Goal: Task Accomplishment & Management: Manage account settings

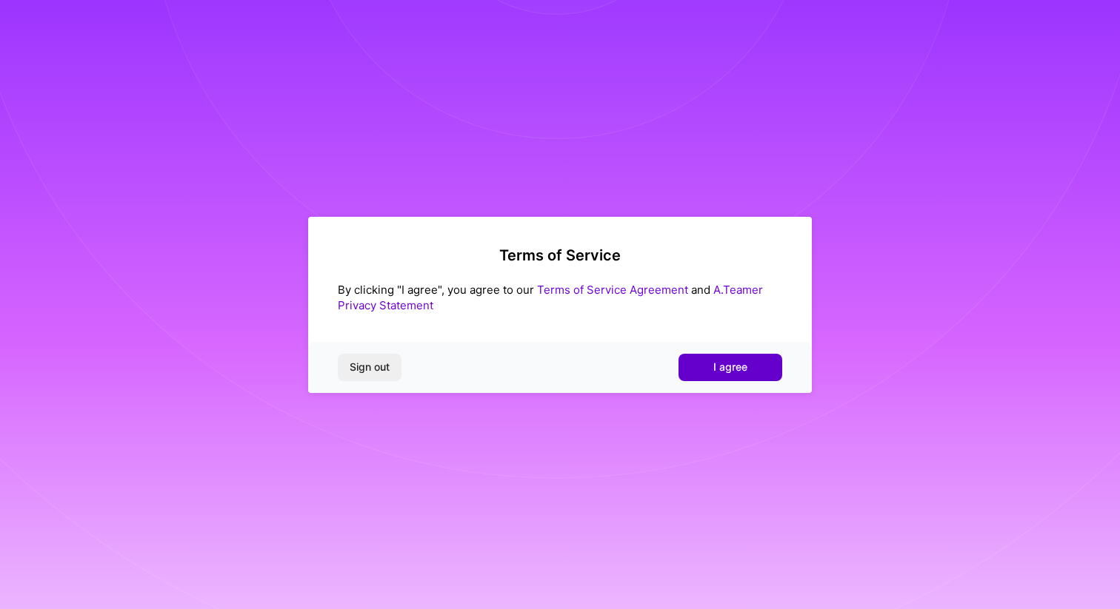
click at [736, 361] on span "I agree" at bounding box center [730, 367] width 34 height 15
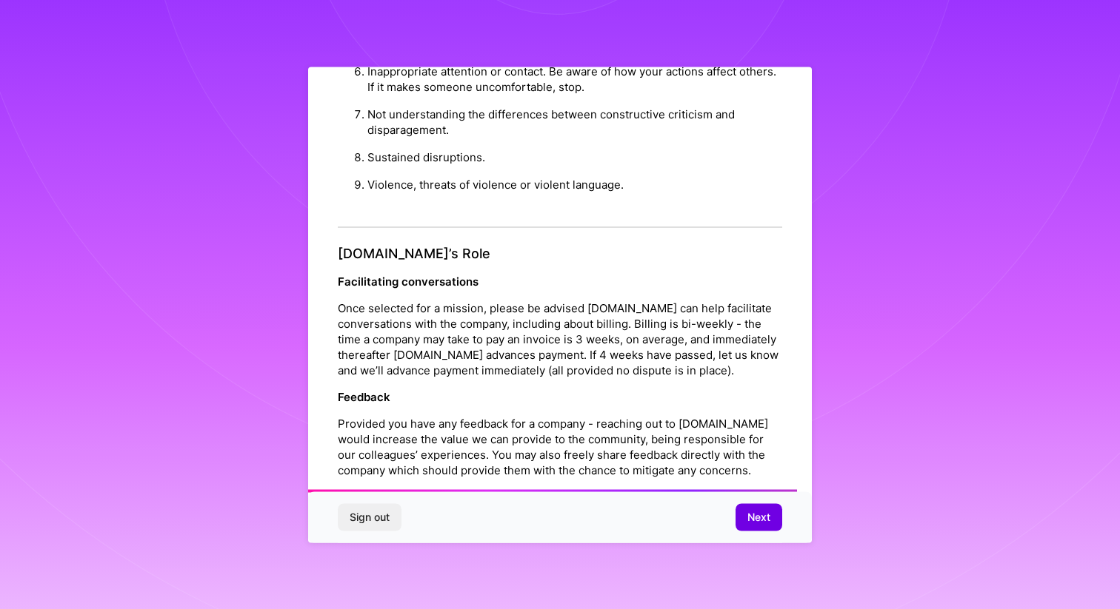
scroll to position [1561, 0]
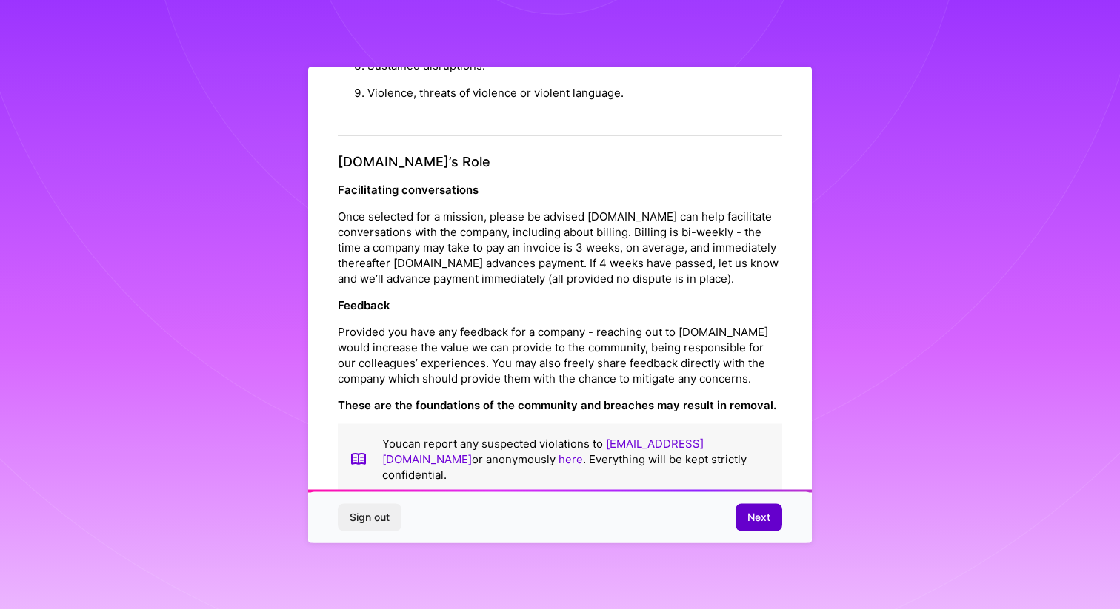
click at [770, 519] on button "Next" at bounding box center [758, 517] width 47 height 27
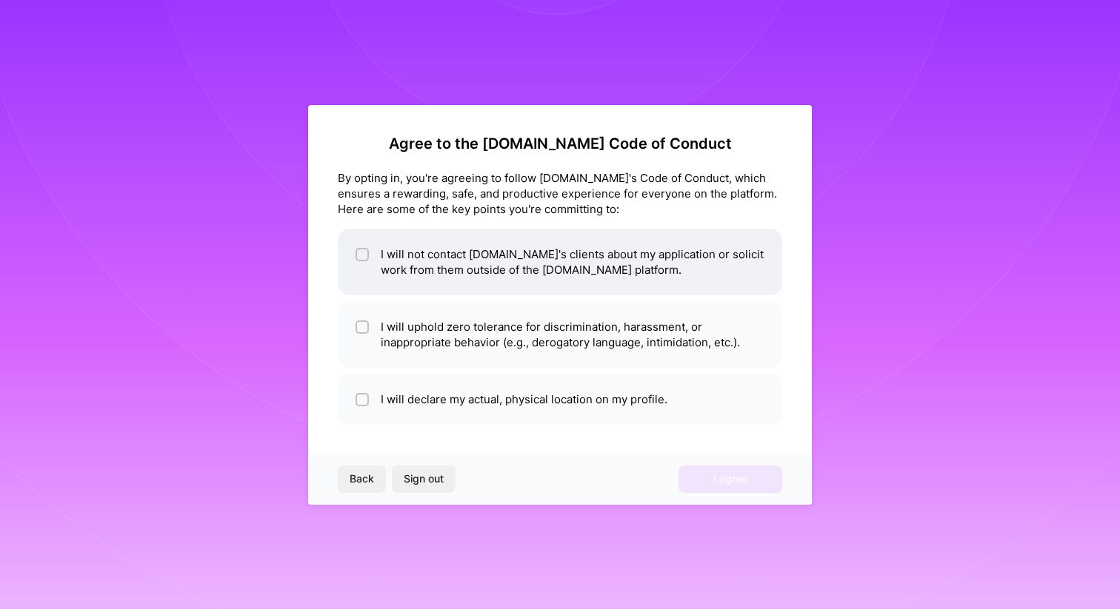
click at [361, 251] on input "checkbox" at bounding box center [363, 255] width 10 height 10
checkbox input "true"
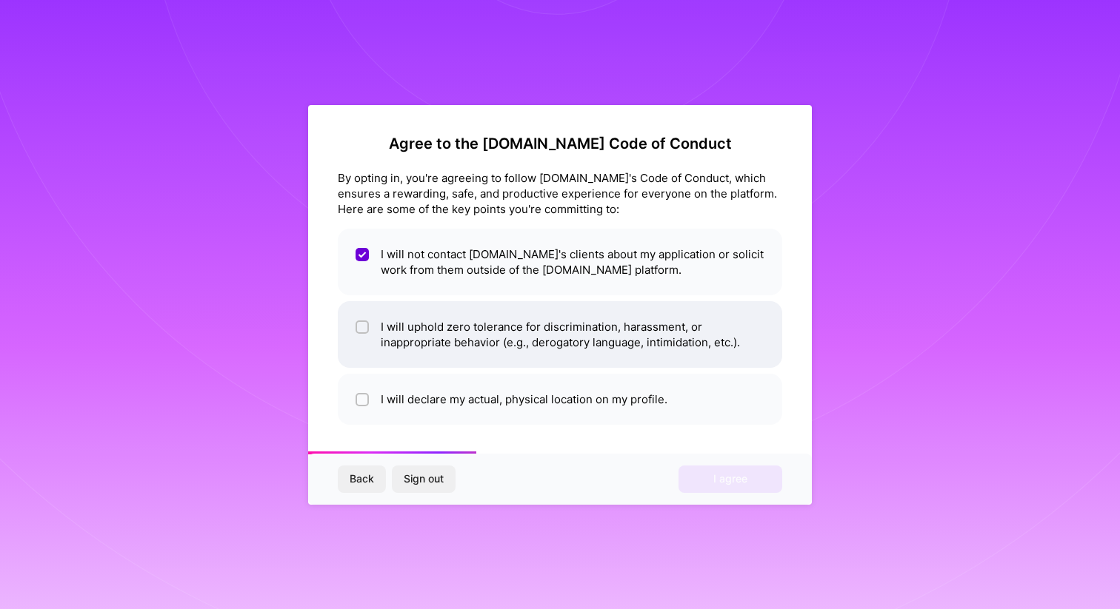
click at [363, 321] on div at bounding box center [361, 327] width 13 height 13
checkbox input "true"
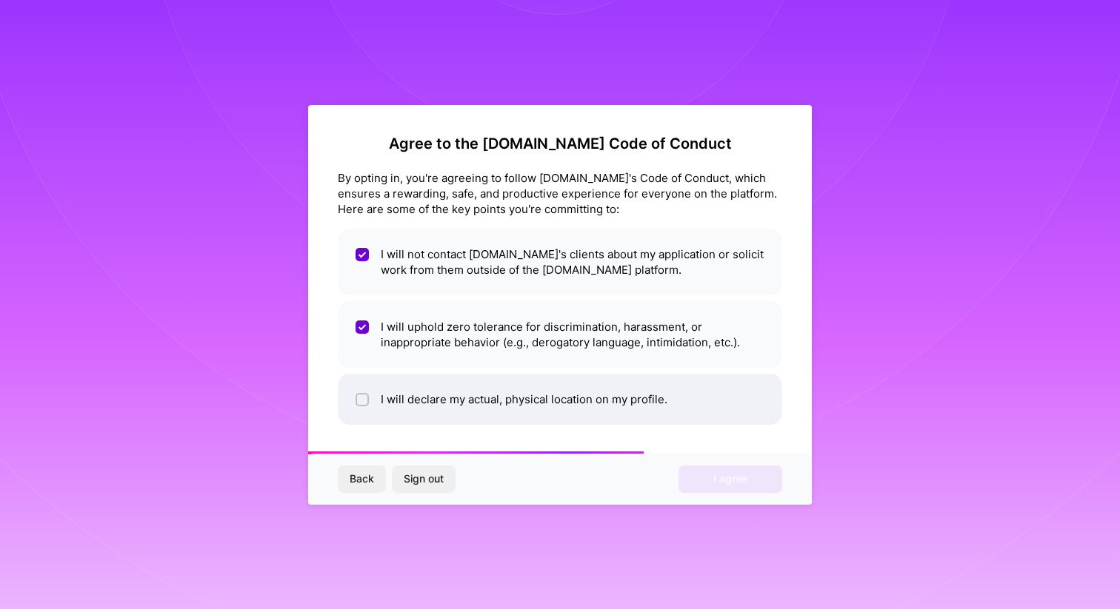
click at [361, 398] on input "checkbox" at bounding box center [363, 400] width 10 height 10
checkbox input "true"
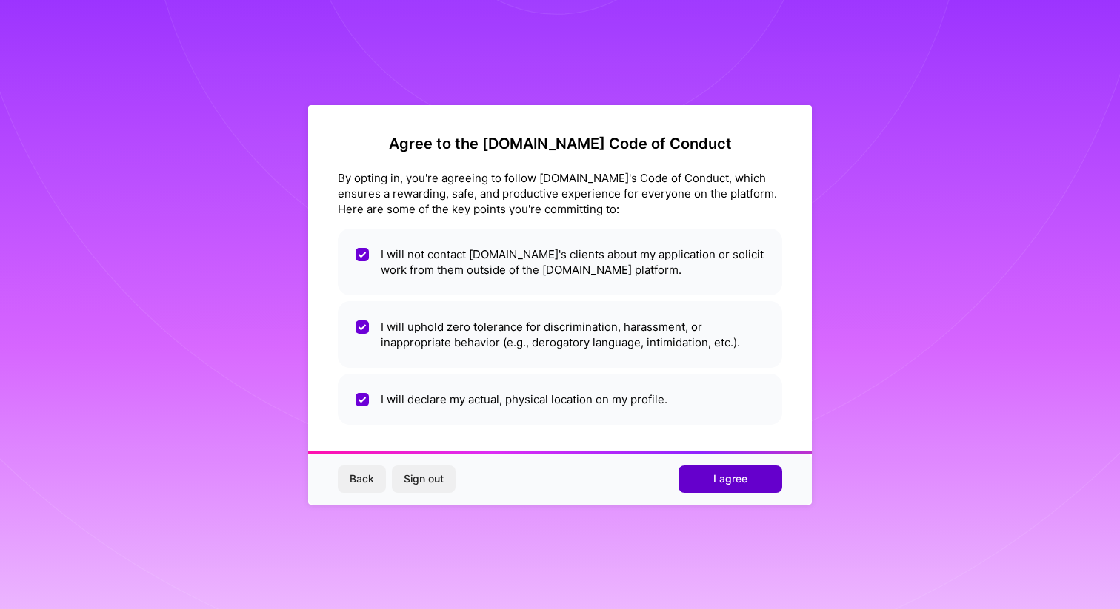
click at [698, 471] on button "I agree" at bounding box center [730, 479] width 104 height 27
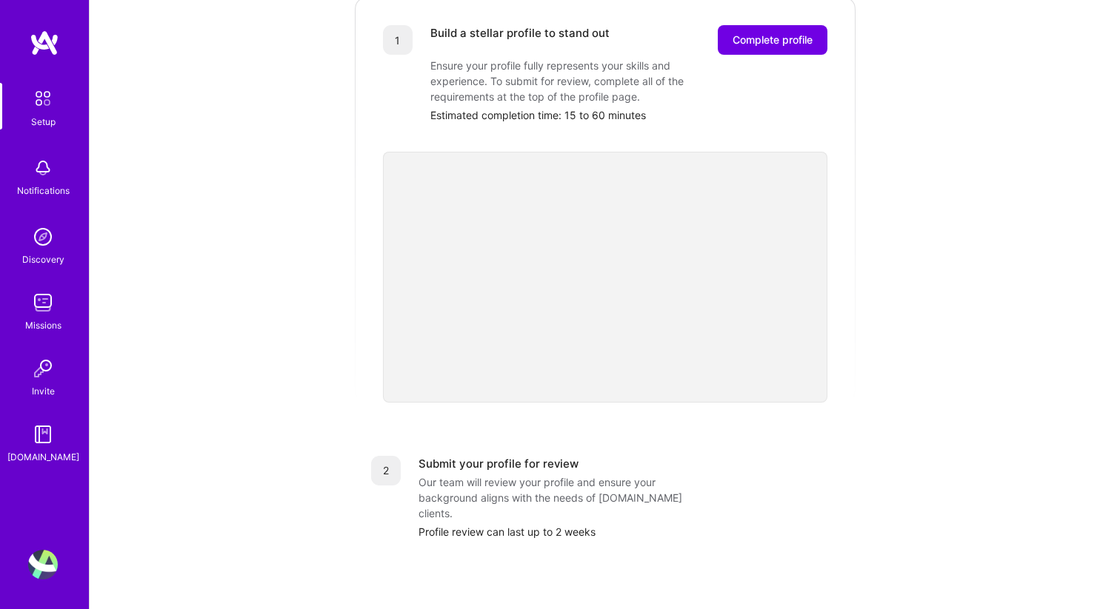
scroll to position [228, 0]
click at [762, 30] on button "Complete profile" at bounding box center [773, 38] width 110 height 30
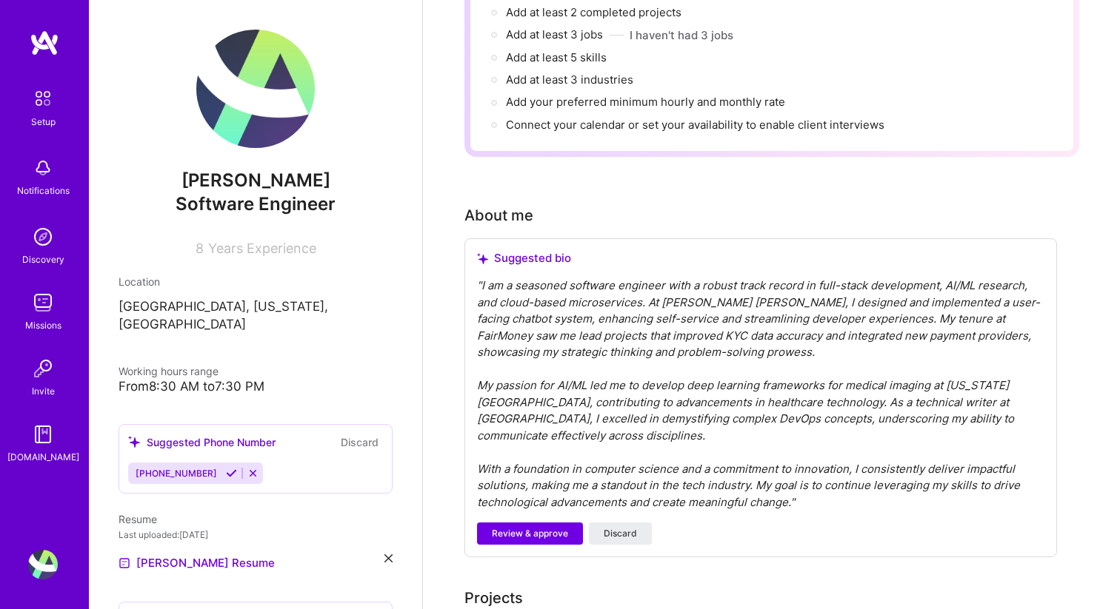
scroll to position [244, 0]
click at [552, 526] on span "Review & approve" at bounding box center [530, 532] width 76 height 13
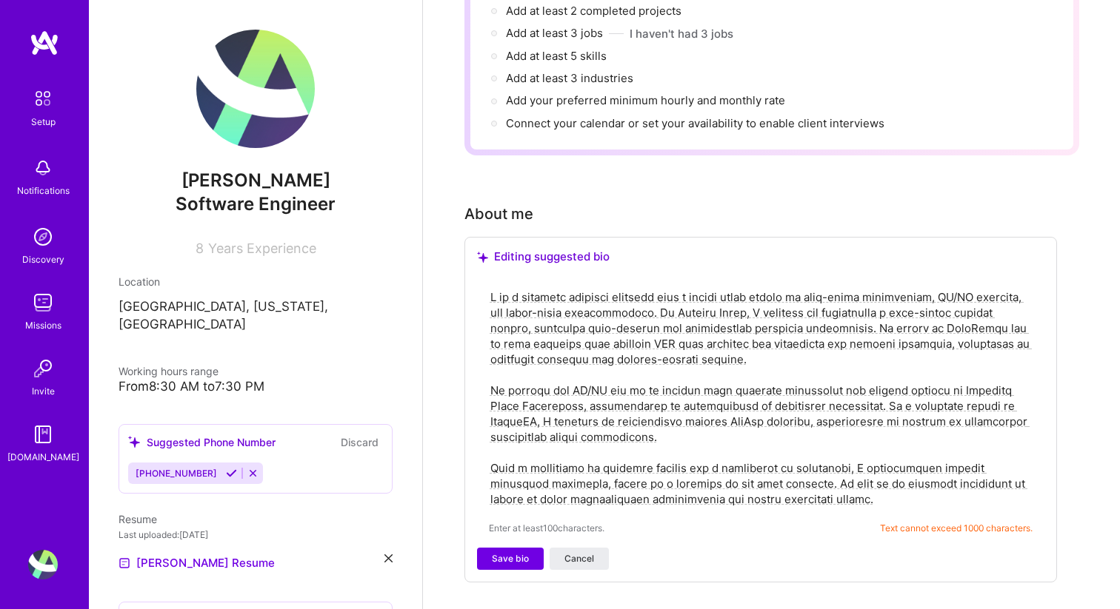
click at [586, 369] on textarea at bounding box center [761, 398] width 544 height 221
click at [609, 312] on textarea at bounding box center [761, 398] width 544 height 221
click at [607, 311] on textarea at bounding box center [761, 398] width 544 height 221
click at [622, 301] on textarea at bounding box center [761, 398] width 544 height 221
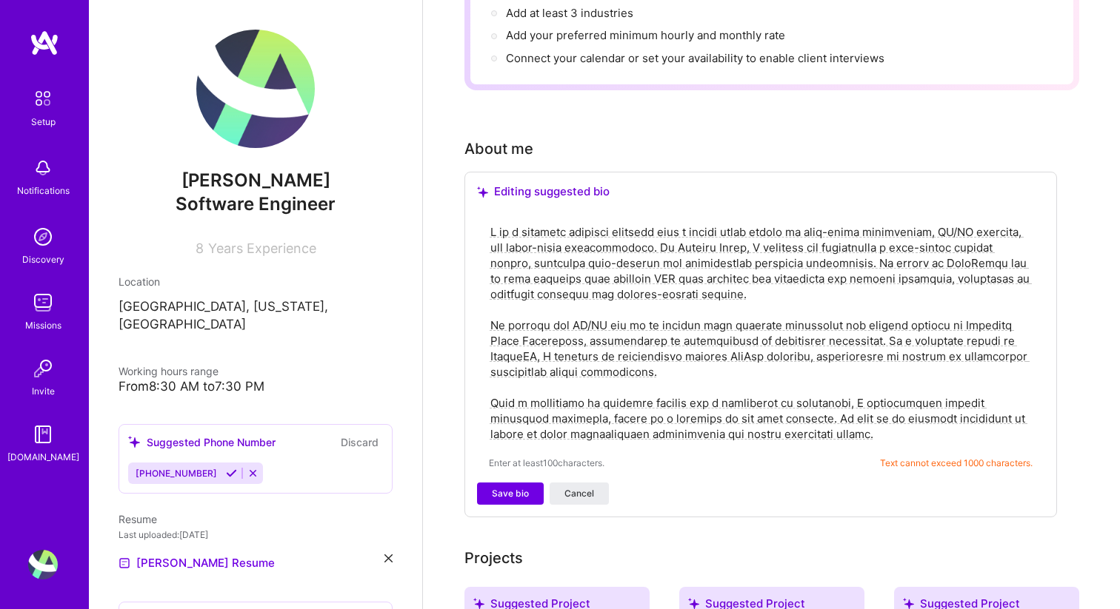
scroll to position [317, 0]
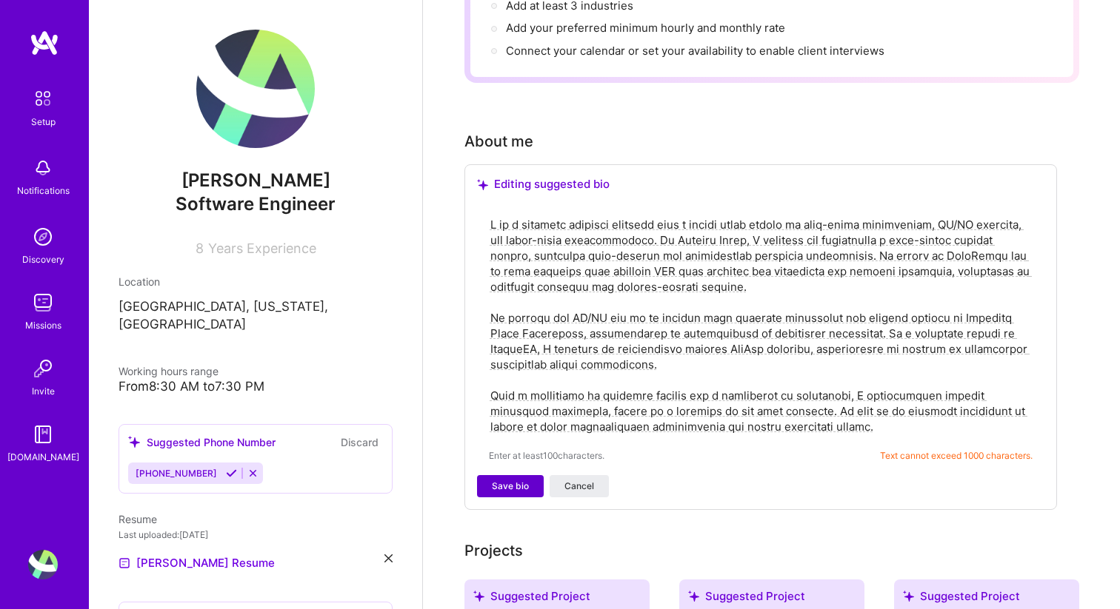
click at [516, 480] on span "Save bio" at bounding box center [510, 486] width 37 height 13
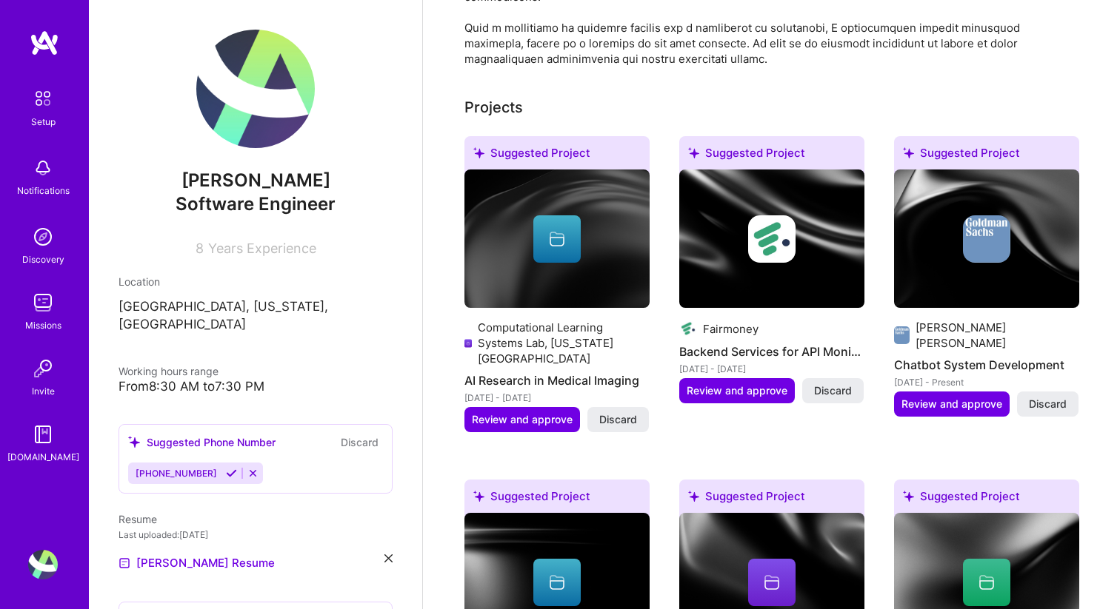
scroll to position [661, 0]
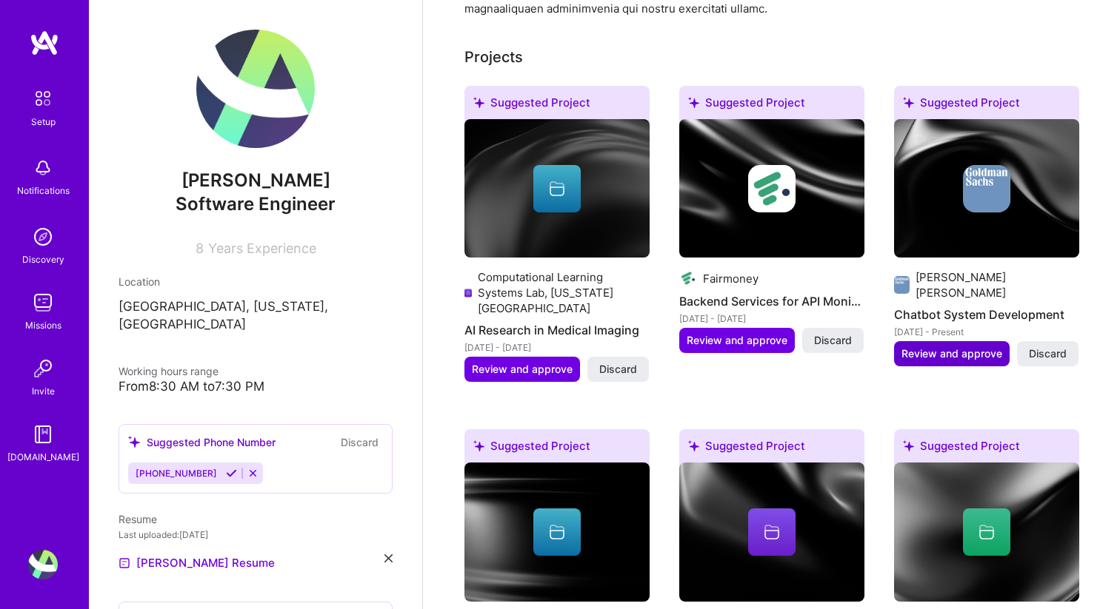
click at [923, 347] on span "Review and approve" at bounding box center [951, 354] width 101 height 15
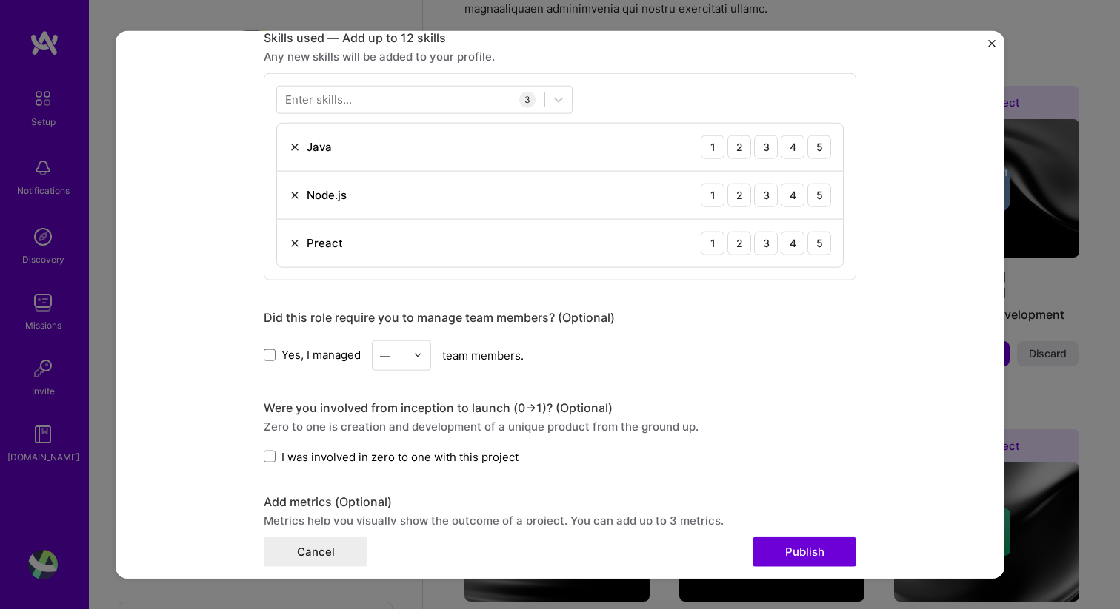
scroll to position [743, 0]
click at [790, 146] on div "4" at bounding box center [793, 145] width 24 height 24
click at [818, 191] on div "5" at bounding box center [819, 193] width 24 height 24
click at [347, 96] on div "Enter skills..." at bounding box center [318, 98] width 67 height 16
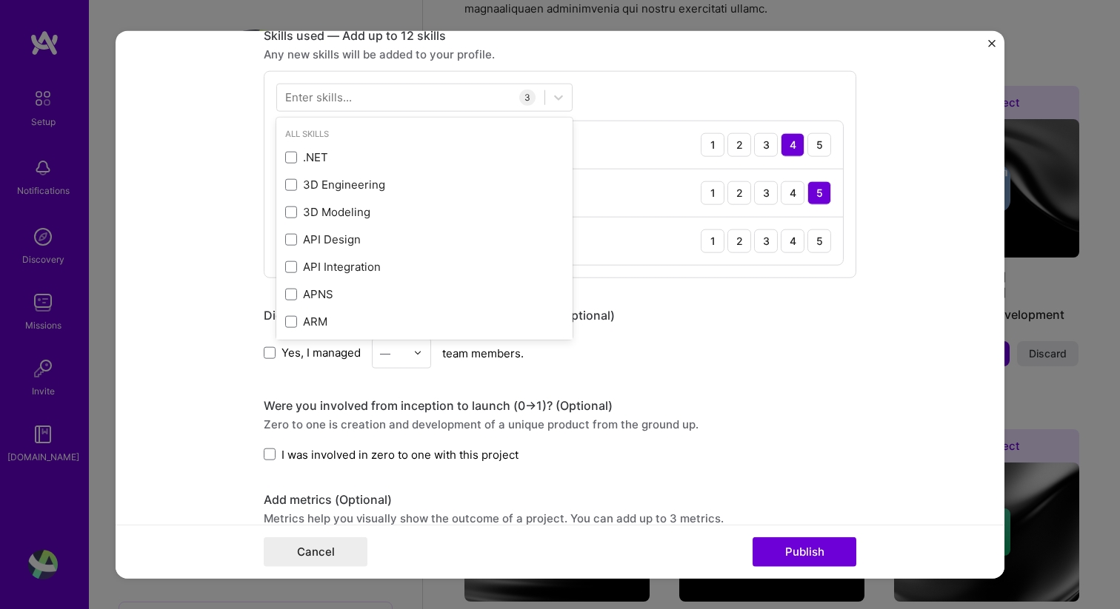
click at [347, 96] on div "Enter skills..." at bounding box center [318, 98] width 67 height 16
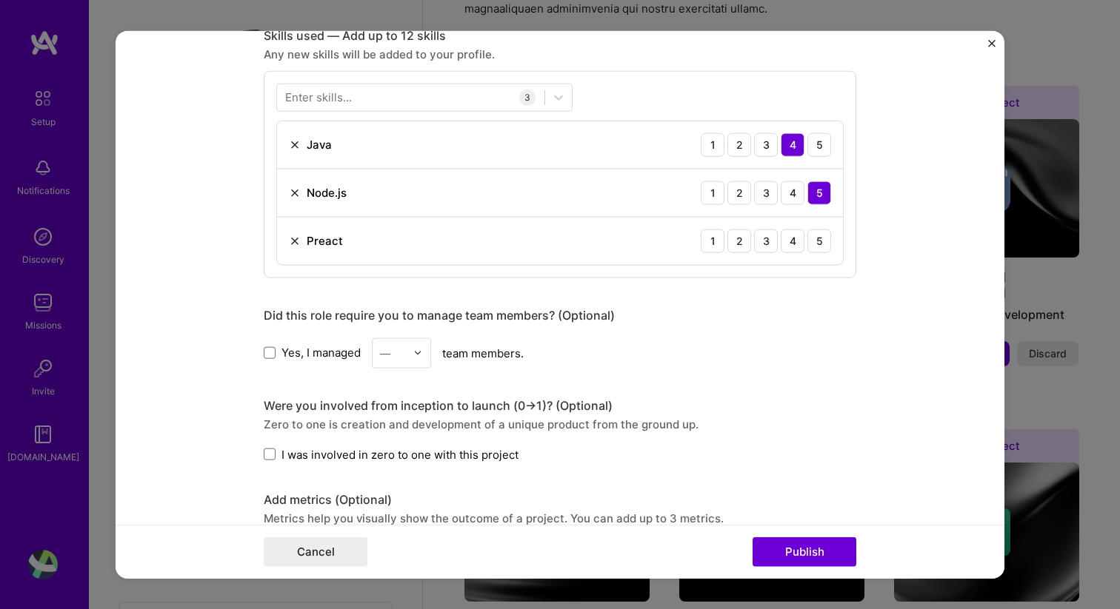
click at [341, 98] on div "Enter skills..." at bounding box center [318, 98] width 67 height 16
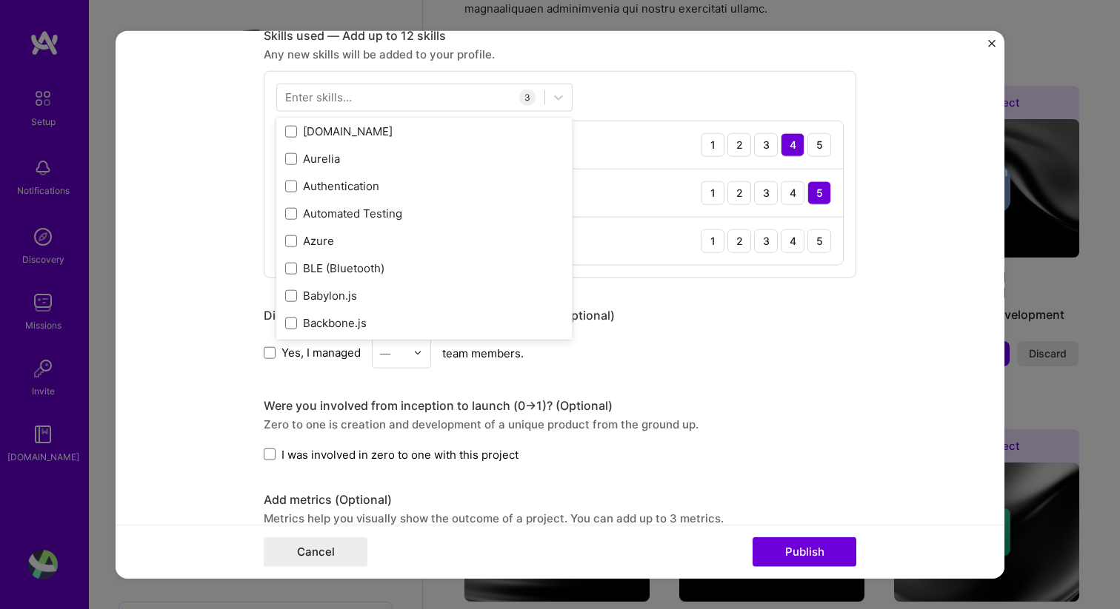
scroll to position [1125, 0]
click at [322, 102] on div "Enter skills..." at bounding box center [318, 98] width 67 height 16
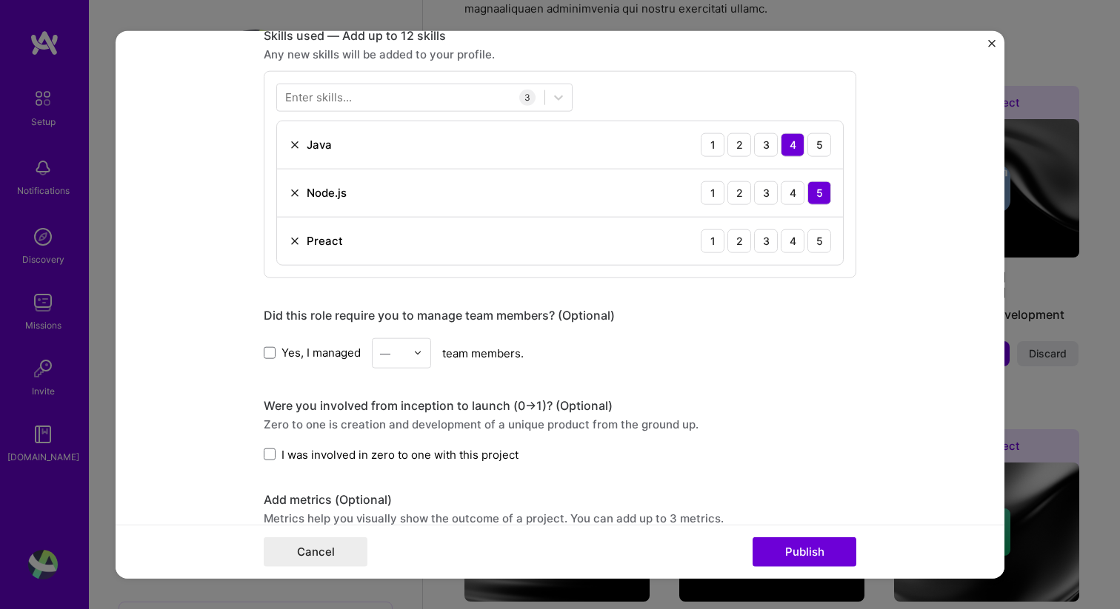
click at [330, 95] on div "Enter skills..." at bounding box center [318, 98] width 67 height 16
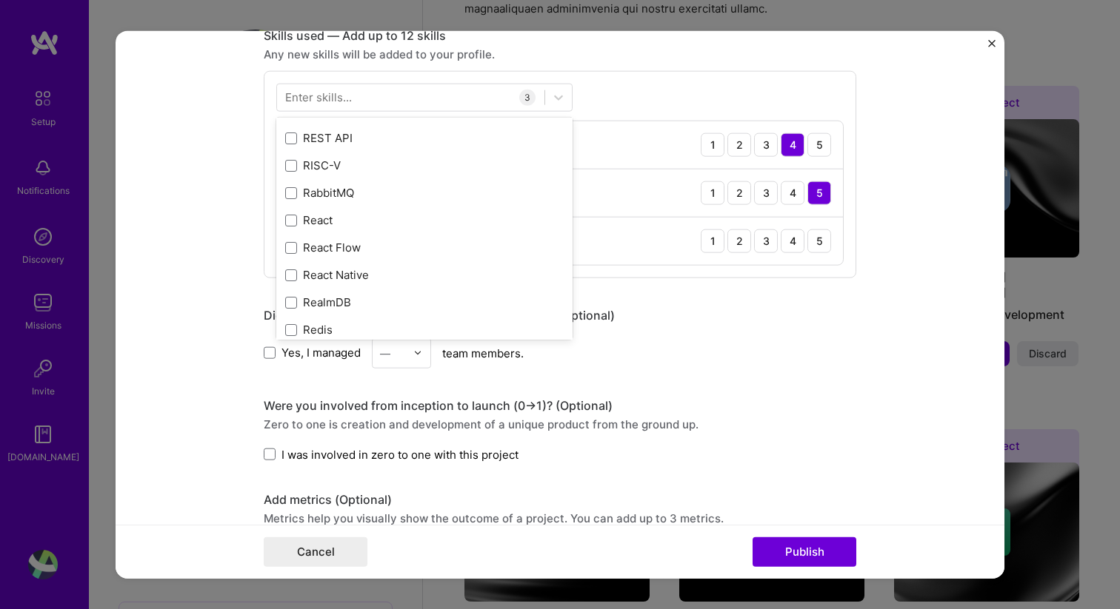
scroll to position [7227, 0]
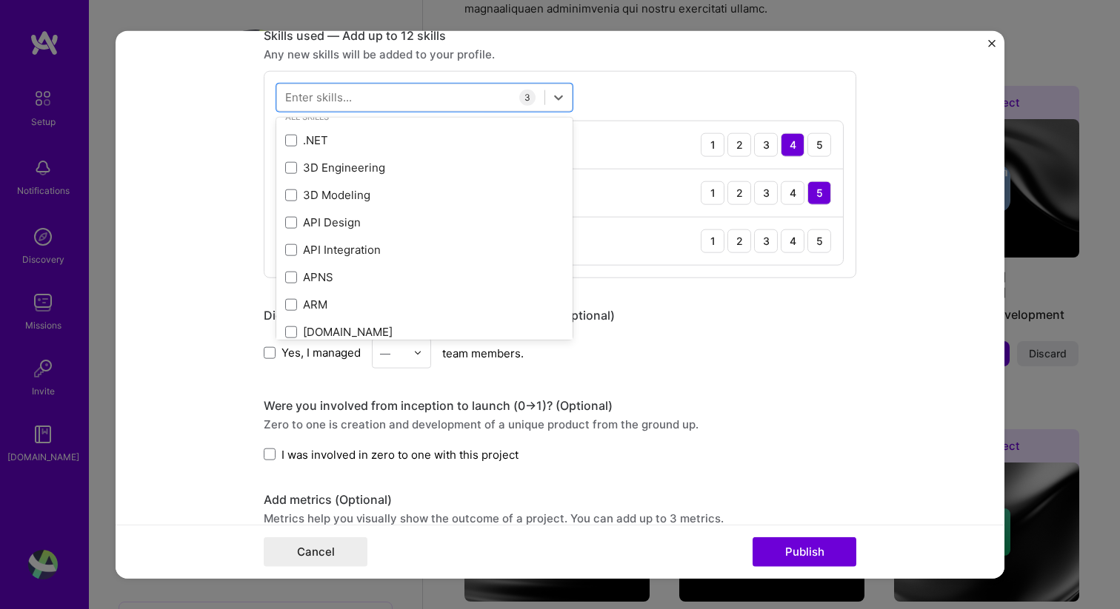
click at [735, 324] on div "Did this role require you to manage team members? (Optional) Yes, I managed — t…" at bounding box center [560, 337] width 592 height 61
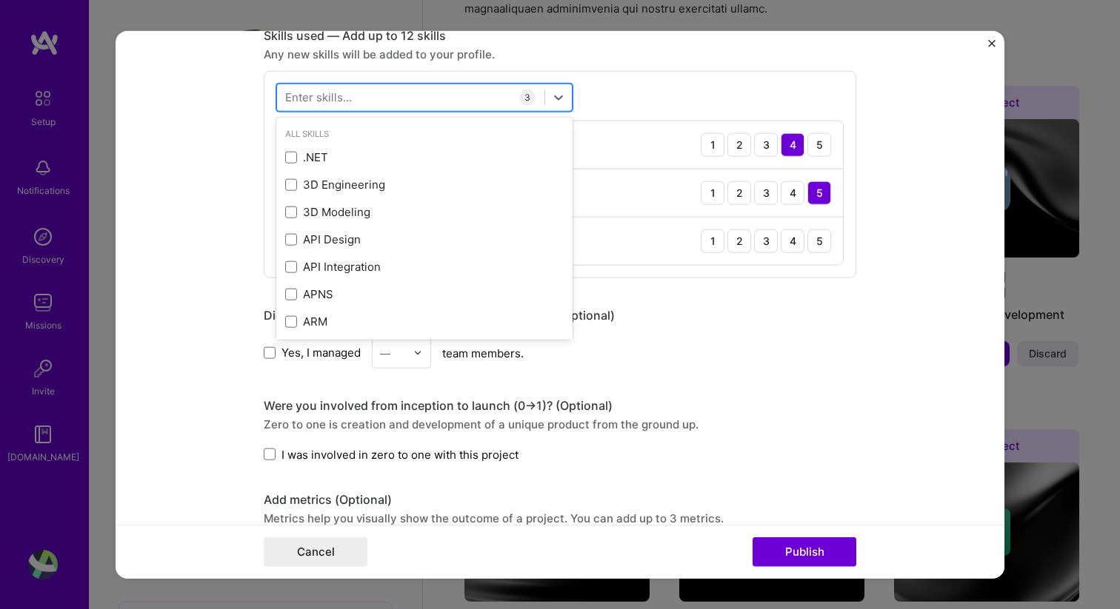
click at [410, 98] on div at bounding box center [410, 97] width 267 height 24
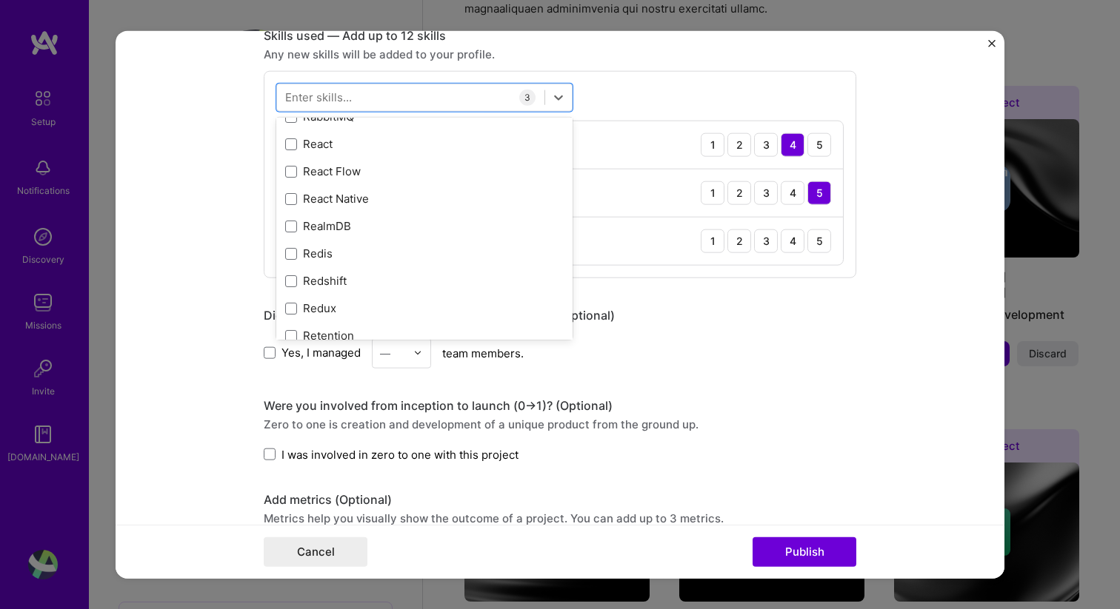
scroll to position [7276, 0]
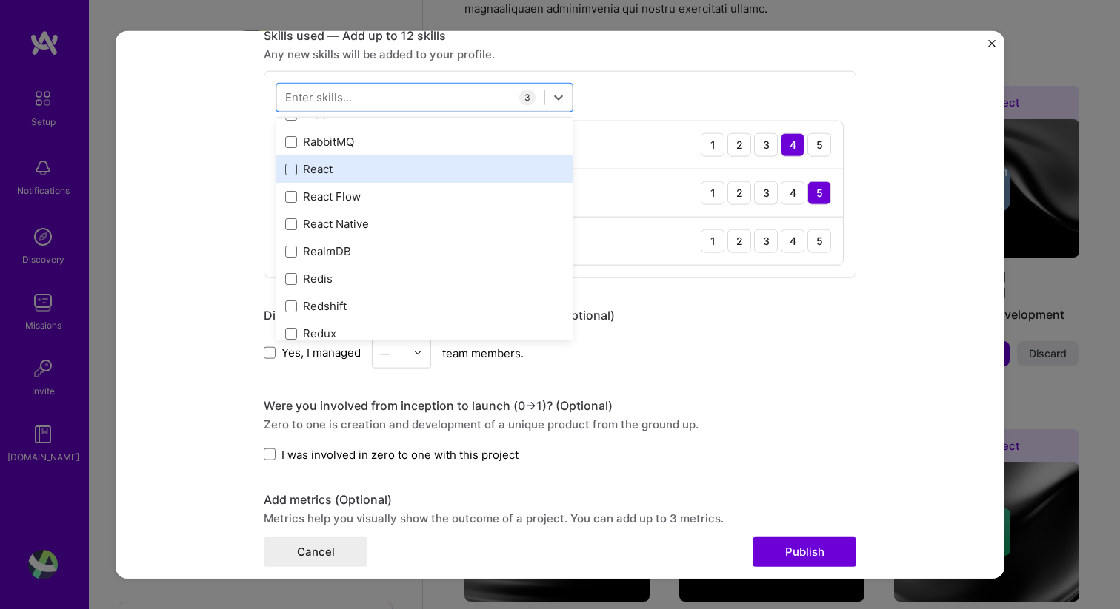
click at [294, 167] on span at bounding box center [291, 169] width 12 height 12
click at [0, 0] on input "checkbox" at bounding box center [0, 0] width 0 height 0
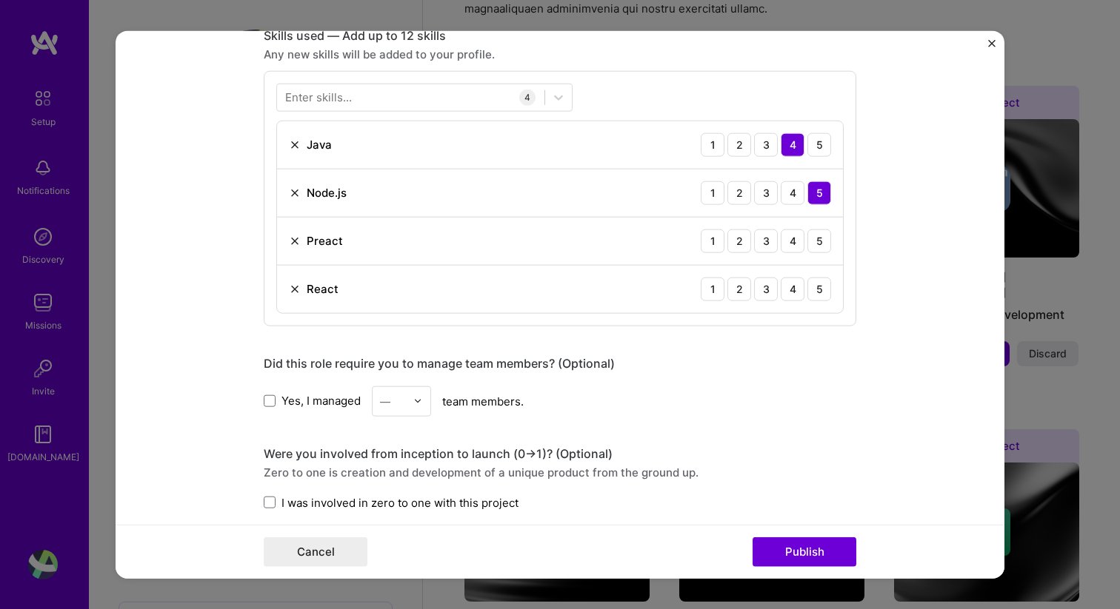
click at [741, 340] on div "Editing suggested project This project is suggested based on your LinkedIn, res…" at bounding box center [560, 192] width 592 height 1753
click at [295, 241] on img at bounding box center [295, 241] width 12 height 12
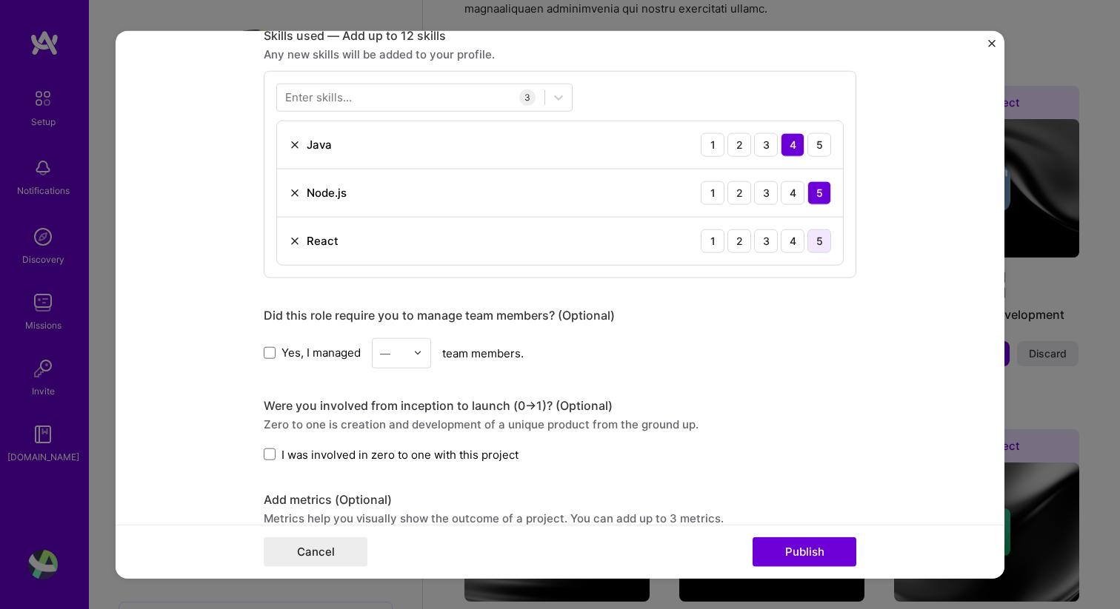
click at [821, 239] on div "5" at bounding box center [819, 241] width 24 height 24
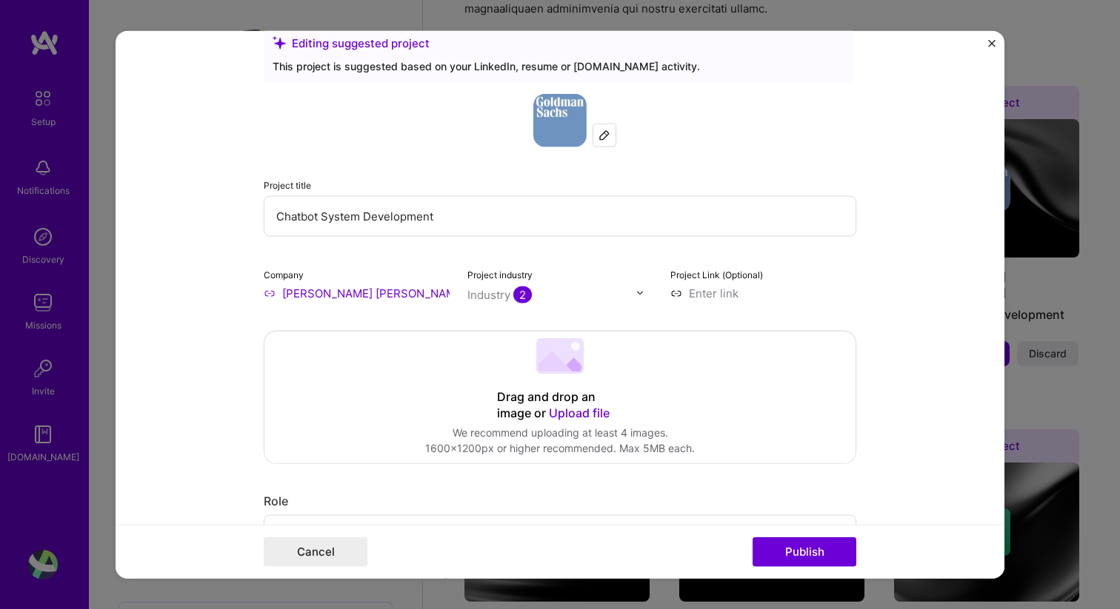
scroll to position [0, 0]
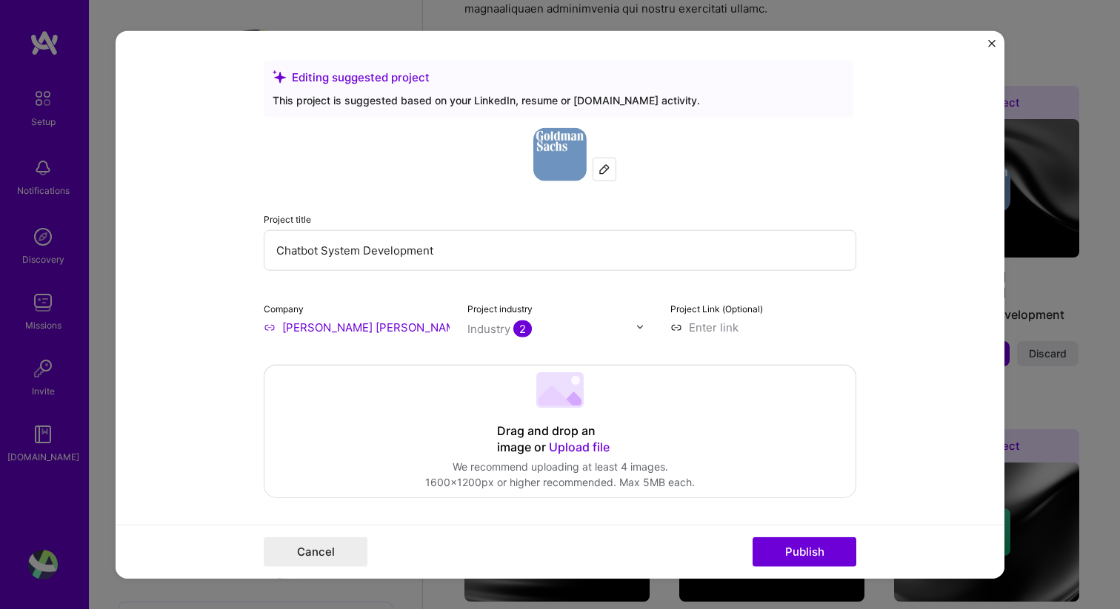
click at [305, 247] on input "Chatbot System Development" at bounding box center [560, 250] width 592 height 41
click at [281, 248] on input "Trading System Development" at bounding box center [560, 250] width 592 height 41
click at [278, 245] on input "Trading System Development" at bounding box center [560, 250] width 592 height 41
click at [366, 247] on input "Security Trading System Development" at bounding box center [560, 250] width 592 height 41
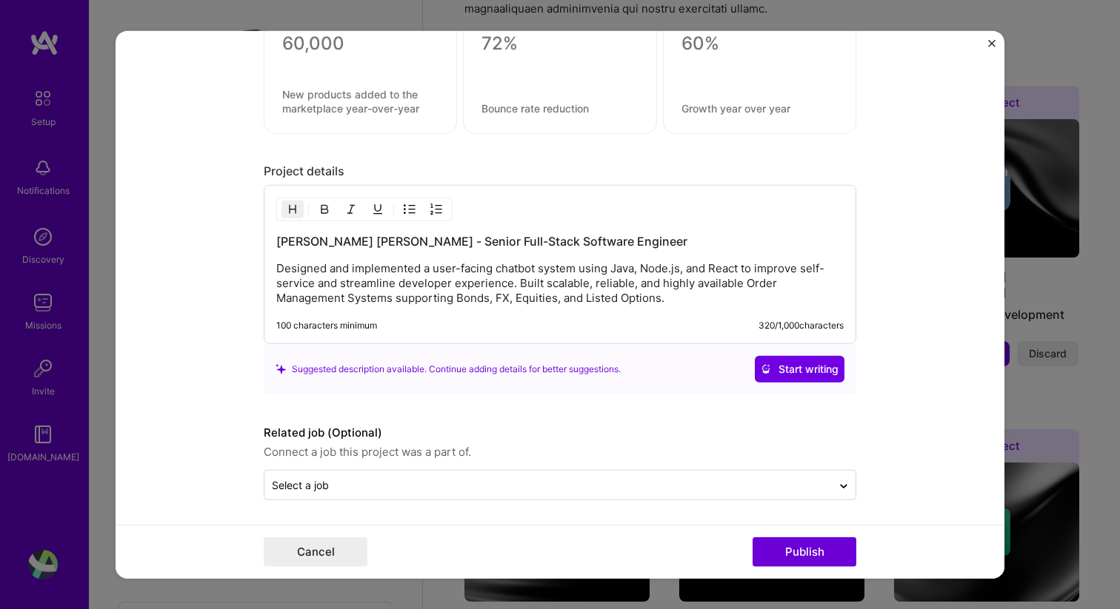
scroll to position [1269, 0]
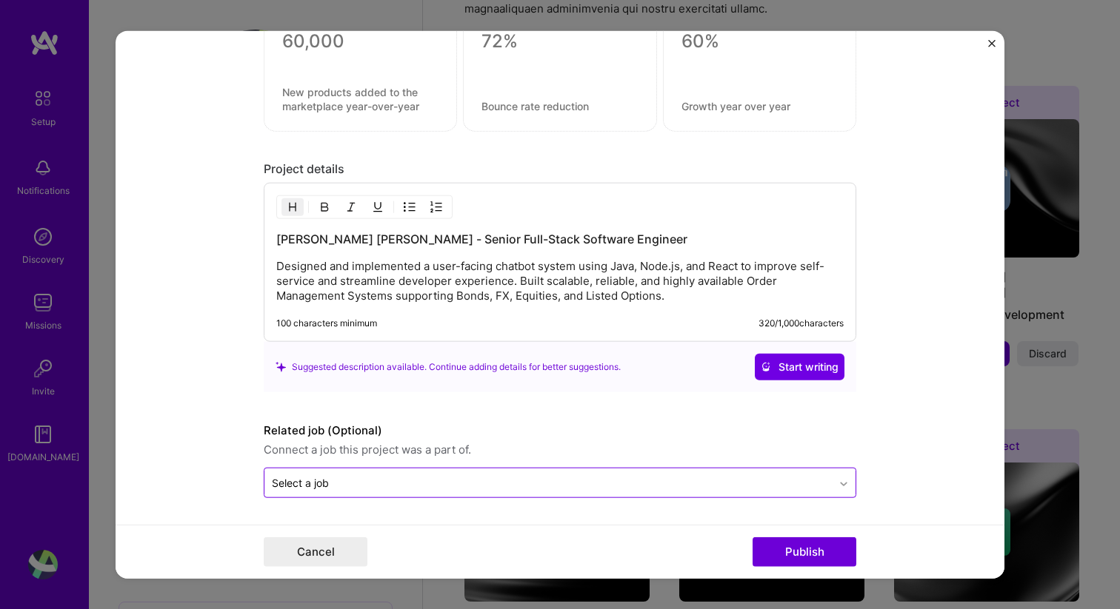
type input "Security Trading Order management System Development"
click at [832, 479] on div at bounding box center [844, 483] width 24 height 24
click at [781, 484] on input "text" at bounding box center [548, 483] width 552 height 16
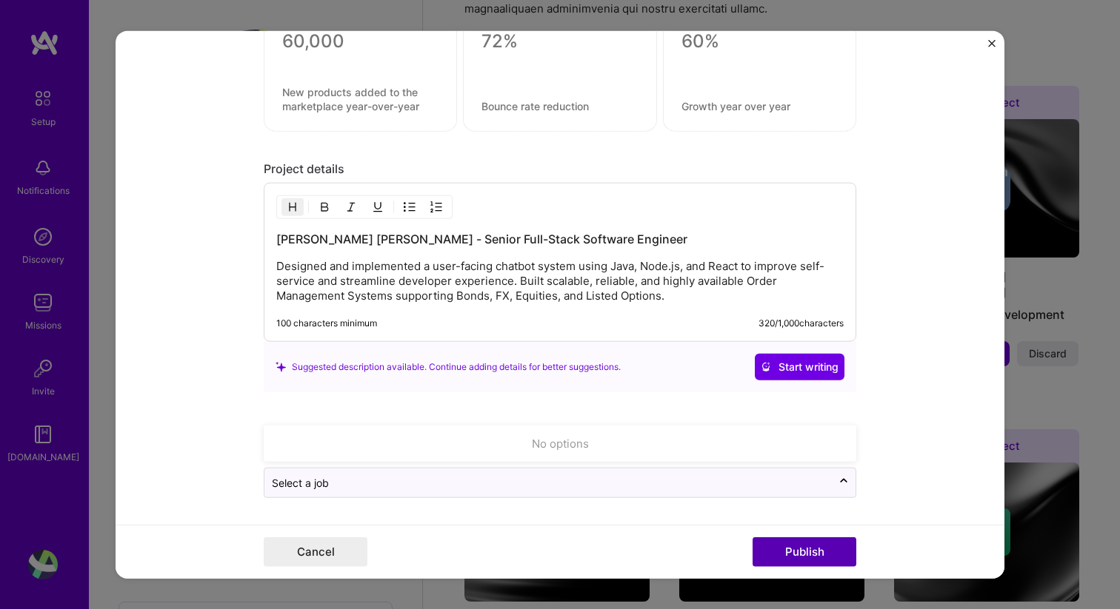
click at [821, 547] on button "Publish" at bounding box center [804, 553] width 104 height 30
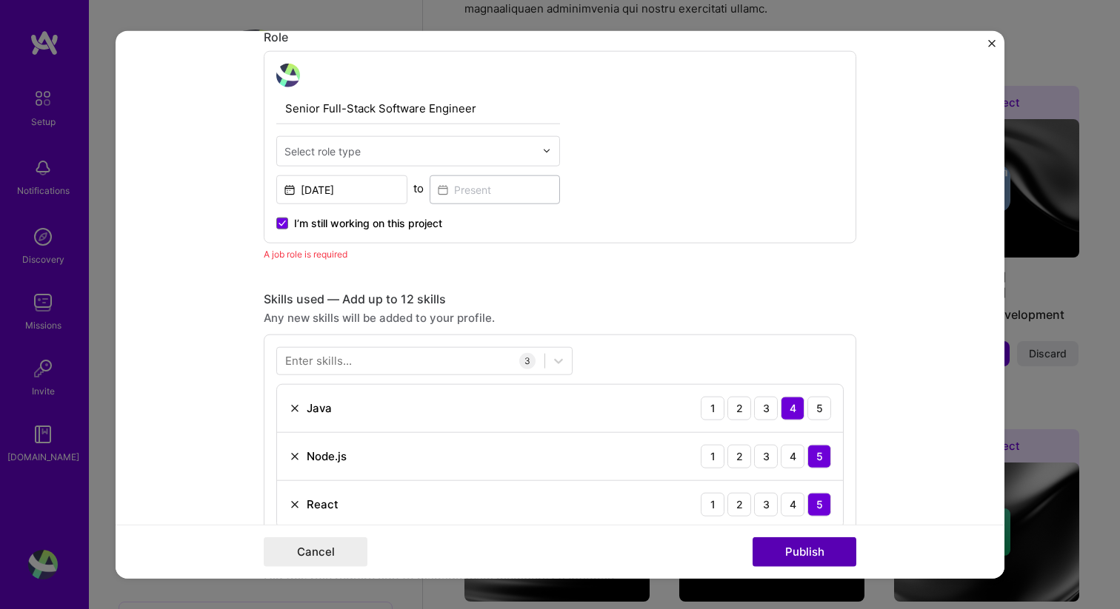
scroll to position [498, 0]
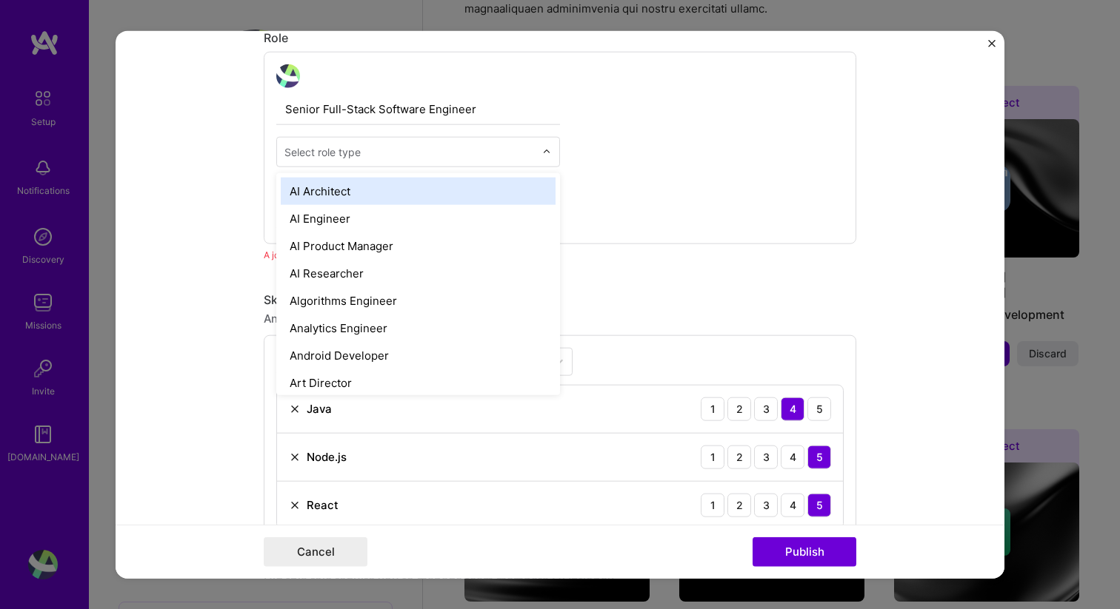
click at [387, 150] on input "text" at bounding box center [409, 152] width 250 height 16
type input "so"
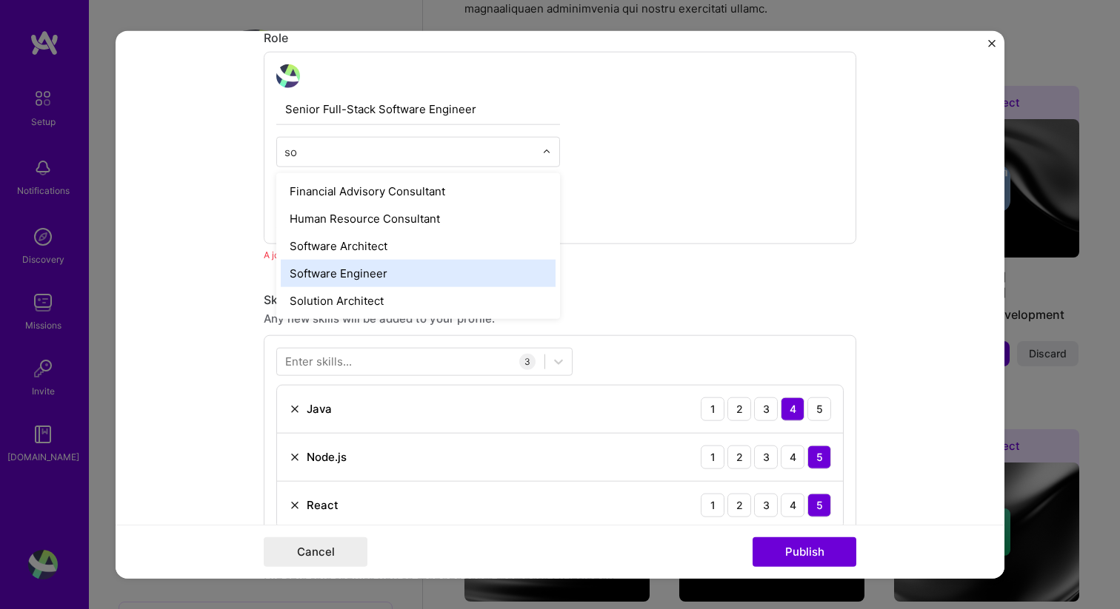
click at [334, 270] on div "Software Engineer" at bounding box center [418, 272] width 275 height 27
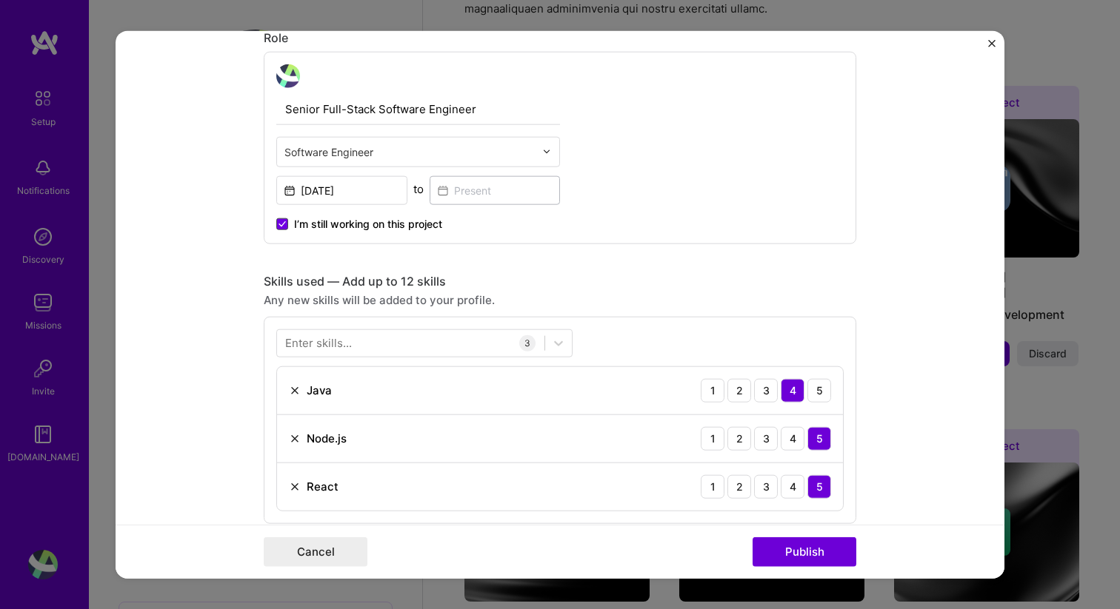
click at [283, 226] on icon at bounding box center [281, 224] width 7 height 6
click at [0, 0] on input "I’m still working on this project" at bounding box center [0, 0] width 0 height 0
click at [285, 220] on span at bounding box center [282, 224] width 12 height 12
click at [0, 0] on input "I’m still working on this project" at bounding box center [0, 0] width 0 height 0
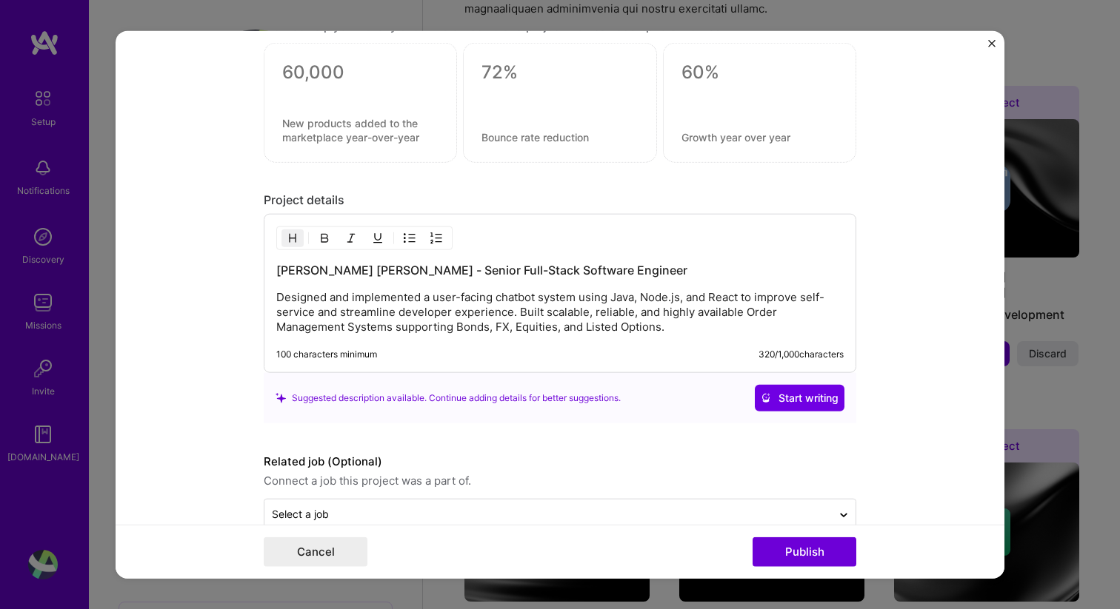
scroll to position [1269, 0]
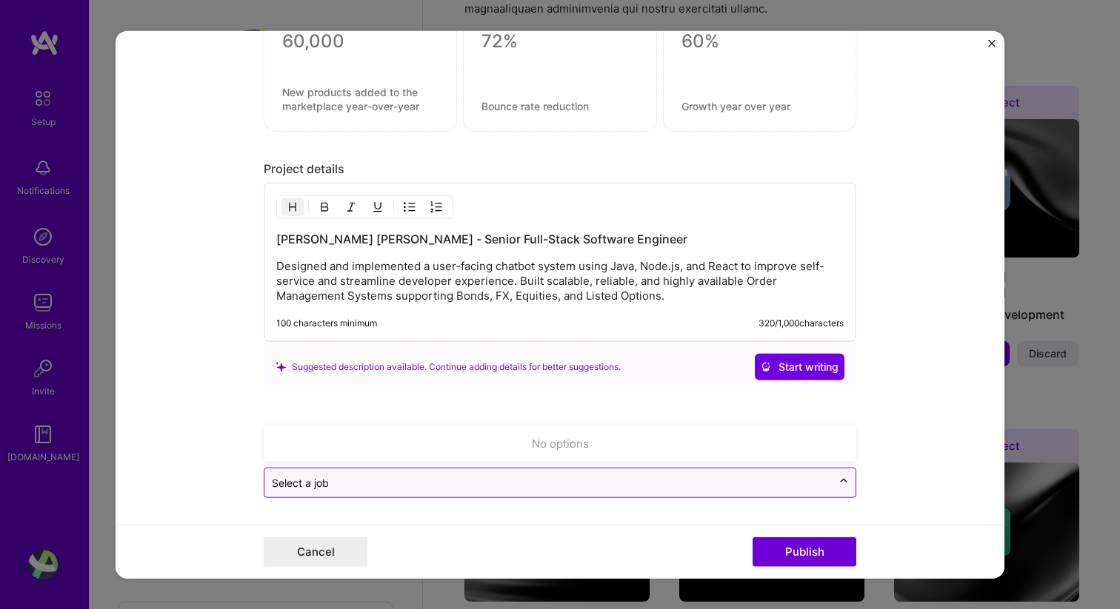
click at [841, 483] on icon at bounding box center [844, 481] width 12 height 15
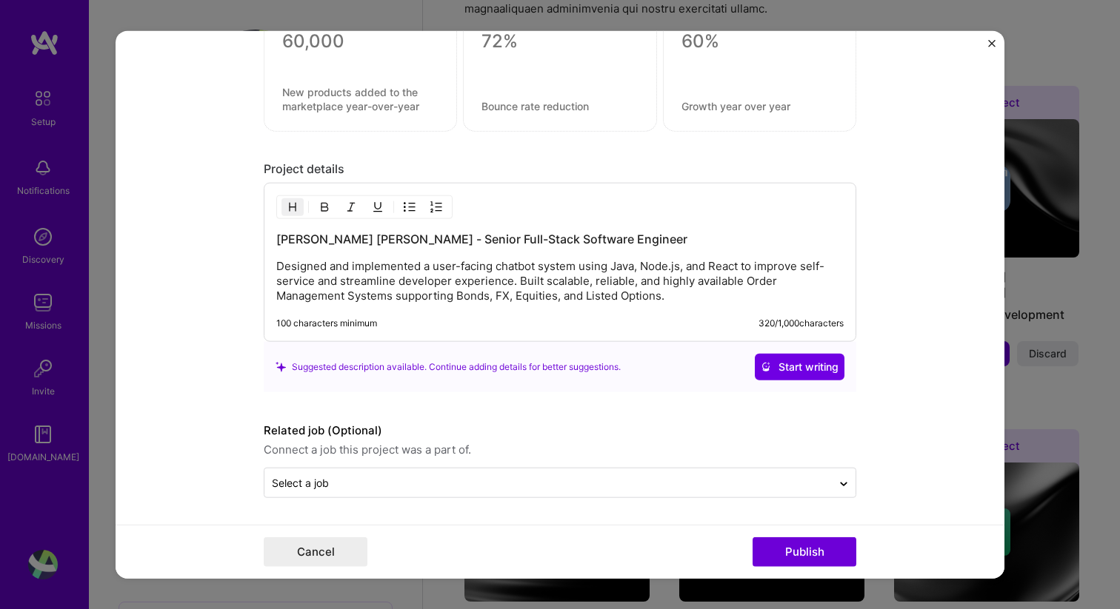
click at [937, 413] on form "Editing suggested project This project is suggested based on your LinkedIn, res…" at bounding box center [560, 304] width 889 height 549
click at [808, 551] on button "Publish" at bounding box center [804, 553] width 104 height 30
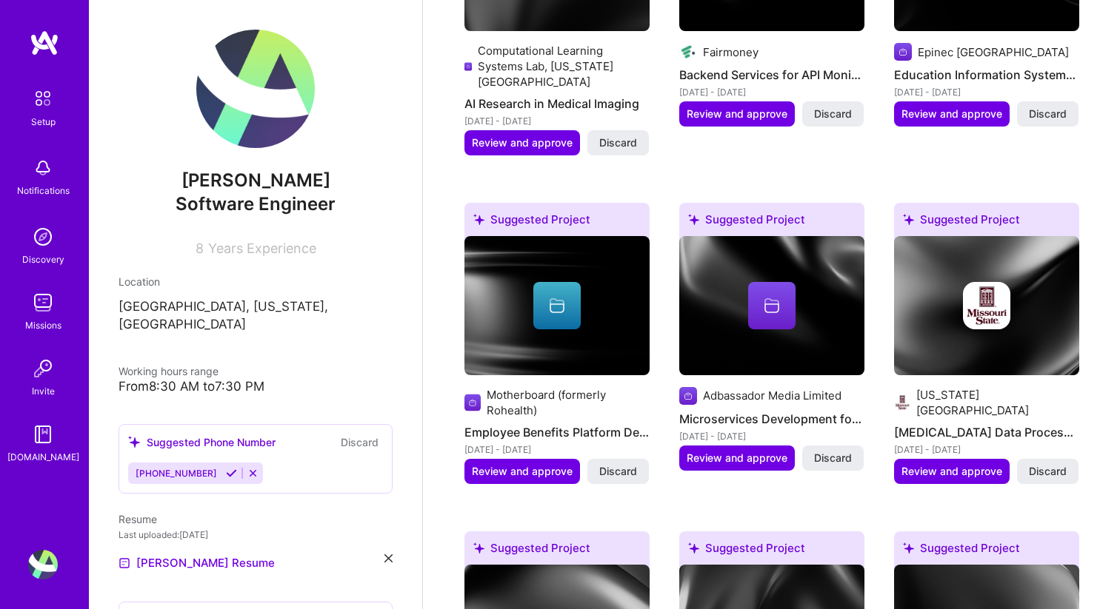
scroll to position [907, 0]
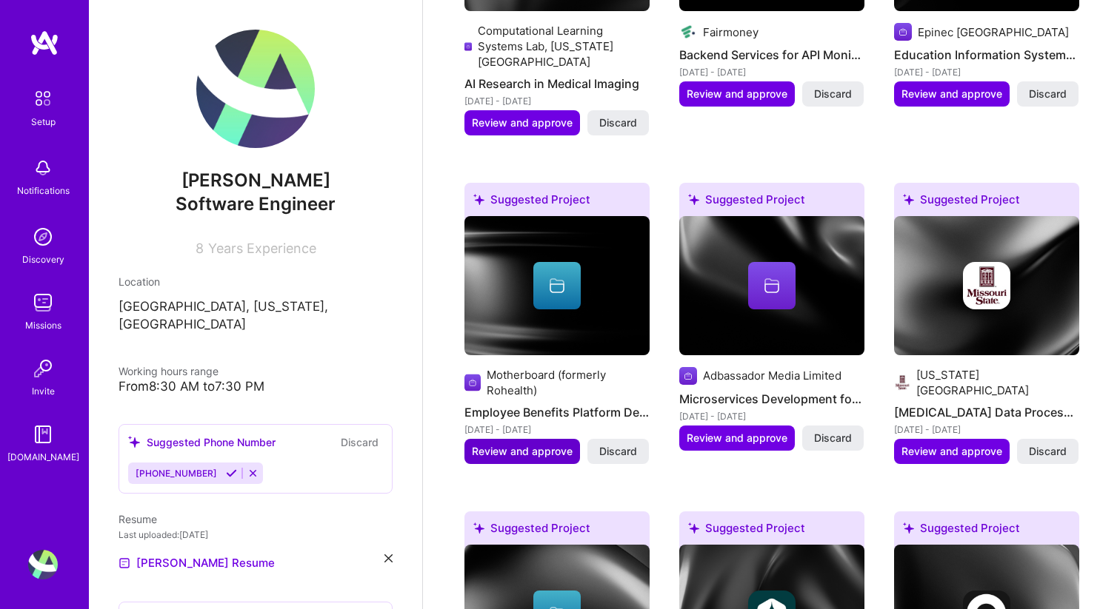
click at [541, 444] on span "Review and approve" at bounding box center [522, 451] width 101 height 15
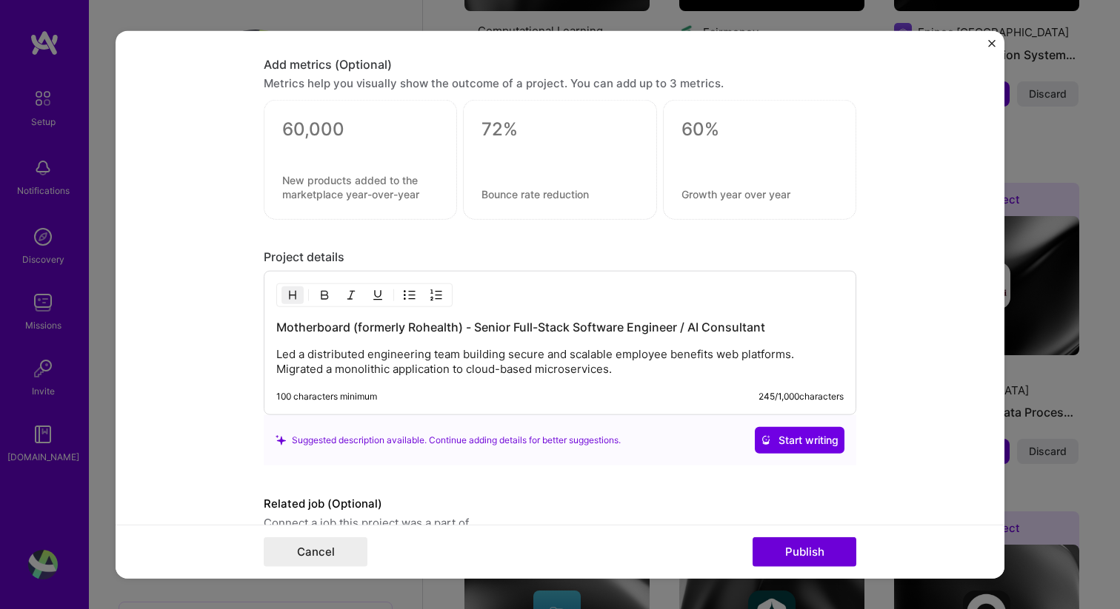
scroll to position [1206, 0]
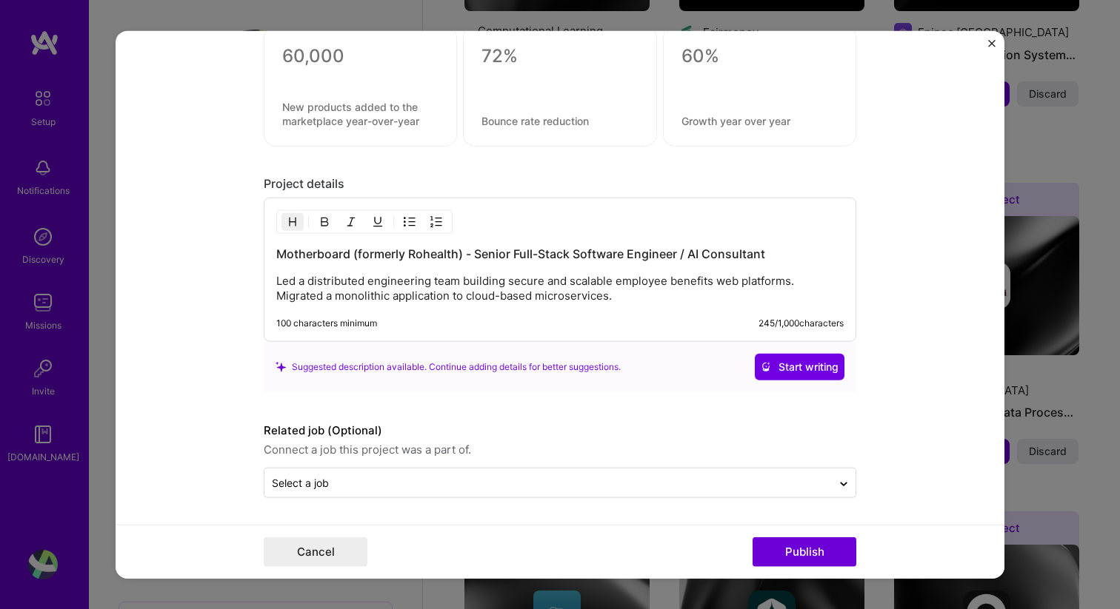
click at [581, 283] on p "Led a distributed engineering team building secure and scalable employee benefi…" at bounding box center [559, 289] width 567 height 30
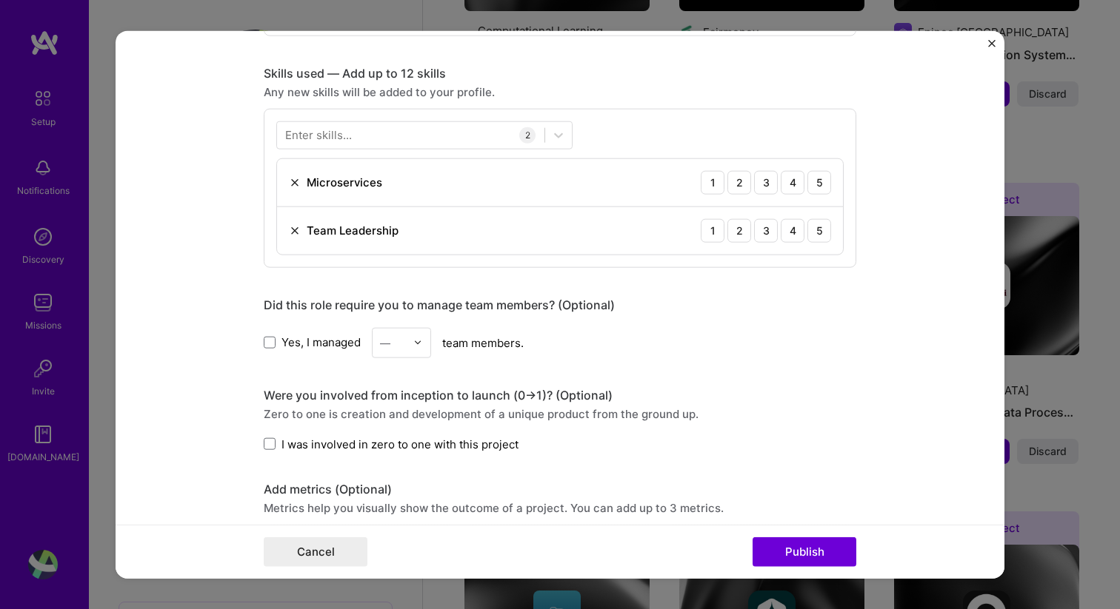
scroll to position [705, 0]
click at [423, 344] on div at bounding box center [421, 343] width 17 height 29
click at [392, 444] on div "7" at bounding box center [401, 434] width 50 height 27
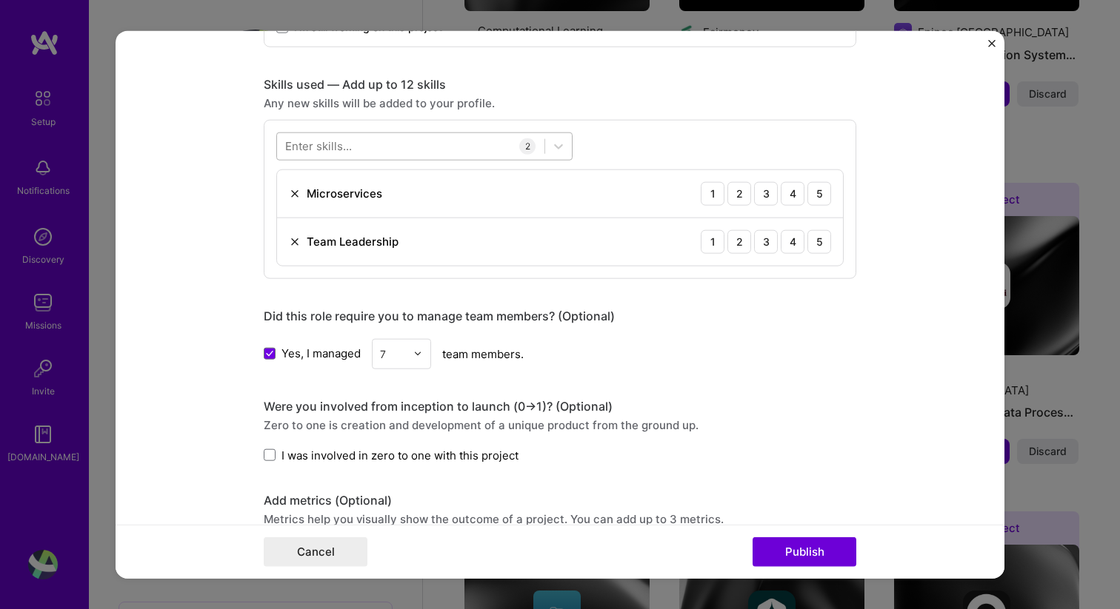
click at [416, 146] on div at bounding box center [410, 146] width 267 height 24
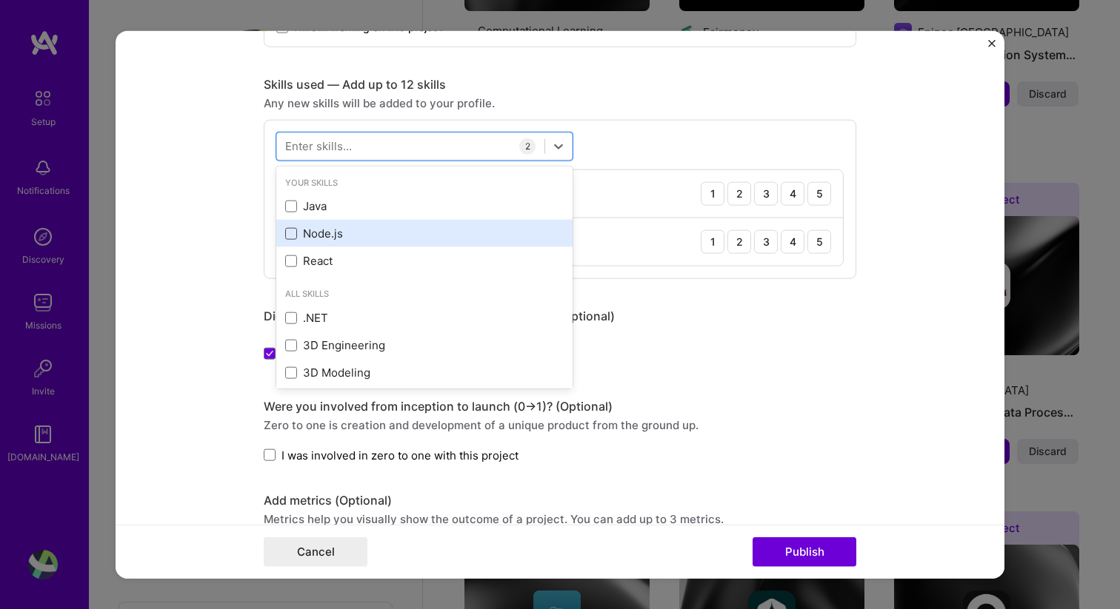
click at [287, 231] on span at bounding box center [291, 233] width 12 height 12
click at [0, 0] on input "checkbox" at bounding box center [0, 0] width 0 height 0
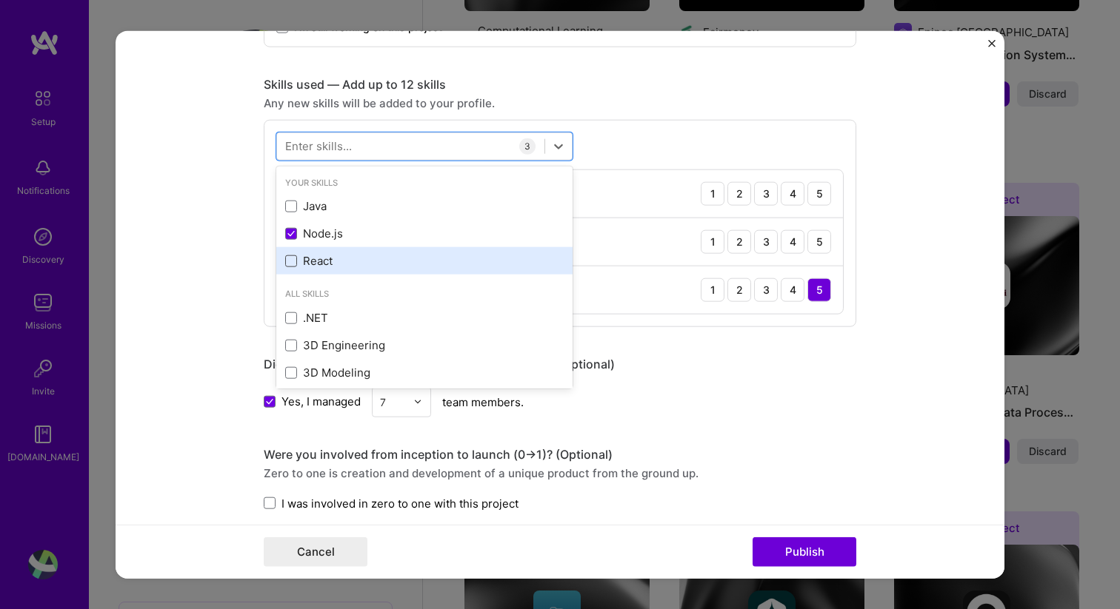
click at [288, 258] on span at bounding box center [291, 261] width 12 height 12
click at [0, 0] on input "checkbox" at bounding box center [0, 0] width 0 height 0
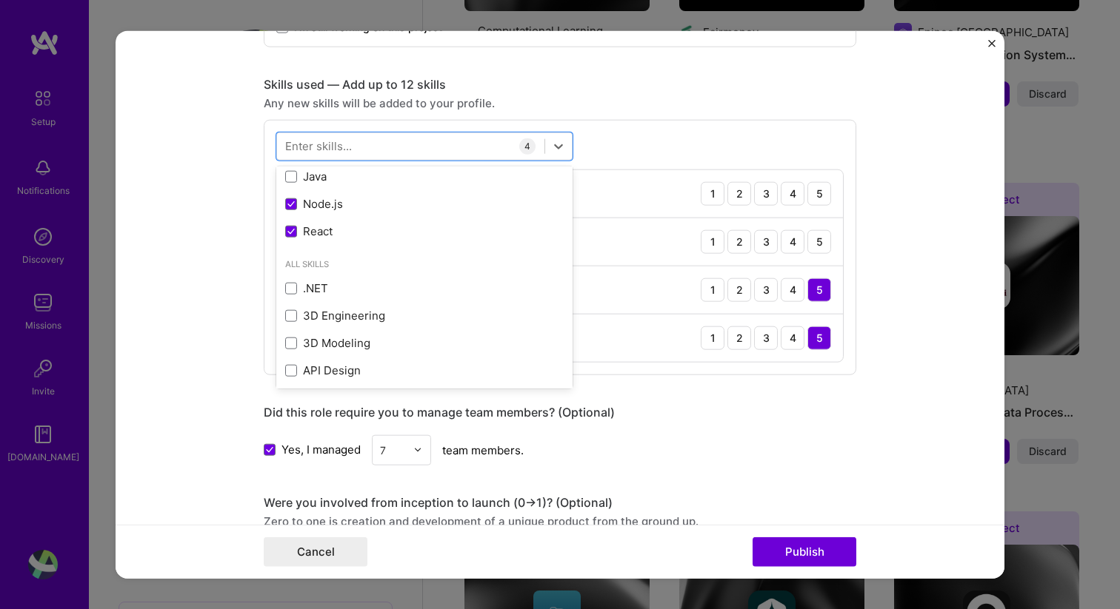
scroll to position [0, 0]
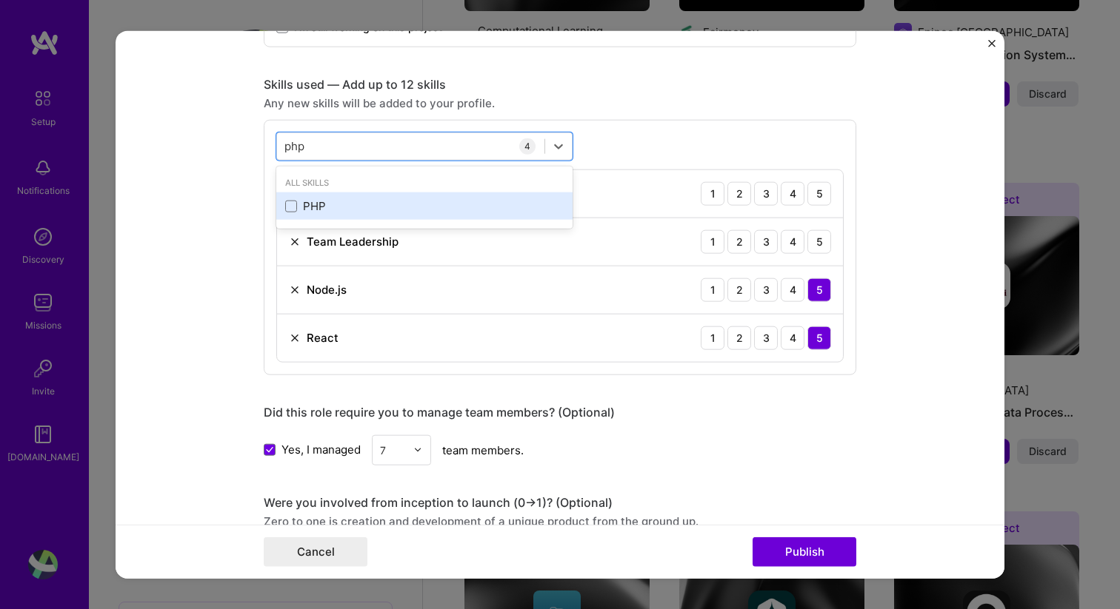
click at [293, 200] on div "PHP" at bounding box center [424, 206] width 278 height 16
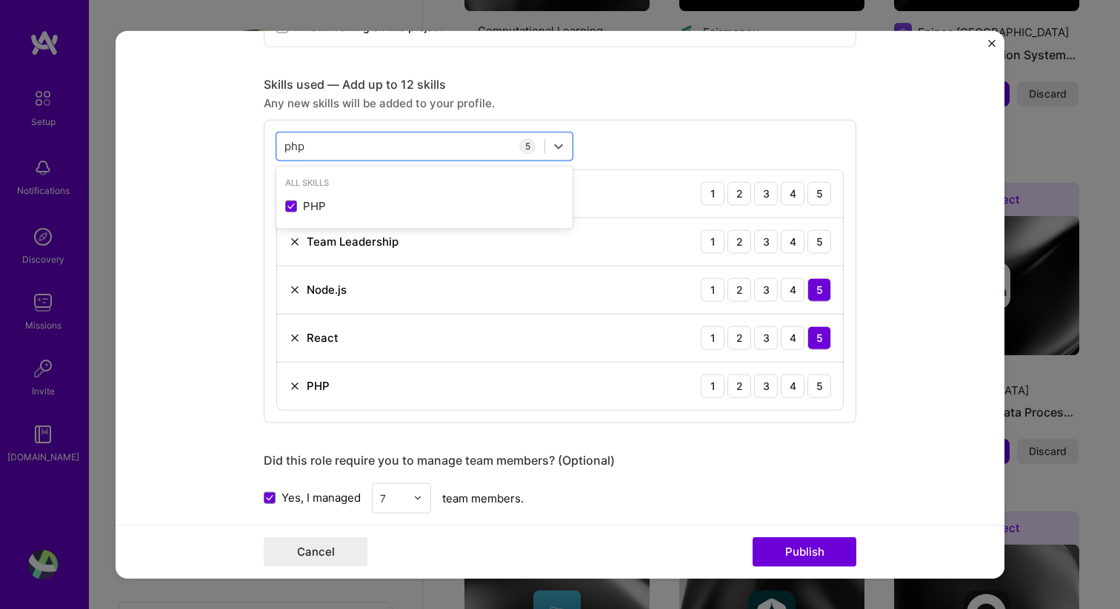
type input "php"
click at [845, 442] on div "Editing suggested project This project is suggested based on your LinkedIn, res…" at bounding box center [560, 258] width 592 height 1786
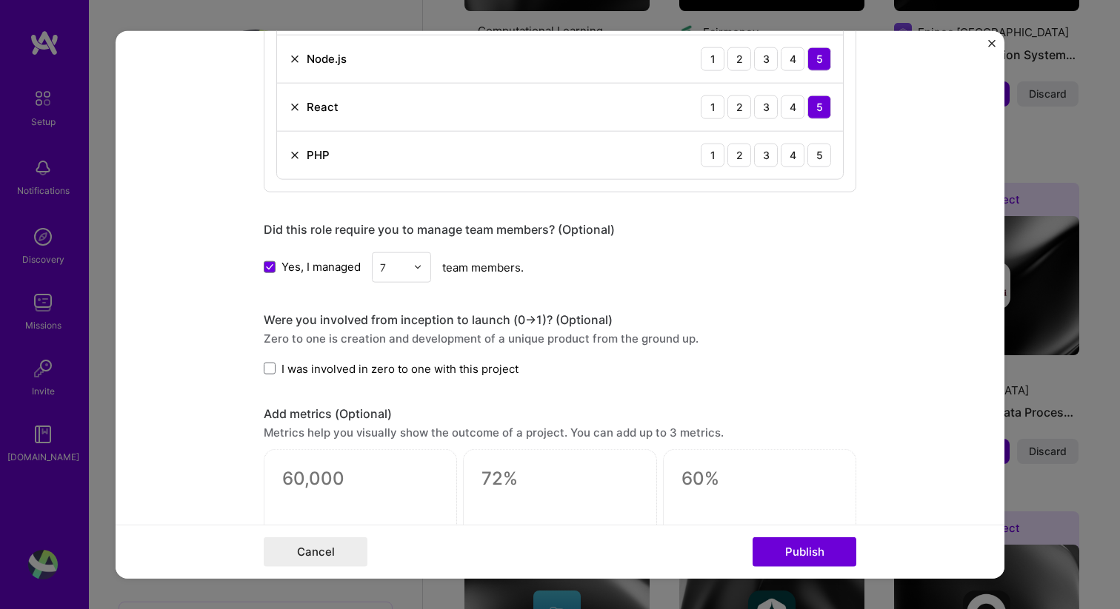
scroll to position [929, 0]
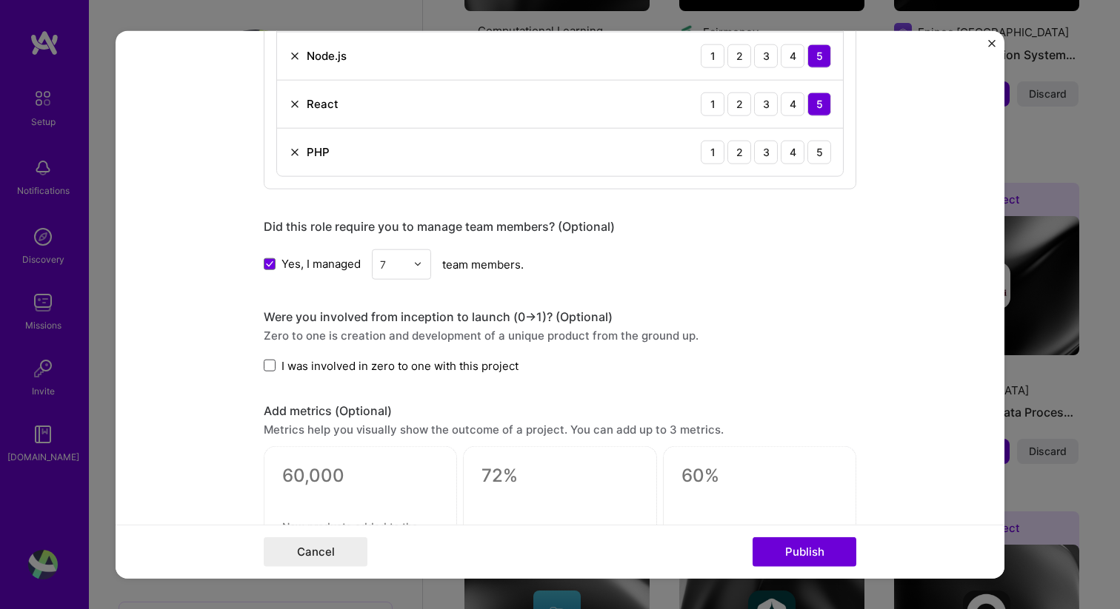
click at [273, 369] on span at bounding box center [270, 366] width 12 height 12
click at [0, 0] on input "I was involved in zero to one with this project" at bounding box center [0, 0] width 0 height 0
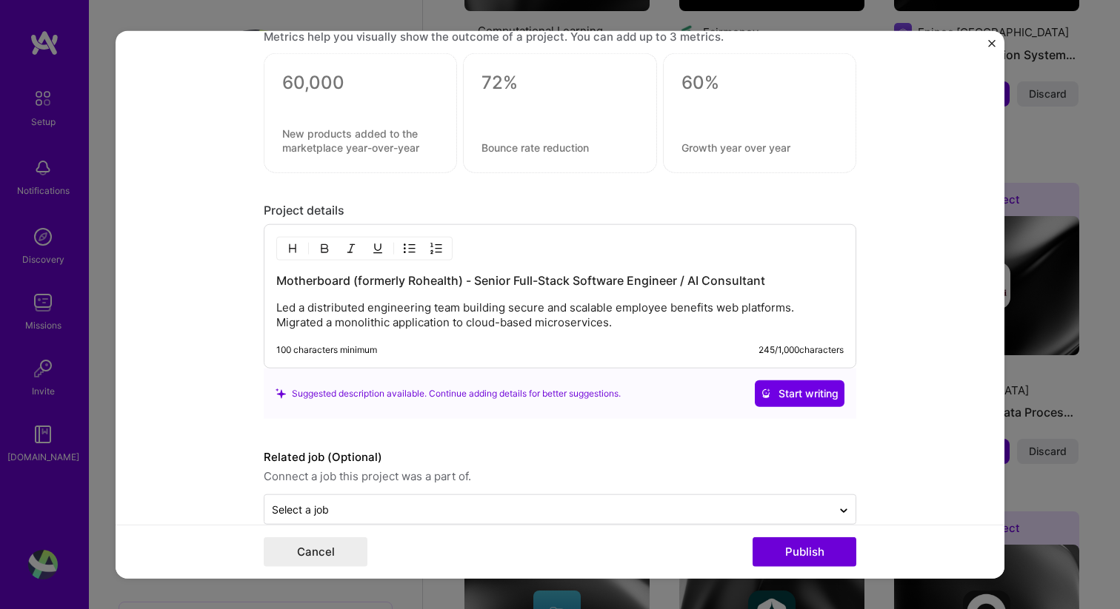
scroll to position [1350, 0]
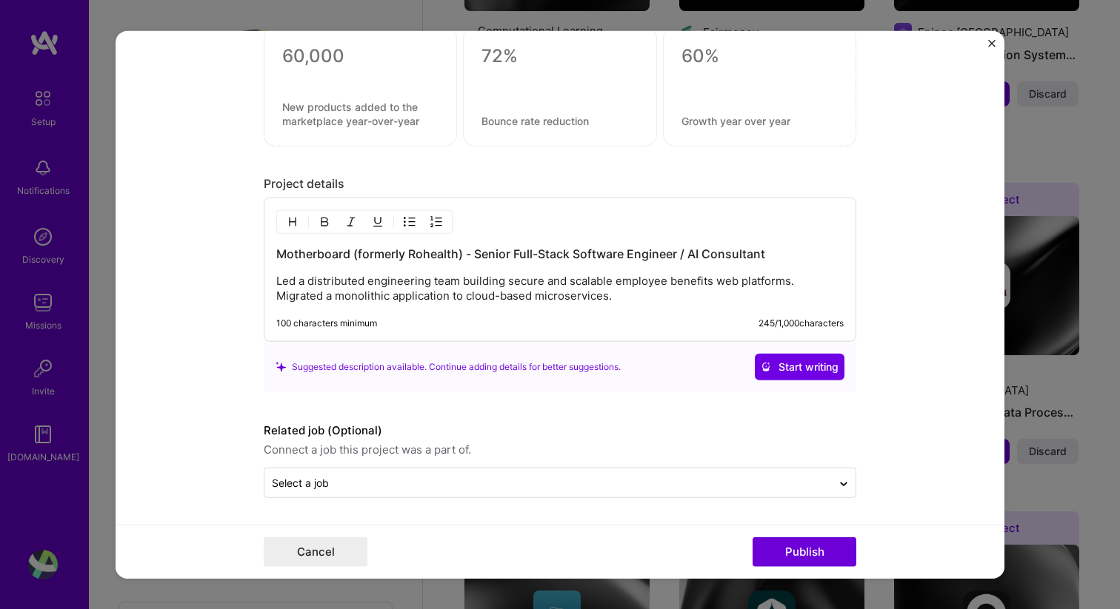
click at [469, 285] on p "Led a distributed engineering team building secure and scalable employee benefi…" at bounding box center [559, 289] width 567 height 30
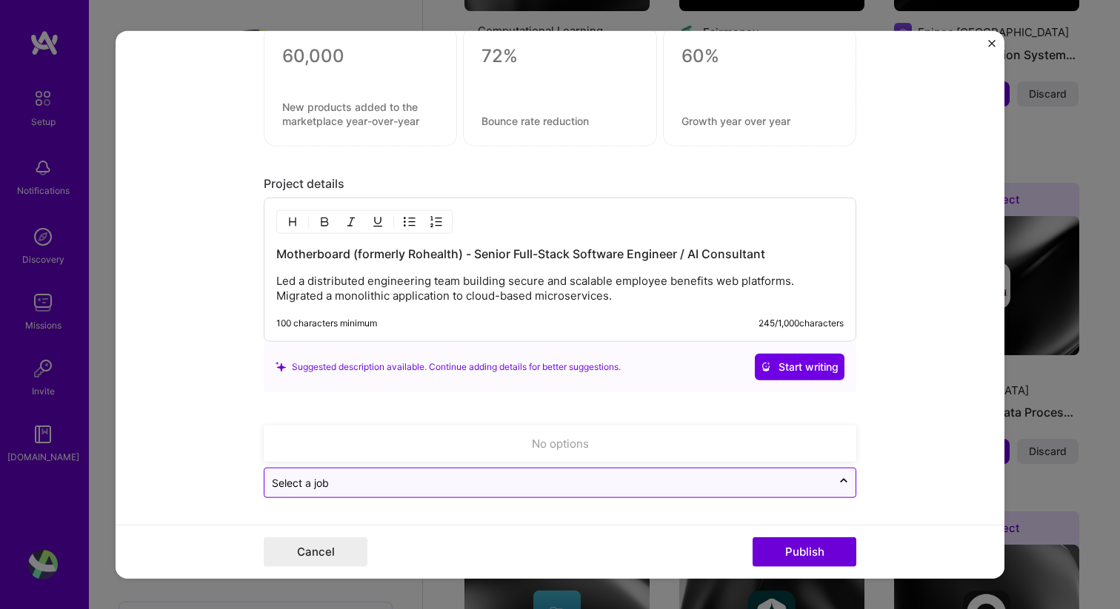
click at [811, 487] on input "text" at bounding box center [548, 483] width 552 height 16
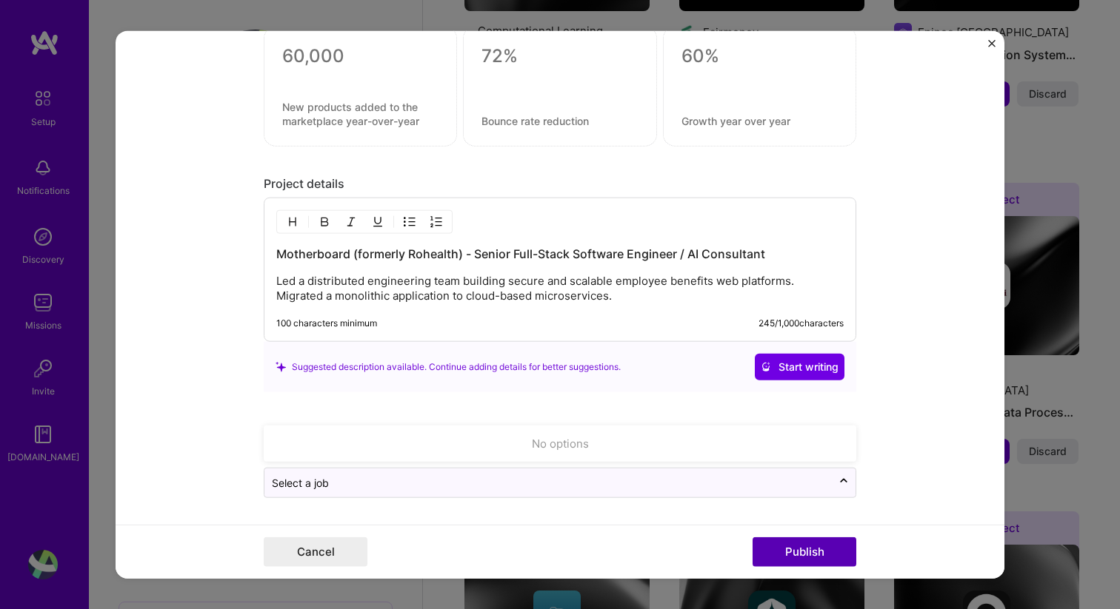
click at [799, 556] on button "Publish" at bounding box center [804, 553] width 104 height 30
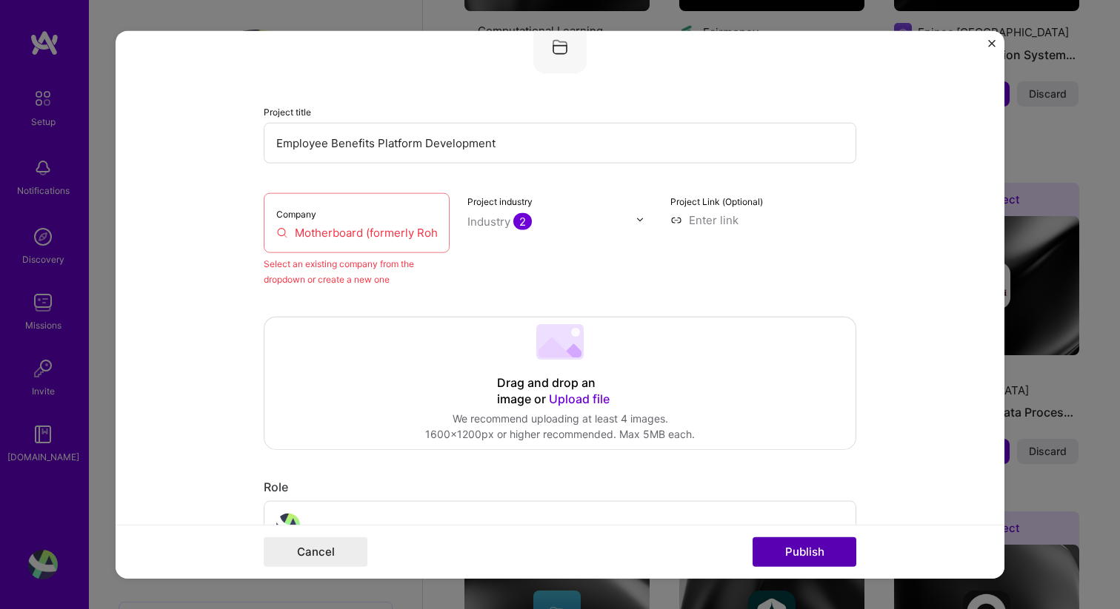
scroll to position [97, 0]
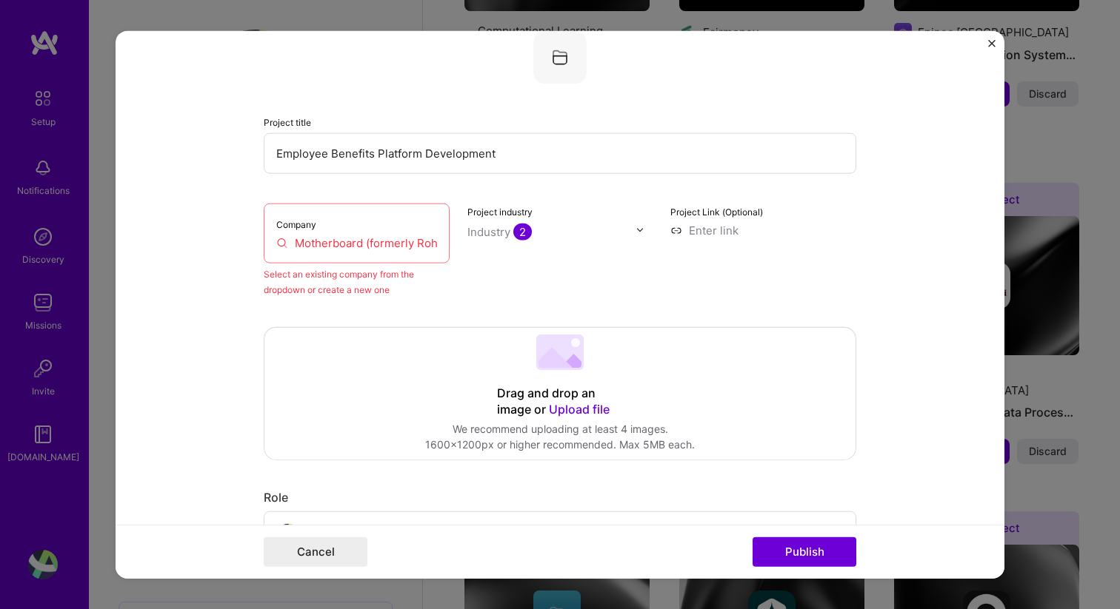
click at [359, 236] on input "Motherboard (formerly Rohealth)" at bounding box center [356, 243] width 161 height 16
click at [280, 241] on input "Motherboard (formerly Rohealth)" at bounding box center [356, 243] width 161 height 16
click at [333, 227] on div "Company Motherboard (formerly Rohealth)" at bounding box center [357, 233] width 186 height 60
drag, startPoint x: 365, startPoint y: 241, endPoint x: 452, endPoint y: 271, distance: 92.3
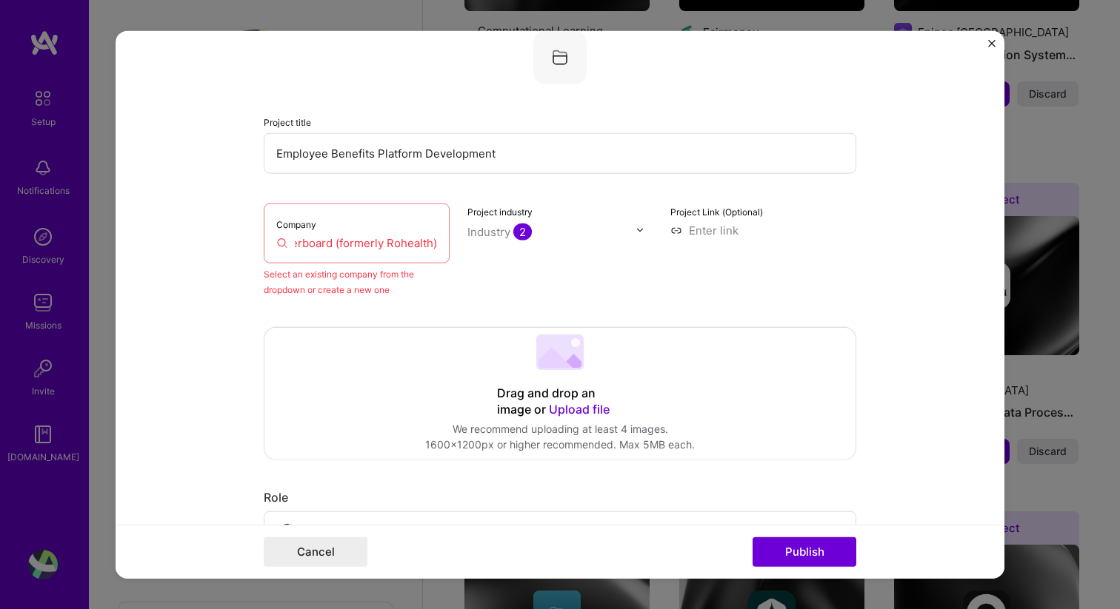
click at [452, 271] on div "Company Motherboard (formerly Rohealth) Select an existing company from the dro…" at bounding box center [560, 250] width 592 height 94
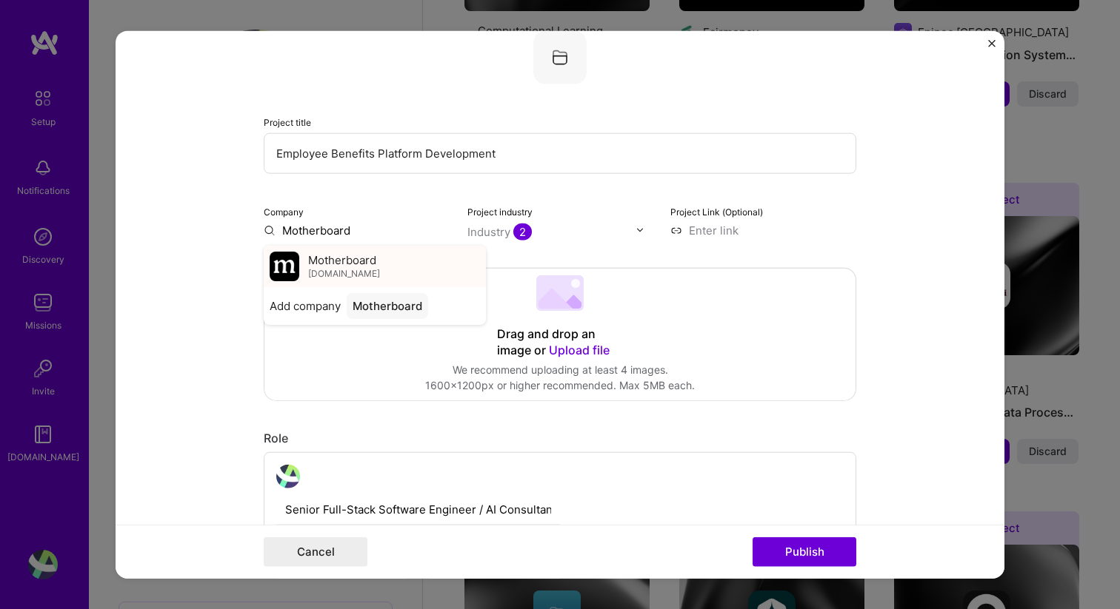
click at [392, 278] on div "Motherboard [DOMAIN_NAME]" at bounding box center [375, 265] width 222 height 41
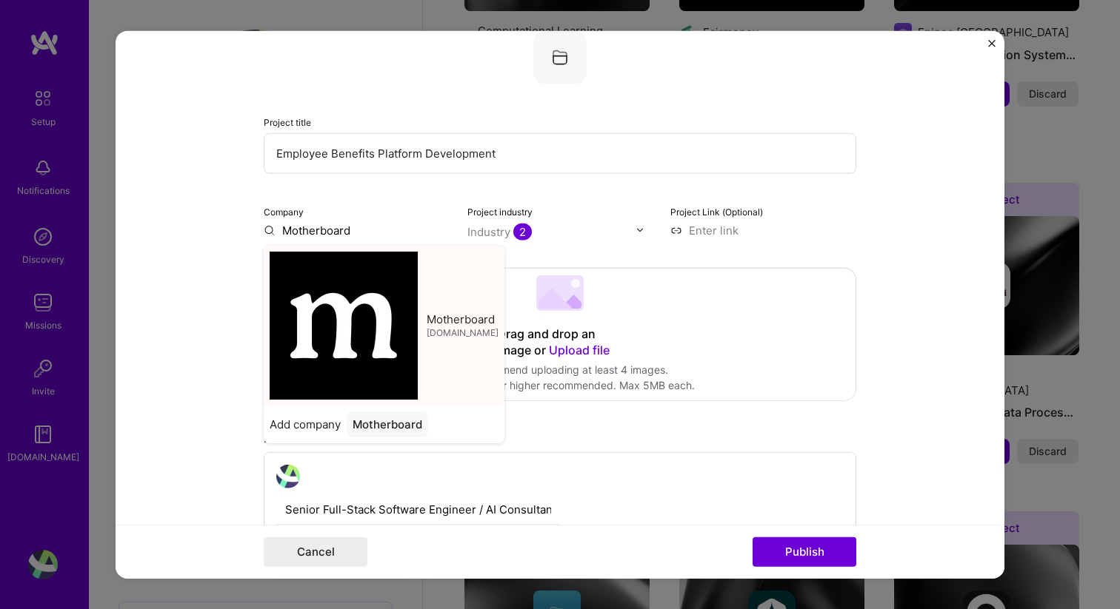
type input "Motherboard"
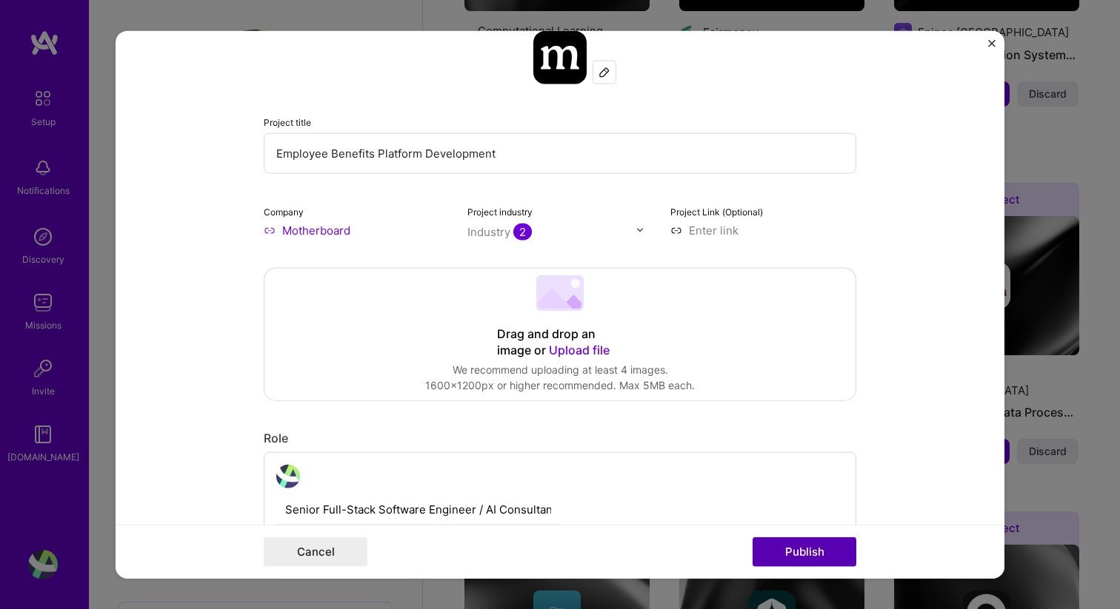
click at [821, 558] on button "Publish" at bounding box center [804, 553] width 104 height 30
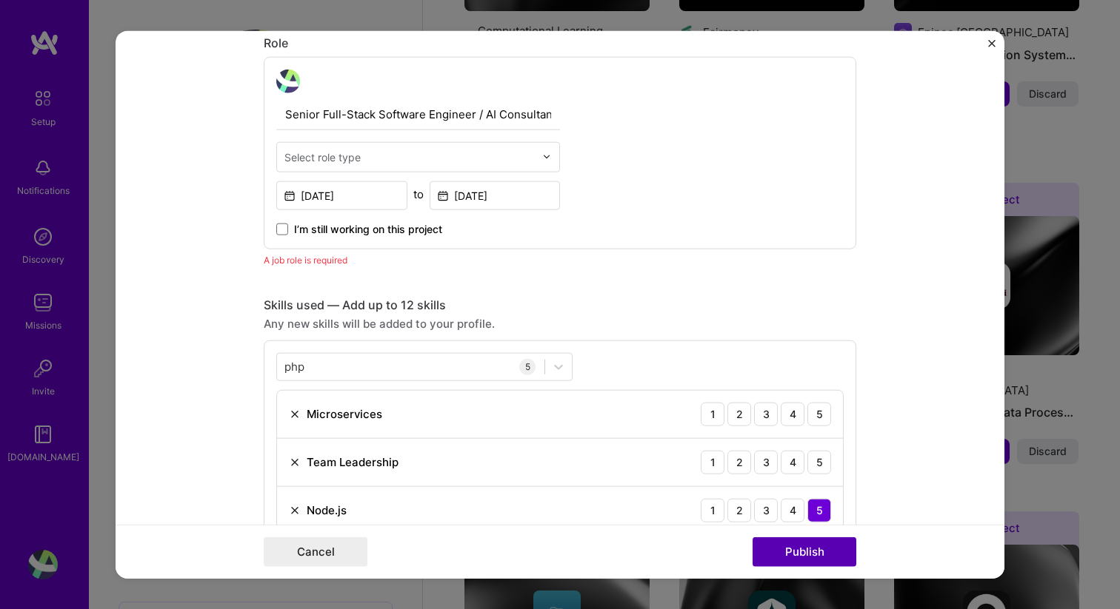
scroll to position [498, 0]
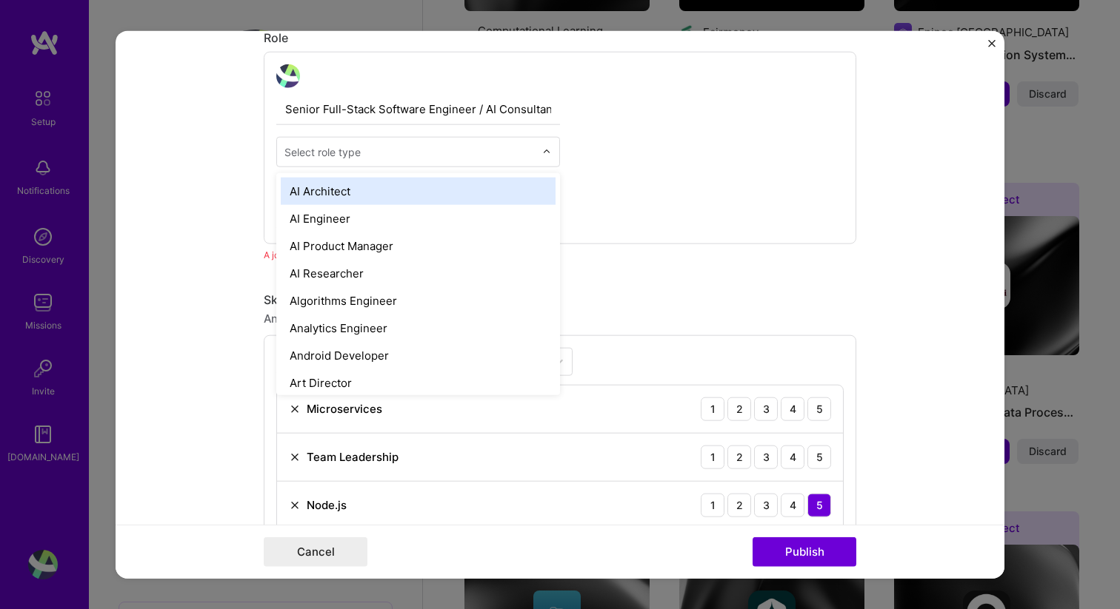
click at [402, 159] on input "text" at bounding box center [409, 152] width 250 height 16
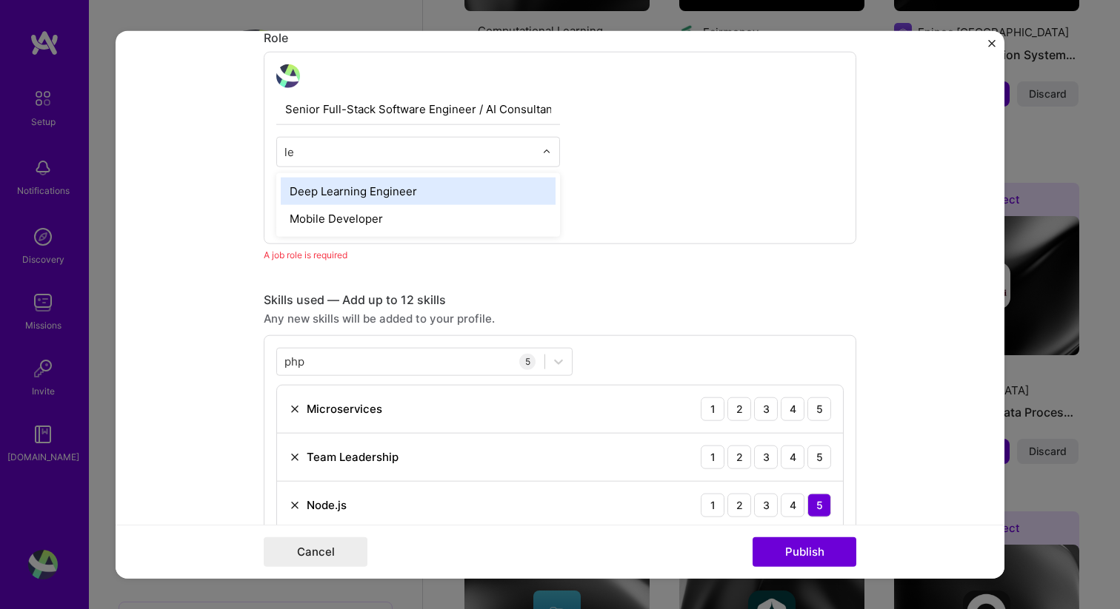
type input "l"
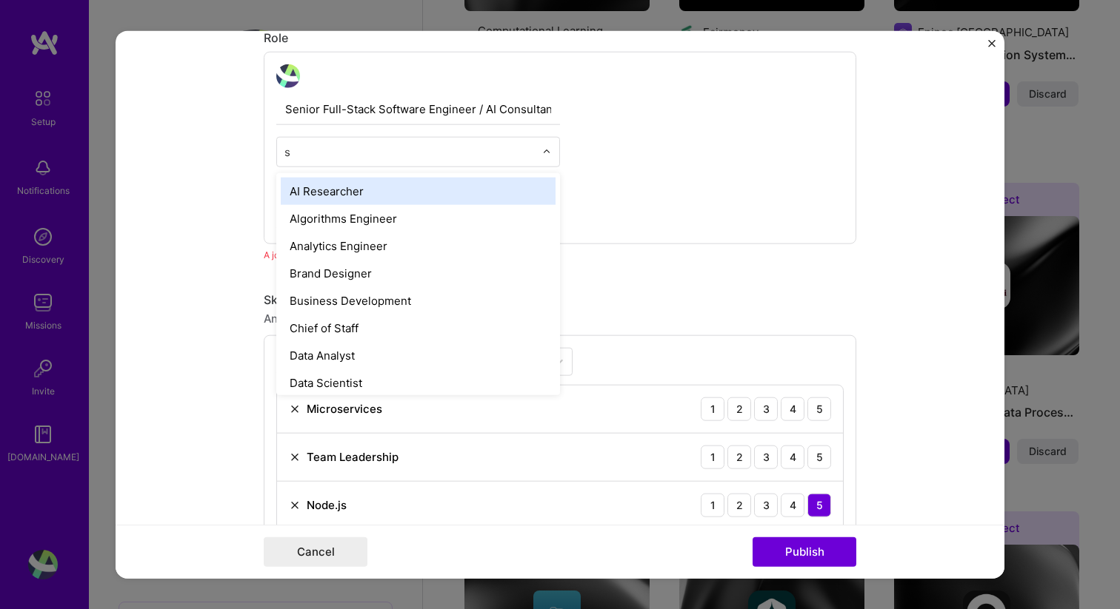
type input "so"
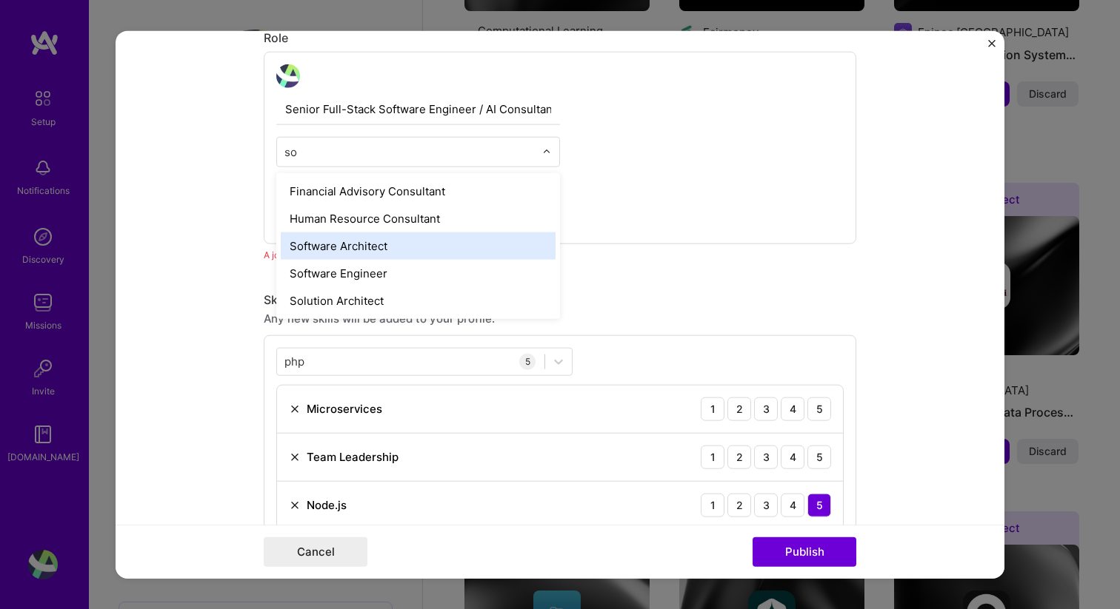
click at [378, 249] on div "Software Architect" at bounding box center [418, 245] width 275 height 27
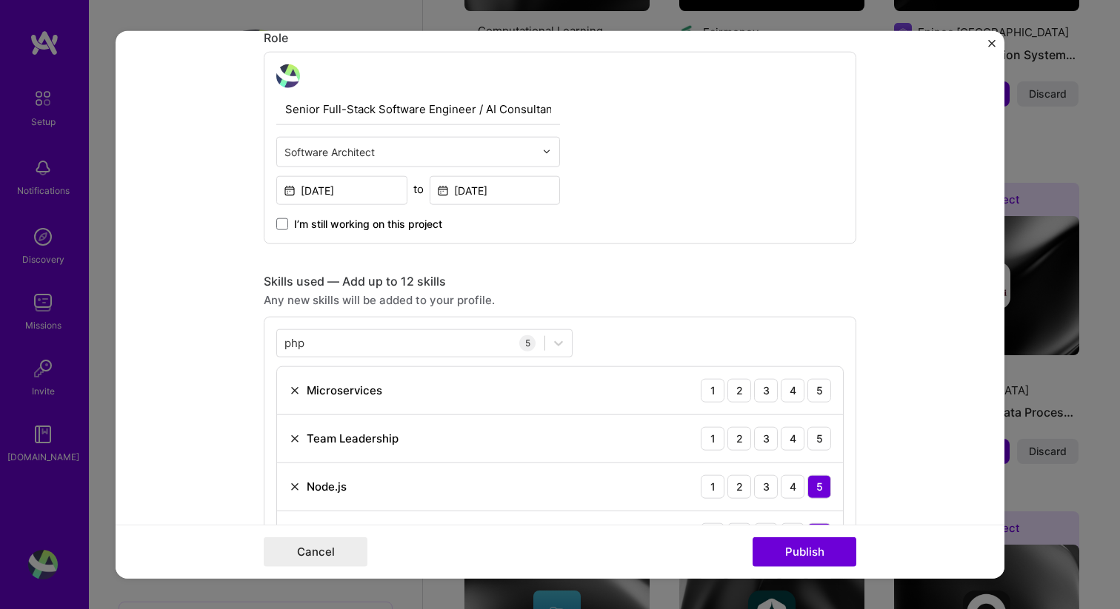
click at [538, 156] on div "Software Architect" at bounding box center [409, 151] width 265 height 29
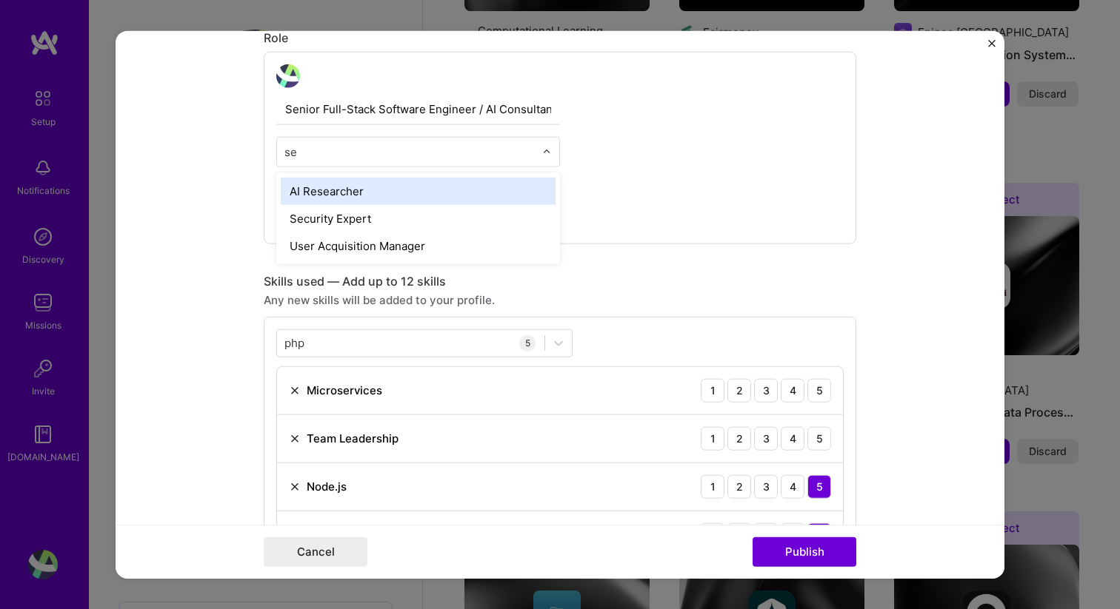
type input "s"
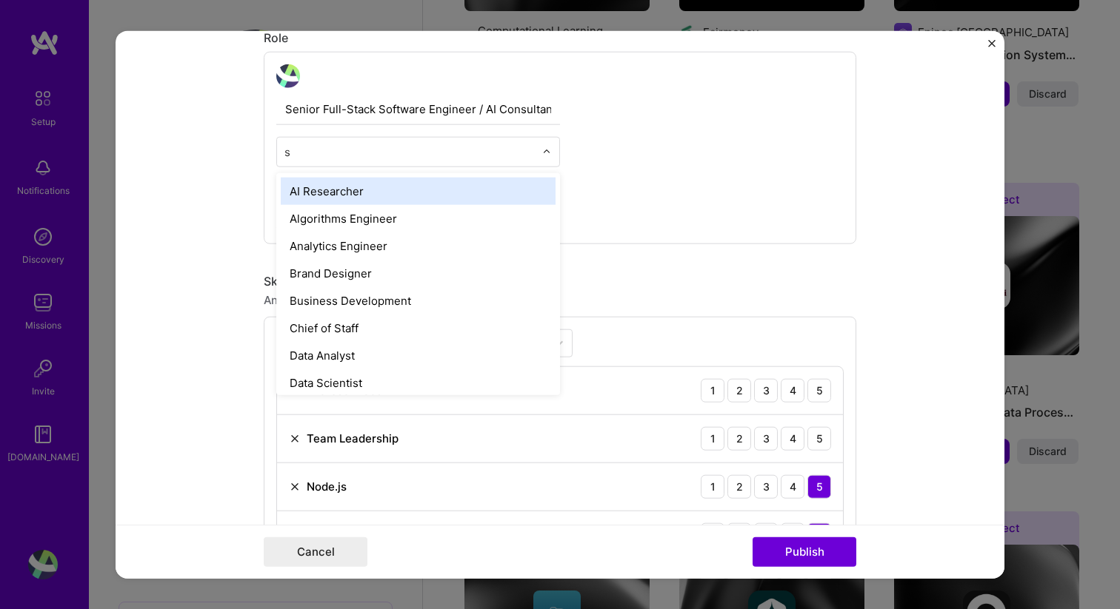
type input "so"
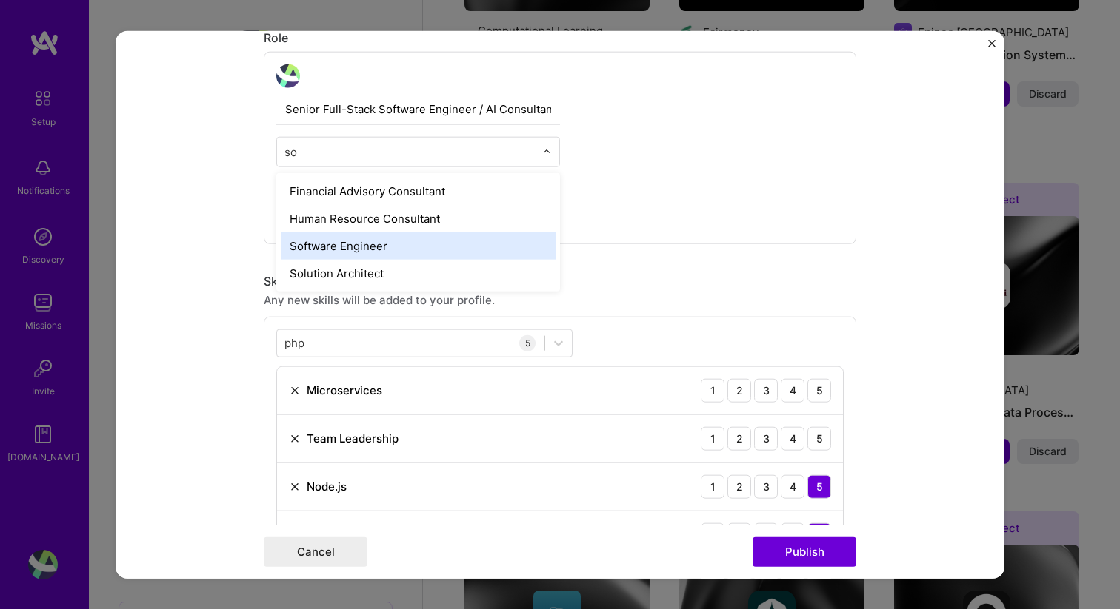
click at [424, 243] on div "Software Engineer" at bounding box center [418, 245] width 275 height 27
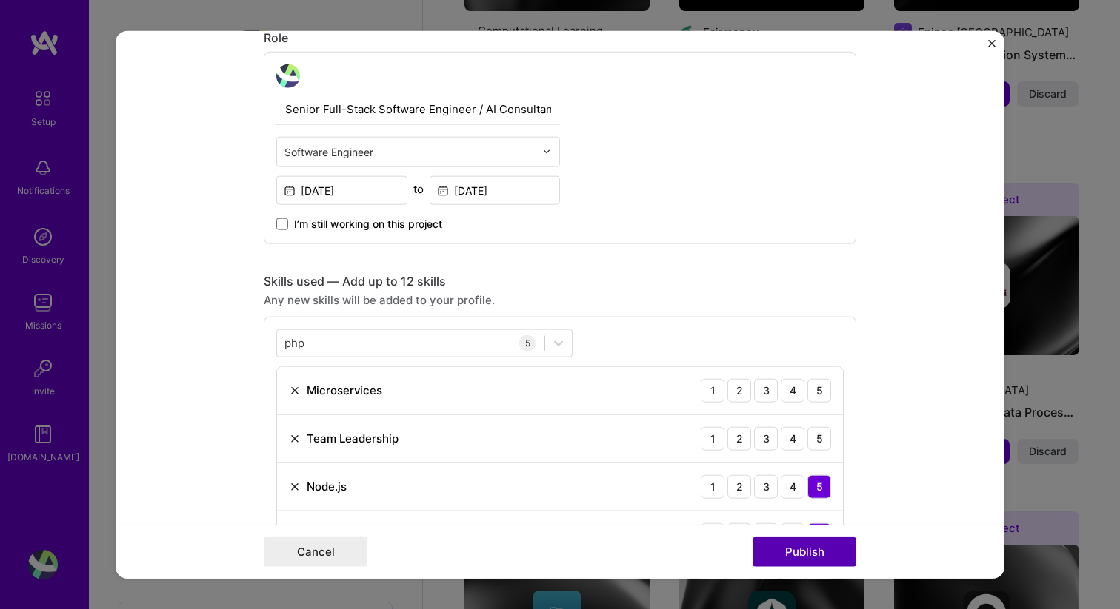
click at [809, 552] on button "Publish" at bounding box center [804, 553] width 104 height 30
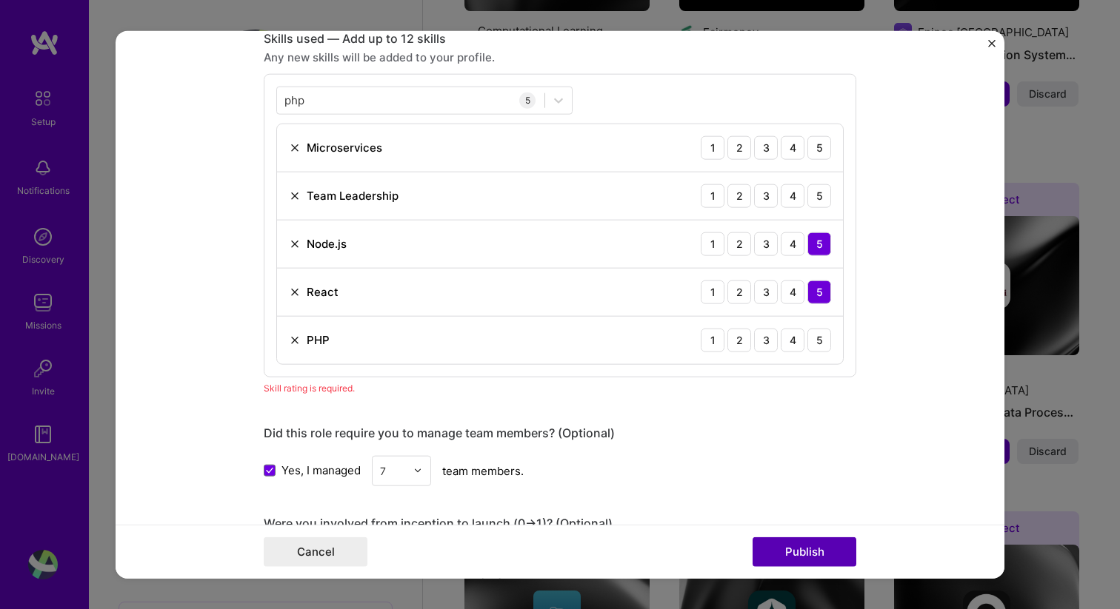
scroll to position [741, 0]
click at [769, 339] on div "3" at bounding box center [766, 339] width 24 height 24
click at [815, 554] on button "Publish" at bounding box center [804, 553] width 104 height 30
click at [791, 147] on div "4" at bounding box center [793, 147] width 24 height 24
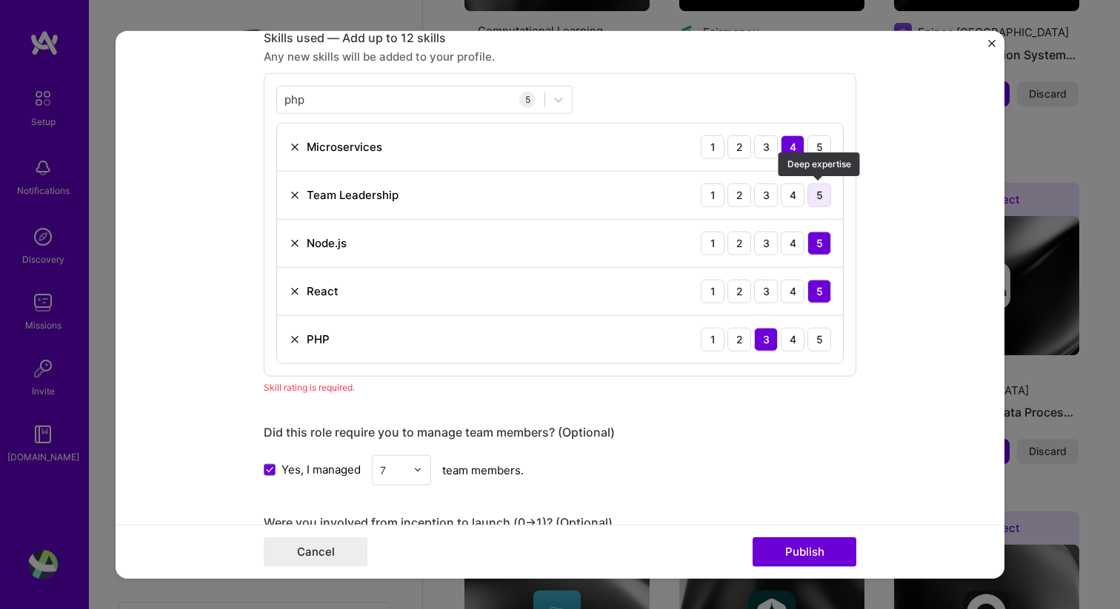
click at [818, 196] on div "5" at bounding box center [819, 195] width 24 height 24
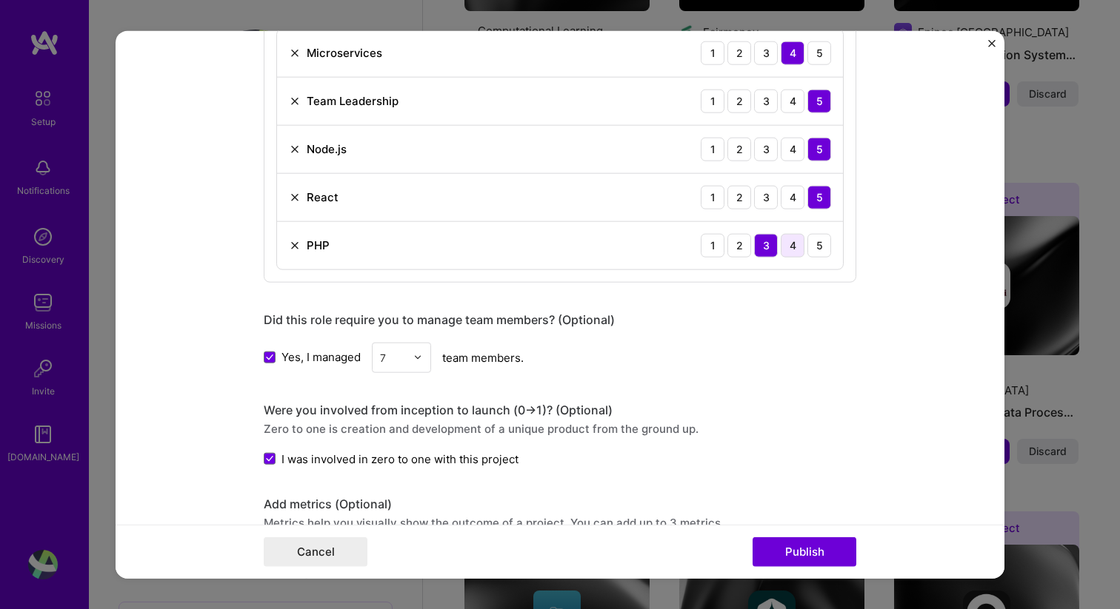
scroll to position [874, 0]
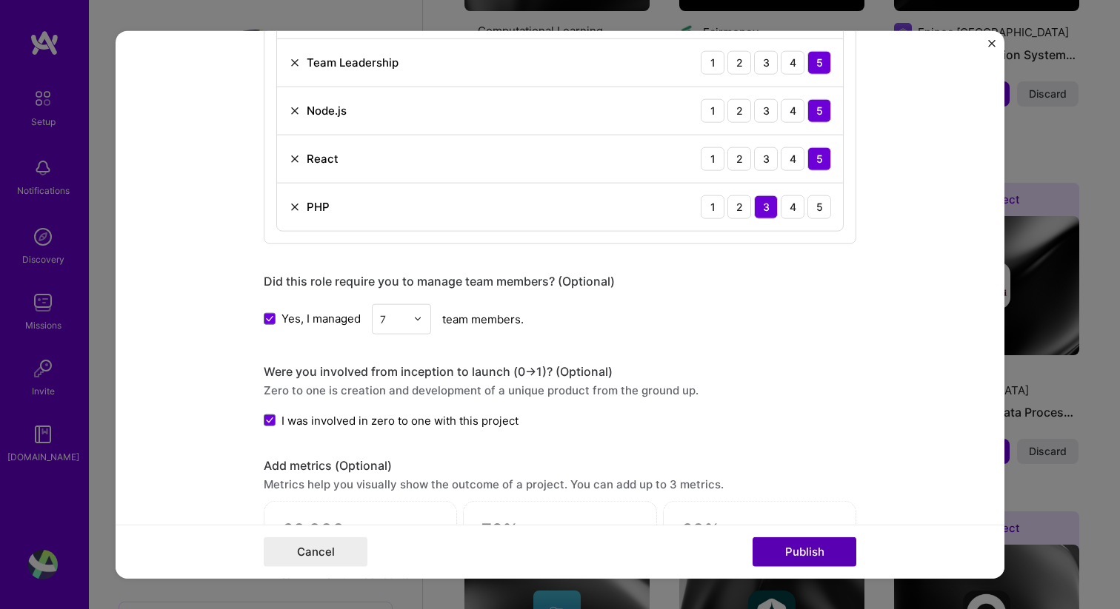
click at [791, 556] on button "Publish" at bounding box center [804, 553] width 104 height 30
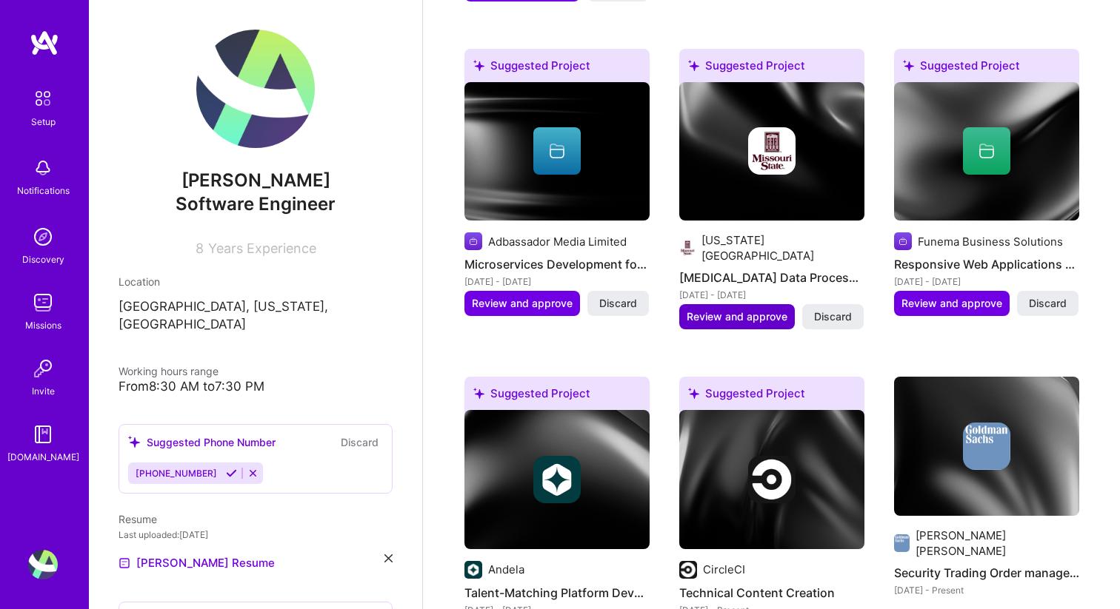
scroll to position [918, 0]
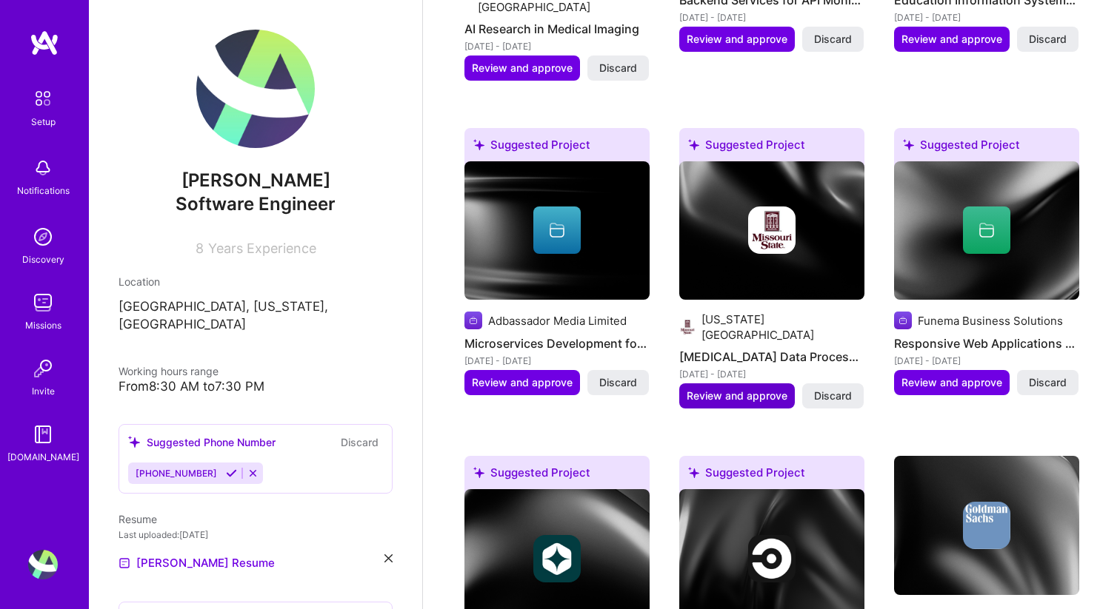
click at [752, 389] on span "Review and approve" at bounding box center [736, 396] width 101 height 15
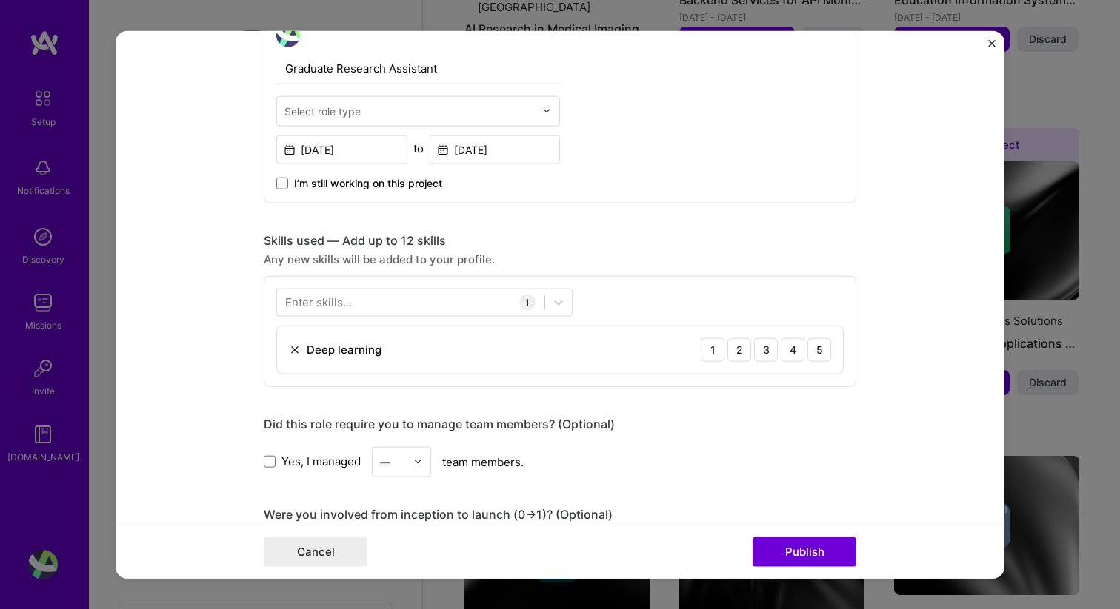
scroll to position [540, 0]
click at [450, 302] on div at bounding box center [410, 301] width 267 height 24
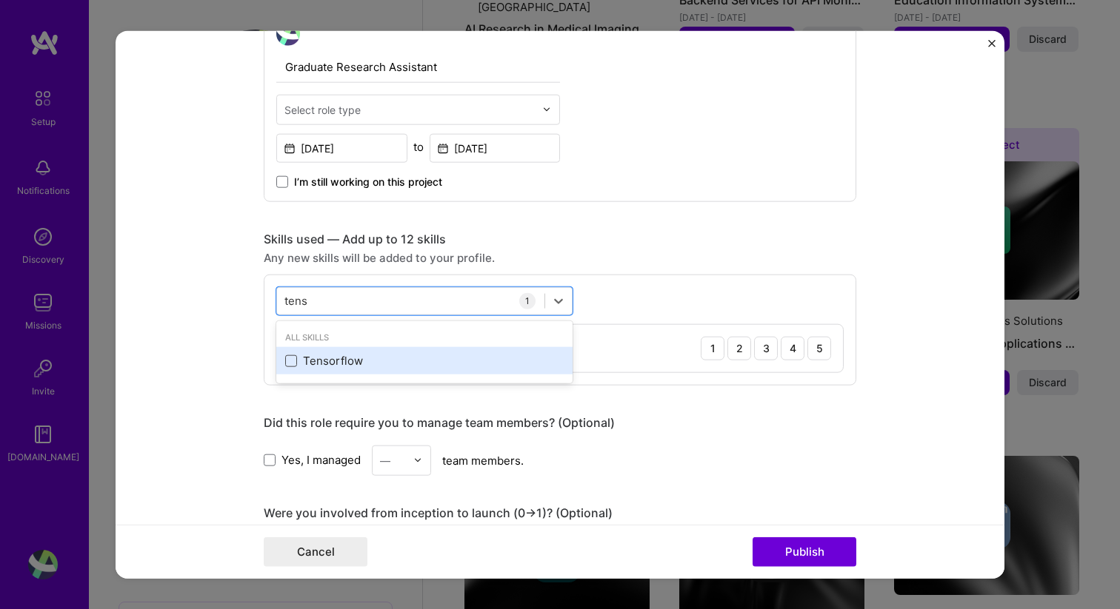
click at [293, 362] on span at bounding box center [291, 361] width 12 height 12
click at [0, 0] on input "checkbox" at bounding box center [0, 0] width 0 height 0
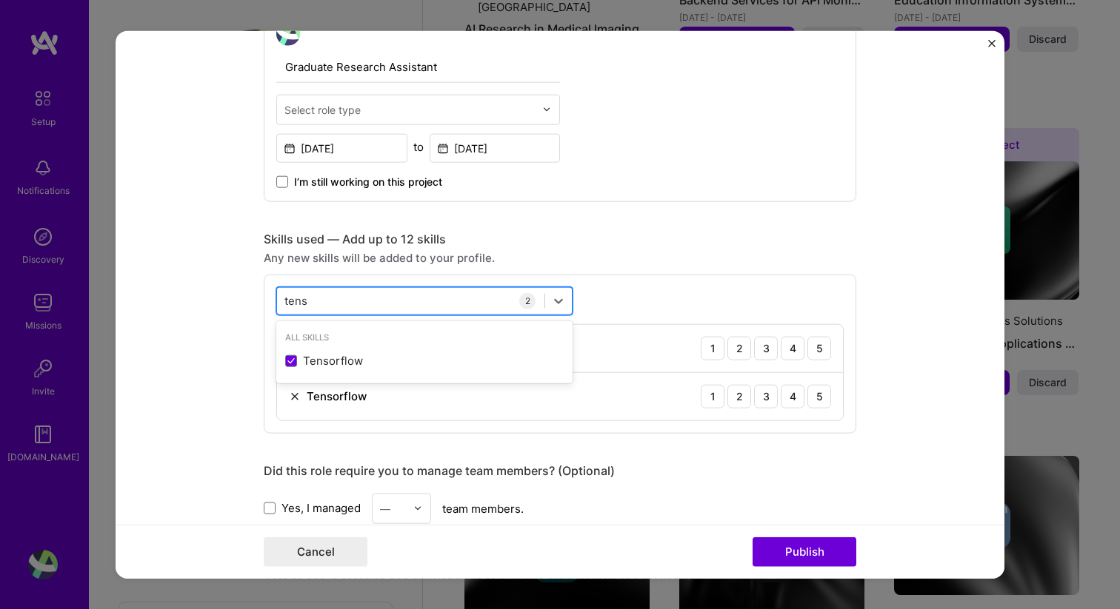
click at [297, 293] on input "tens" at bounding box center [296, 301] width 24 height 16
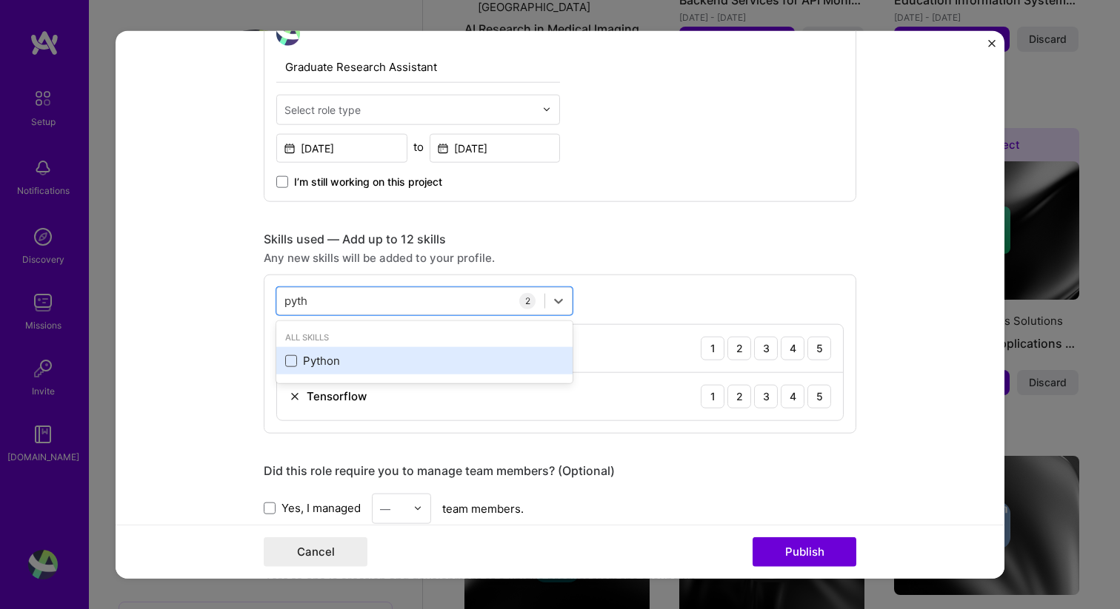
click at [288, 360] on span at bounding box center [291, 361] width 12 height 12
click at [0, 0] on input "checkbox" at bounding box center [0, 0] width 0 height 0
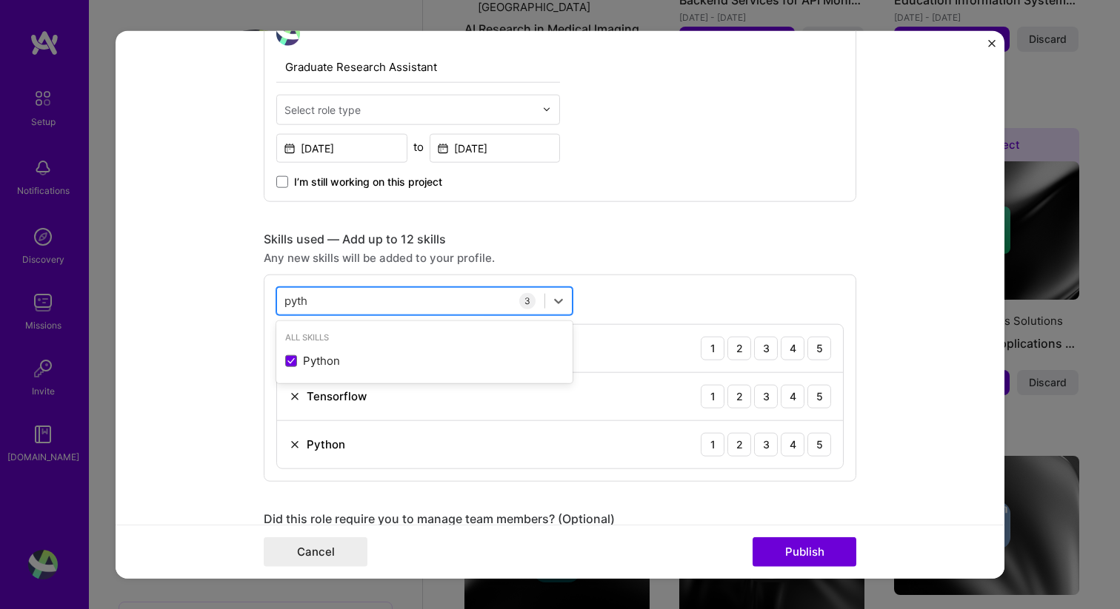
click at [291, 307] on input "pyth" at bounding box center [296, 301] width 25 height 16
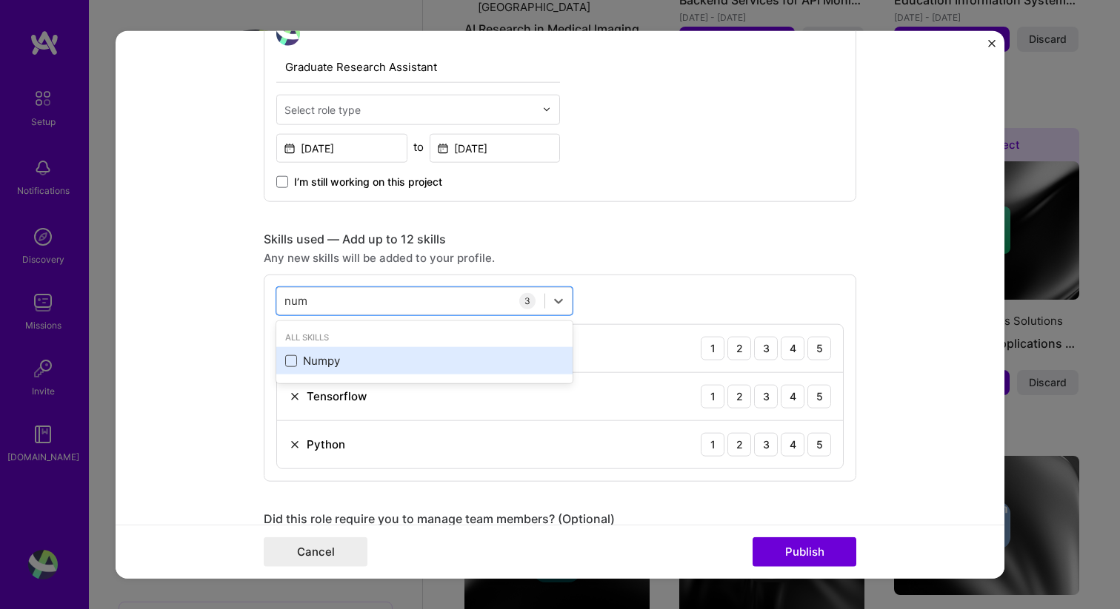
click at [289, 365] on span at bounding box center [291, 361] width 12 height 12
click at [0, 0] on input "checkbox" at bounding box center [0, 0] width 0 height 0
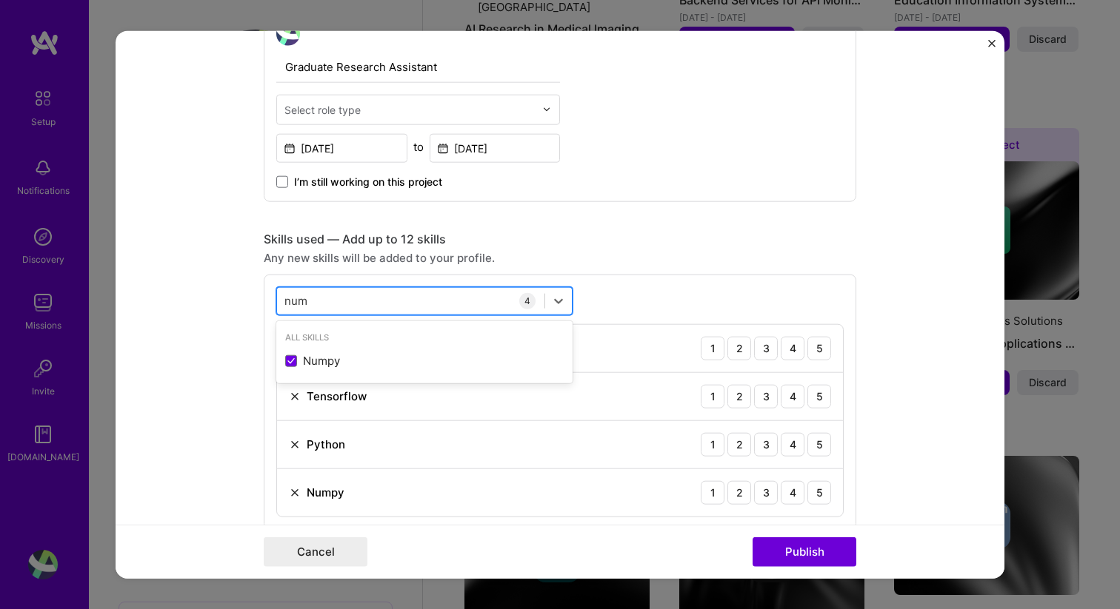
click at [295, 301] on input "num" at bounding box center [296, 301] width 24 height 16
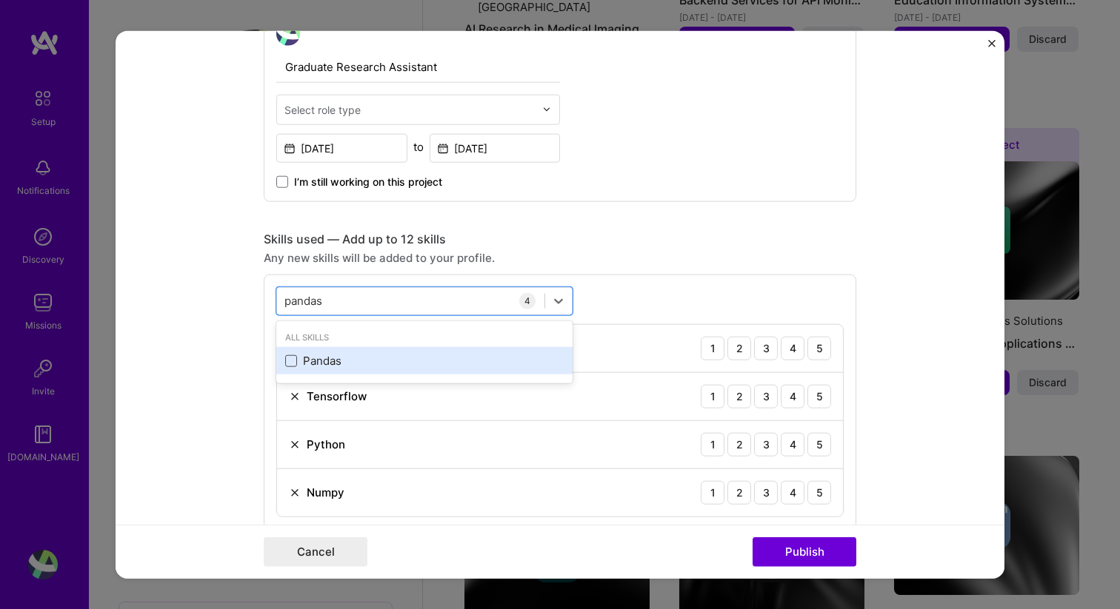
click at [293, 356] on span at bounding box center [291, 361] width 12 height 12
click at [0, 0] on input "checkbox" at bounding box center [0, 0] width 0 height 0
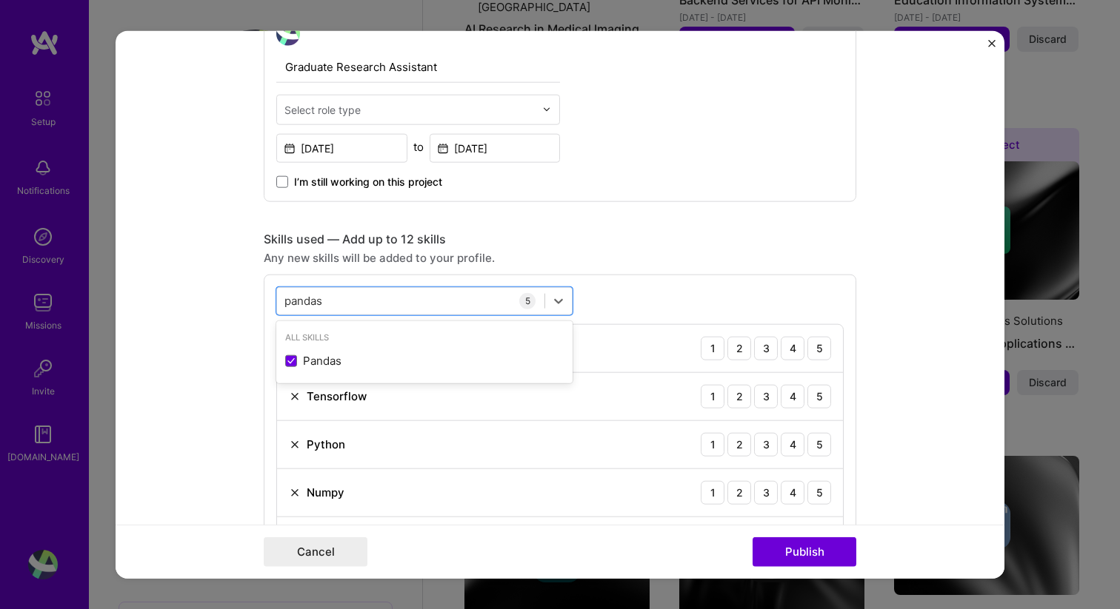
type input "pandas"
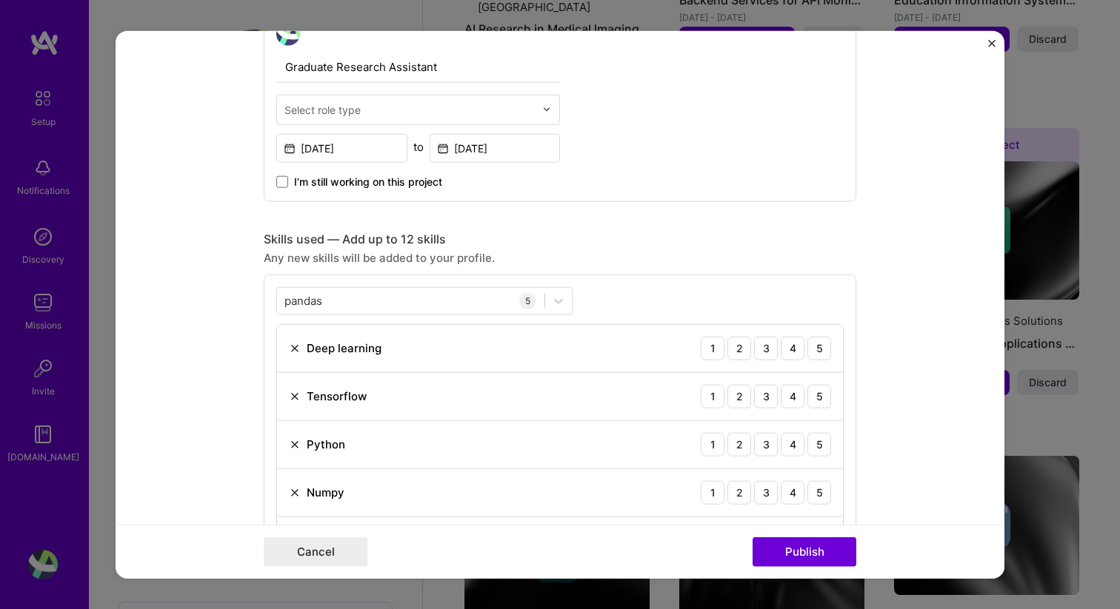
click at [593, 254] on div "Any new skills will be added to your profile." at bounding box center [560, 258] width 592 height 16
click at [788, 350] on div "4" at bounding box center [793, 348] width 24 height 24
click at [789, 401] on div "4" at bounding box center [793, 396] width 24 height 24
click at [792, 450] on div "4" at bounding box center [793, 444] width 24 height 24
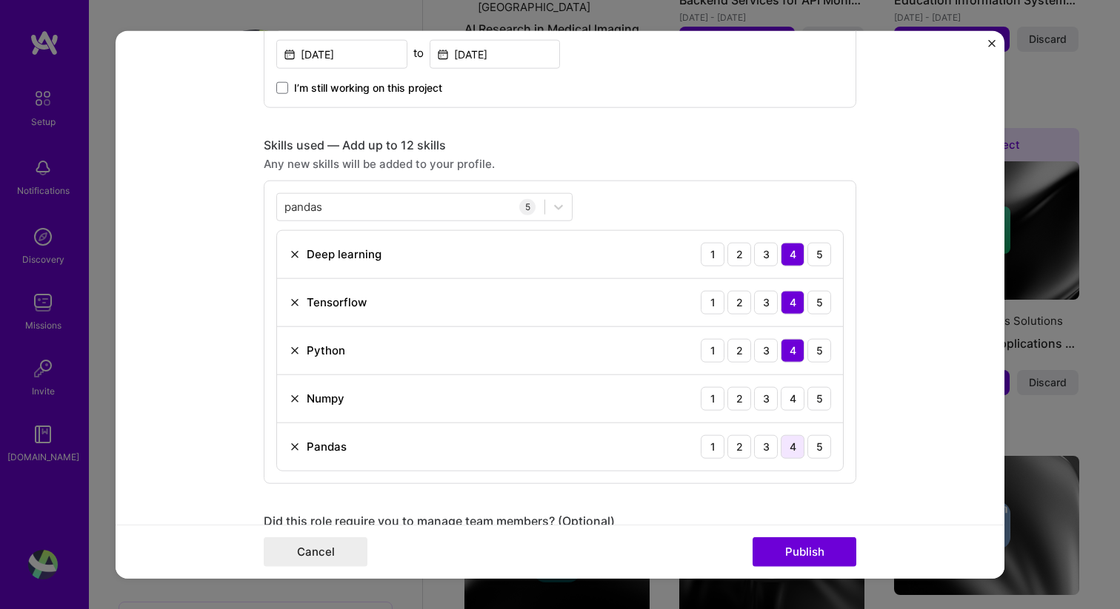
scroll to position [645, 0]
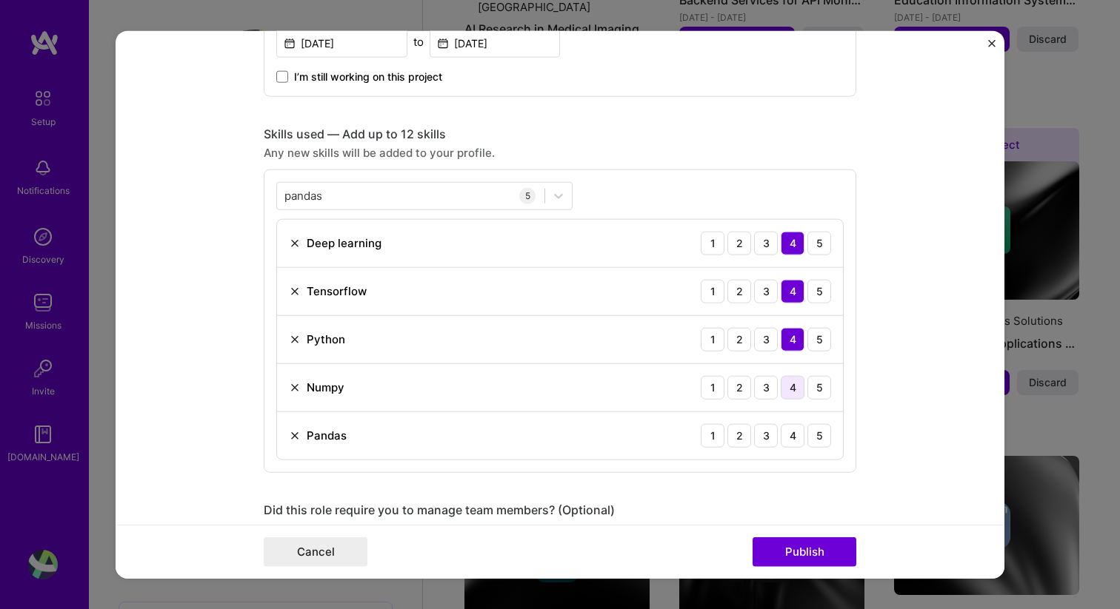
click at [792, 393] on div "4" at bounding box center [793, 387] width 24 height 24
click at [792, 428] on div "4" at bounding box center [793, 436] width 24 height 24
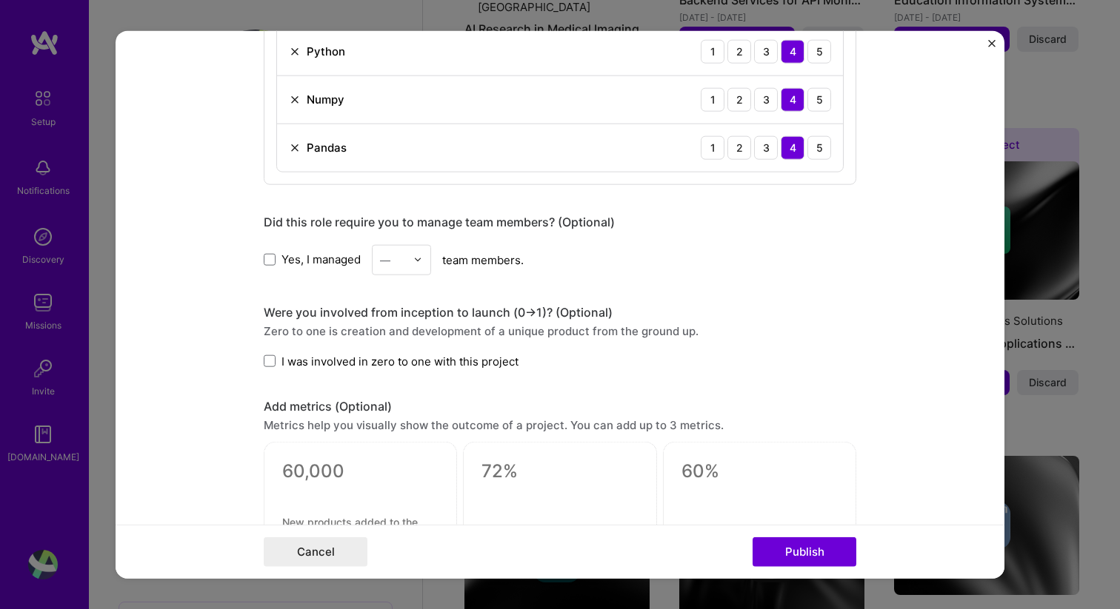
scroll to position [934, 0]
click at [412, 264] on div "—" at bounding box center [392, 258] width 41 height 29
click at [400, 327] on div "2" at bounding box center [401, 325] width 50 height 27
click at [276, 358] on label "I was involved in zero to one with this project" at bounding box center [391, 360] width 255 height 16
click at [0, 0] on input "I was involved in zero to one with this project" at bounding box center [0, 0] width 0 height 0
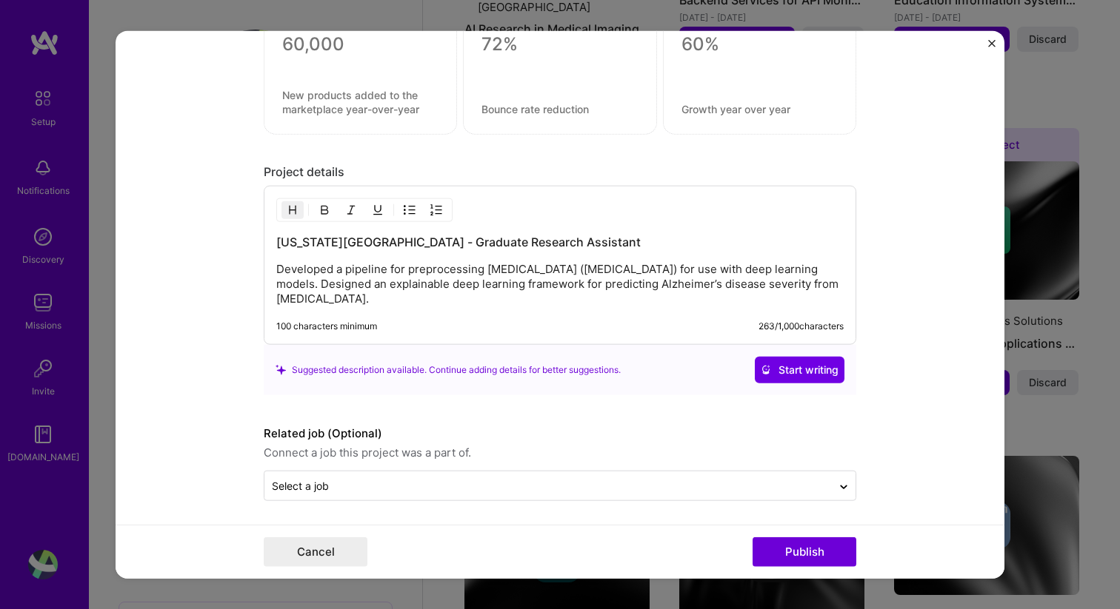
scroll to position [1365, 0]
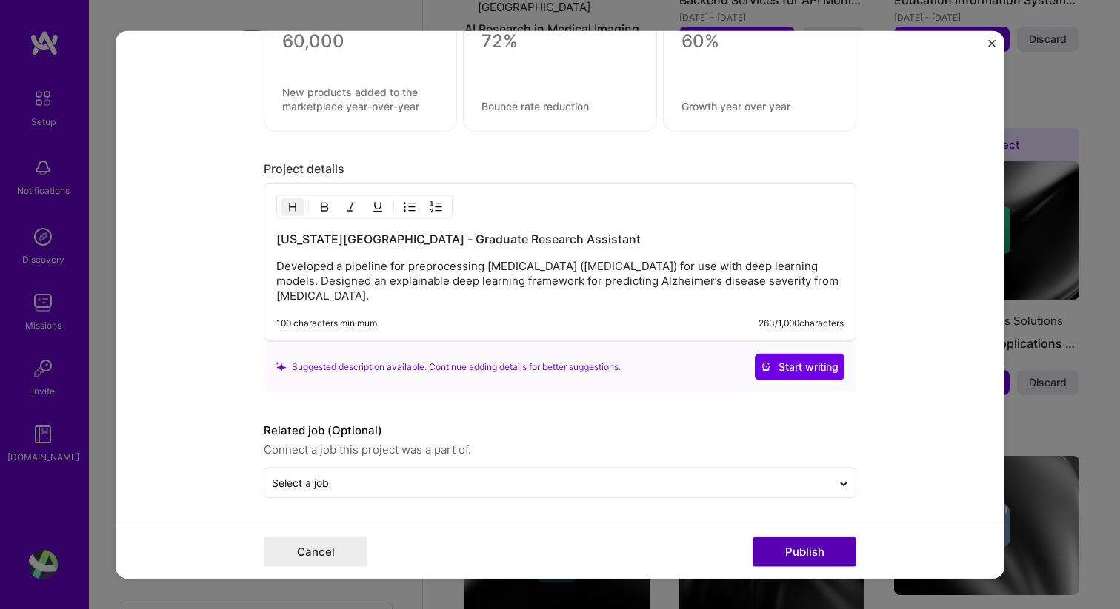
click at [809, 548] on button "Publish" at bounding box center [804, 553] width 104 height 30
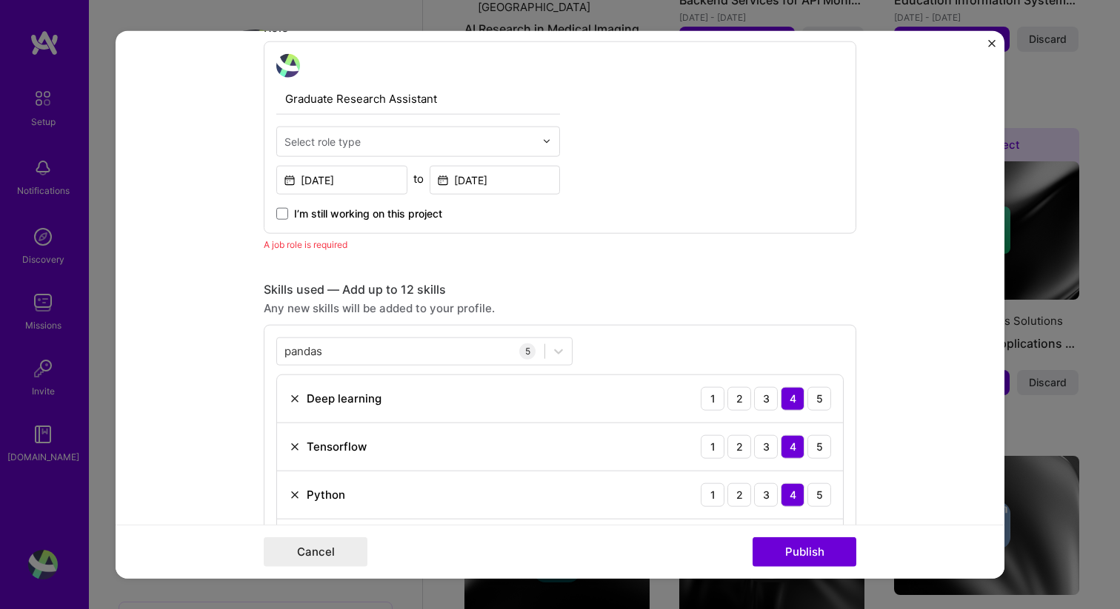
scroll to position [498, 0]
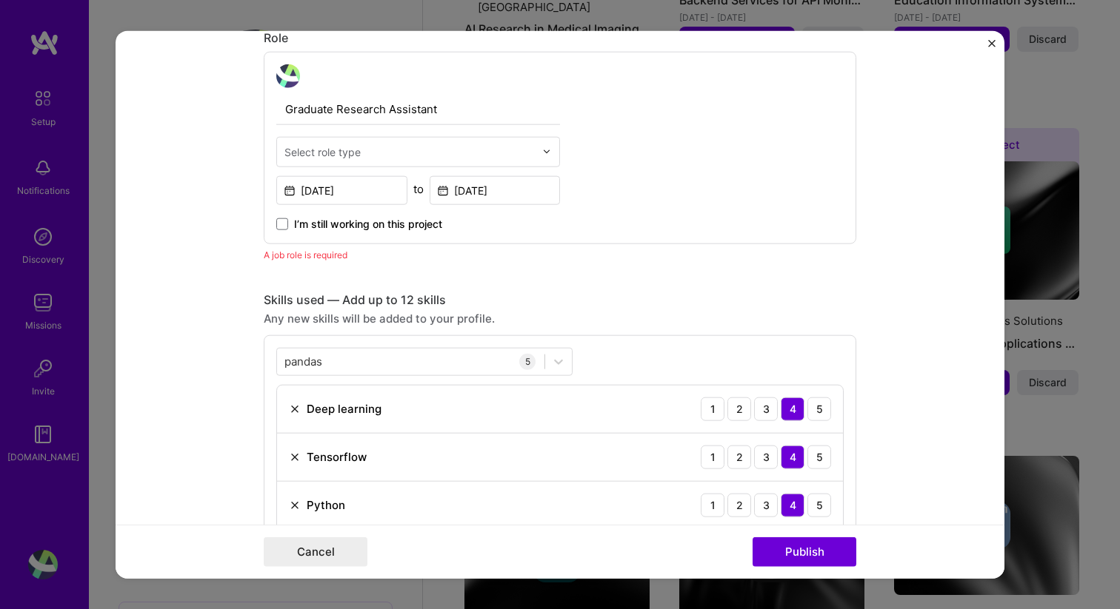
click at [330, 150] on div "Select role type" at bounding box center [322, 152] width 76 height 16
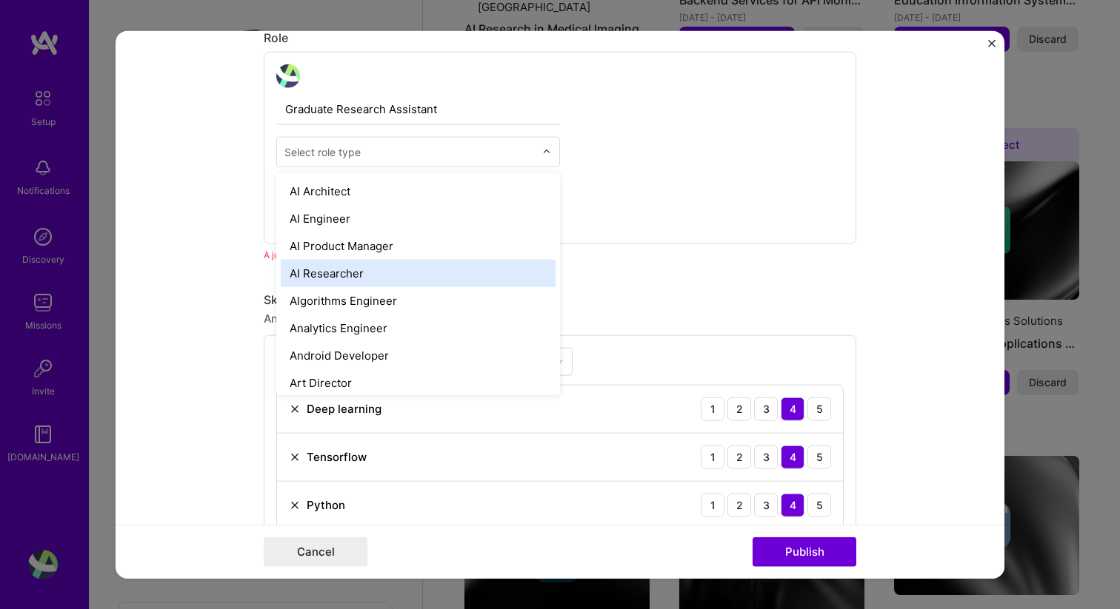
click at [332, 276] on div "AI Researcher" at bounding box center [418, 272] width 275 height 27
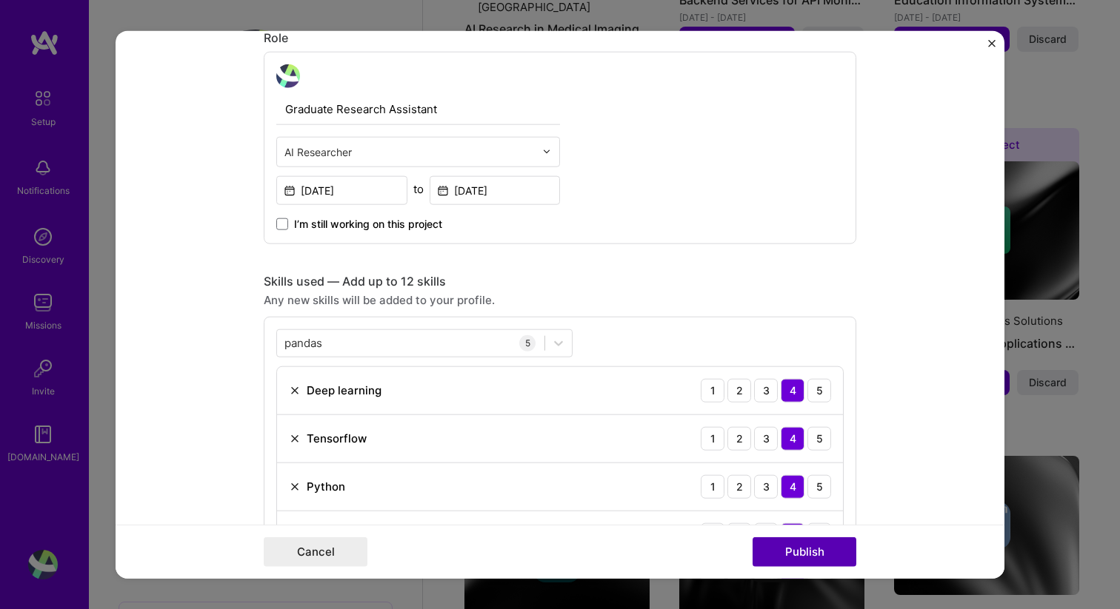
click at [798, 549] on button "Publish" at bounding box center [804, 553] width 104 height 30
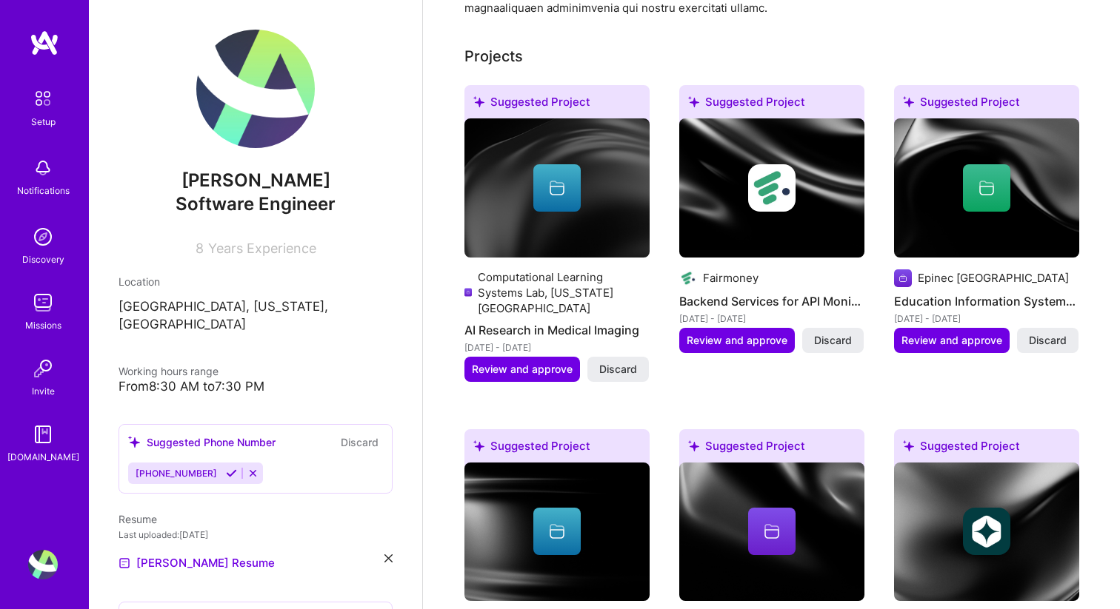
scroll to position [606, 0]
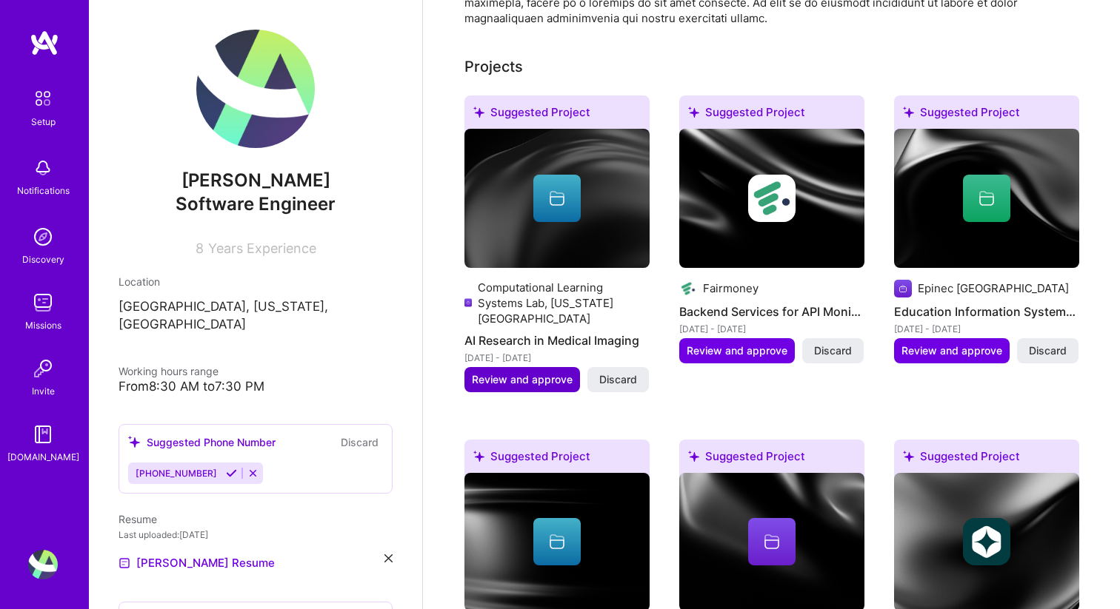
click at [524, 372] on span "Review and approve" at bounding box center [522, 379] width 101 height 15
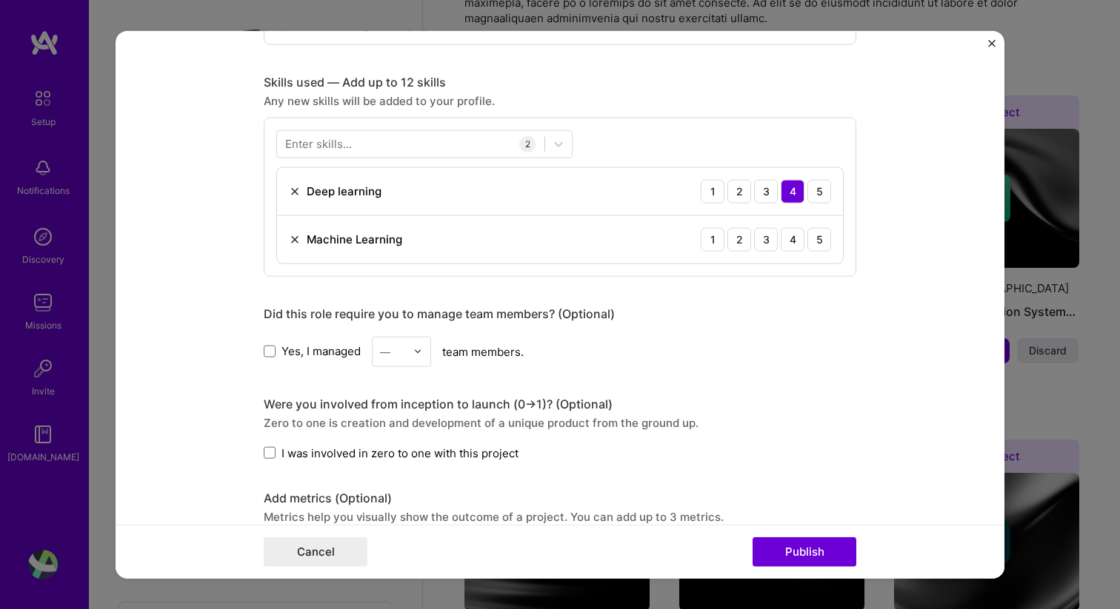
scroll to position [698, 0]
click at [798, 235] on div "4" at bounding box center [793, 238] width 24 height 24
click at [418, 357] on div at bounding box center [421, 349] width 17 height 29
click at [404, 430] on div "2" at bounding box center [401, 416] width 50 height 27
click at [271, 450] on span at bounding box center [270, 452] width 12 height 12
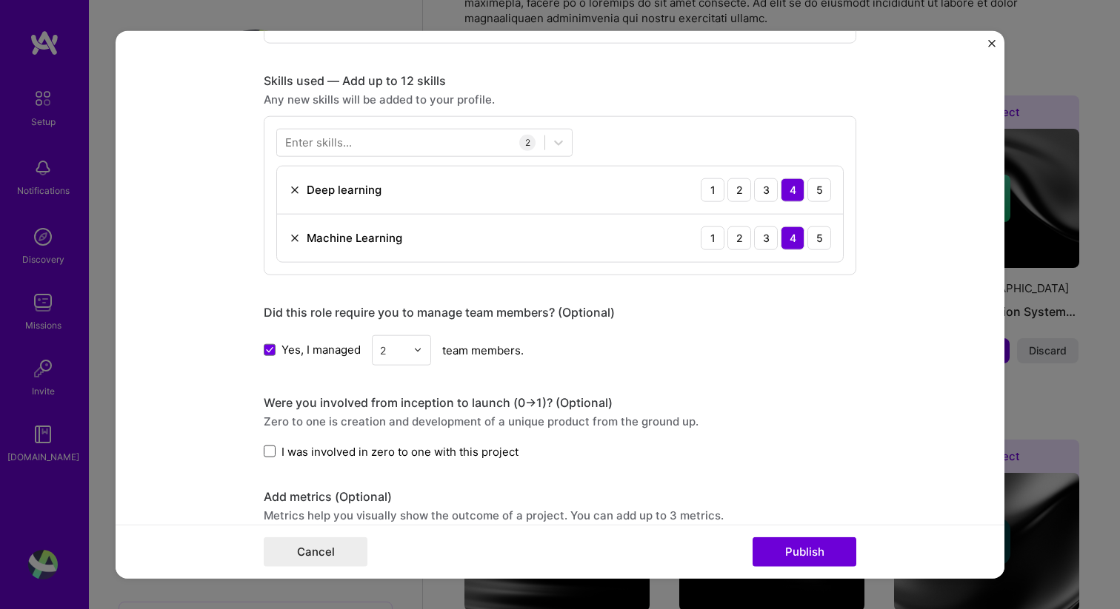
click at [0, 0] on input "I was involved in zero to one with this project" at bounding box center [0, 0] width 0 height 0
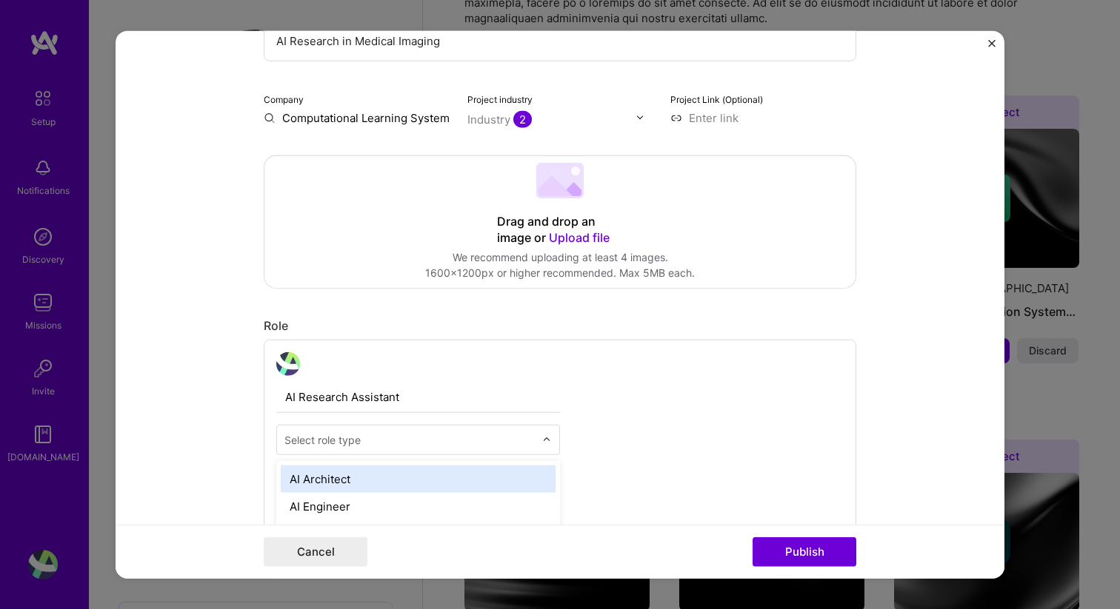
scroll to position [686, 0]
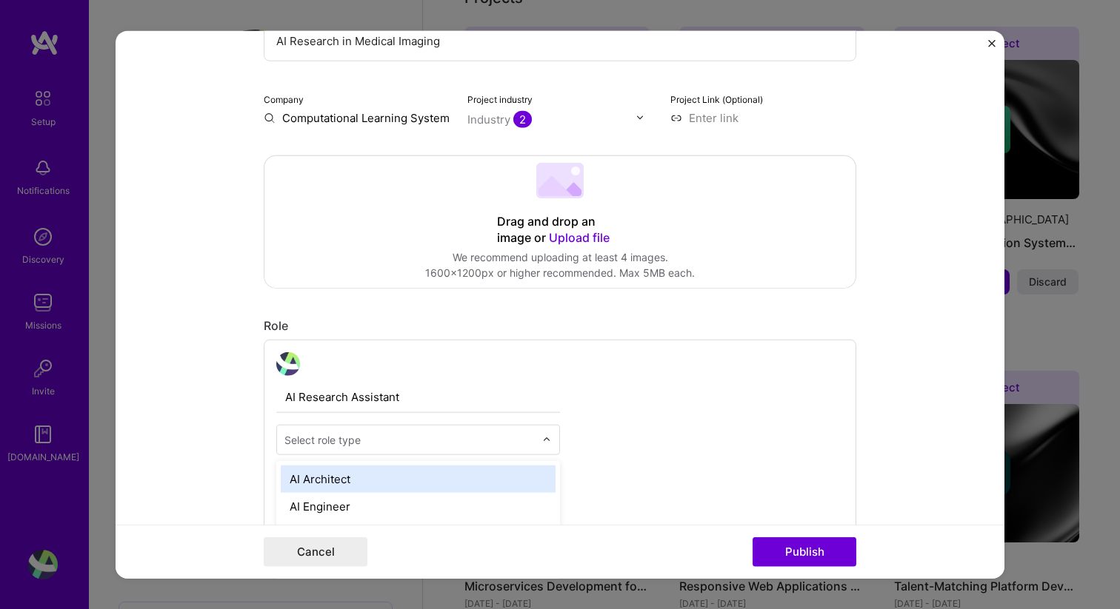
click at [478, 444] on input "text" at bounding box center [409, 440] width 250 height 16
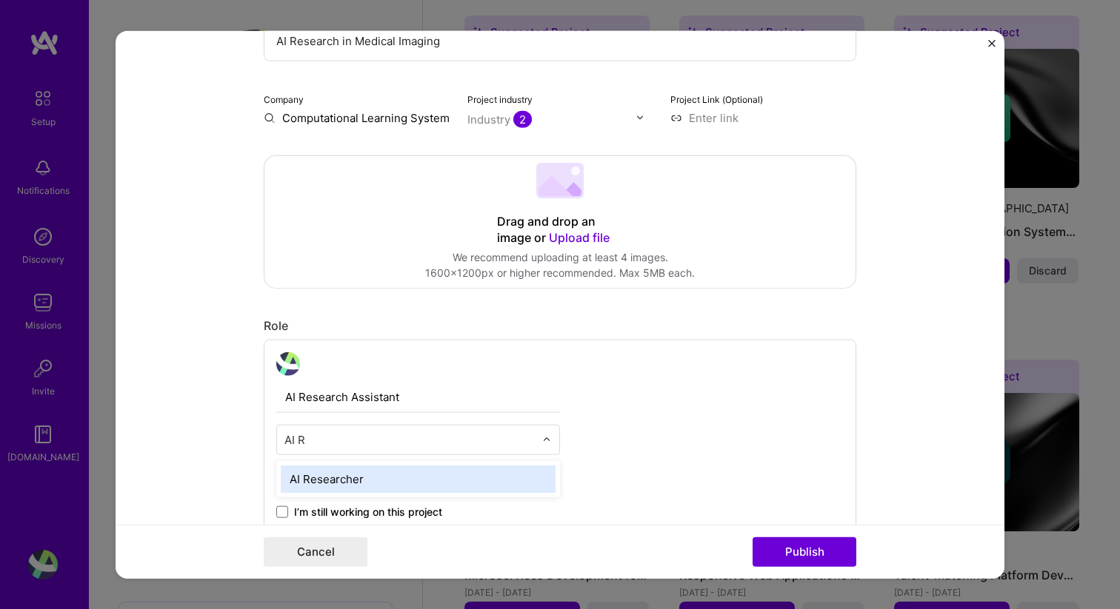
type input "AI Re"
click at [456, 484] on div "AI Researcher" at bounding box center [418, 478] width 275 height 27
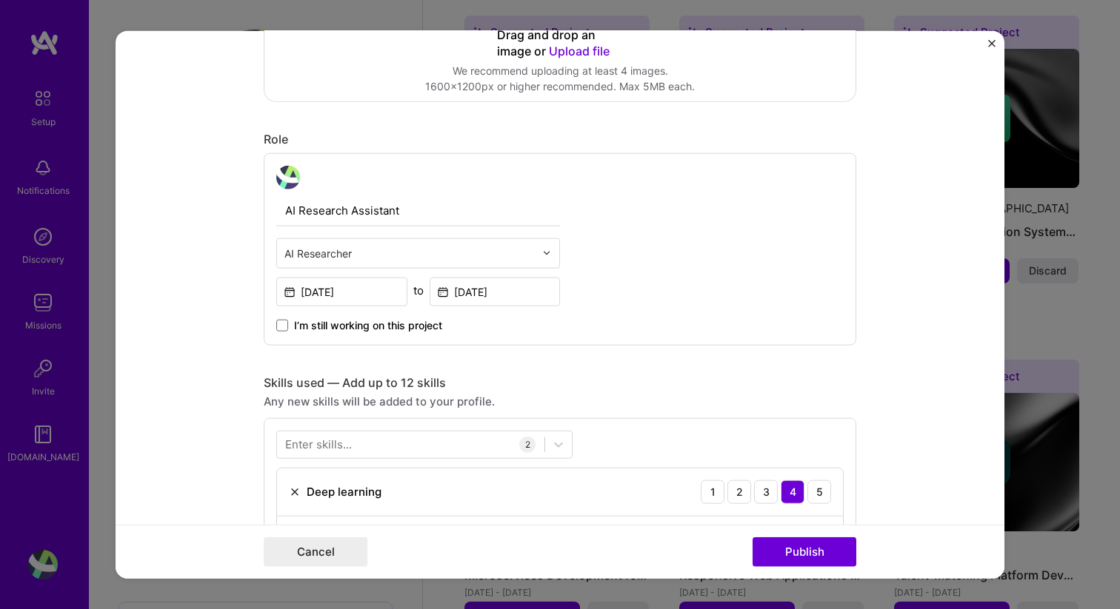
scroll to position [636, 0]
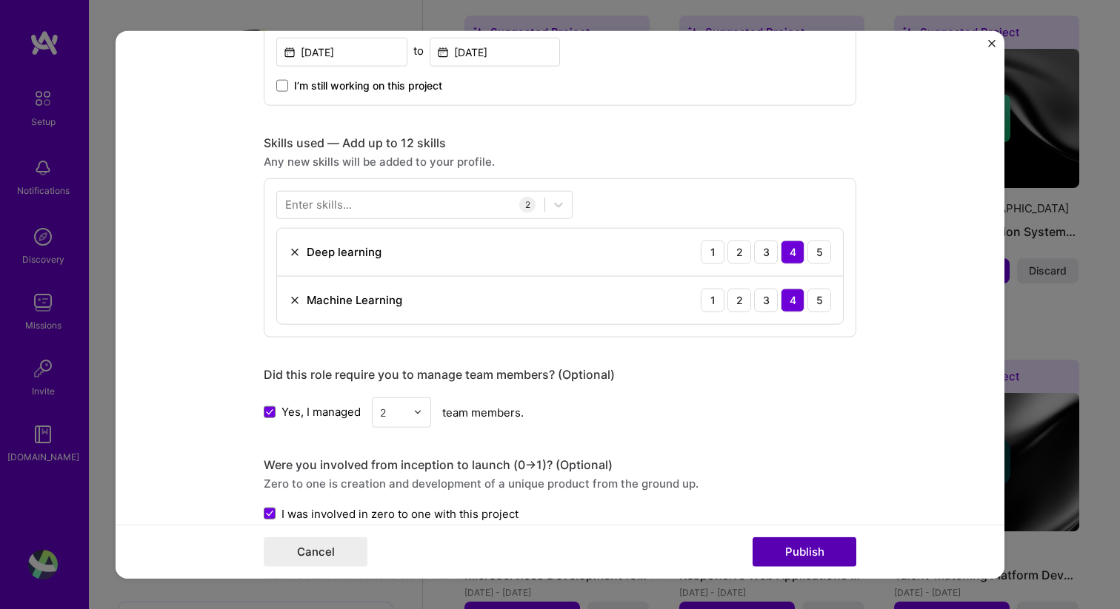
click at [832, 550] on button "Publish" at bounding box center [804, 553] width 104 height 30
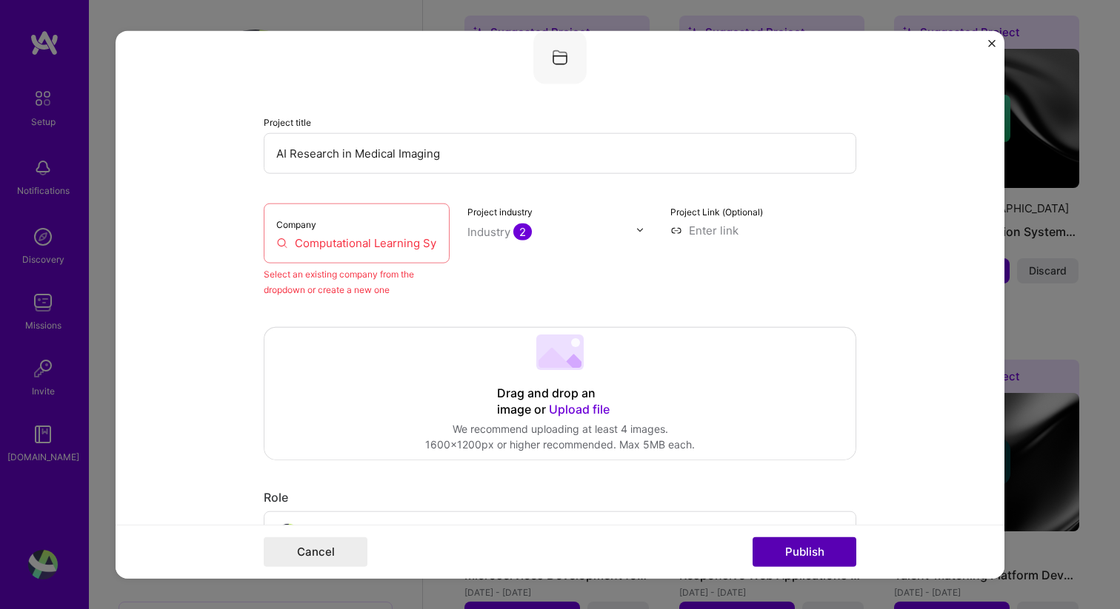
scroll to position [97, 0]
click at [415, 239] on input "Computational Learning Systems Lab, [US_STATE][GEOGRAPHIC_DATA]" at bounding box center [356, 243] width 161 height 16
click at [408, 237] on input "Computational Learning Systems Lab, [US_STATE][GEOGRAPHIC_DATA]" at bounding box center [356, 243] width 161 height 16
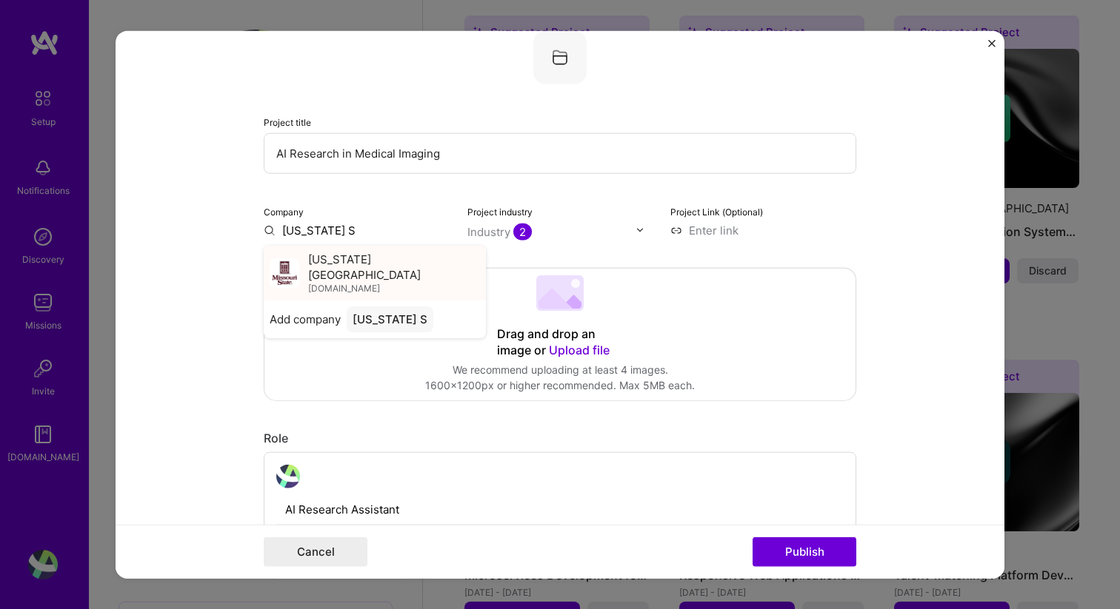
click at [395, 264] on span "[US_STATE][GEOGRAPHIC_DATA]" at bounding box center [394, 266] width 172 height 31
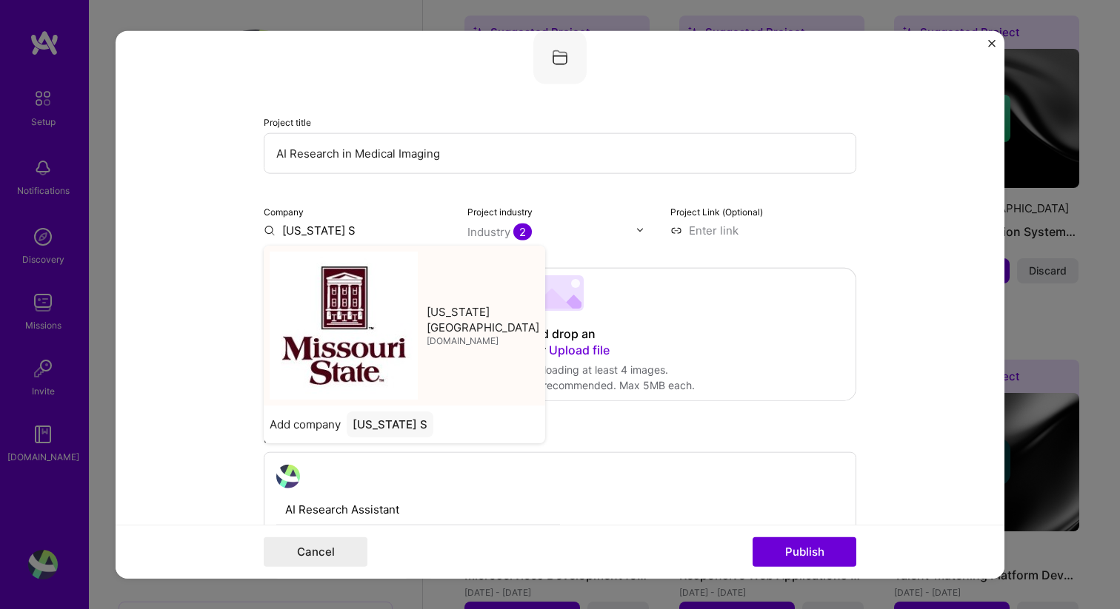
type input "[US_STATE][GEOGRAPHIC_DATA]"
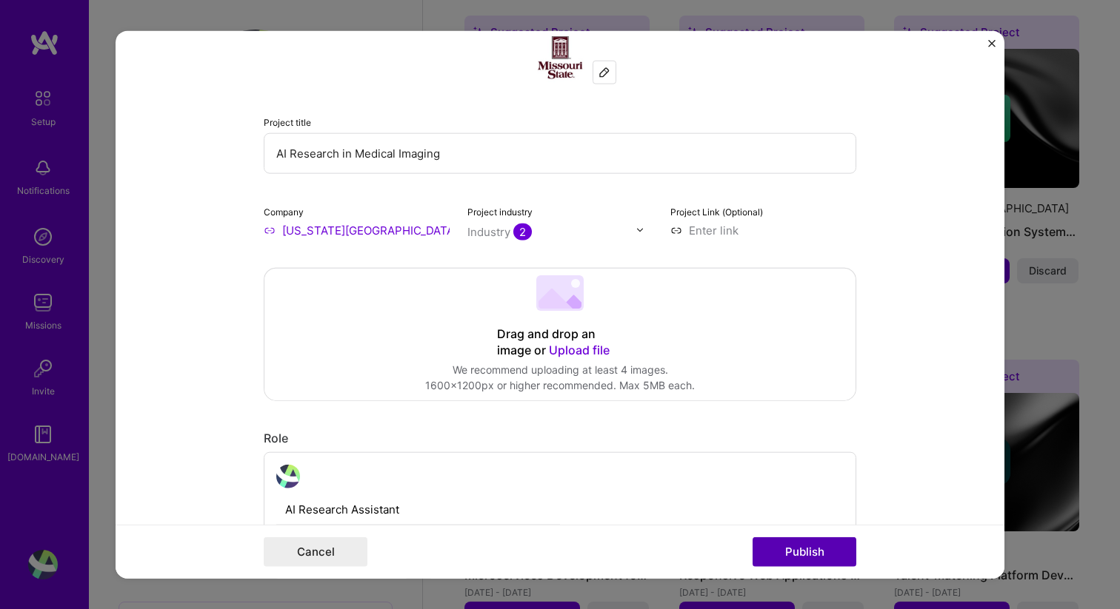
click at [809, 554] on button "Publish" at bounding box center [804, 553] width 104 height 30
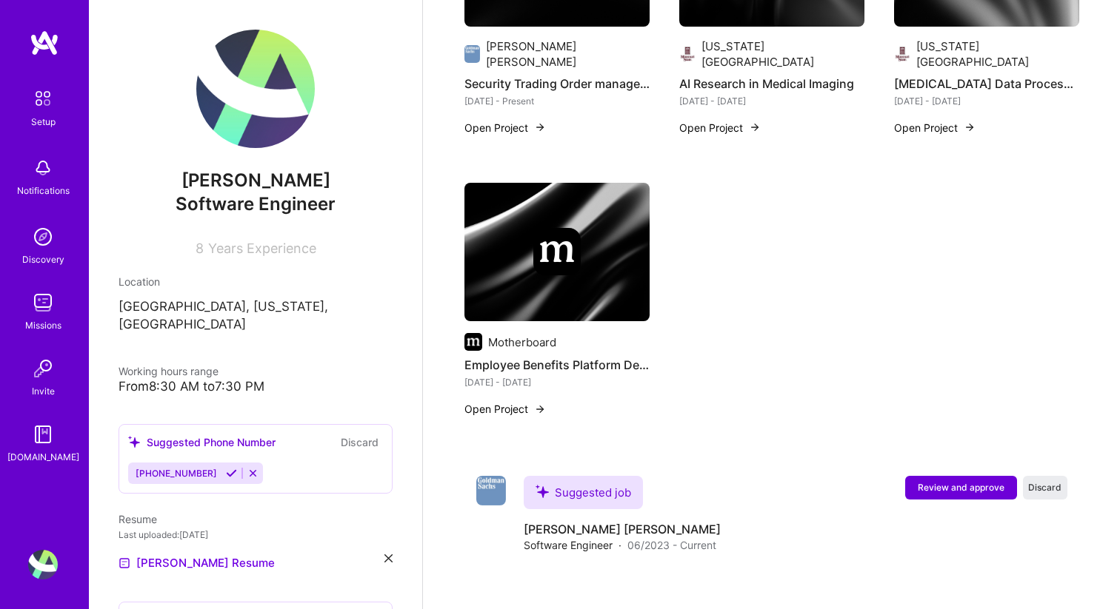
scroll to position [1389, 0]
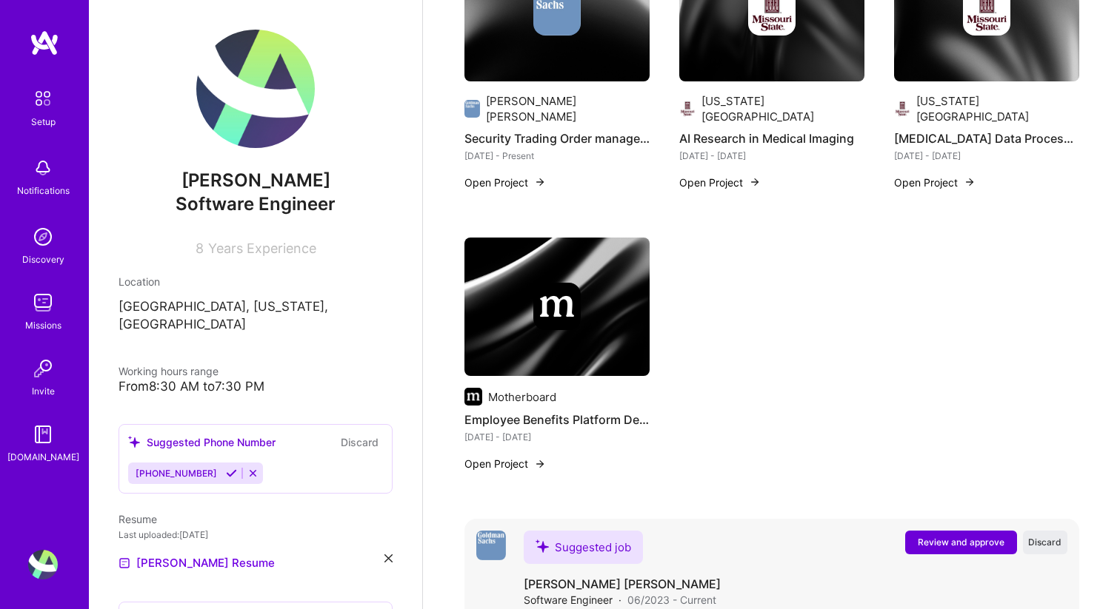
click at [967, 536] on span "Review and approve" at bounding box center [961, 542] width 87 height 13
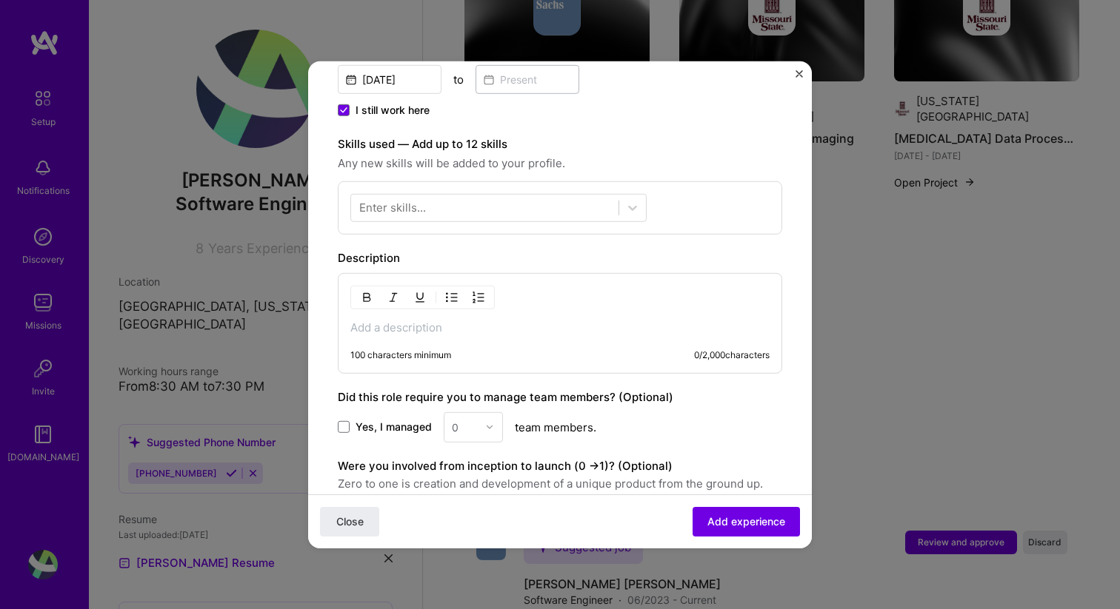
scroll to position [421, 0]
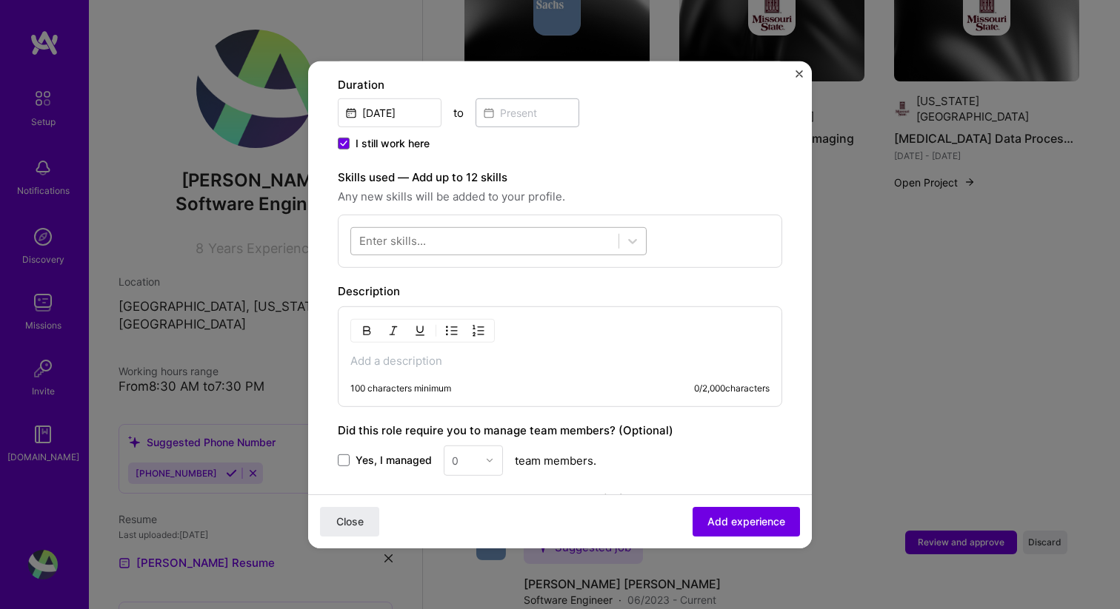
click at [585, 229] on div at bounding box center [484, 241] width 267 height 24
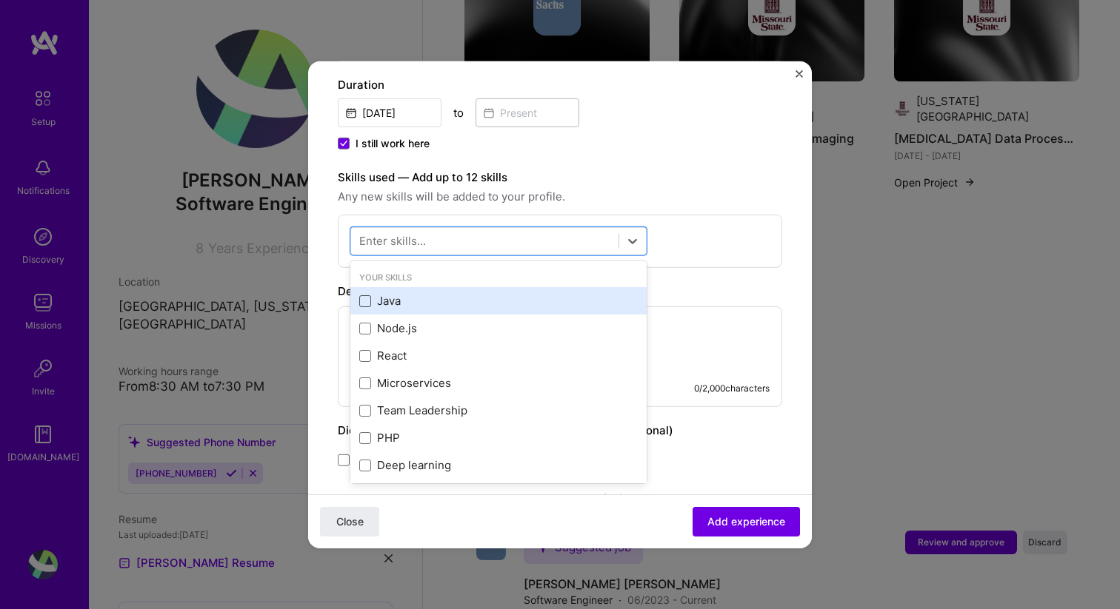
click at [367, 295] on span at bounding box center [365, 301] width 12 height 12
click at [0, 0] on input "checkbox" at bounding box center [0, 0] width 0 height 0
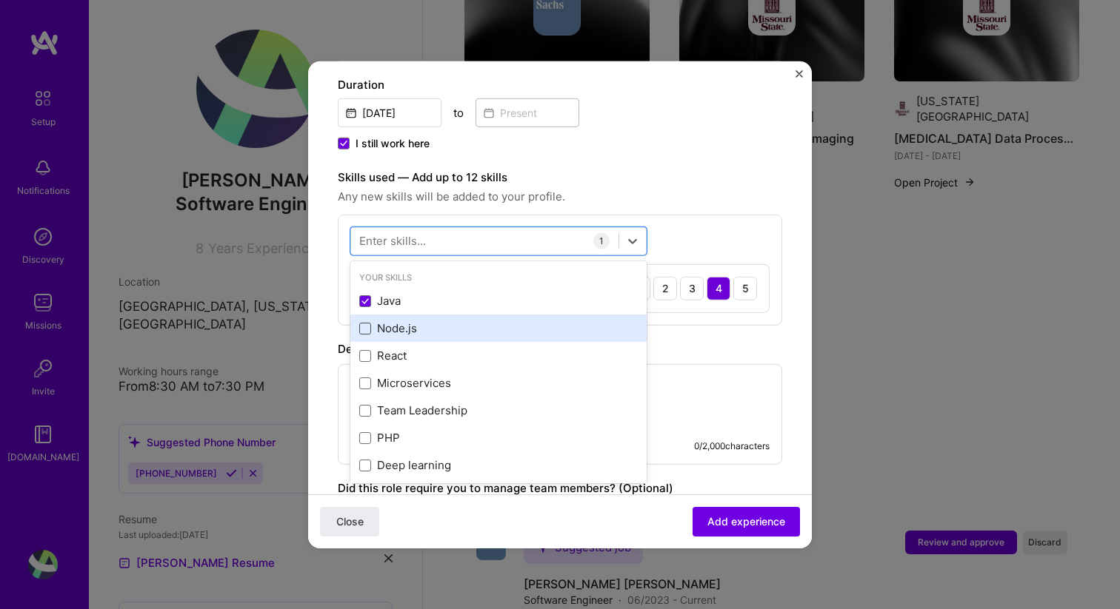
click at [368, 323] on span at bounding box center [365, 329] width 12 height 12
click at [0, 0] on input "checkbox" at bounding box center [0, 0] width 0 height 0
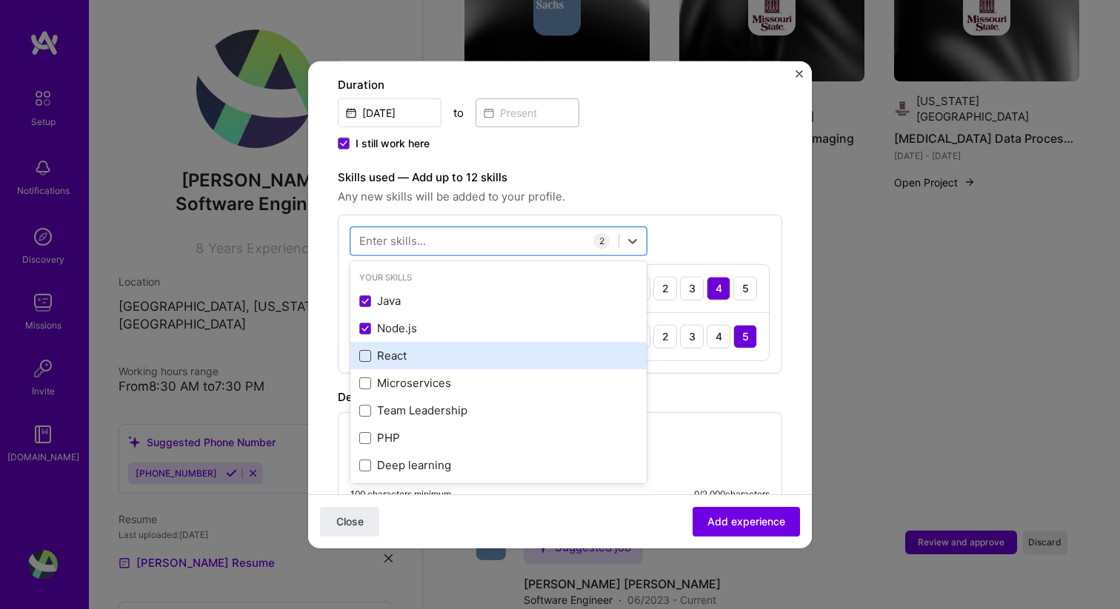
click at [370, 350] on span at bounding box center [365, 356] width 12 height 12
click at [0, 0] on input "checkbox" at bounding box center [0, 0] width 0 height 0
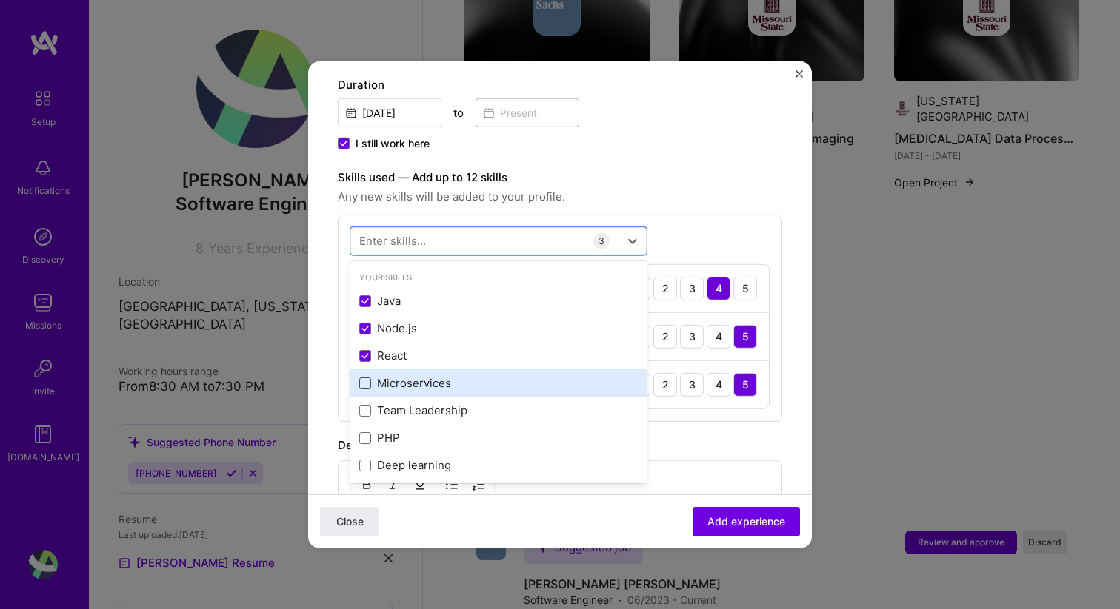
click at [368, 378] on span at bounding box center [365, 384] width 12 height 12
click at [0, 0] on input "checkbox" at bounding box center [0, 0] width 0 height 0
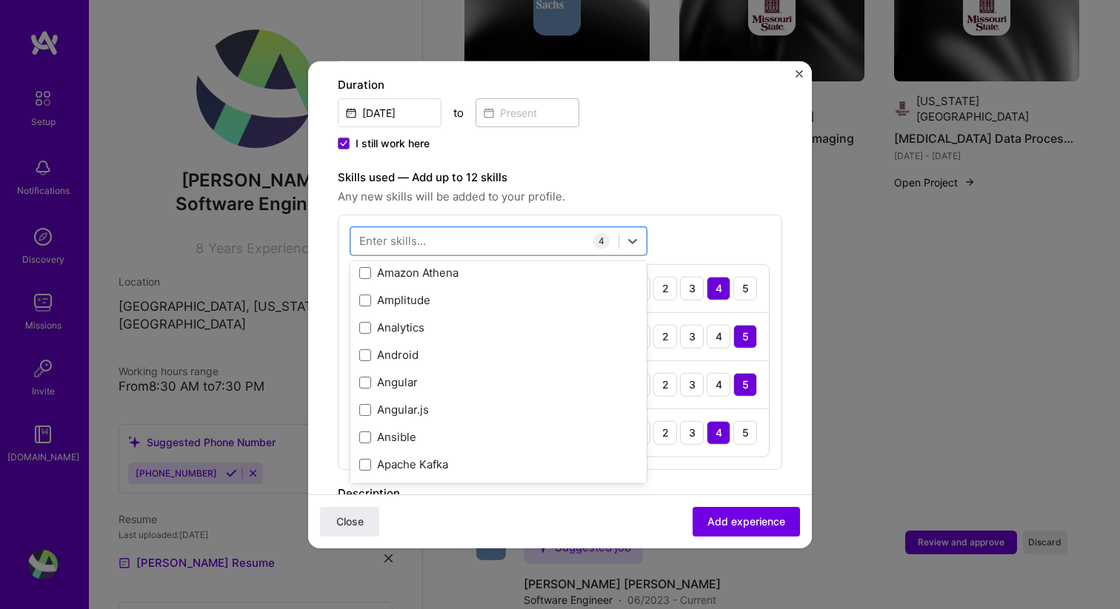
scroll to position [1083, 0]
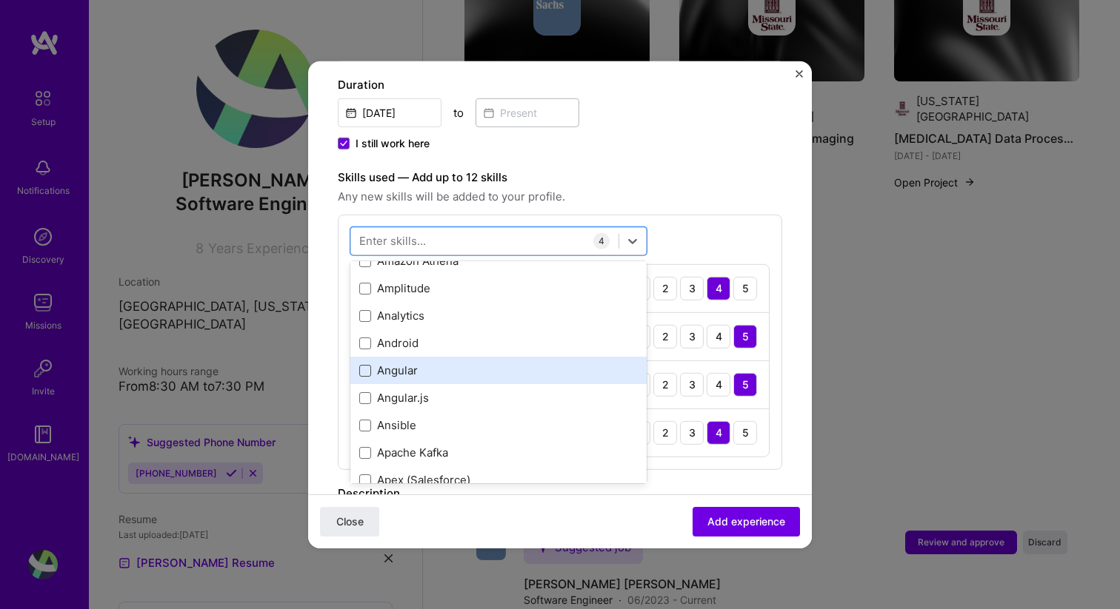
click at [368, 364] on span at bounding box center [365, 370] width 12 height 12
click at [0, 0] on input "checkbox" at bounding box center [0, 0] width 0 height 0
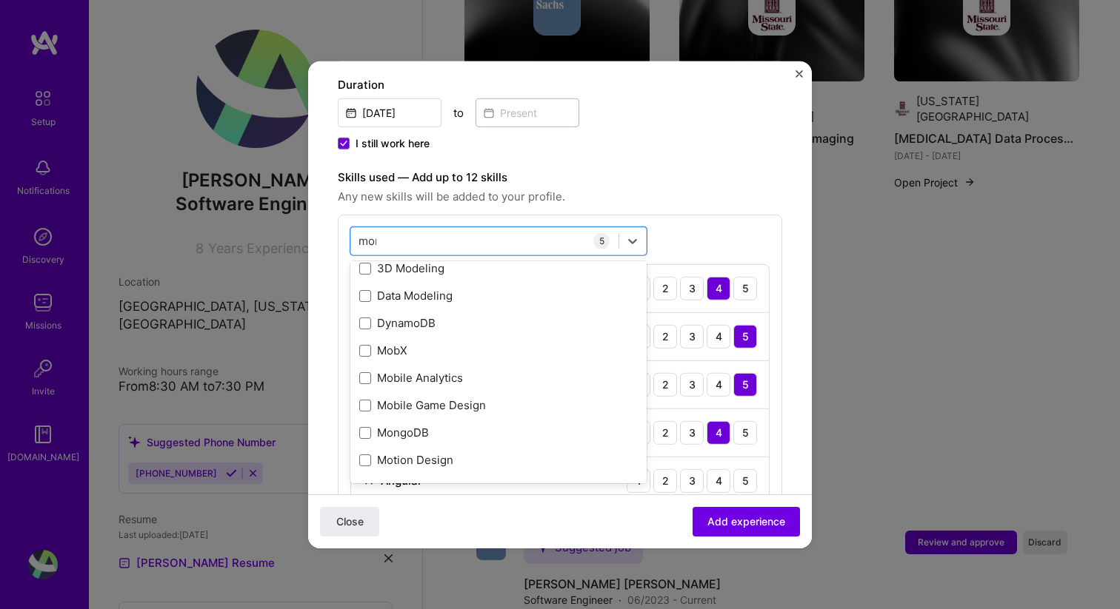
scroll to position [0, 0]
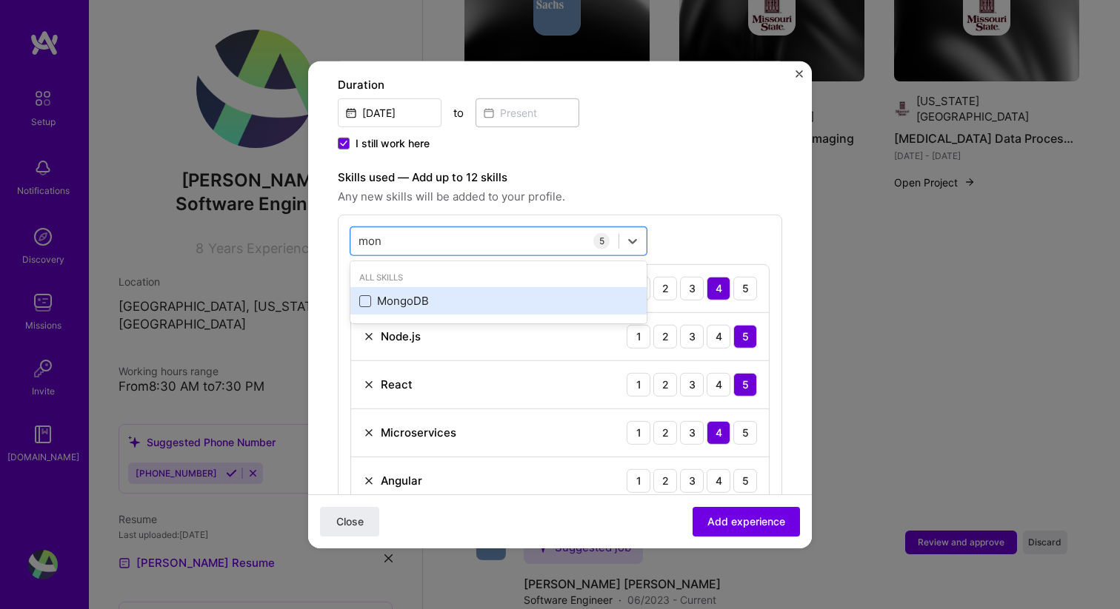
click at [366, 295] on span at bounding box center [365, 301] width 12 height 12
click at [0, 0] on input "checkbox" at bounding box center [0, 0] width 0 height 0
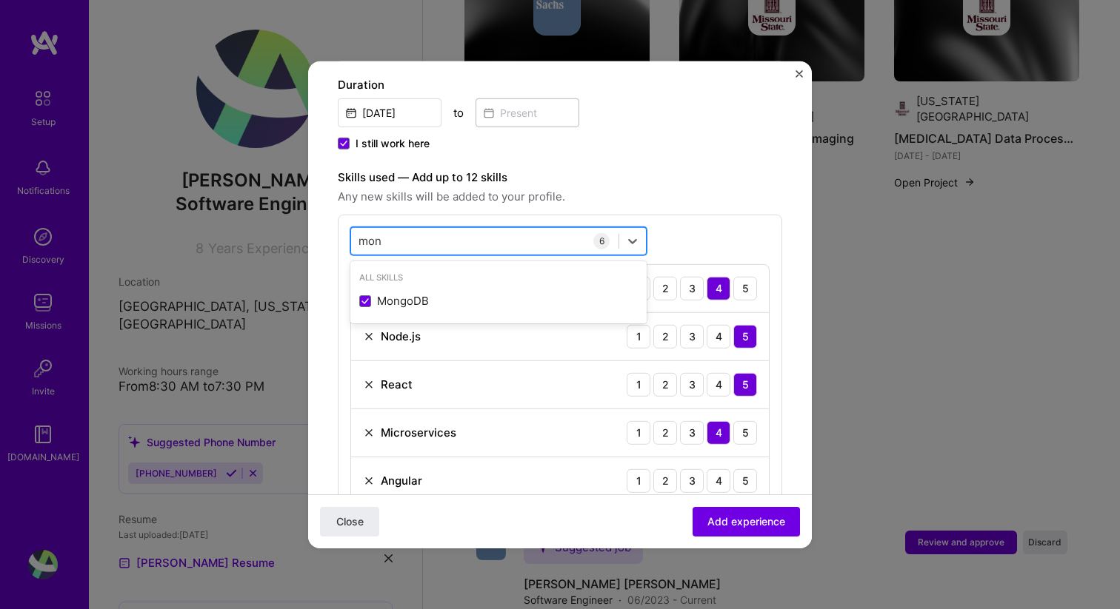
click at [375, 233] on input "mon" at bounding box center [370, 241] width 24 height 16
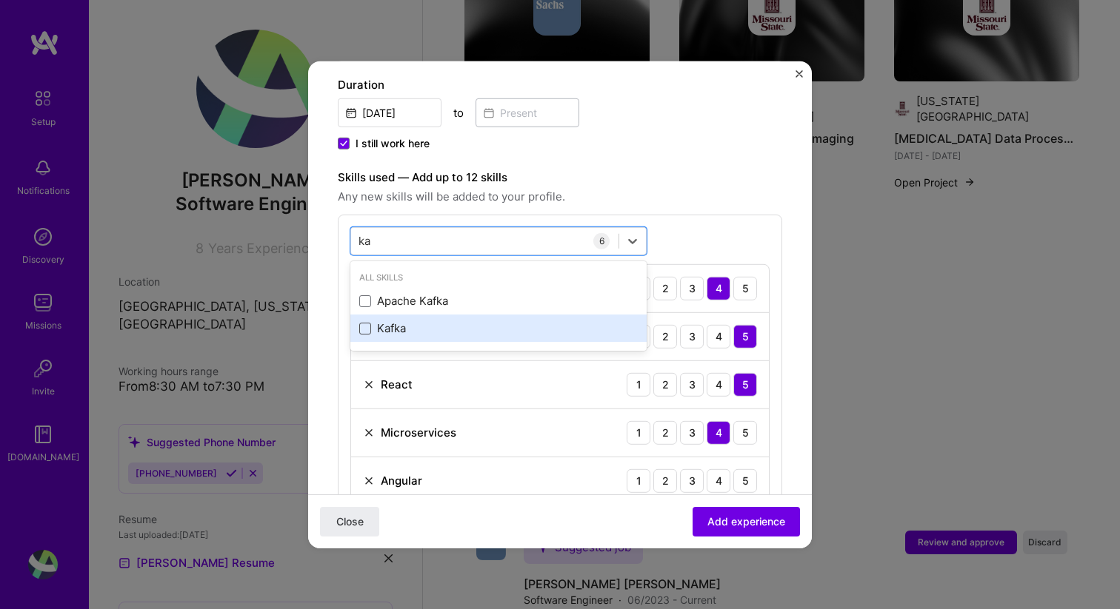
click at [364, 323] on span at bounding box center [365, 329] width 12 height 12
click at [0, 0] on input "checkbox" at bounding box center [0, 0] width 0 height 0
type input "ka"
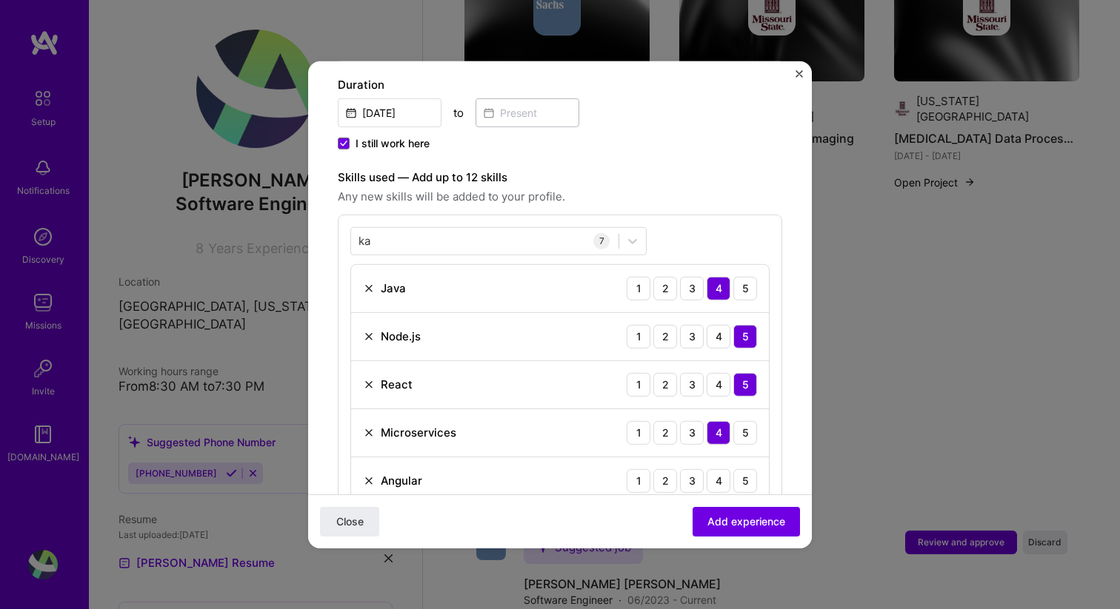
click at [770, 224] on div "Adding suggested job This job is suggested based on your LinkedIn, resume or [D…" at bounding box center [560, 329] width 444 height 1321
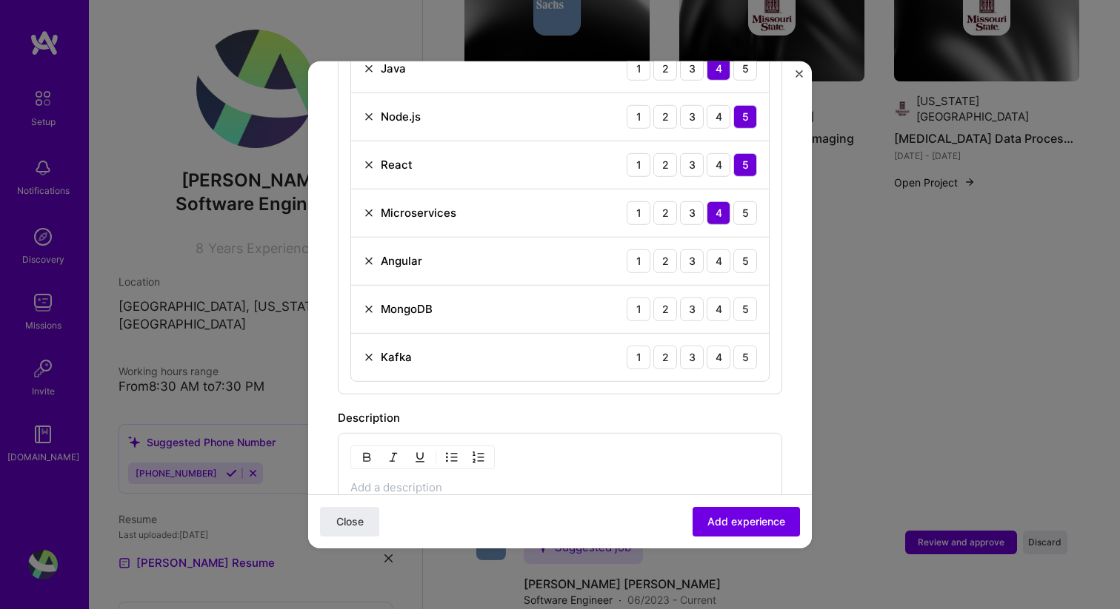
scroll to position [643, 0]
click at [680, 247] on div "3" at bounding box center [692, 259] width 24 height 24
click at [706, 295] on div "4" at bounding box center [718, 307] width 24 height 24
click at [706, 344] on div "4" at bounding box center [718, 356] width 24 height 24
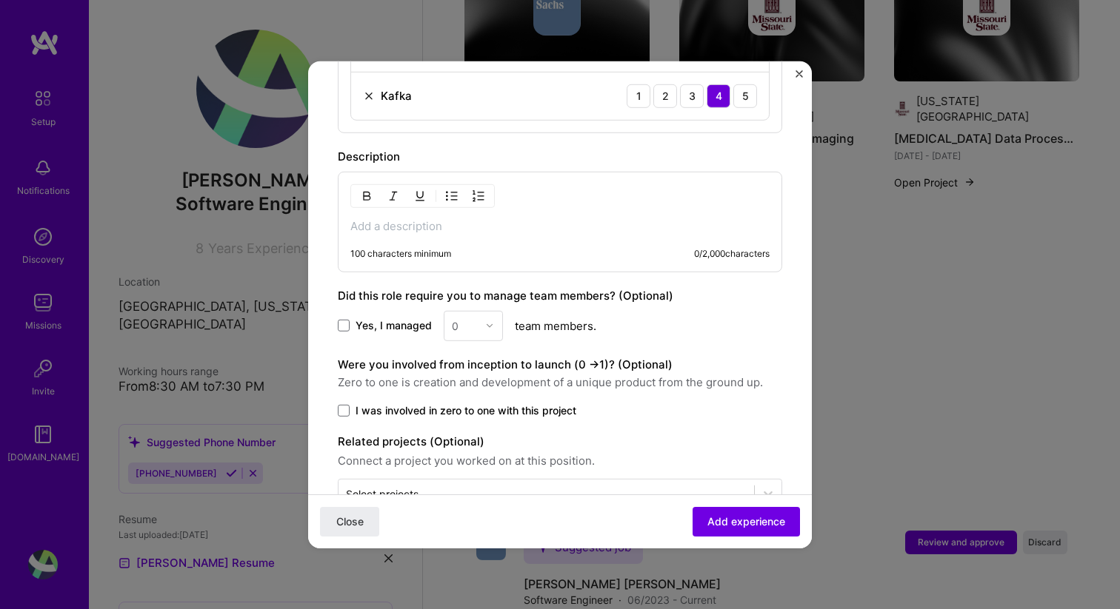
scroll to position [883, 0]
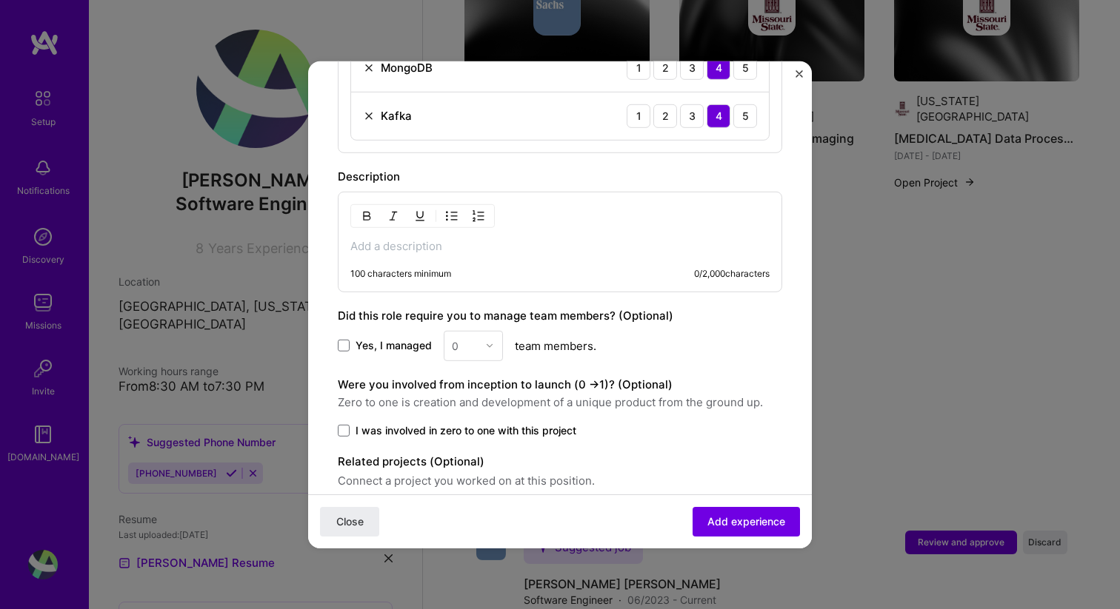
click at [662, 238] on p at bounding box center [559, 245] width 419 height 15
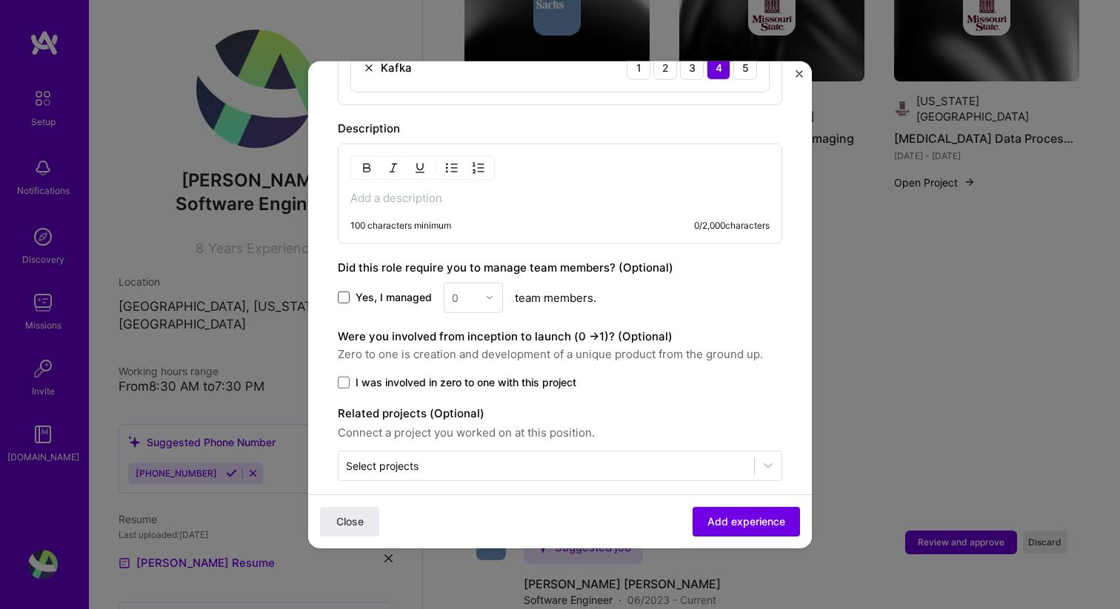
click at [342, 292] on span at bounding box center [344, 298] width 12 height 12
click at [0, 0] on input "Yes, I managed" at bounding box center [0, 0] width 0 height 0
click at [342, 295] on icon at bounding box center [343, 298] width 7 height 6
click at [0, 0] on input "Yes, I managed" at bounding box center [0, 0] width 0 height 0
click at [491, 282] on div "0" at bounding box center [473, 297] width 59 height 30
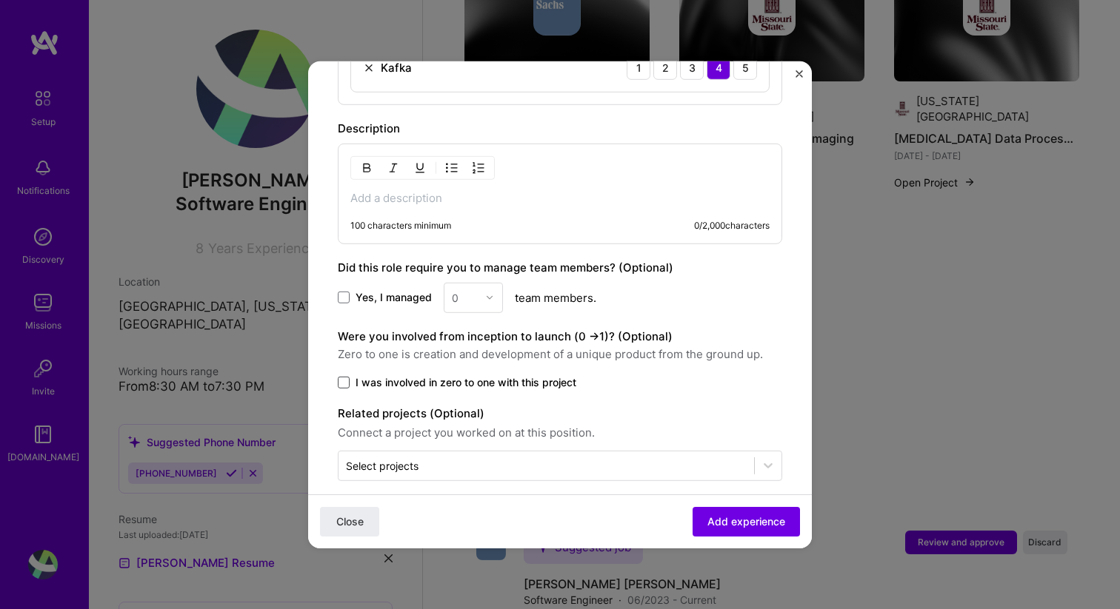
click at [342, 376] on span at bounding box center [344, 382] width 12 height 12
click at [0, 0] on input "I was involved in zero to one with this project" at bounding box center [0, 0] width 0 height 0
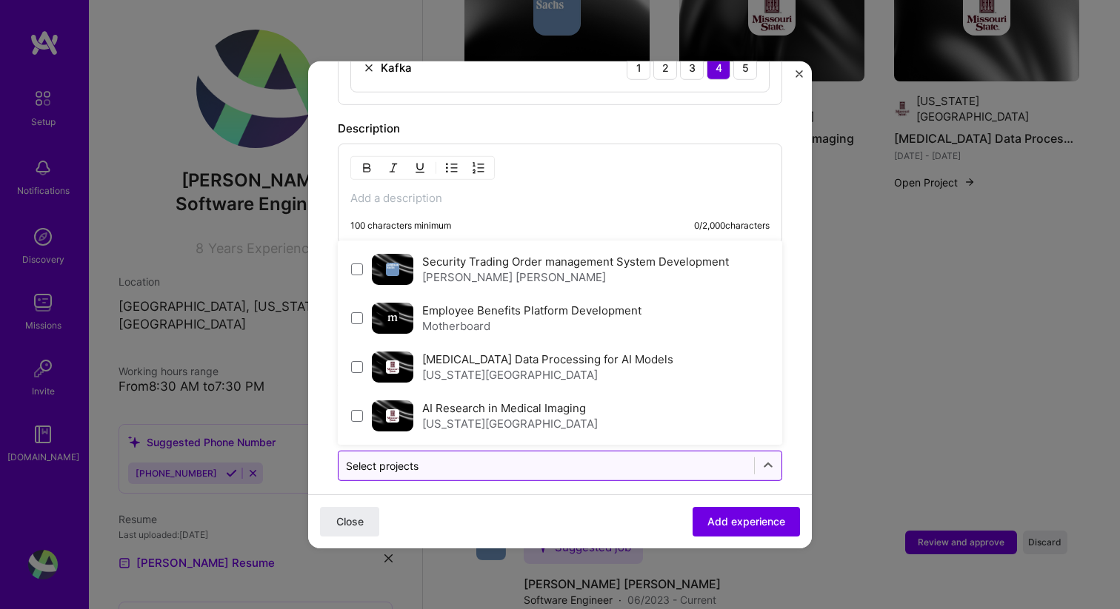
click at [419, 458] on input "text" at bounding box center [546, 466] width 401 height 16
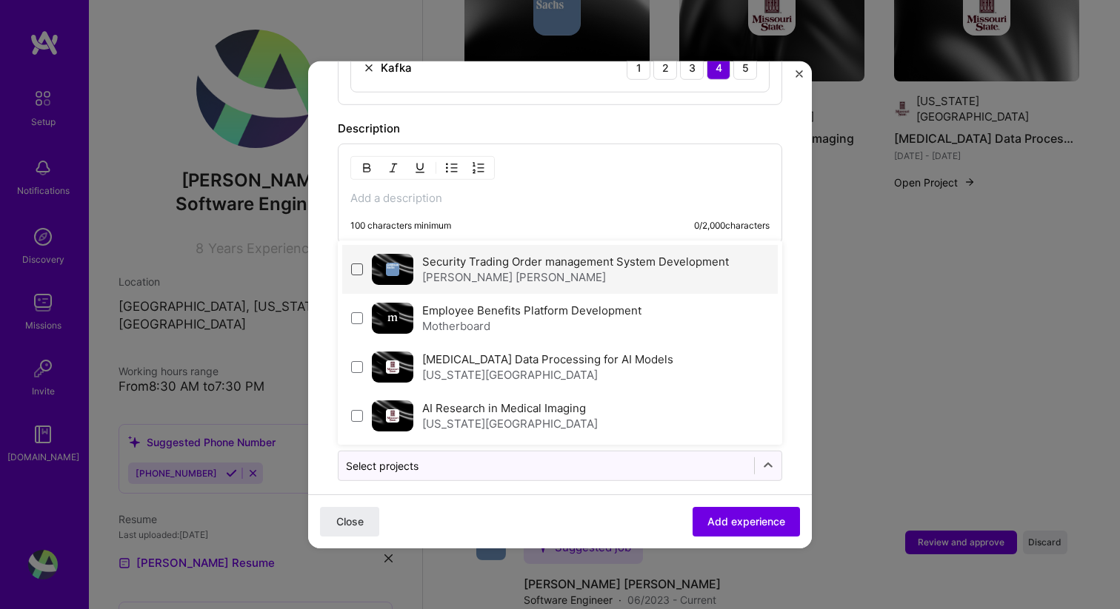
click at [358, 263] on span at bounding box center [357, 269] width 12 height 12
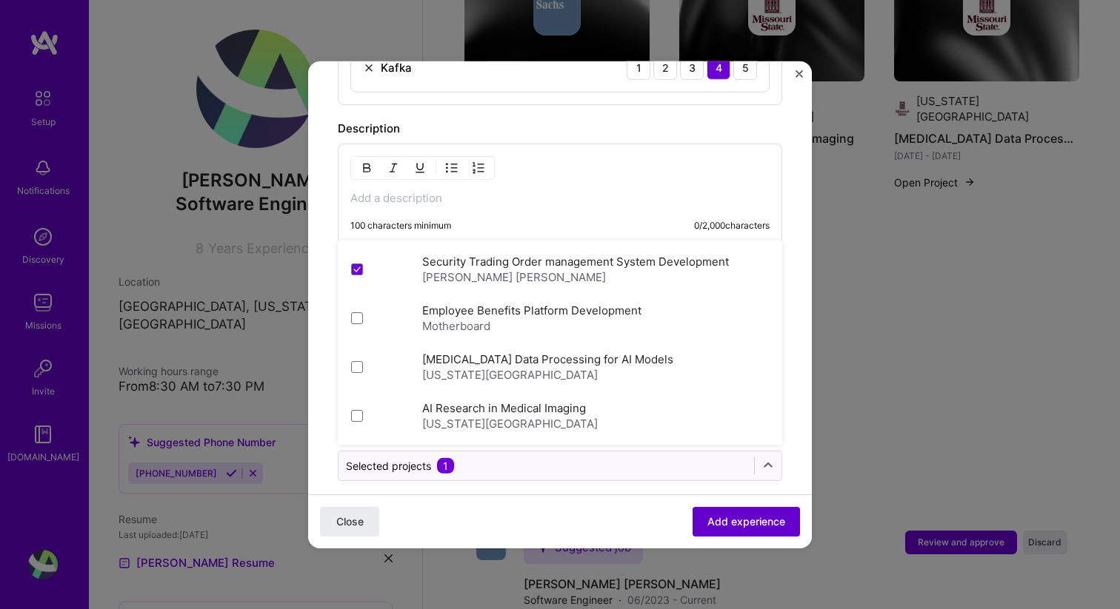
click at [726, 523] on span "Add experience" at bounding box center [746, 522] width 78 height 15
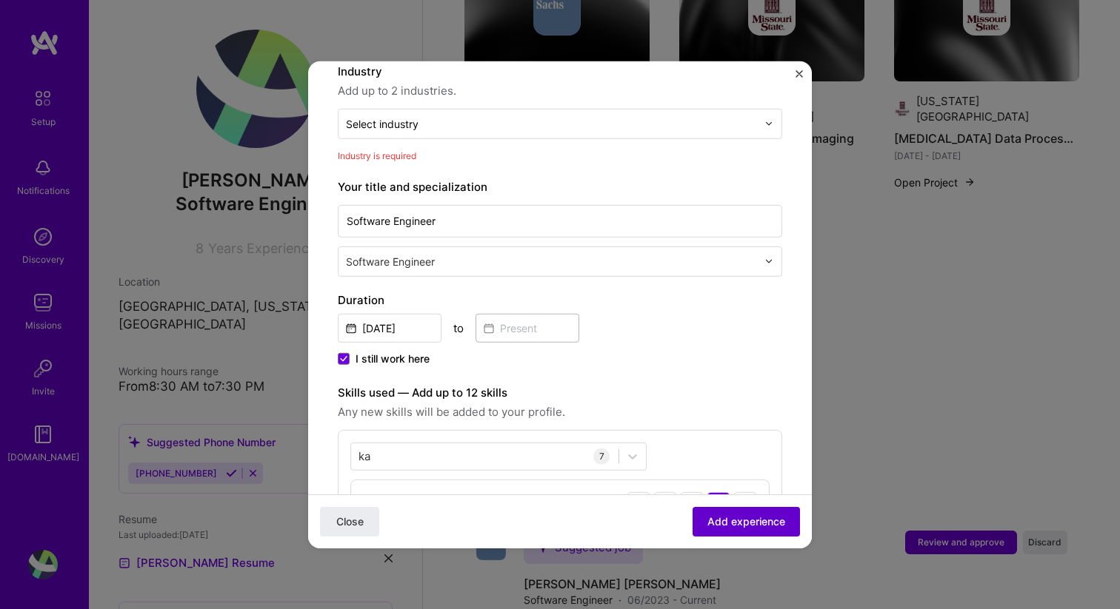
scroll to position [216, 0]
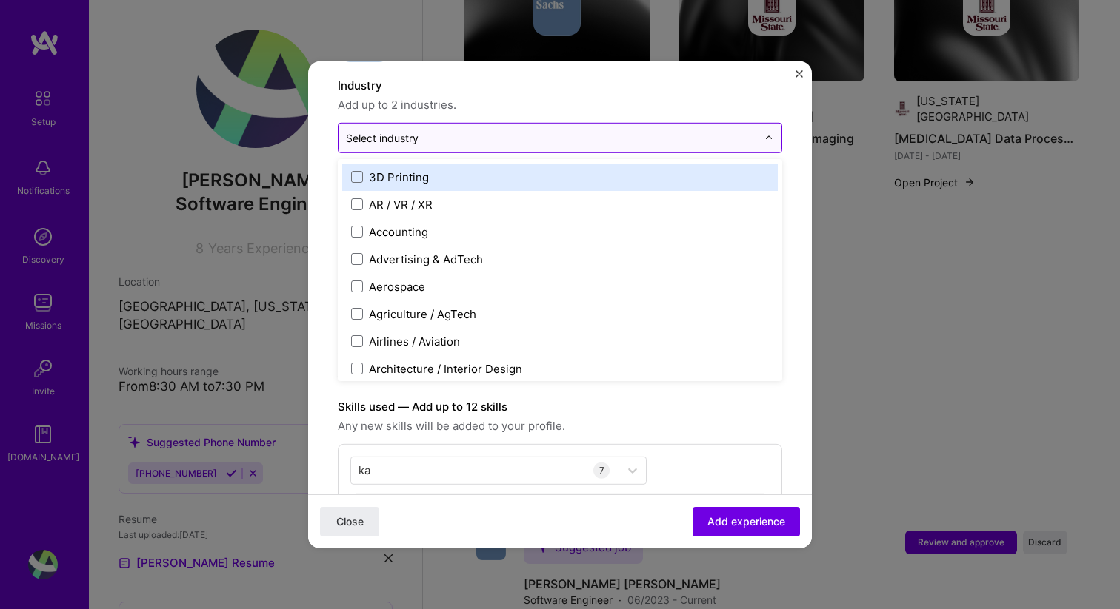
click at [535, 130] on input "text" at bounding box center [551, 138] width 411 height 16
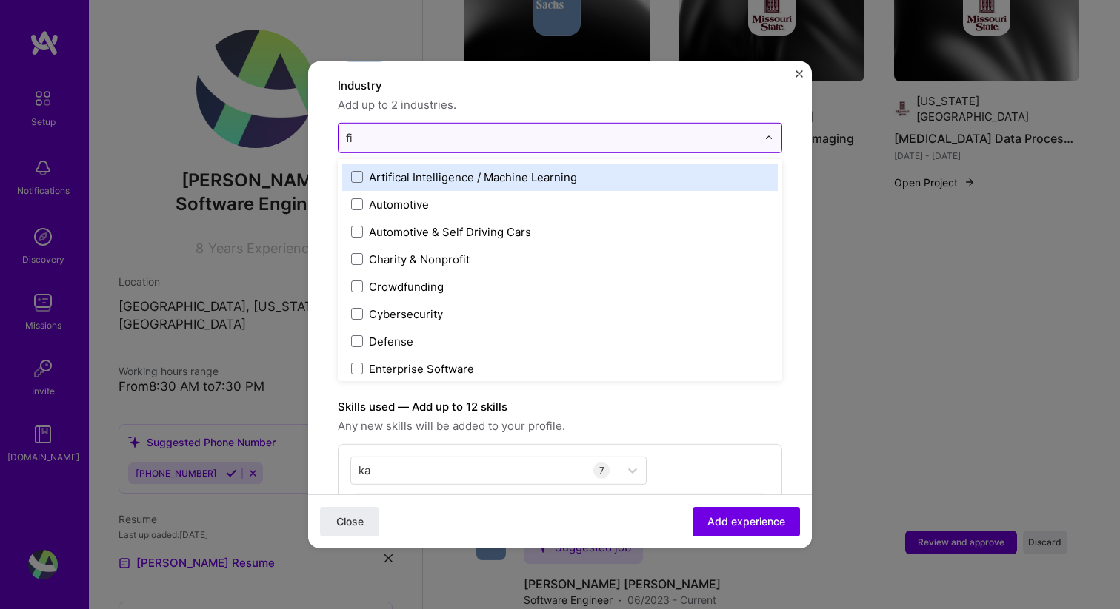
type input "fin"
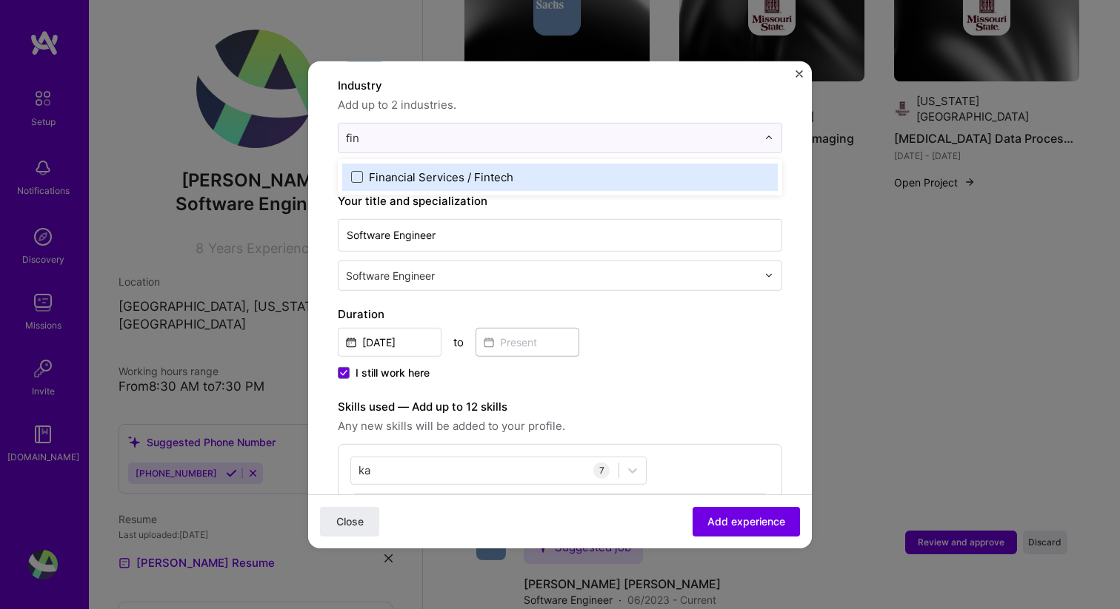
click at [362, 171] on span at bounding box center [357, 177] width 12 height 12
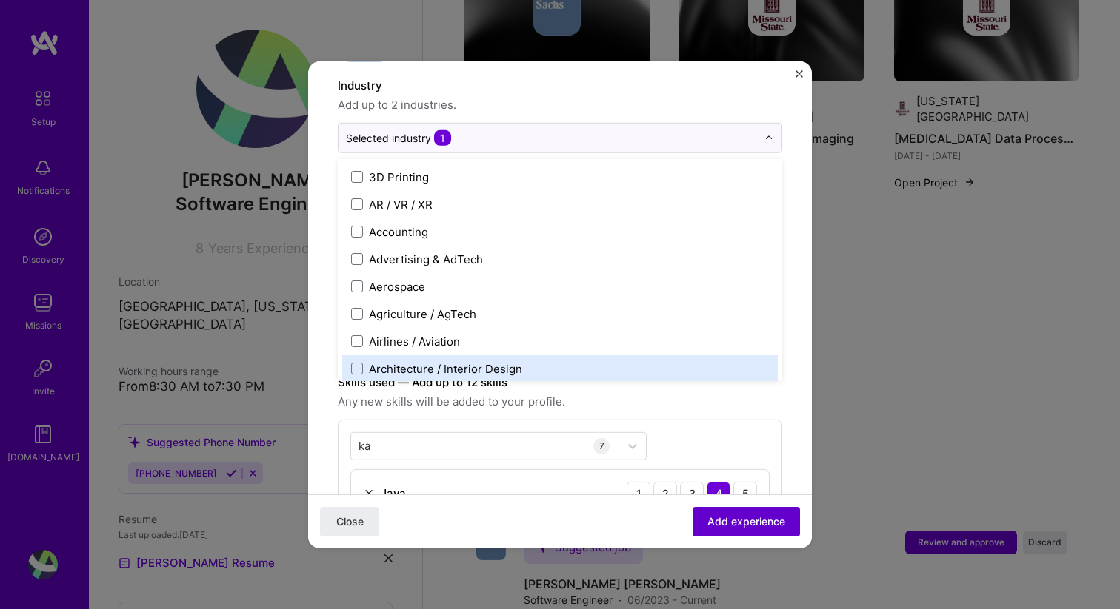
click at [772, 520] on span "Add experience" at bounding box center [746, 522] width 78 height 15
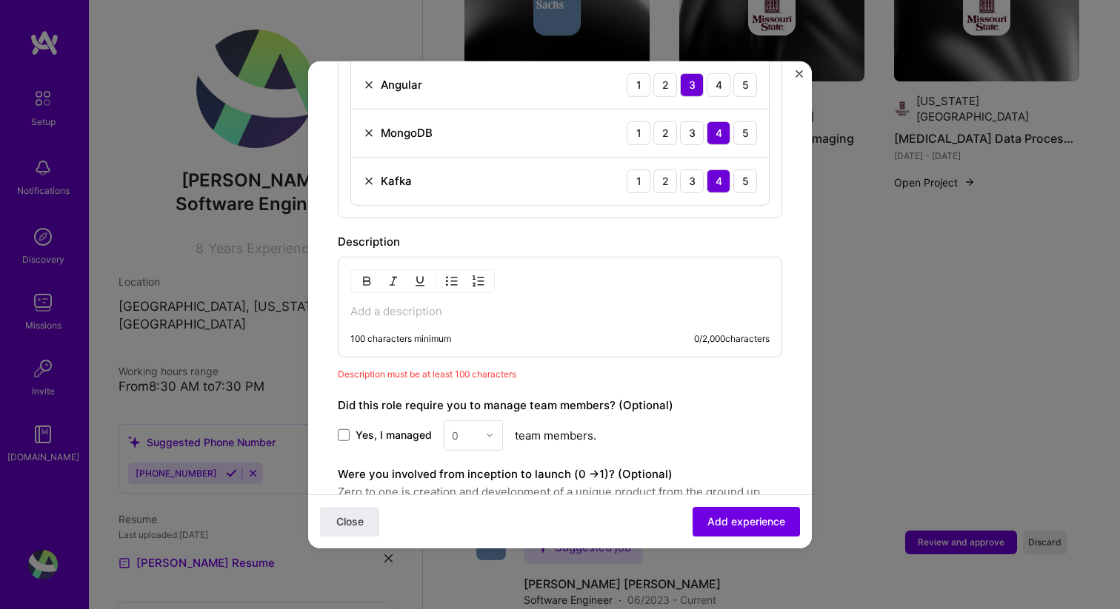
scroll to position [955, 0]
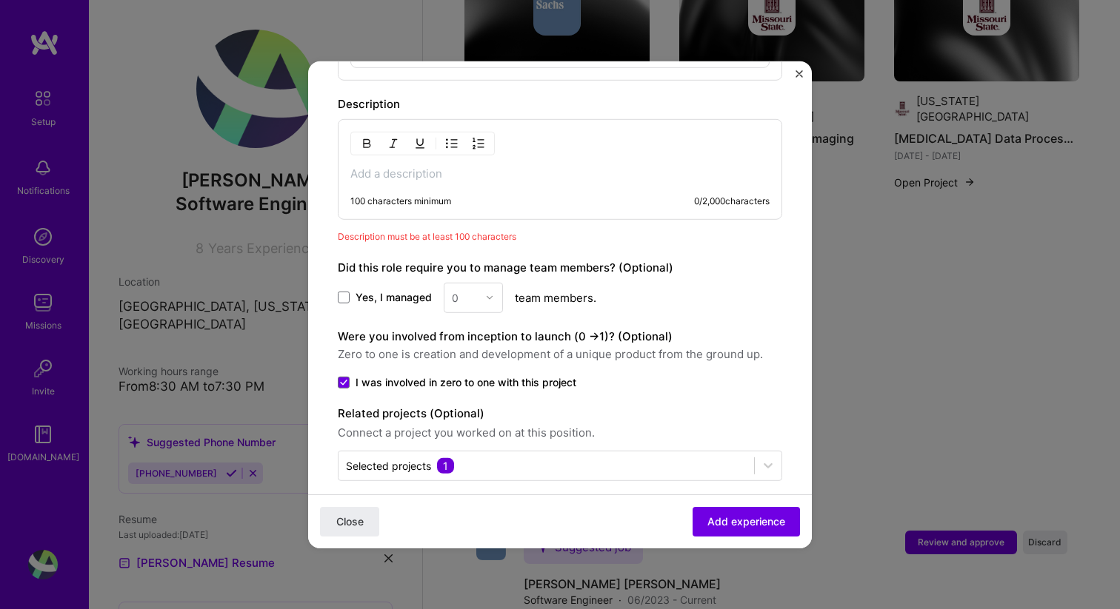
click at [399, 166] on p at bounding box center [559, 173] width 419 height 15
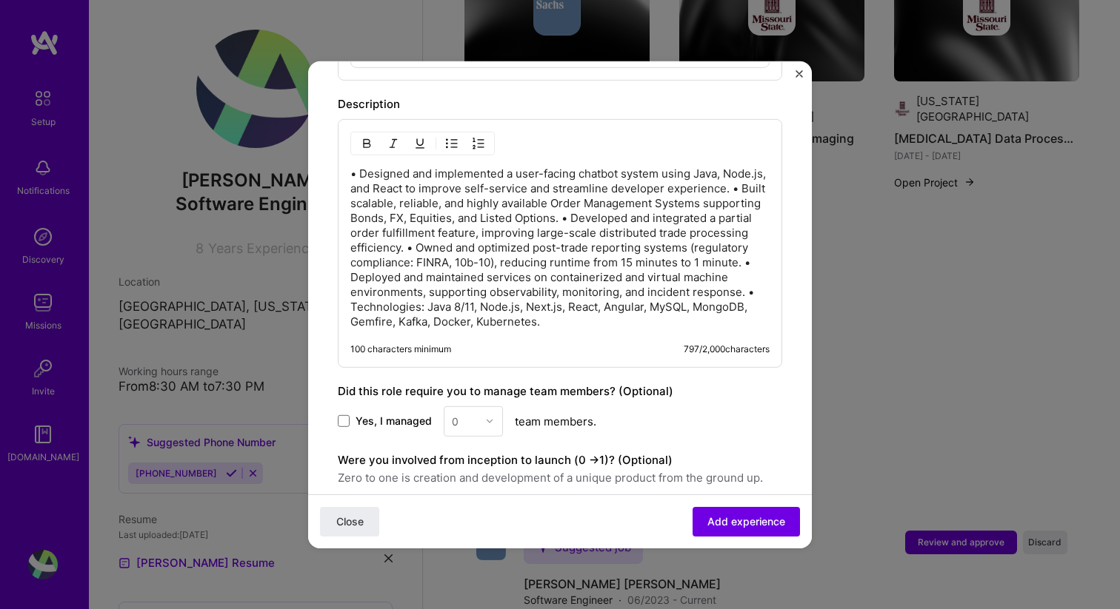
click at [412, 190] on p "• Designed and implemented a user-facing chatbot system using Java, Node.js, an…" at bounding box center [559, 247] width 419 height 163
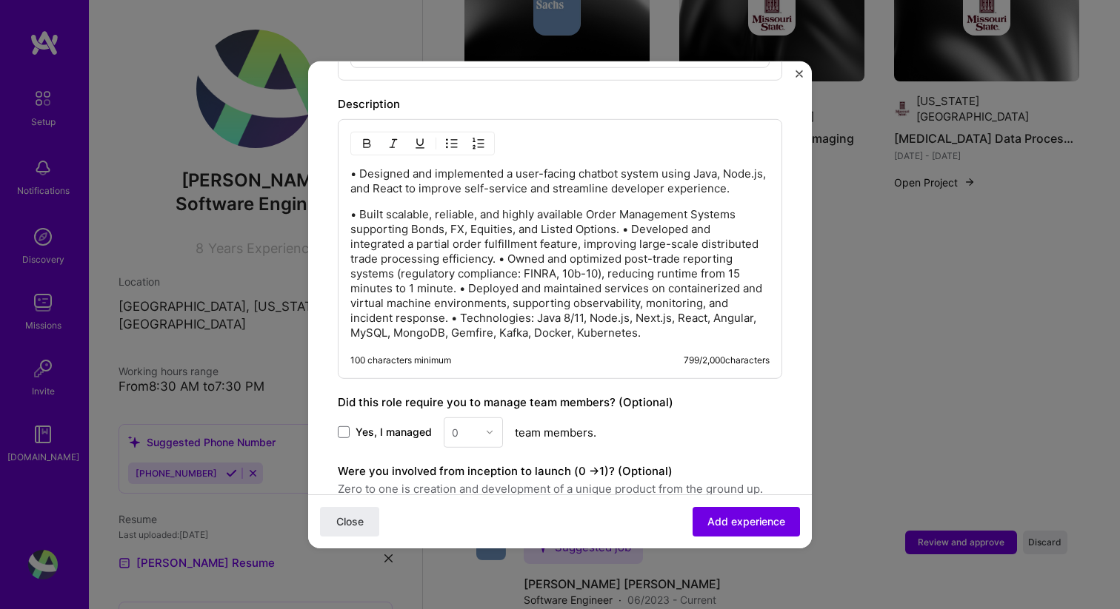
click at [621, 230] on p "• Built scalable, reliable, and highly available Order Management Systems suppo…" at bounding box center [559, 273] width 419 height 133
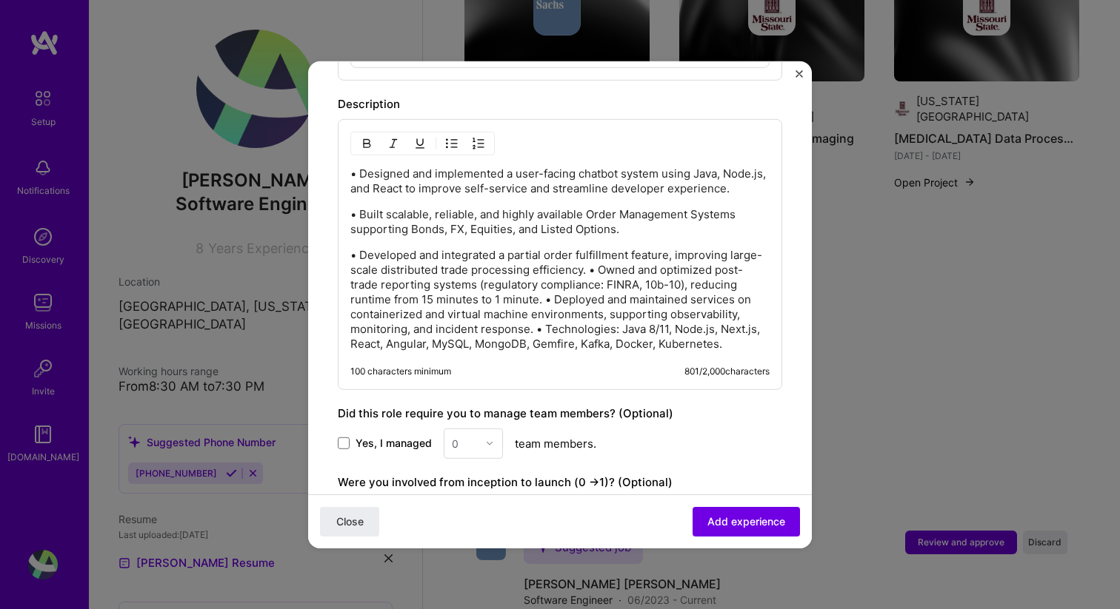
click at [586, 270] on p "• Developed and integrated a partial order fulfillment feature, improving large…" at bounding box center [559, 299] width 419 height 104
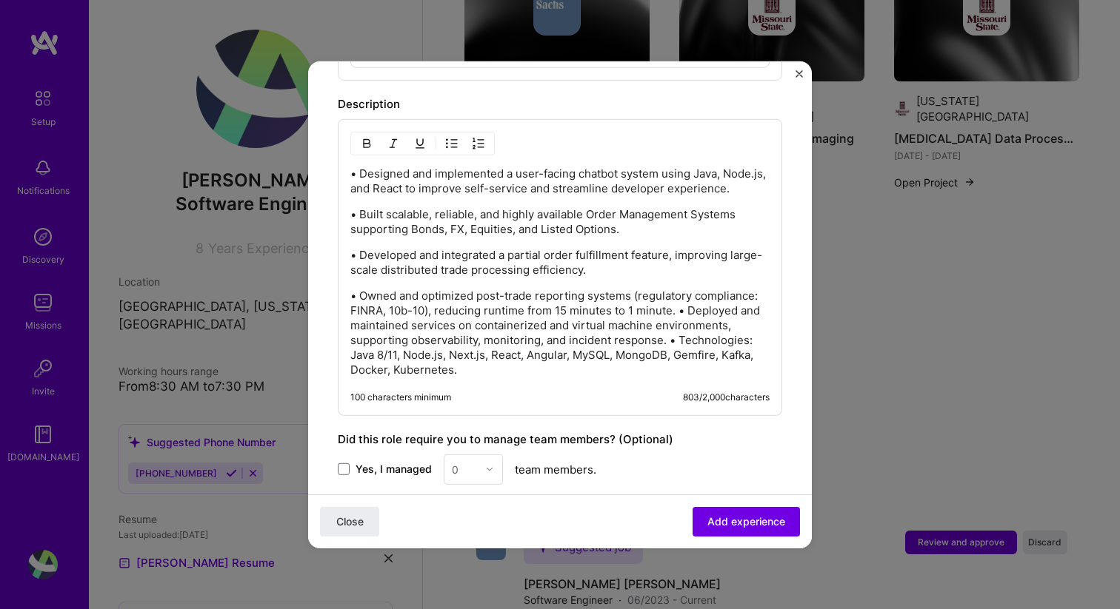
click at [679, 311] on p "• Owned and optimized post-trade reporting systems (regulatory compliance: FINR…" at bounding box center [559, 332] width 419 height 89
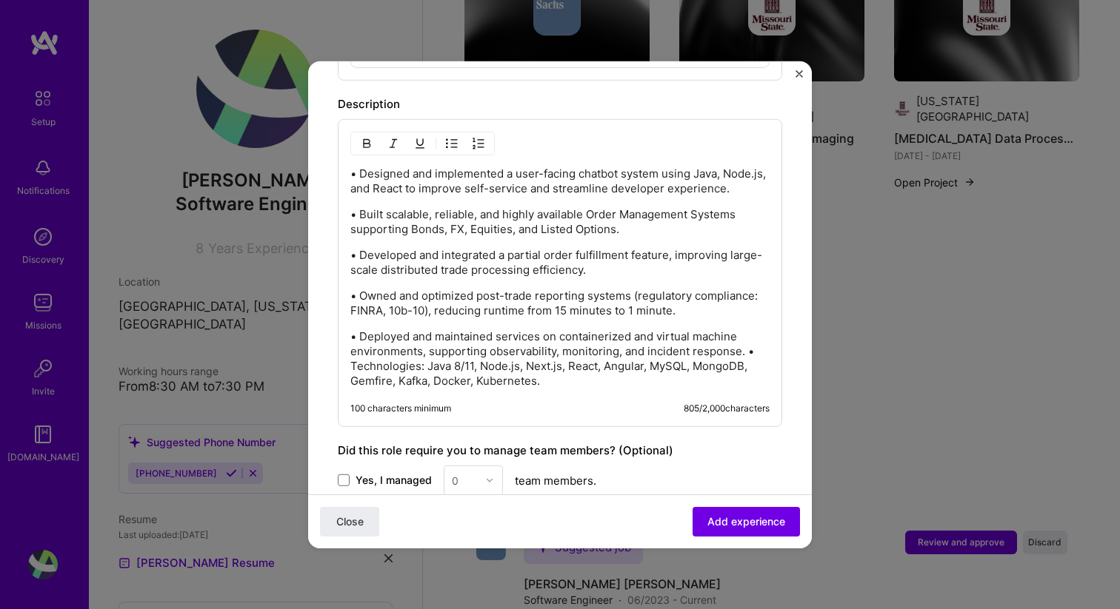
click at [743, 350] on p "• Deployed and maintained services on containerized and virtual machine environ…" at bounding box center [559, 358] width 419 height 59
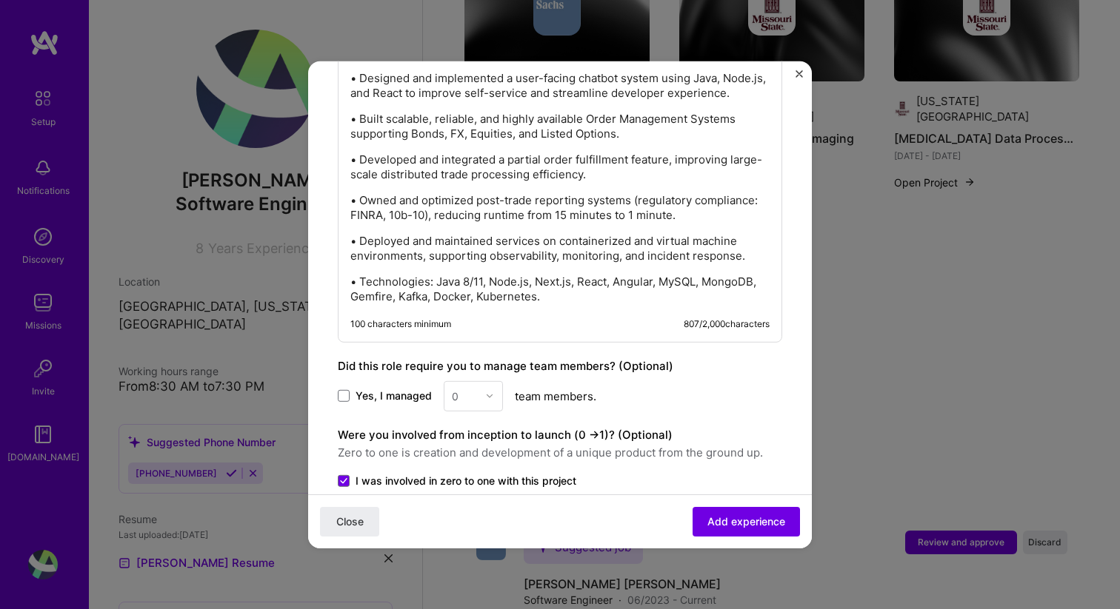
scroll to position [1164, 0]
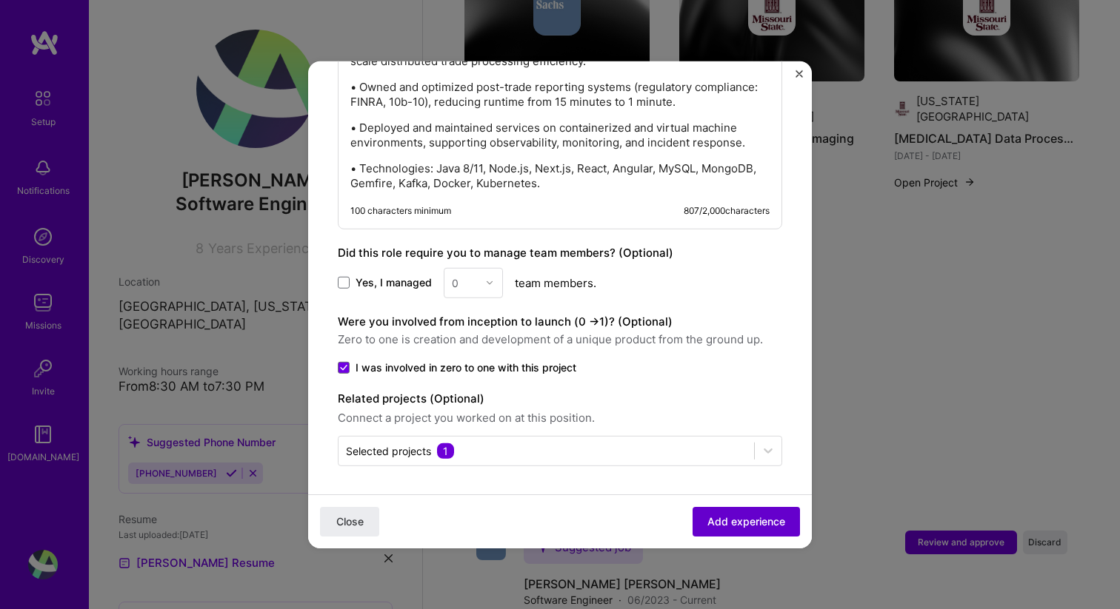
click at [732, 526] on span "Add experience" at bounding box center [746, 522] width 78 height 15
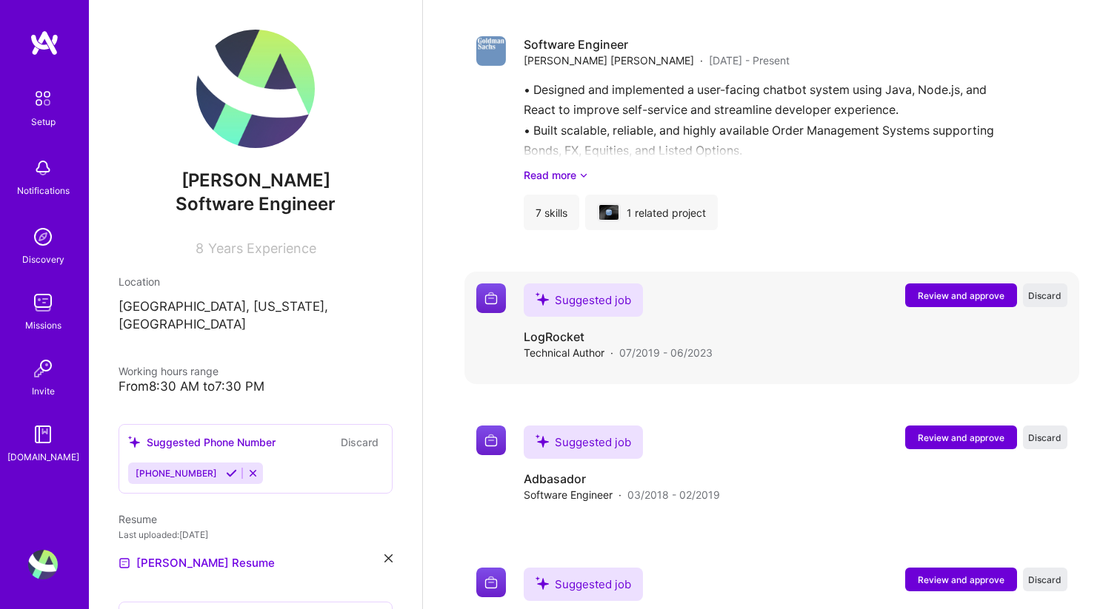
scroll to position [1824, 0]
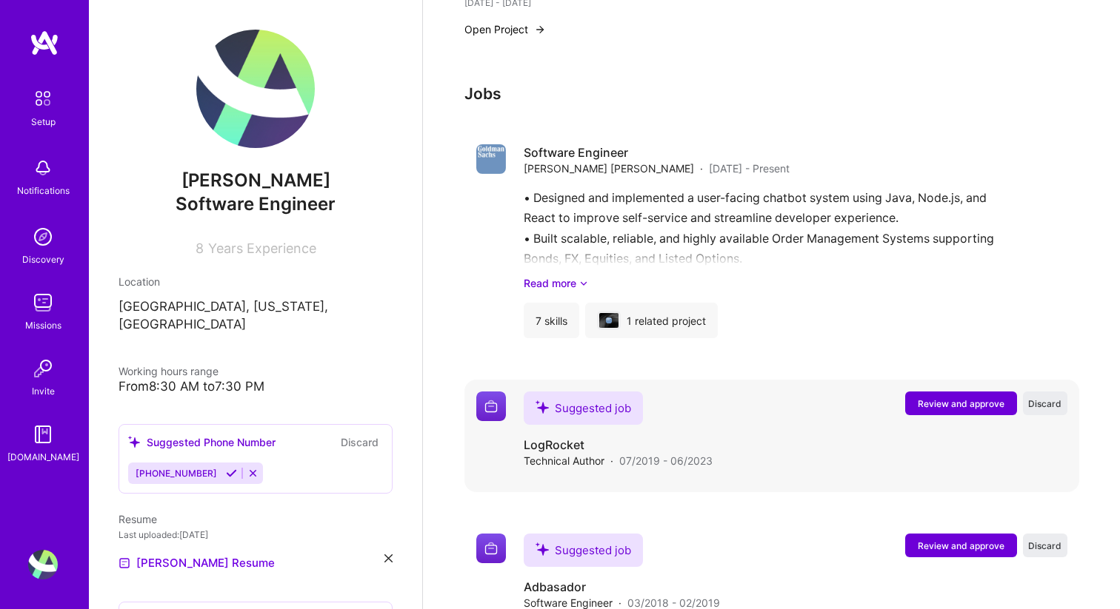
click at [819, 392] on div "Suggested job LogRocket Technical Author · 07/2019 - 06/2023 Review and approve…" at bounding box center [796, 430] width 544 height 77
click at [963, 392] on button "Review and approve" at bounding box center [961, 404] width 112 height 24
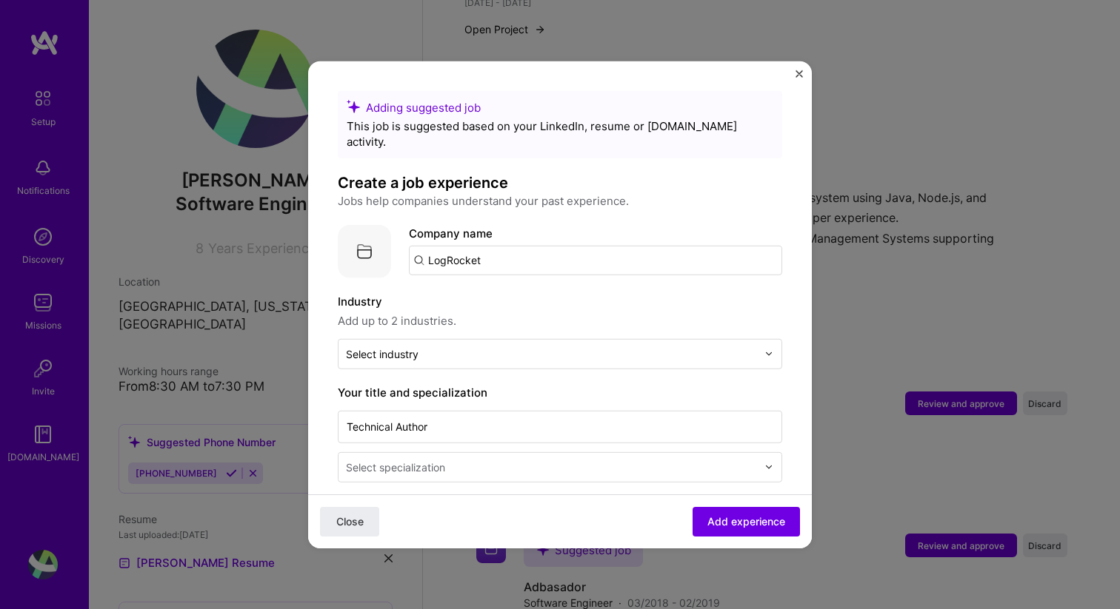
click at [495, 245] on input "LogRocket" at bounding box center [595, 260] width 373 height 30
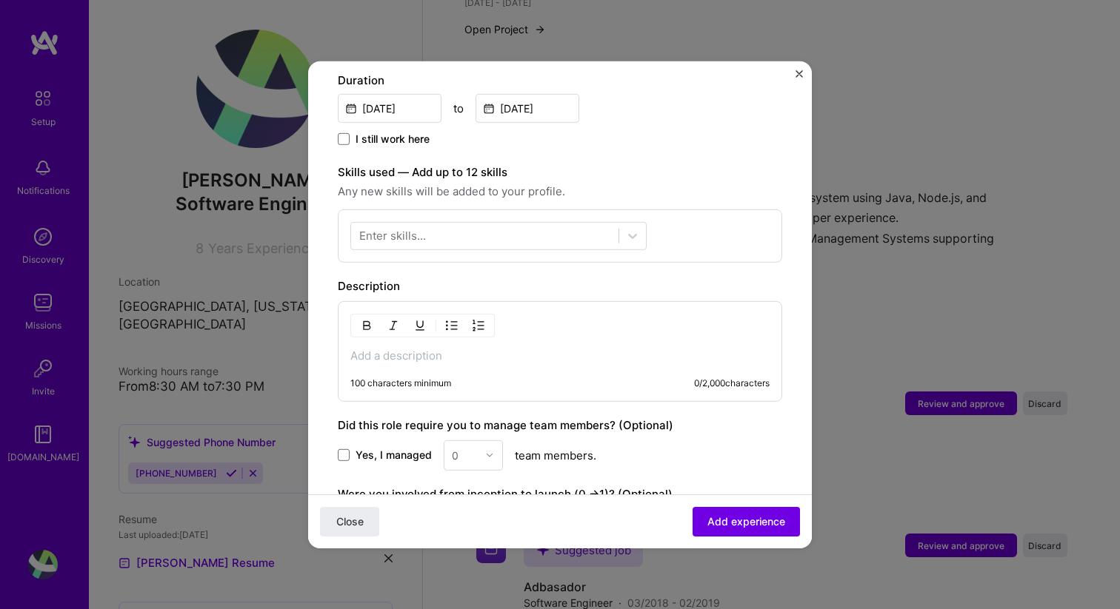
scroll to position [438, 0]
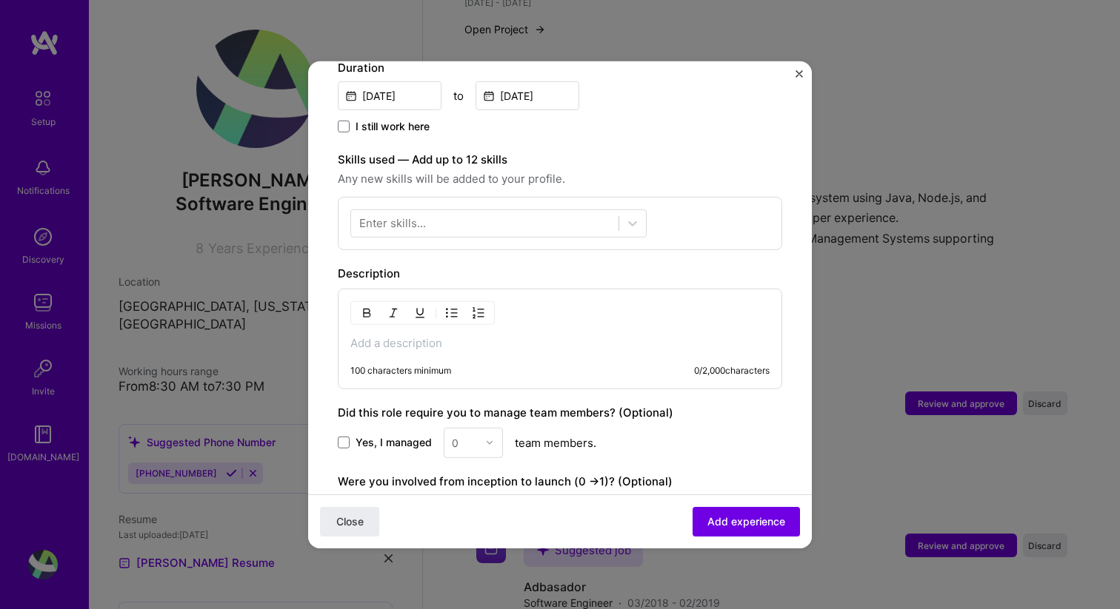
click at [440, 341] on div "100 characters minimum 0 / 2,000 characters" at bounding box center [560, 338] width 444 height 101
click at [356, 335] on div "100 characters minimum 0 / 2,000 characters" at bounding box center [560, 338] width 444 height 101
click at [400, 338] on div "100 characters minimum 0 / 2,000 characters" at bounding box center [560, 338] width 444 height 101
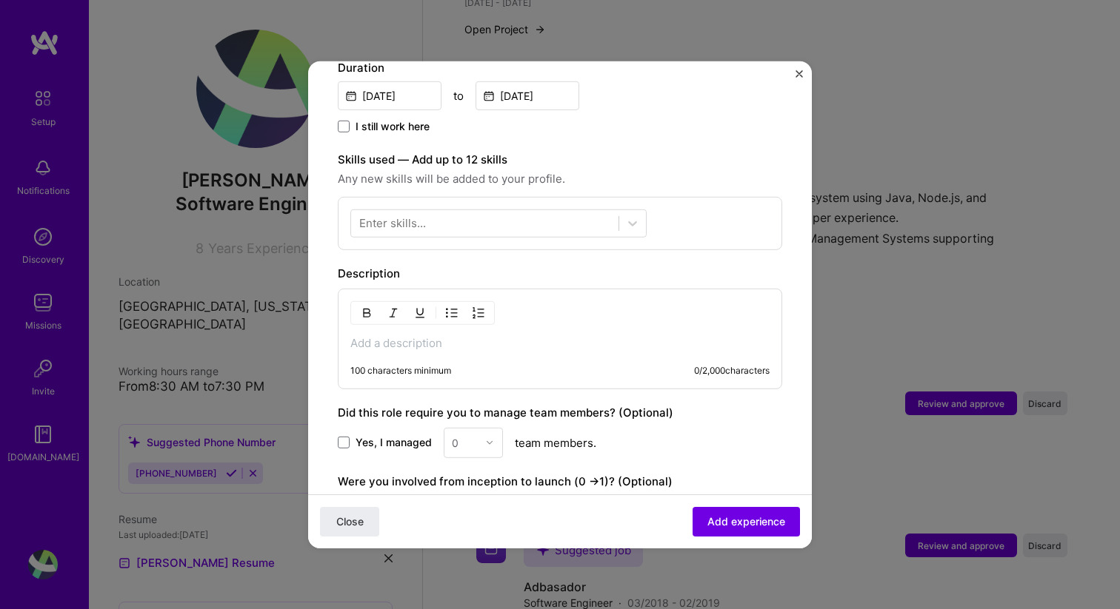
click at [505, 310] on div "100 characters minimum 0 / 2,000 characters" at bounding box center [560, 338] width 444 height 101
click at [505, 310] on div "100 characters minimum 0 / 2,000 characters" at bounding box center [560, 339] width 444 height 101
click at [378, 336] on p at bounding box center [559, 343] width 419 height 15
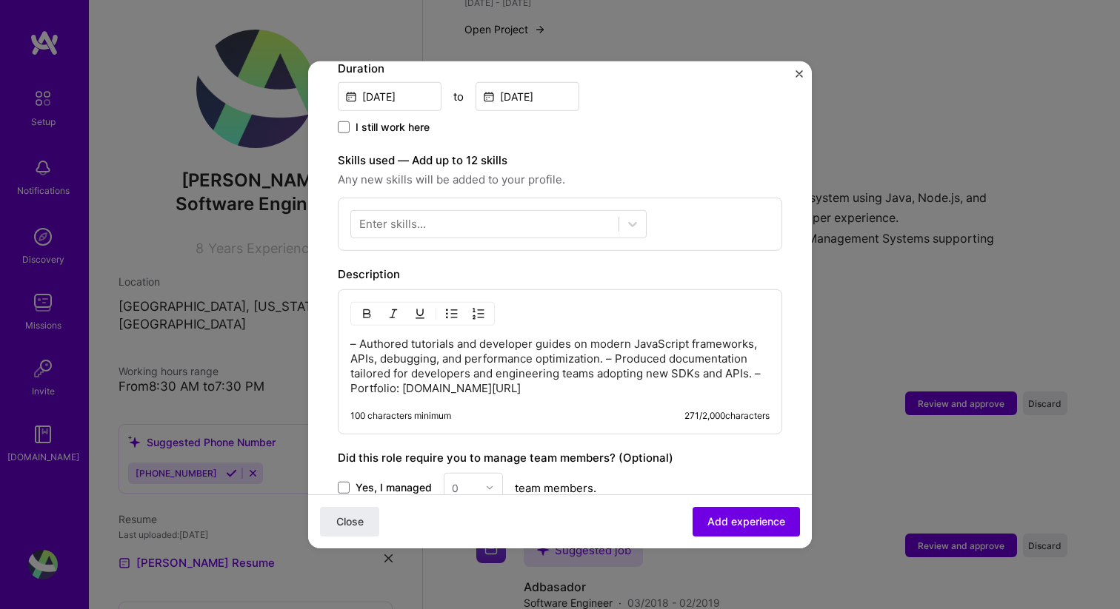
click at [358, 336] on p "– Authored tutorials and developer guides on modern JavaScript frameworks, APIs…" at bounding box center [559, 365] width 419 height 59
click at [453, 307] on img "button" at bounding box center [452, 313] width 12 height 12
click at [711, 341] on p "Authored tutorials and developer guides on modern JavaScript frameworks, APIs, …" at bounding box center [575, 366] width 390 height 59
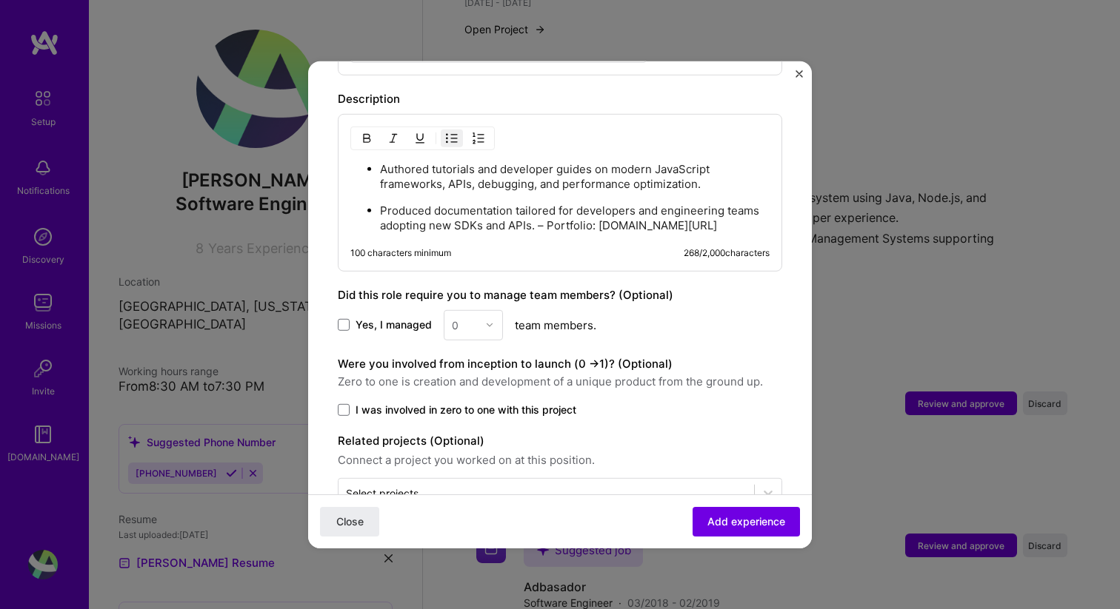
scroll to position [622, 0]
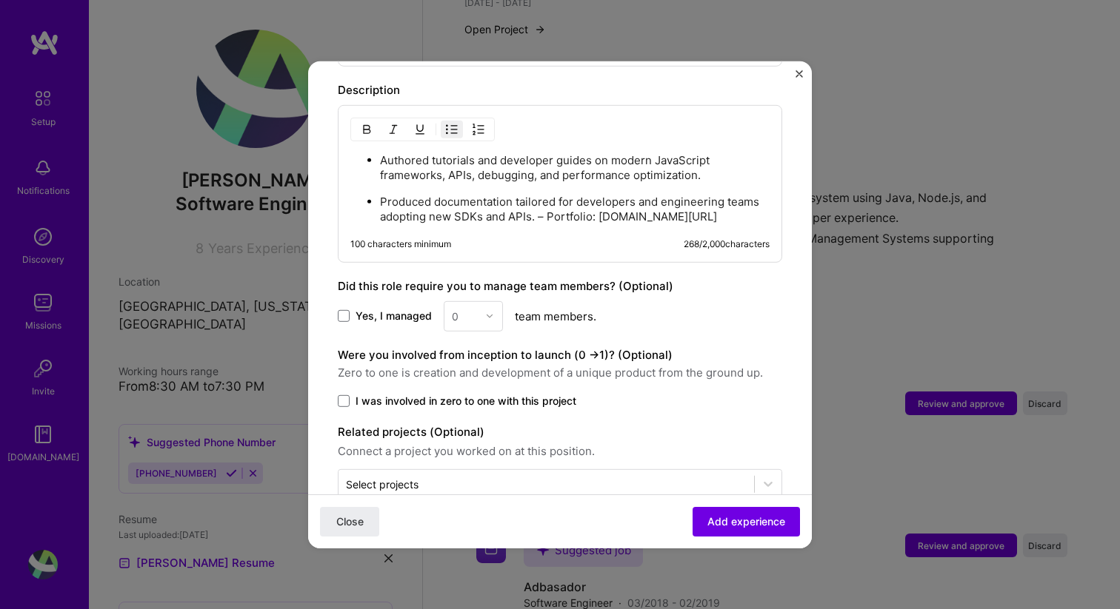
click at [544, 198] on p "Produced documentation tailored for developers and engineering teams adopting n…" at bounding box center [575, 209] width 390 height 30
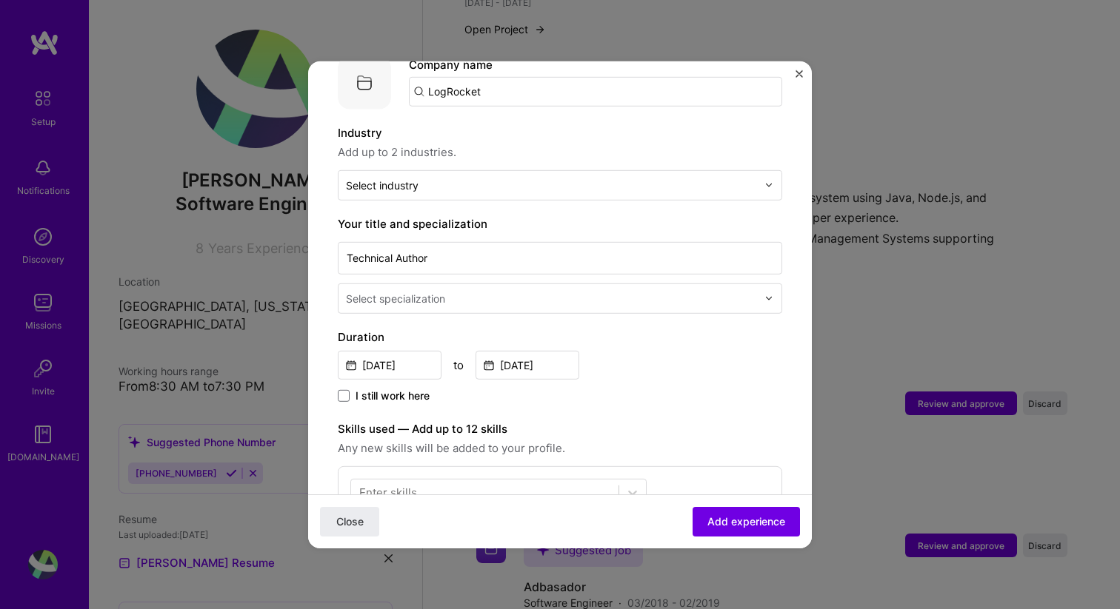
scroll to position [181, 0]
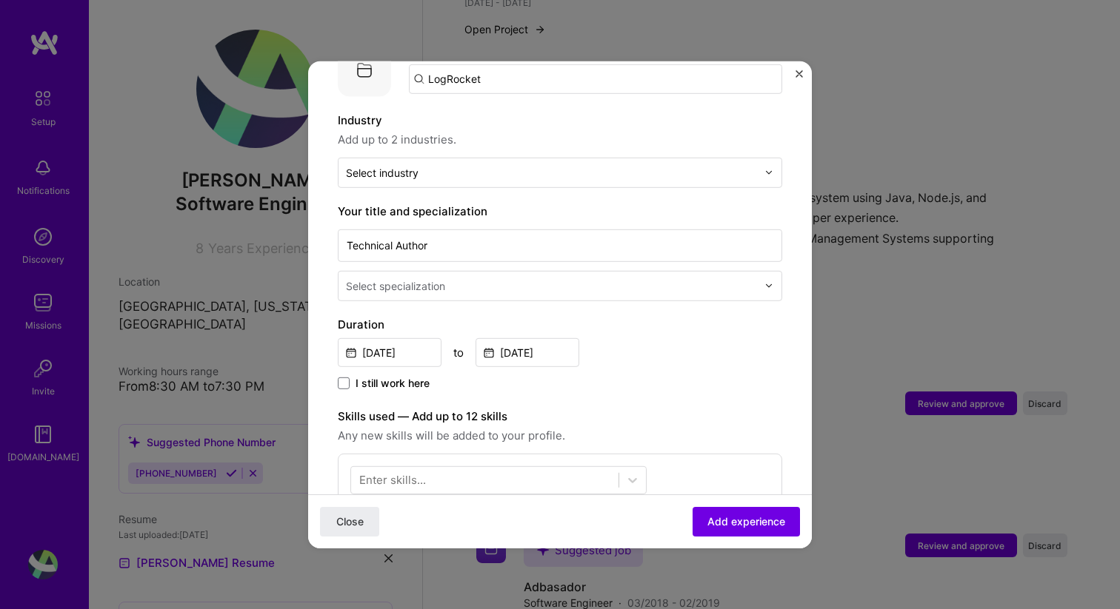
click at [595, 282] on div "Select specialization" at bounding box center [551, 285] width 426 height 29
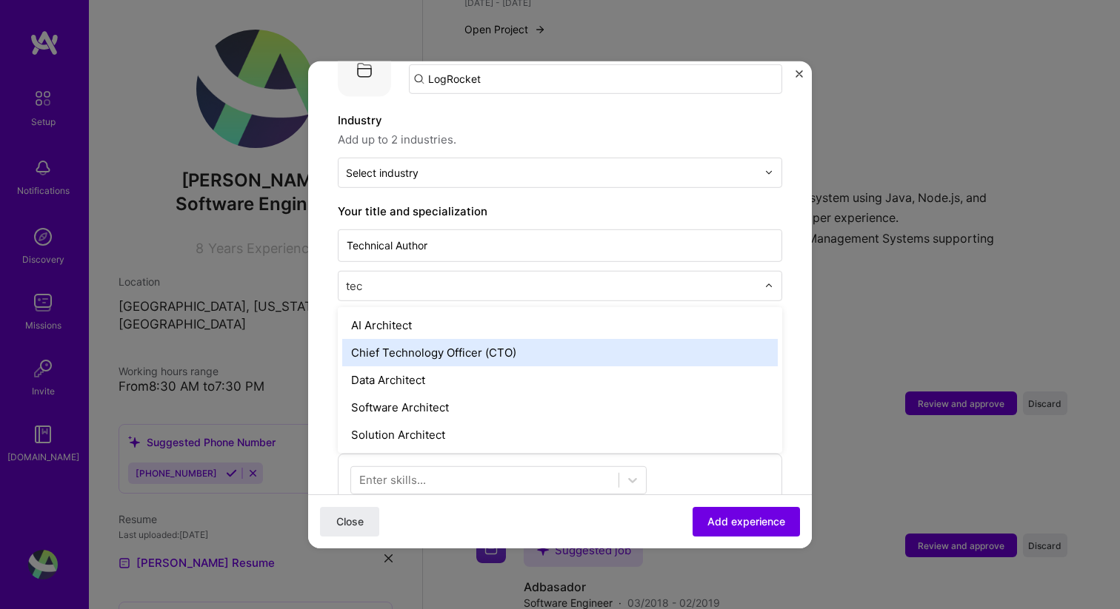
type input "te"
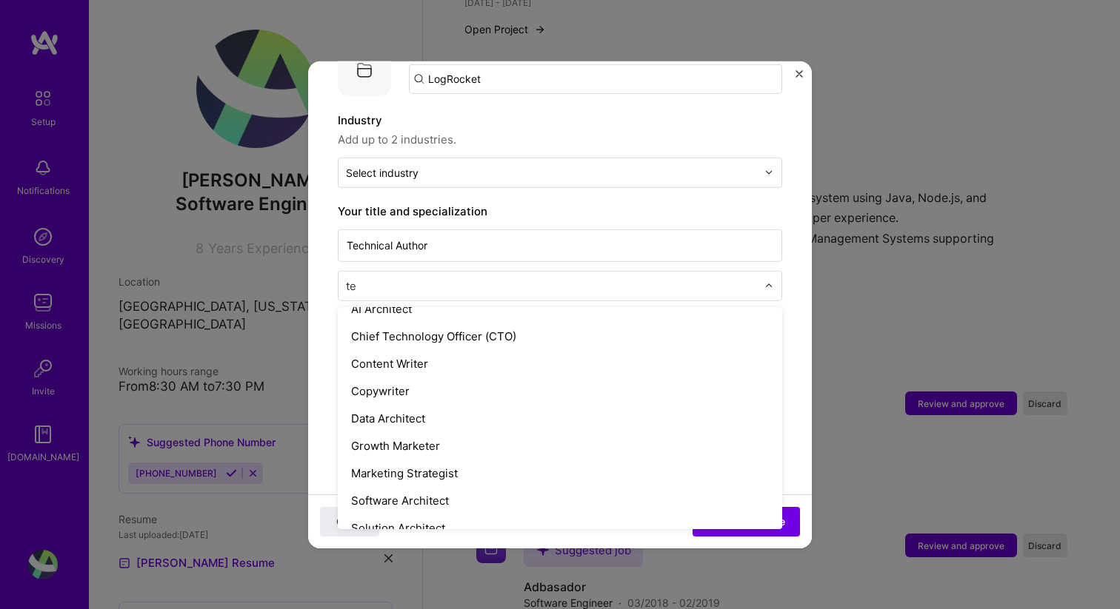
scroll to position [0, 0]
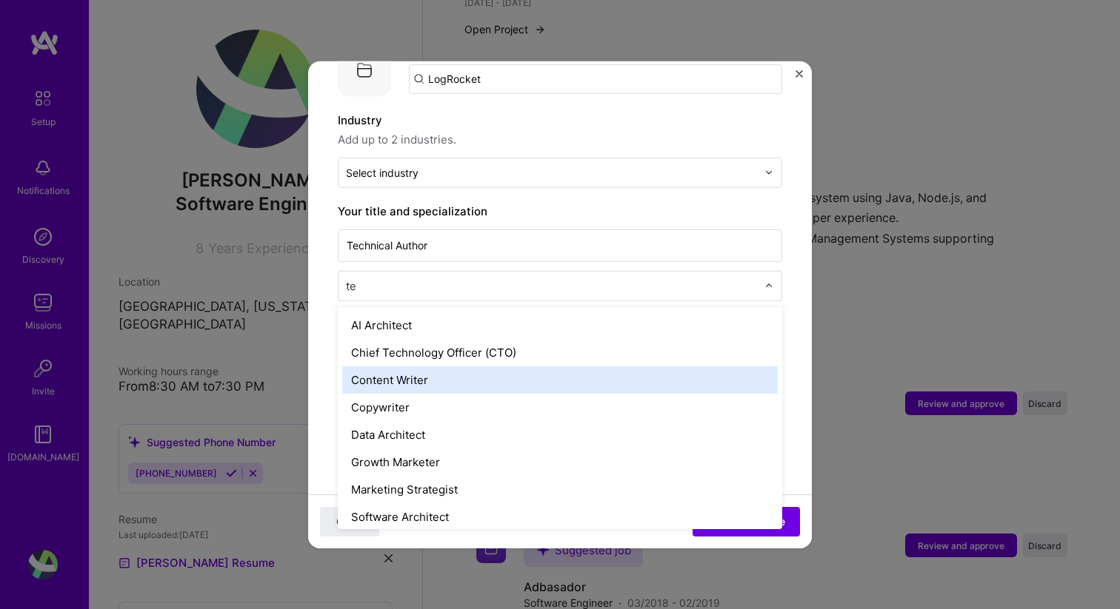
click at [600, 370] on div "Content Writer" at bounding box center [559, 379] width 435 height 27
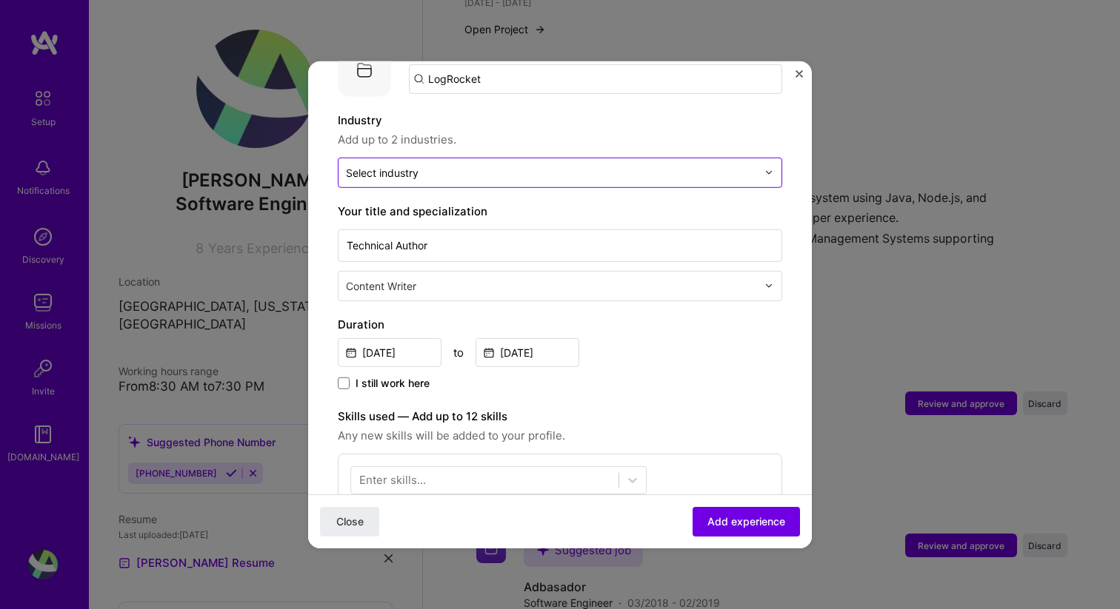
click at [701, 164] on input "text" at bounding box center [551, 172] width 411 height 16
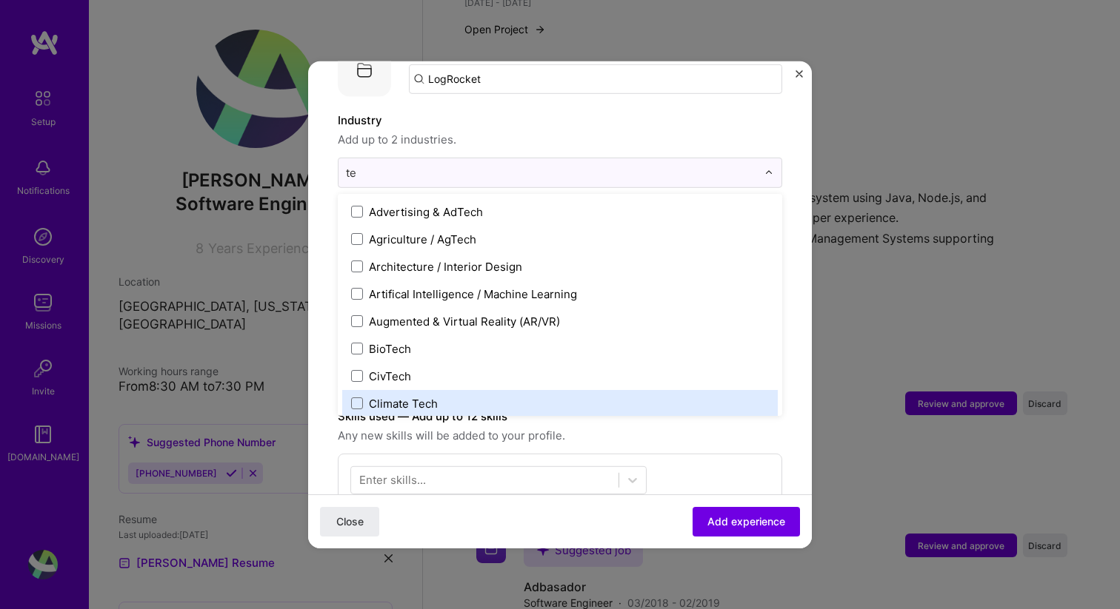
type input "t"
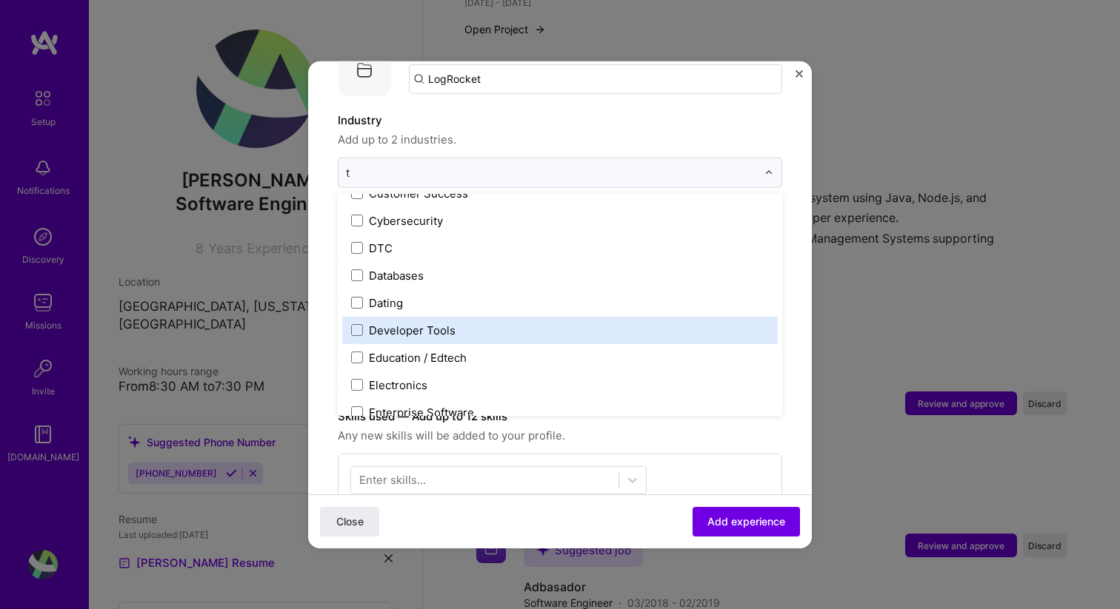
scroll to position [678, 0]
click at [553, 320] on label "Developer Tools" at bounding box center [560, 328] width 418 height 16
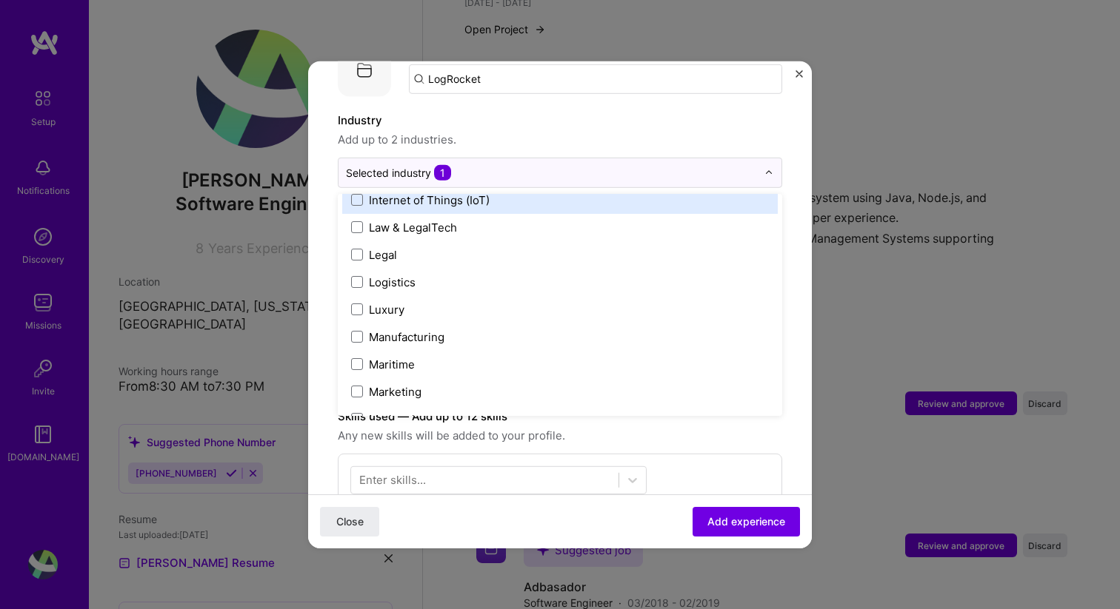
scroll to position [2065, 0]
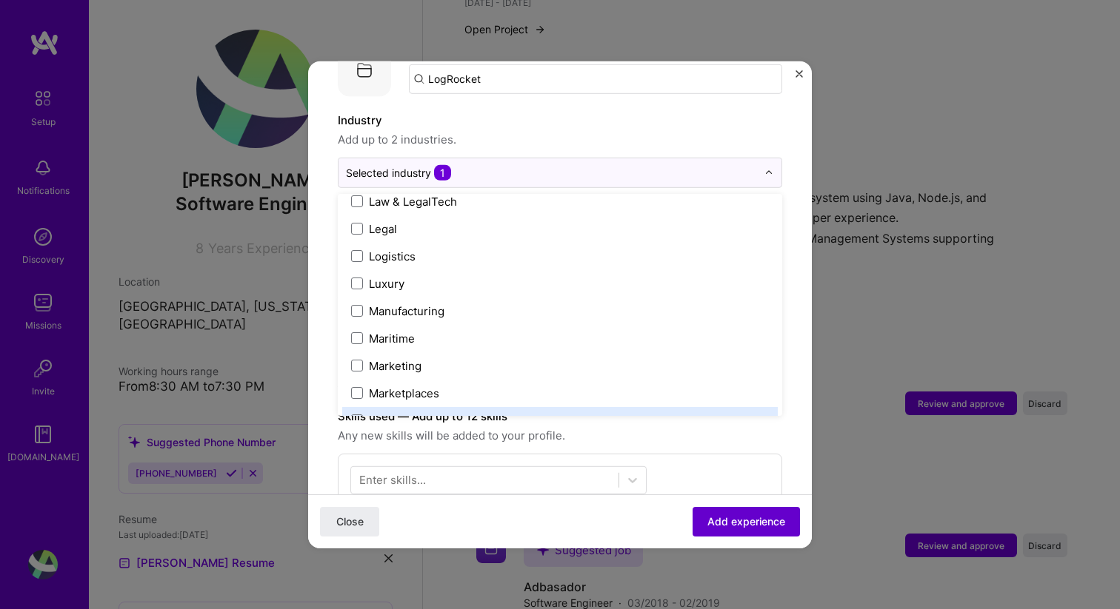
click at [729, 524] on span "Add experience" at bounding box center [746, 522] width 78 height 15
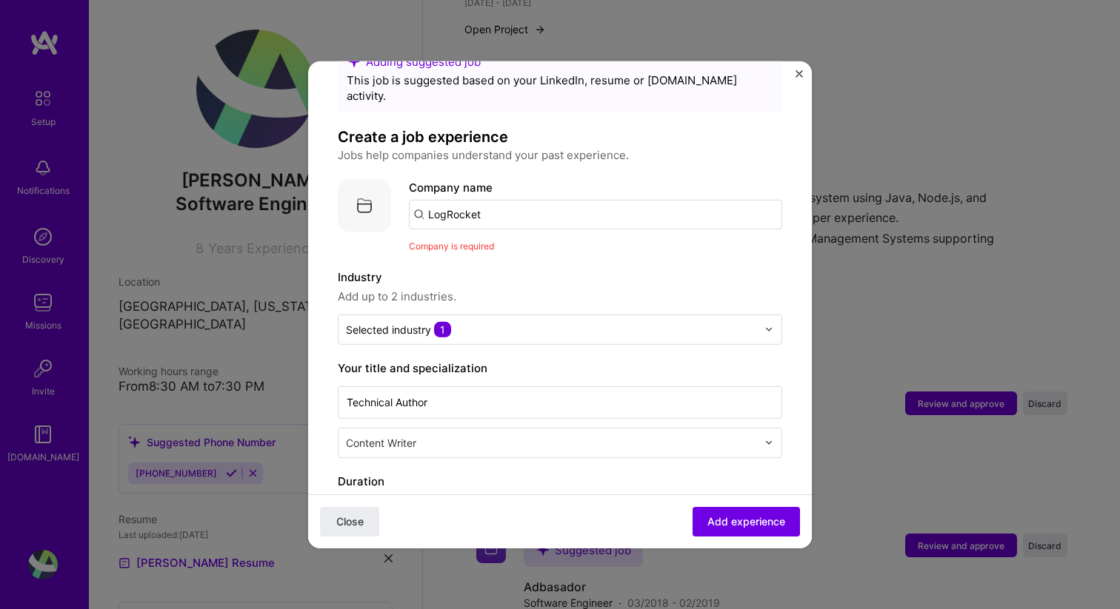
scroll to position [44, 0]
click at [534, 201] on input "LogRocket" at bounding box center [595, 216] width 373 height 30
type input "Logrocket"
click at [452, 249] on span "Add company" at bounding box center [450, 257] width 71 height 16
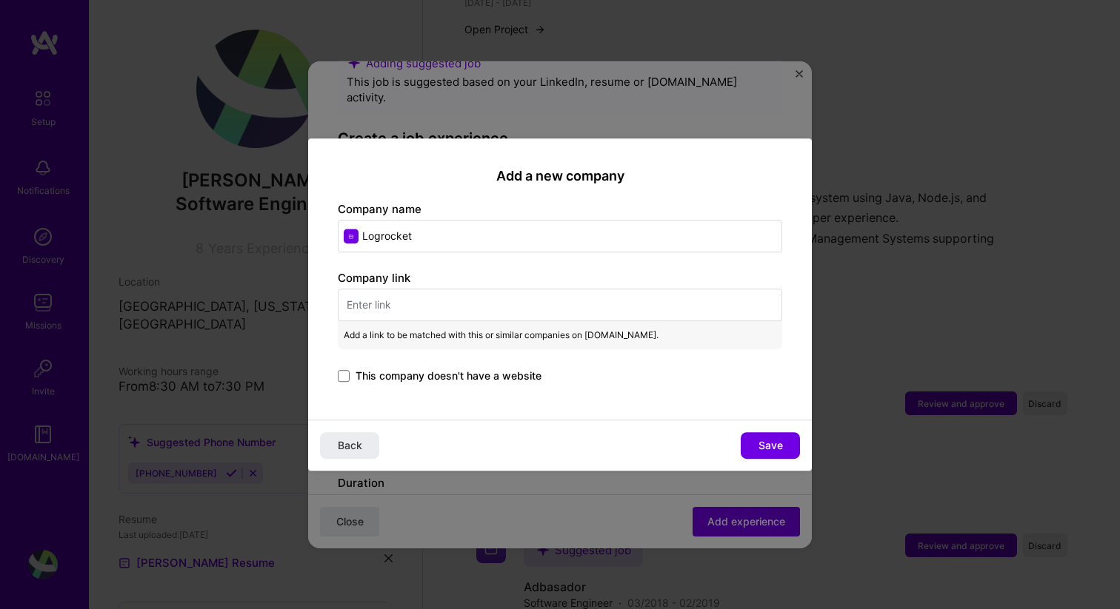
click at [372, 313] on input "text" at bounding box center [560, 305] width 444 height 33
paste input "[URL][DOMAIN_NAME]"
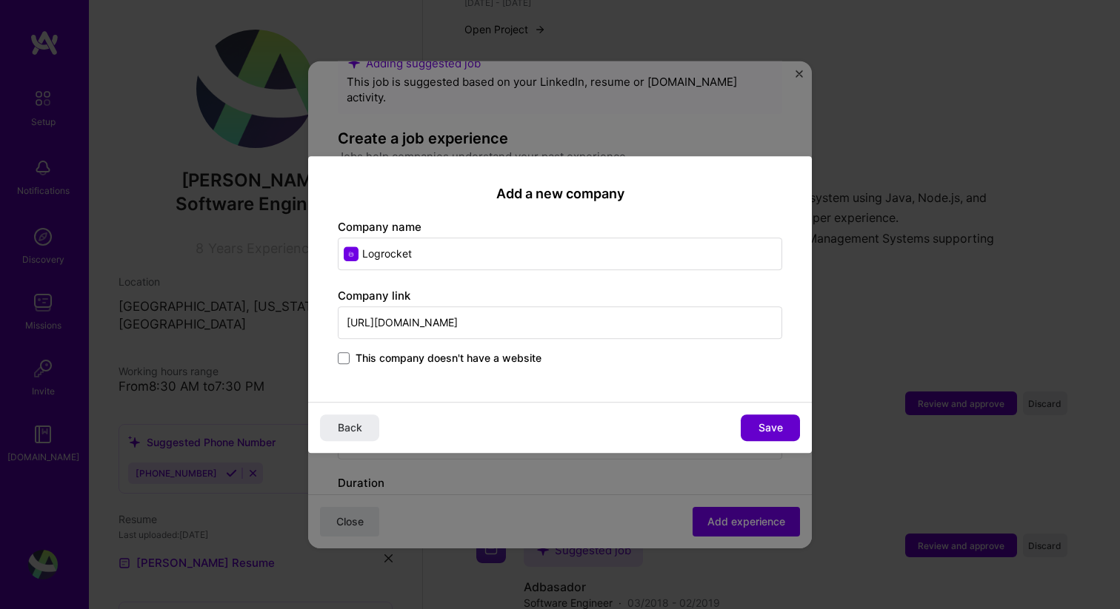
type input "[URL][DOMAIN_NAME]"
click at [777, 431] on span "Save" at bounding box center [770, 428] width 24 height 15
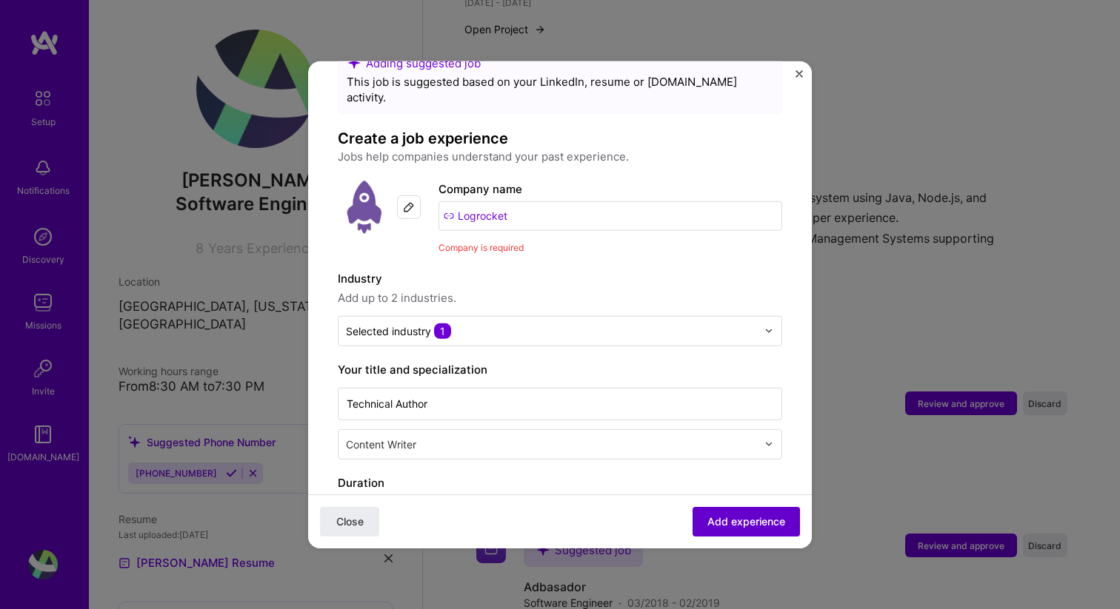
click at [767, 527] on span "Add experience" at bounding box center [746, 522] width 78 height 15
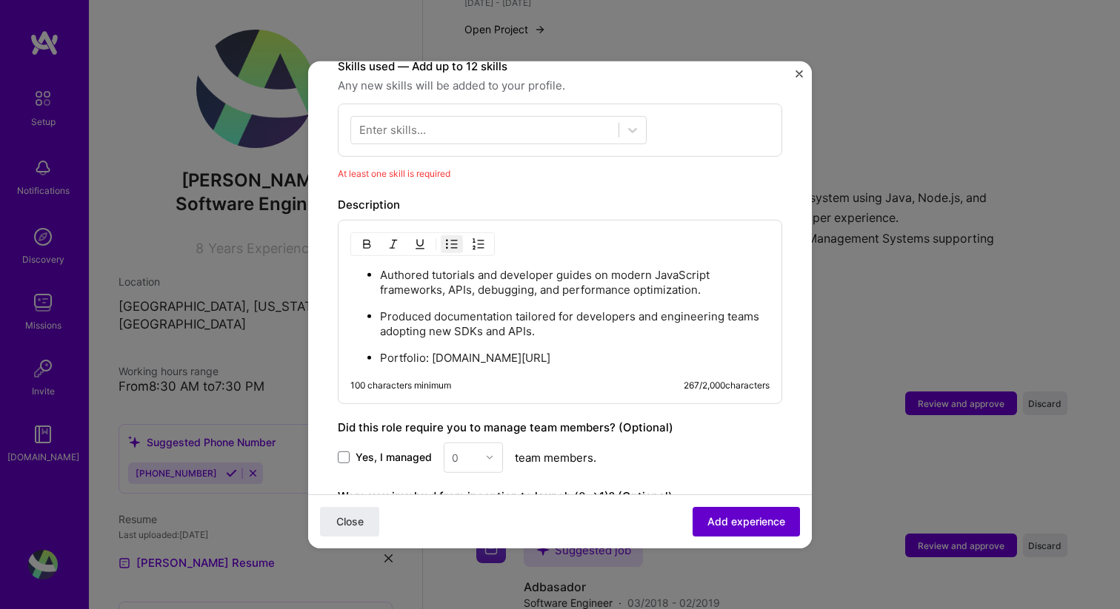
scroll to position [534, 0]
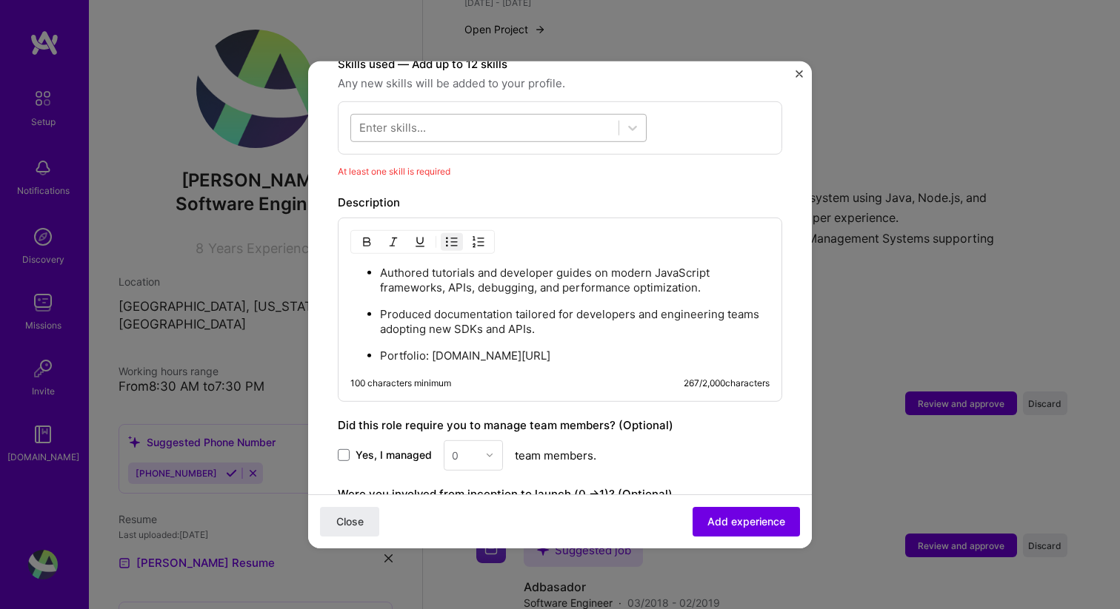
click at [571, 124] on div at bounding box center [484, 128] width 267 height 24
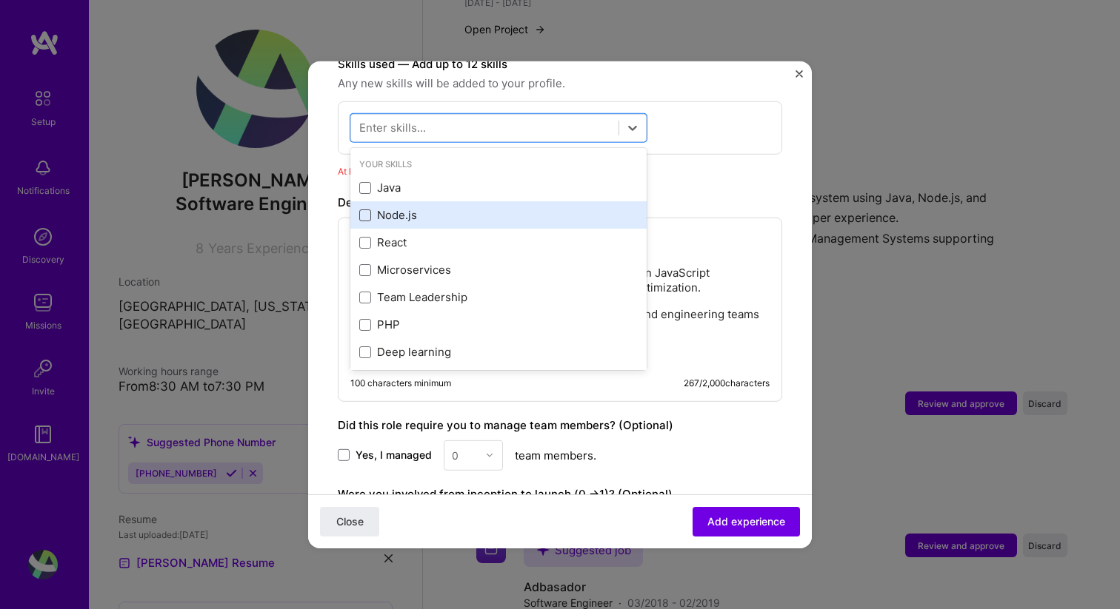
click at [370, 210] on span at bounding box center [365, 216] width 12 height 12
click at [0, 0] on input "checkbox" at bounding box center [0, 0] width 0 height 0
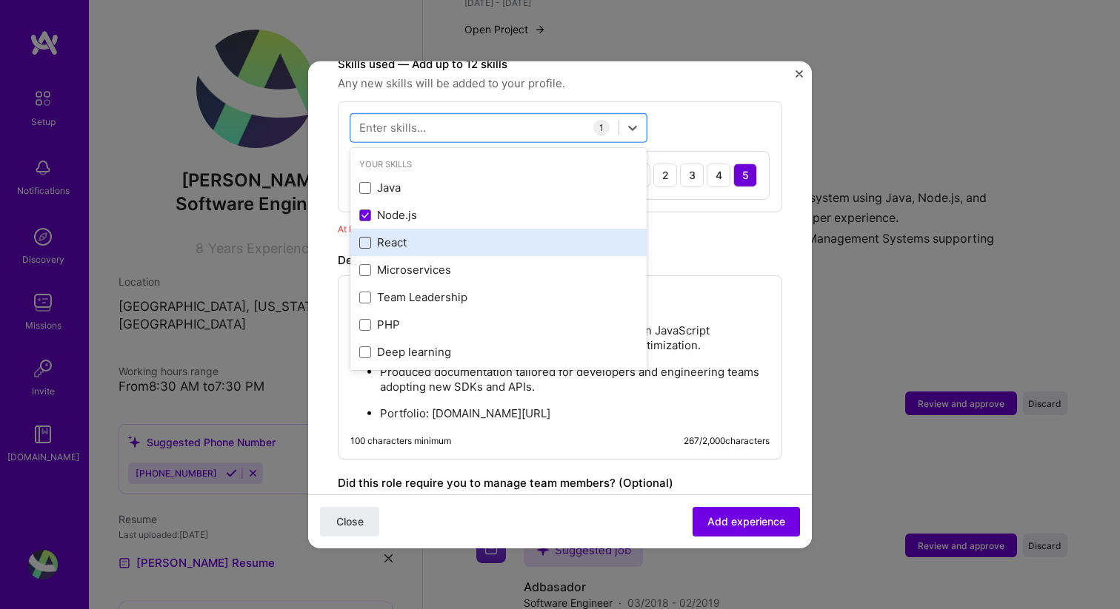
click at [365, 237] on span at bounding box center [365, 243] width 12 height 12
click at [0, 0] on input "checkbox" at bounding box center [0, 0] width 0 height 0
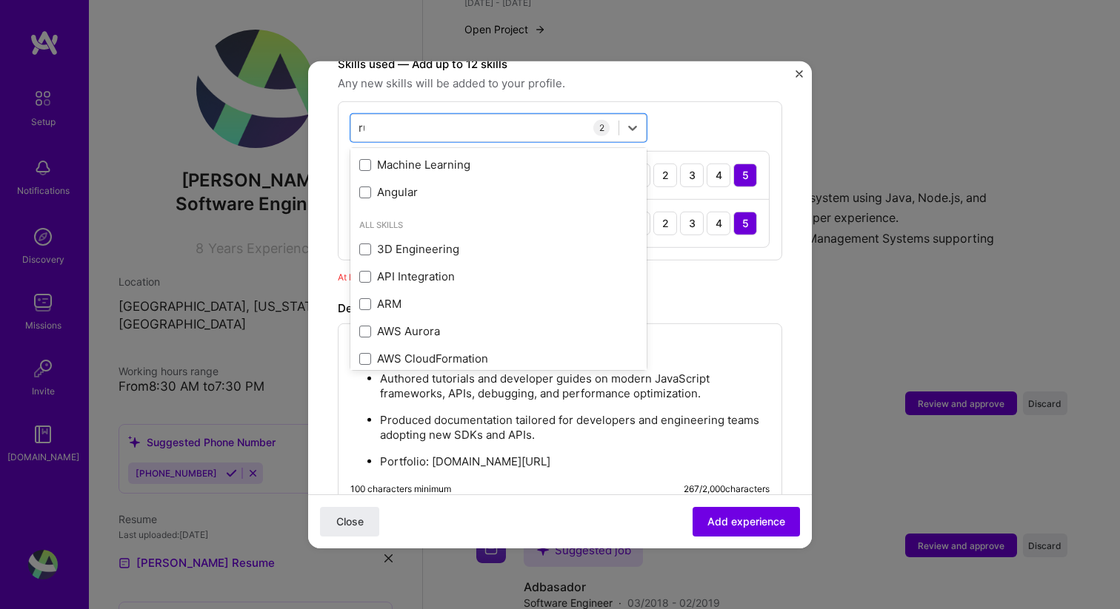
scroll to position [0, 0]
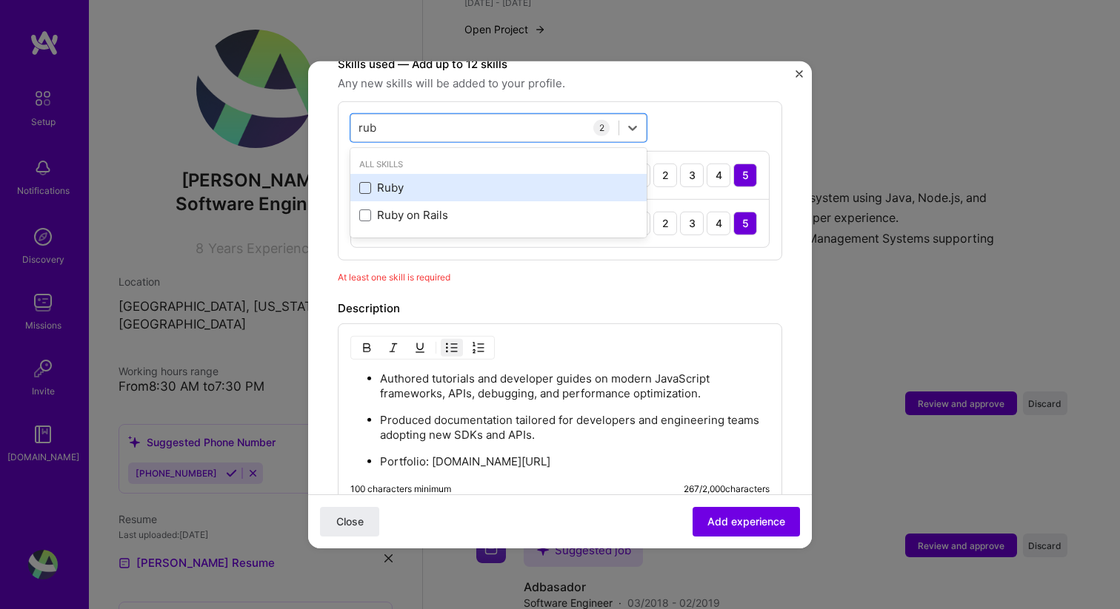
click at [364, 182] on span at bounding box center [365, 188] width 12 height 12
click at [0, 0] on input "checkbox" at bounding box center [0, 0] width 0 height 0
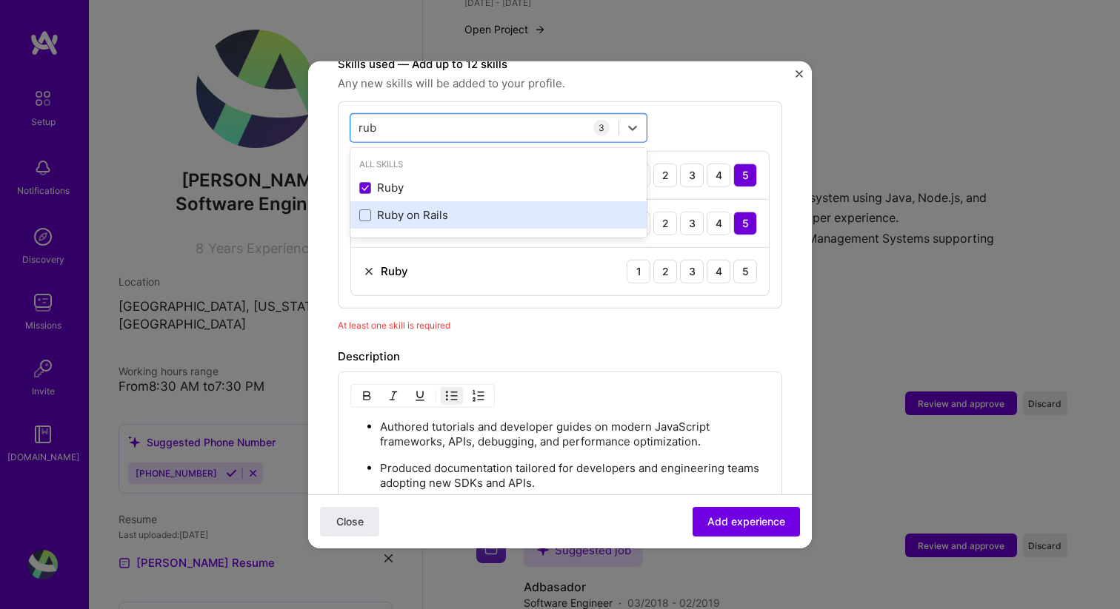
click at [370, 207] on div "Ruby on Rails" at bounding box center [498, 215] width 278 height 16
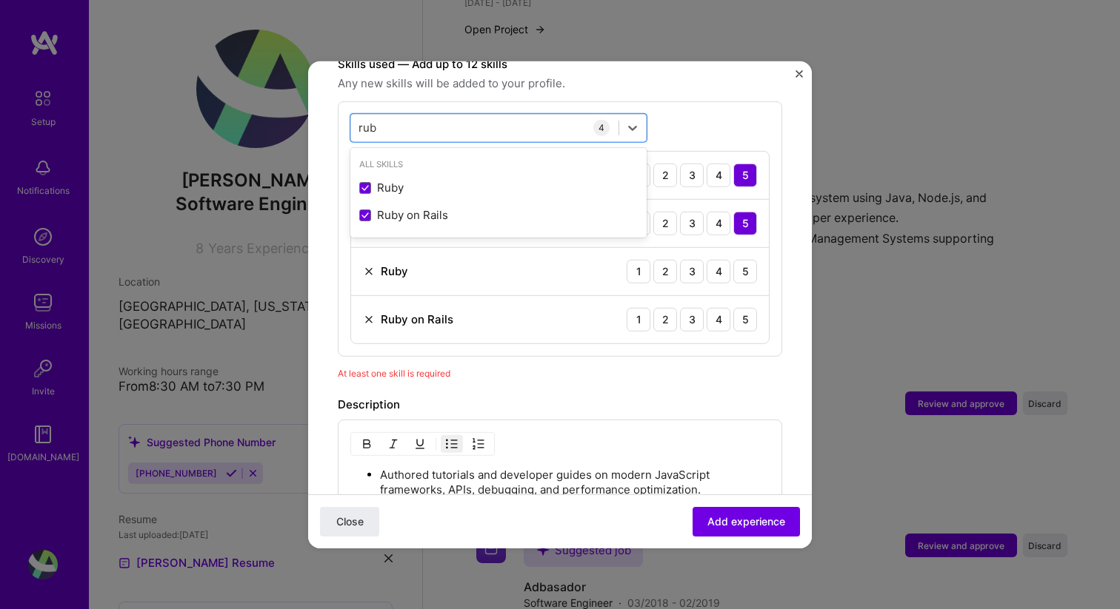
click at [720, 113] on div "option Ruby on Rails, selected. option Ruby on Rails selected, 0 of 2. 2 result…" at bounding box center [560, 228] width 444 height 255
click at [440, 116] on div "rub rub" at bounding box center [484, 128] width 267 height 24
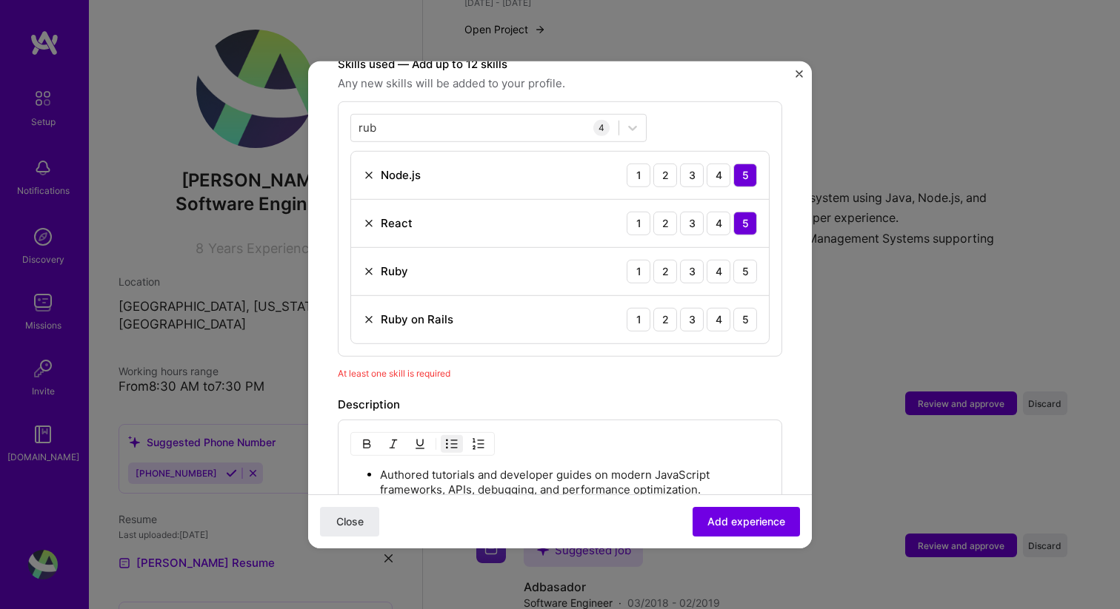
click at [678, 101] on div "rub rub 4 Node.js 1 2 3 4 5 React 1 2 3 4 5 Ruby 1 2 3 4 5 Ruby on Rails 1 2 3 …" at bounding box center [560, 228] width 444 height 255
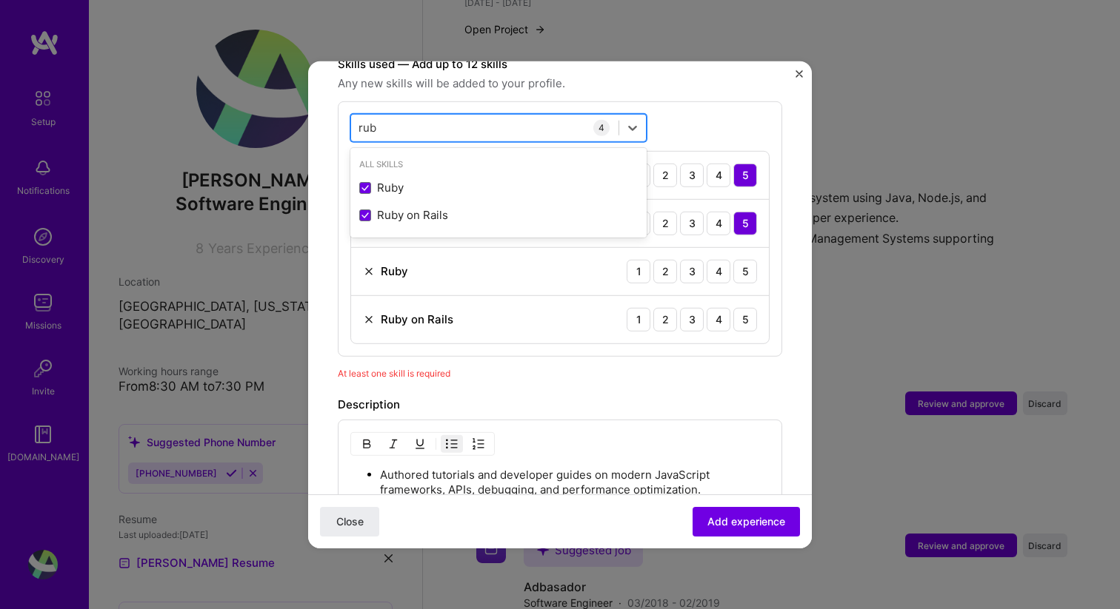
click at [362, 120] on input "rub" at bounding box center [367, 128] width 19 height 16
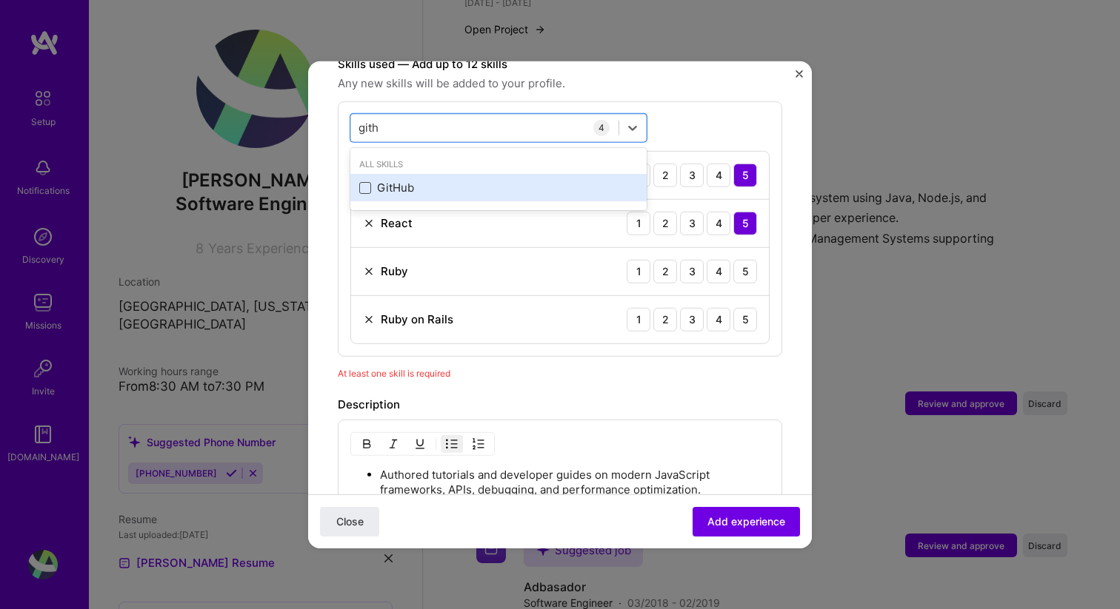
click at [362, 182] on span at bounding box center [365, 188] width 12 height 12
click at [0, 0] on input "checkbox" at bounding box center [0, 0] width 0 height 0
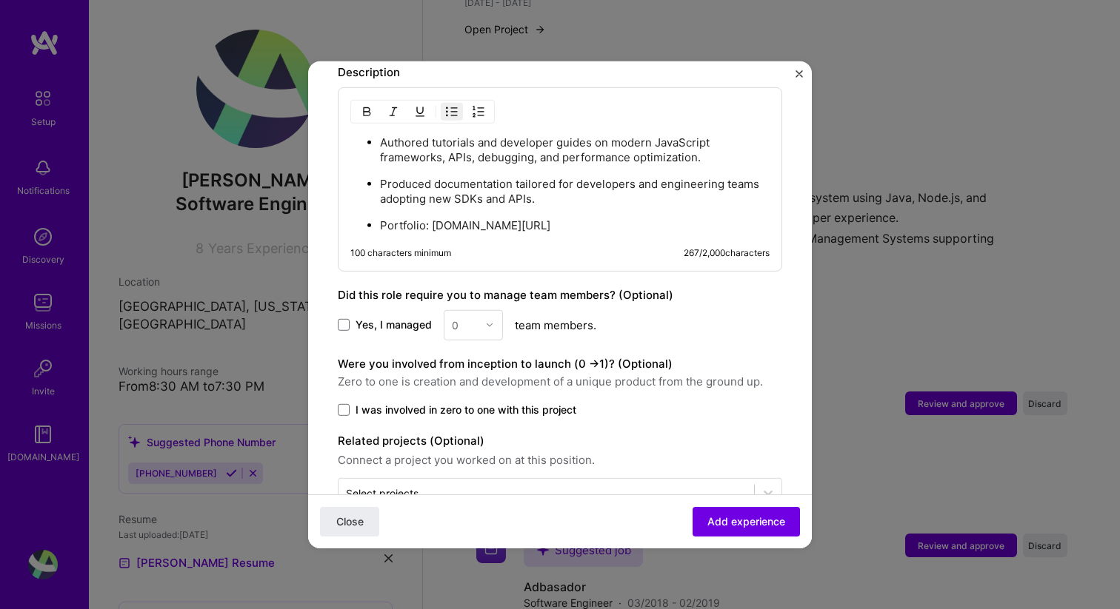
scroll to position [941, 0]
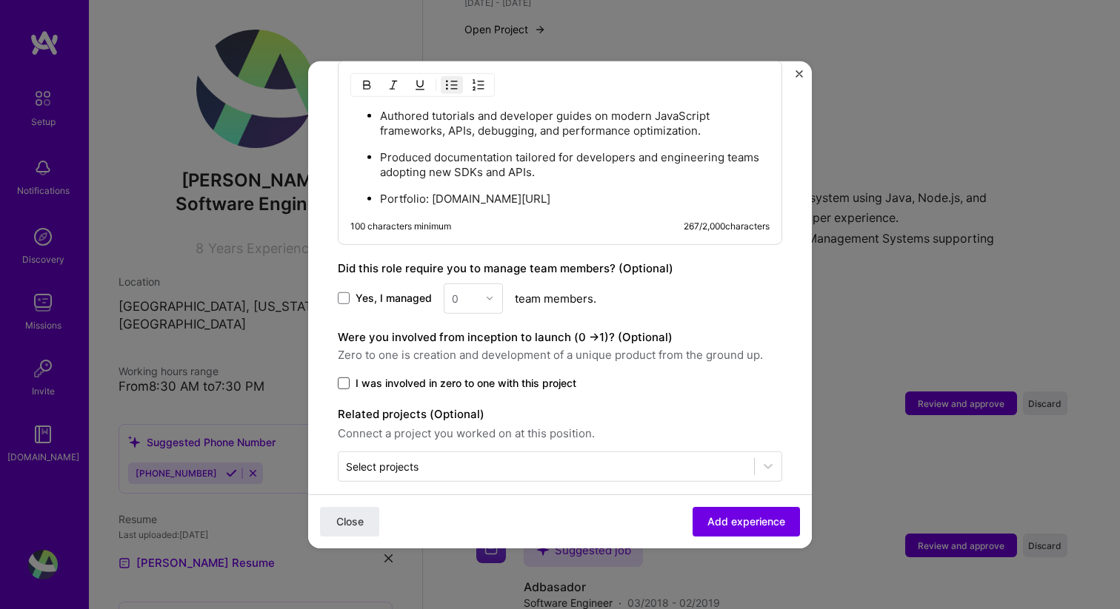
type input "gith"
click at [342, 377] on span at bounding box center [344, 383] width 12 height 12
click at [0, 0] on input "I was involved in zero to one with this project" at bounding box center [0, 0] width 0 height 0
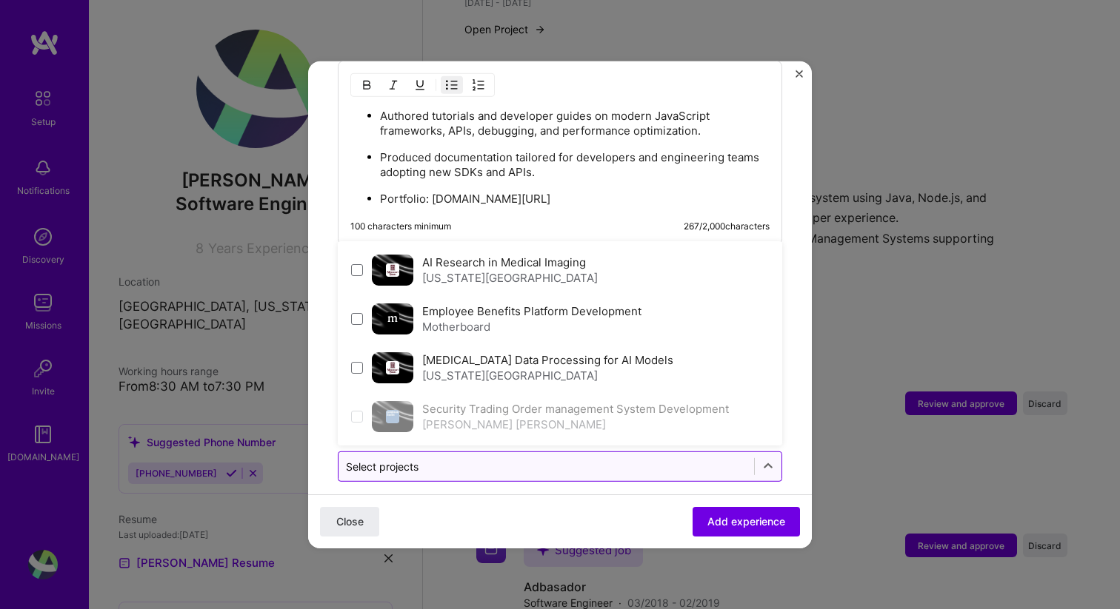
click at [501, 458] on input "text" at bounding box center [546, 466] width 401 height 16
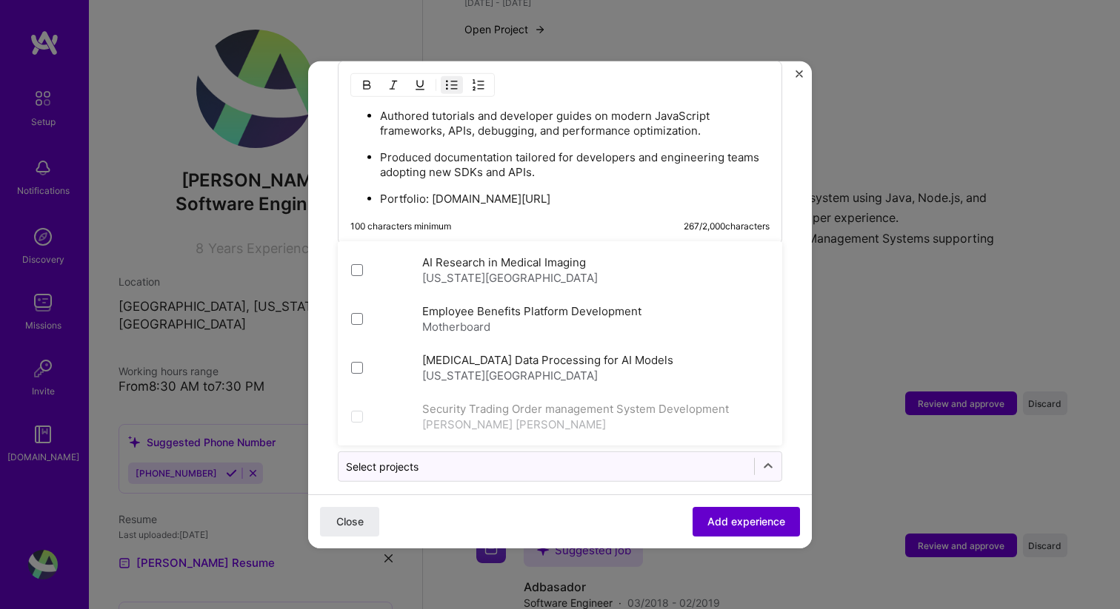
click at [716, 515] on span "Add experience" at bounding box center [746, 522] width 78 height 15
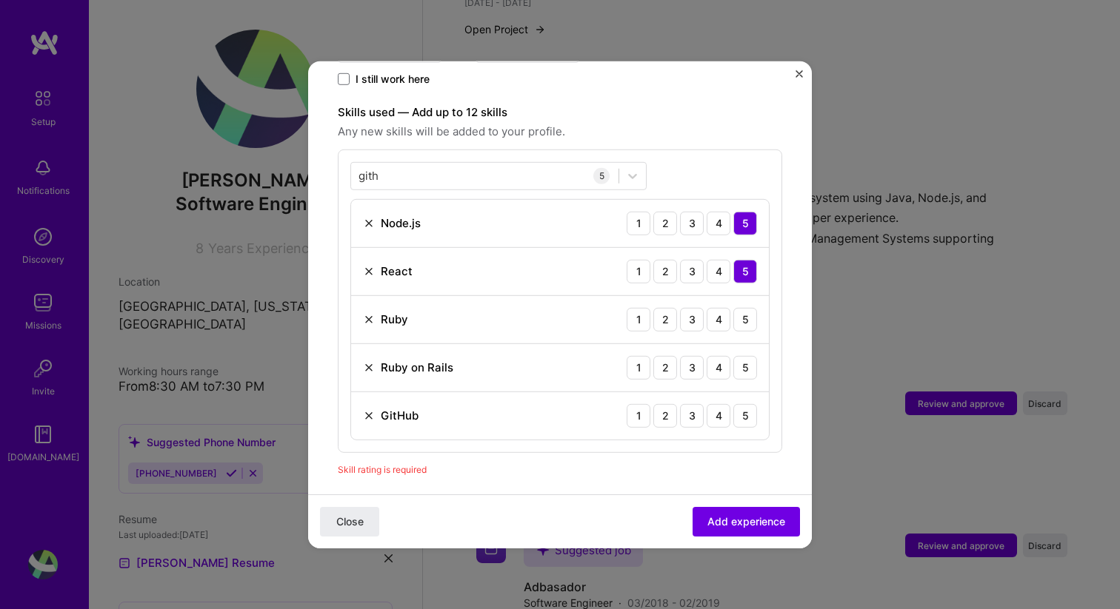
scroll to position [492, 0]
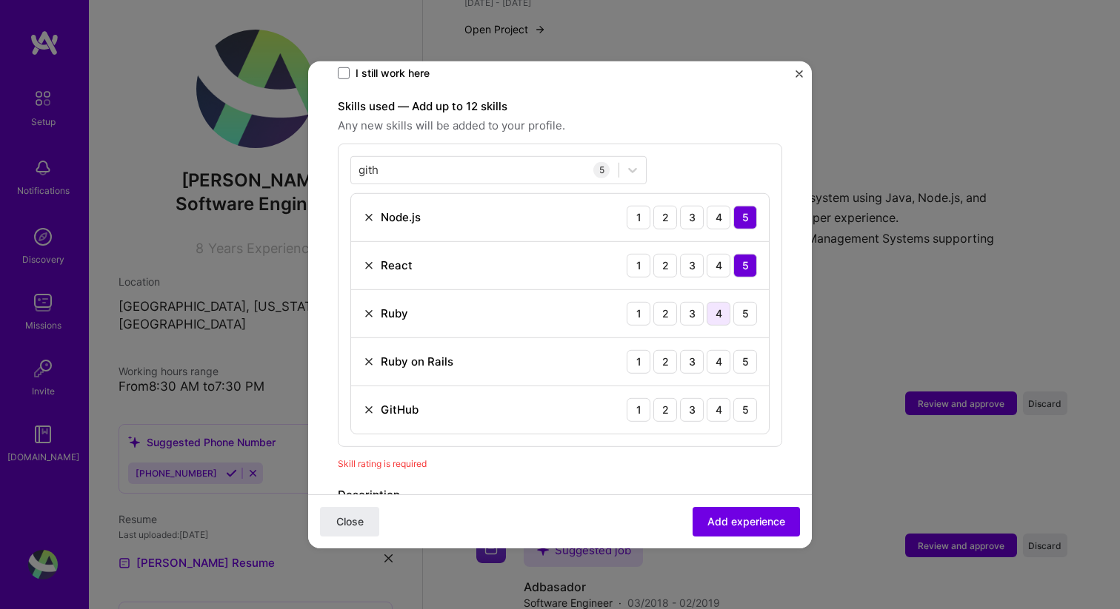
click at [729, 301] on div "4" at bounding box center [718, 313] width 24 height 24
click at [718, 354] on div "4" at bounding box center [718, 362] width 24 height 24
click at [740, 398] on div "5" at bounding box center [745, 410] width 24 height 24
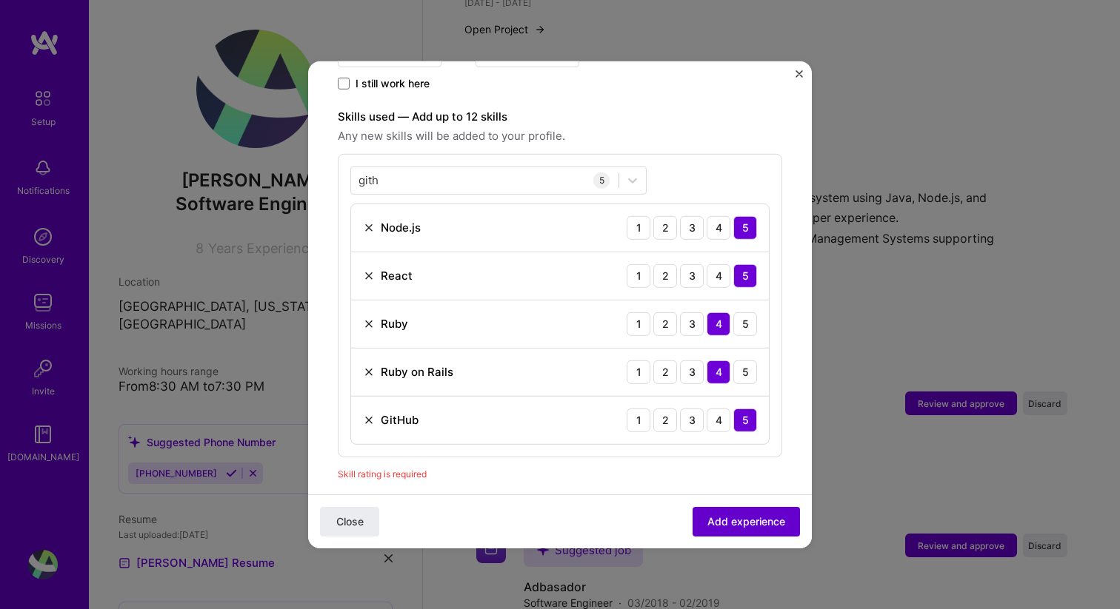
click at [728, 519] on span "Add experience" at bounding box center [746, 522] width 78 height 15
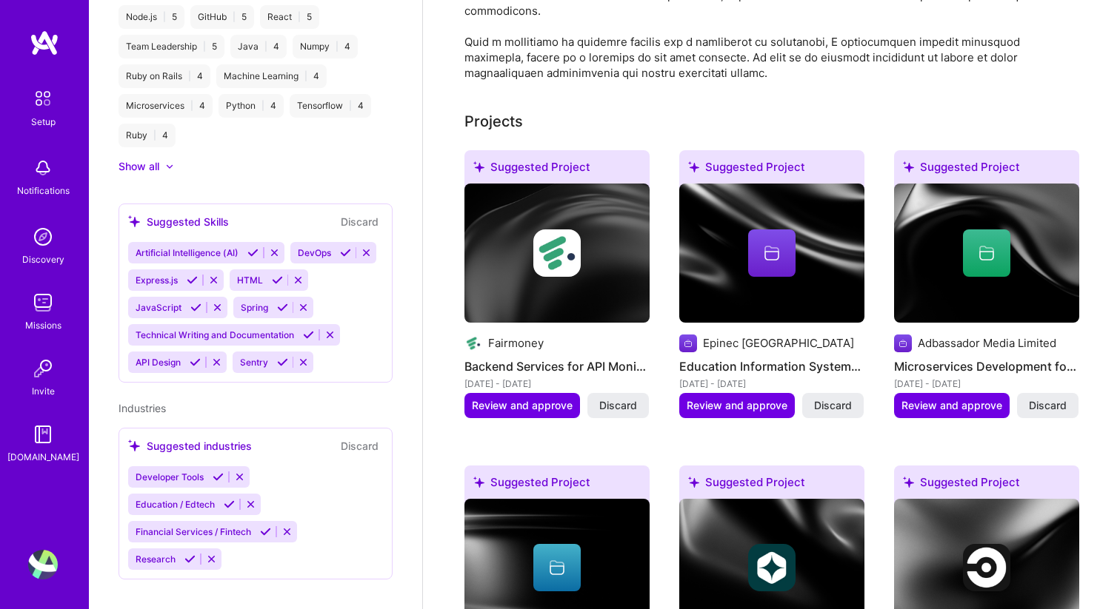
scroll to position [549, 0]
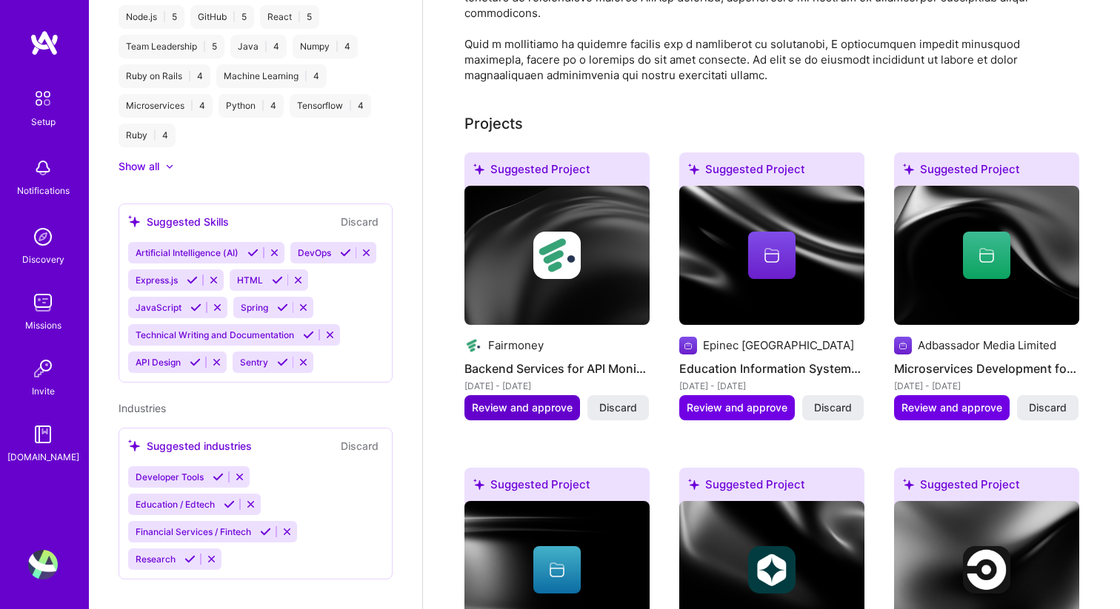
click at [535, 401] on span "Review and approve" at bounding box center [522, 408] width 101 height 15
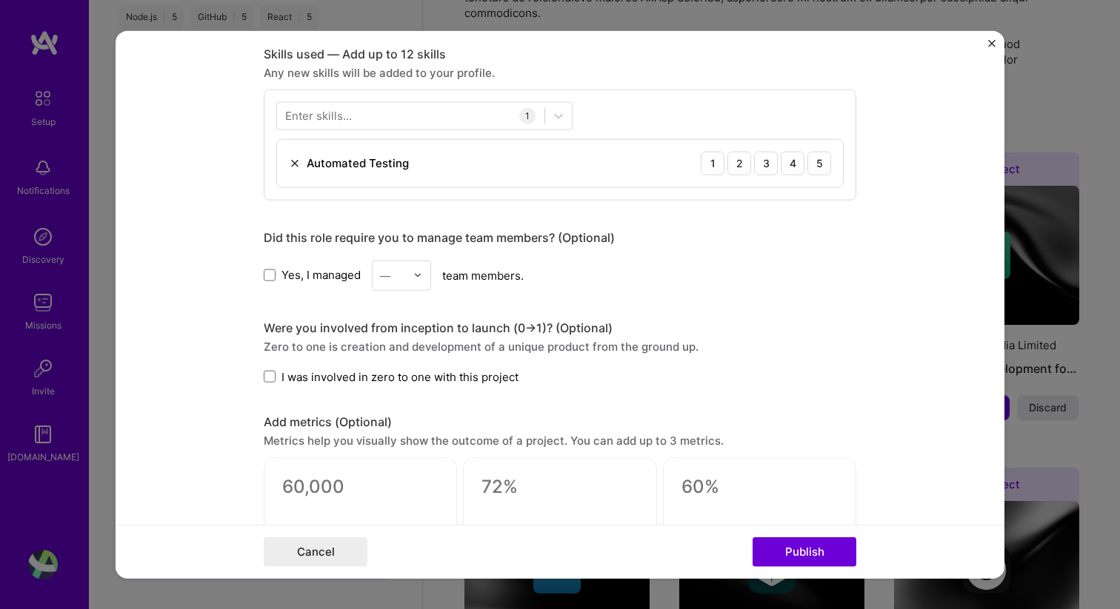
scroll to position [732, 0]
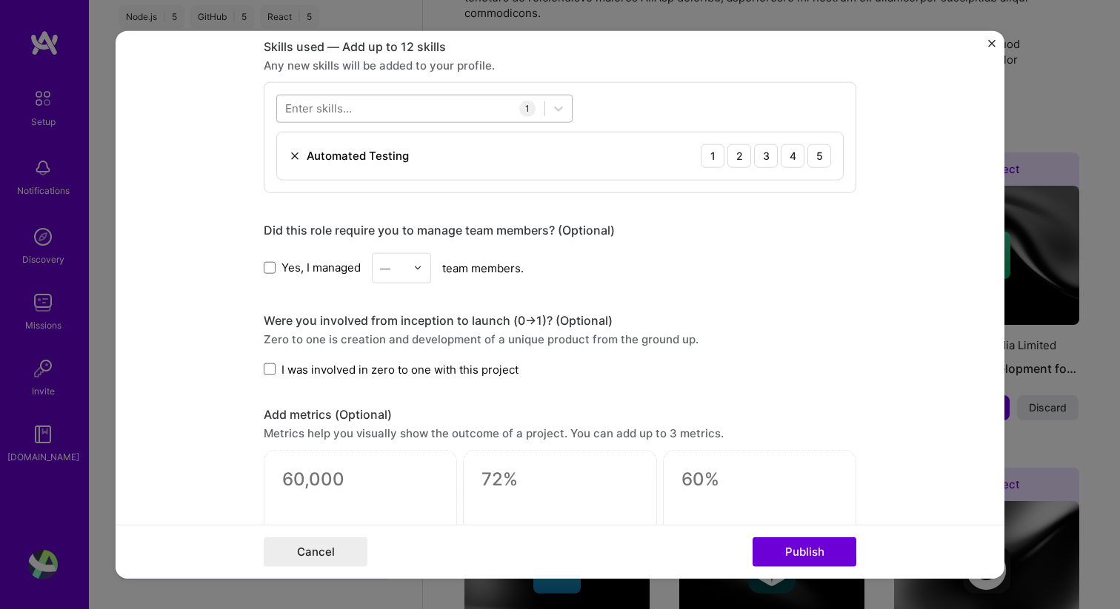
click at [458, 110] on div at bounding box center [410, 108] width 267 height 24
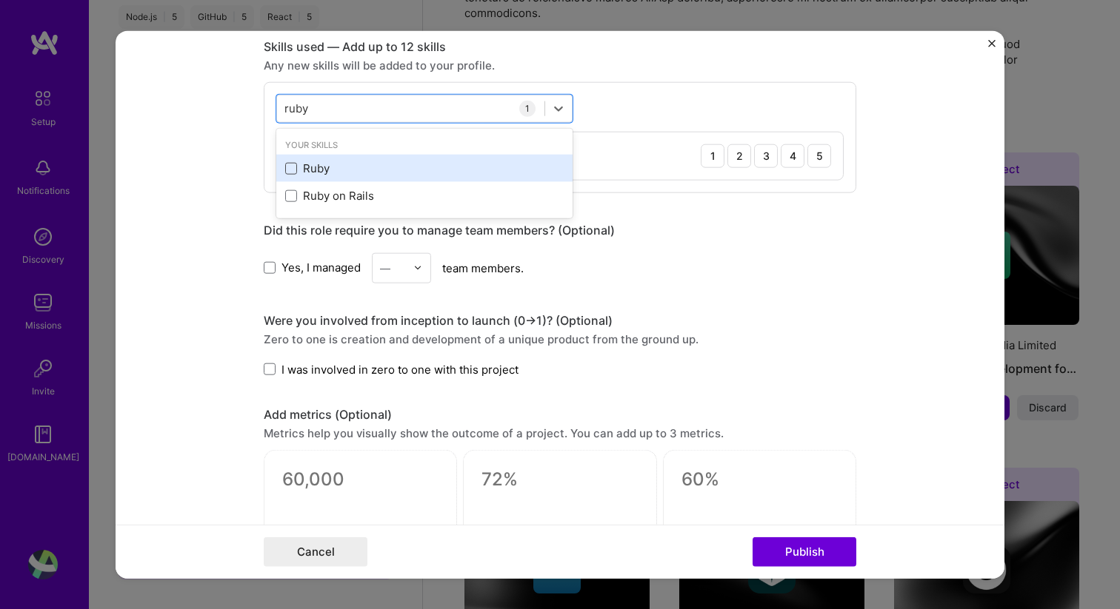
click at [293, 167] on span at bounding box center [291, 168] width 12 height 12
click at [0, 0] on input "checkbox" at bounding box center [0, 0] width 0 height 0
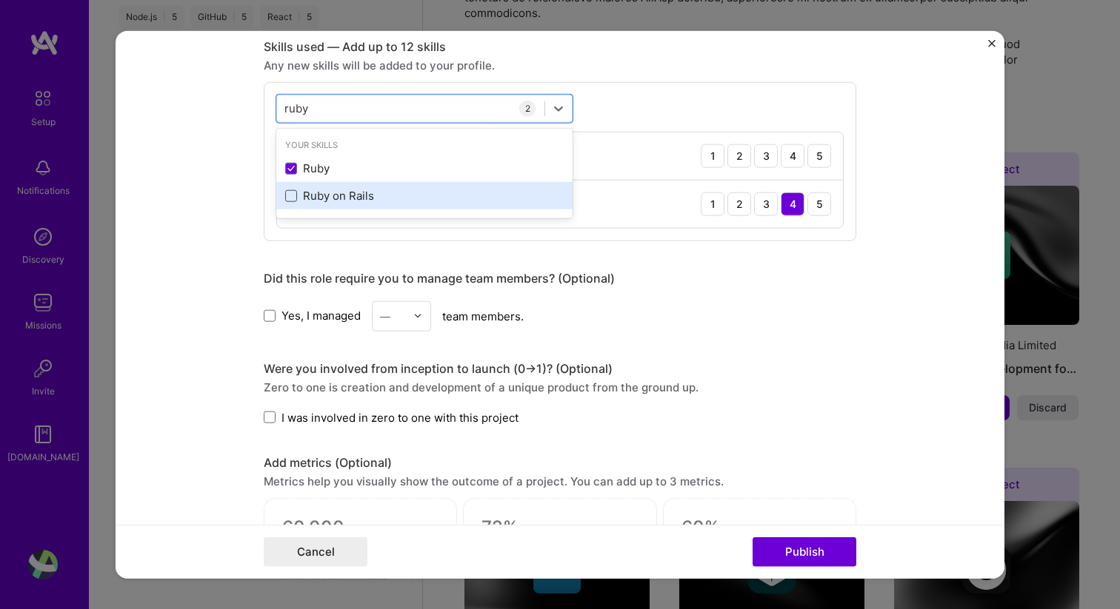
click at [293, 201] on span at bounding box center [291, 196] width 12 height 12
click at [0, 0] on input "checkbox" at bounding box center [0, 0] width 0 height 0
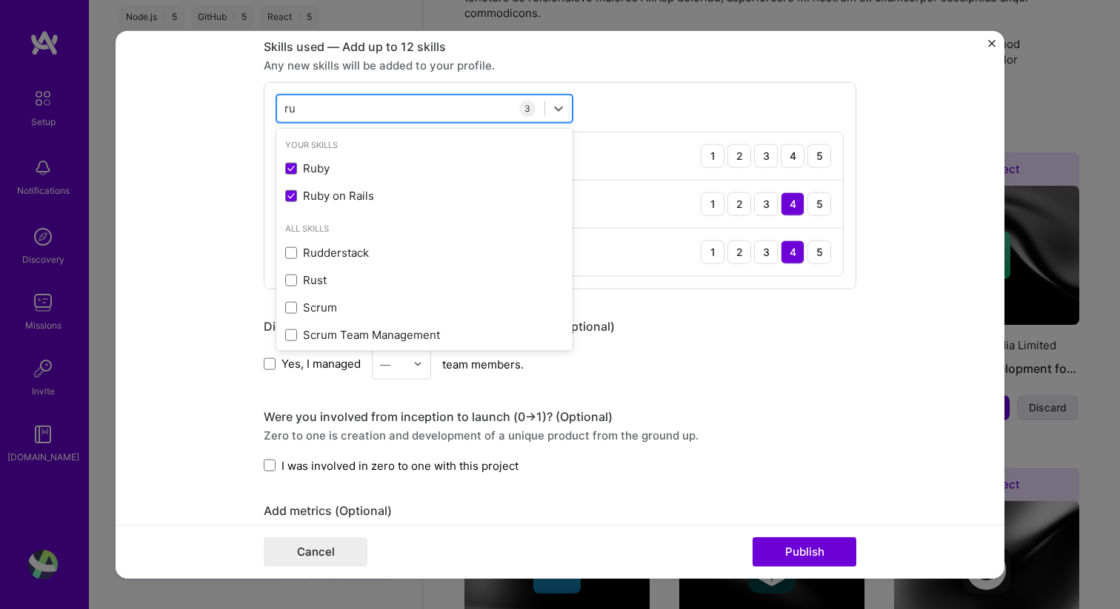
type input "r"
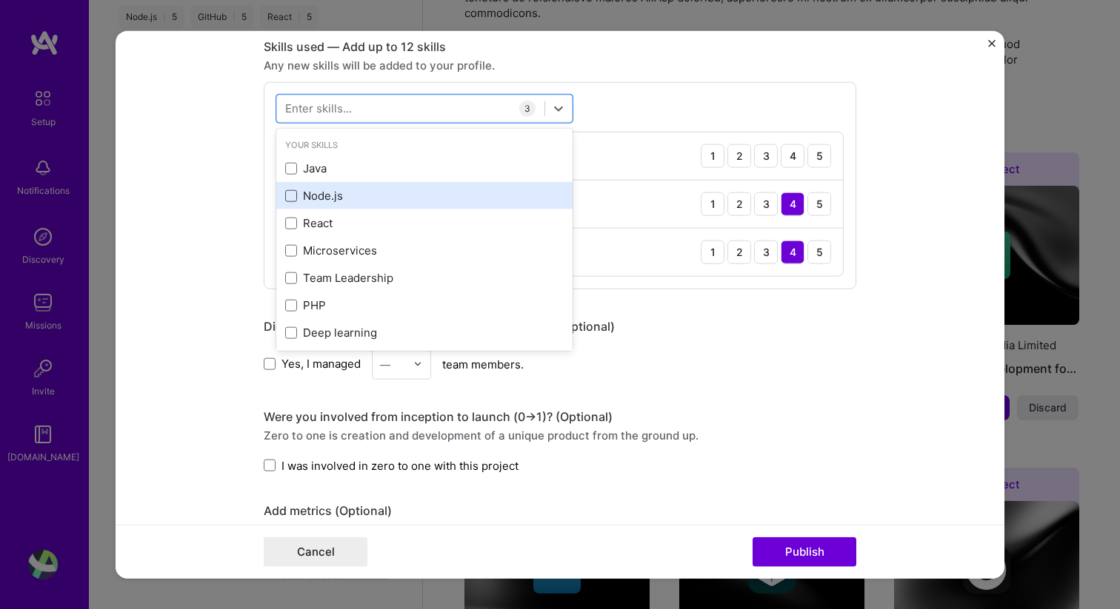
click at [293, 196] on span at bounding box center [291, 196] width 12 height 12
click at [0, 0] on input "checkbox" at bounding box center [0, 0] width 0 height 0
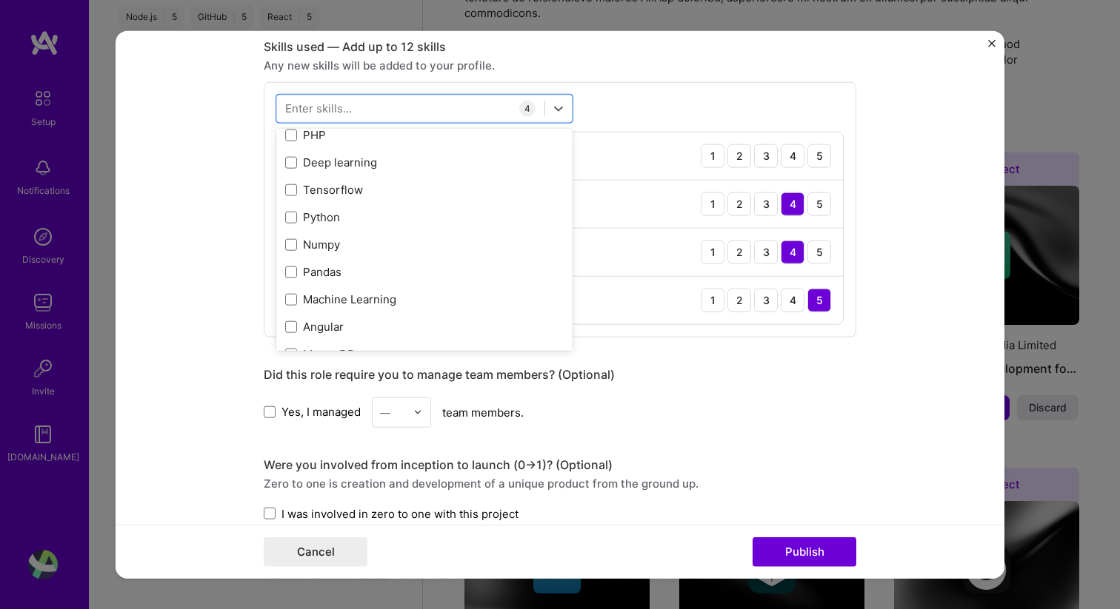
scroll to position [173, 0]
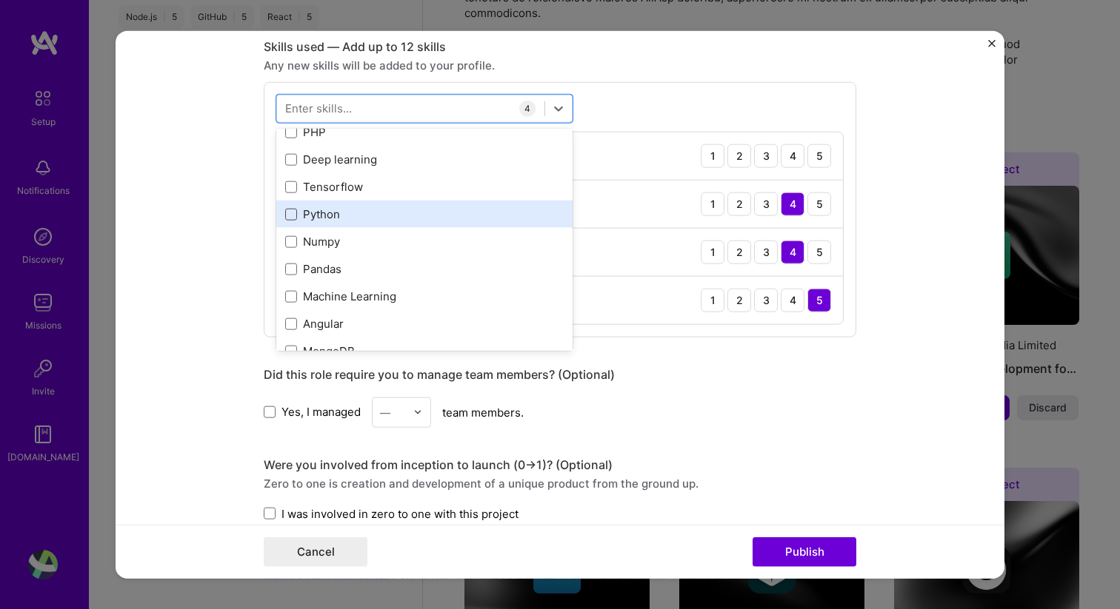
click at [295, 215] on span at bounding box center [291, 214] width 12 height 12
click at [0, 0] on input "checkbox" at bounding box center [0, 0] width 0 height 0
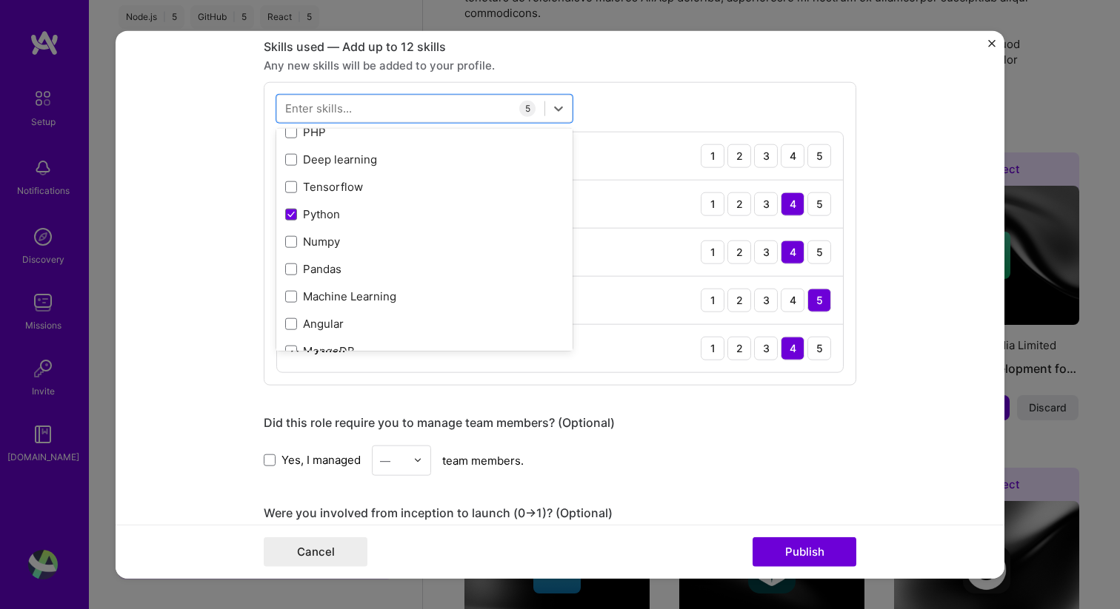
click at [215, 210] on form "Editing suggested project This project is suggested based on your LinkedIn, res…" at bounding box center [560, 304] width 889 height 549
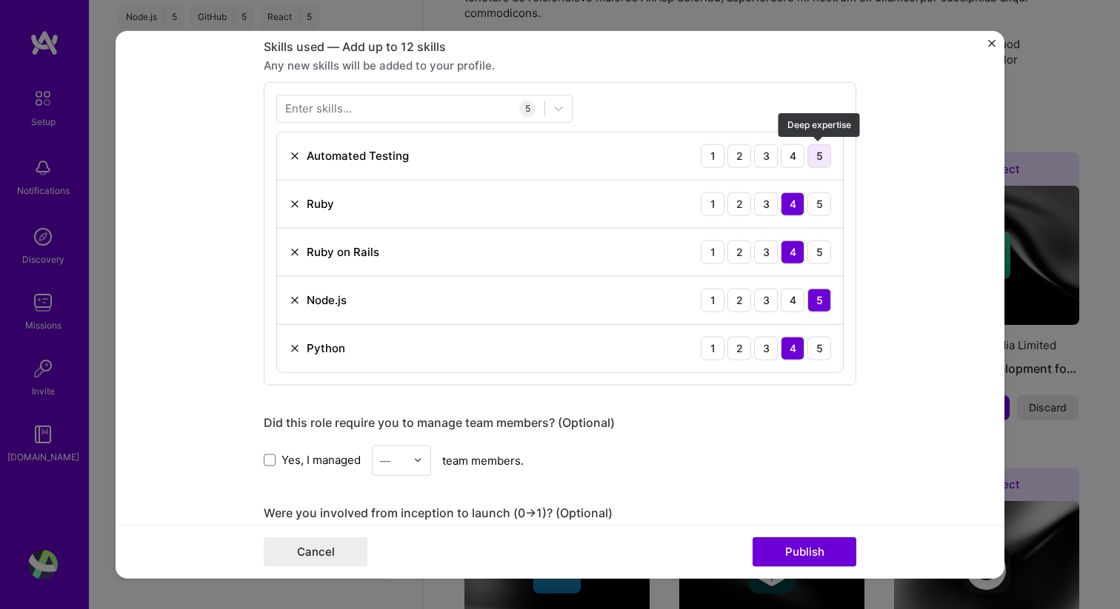
click at [815, 153] on div "5" at bounding box center [819, 156] width 24 height 24
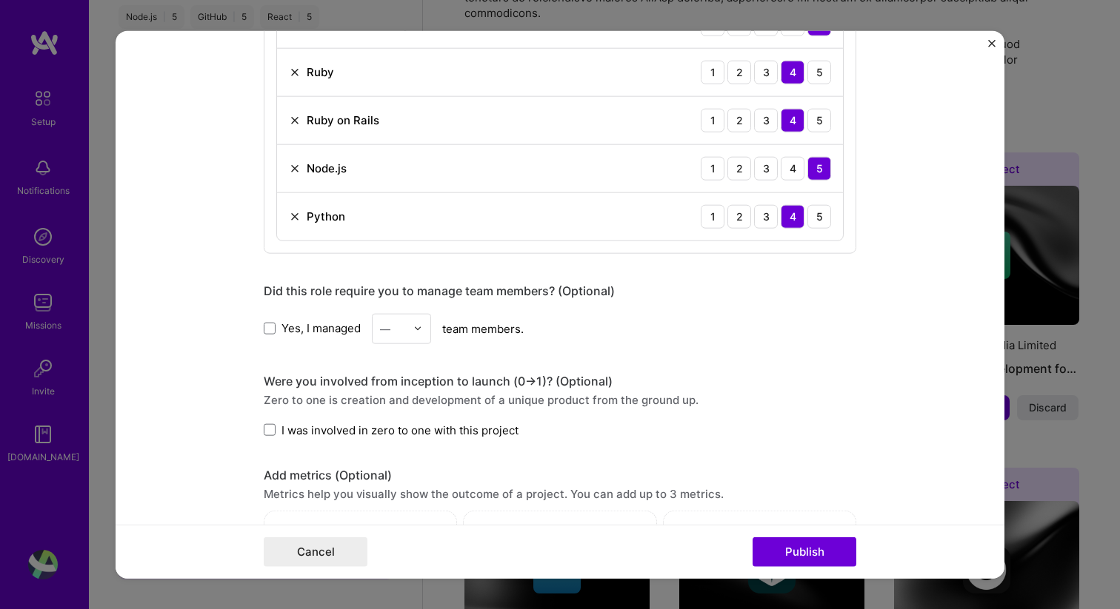
scroll to position [884, 0]
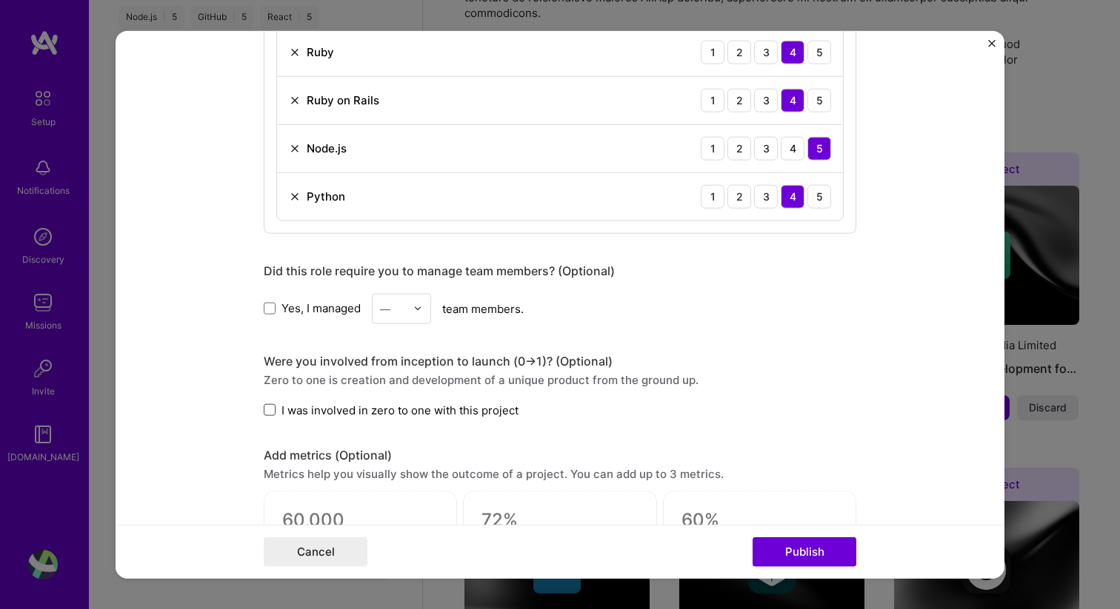
click at [272, 415] on span at bounding box center [270, 410] width 12 height 12
click at [0, 0] on input "I was involved in zero to one with this project" at bounding box center [0, 0] width 0 height 0
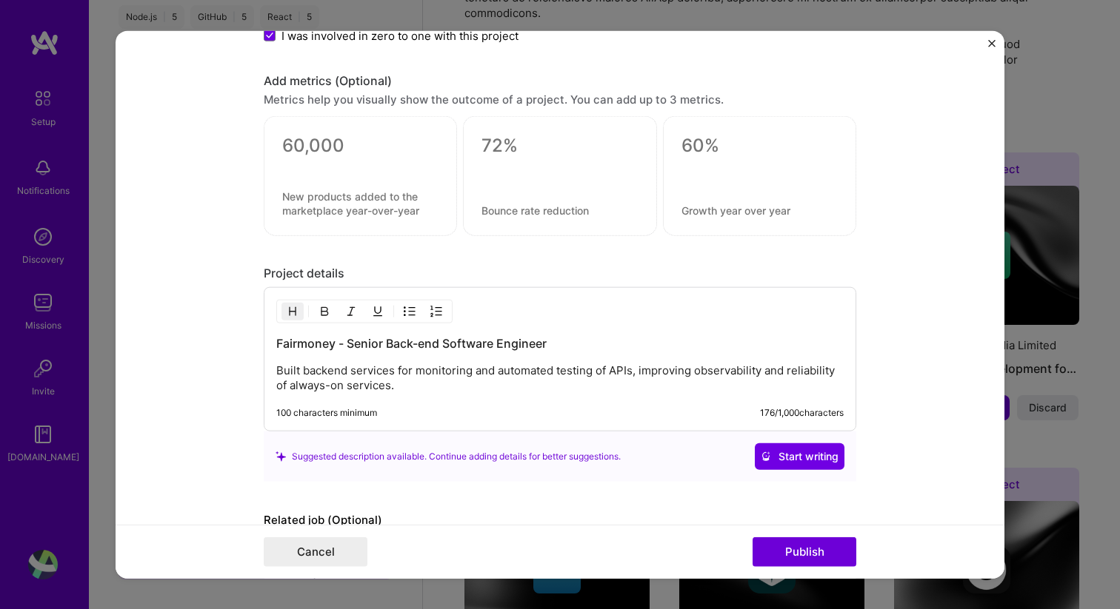
scroll to position [1350, 0]
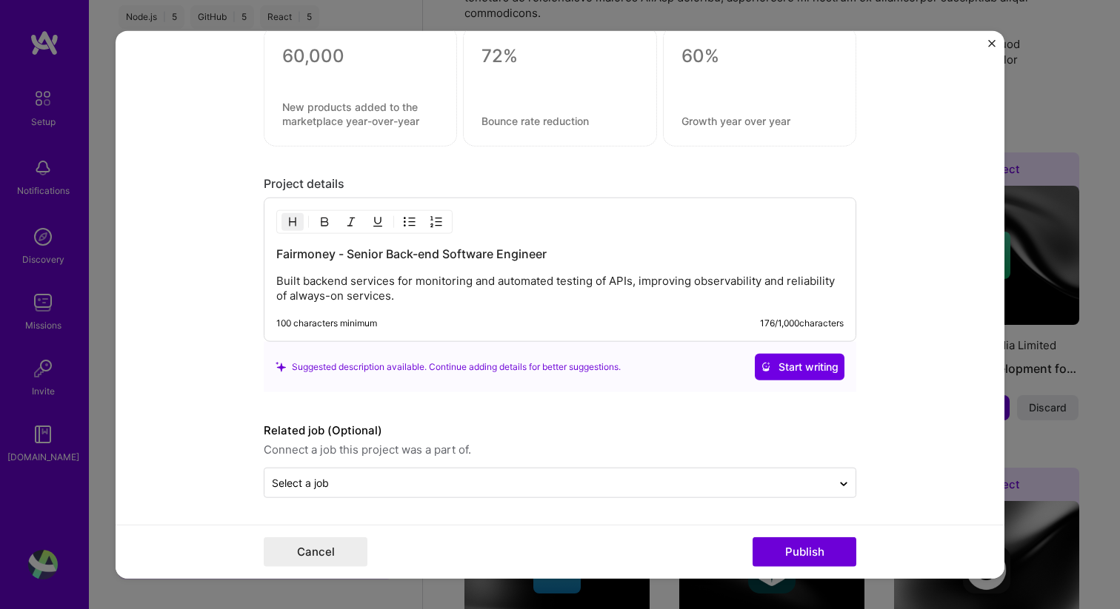
click at [427, 295] on p "Built backend services for monitoring and automated testing of APIs, improving …" at bounding box center [559, 289] width 567 height 30
click at [618, 487] on input "text" at bounding box center [548, 483] width 552 height 16
click at [141, 374] on form "Editing suggested project This project is suggested based on your LinkedIn, res…" at bounding box center [560, 304] width 889 height 549
click at [813, 553] on button "Publish" at bounding box center [804, 553] width 104 height 30
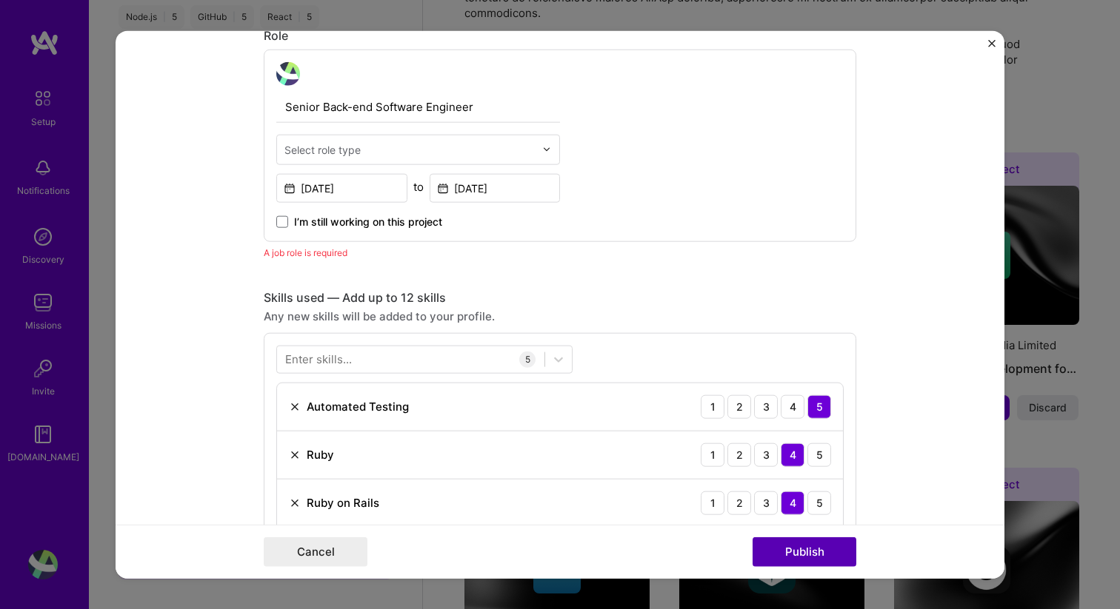
scroll to position [498, 0]
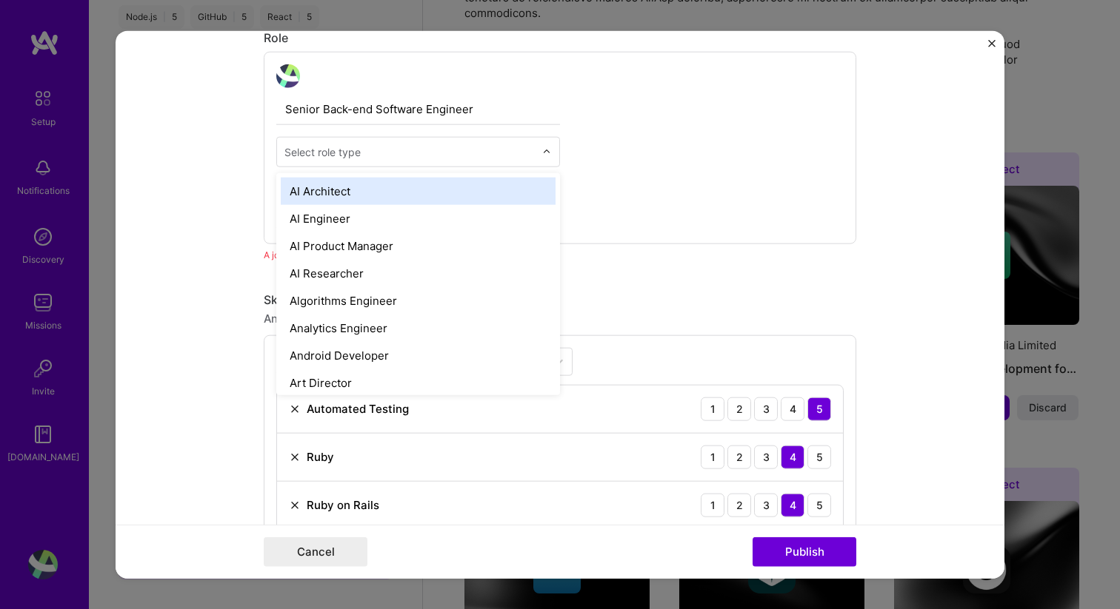
click at [376, 163] on div "Select role type" at bounding box center [409, 151] width 265 height 29
type input "so"
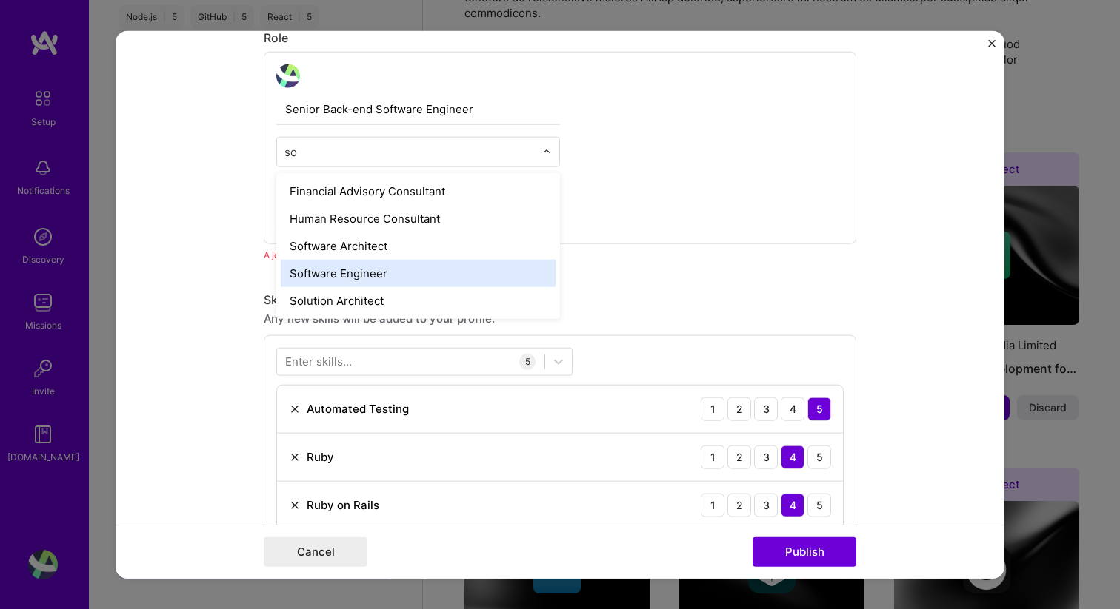
click at [333, 271] on div "Software Engineer" at bounding box center [418, 272] width 275 height 27
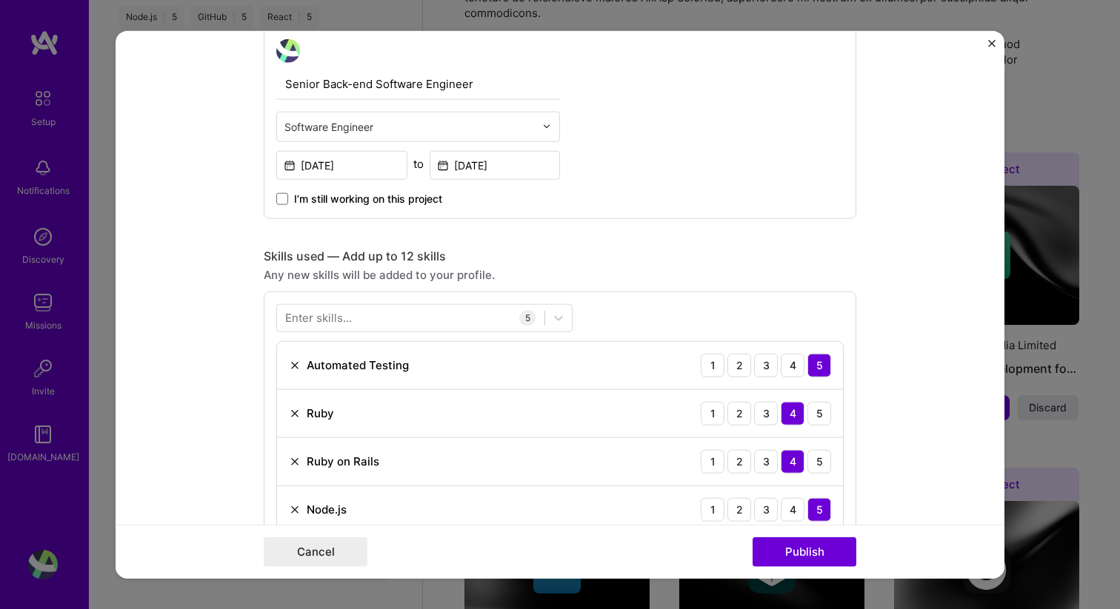
scroll to position [524, 0]
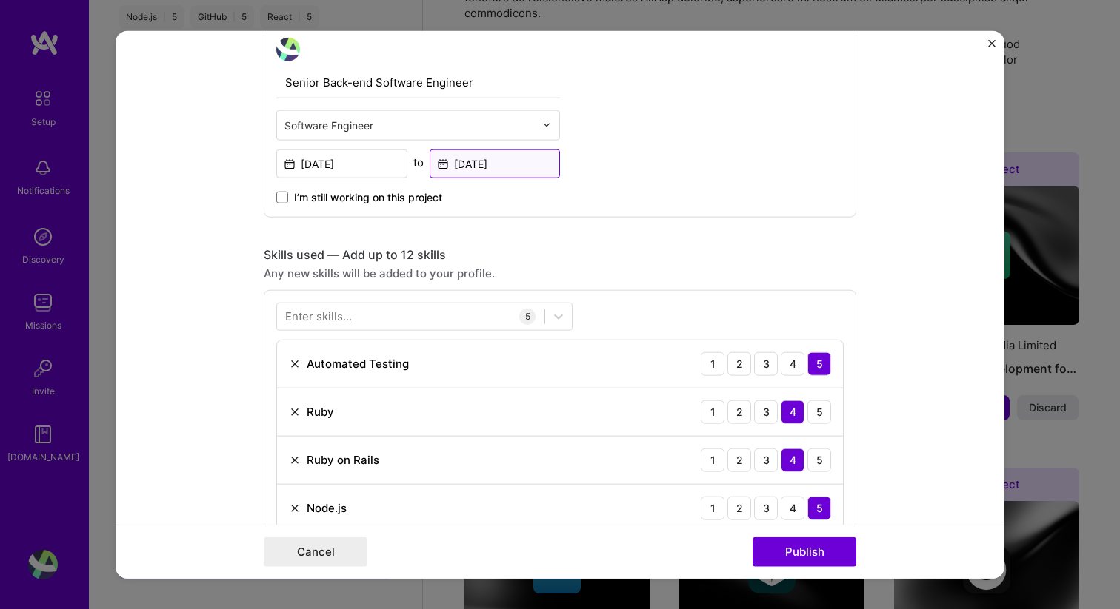
click at [474, 163] on input "[DATE]" at bounding box center [495, 163] width 131 height 29
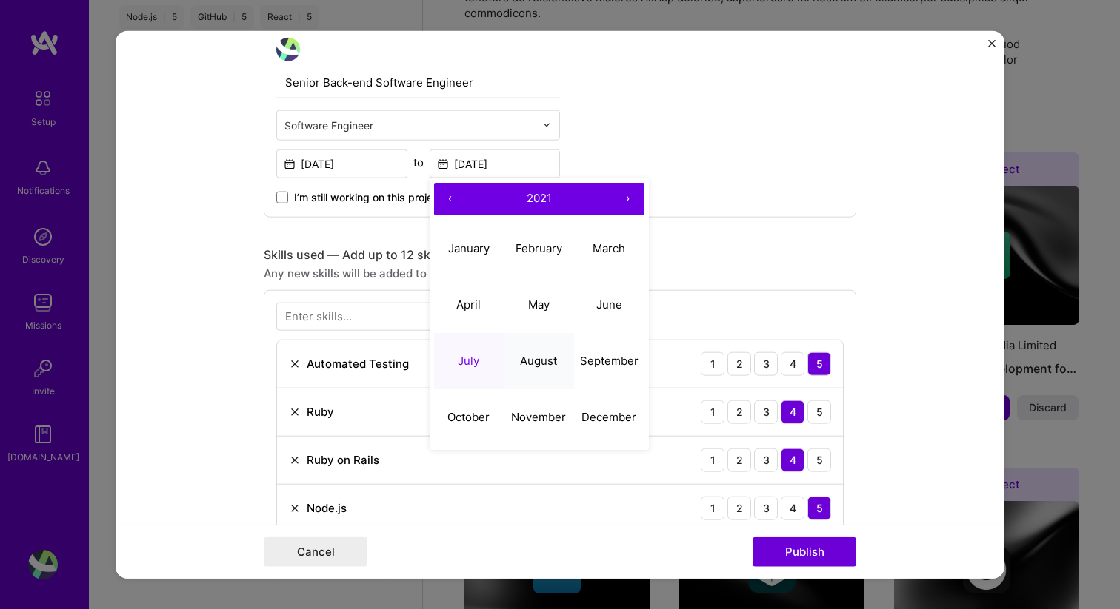
click at [541, 361] on abbr "August" at bounding box center [538, 361] width 37 height 14
type input "[DATE]"
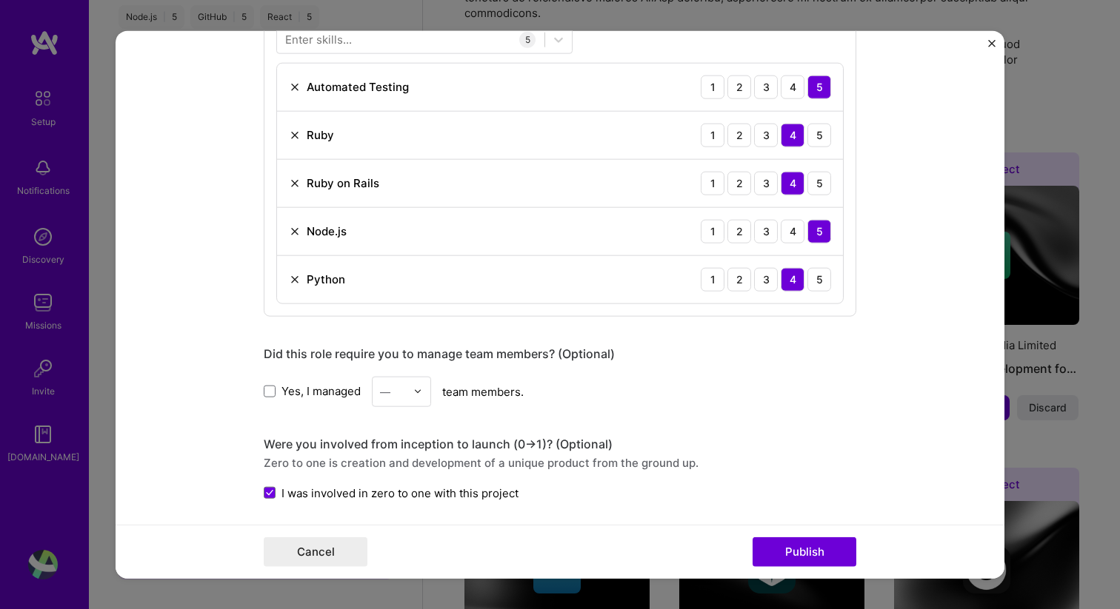
scroll to position [803, 0]
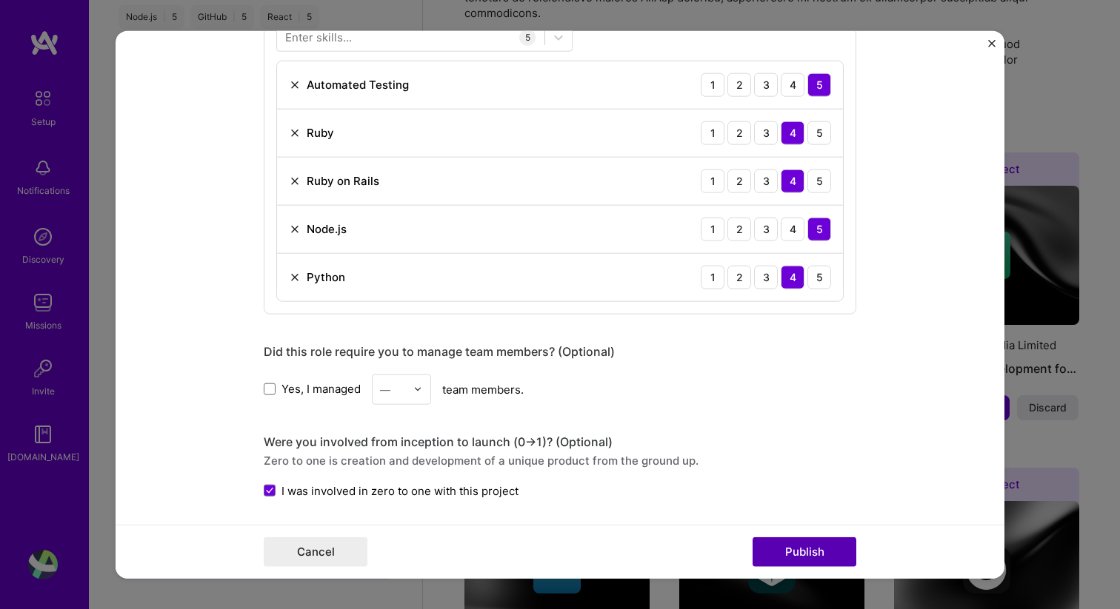
click at [814, 553] on button "Publish" at bounding box center [804, 553] width 104 height 30
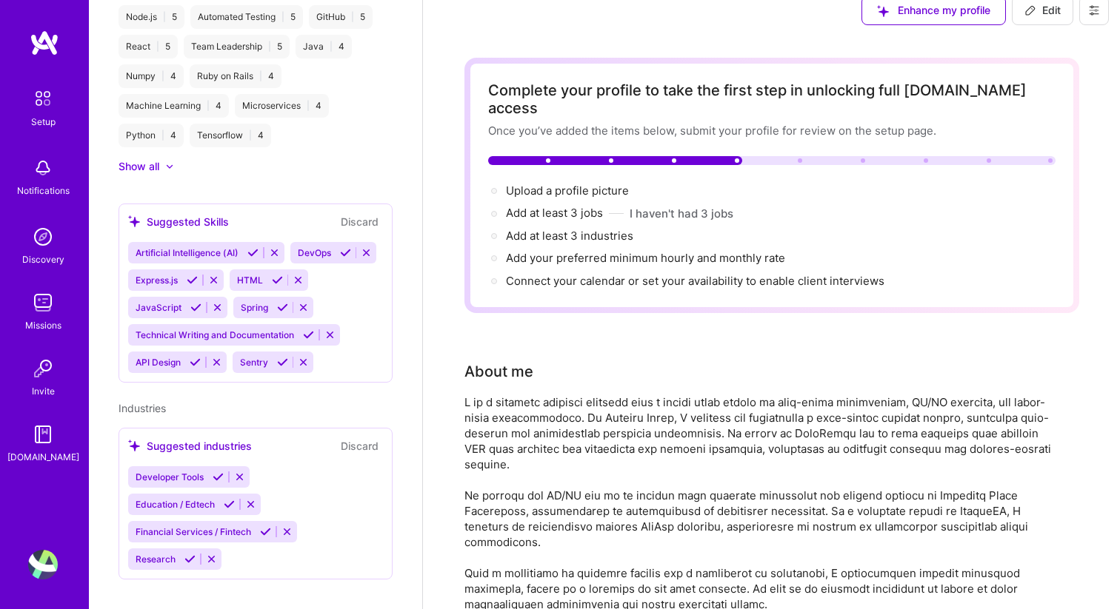
scroll to position [0, 0]
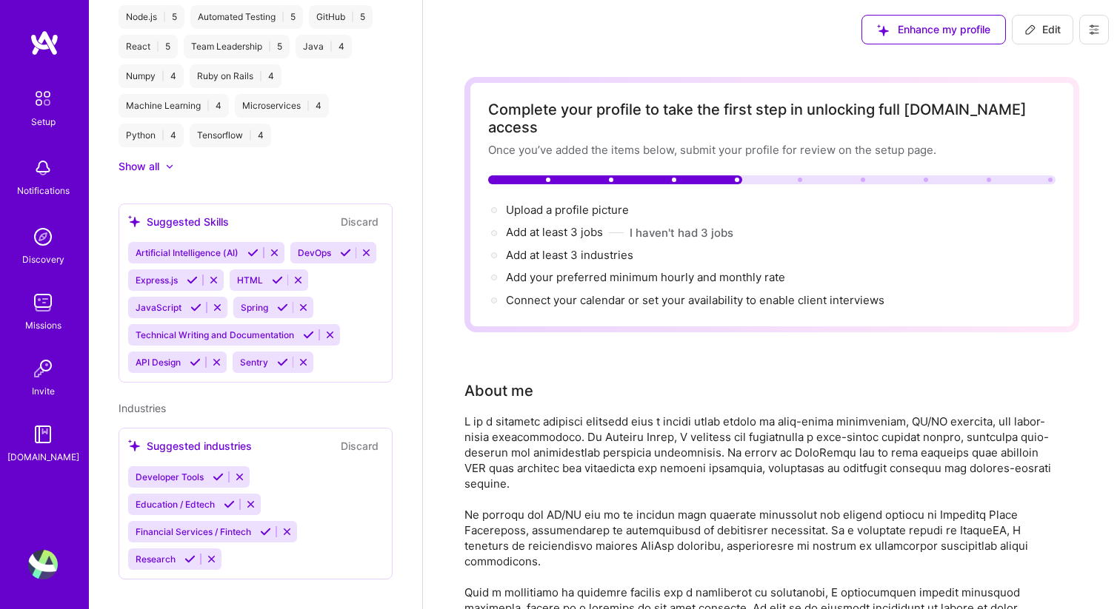
click at [1046, 30] on span "Edit" at bounding box center [1042, 29] width 36 height 15
select select "US"
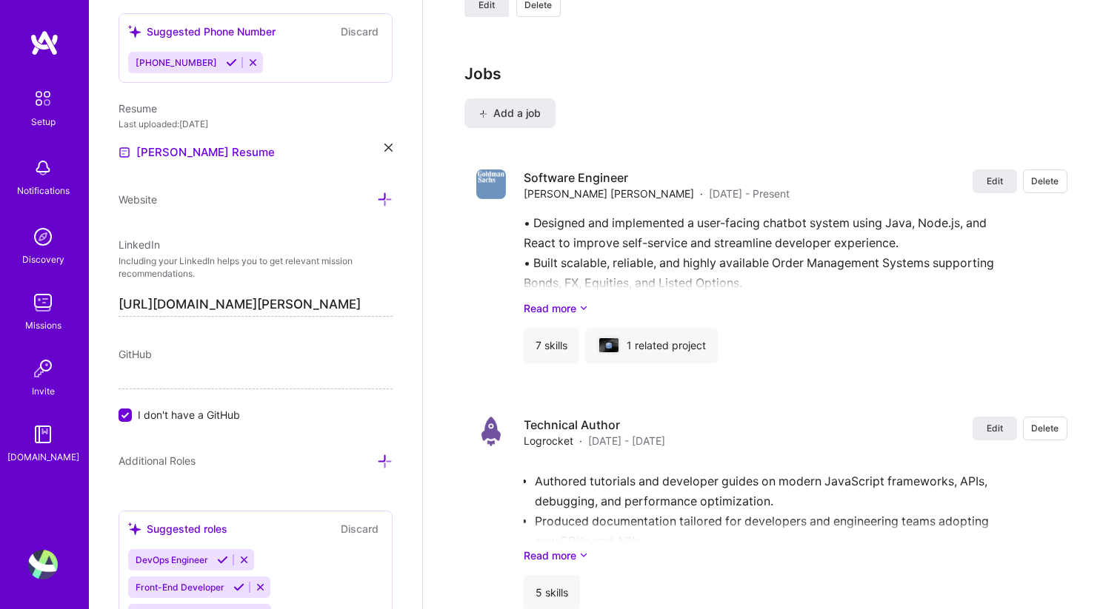
scroll to position [2549, 0]
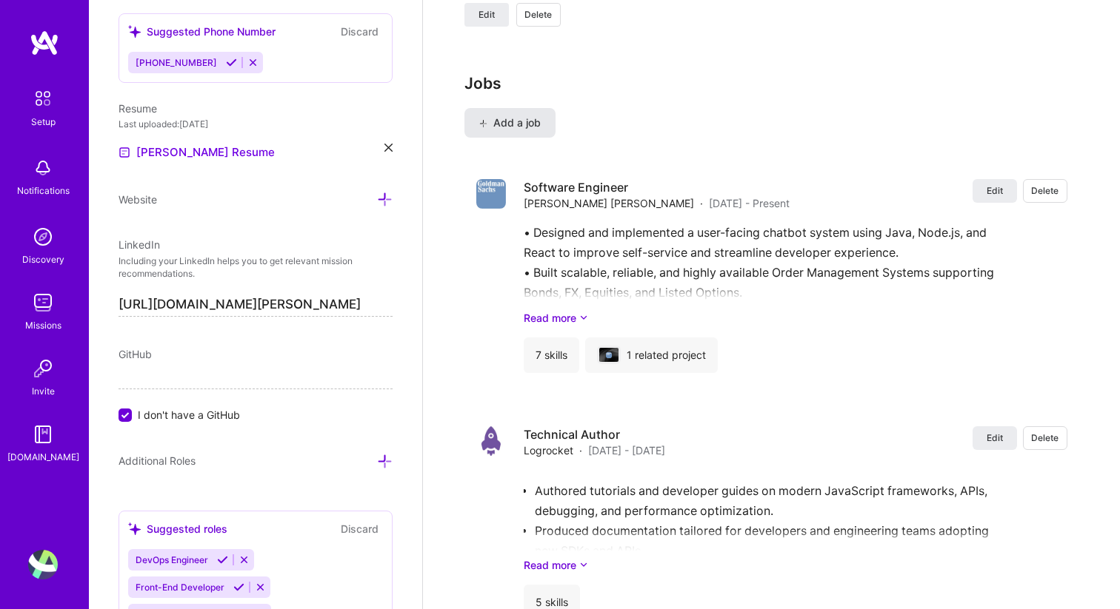
click at [527, 108] on button "Add a job" at bounding box center [509, 123] width 91 height 30
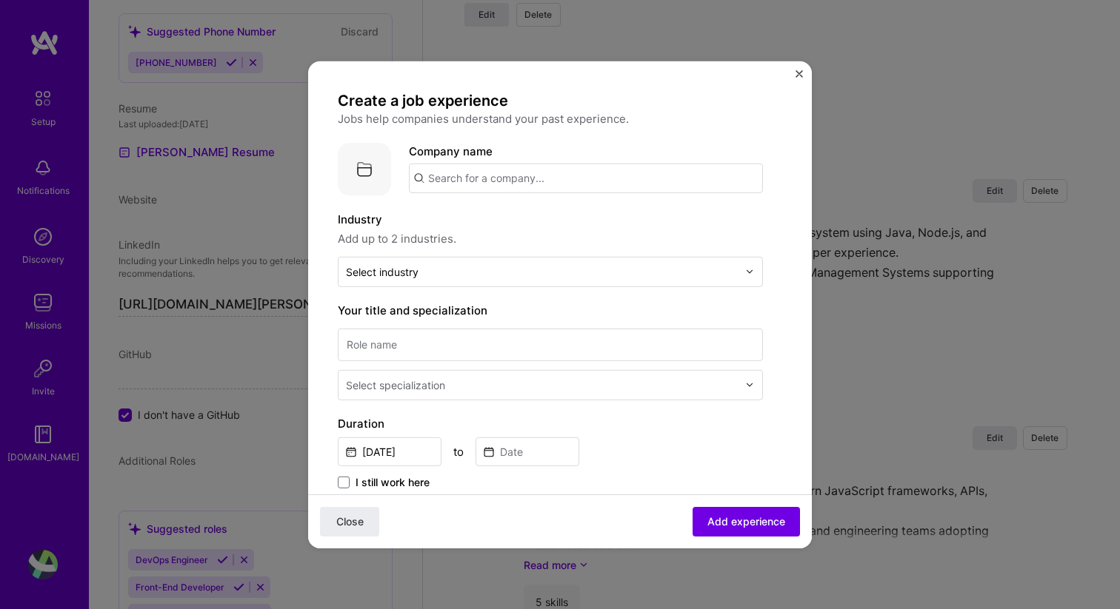
click at [494, 179] on input "text" at bounding box center [586, 178] width 354 height 30
click at [475, 226] on span "[DOMAIN_NAME]" at bounding box center [489, 229] width 72 height 12
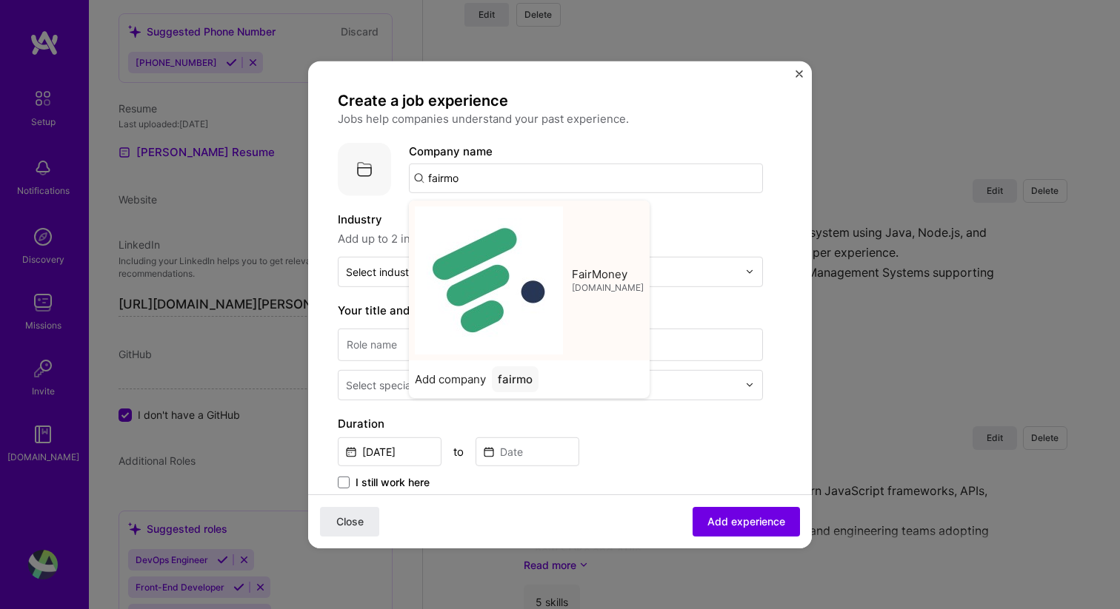
type input "FairMoney"
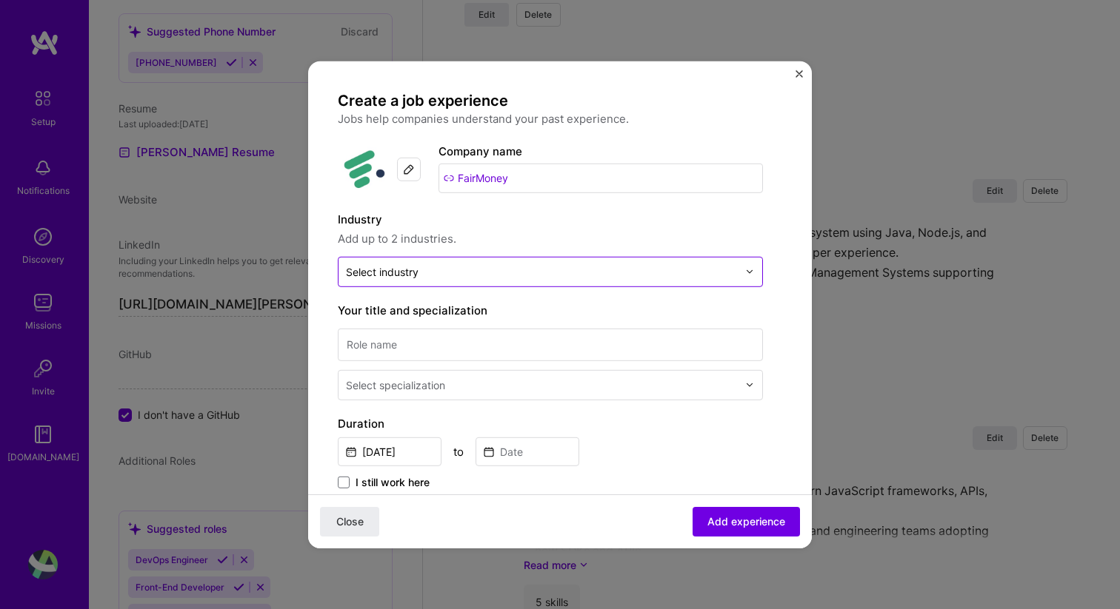
click at [462, 270] on input "text" at bounding box center [542, 272] width 392 height 16
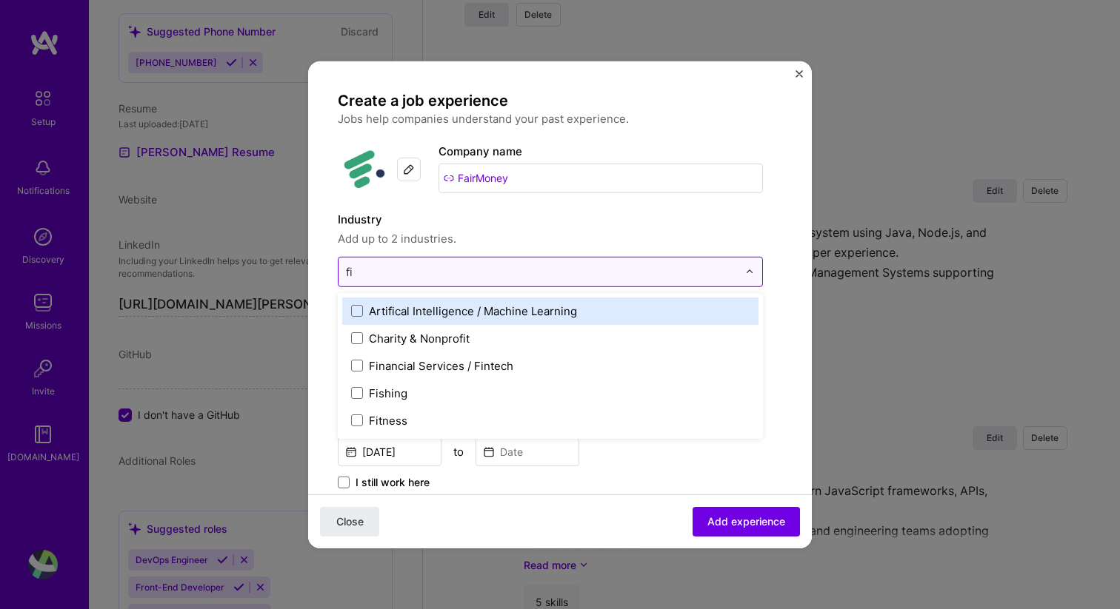
type input "fin"
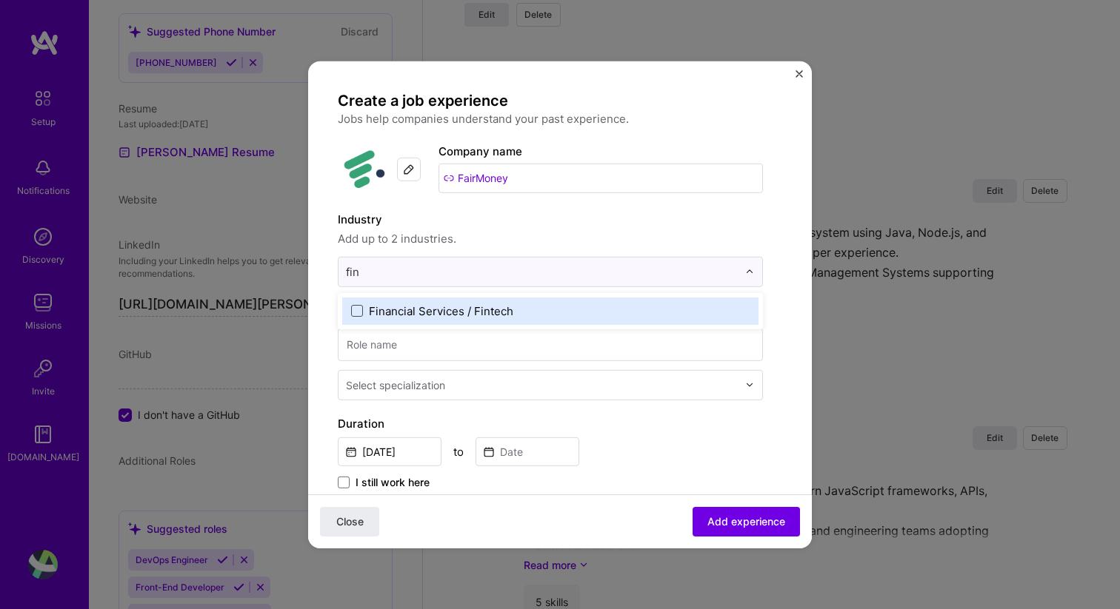
click at [359, 306] on span at bounding box center [357, 311] width 12 height 12
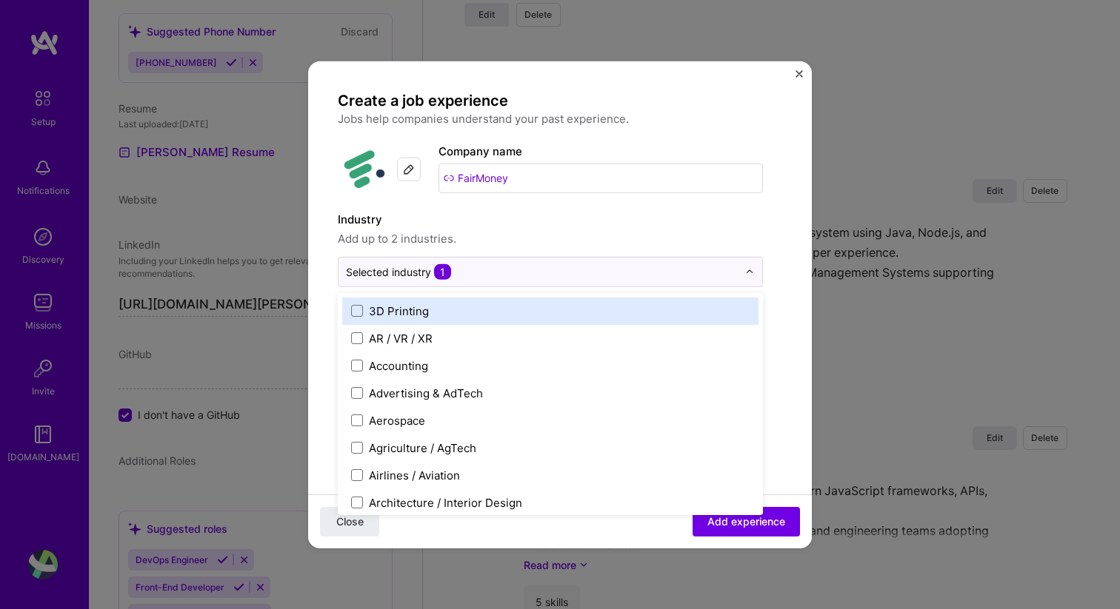
click at [746, 233] on span "Add up to 2 industries." at bounding box center [550, 239] width 425 height 18
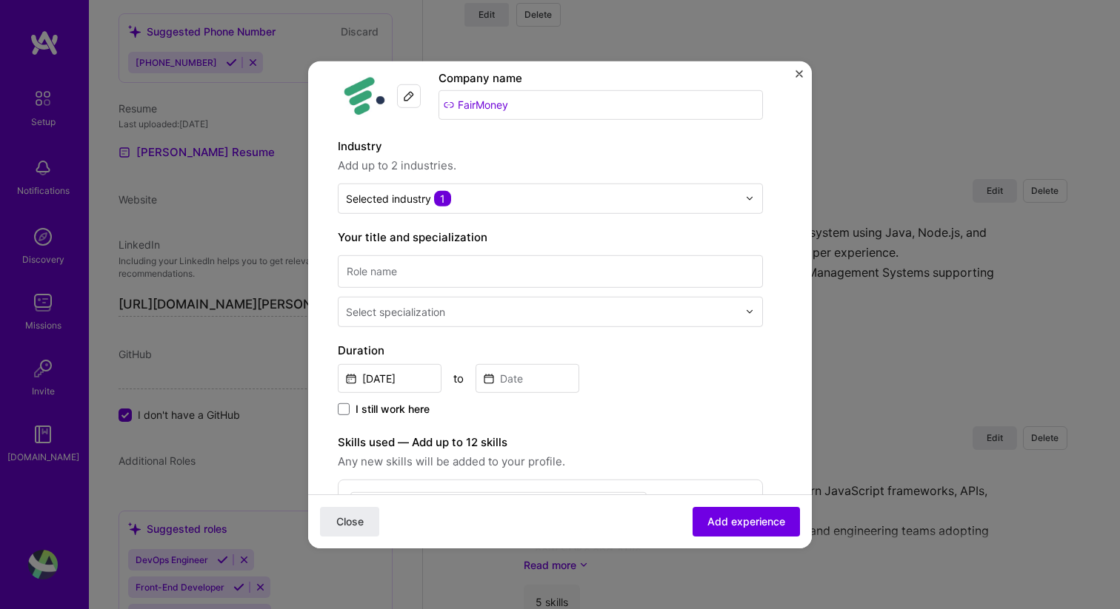
scroll to position [146, 0]
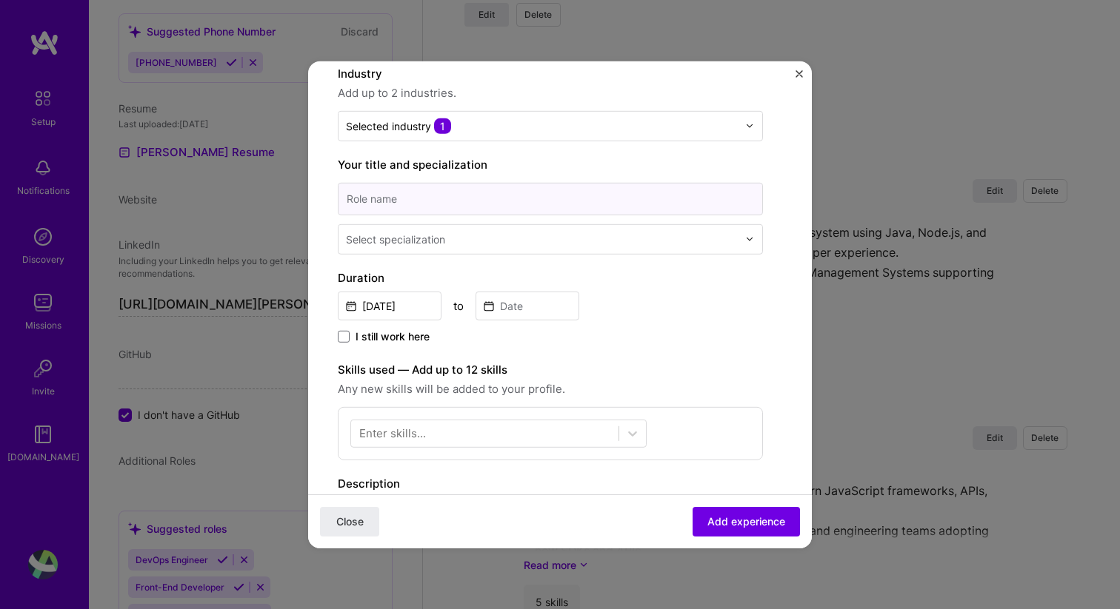
click at [542, 204] on input at bounding box center [550, 198] width 425 height 33
type input "Senior Software Engineer"
click at [527, 236] on input "text" at bounding box center [543, 239] width 395 height 16
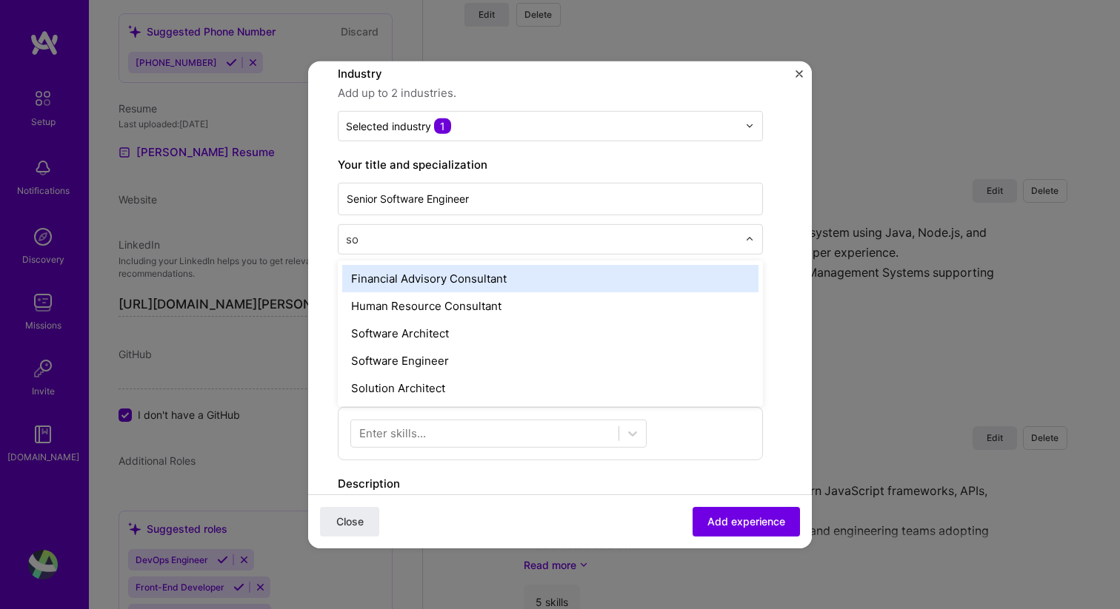
type input "sof"
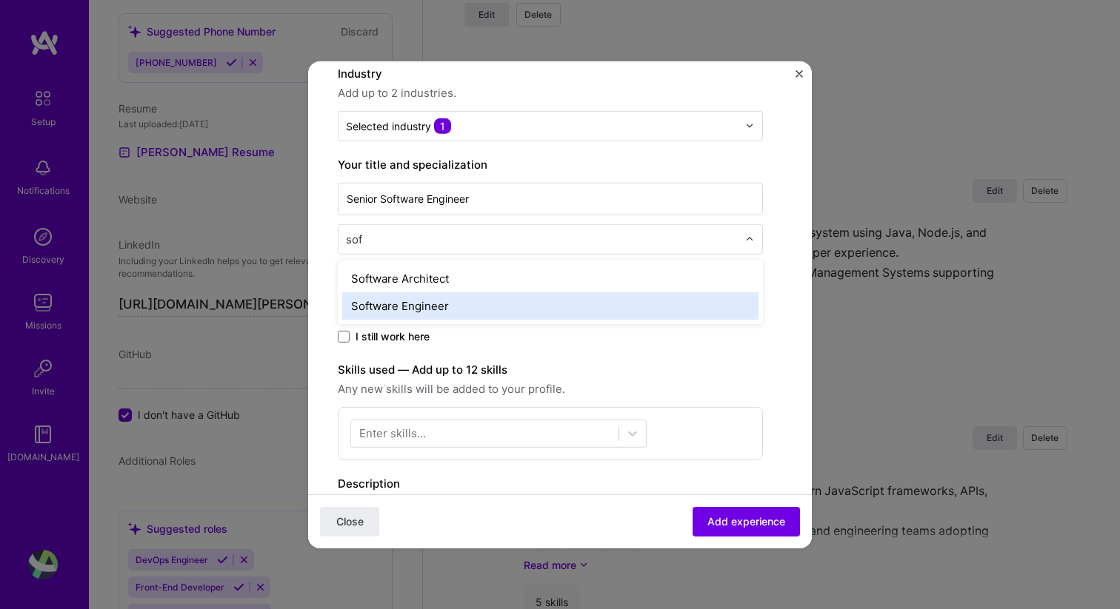
click at [436, 304] on div "Software Engineer" at bounding box center [550, 305] width 416 height 27
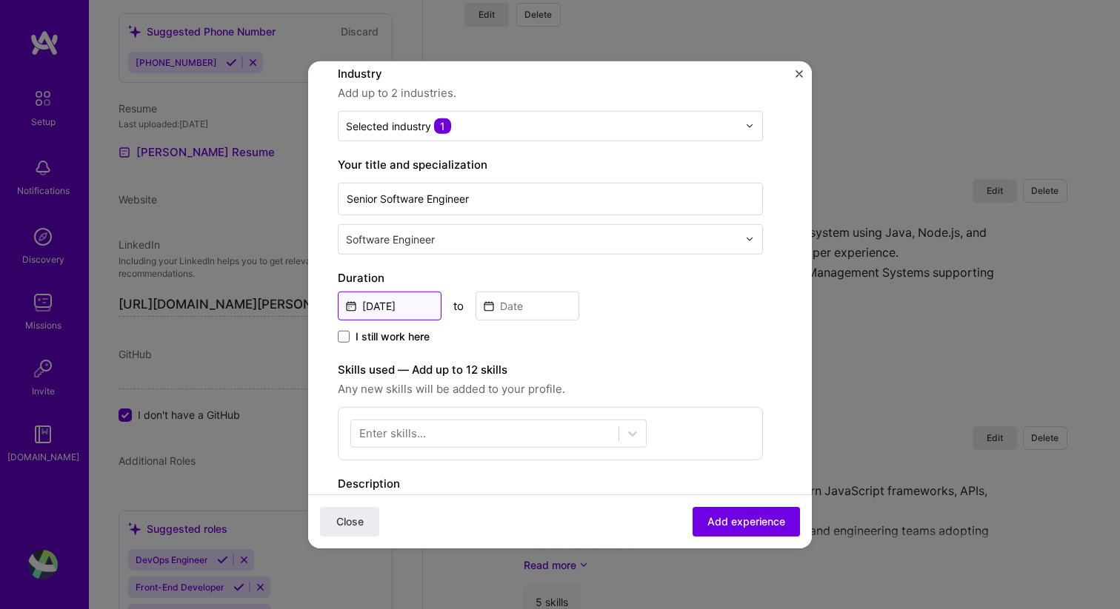
click at [412, 306] on input "[DATE]" at bounding box center [390, 305] width 104 height 29
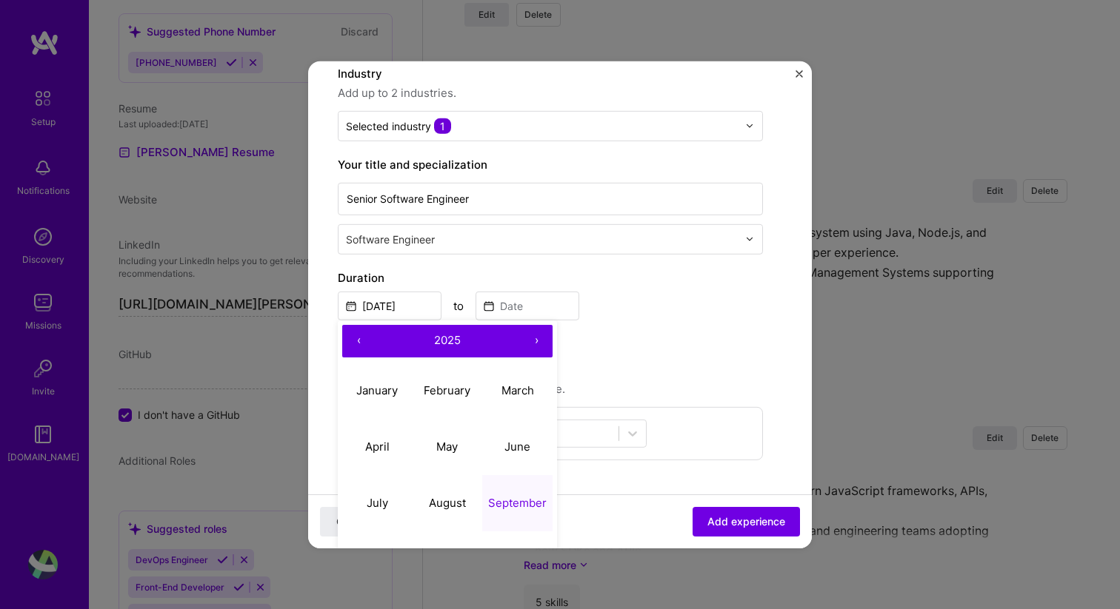
click at [363, 342] on button "‹" at bounding box center [358, 340] width 33 height 33
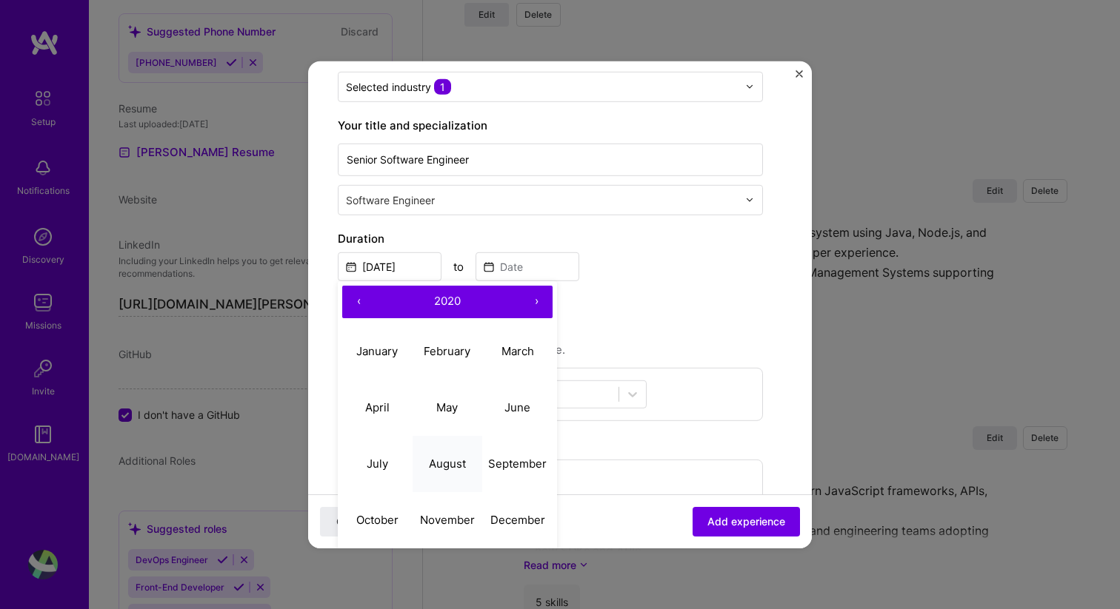
scroll to position [195, 0]
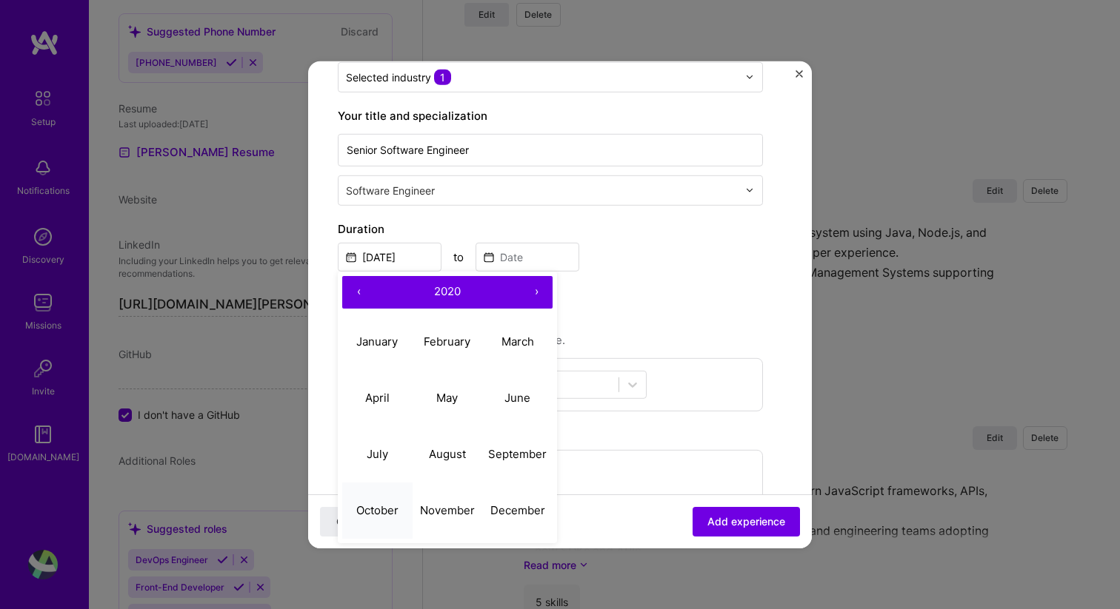
click at [399, 508] on button "October" at bounding box center [377, 511] width 70 height 56
type input "[DATE]"
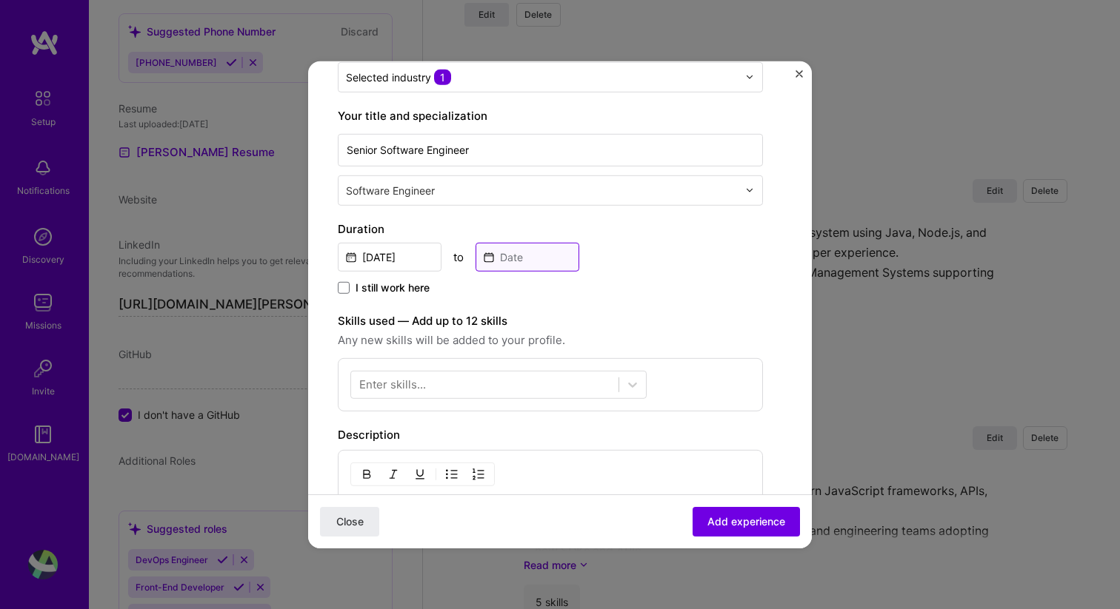
click at [535, 251] on input at bounding box center [527, 256] width 104 height 29
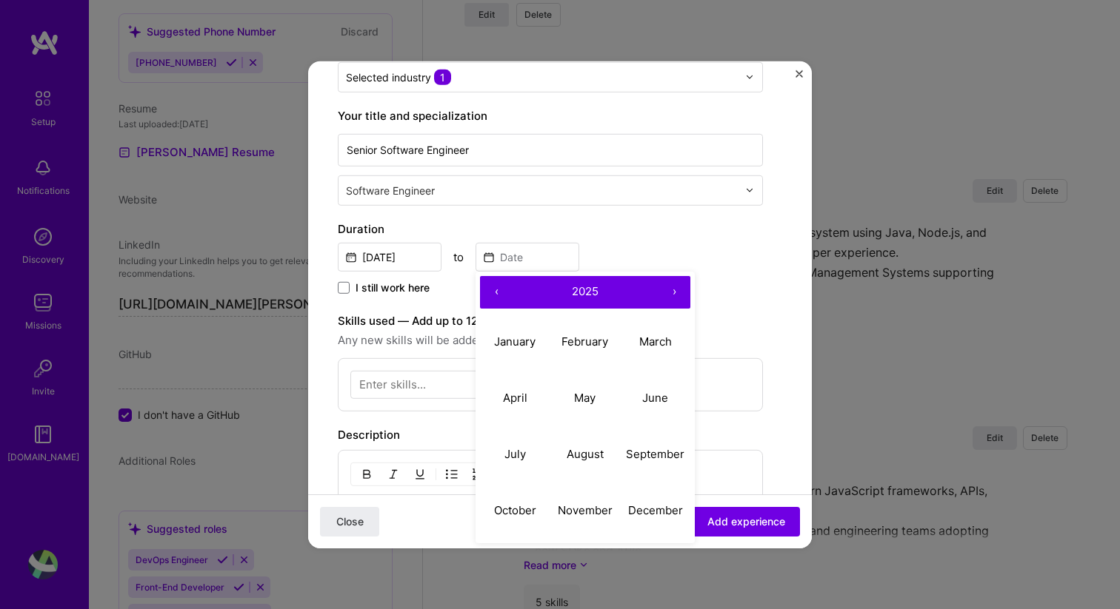
click at [493, 290] on button "‹" at bounding box center [496, 291] width 33 height 33
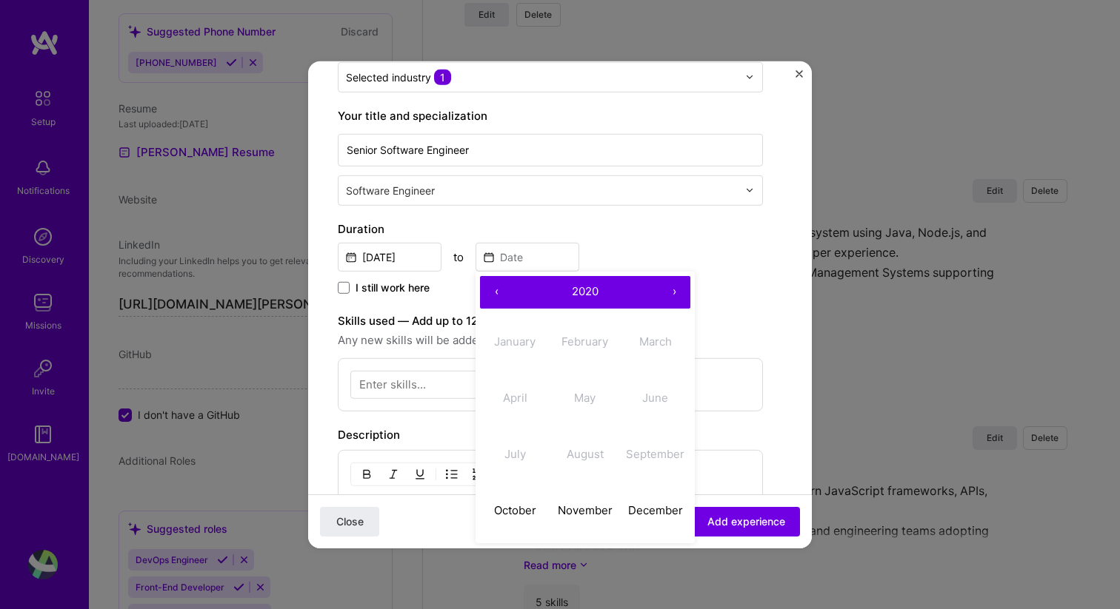
click at [677, 289] on button "›" at bounding box center [674, 291] width 33 height 33
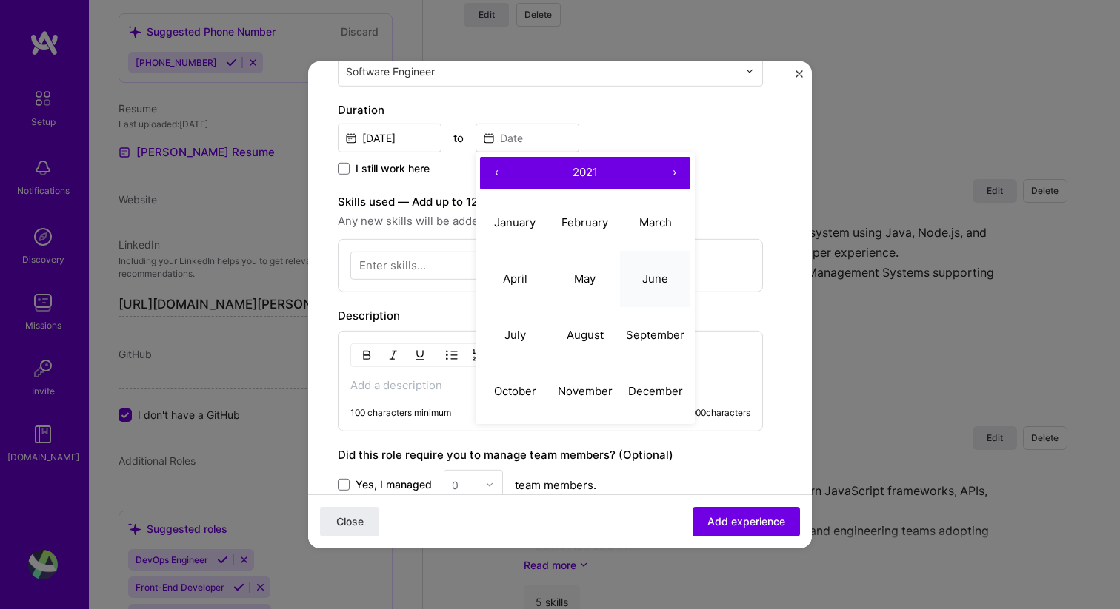
scroll to position [315, 0]
click at [599, 344] on button "August" at bounding box center [585, 334] width 70 height 56
type input "[DATE]"
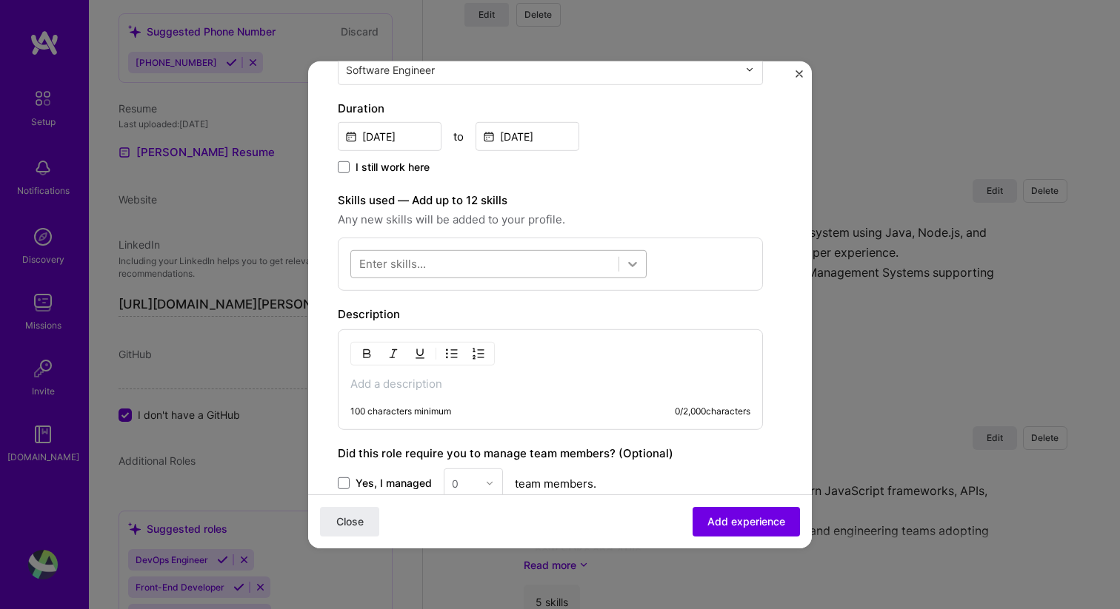
click at [632, 263] on icon at bounding box center [632, 263] width 15 height 15
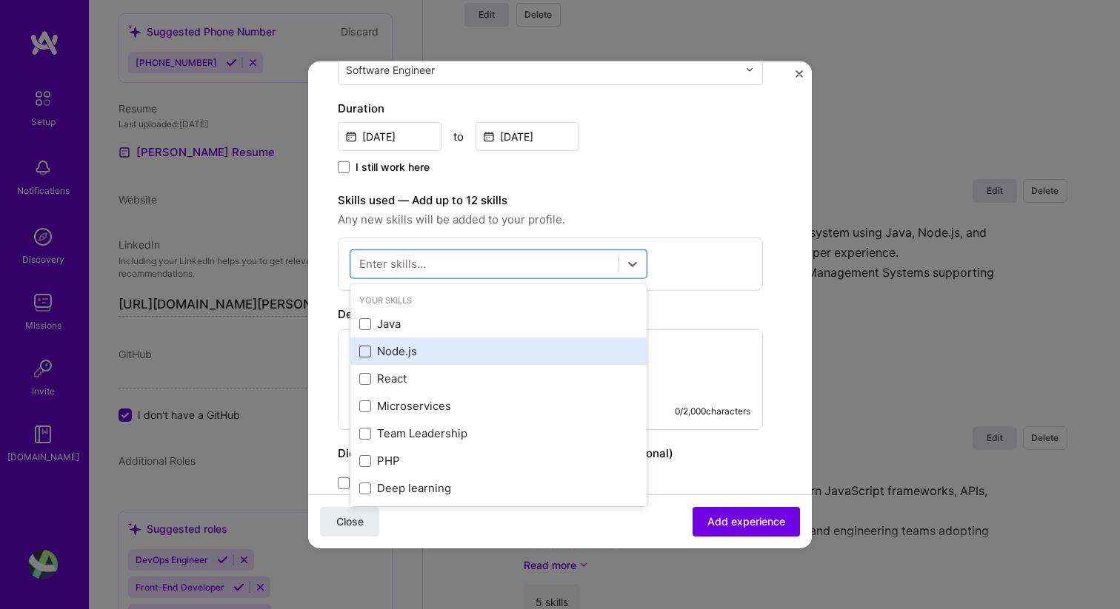
click at [370, 351] on span at bounding box center [365, 352] width 12 height 12
click at [0, 0] on input "checkbox" at bounding box center [0, 0] width 0 height 0
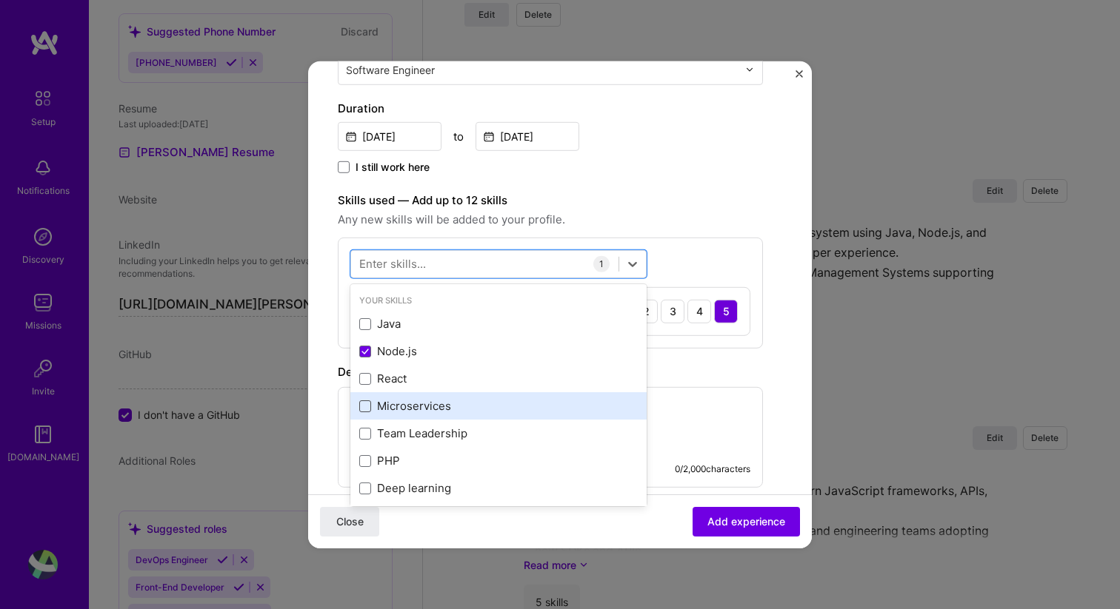
click at [366, 407] on span at bounding box center [365, 407] width 12 height 12
click at [0, 0] on input "checkbox" at bounding box center [0, 0] width 0 height 0
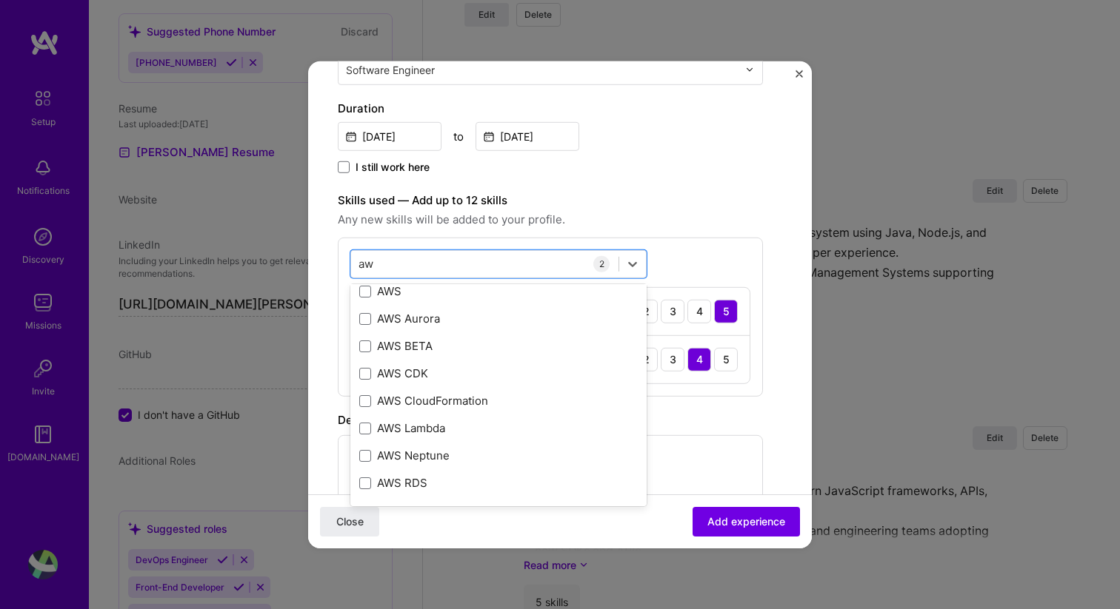
scroll to position [33, 0]
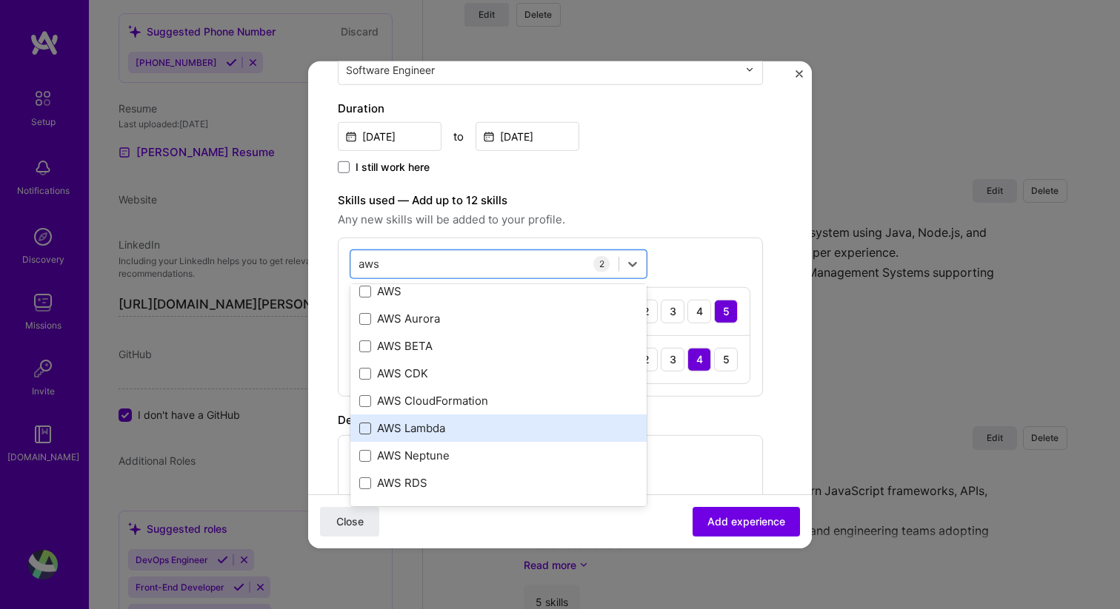
click at [365, 431] on span at bounding box center [365, 429] width 12 height 12
click at [0, 0] on input "checkbox" at bounding box center [0, 0] width 0 height 0
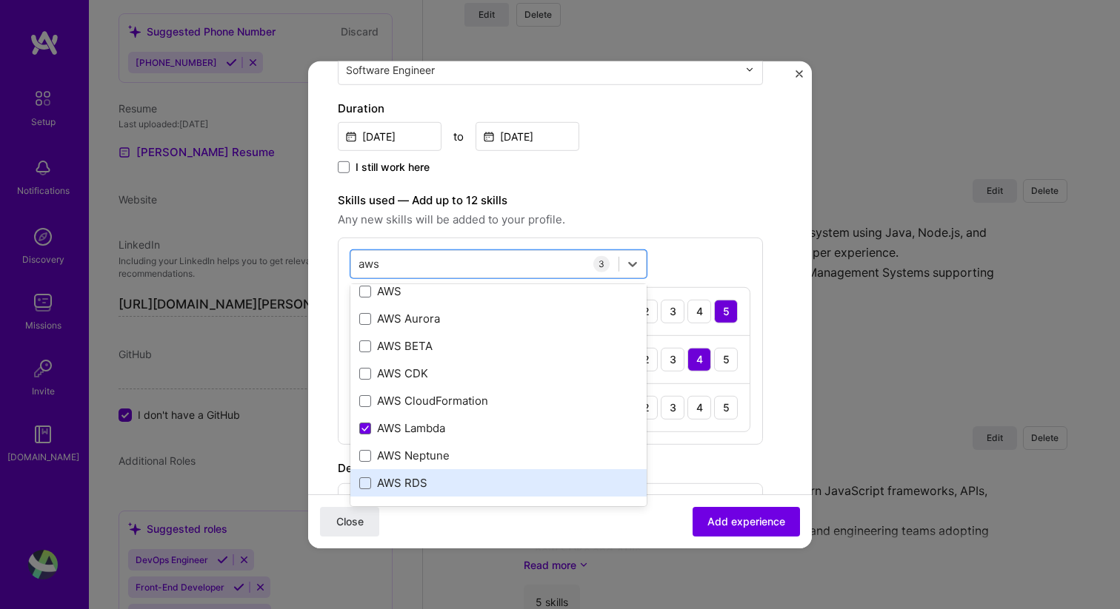
click at [372, 488] on div "AWS RDS" at bounding box center [498, 483] width 278 height 16
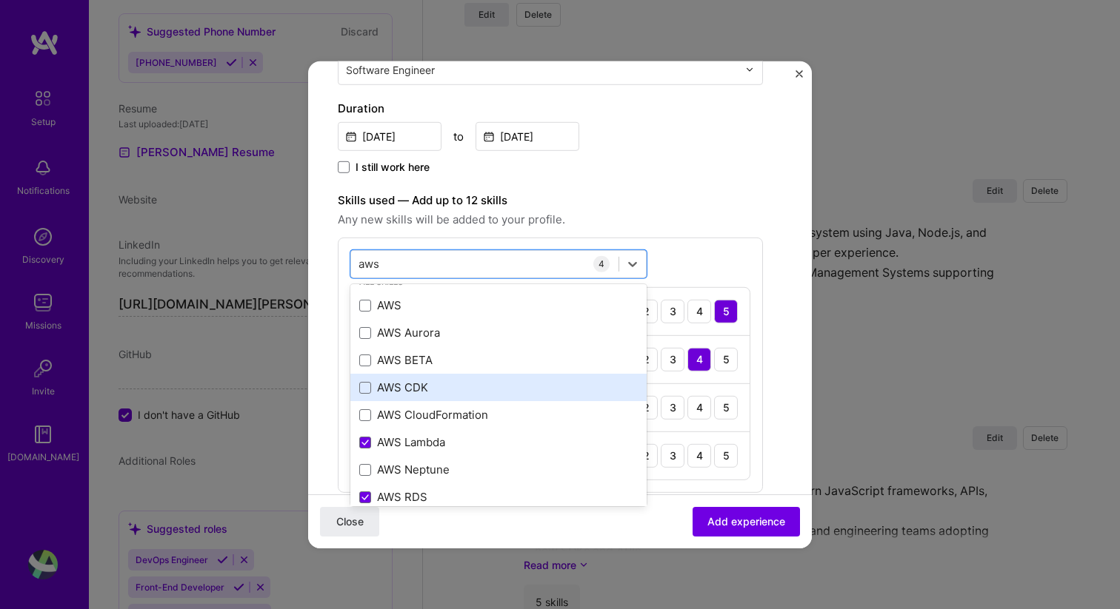
scroll to position [0, 0]
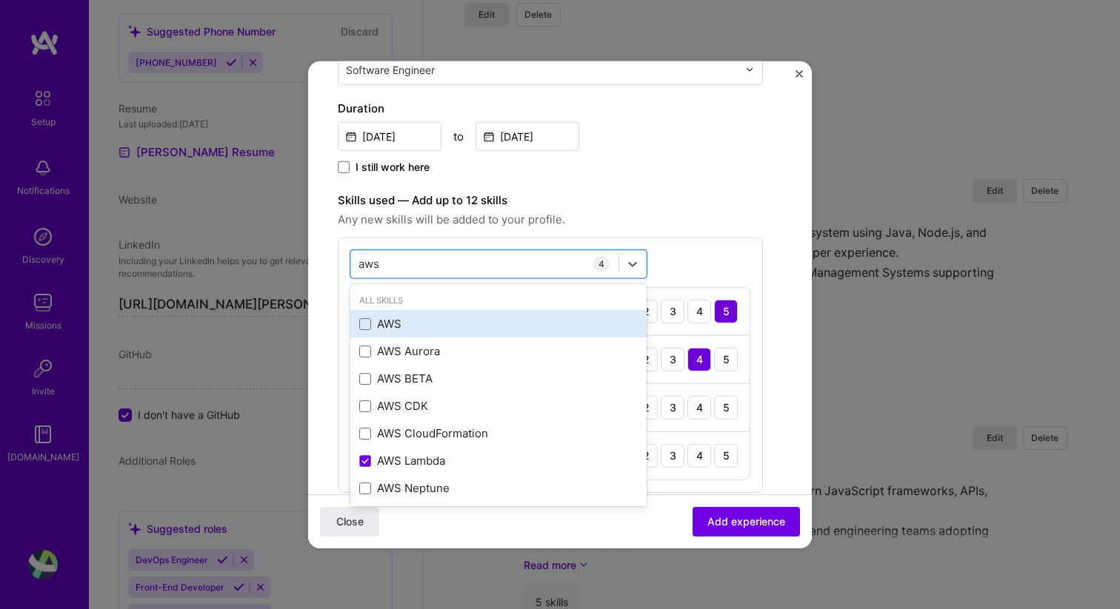
click at [371, 328] on div "AWS" at bounding box center [498, 324] width 278 height 16
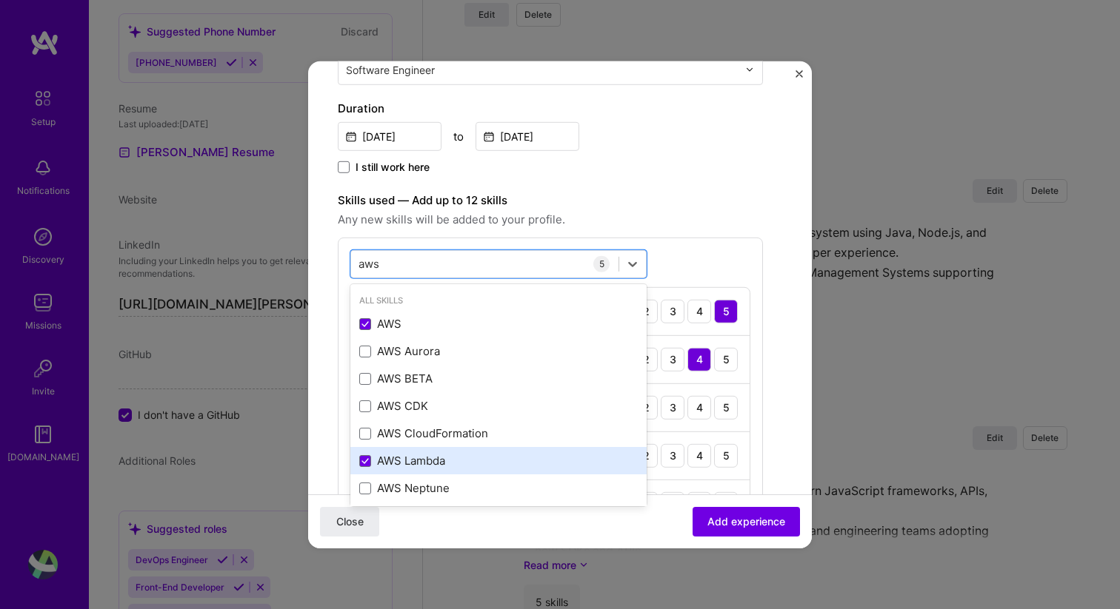
scroll to position [33, 0]
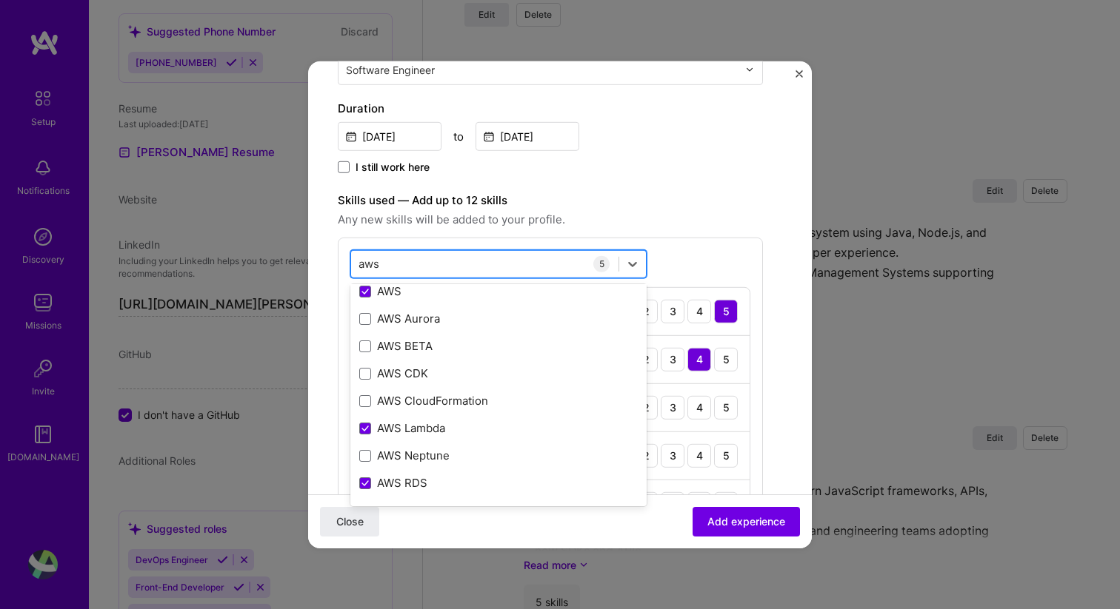
click at [370, 258] on input "aws" at bounding box center [369, 264] width 22 height 16
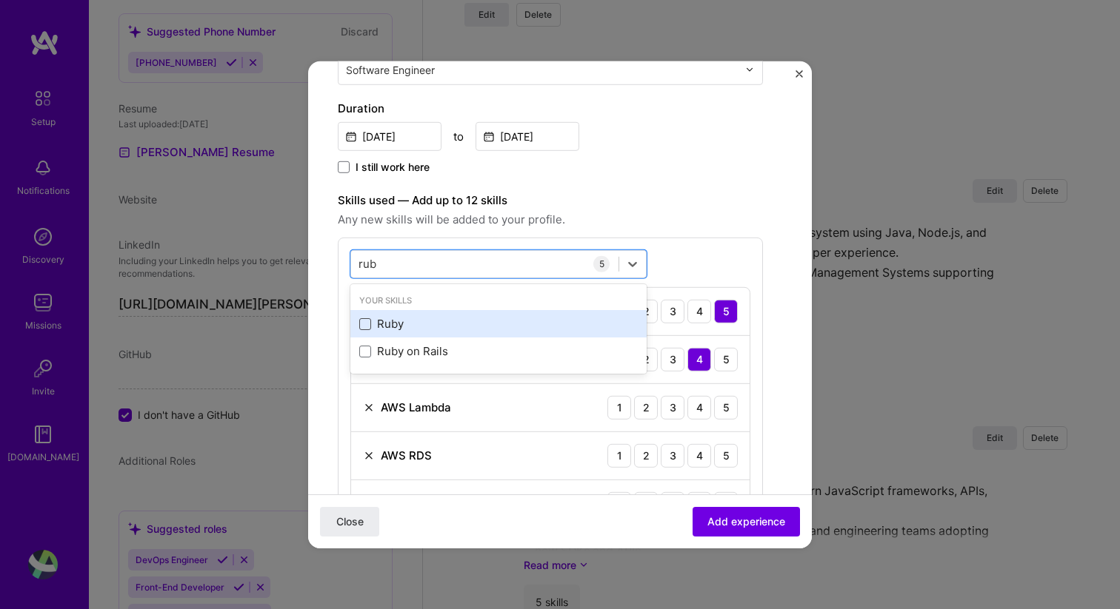
click at [364, 321] on span at bounding box center [365, 324] width 12 height 12
click at [0, 0] on input "checkbox" at bounding box center [0, 0] width 0 height 0
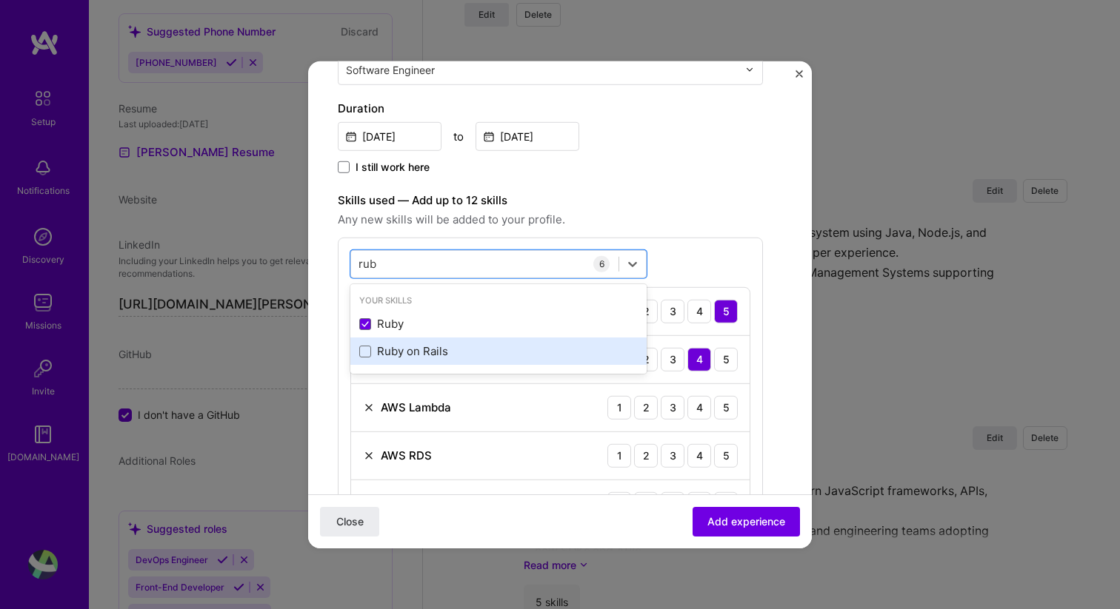
click at [374, 352] on div "Ruby on Rails" at bounding box center [498, 352] width 278 height 16
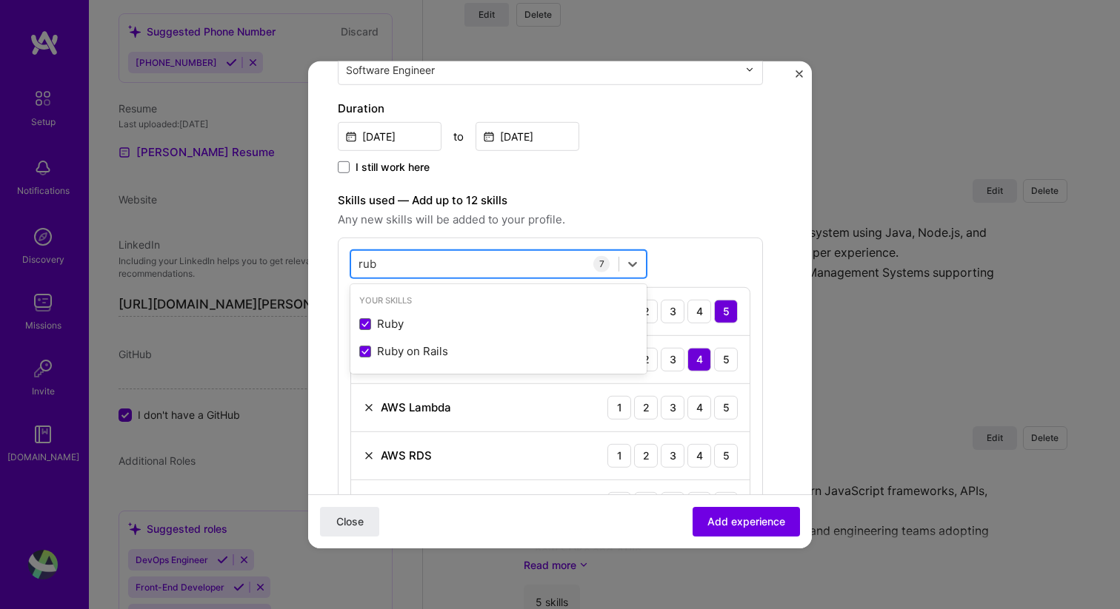
click at [369, 263] on input "rub" at bounding box center [367, 264] width 19 height 16
type input "s"
type input "r"
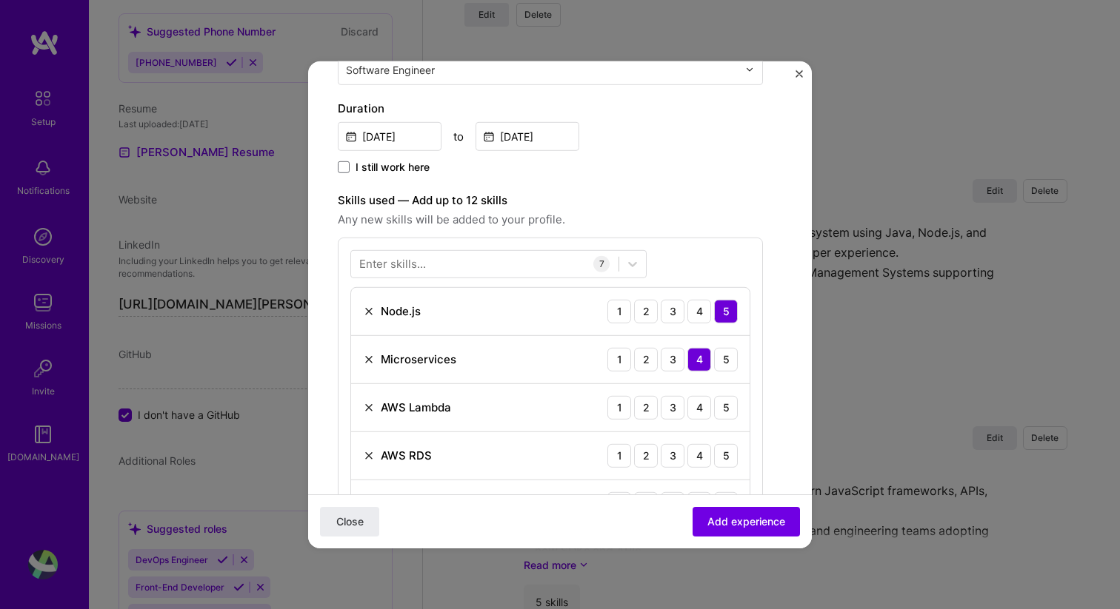
click at [666, 203] on label "Skills used — Add up to 12 skills" at bounding box center [550, 200] width 425 height 18
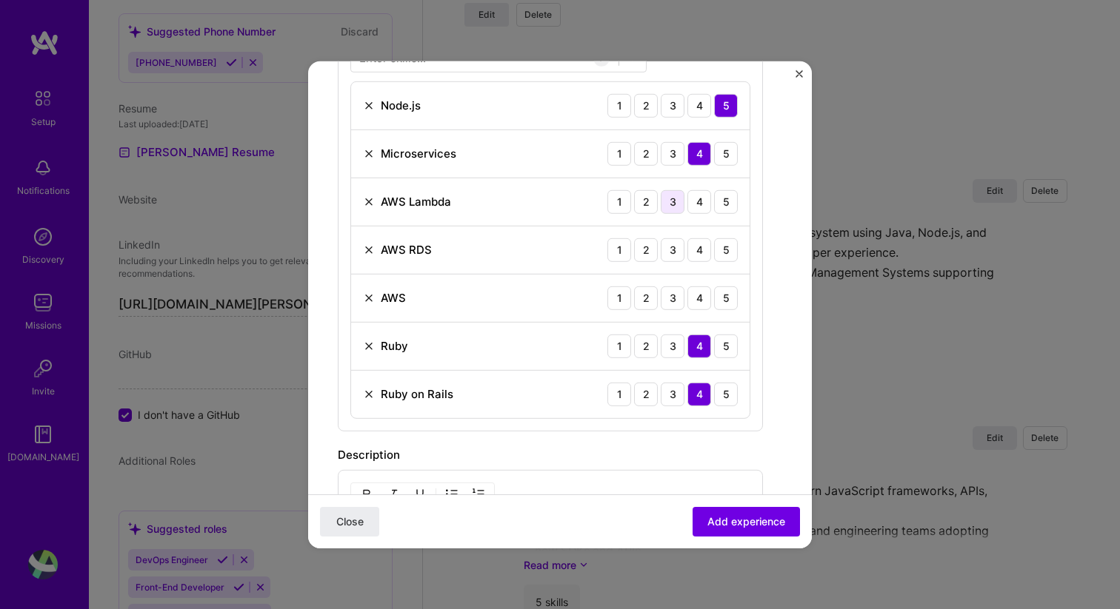
scroll to position [521, 0]
click at [694, 301] on div "4" at bounding box center [699, 299] width 24 height 24
click at [704, 248] on div "4" at bounding box center [699, 250] width 24 height 24
click at [706, 197] on div "4" at bounding box center [699, 202] width 24 height 24
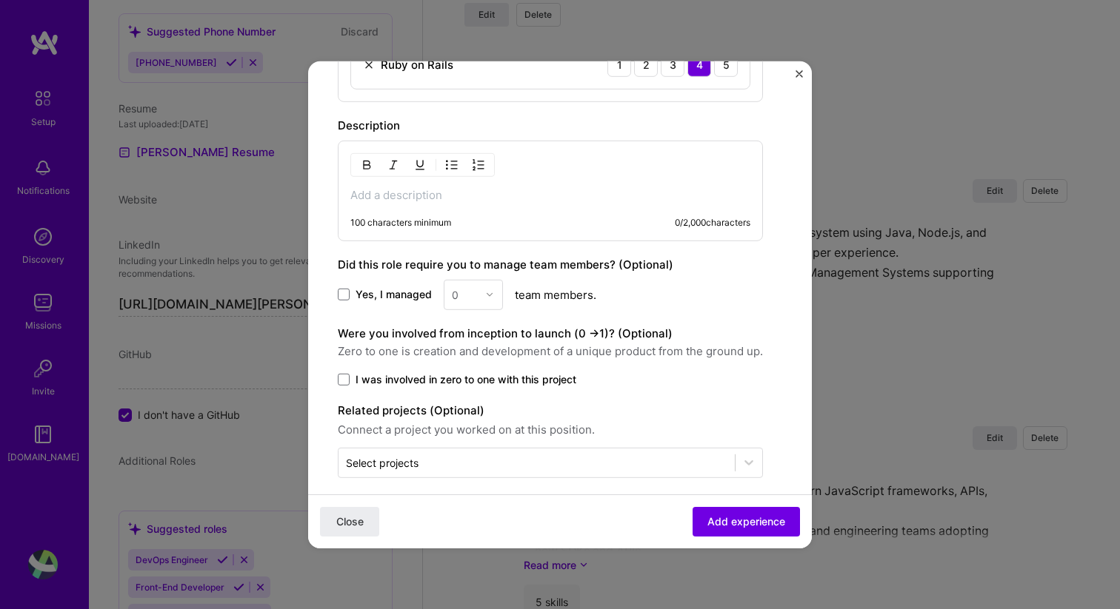
scroll to position [863, 0]
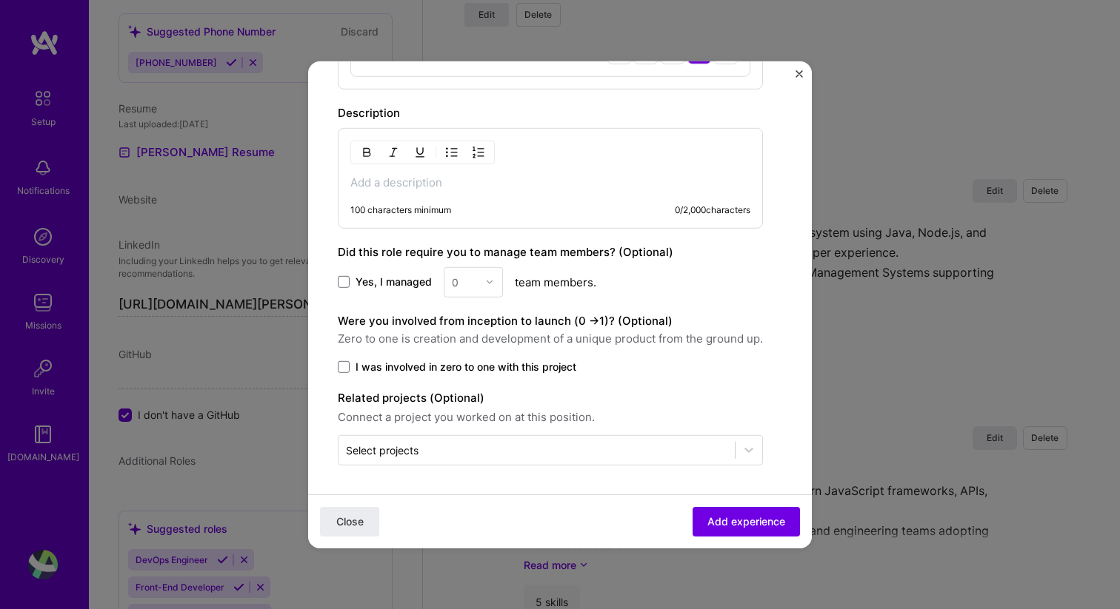
click at [411, 187] on p at bounding box center [550, 182] width 400 height 15
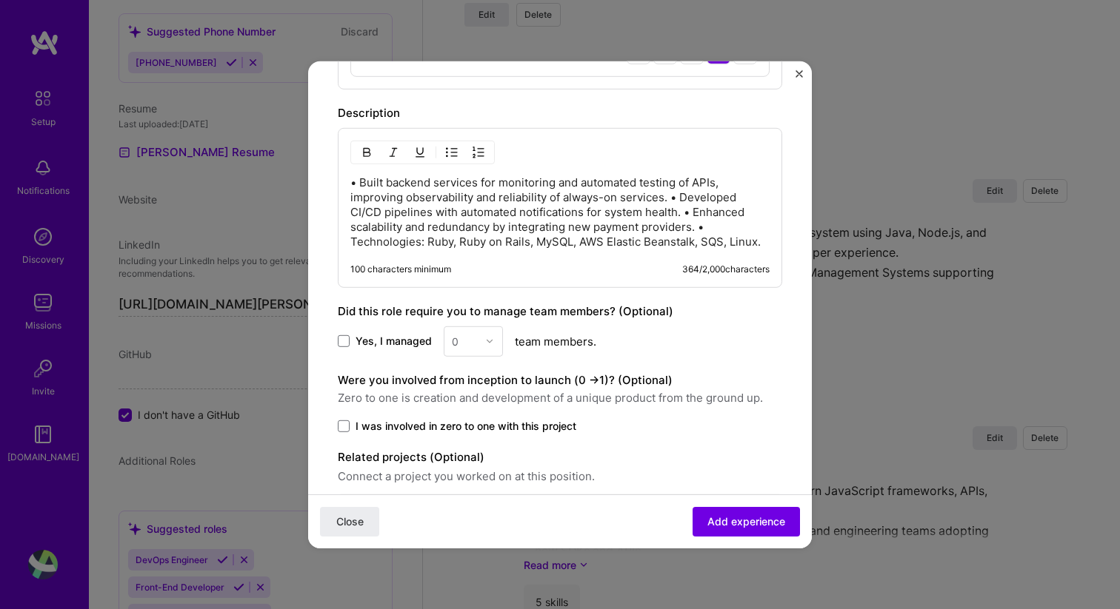
click at [356, 182] on p "• Built backend services for monitoring and automated testing of APIs, improvin…" at bounding box center [559, 212] width 419 height 74
click at [450, 153] on img "button" at bounding box center [452, 152] width 12 height 12
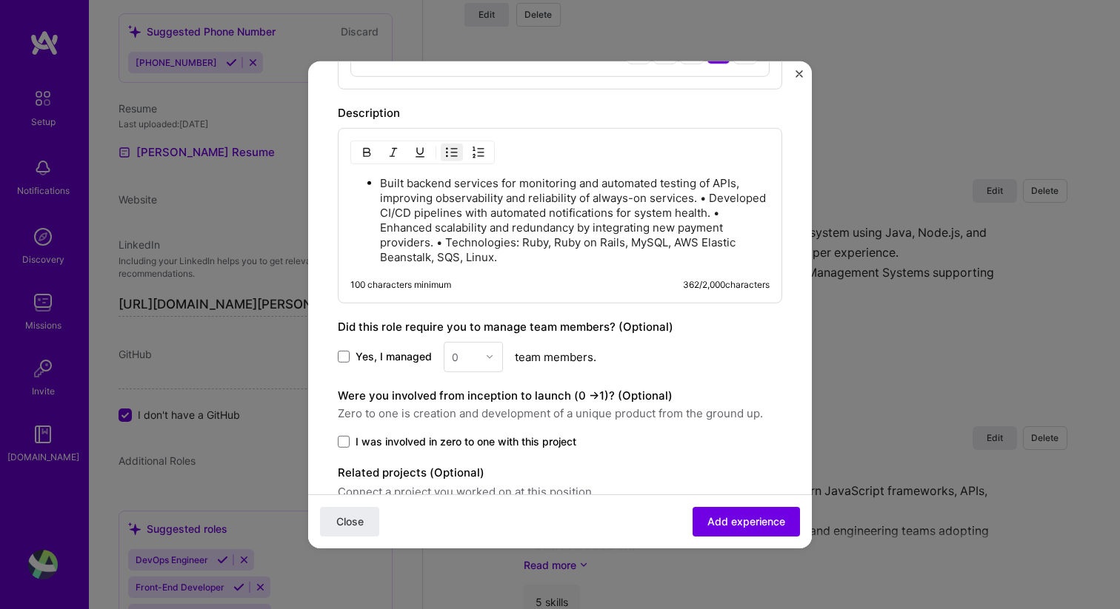
click at [709, 196] on p "Built backend services for monitoring and automated testing of APIs, improving …" at bounding box center [575, 220] width 390 height 89
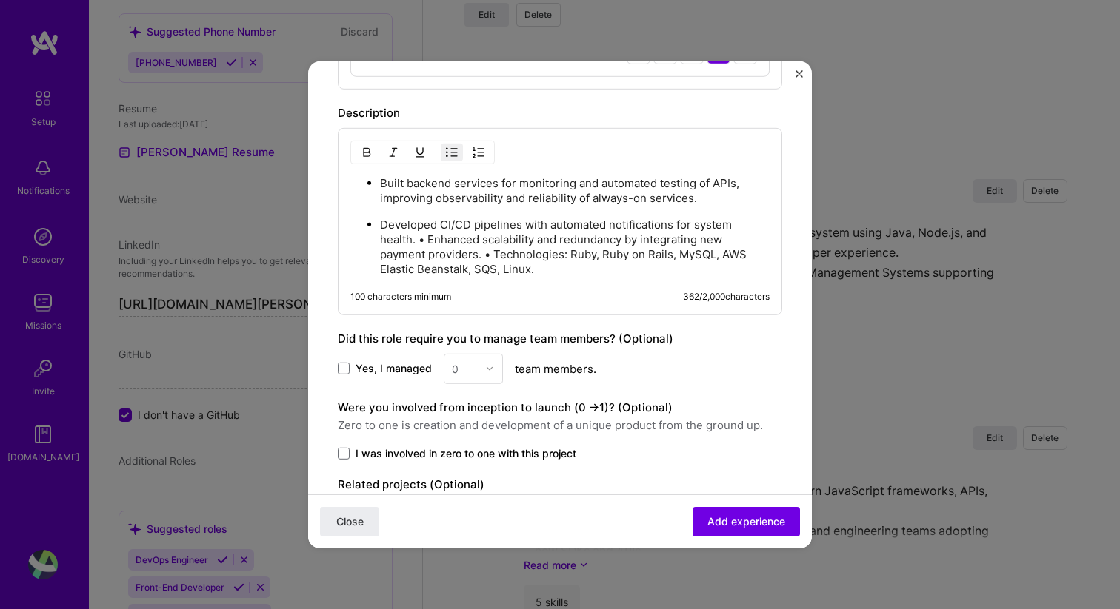
click at [427, 244] on p "Developed CI/CD pipelines with automated notifications for system health. • Enh…" at bounding box center [575, 246] width 390 height 59
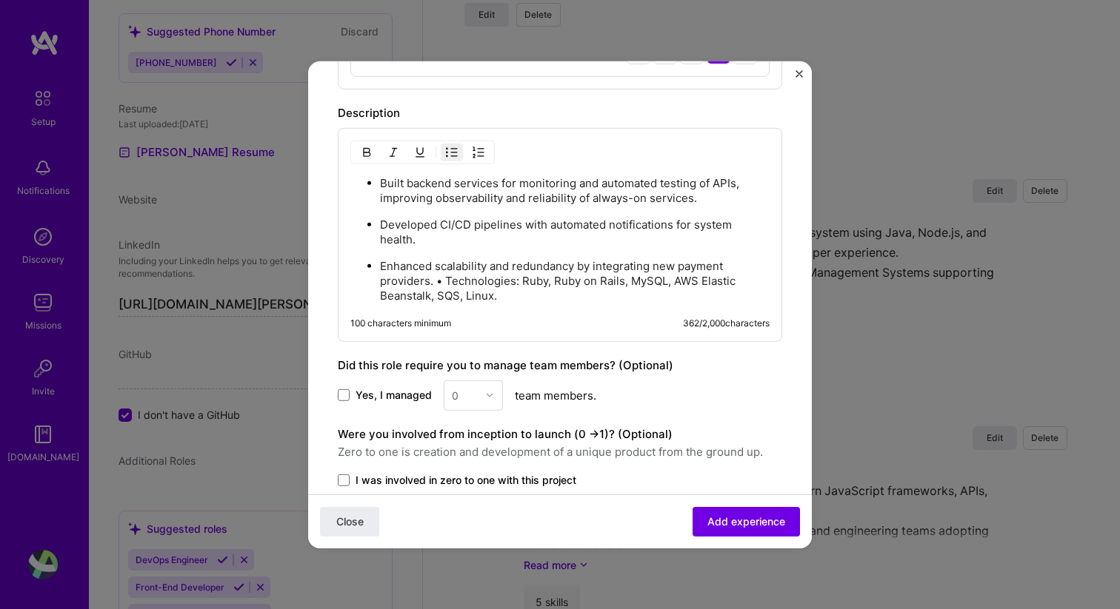
click at [441, 281] on p "Enhanced scalability and redundancy by integrating new payment providers. • Tec…" at bounding box center [575, 280] width 390 height 44
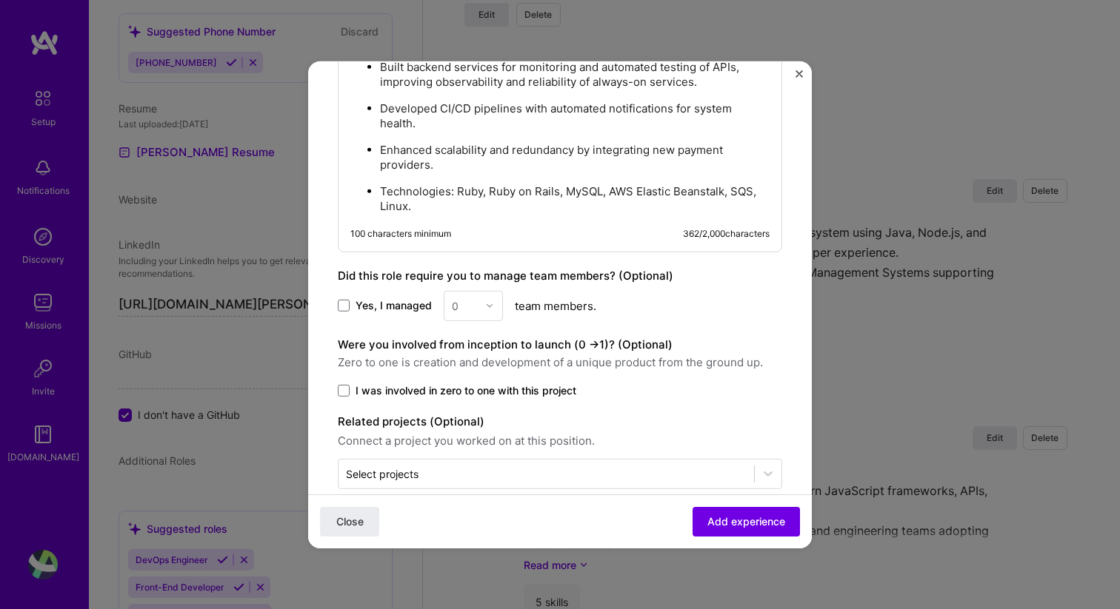
scroll to position [1002, 0]
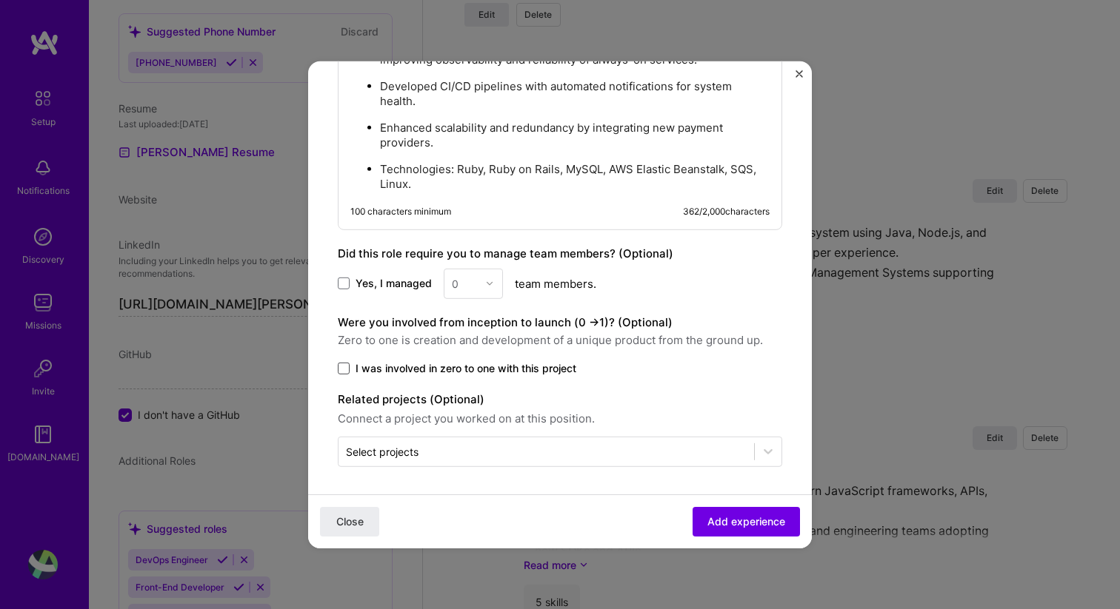
click at [347, 364] on span at bounding box center [344, 368] width 12 height 12
click at [0, 0] on input "I was involved in zero to one with this project" at bounding box center [0, 0] width 0 height 0
click at [474, 455] on input "text" at bounding box center [546, 452] width 401 height 16
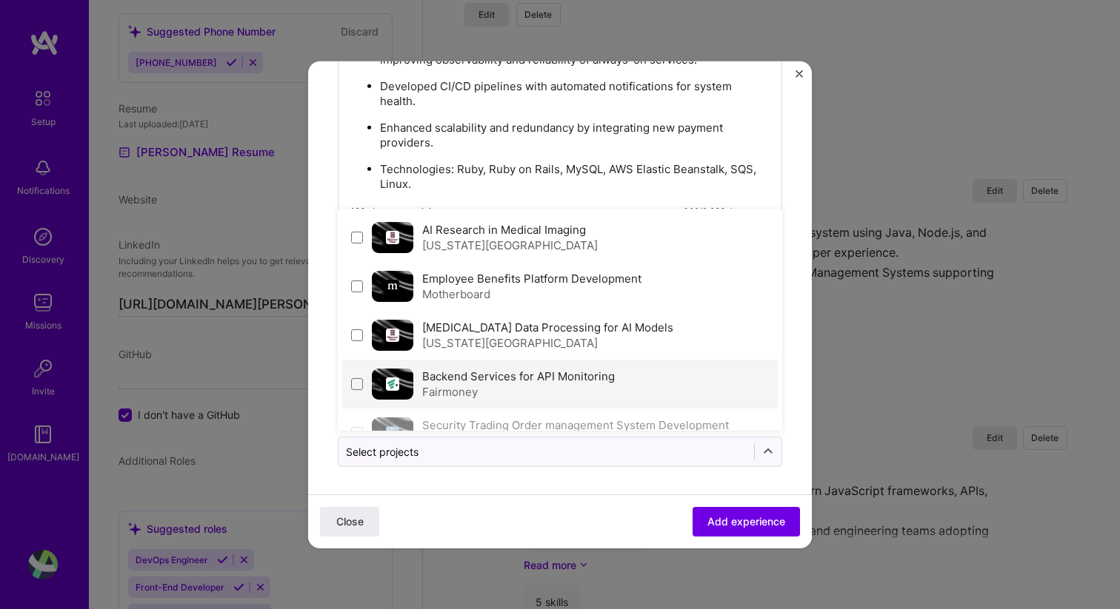
click at [487, 377] on label "Backend Services for API Monitoring" at bounding box center [518, 376] width 193 height 14
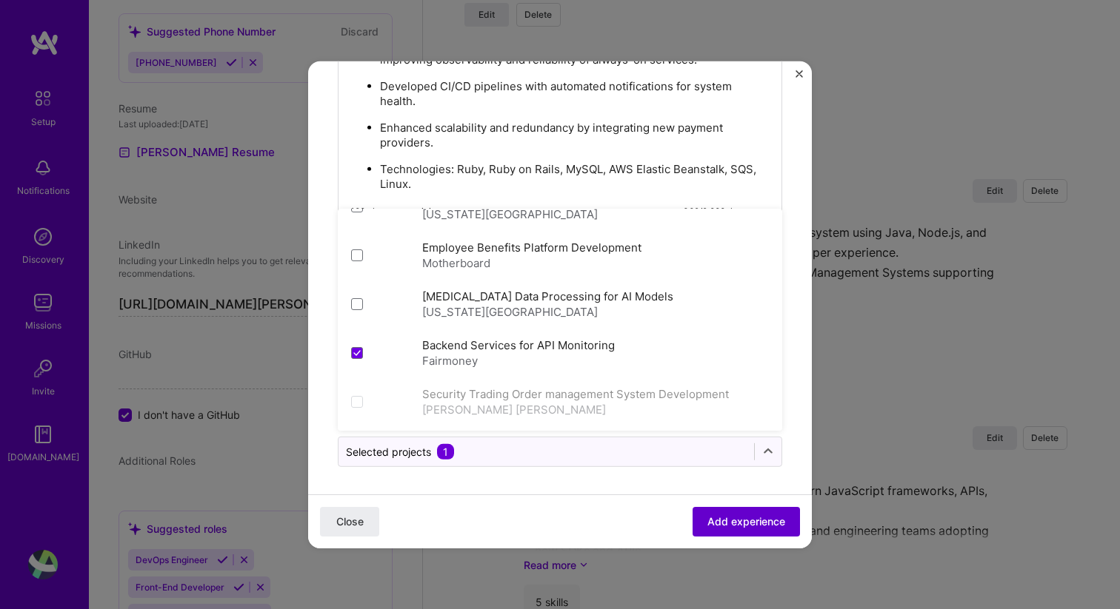
click at [719, 529] on button "Add experience" at bounding box center [745, 522] width 107 height 30
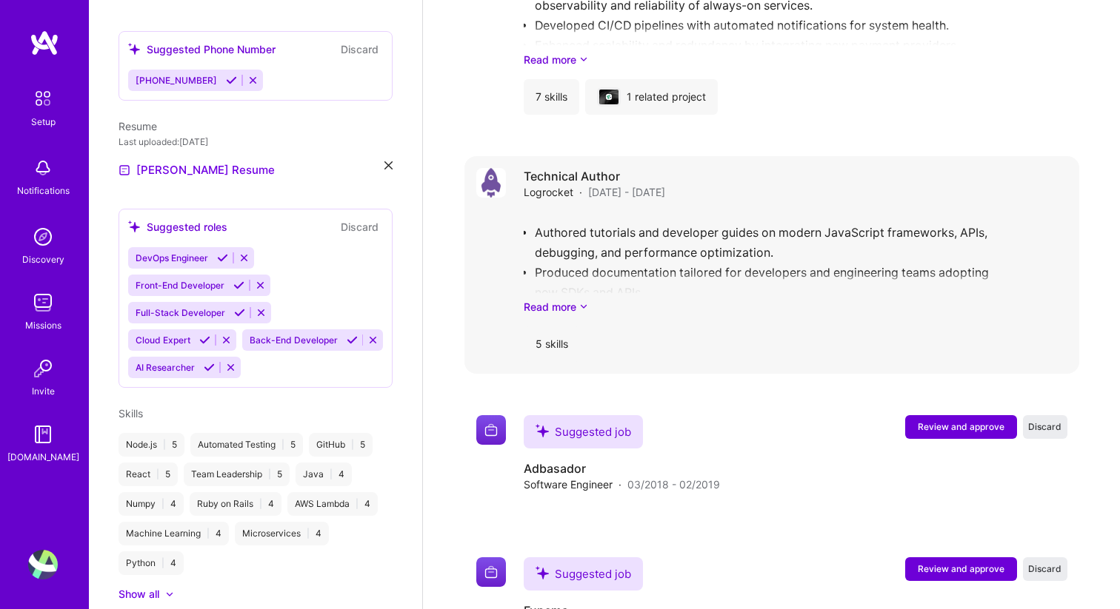
scroll to position [2291, 0]
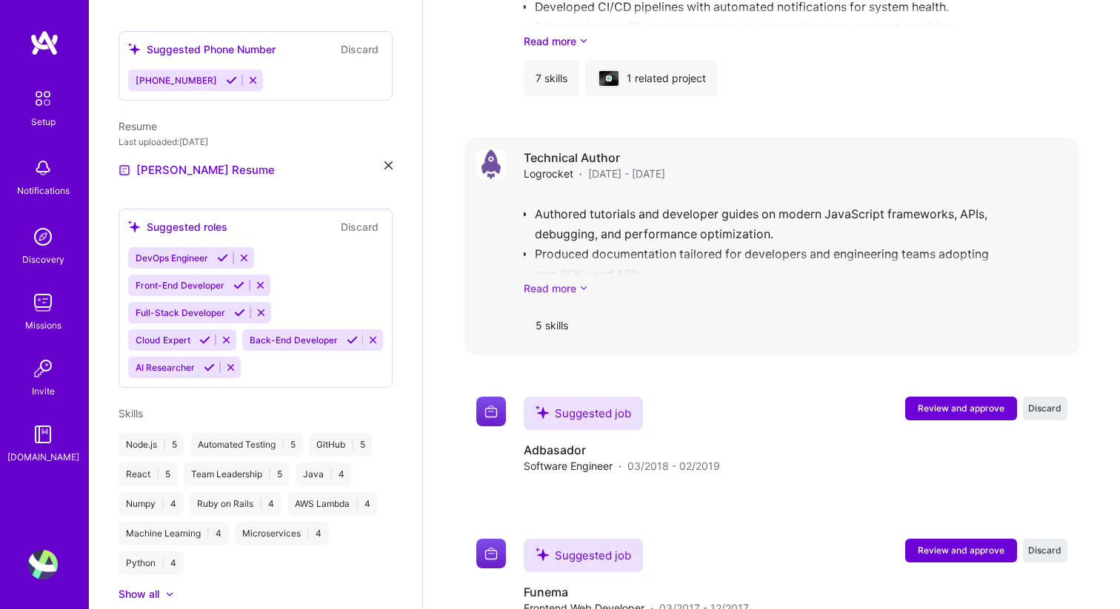
click at [582, 281] on icon at bounding box center [583, 289] width 9 height 16
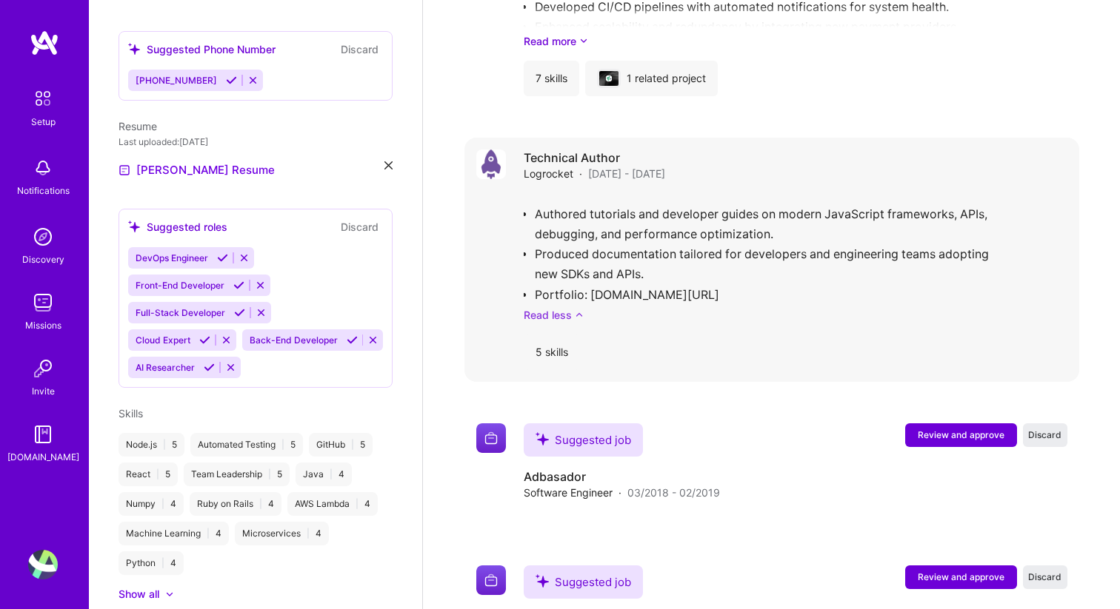
click at [578, 307] on icon at bounding box center [579, 315] width 9 height 16
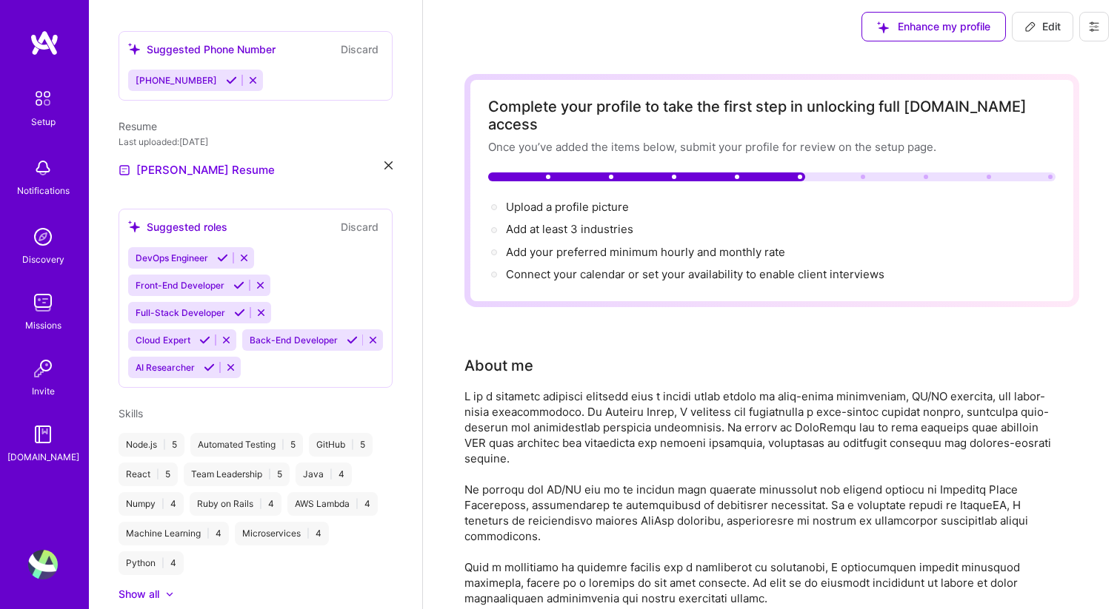
scroll to position [0, 0]
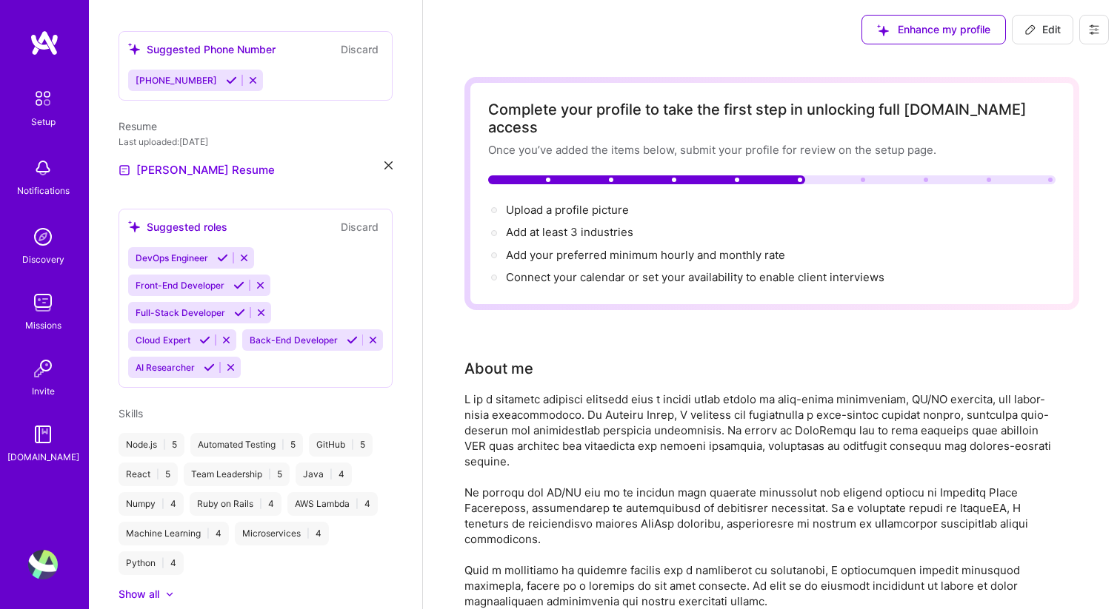
click at [1042, 31] on span "Edit" at bounding box center [1042, 29] width 36 height 15
select select "US"
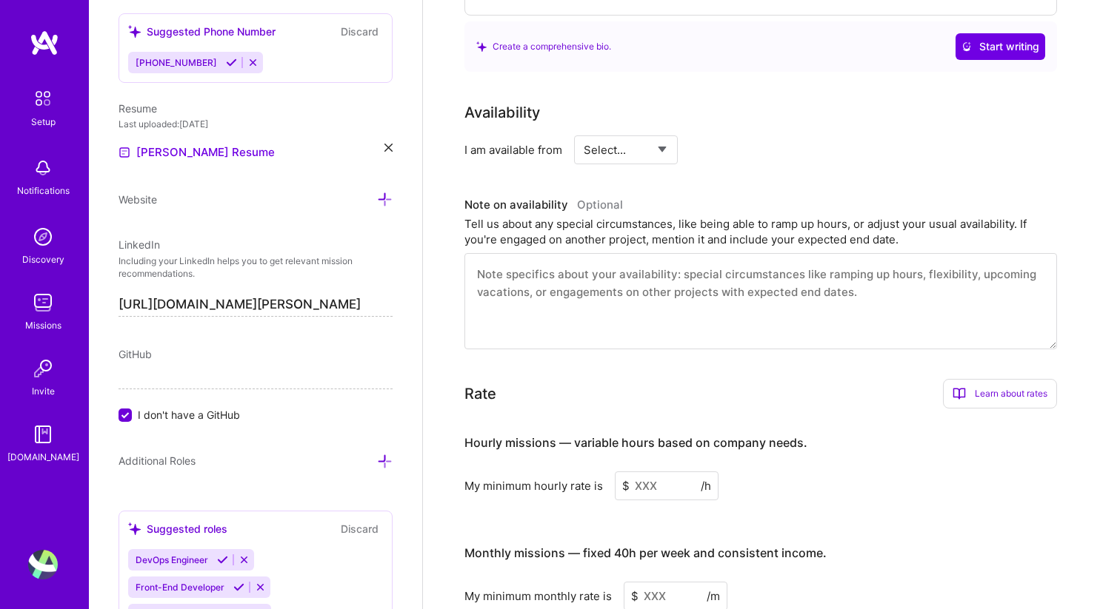
scroll to position [669, 0]
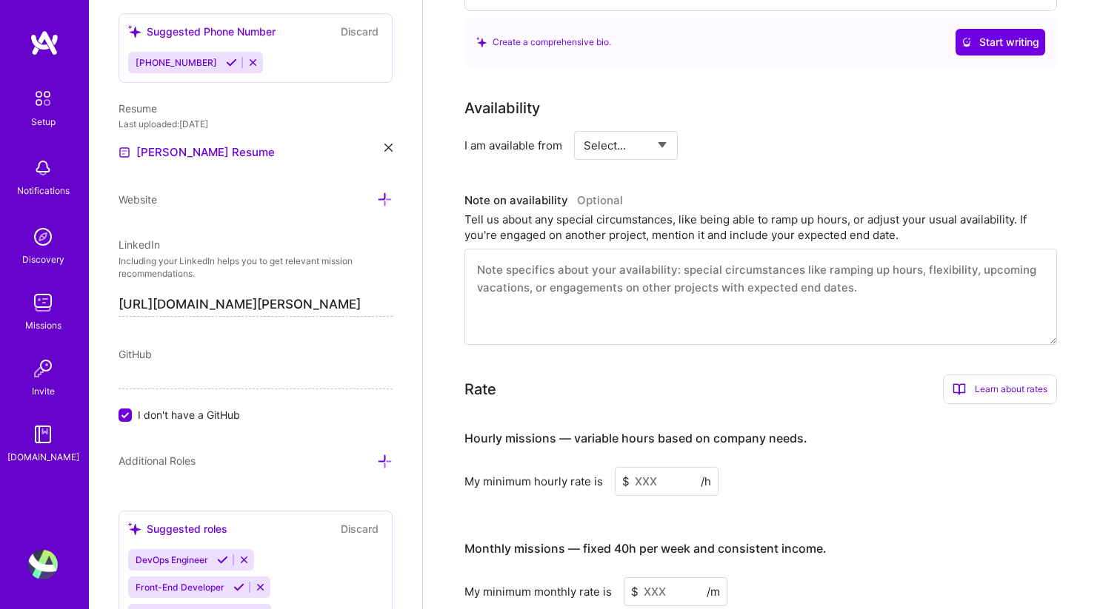
click at [644, 127] on select "Select... Right Now Future Date Not Available" at bounding box center [626, 146] width 85 height 38
select select "Right Now"
click at [738, 131] on input at bounding box center [760, 145] width 89 height 29
type input "40"
click at [856, 142] on div "Availability I am available from Select... Right Now Future Date Not Available …" at bounding box center [771, 221] width 615 height 248
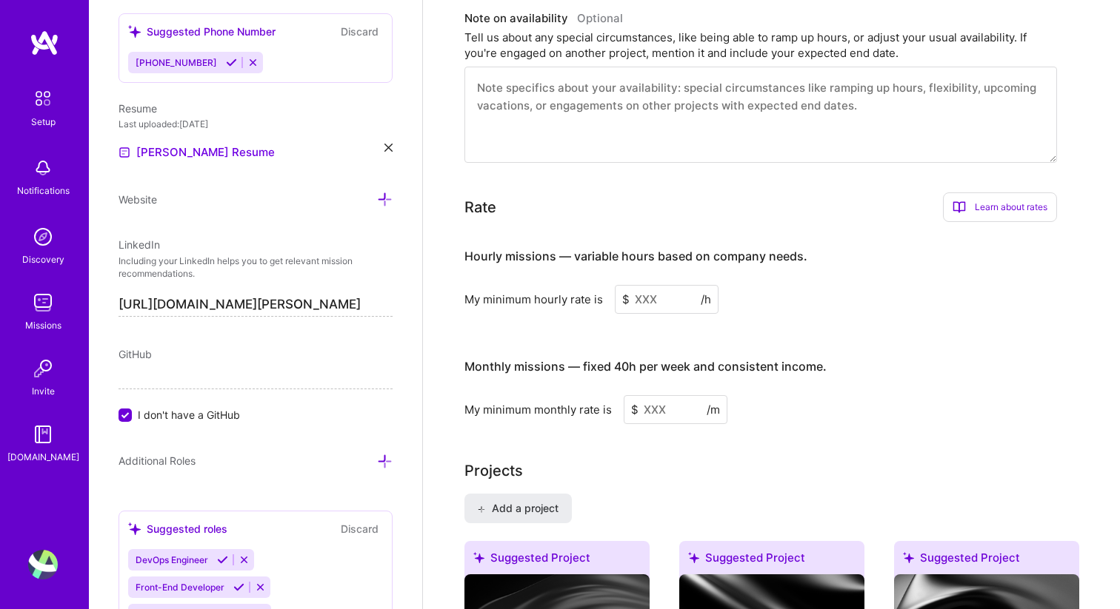
scroll to position [808, 0]
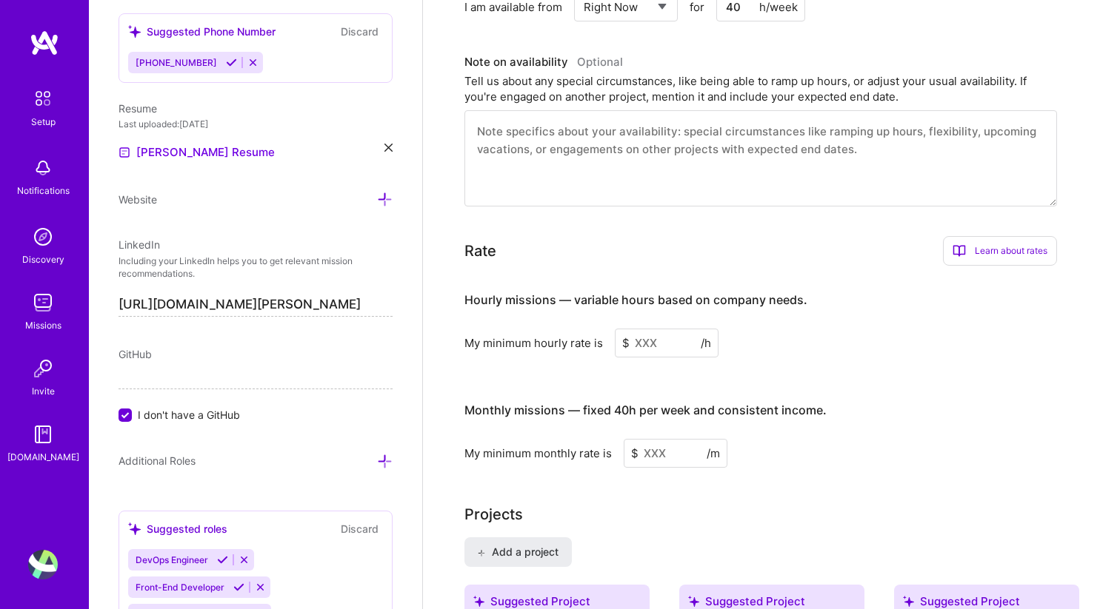
click at [670, 329] on input at bounding box center [667, 343] width 104 height 29
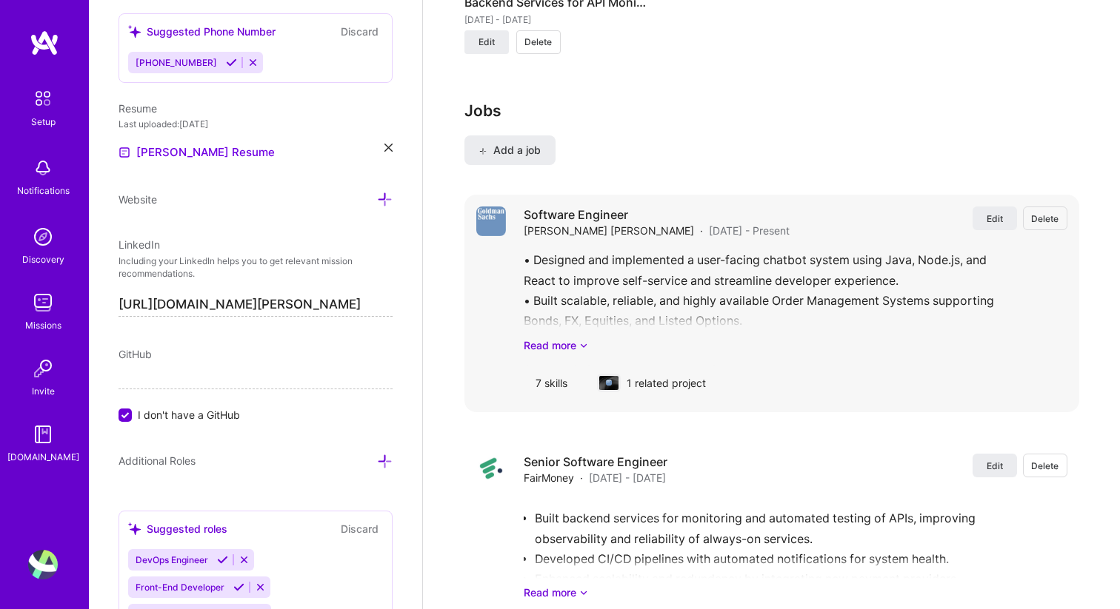
scroll to position [2525, 0]
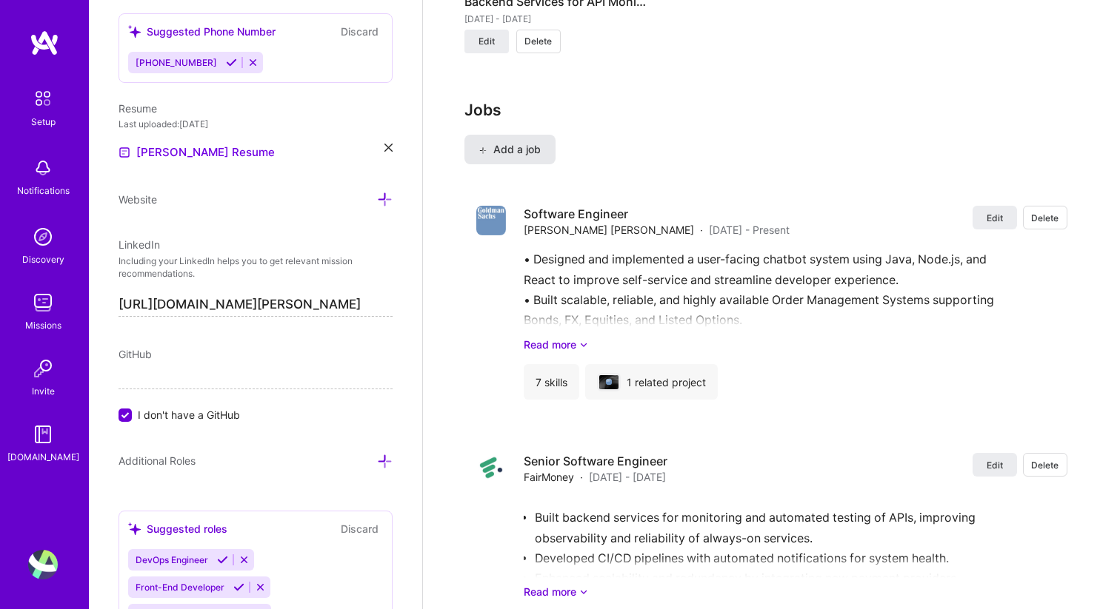
type input "110"
click at [520, 142] on span "Add a job" at bounding box center [509, 149] width 61 height 15
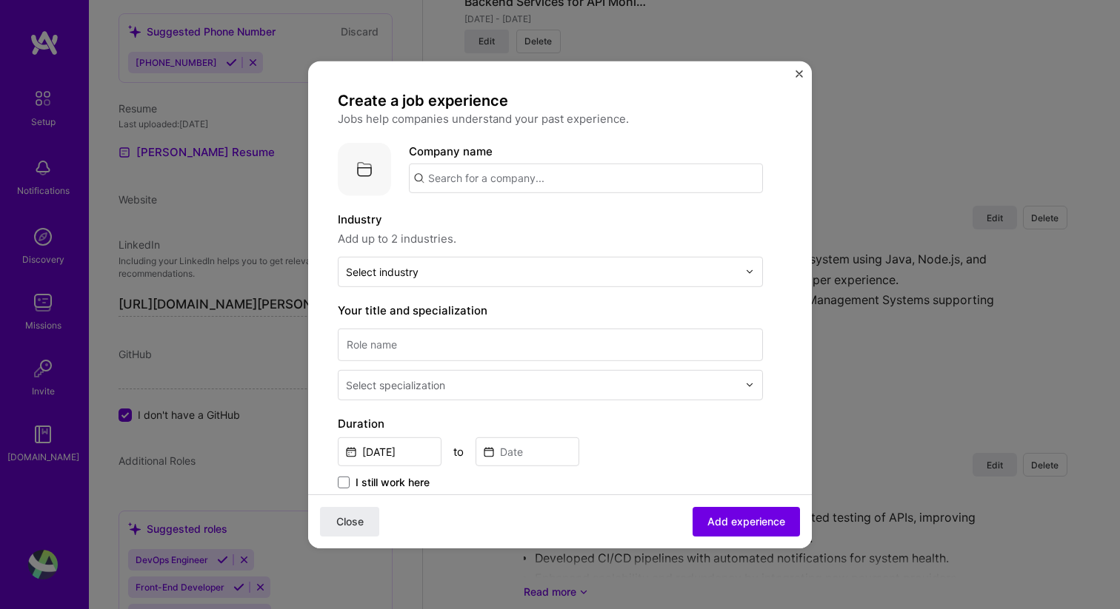
click at [438, 181] on input "text" at bounding box center [586, 178] width 354 height 30
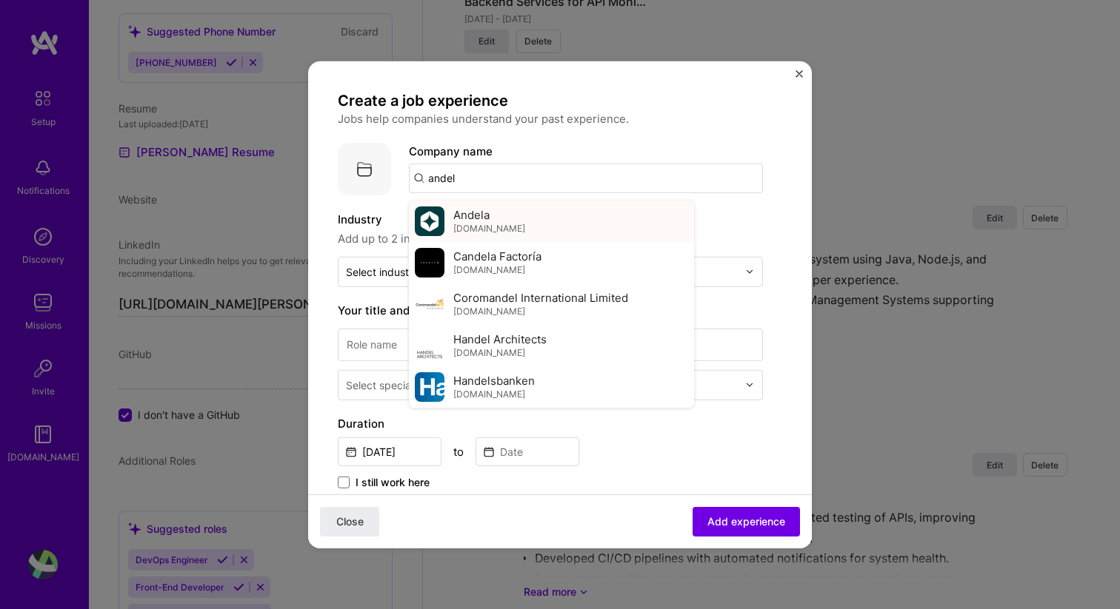
click at [453, 227] on span "[DOMAIN_NAME]" at bounding box center [489, 229] width 72 height 12
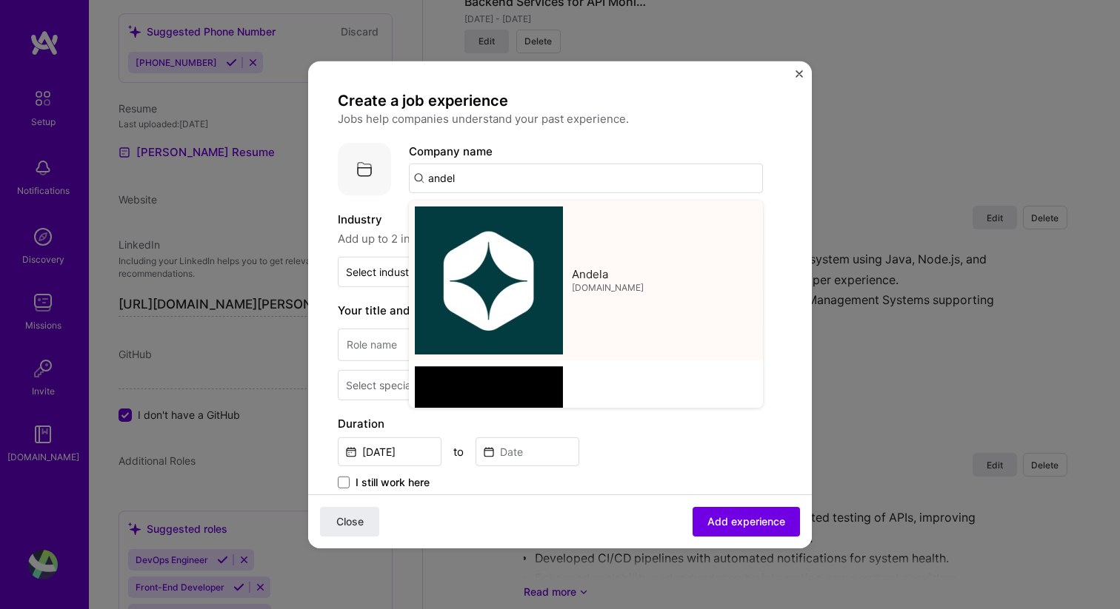
type input "Andela"
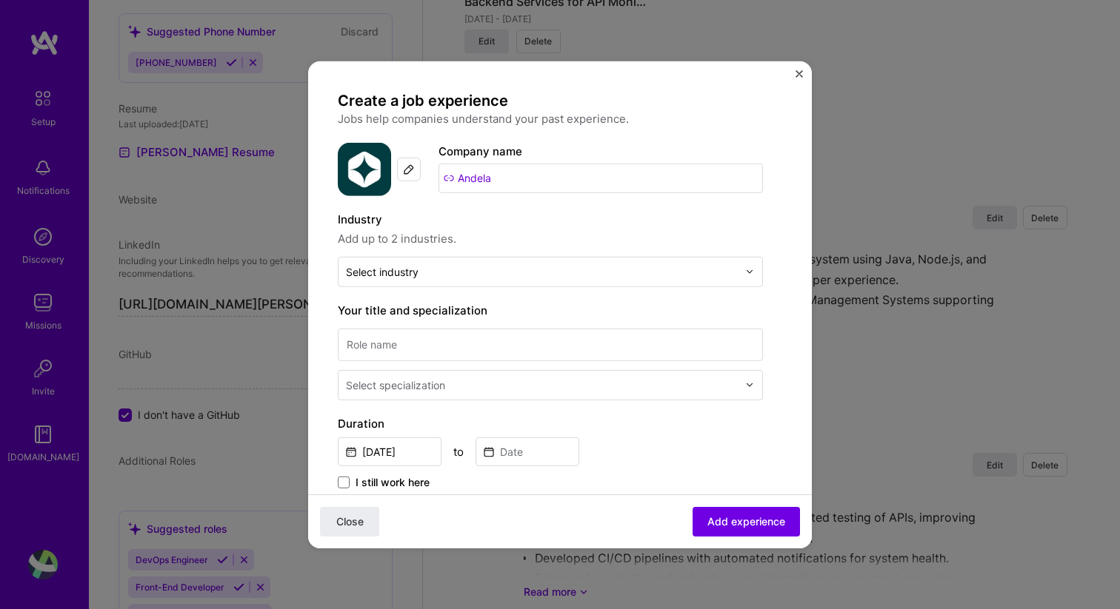
click at [435, 290] on div "Create a job experience Jobs help companies understand your past experience. Co…" at bounding box center [550, 536] width 425 height 892
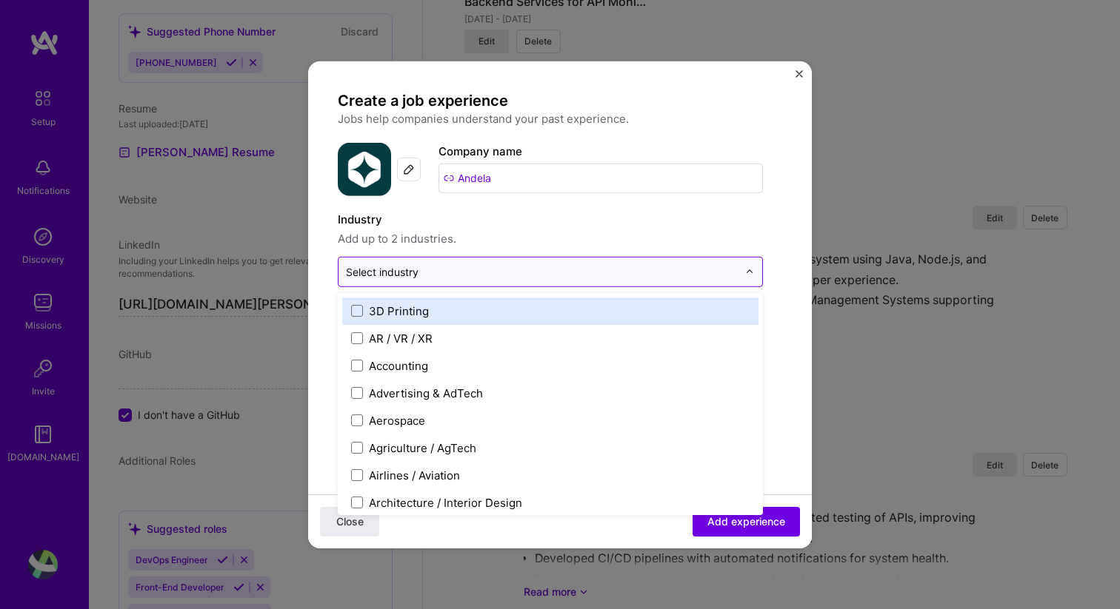
click at [435, 284] on div "Select industry 0" at bounding box center [541, 271] width 407 height 29
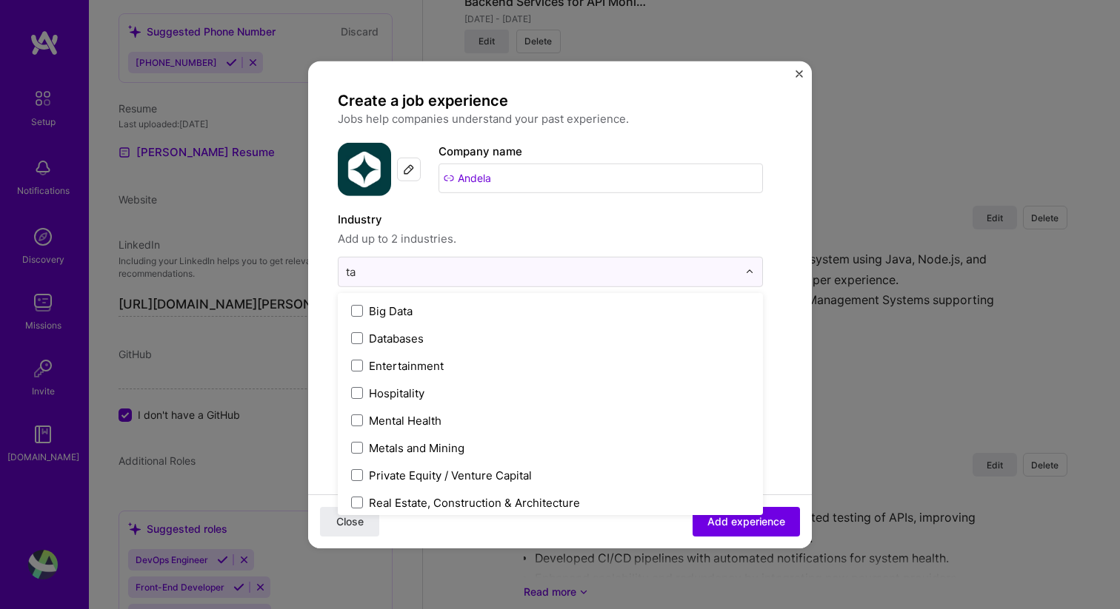
type input "t"
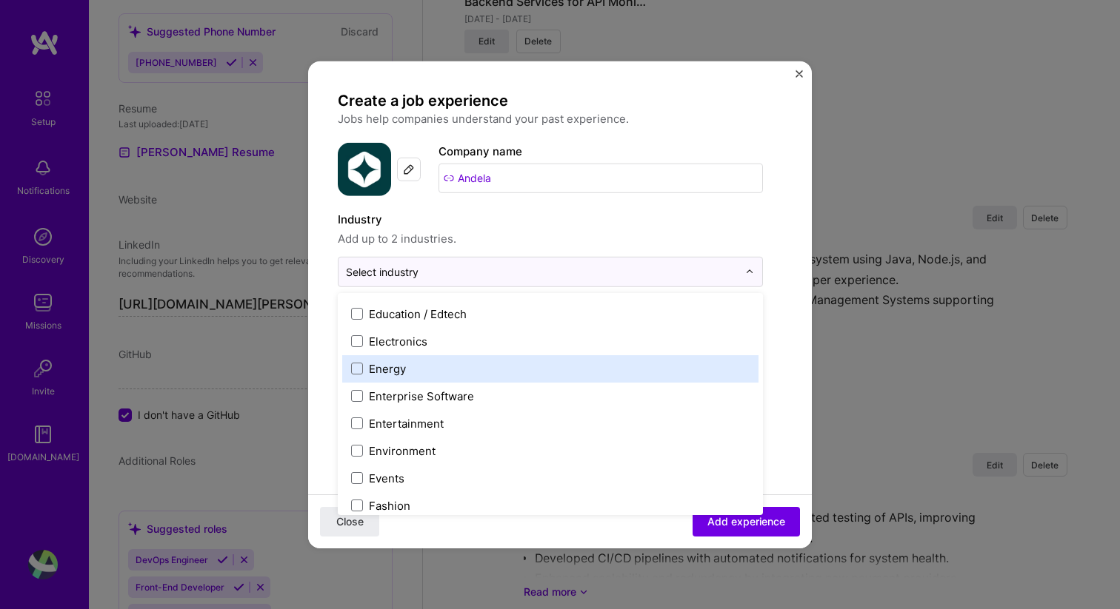
scroll to position [1344, 0]
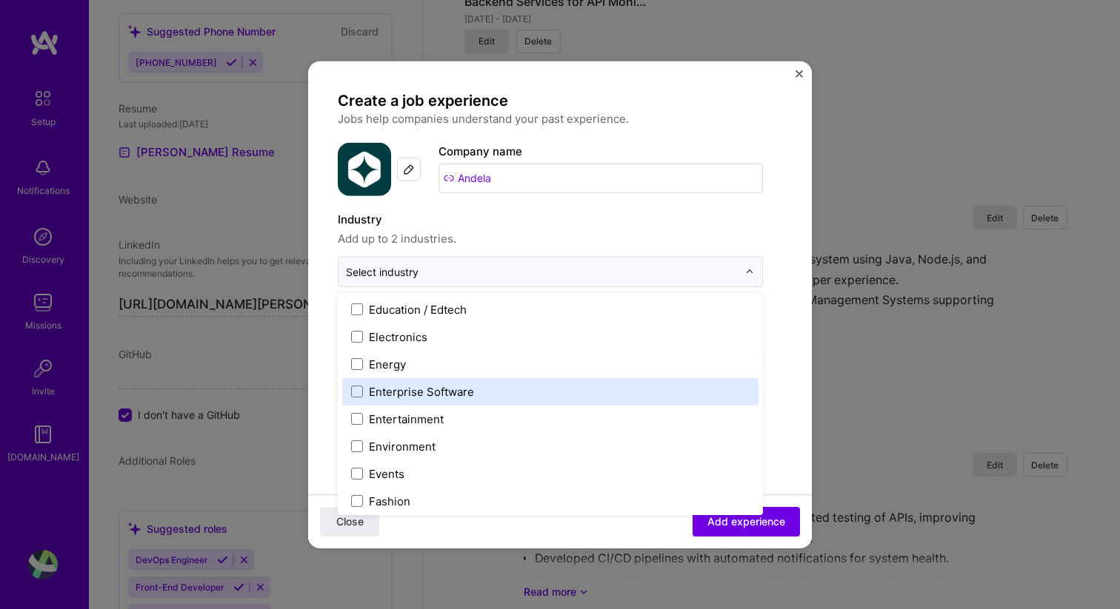
click at [527, 387] on label "Enterprise Software" at bounding box center [550, 392] width 398 height 16
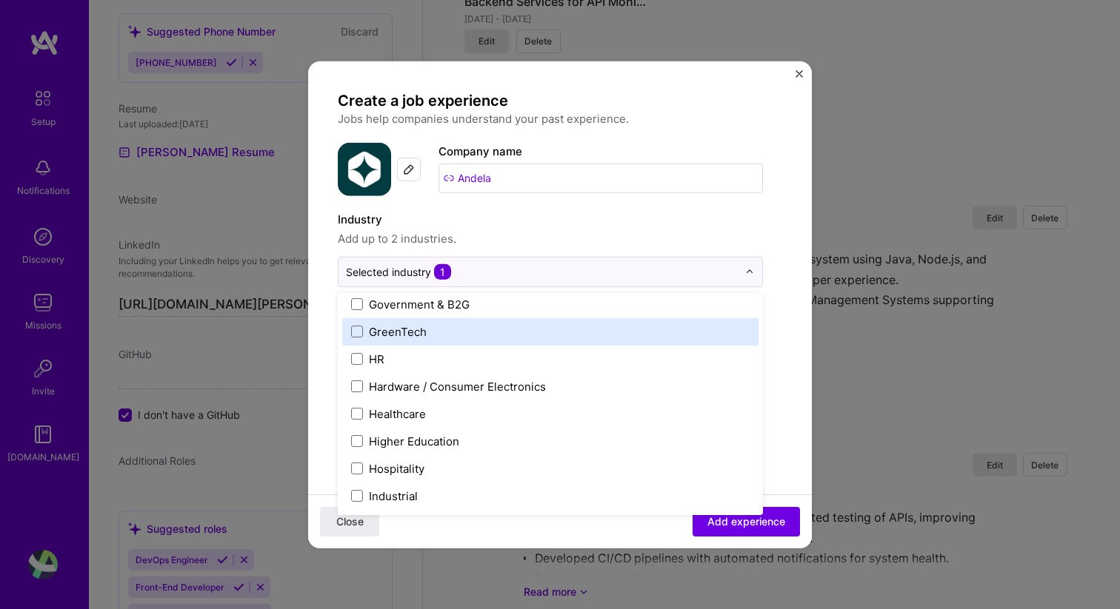
scroll to position [1803, 0]
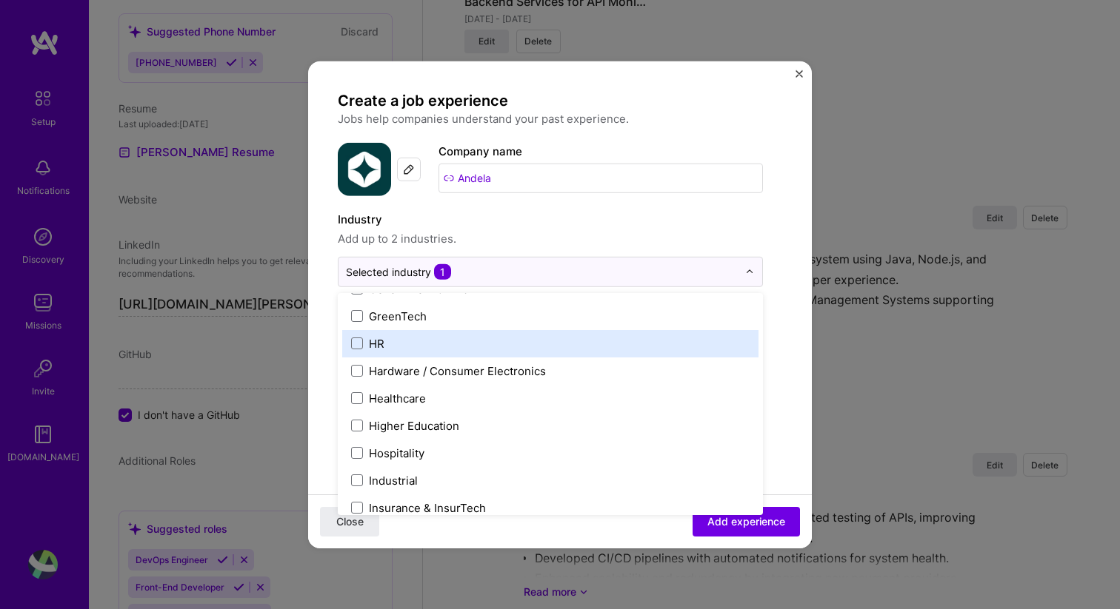
click at [530, 347] on label "HR" at bounding box center [550, 343] width 398 height 16
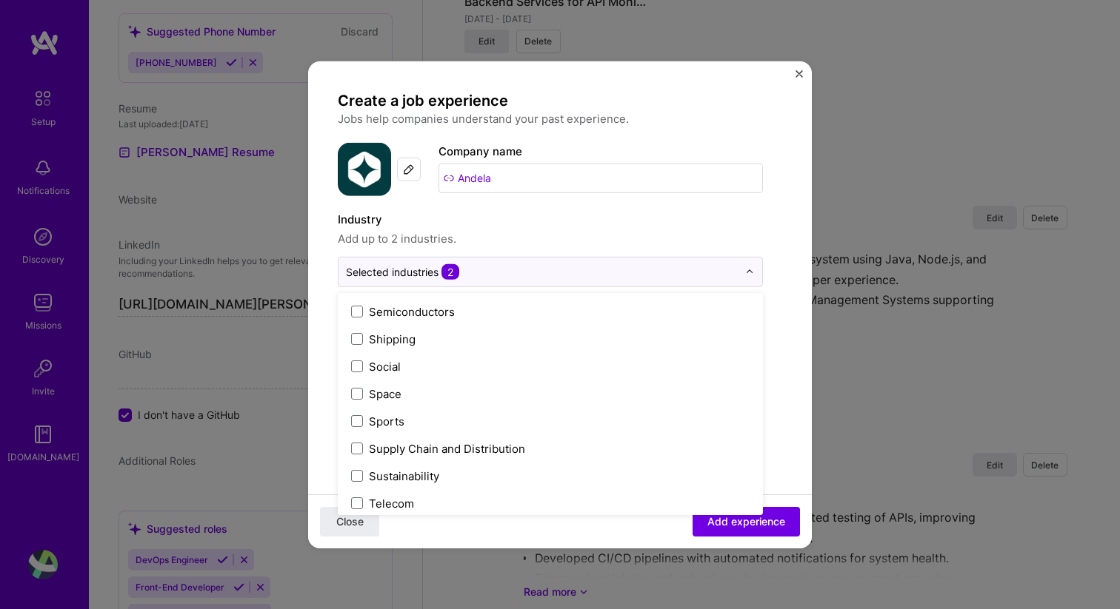
scroll to position [3075, 0]
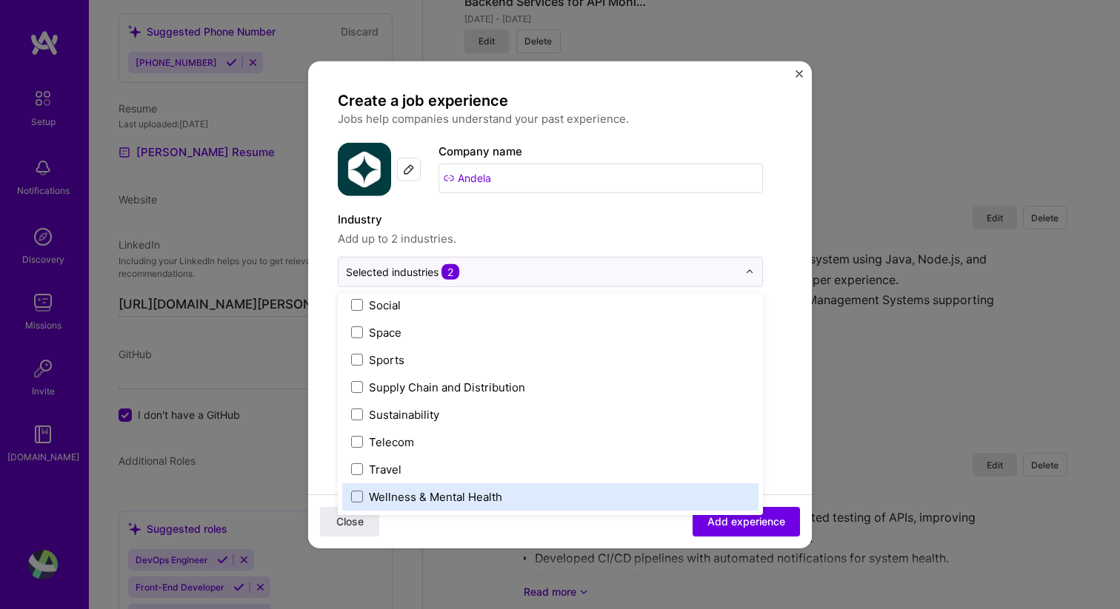
click at [793, 452] on form "Create a job experience Jobs help companies understand your past experience. Co…" at bounding box center [560, 577] width 504 height 975
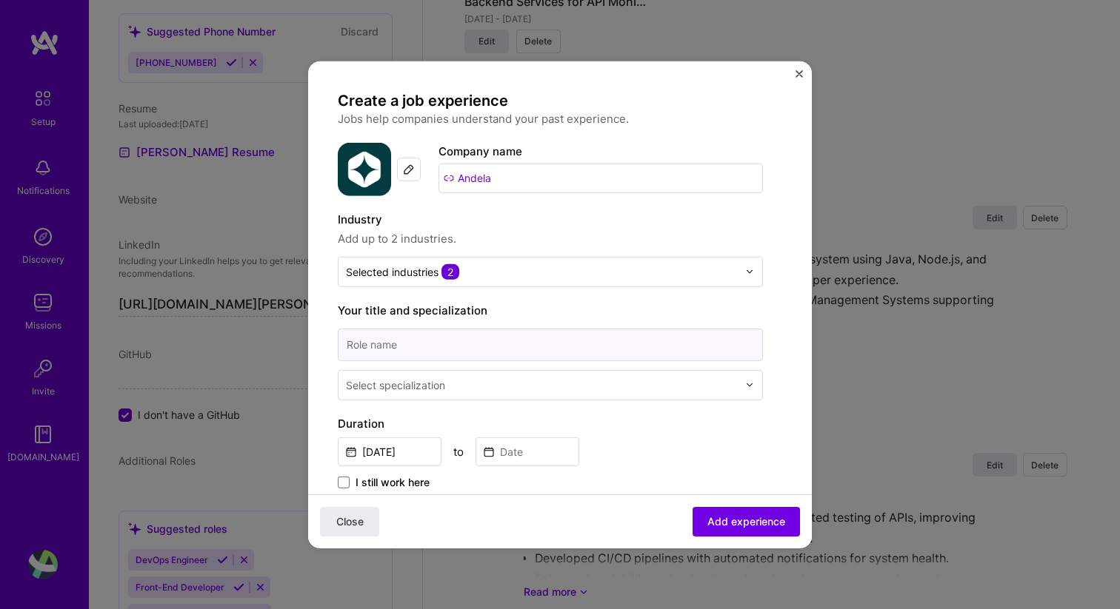
click at [518, 341] on input at bounding box center [550, 344] width 425 height 33
click at [353, 344] on input "software engineer" at bounding box center [550, 344] width 425 height 33
click at [398, 342] on input "Software engineer" at bounding box center [550, 344] width 425 height 33
type input "Software Engineer"
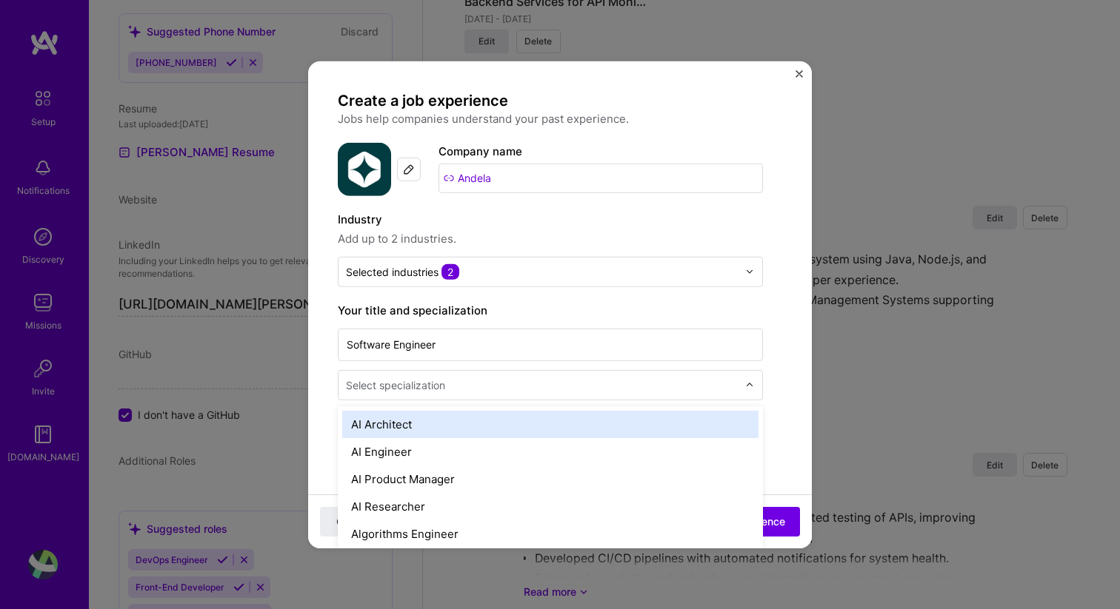
scroll to position [2550, 0]
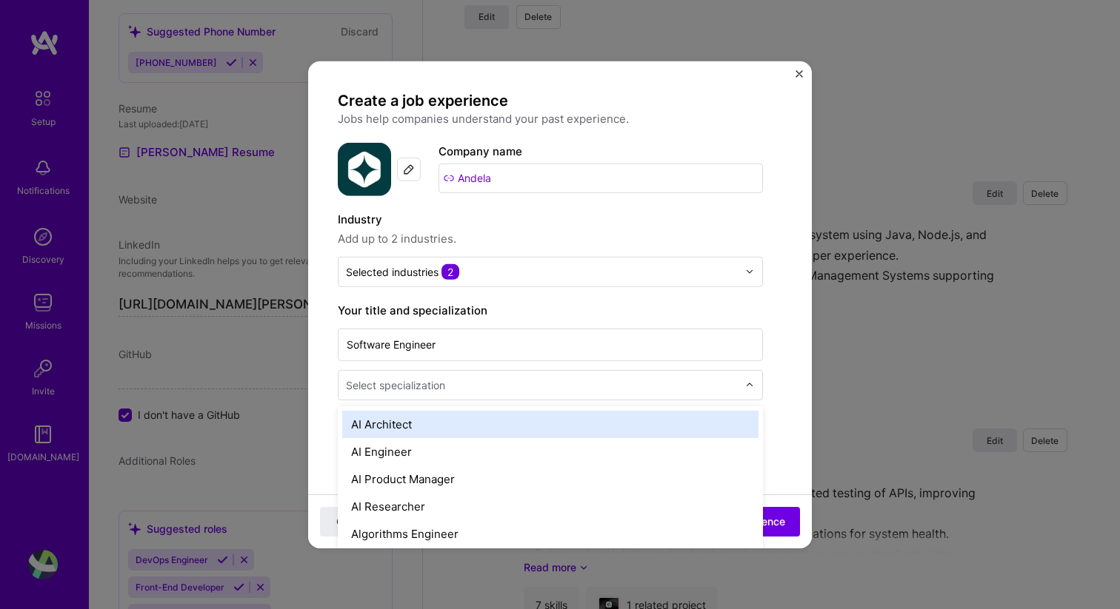
click at [472, 390] on input "text" at bounding box center [543, 385] width 395 height 16
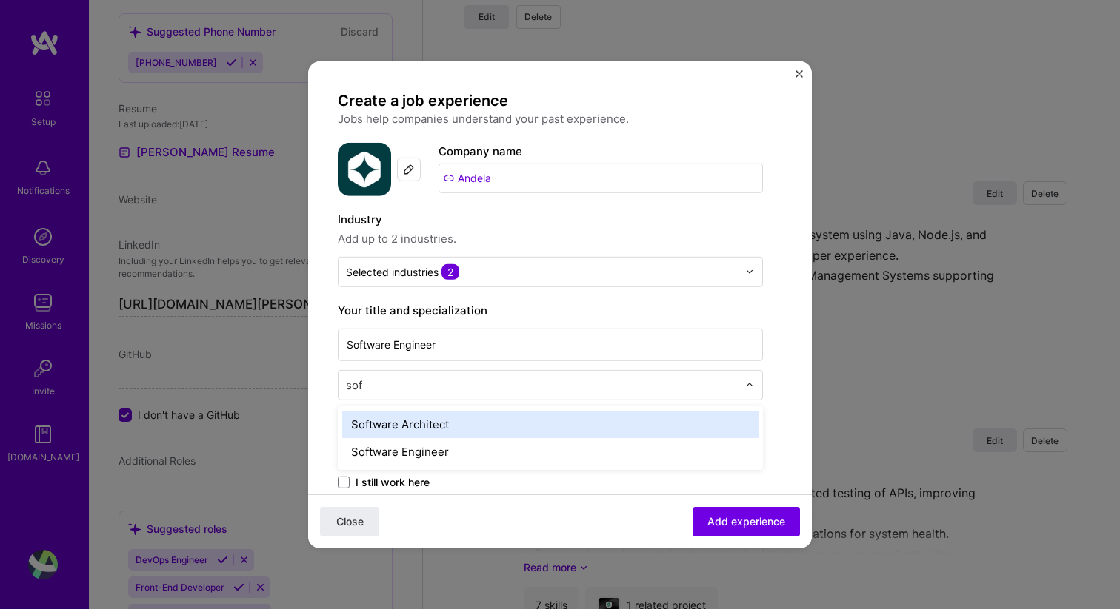
type input "soft"
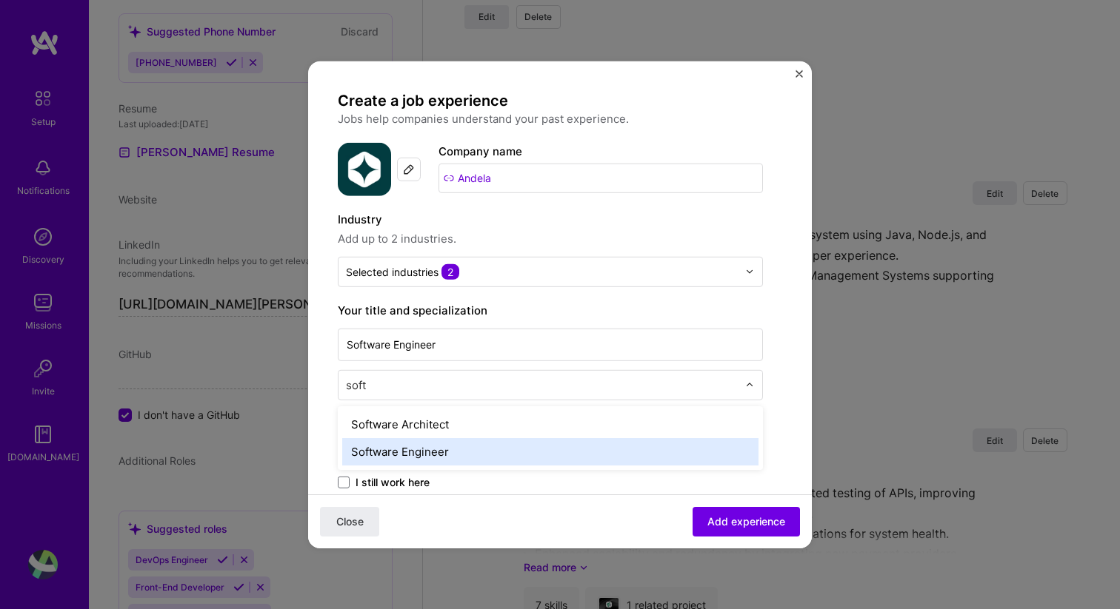
click at [442, 445] on div "Software Engineer" at bounding box center [550, 451] width 416 height 27
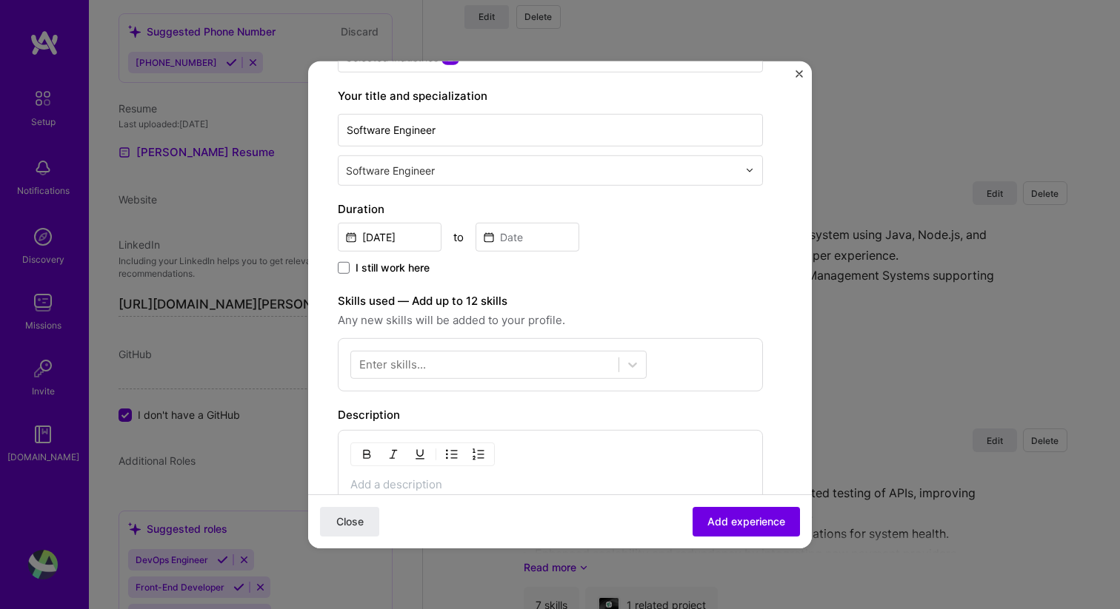
scroll to position [230, 0]
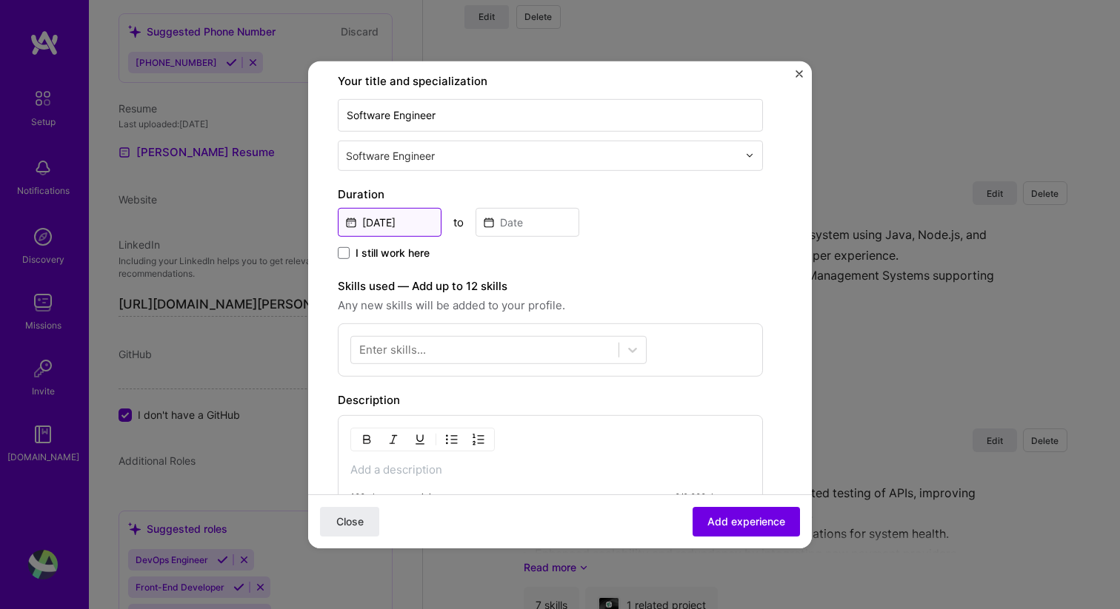
click at [405, 223] on input "[DATE]" at bounding box center [390, 221] width 104 height 29
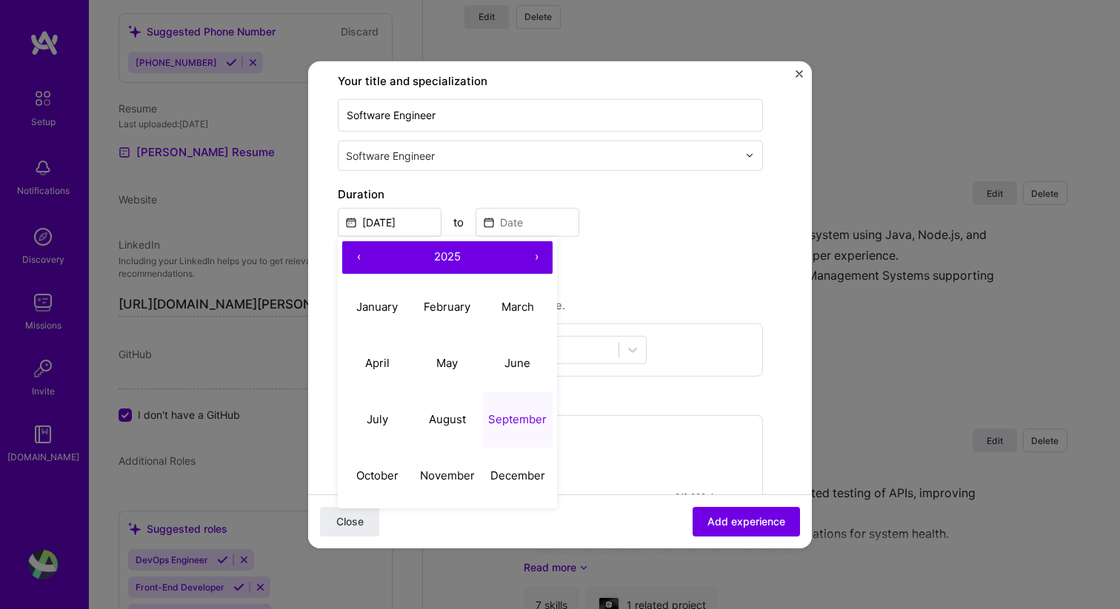
click at [356, 257] on button "‹" at bounding box center [358, 257] width 33 height 33
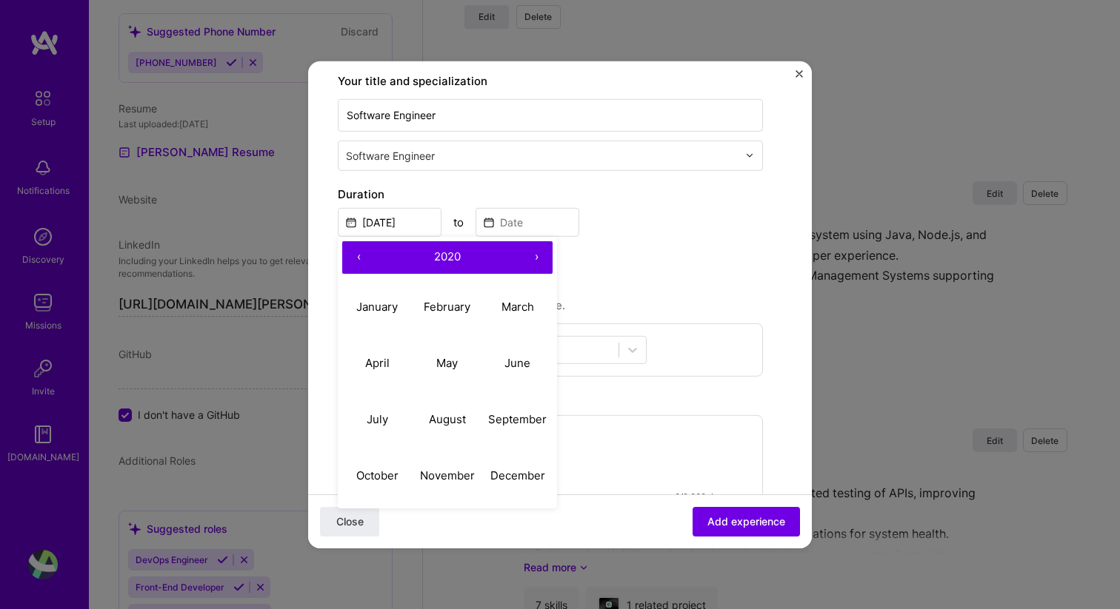
click at [356, 257] on button "‹" at bounding box center [358, 257] width 33 height 33
click at [510, 300] on abbr "March" at bounding box center [517, 307] width 33 height 14
type input "[DATE]"
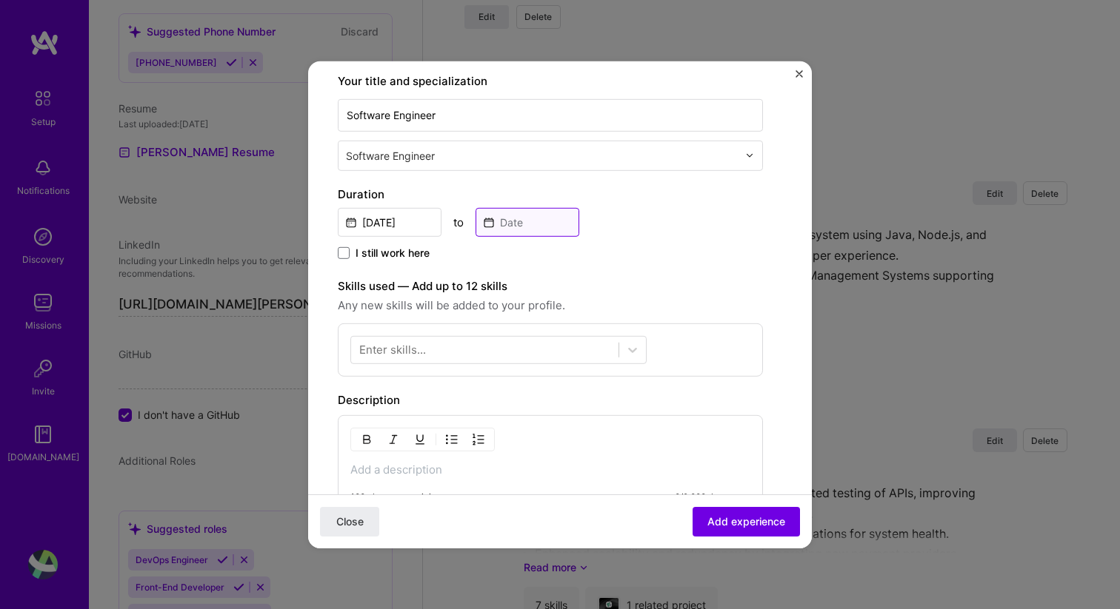
click at [526, 229] on input at bounding box center [527, 221] width 104 height 29
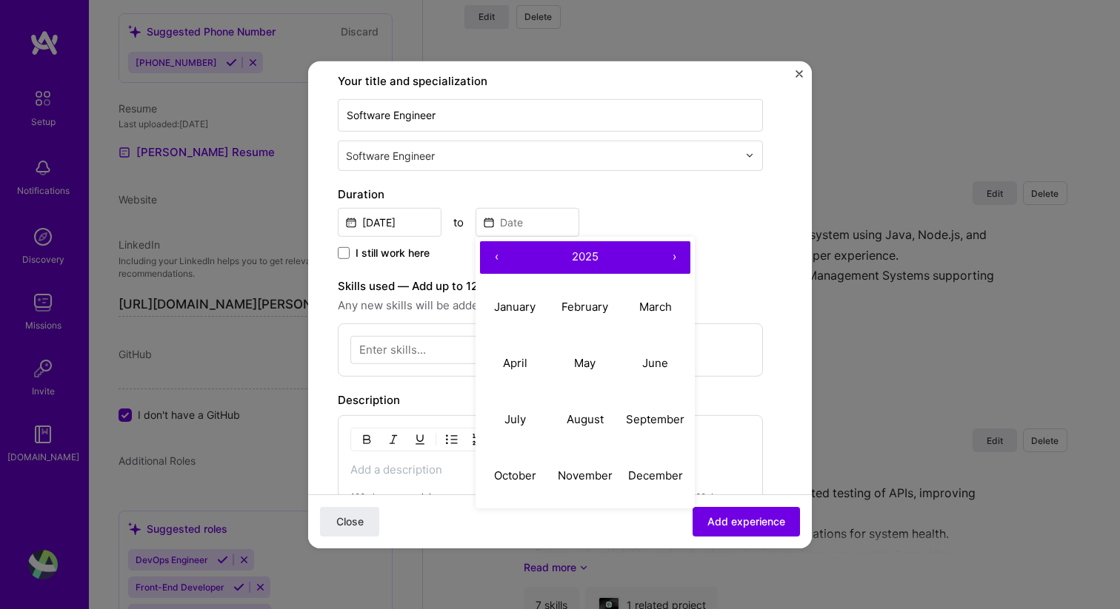
click at [679, 245] on button "›" at bounding box center [674, 257] width 33 height 33
click at [494, 253] on button "‹" at bounding box center [496, 257] width 33 height 33
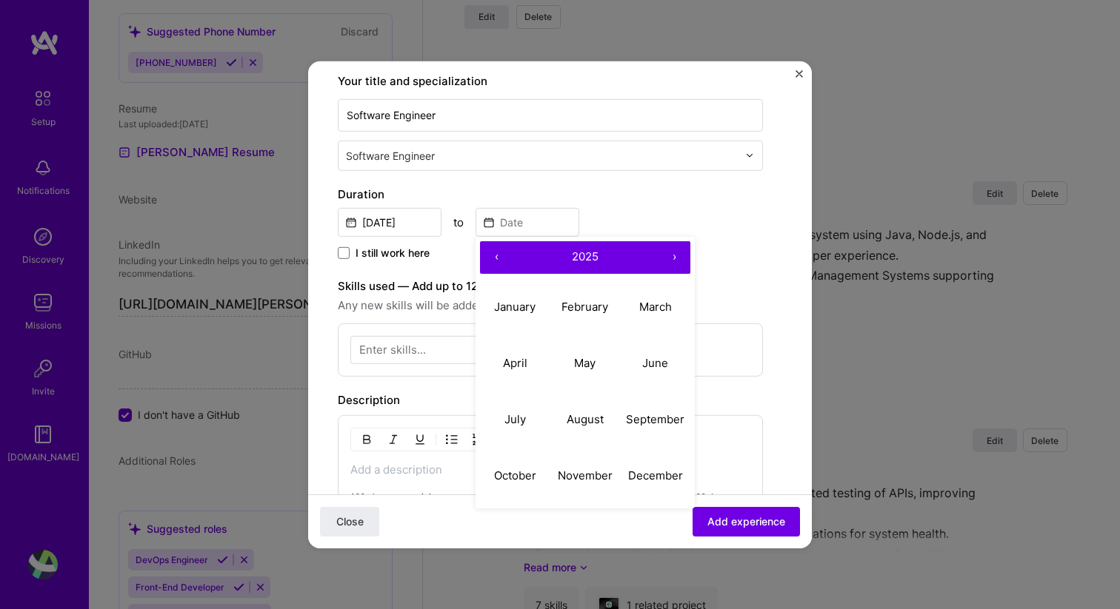
click at [494, 253] on button "‹" at bounding box center [496, 257] width 33 height 33
click at [524, 478] on abbr "October" at bounding box center [515, 476] width 42 height 14
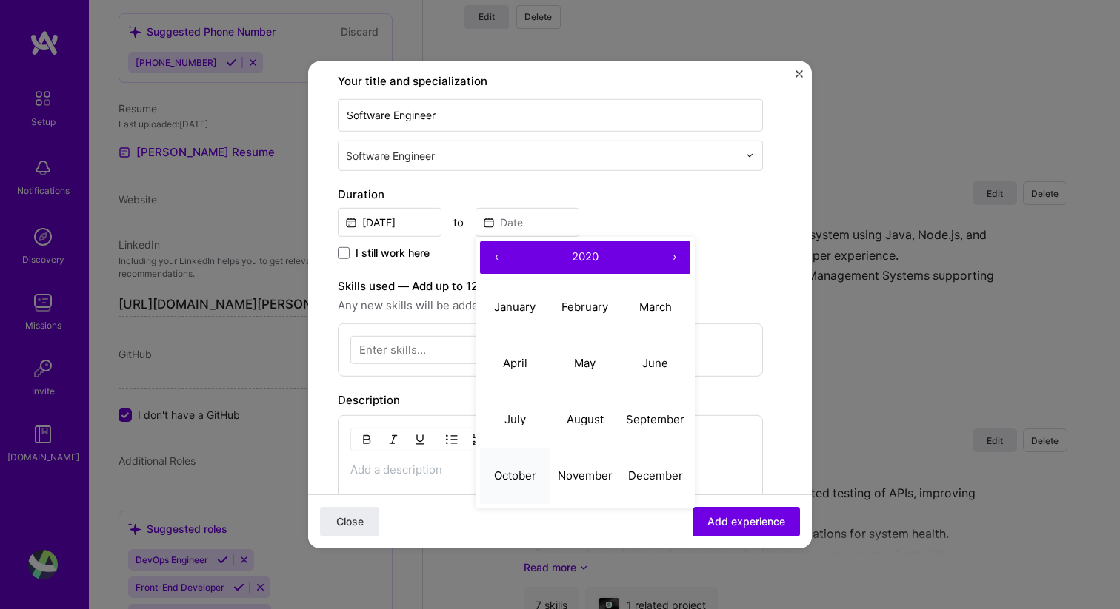
type input "[DATE]"
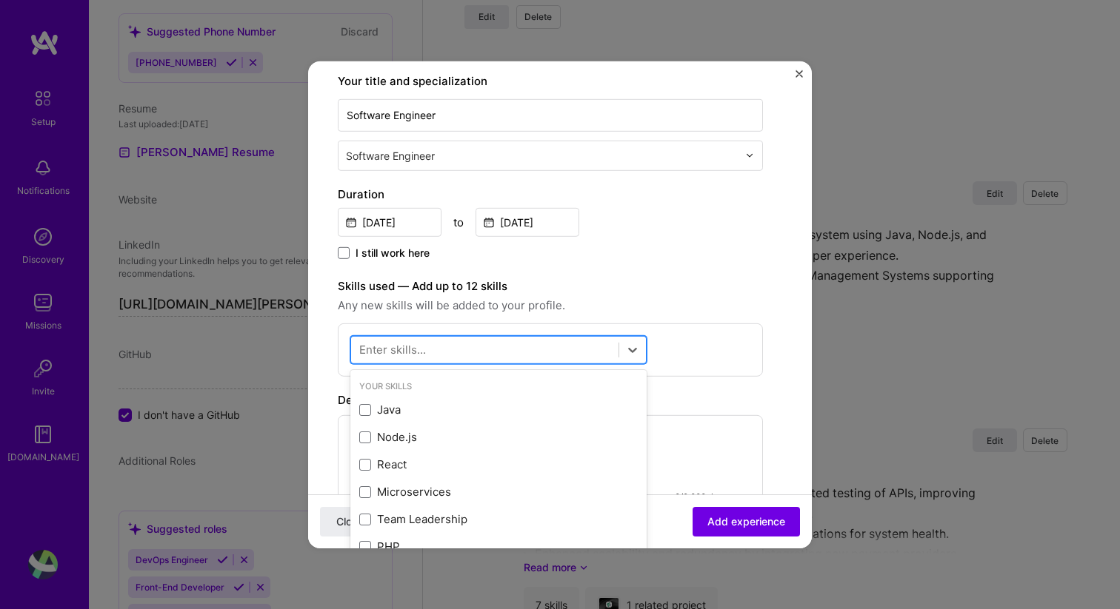
click at [541, 352] on div at bounding box center [484, 350] width 267 height 24
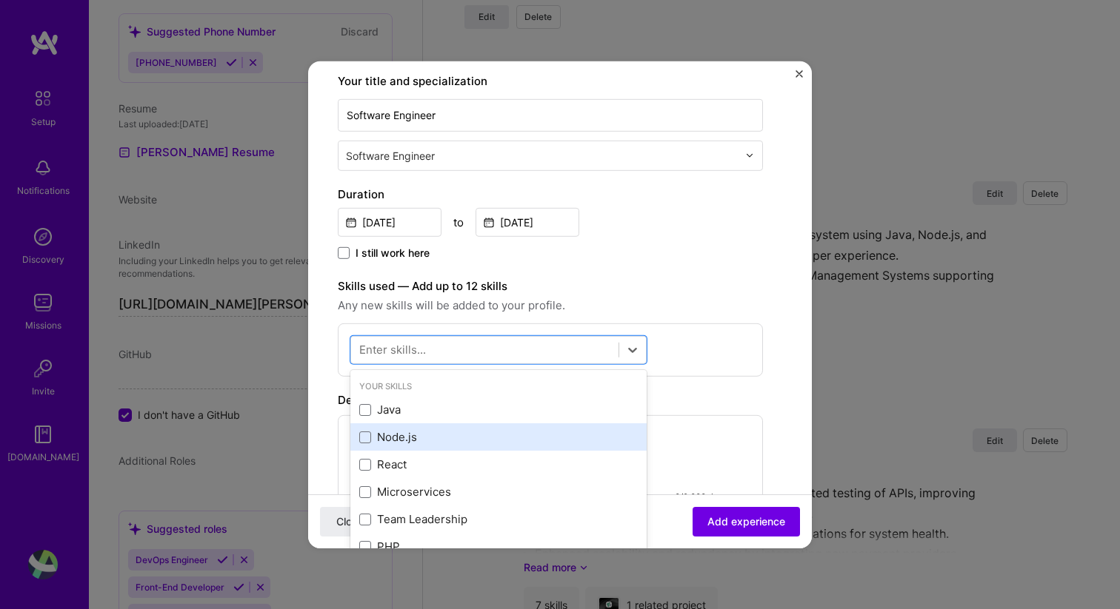
click at [375, 440] on div "Node.js" at bounding box center [498, 438] width 278 height 16
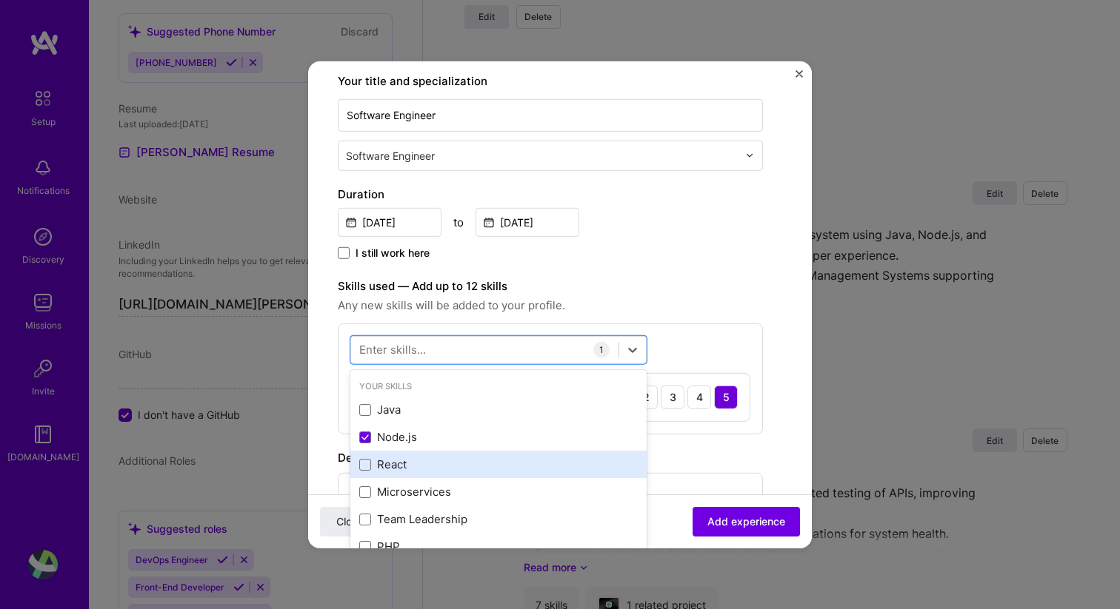
click at [371, 465] on div "React" at bounding box center [498, 465] width 278 height 16
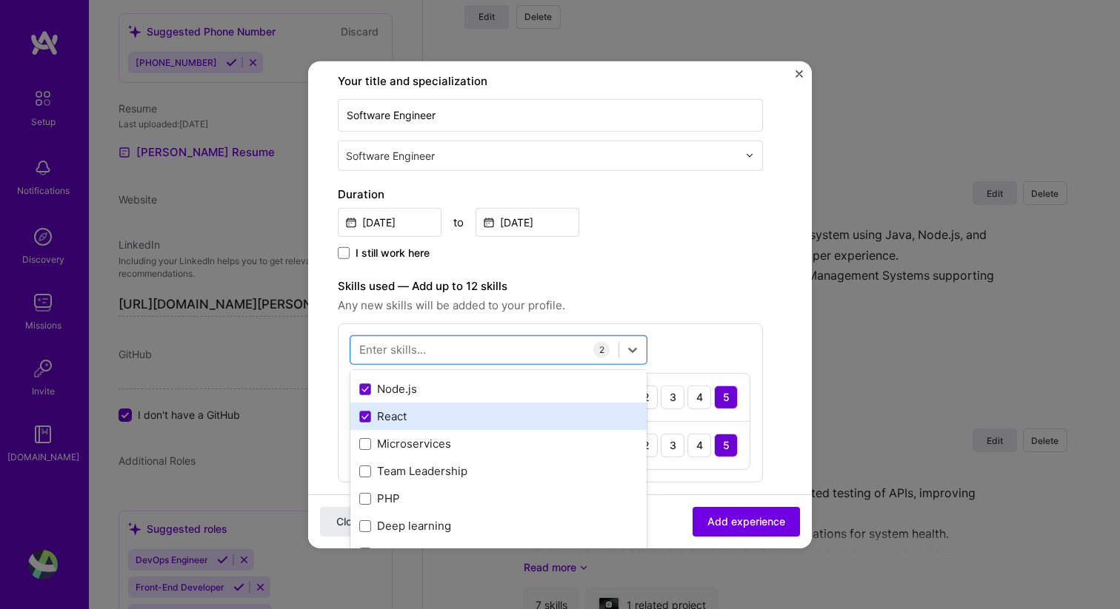
scroll to position [61, 0]
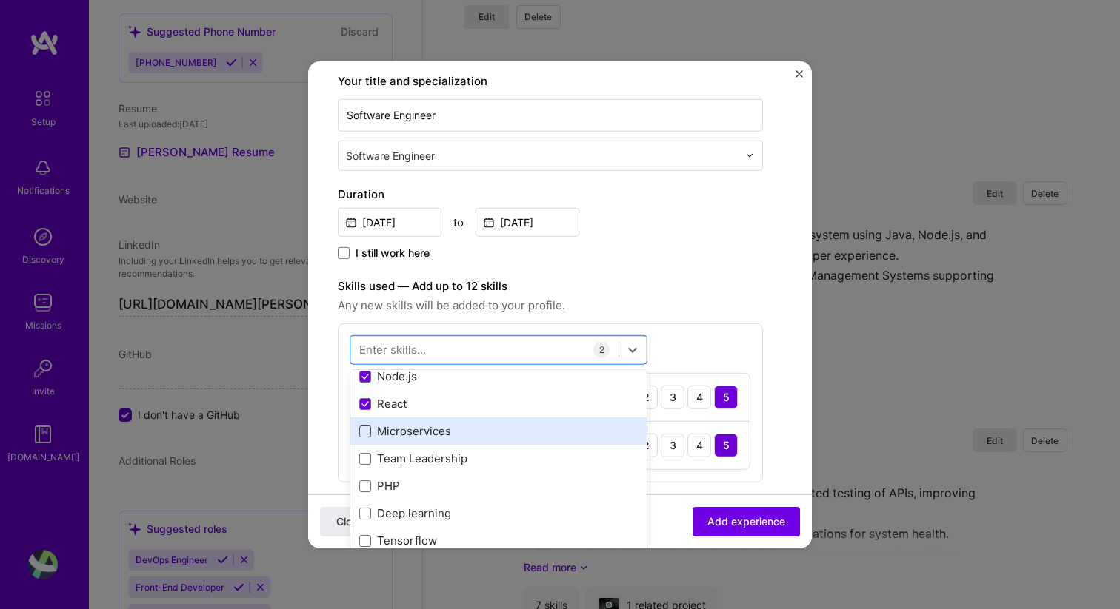
click at [370, 431] on span at bounding box center [365, 432] width 12 height 12
click at [0, 0] on input "checkbox" at bounding box center [0, 0] width 0 height 0
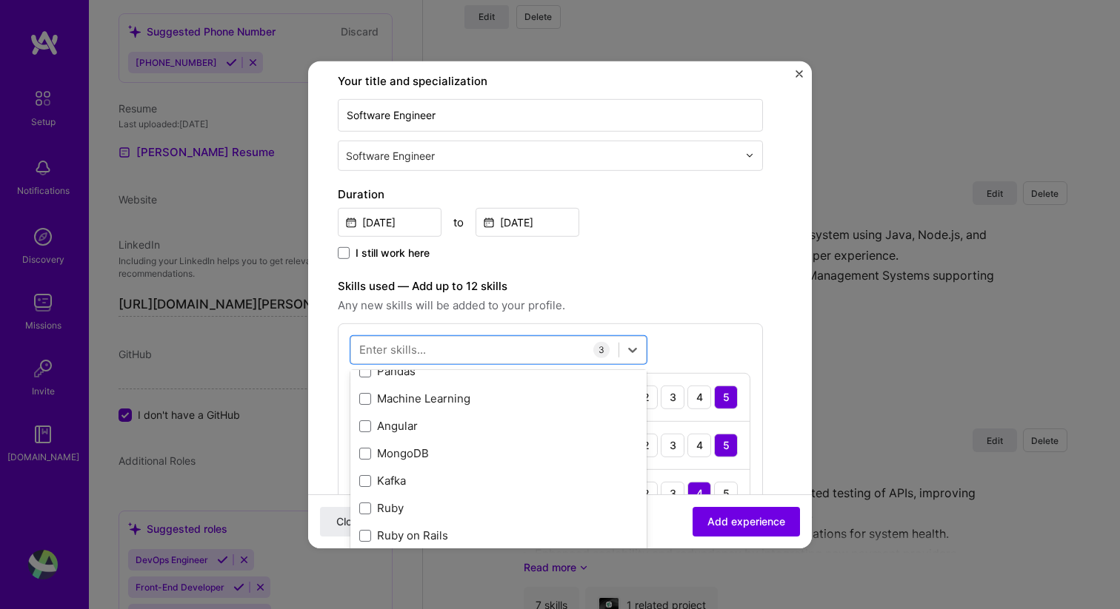
scroll to position [316, 0]
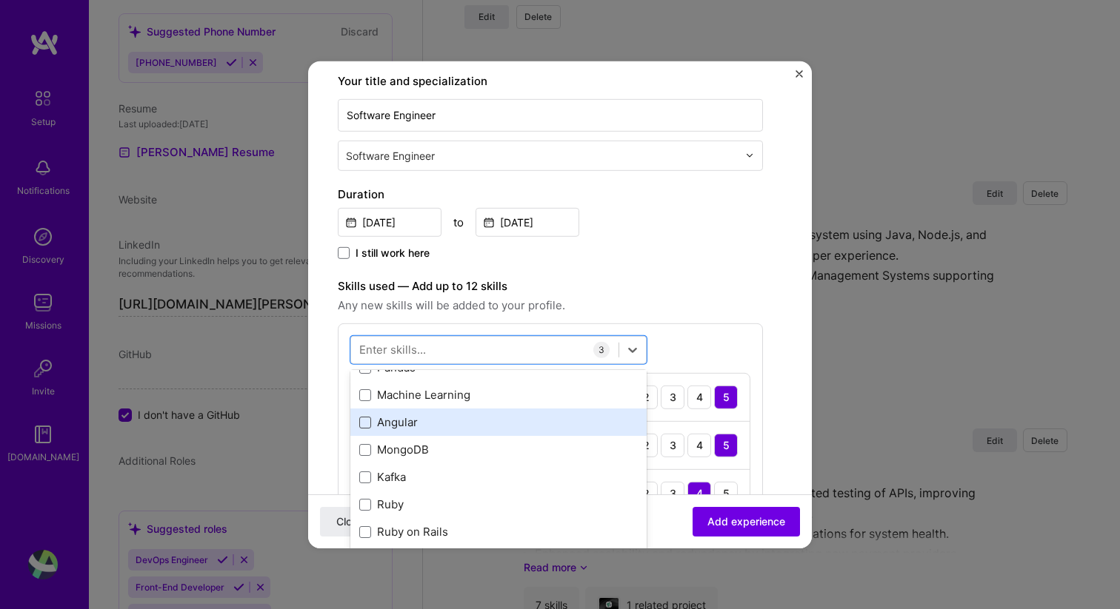
click at [367, 424] on span at bounding box center [365, 423] width 12 height 12
click at [0, 0] on input "checkbox" at bounding box center [0, 0] width 0 height 0
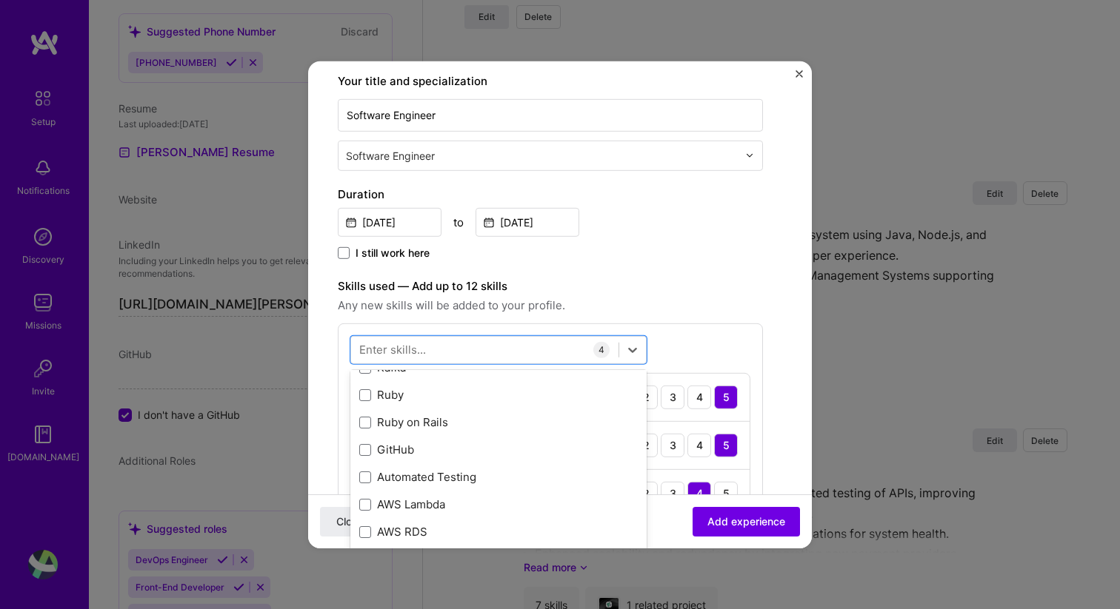
scroll to position [427, 0]
click at [370, 446] on span at bounding box center [365, 449] width 12 height 12
click at [0, 0] on input "checkbox" at bounding box center [0, 0] width 0 height 0
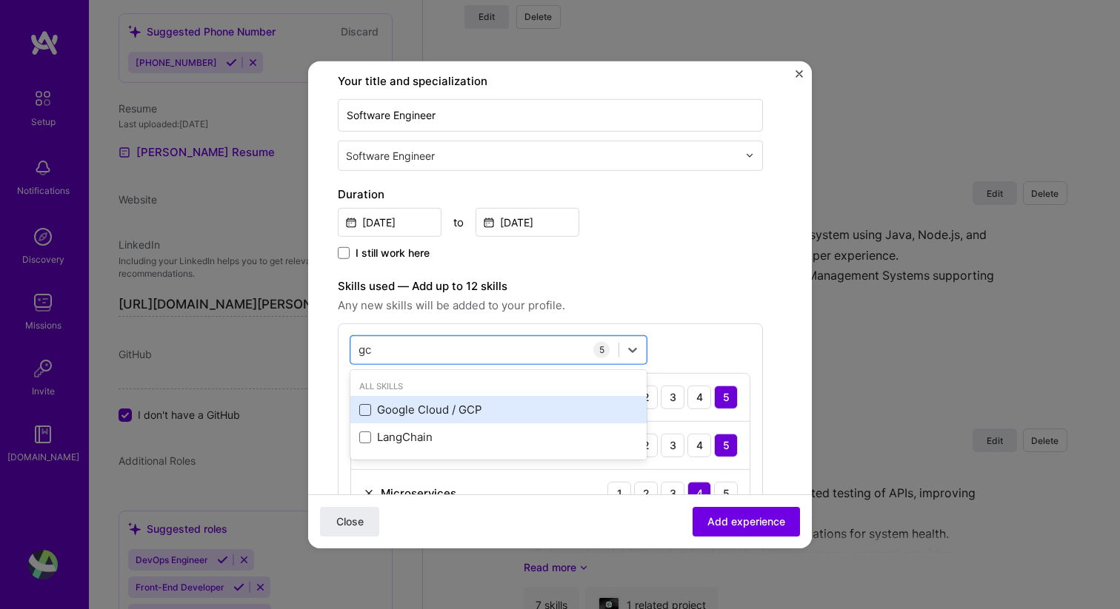
click at [365, 411] on span at bounding box center [365, 410] width 12 height 12
click at [0, 0] on input "checkbox" at bounding box center [0, 0] width 0 height 0
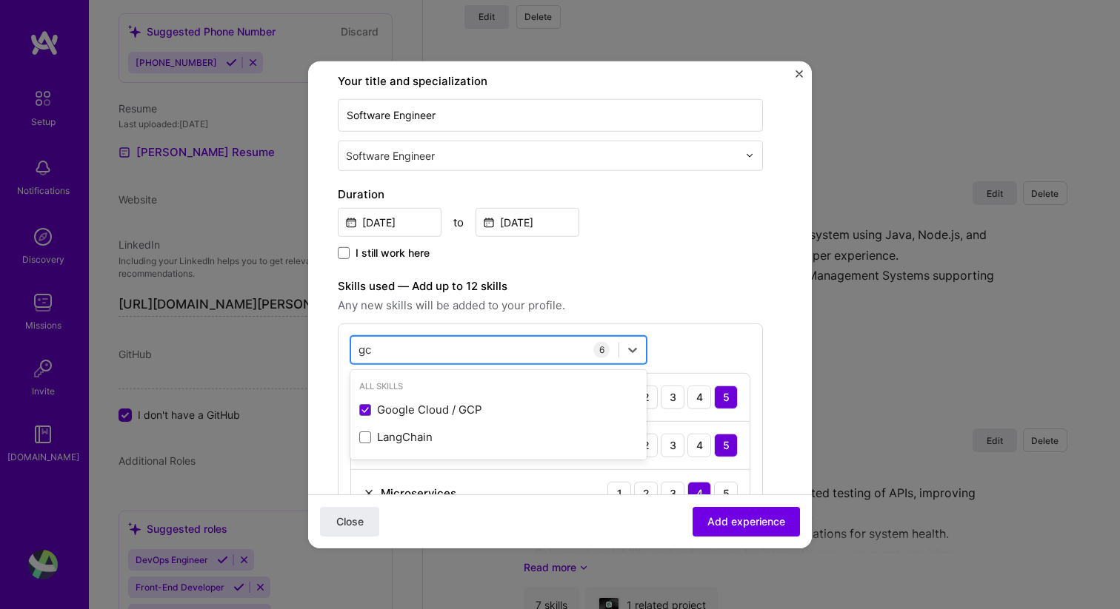
click at [378, 345] on div "gc gc" at bounding box center [484, 350] width 267 height 24
type input "g"
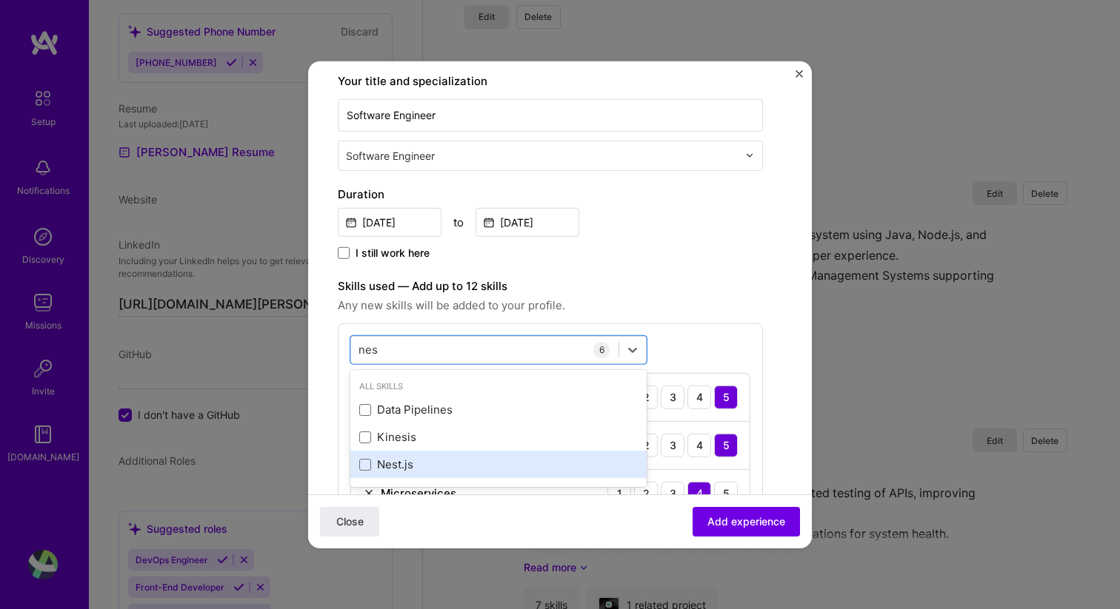
click at [361, 458] on div "Nest.js" at bounding box center [498, 465] width 278 height 16
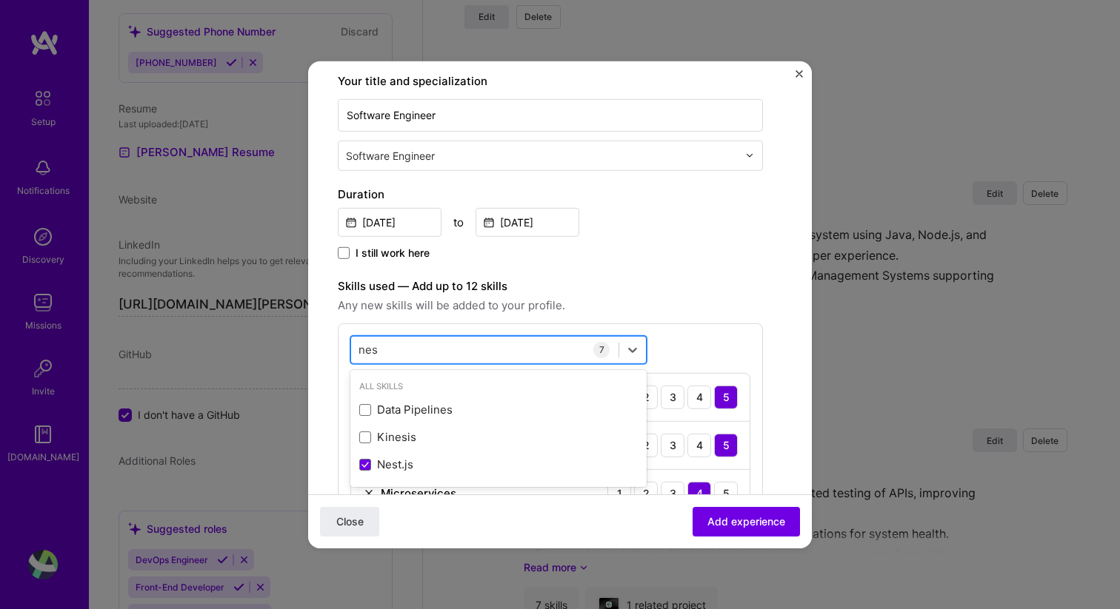
click at [370, 349] on input "nes" at bounding box center [368, 350] width 20 height 16
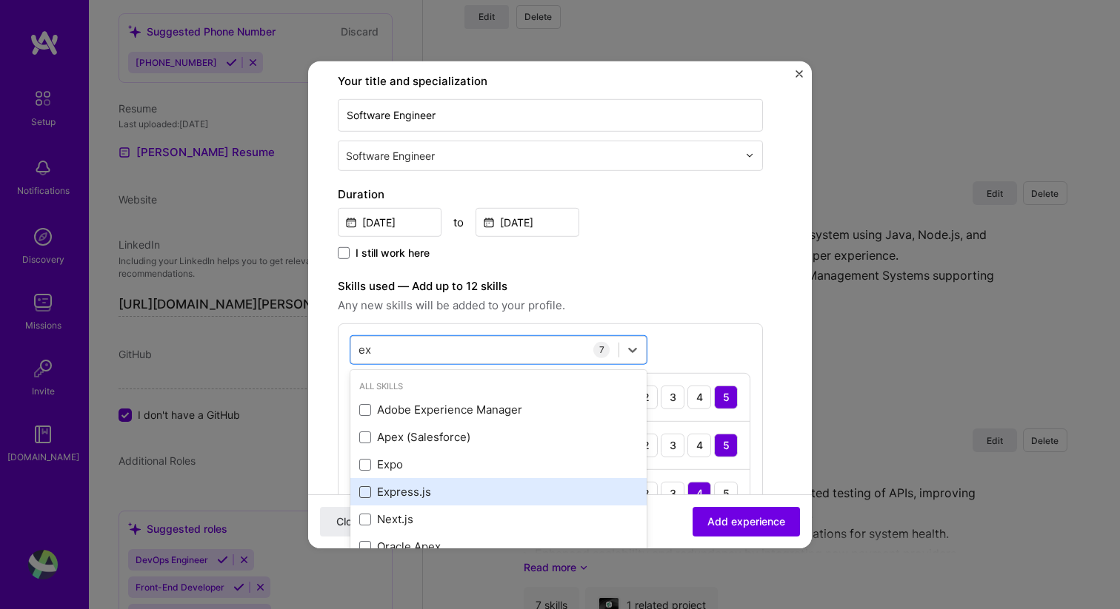
click at [368, 493] on span at bounding box center [365, 493] width 12 height 12
click at [0, 0] on input "checkbox" at bounding box center [0, 0] width 0 height 0
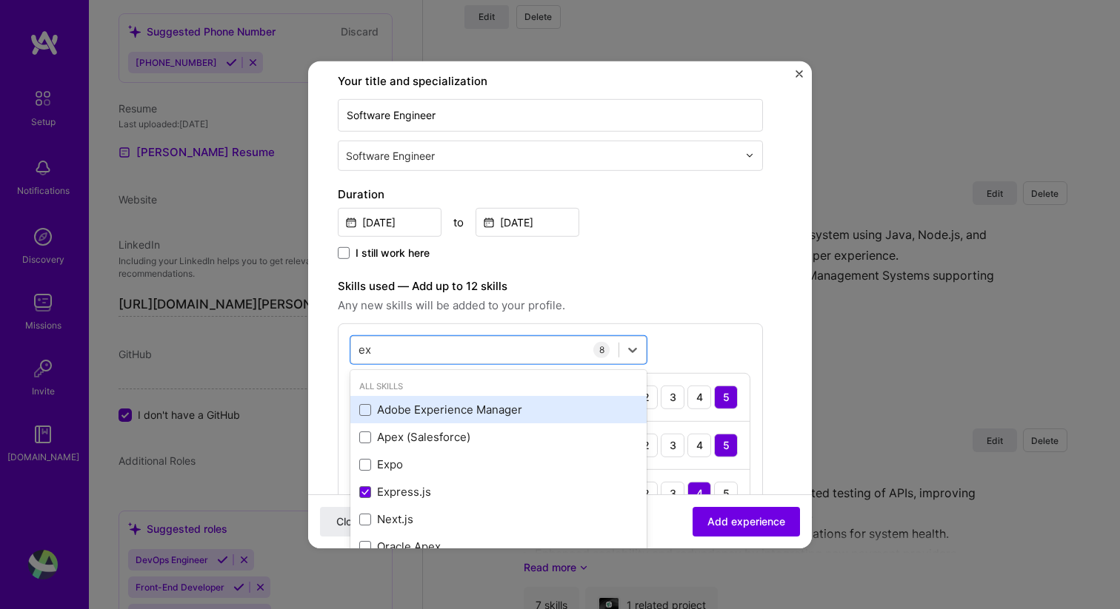
scroll to position [5, 0]
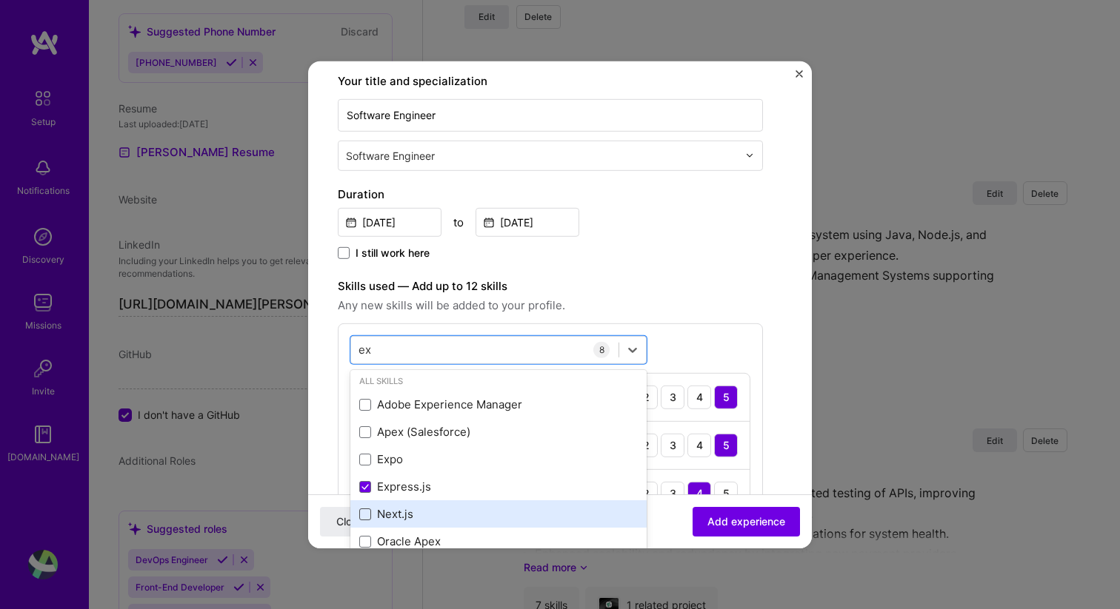
click at [369, 516] on span at bounding box center [365, 515] width 12 height 12
click at [0, 0] on input "checkbox" at bounding box center [0, 0] width 0 height 0
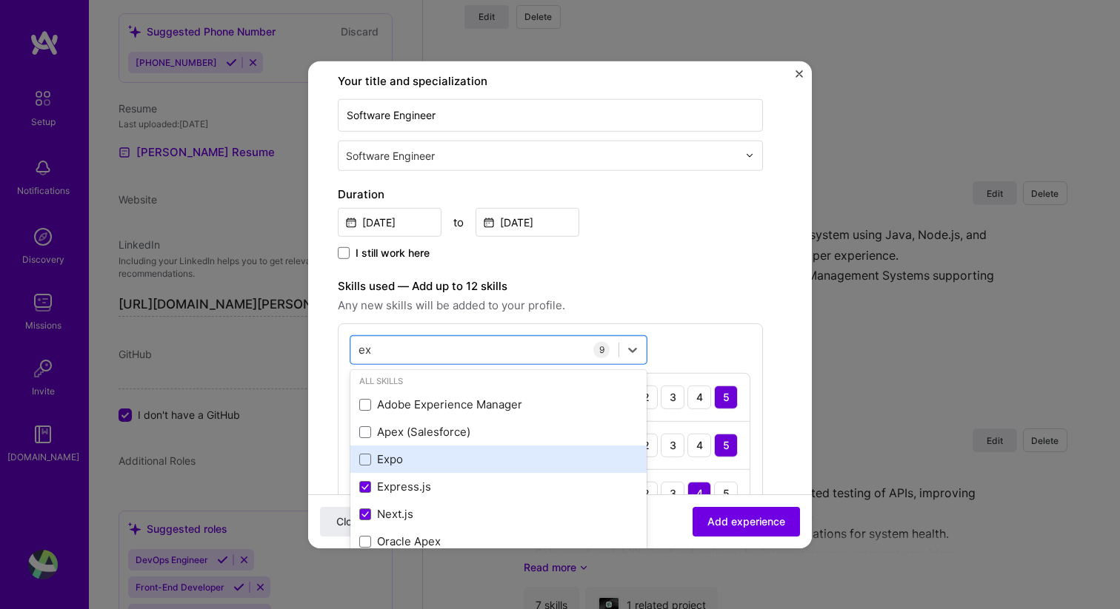
scroll to position [0, 0]
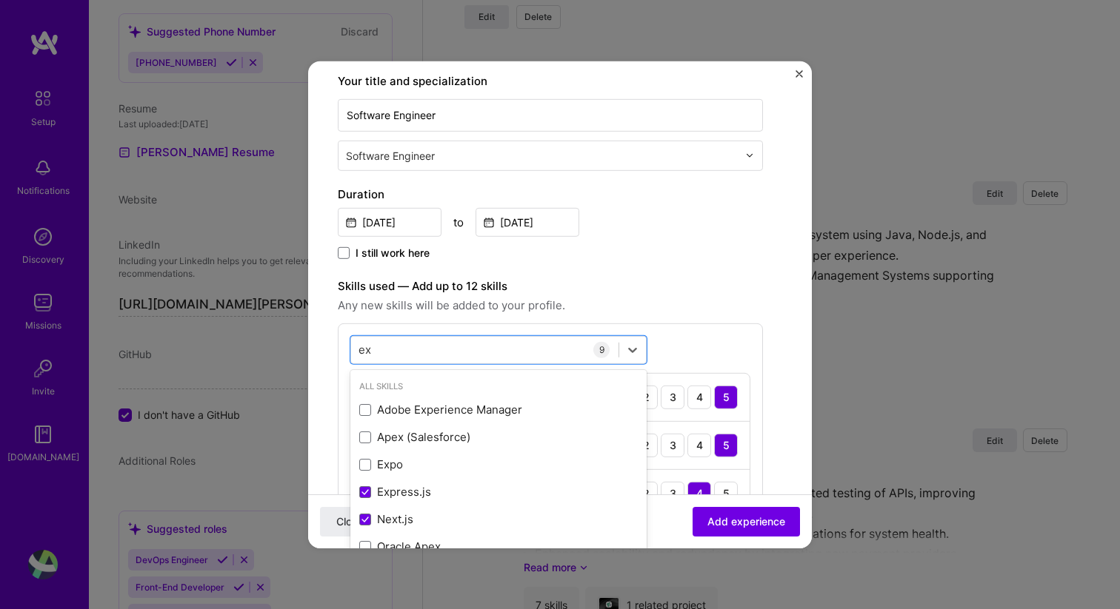
type input "ex"
click at [684, 303] on span "Any new skills will be added to your profile." at bounding box center [550, 305] width 425 height 18
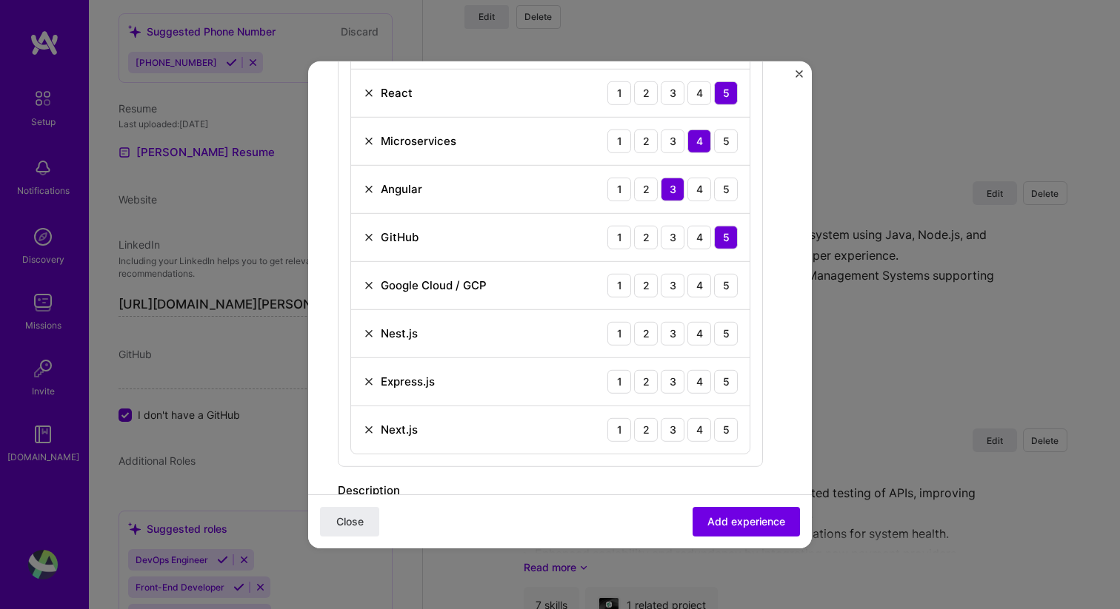
scroll to position [583, 0]
click at [670, 288] on div "3" at bounding box center [673, 285] width 24 height 24
click at [697, 331] on div "4" at bounding box center [699, 333] width 24 height 24
click at [699, 379] on div "4" at bounding box center [699, 381] width 24 height 24
click at [698, 429] on div "4" at bounding box center [699, 429] width 24 height 24
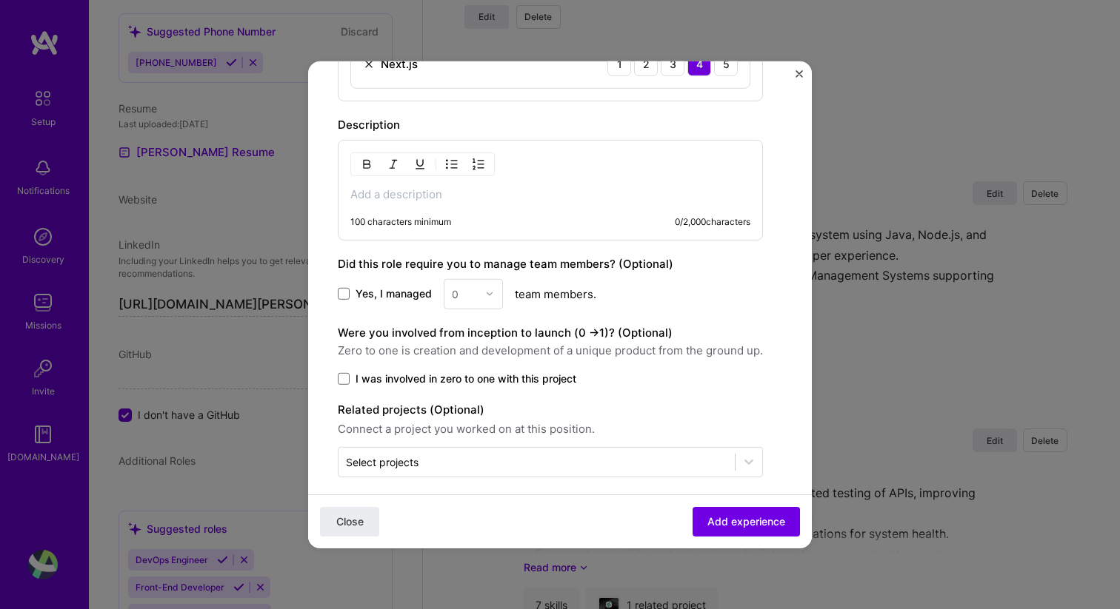
scroll to position [960, 0]
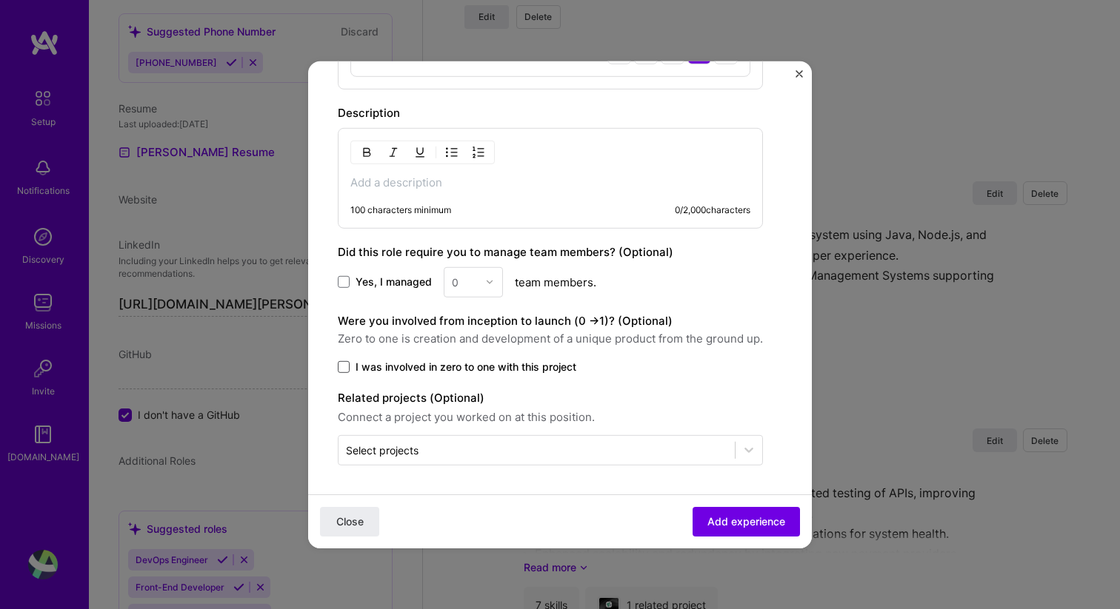
click at [343, 365] on span at bounding box center [344, 367] width 12 height 12
click at [0, 0] on input "I was involved in zero to one with this project" at bounding box center [0, 0] width 0 height 0
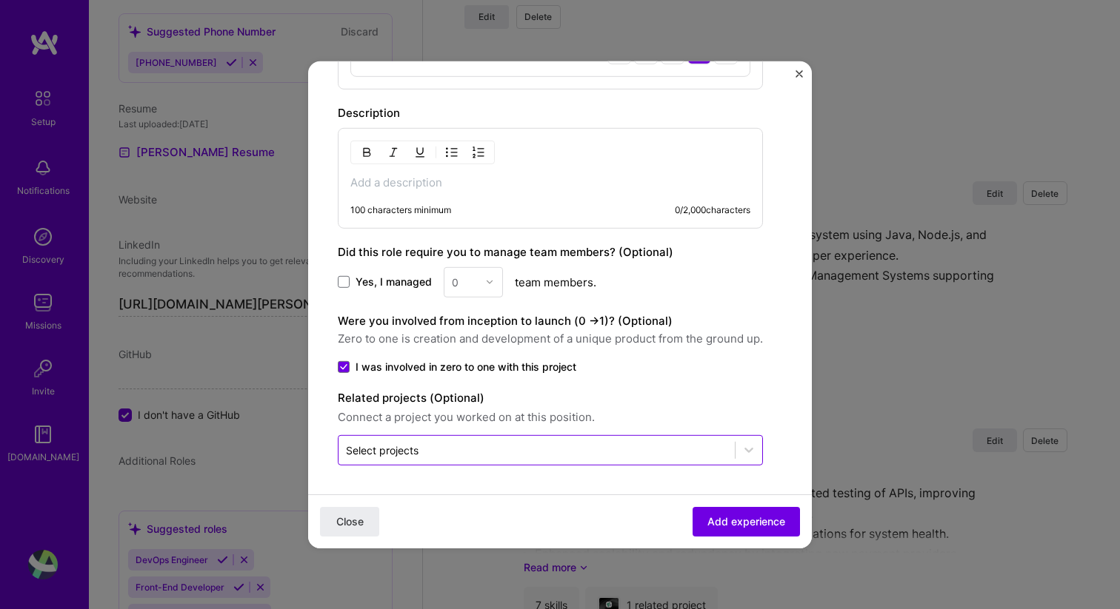
click at [398, 445] on div "Select projects" at bounding box center [382, 450] width 73 height 16
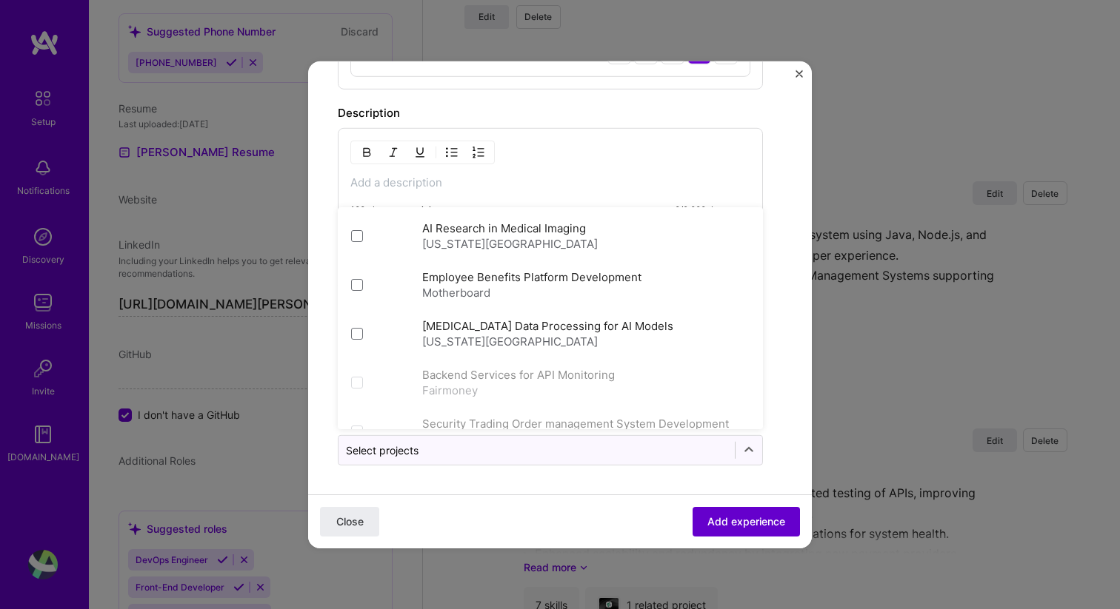
click at [744, 518] on span "Add experience" at bounding box center [746, 522] width 78 height 15
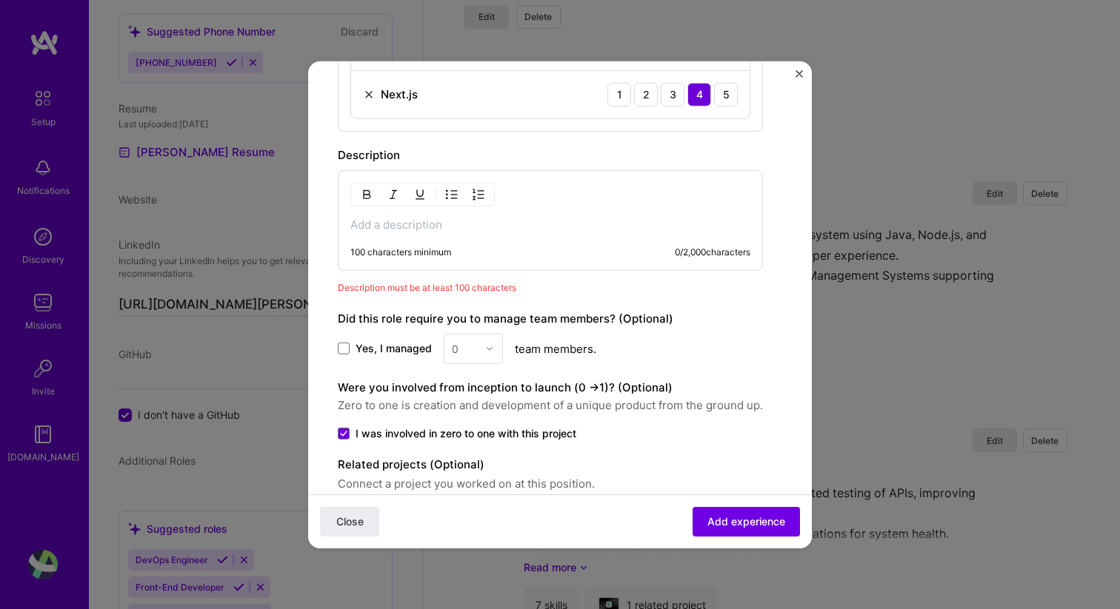
scroll to position [916, 0]
click at [365, 246] on div "100 characters minimum 0 / 2,000 characters" at bounding box center [550, 221] width 425 height 101
click at [385, 234] on div "100 characters minimum 0 / 2,000 characters" at bounding box center [550, 221] width 425 height 101
click at [387, 230] on p at bounding box center [550, 225] width 400 height 15
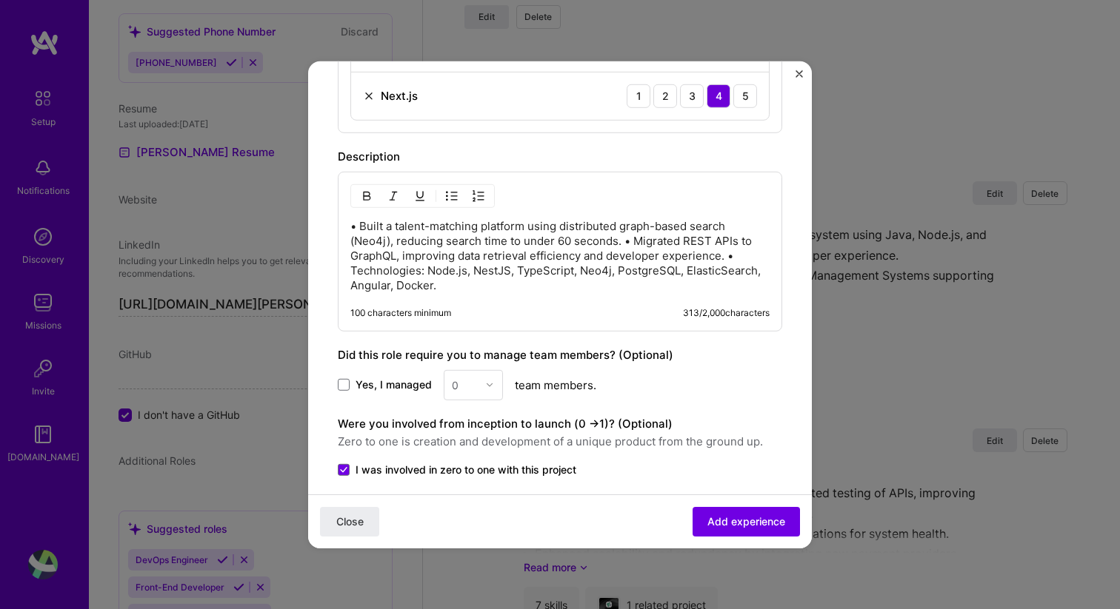
click at [361, 230] on p "• Built a talent-matching platform using distributed graph-based search (Neo4j)…" at bounding box center [559, 255] width 419 height 74
click at [450, 198] on img "button" at bounding box center [452, 196] width 12 height 12
click at [664, 241] on p "Built a talent-matching platform using distributed graph-based search (Neo4j), …" at bounding box center [575, 256] width 390 height 74
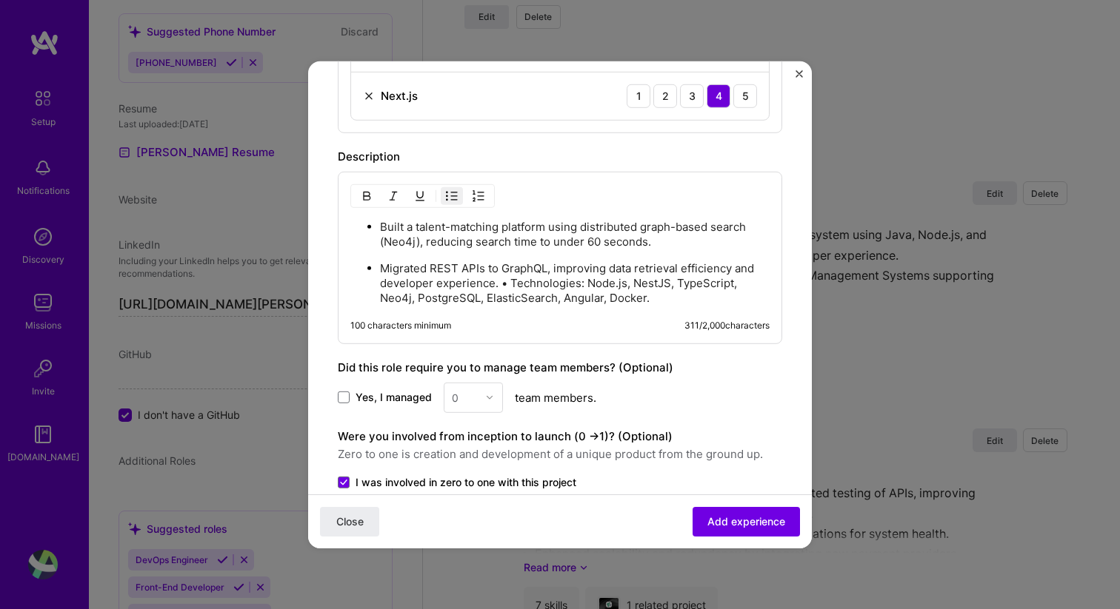
click at [509, 282] on p "Migrated REST APIs to GraphQL, improving data retrieval efficiency and develope…" at bounding box center [575, 283] width 390 height 44
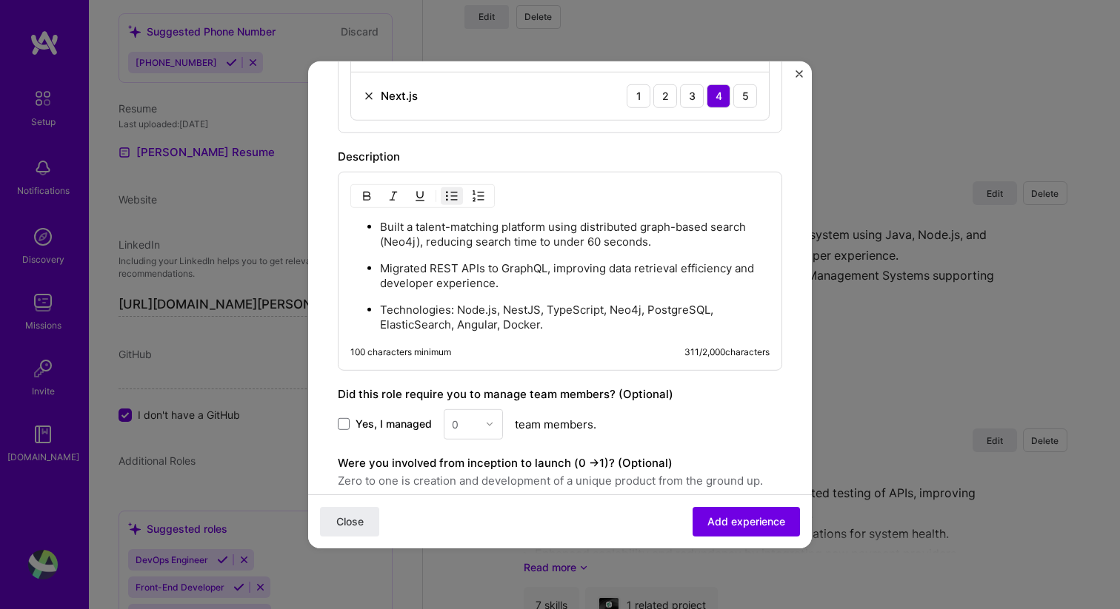
click at [505, 284] on p "Migrated REST APIs to GraphQL, improving data retrieval efficiency and develope…" at bounding box center [575, 276] width 390 height 30
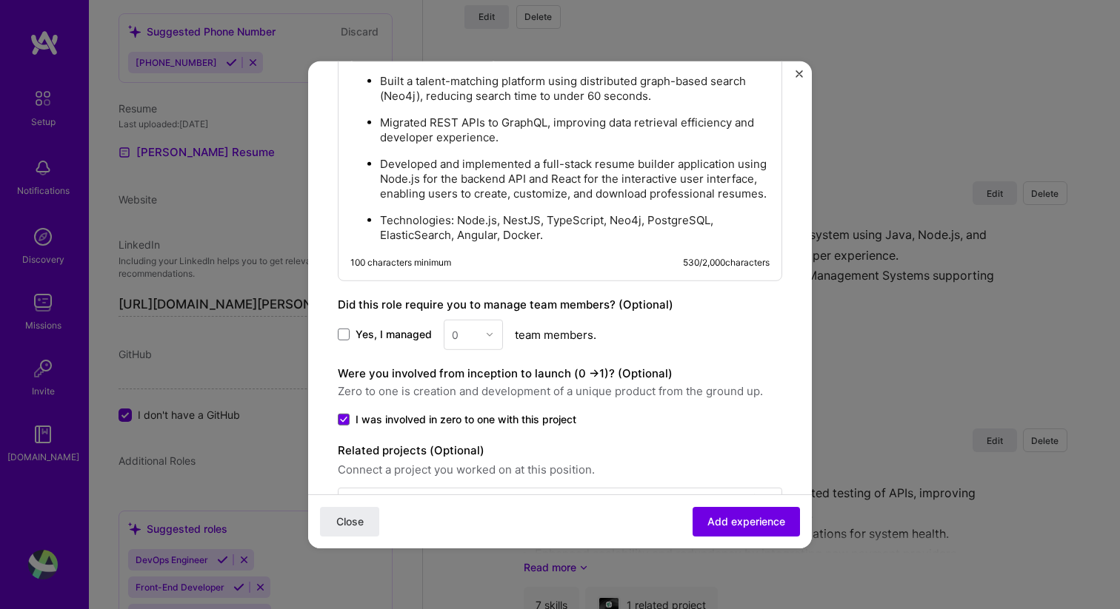
scroll to position [1113, 0]
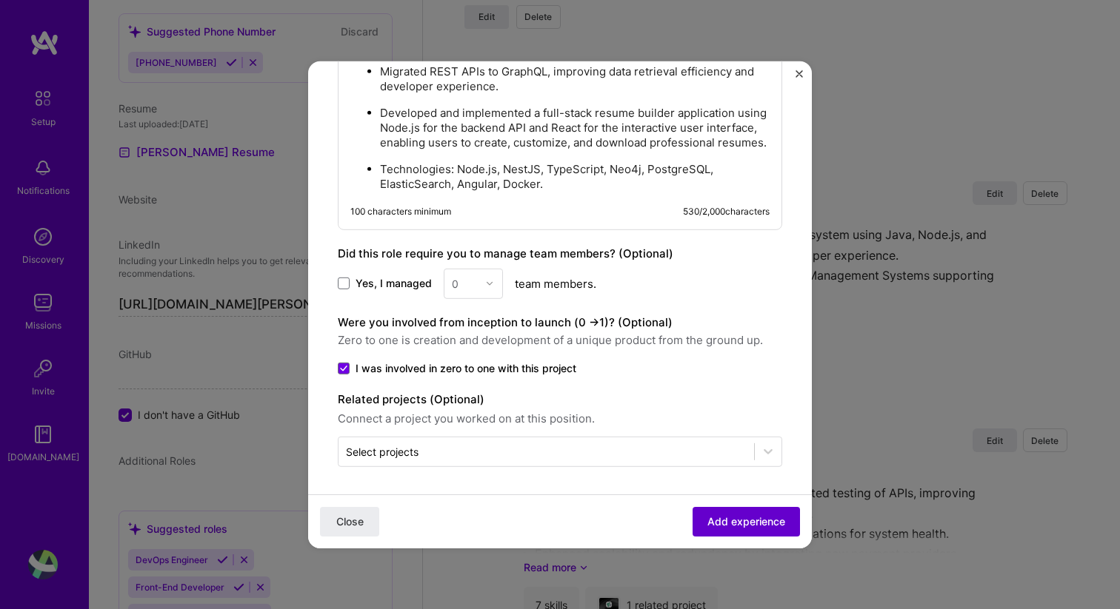
click at [727, 534] on button "Add experience" at bounding box center [745, 522] width 107 height 30
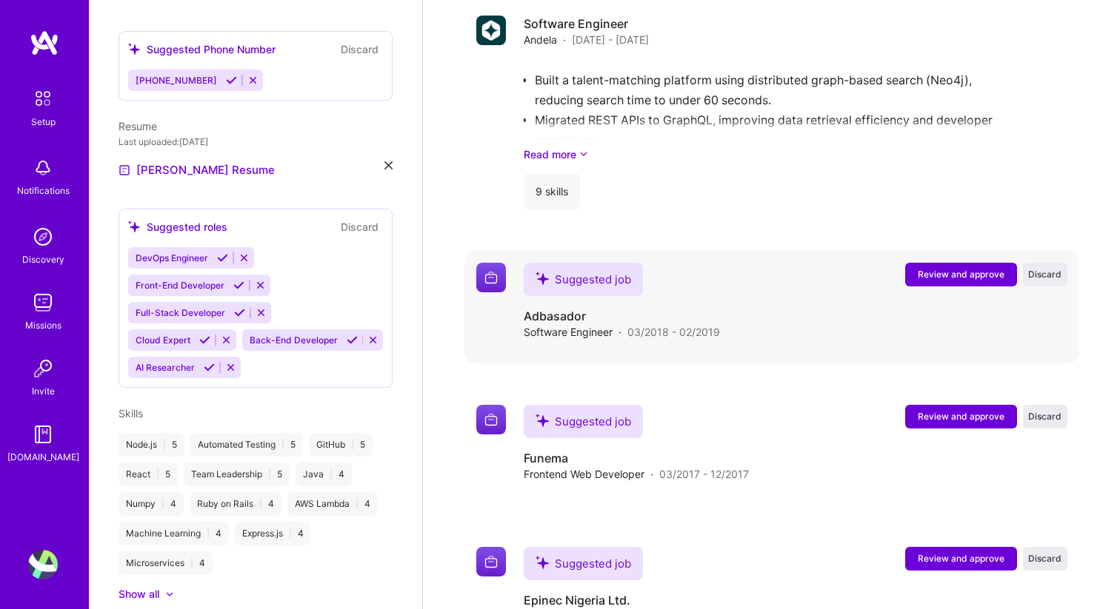
scroll to position [2700, 0]
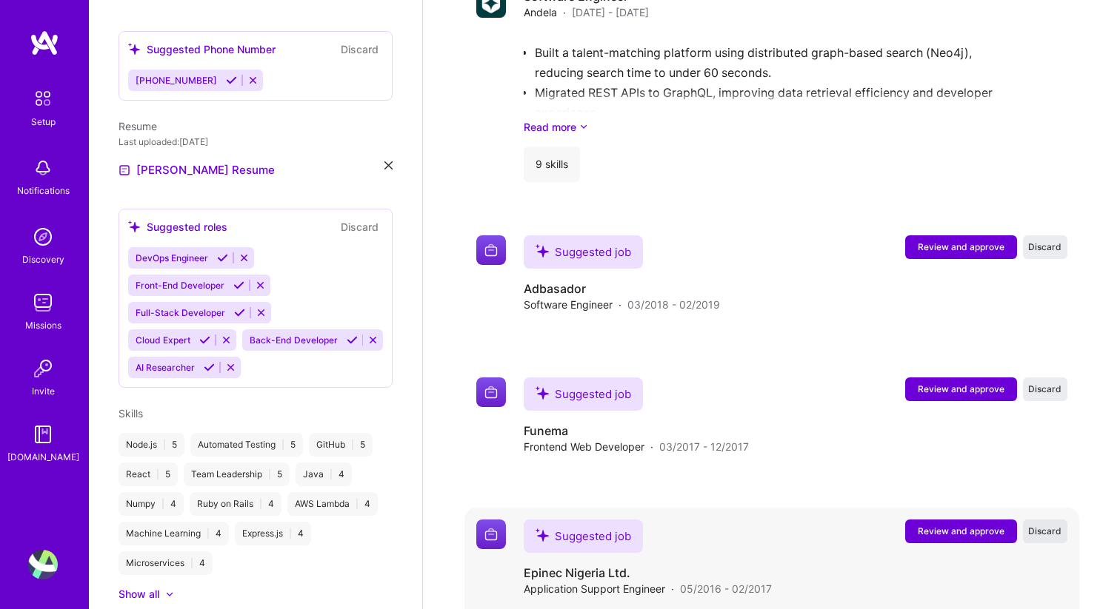
click at [1031, 525] on span "Discard" at bounding box center [1044, 531] width 33 height 13
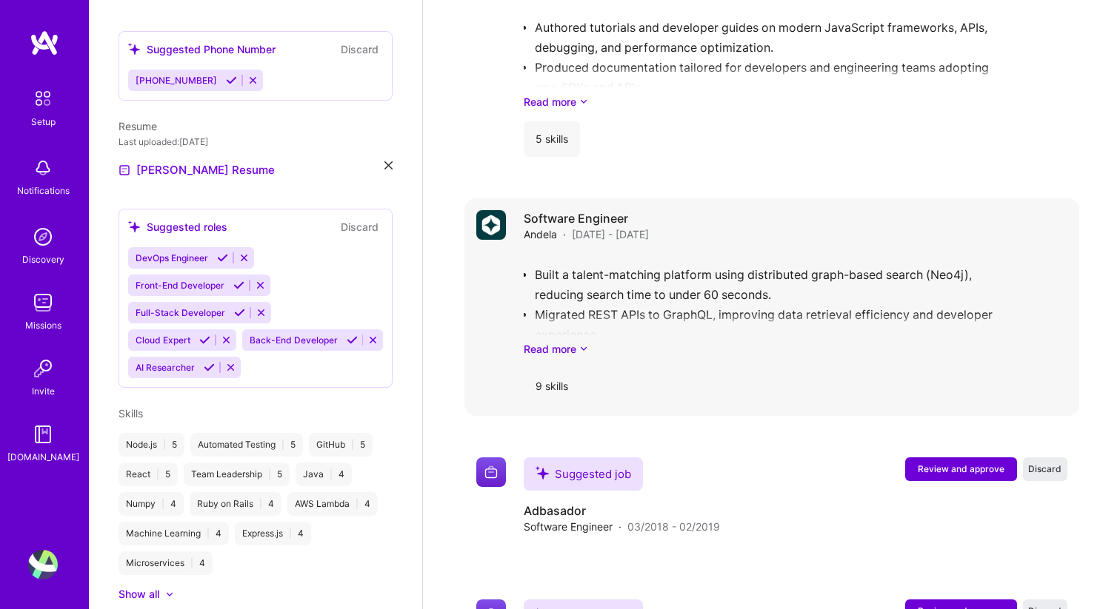
scroll to position [2558, 0]
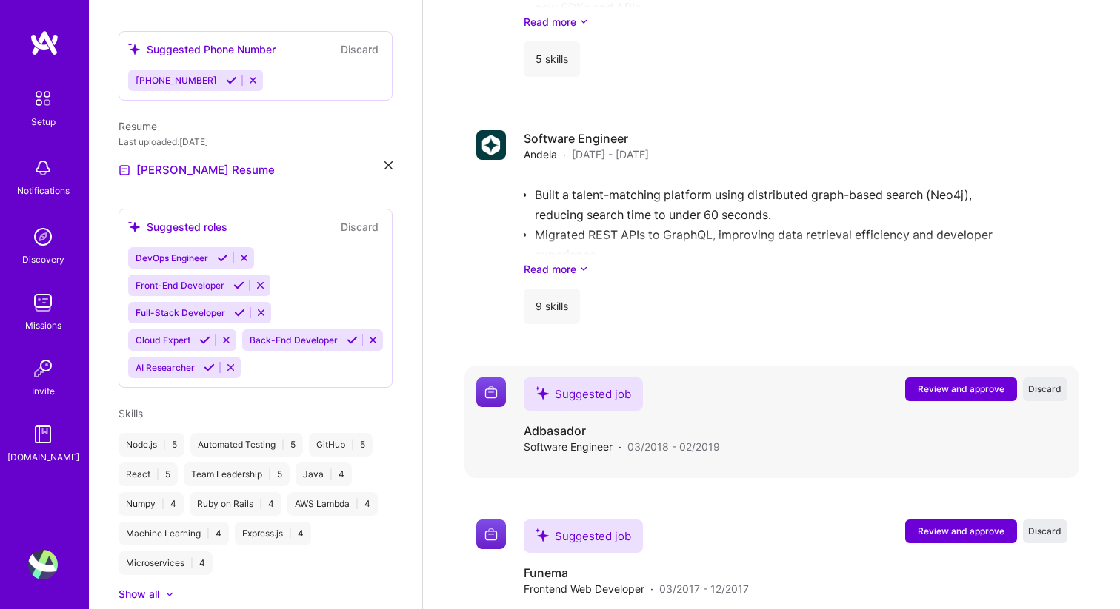
click at [927, 383] on span "Review and approve" at bounding box center [961, 389] width 87 height 13
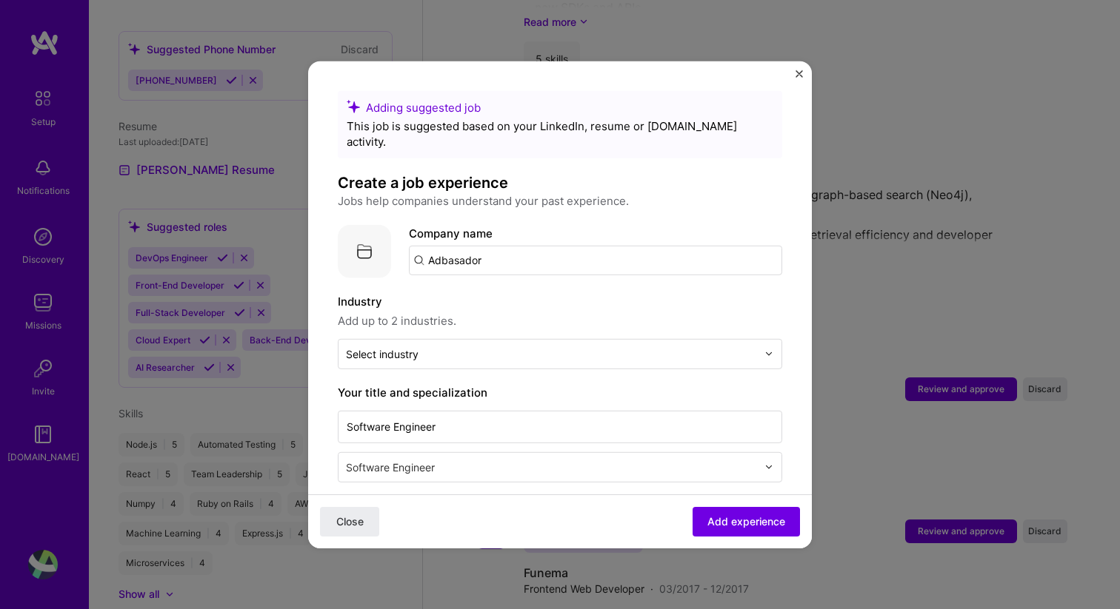
click at [519, 245] on input "Adbasador" at bounding box center [595, 260] width 373 height 30
type input "Adbasador"
click at [512, 288] on div "Adbasador" at bounding box center [527, 301] width 70 height 26
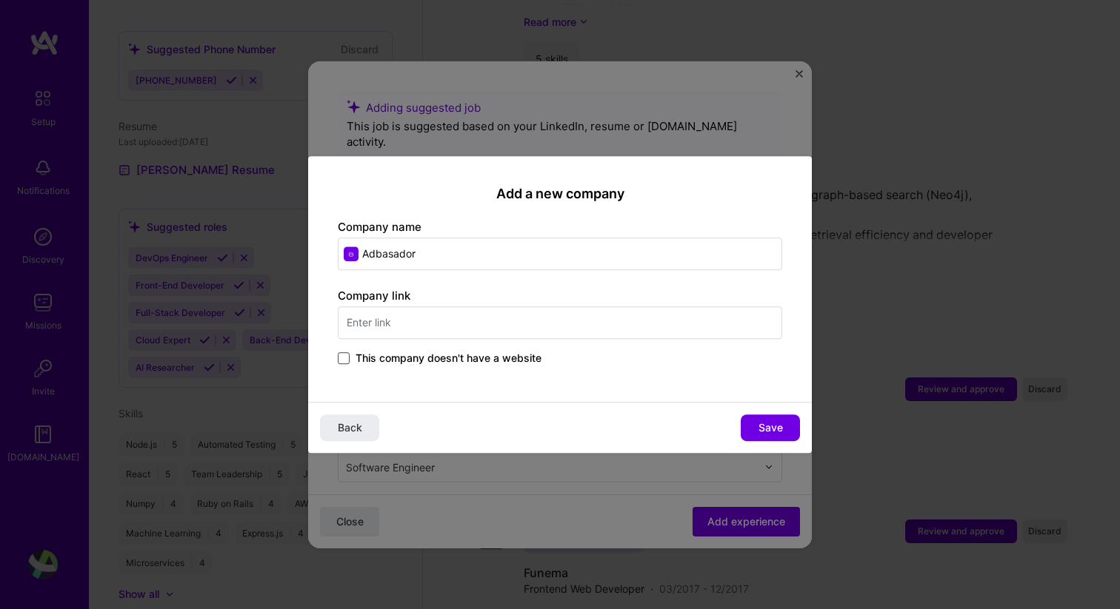
click at [342, 359] on span at bounding box center [344, 358] width 12 height 12
click at [0, 0] on input "This company doesn't have a website" at bounding box center [0, 0] width 0 height 0
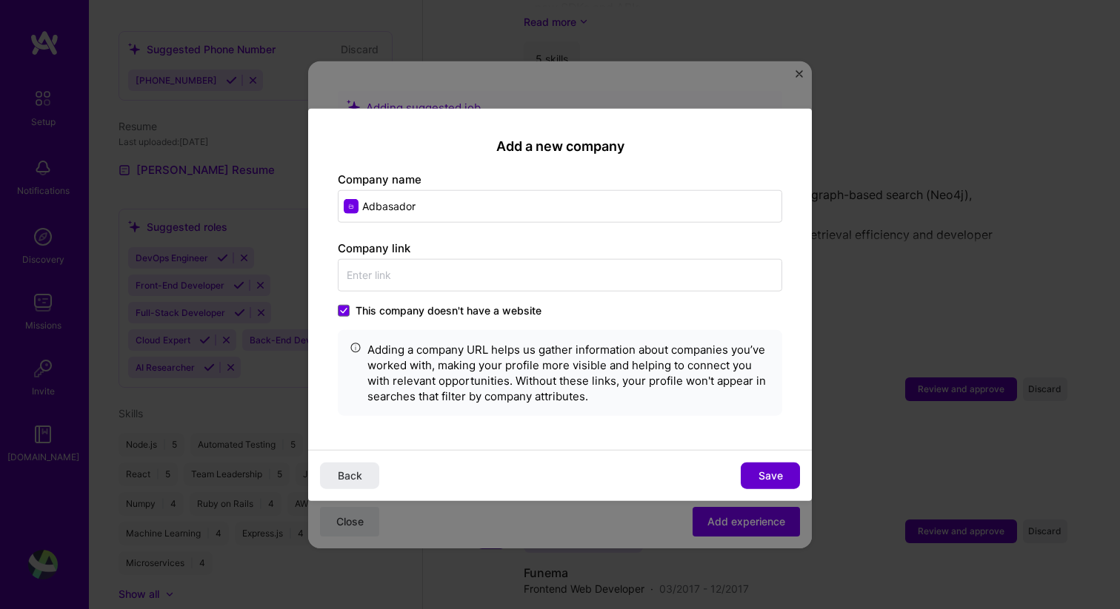
click at [775, 483] on button "Save" at bounding box center [770, 476] width 59 height 27
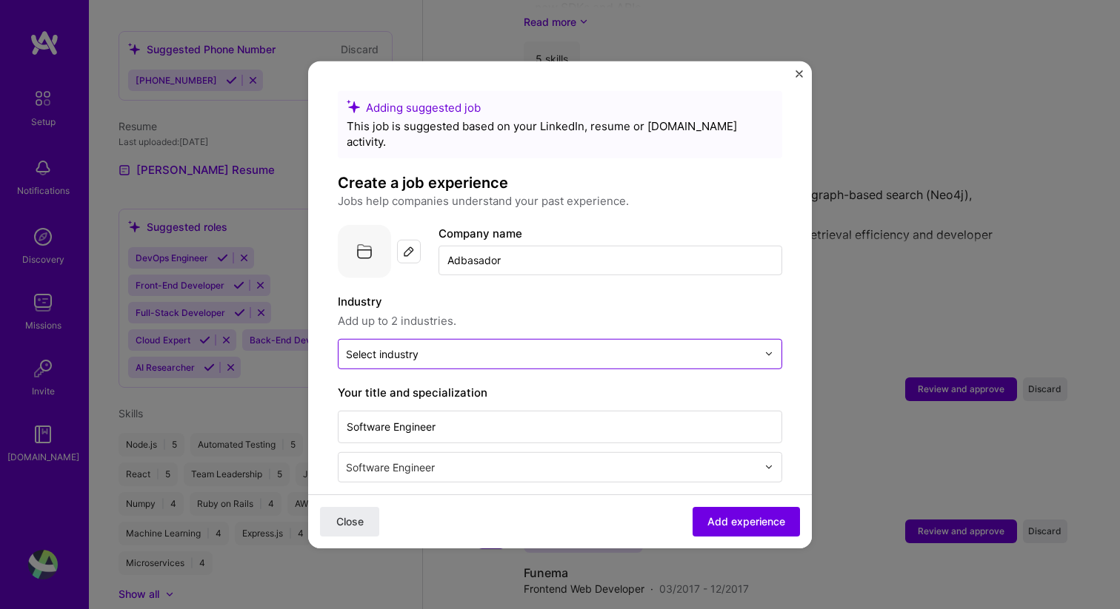
click at [680, 346] on input "text" at bounding box center [551, 354] width 411 height 16
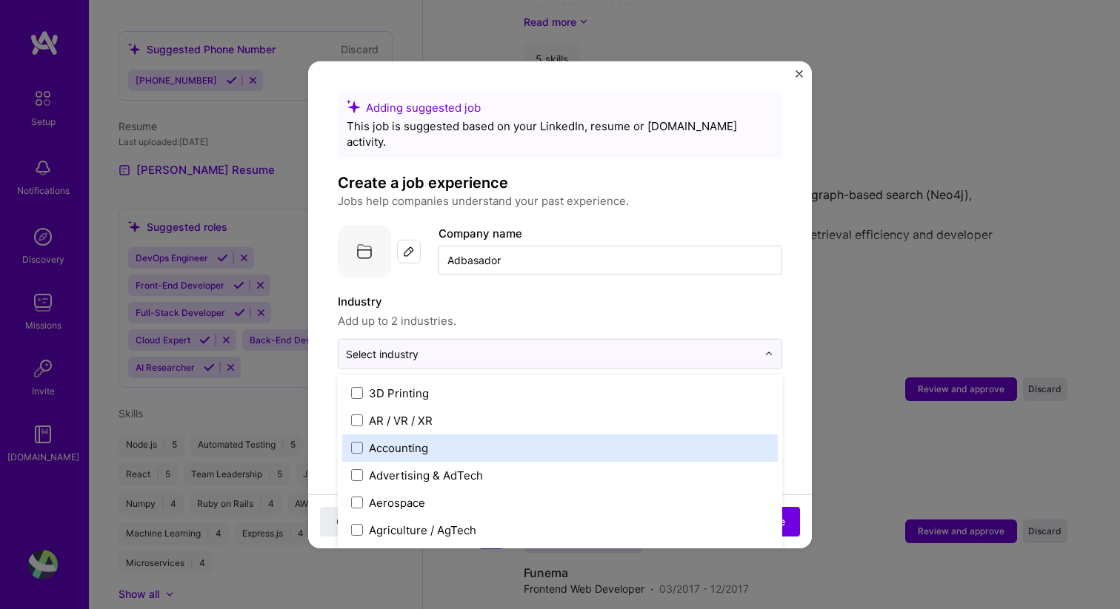
scroll to position [1, 0]
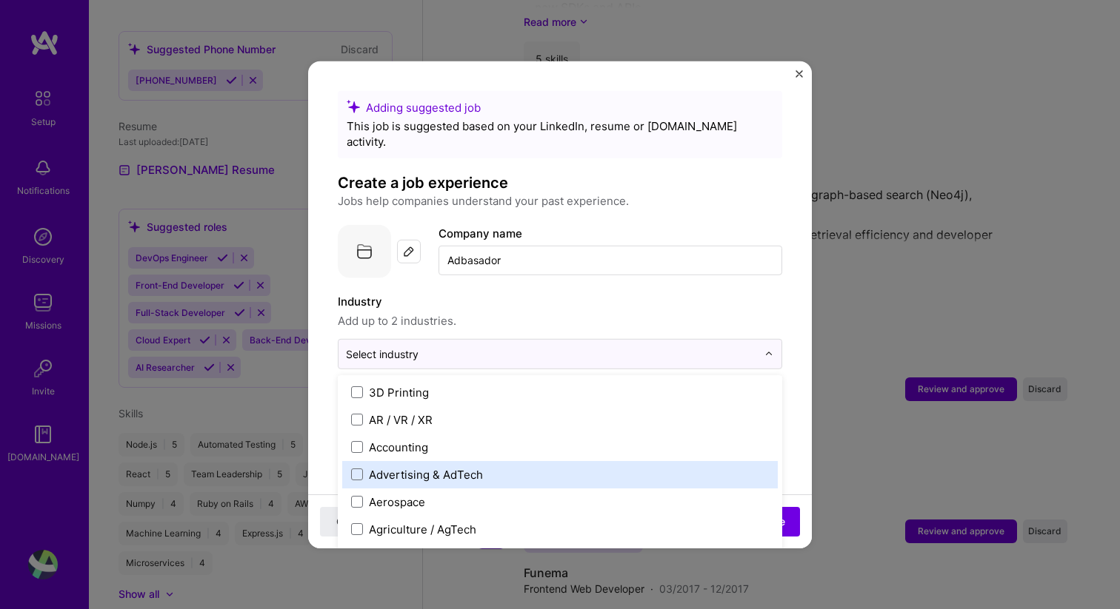
click at [512, 467] on label "Advertising & AdTech" at bounding box center [560, 475] width 418 height 16
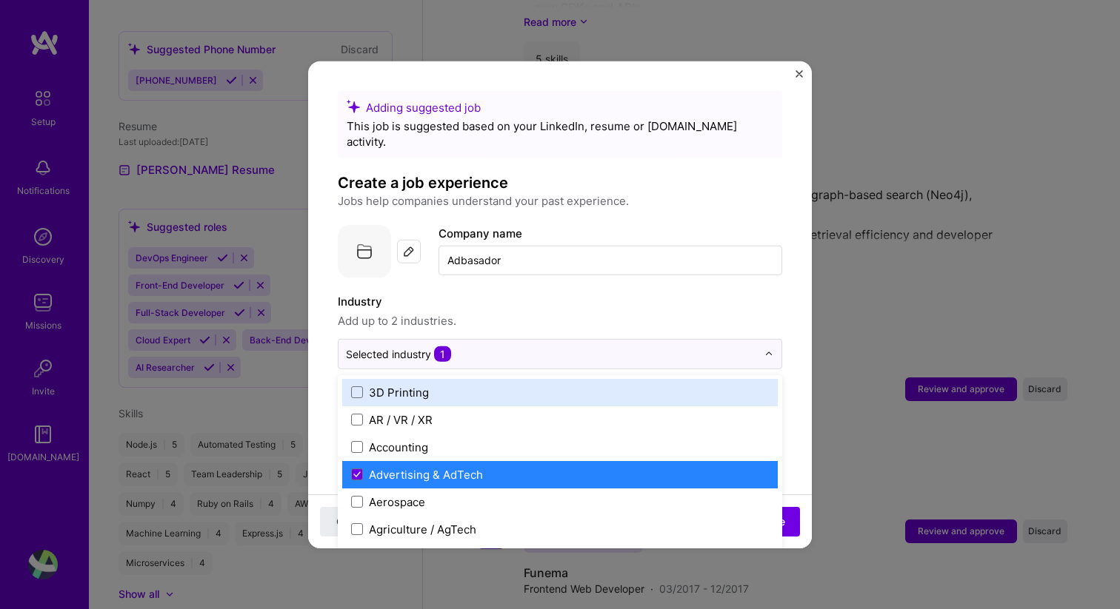
click at [697, 295] on div "Industry Add up to 2 industries." at bounding box center [560, 311] width 444 height 37
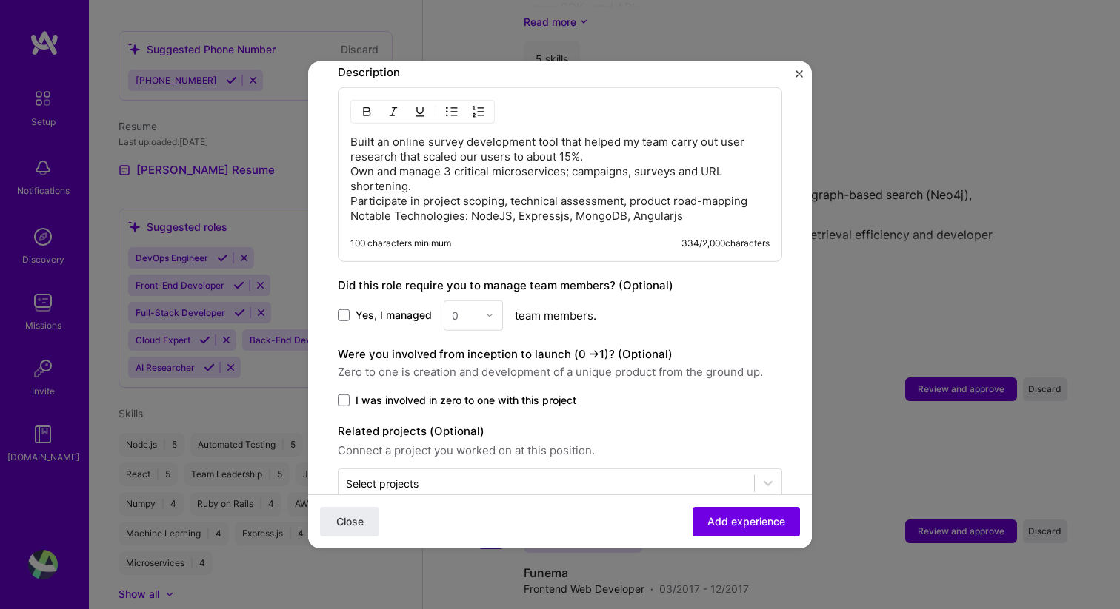
scroll to position [658, 0]
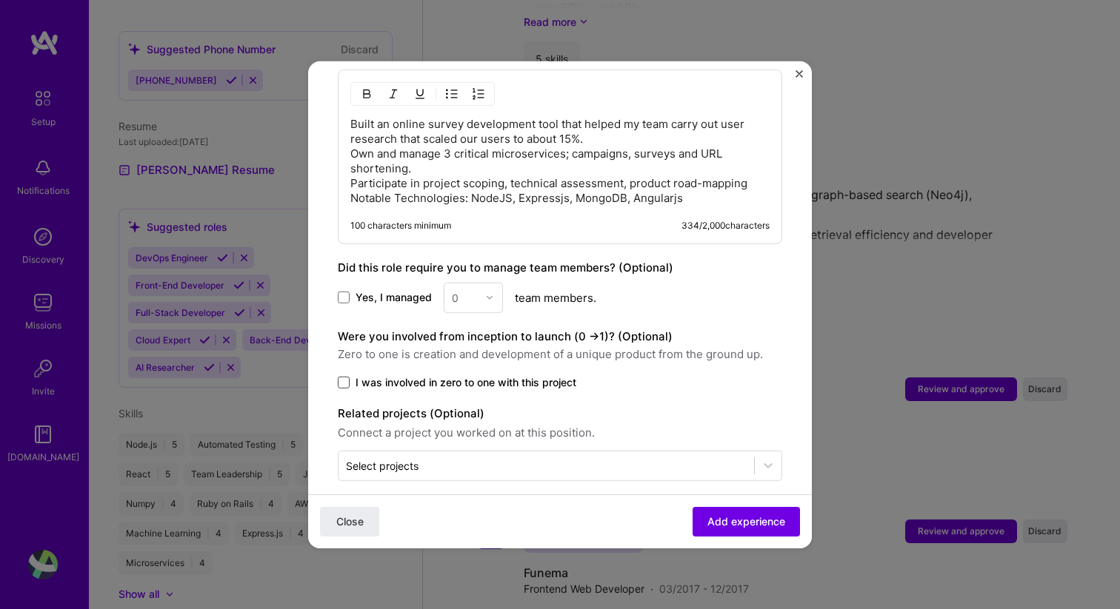
click at [348, 376] on span at bounding box center [344, 382] width 12 height 12
click at [0, 0] on input "I was involved in zero to one with this project" at bounding box center [0, 0] width 0 height 0
click at [736, 520] on span "Add experience" at bounding box center [746, 522] width 78 height 15
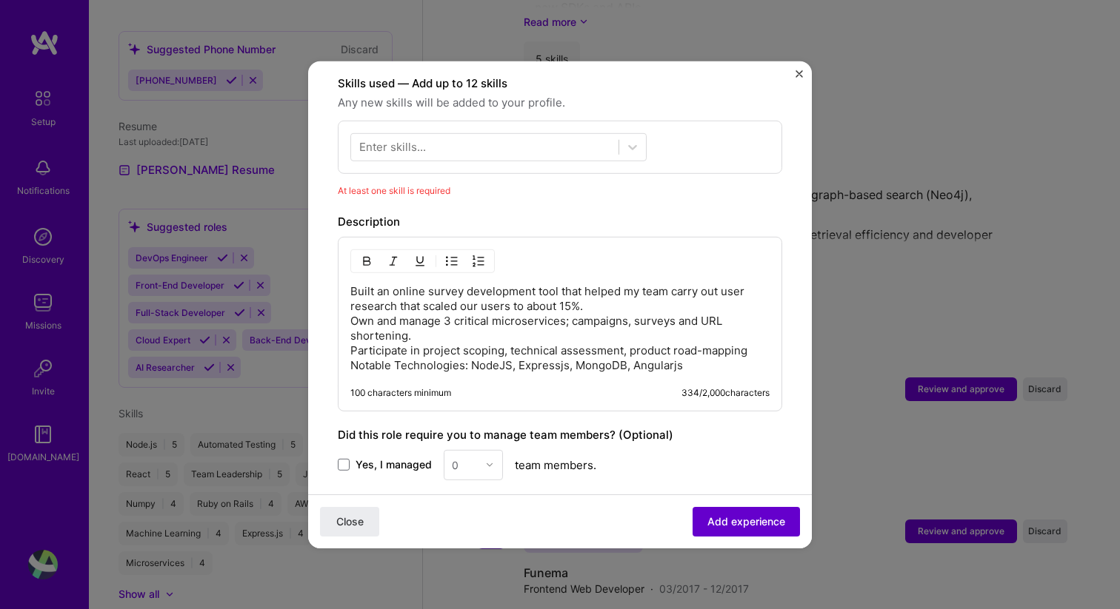
scroll to position [512, 0]
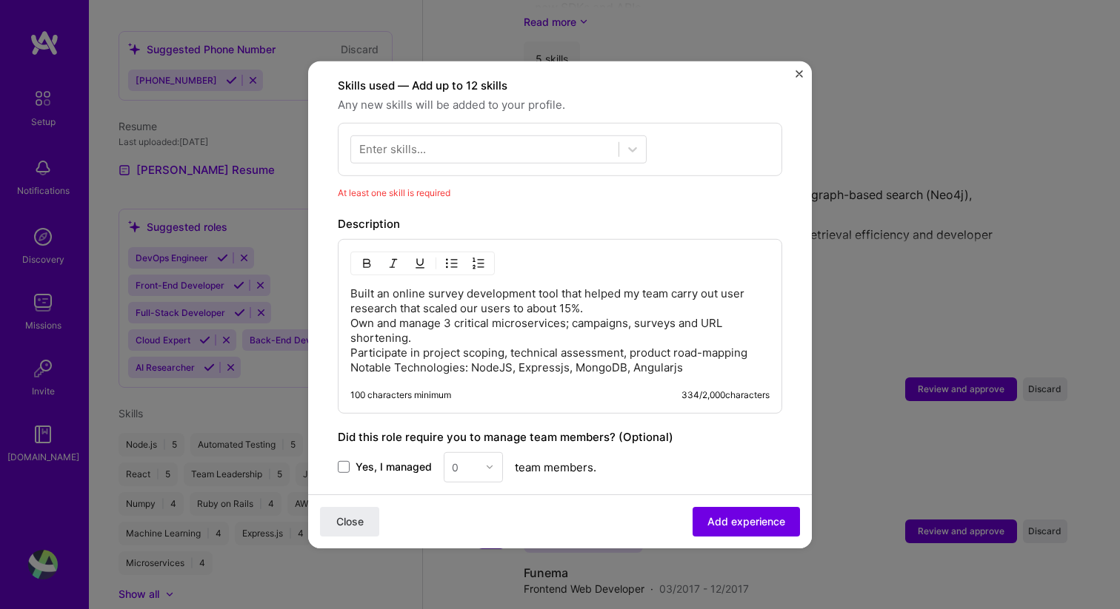
click at [495, 153] on div "Enter skills..." at bounding box center [560, 148] width 444 height 53
click at [489, 138] on div at bounding box center [484, 149] width 267 height 24
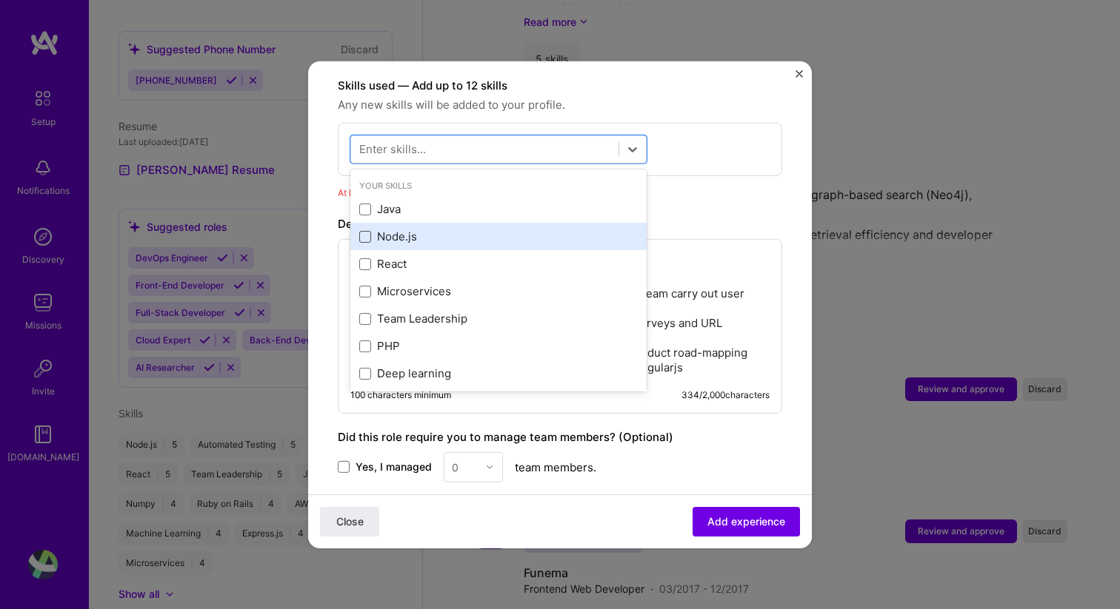
click at [368, 231] on span at bounding box center [365, 237] width 12 height 12
click at [0, 0] on input "checkbox" at bounding box center [0, 0] width 0 height 0
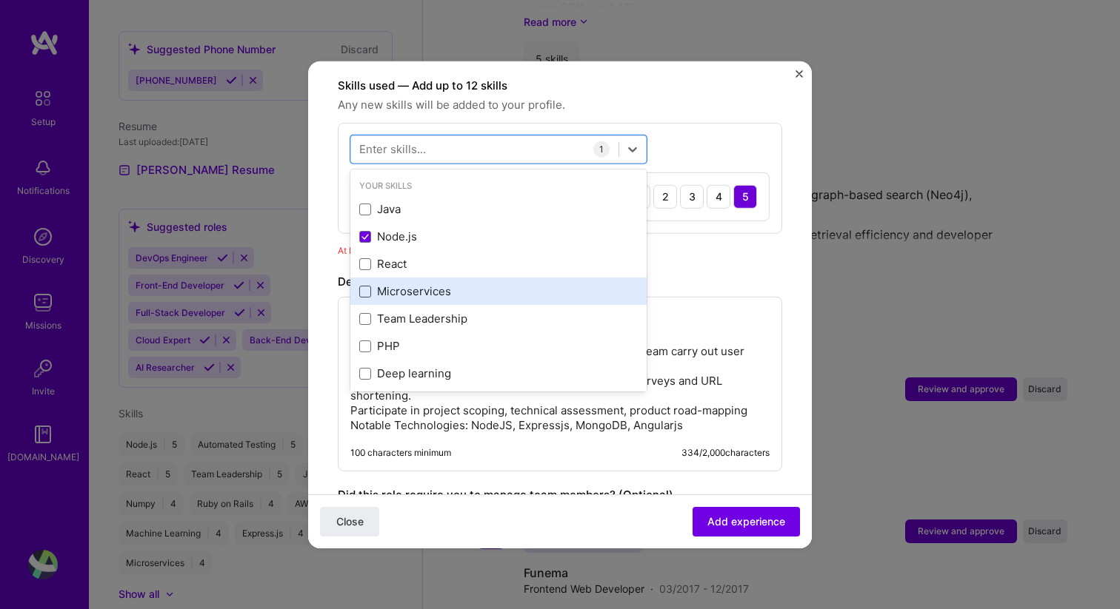
click at [364, 286] on span at bounding box center [365, 292] width 12 height 12
click at [0, 0] on input "checkbox" at bounding box center [0, 0] width 0 height 0
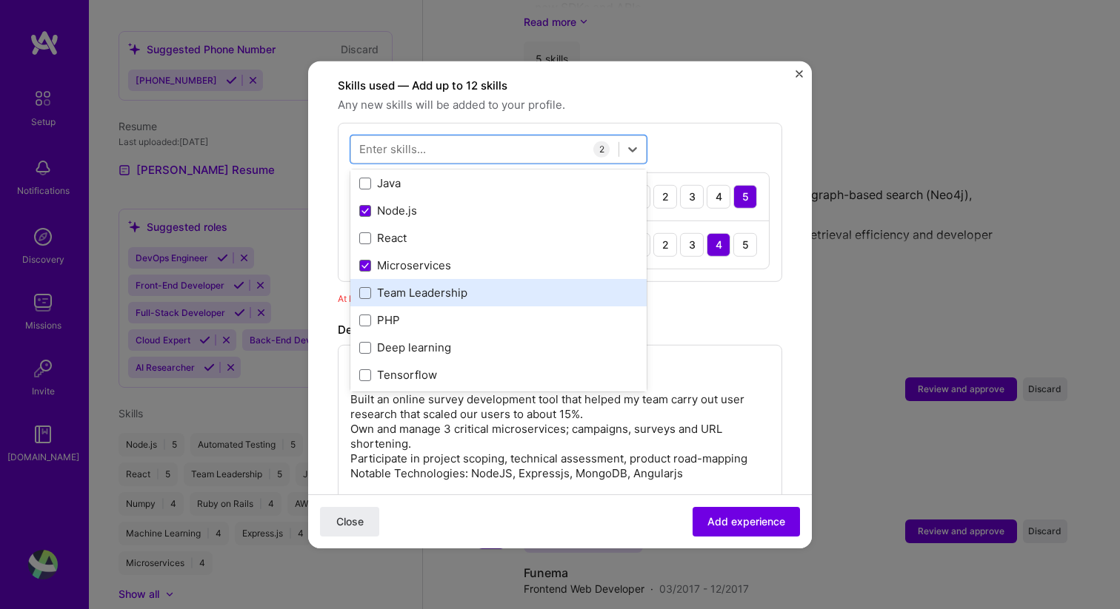
scroll to position [41, 0]
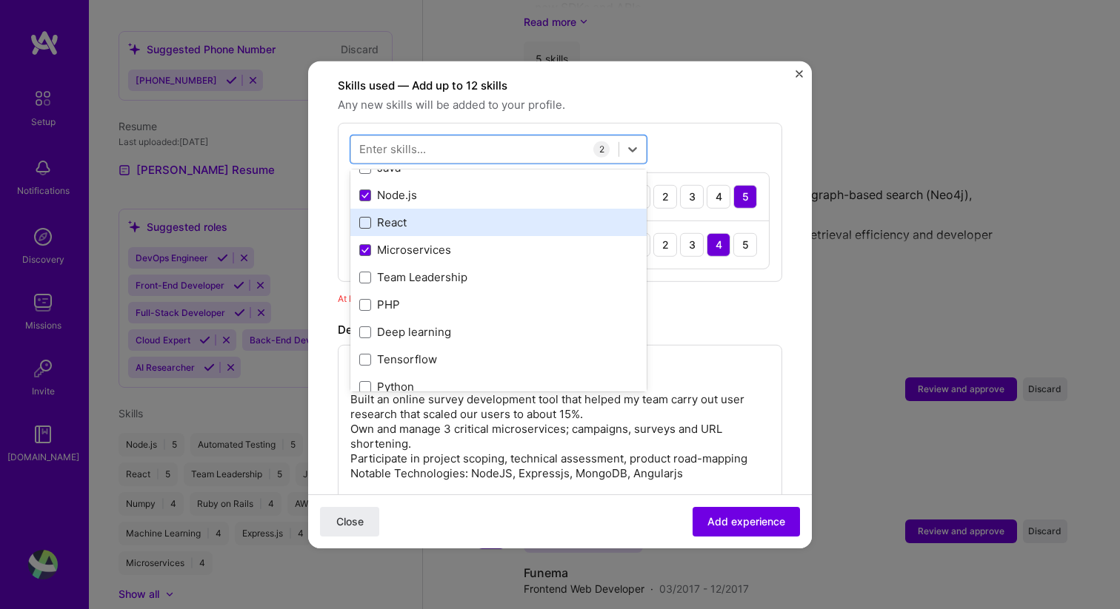
click at [365, 217] on span at bounding box center [365, 223] width 12 height 12
click at [0, 0] on input "checkbox" at bounding box center [0, 0] width 0 height 0
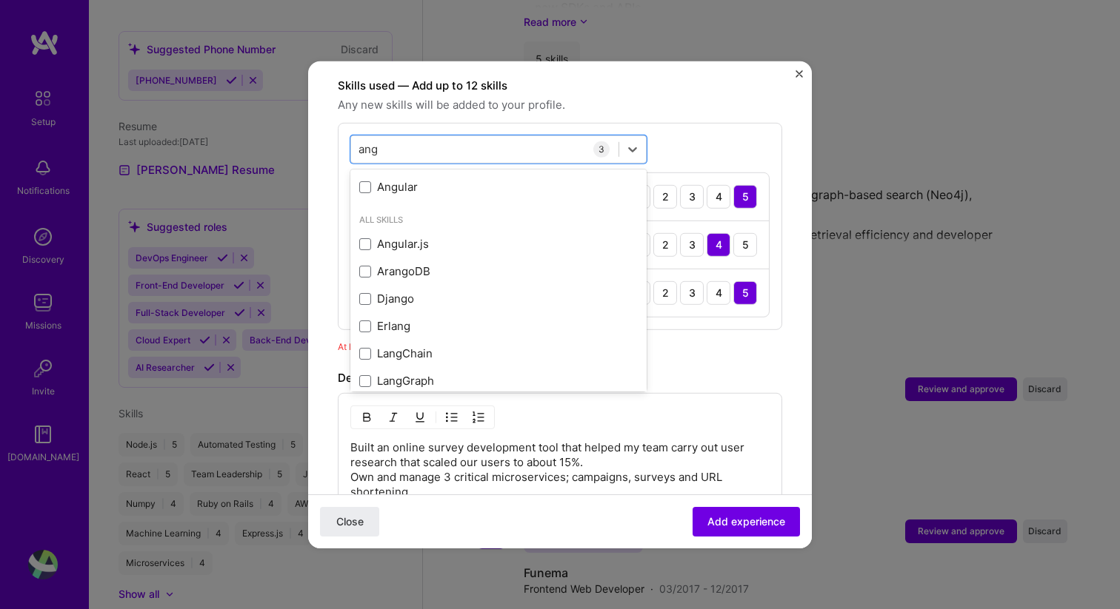
scroll to position [15, 0]
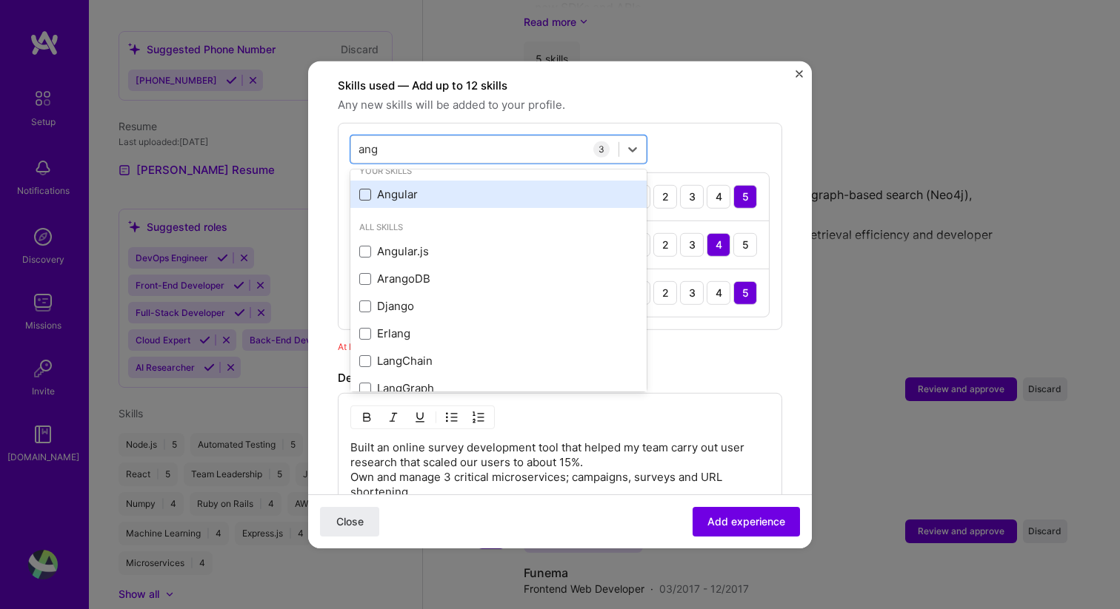
click at [370, 189] on span at bounding box center [365, 195] width 12 height 12
click at [0, 0] on input "checkbox" at bounding box center [0, 0] width 0 height 0
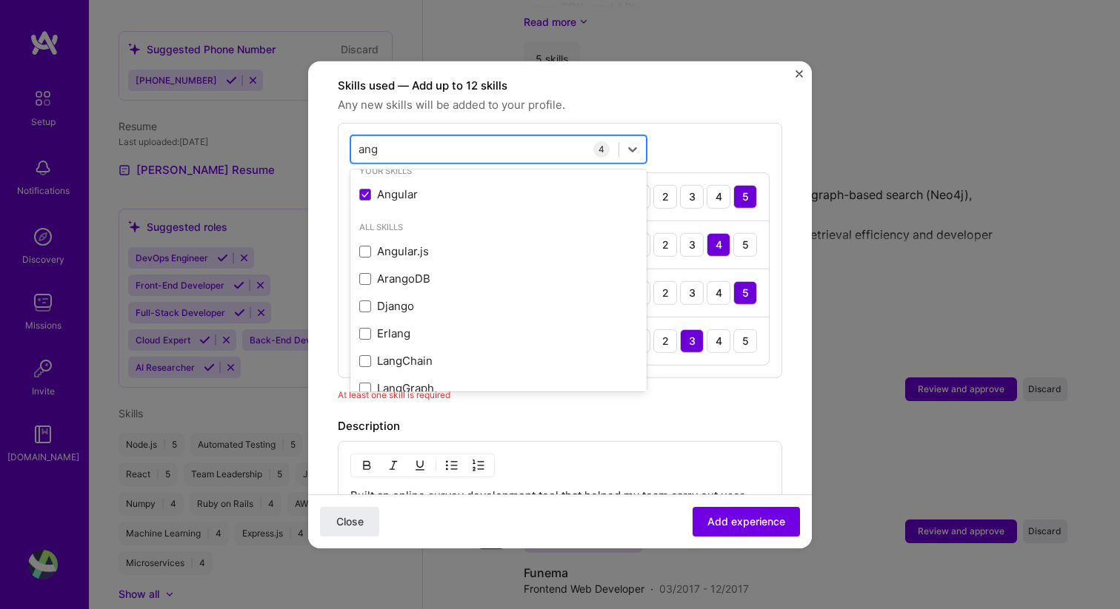
click at [365, 141] on input "ang" at bounding box center [368, 149] width 21 height 16
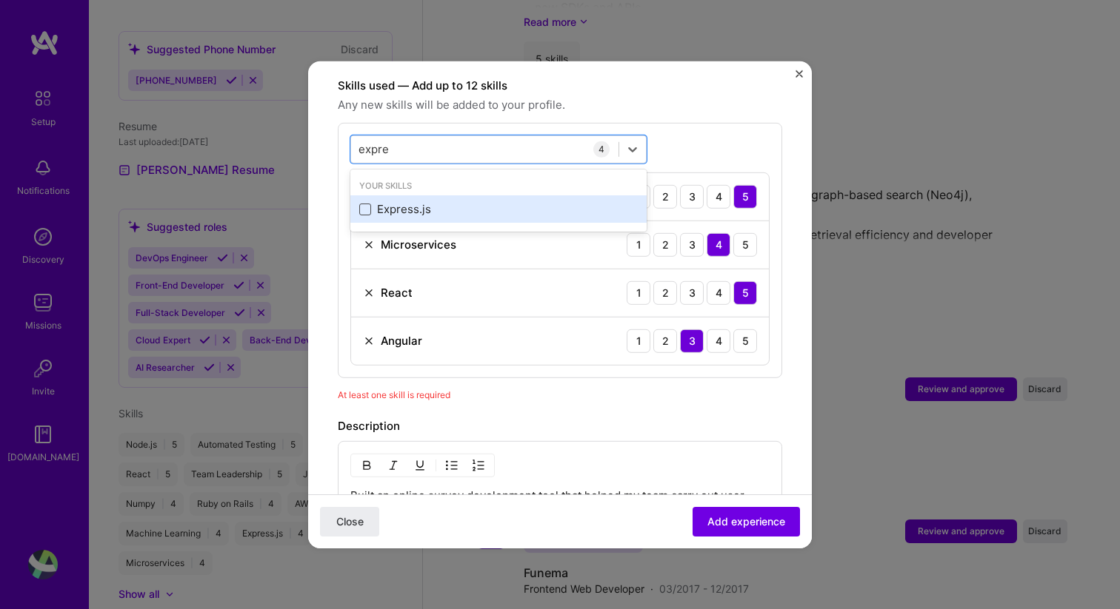
click at [364, 204] on span at bounding box center [365, 210] width 12 height 12
click at [0, 0] on input "checkbox" at bounding box center [0, 0] width 0 height 0
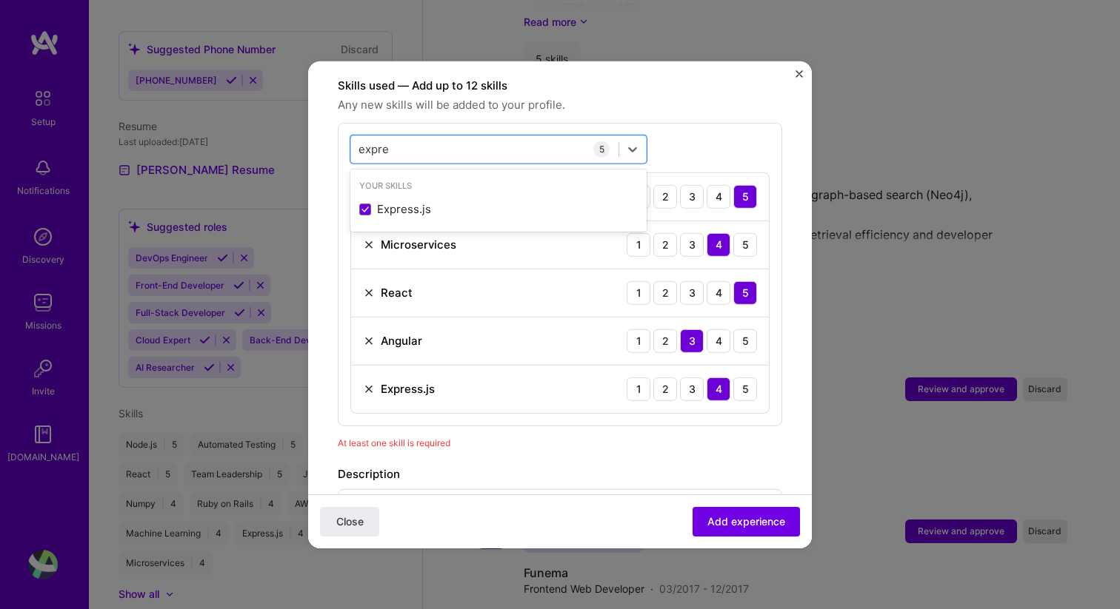
type input "expre"
click at [774, 435] on div "At least one skill is required" at bounding box center [560, 443] width 444 height 16
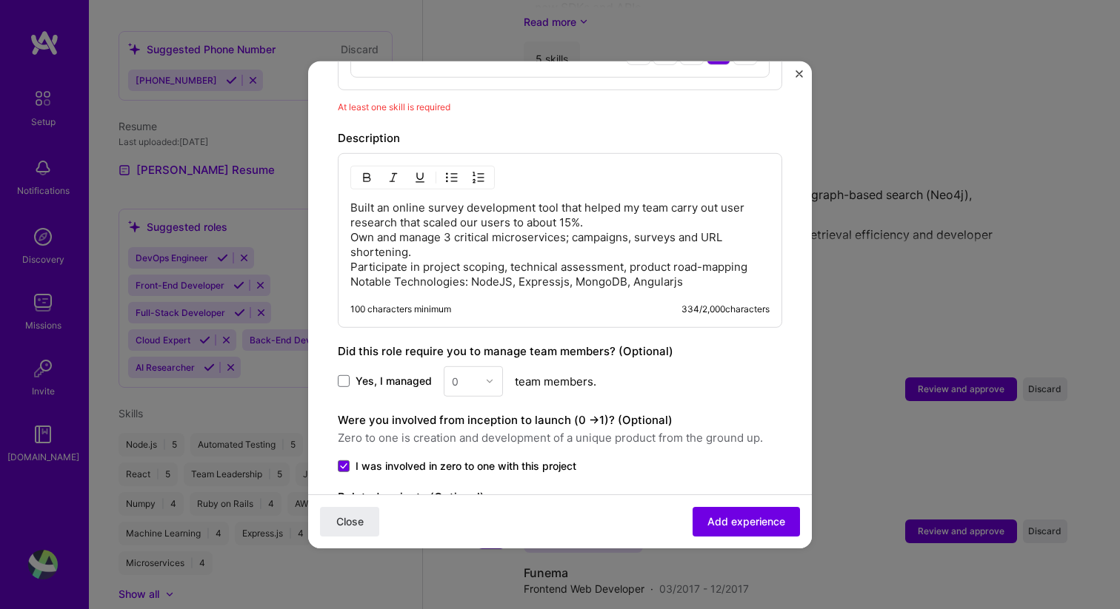
scroll to position [932, 0]
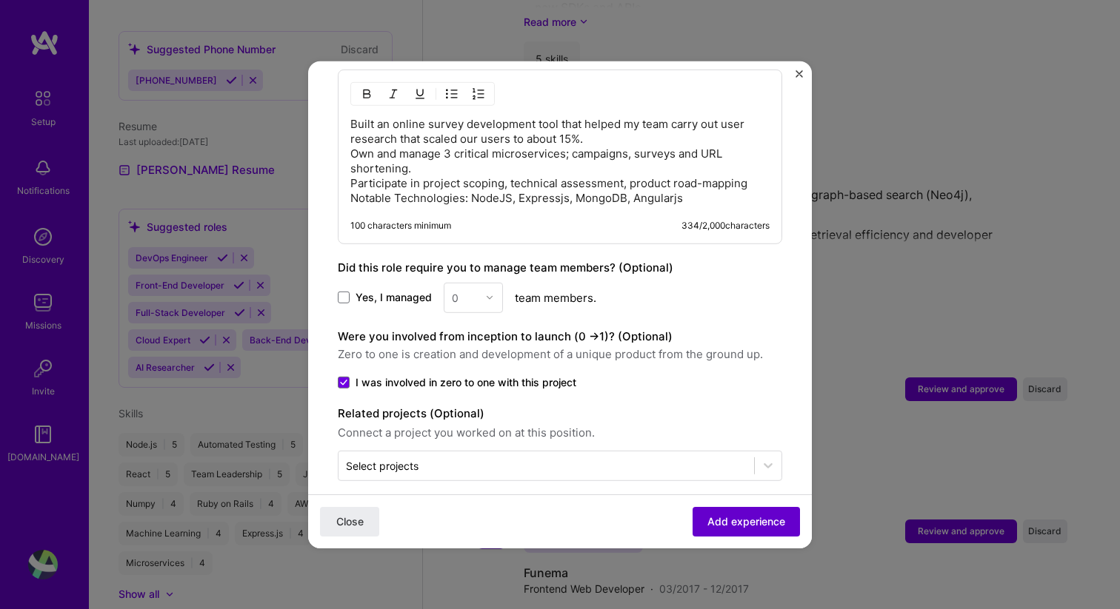
click at [738, 519] on span "Add experience" at bounding box center [746, 522] width 78 height 15
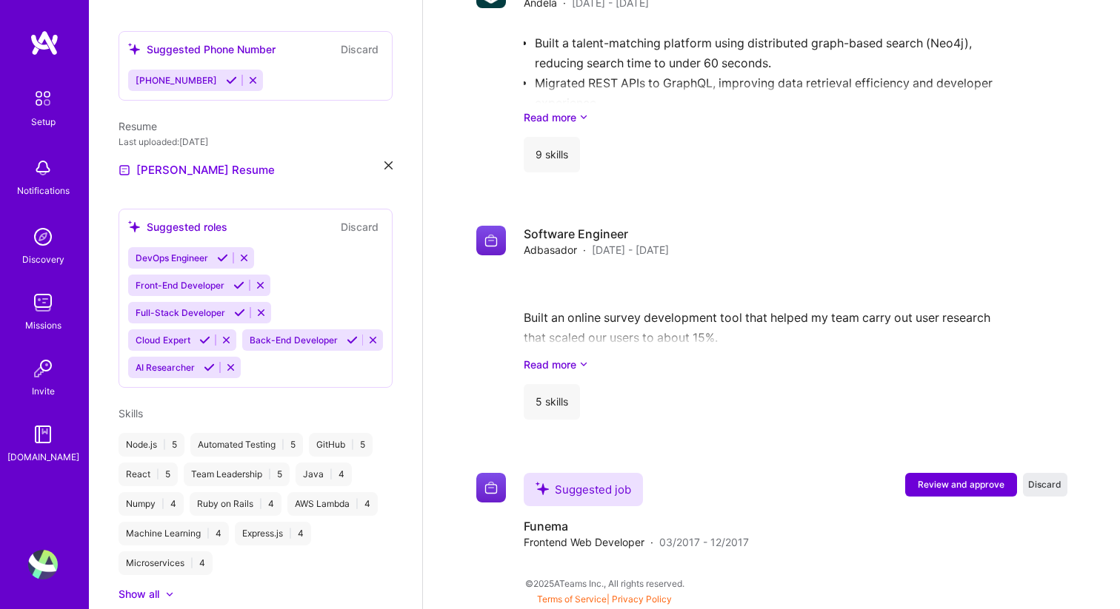
scroll to position [2663, 0]
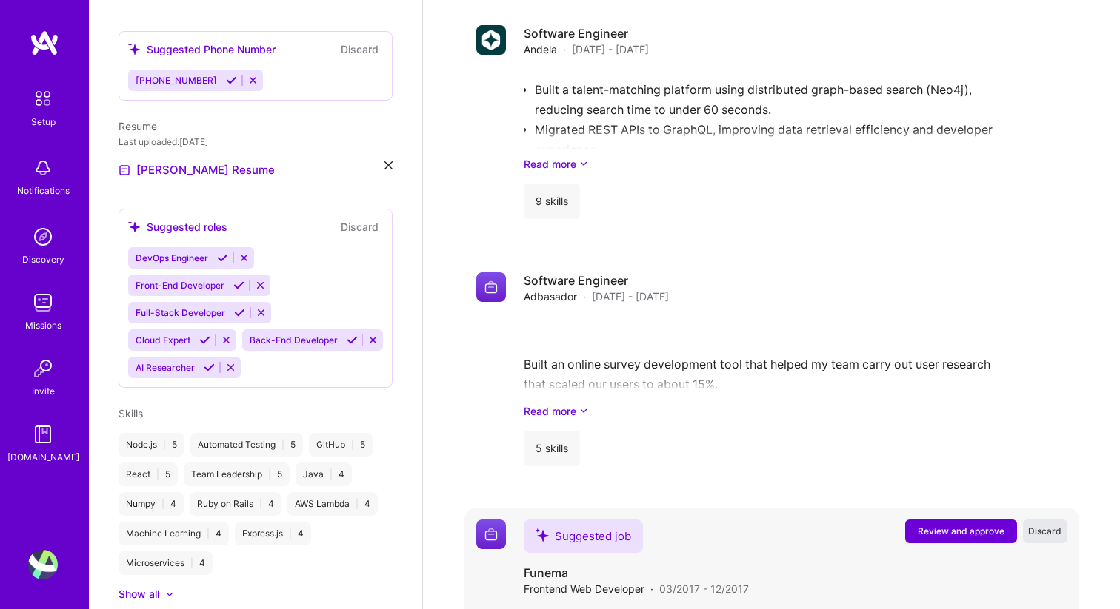
click at [1048, 525] on span "Discard" at bounding box center [1044, 531] width 33 height 13
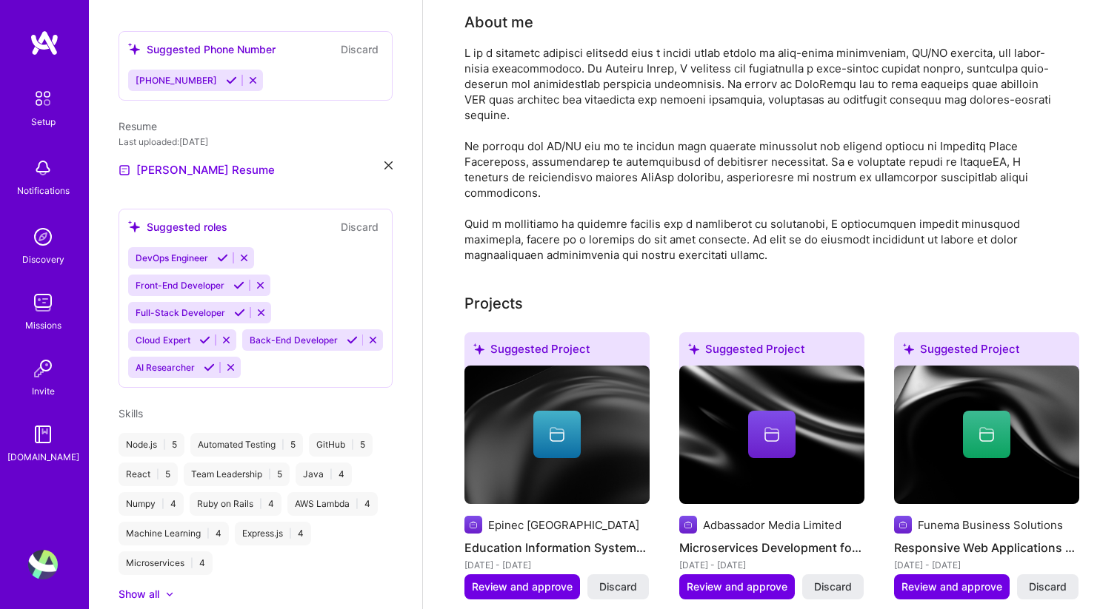
scroll to position [0, 0]
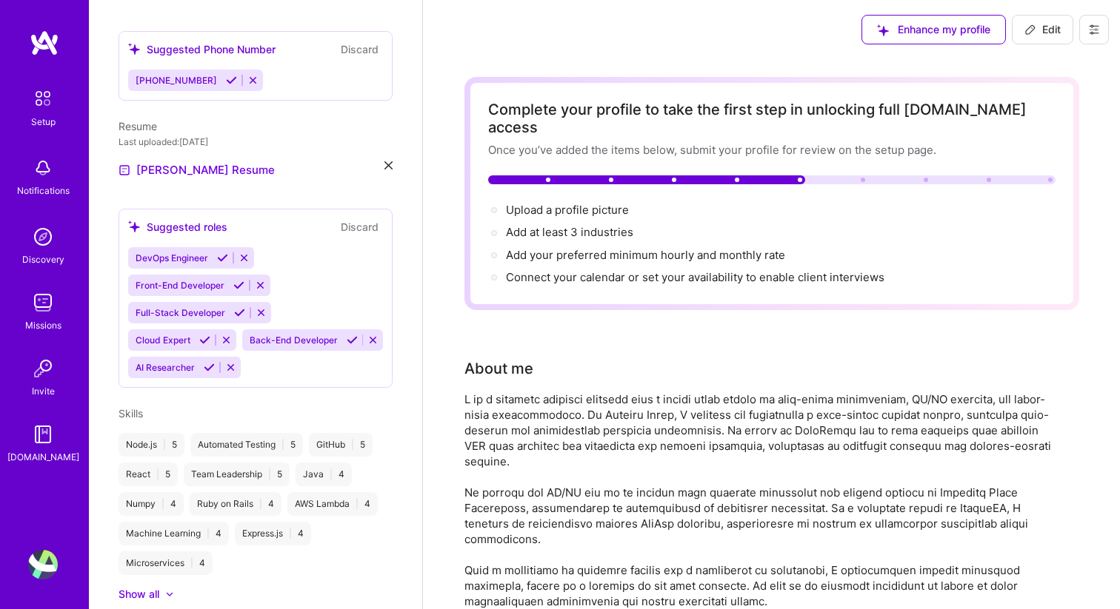
click at [1031, 21] on button "Edit" at bounding box center [1042, 30] width 61 height 30
select select "US"
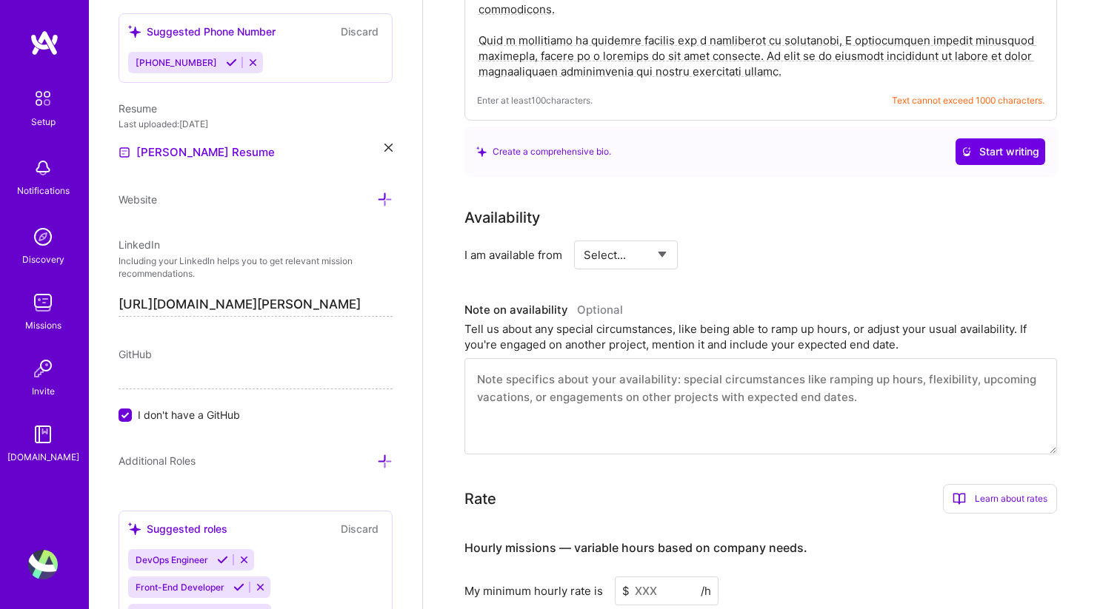
scroll to position [668, 0]
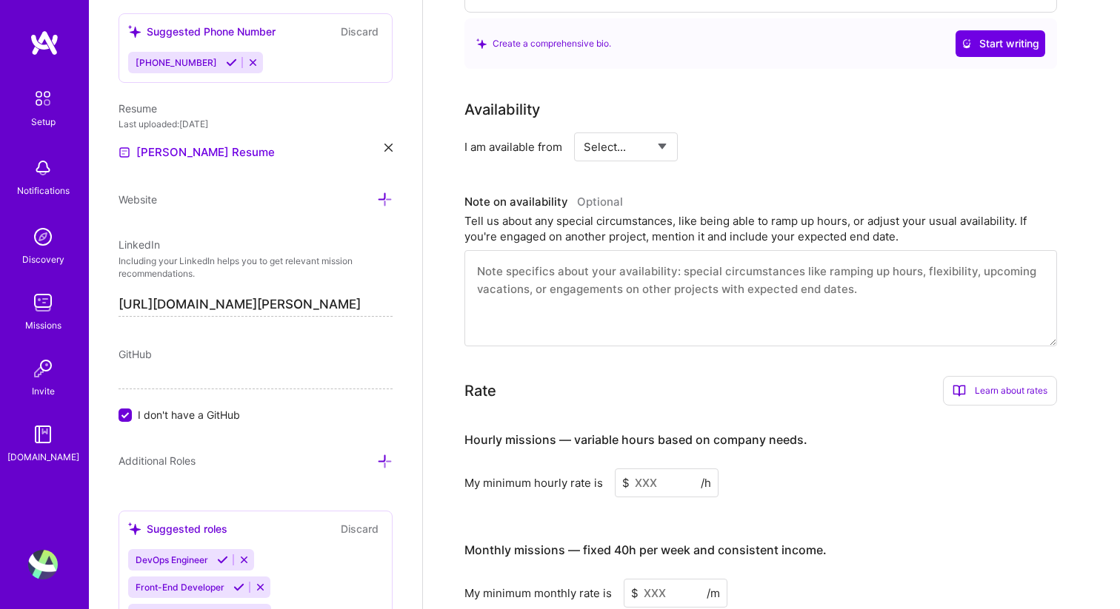
click at [695, 269] on textarea at bounding box center [760, 298] width 592 height 96
click at [644, 135] on select "Select... Right Now Future Date Not Available" at bounding box center [626, 147] width 85 height 38
select select "Right Now"
click at [749, 133] on input at bounding box center [760, 147] width 89 height 29
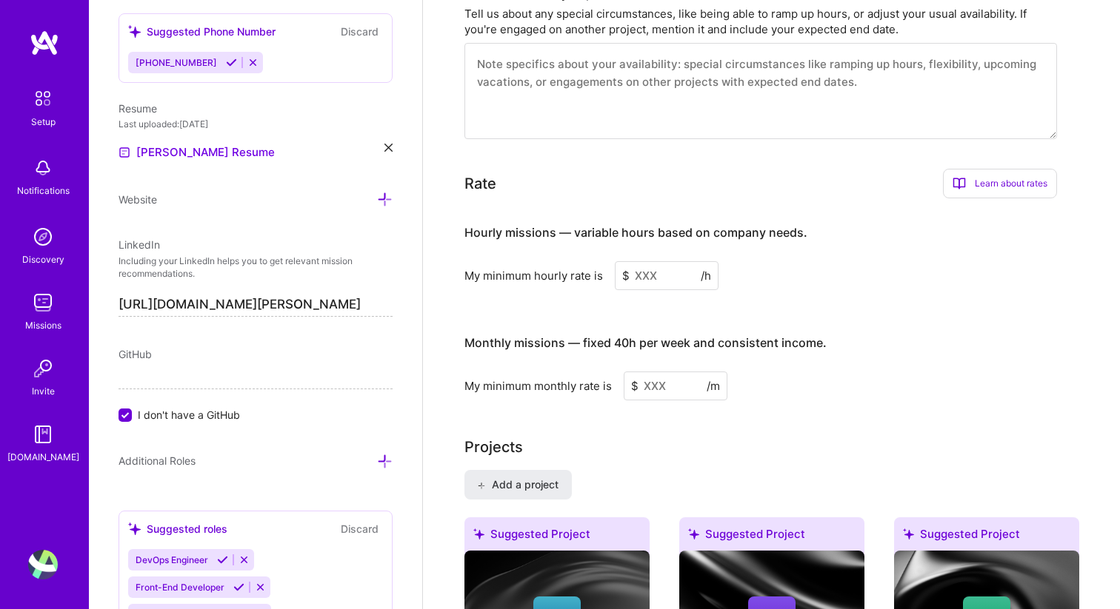
scroll to position [873, 0]
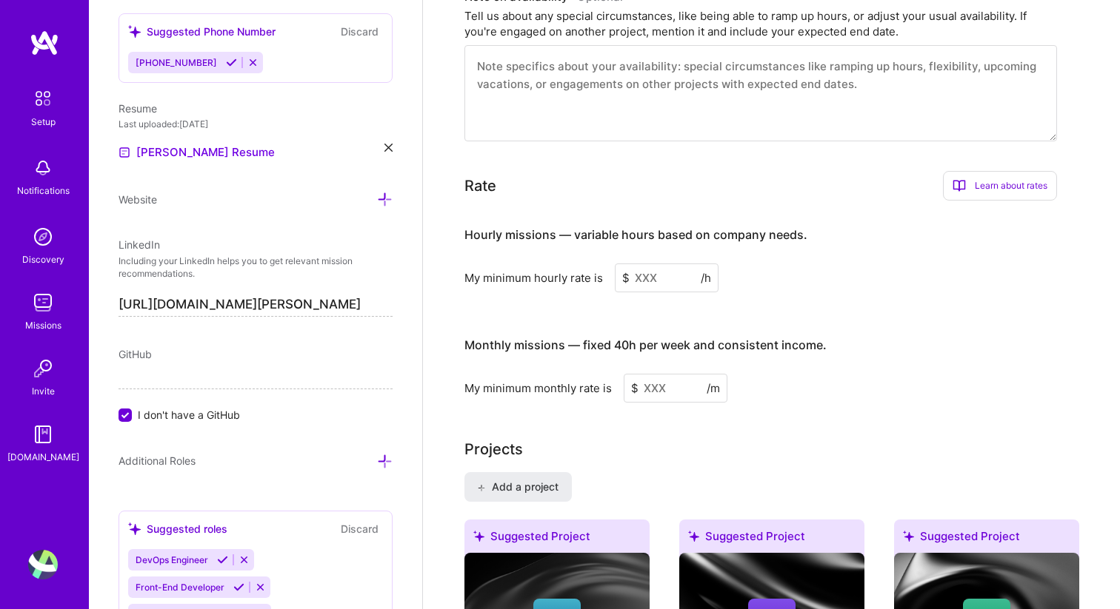
type input "40"
click at [639, 264] on input at bounding box center [667, 278] width 104 height 29
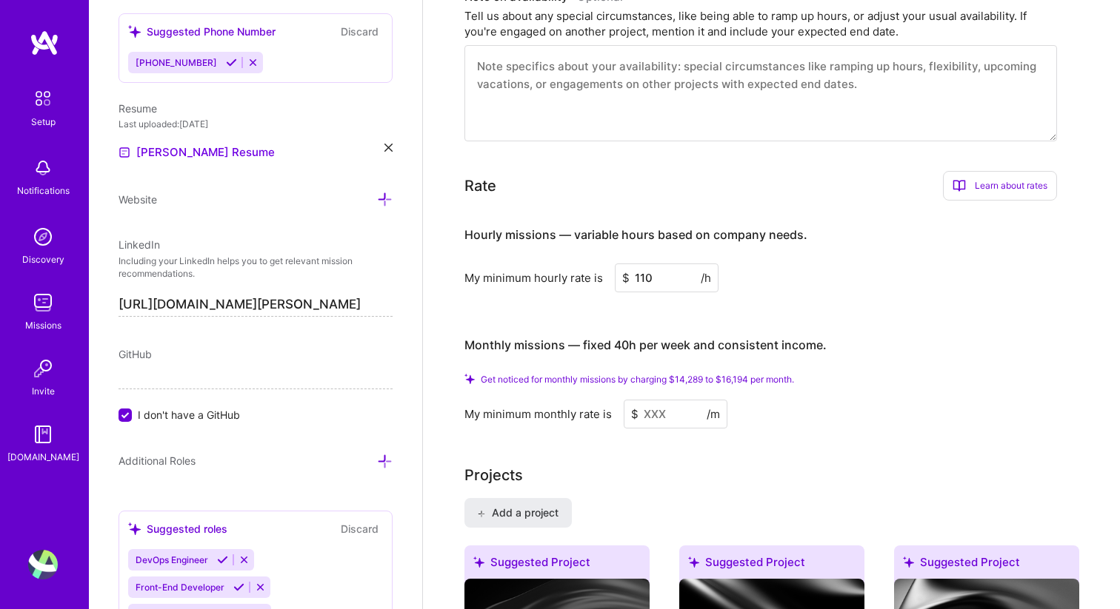
type input "110"
click at [646, 401] on input at bounding box center [676, 414] width 104 height 29
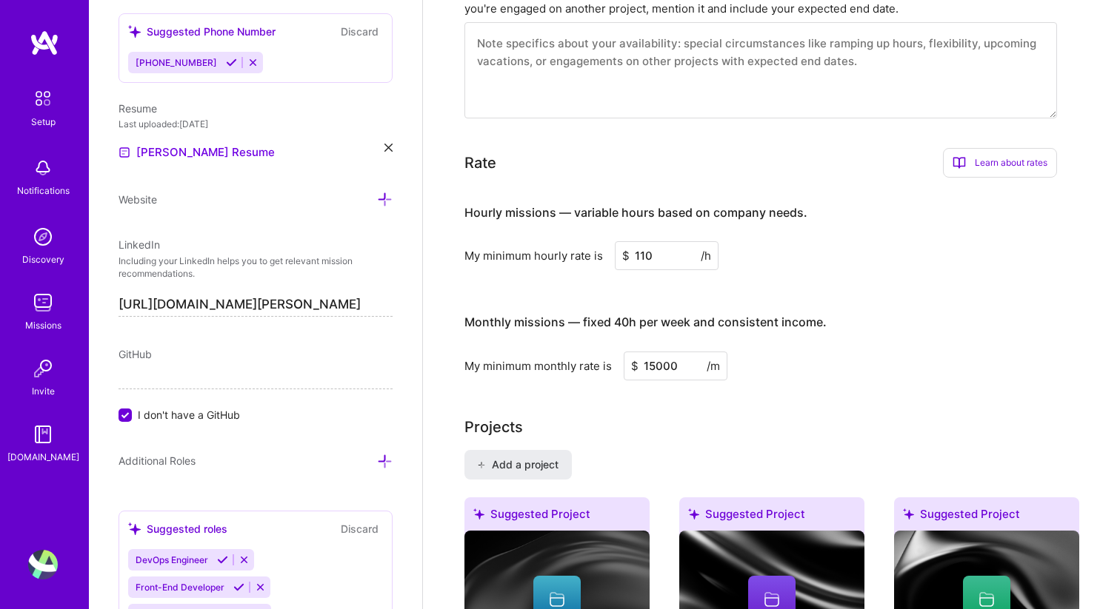
type input "15000"
click at [787, 417] on div "Projects" at bounding box center [771, 427] width 615 height 22
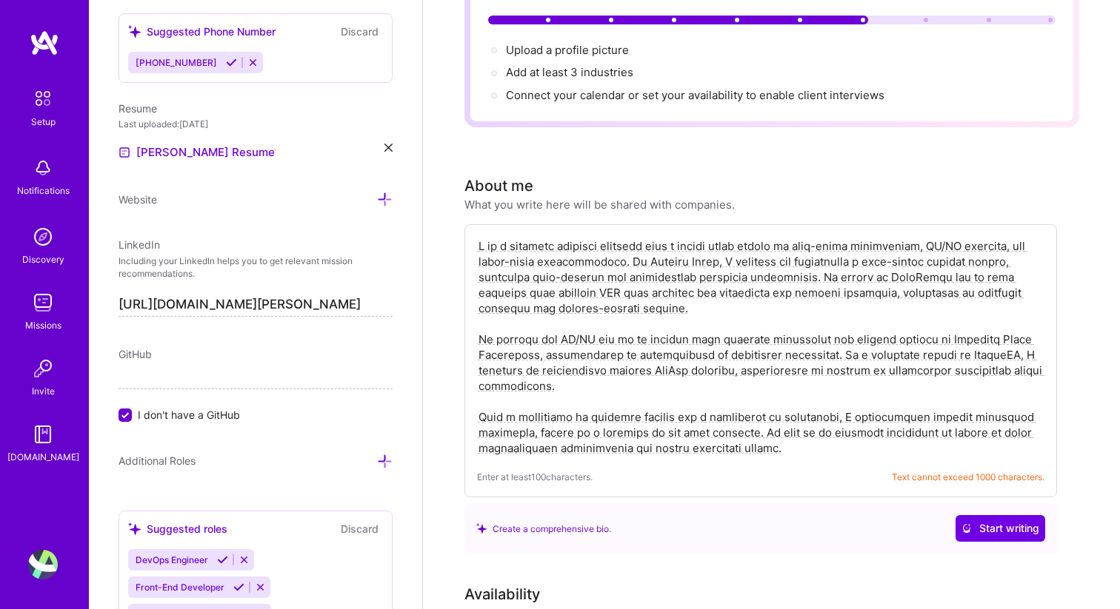
scroll to position [0, 0]
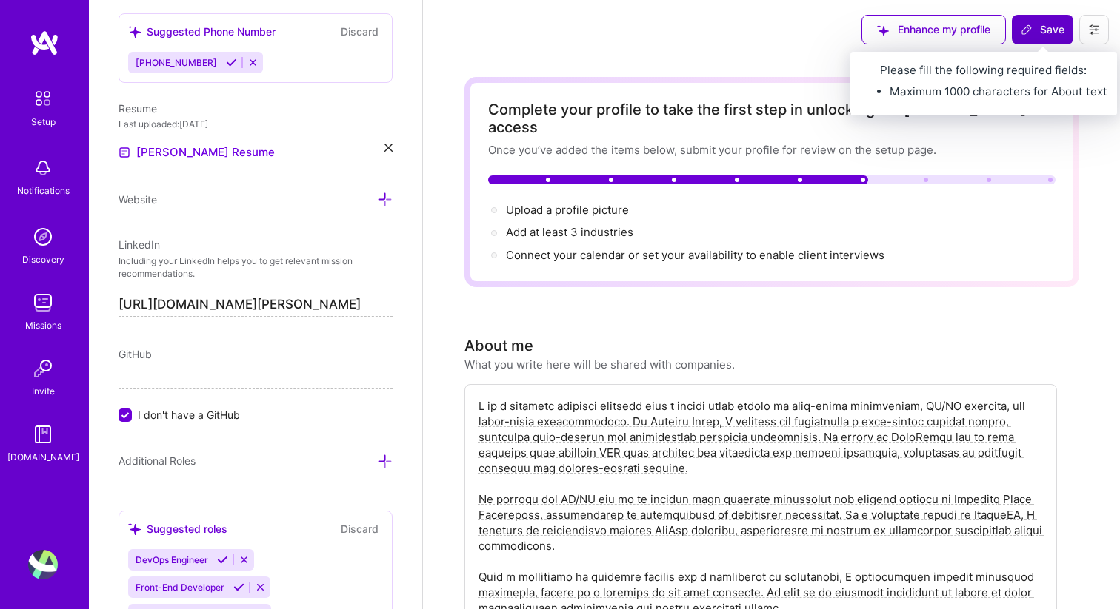
click at [1039, 30] on span "Save" at bounding box center [1042, 29] width 44 height 15
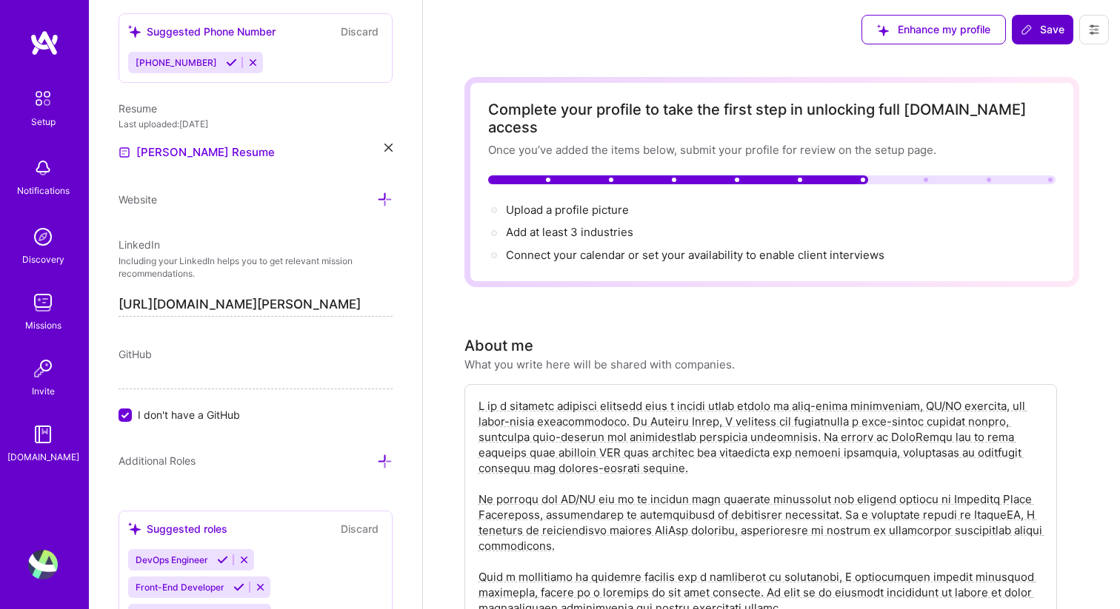
click at [1033, 30] on span "Save" at bounding box center [1042, 29] width 44 height 15
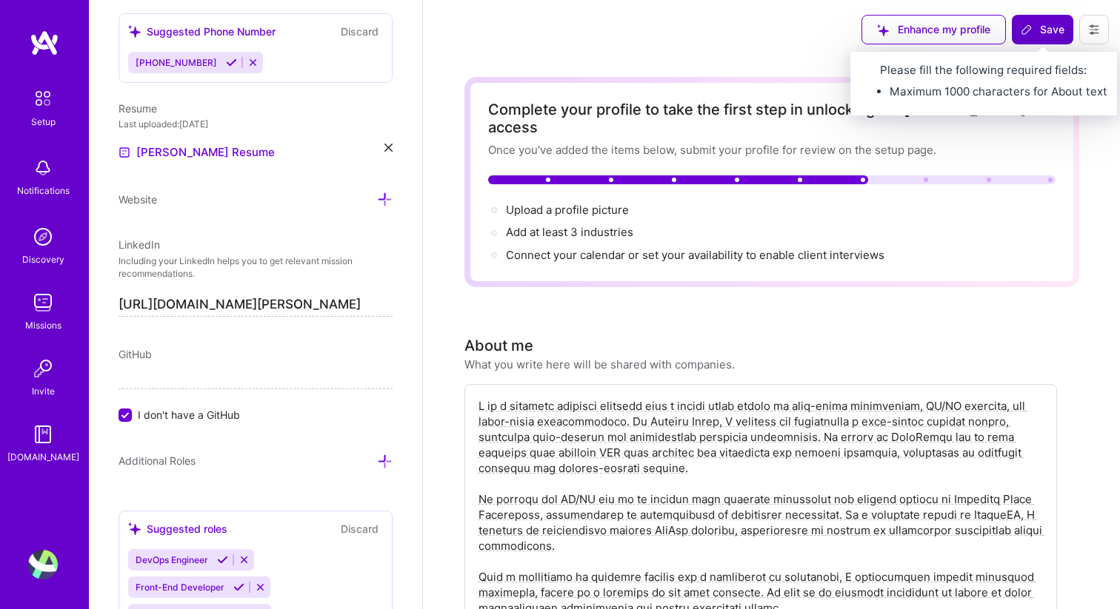
click at [1035, 33] on span "Save" at bounding box center [1042, 29] width 44 height 15
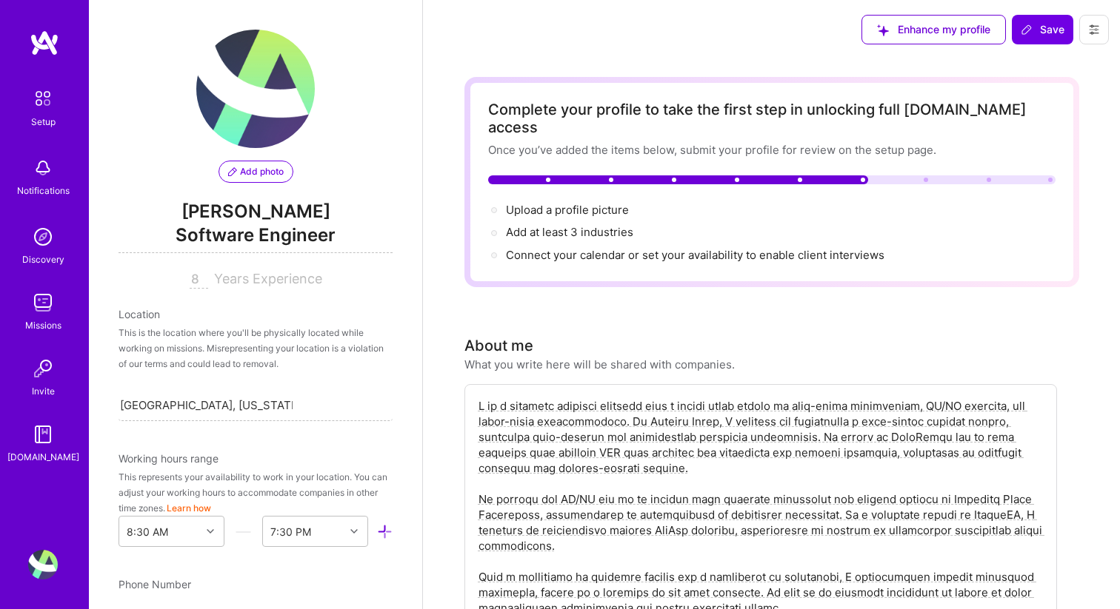
click at [234, 171] on icon at bounding box center [232, 171] width 9 height 9
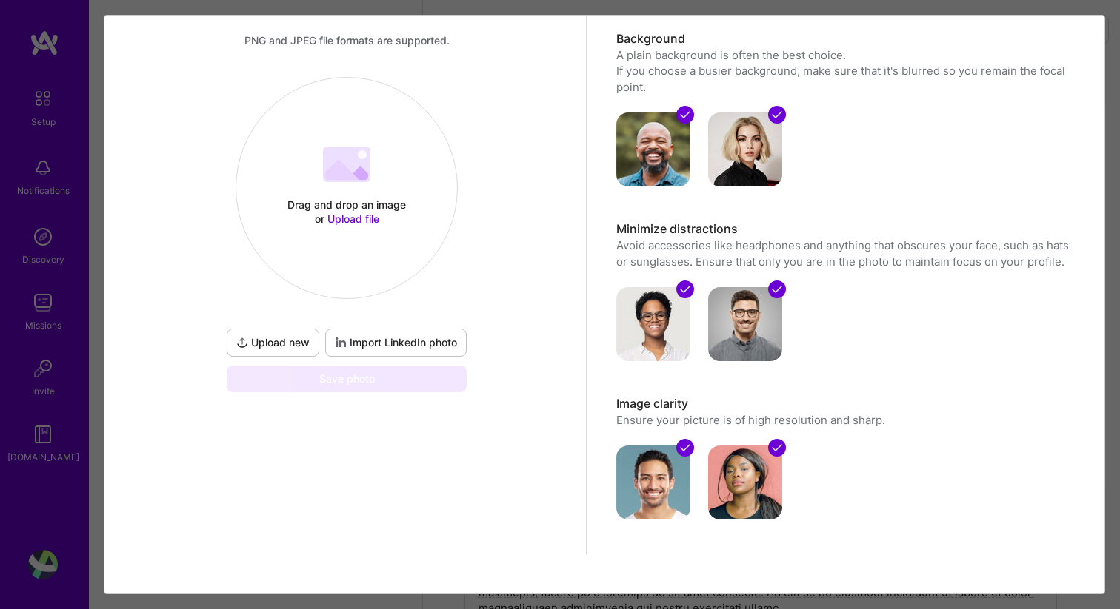
scroll to position [115, 0]
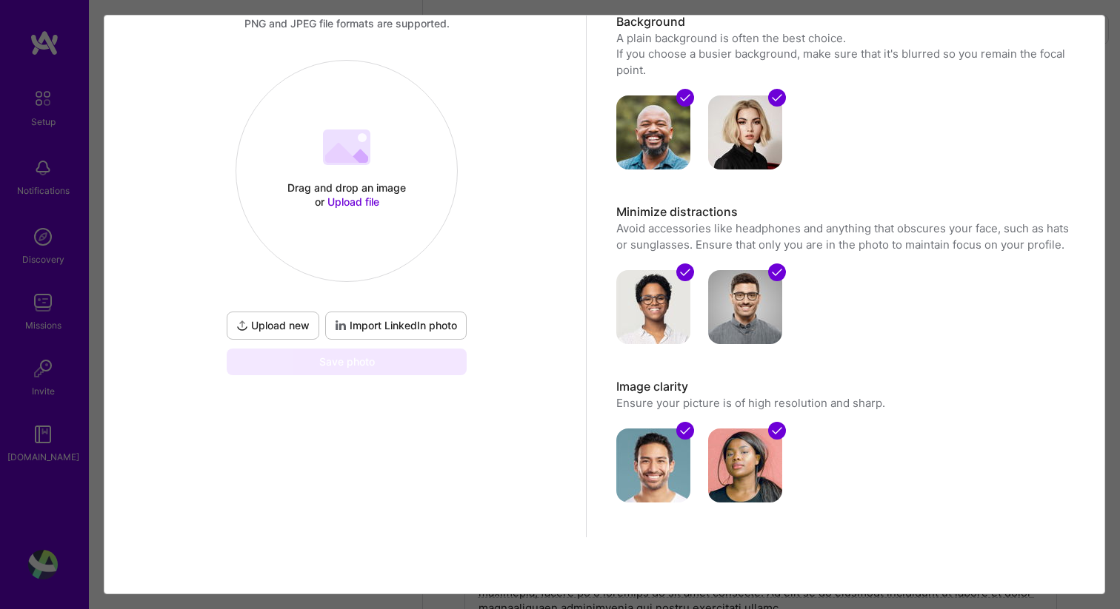
click at [349, 330] on span "Import LinkedIn photo" at bounding box center [396, 325] width 122 height 15
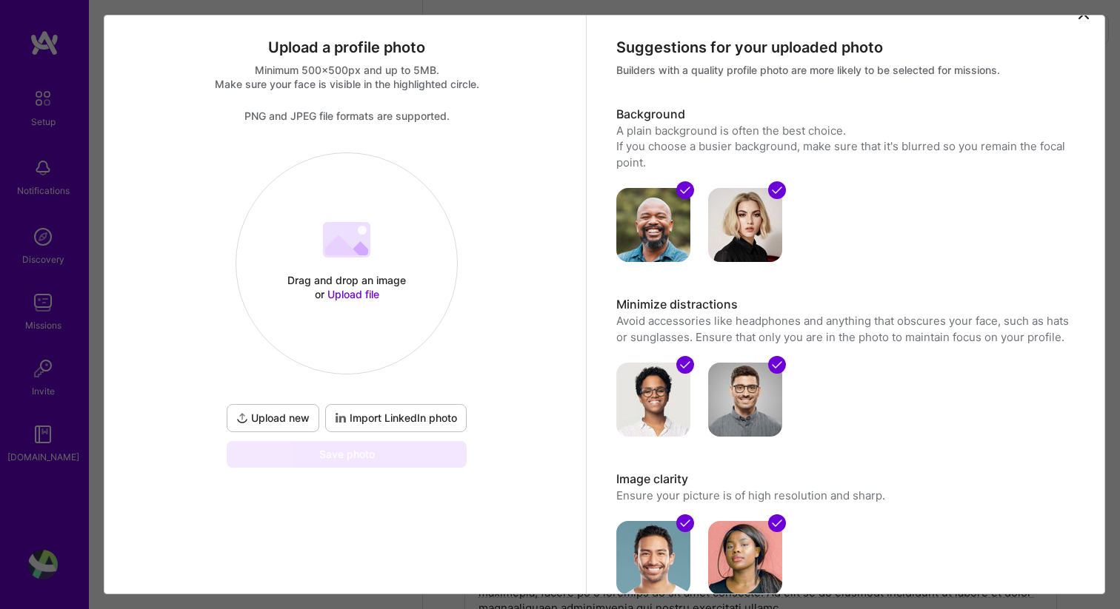
scroll to position [0, 0]
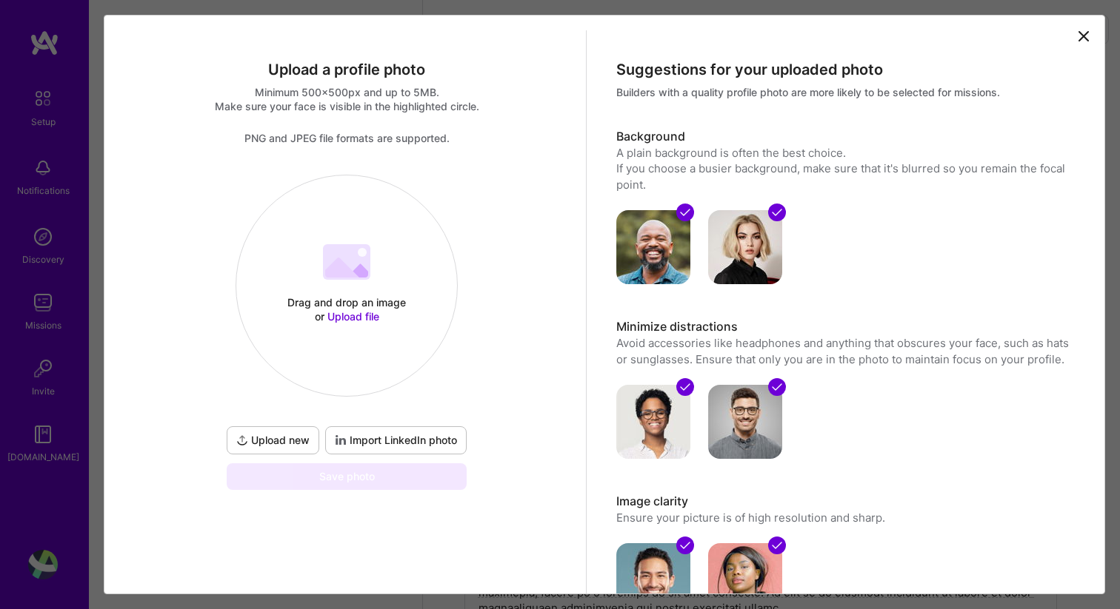
click at [1080, 36] on icon at bounding box center [1084, 36] width 18 height 18
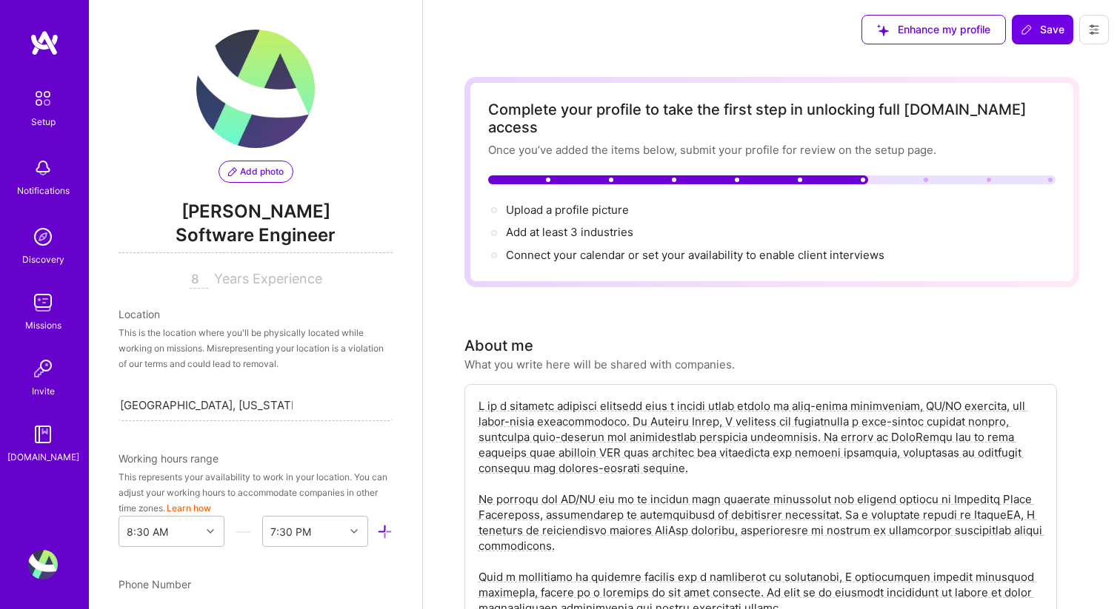
click at [260, 175] on span "Add photo" at bounding box center [256, 171] width 56 height 13
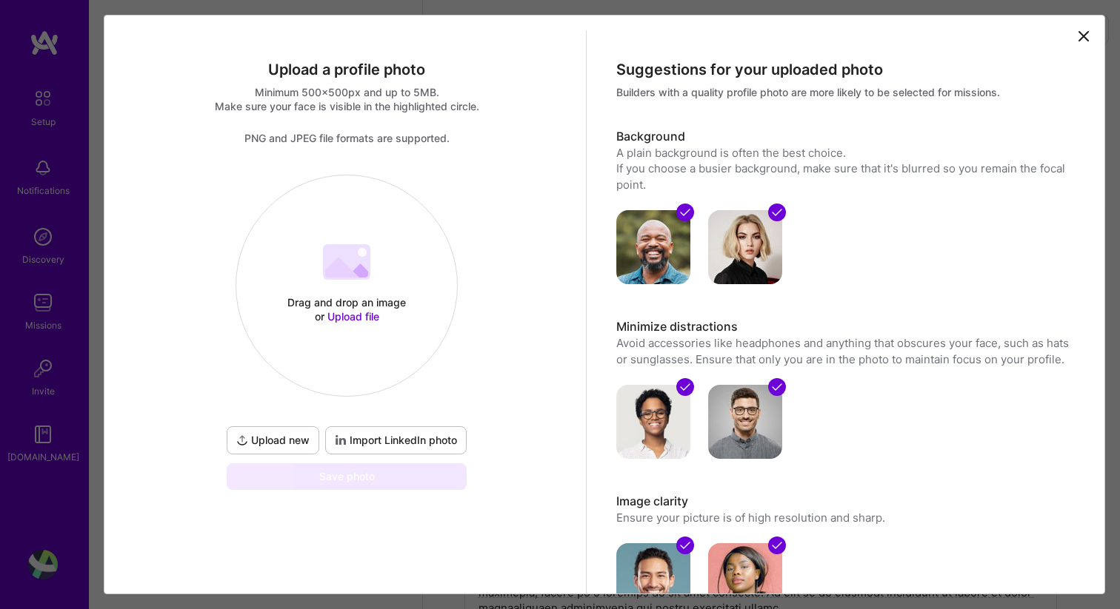
click at [397, 438] on span "Import LinkedIn photo" at bounding box center [396, 440] width 122 height 15
click at [330, 235] on div "Drag and drop an image or Upload file Upload file" at bounding box center [346, 285] width 221 height 157
click at [354, 313] on span "Upload file" at bounding box center [353, 316] width 52 height 13
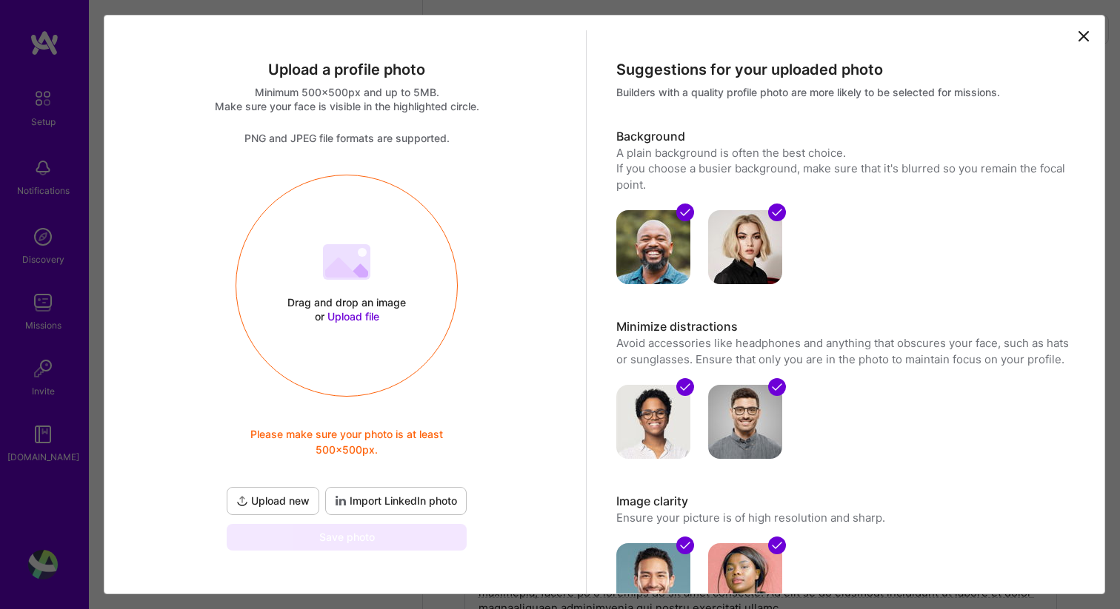
click at [347, 318] on span "Upload file" at bounding box center [353, 316] width 52 height 13
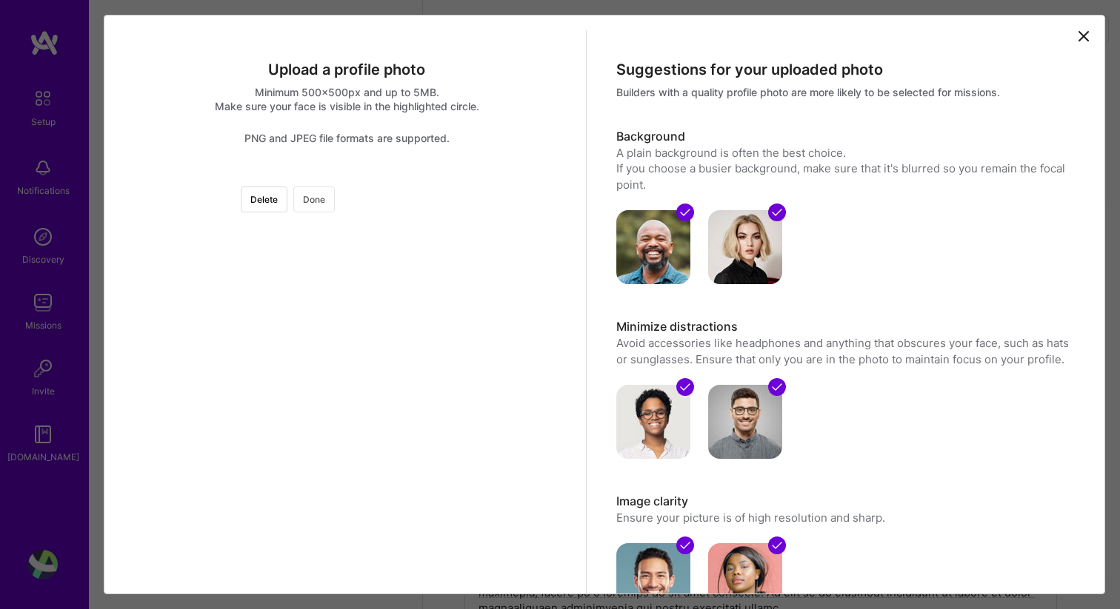
click at [335, 198] on button "Done" at bounding box center [313, 200] width 41 height 26
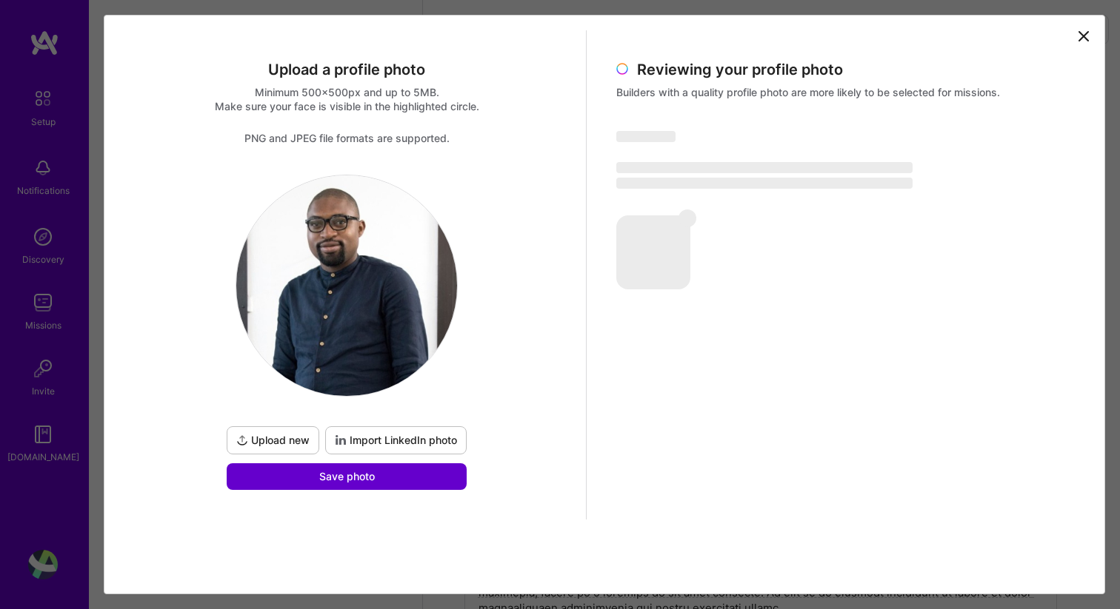
click at [373, 477] on span "Save photo" at bounding box center [347, 476] width 56 height 15
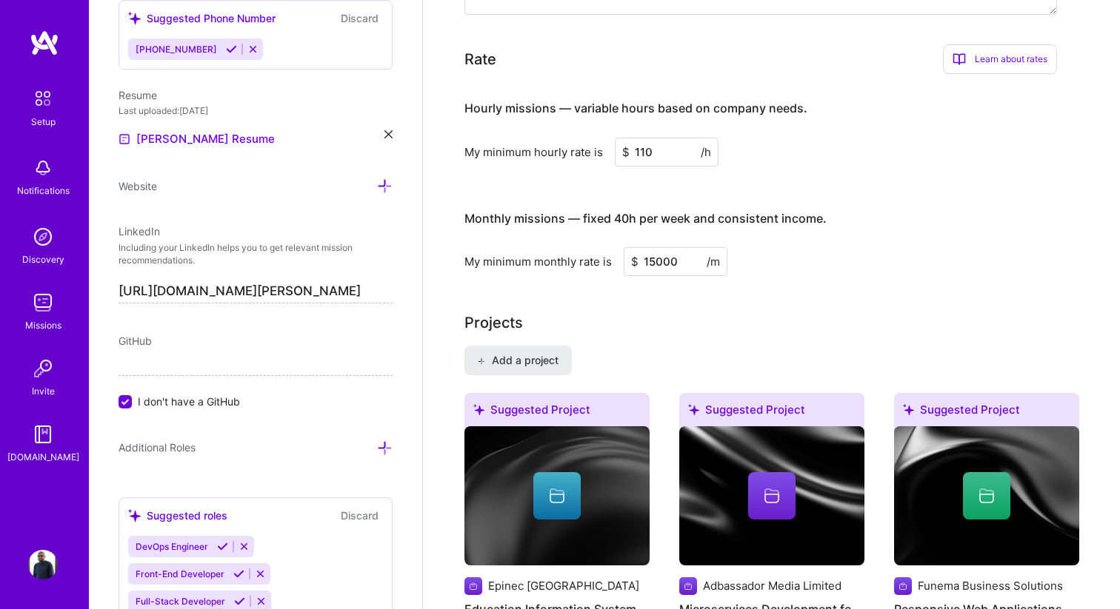
scroll to position [666, 0]
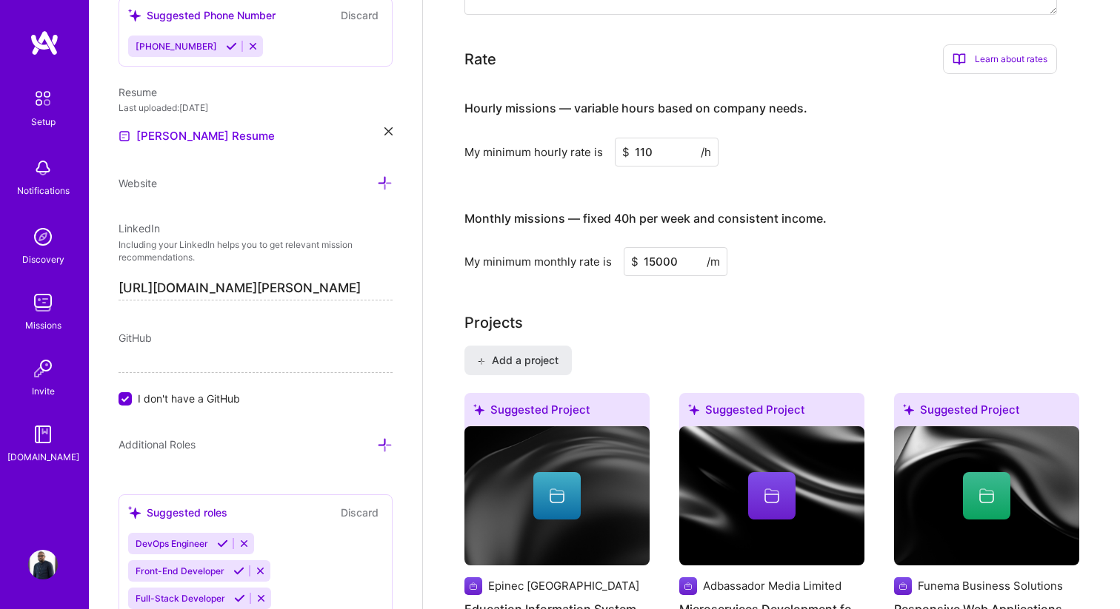
click at [124, 398] on input "I don't have a GitHub" at bounding box center [126, 399] width 13 height 13
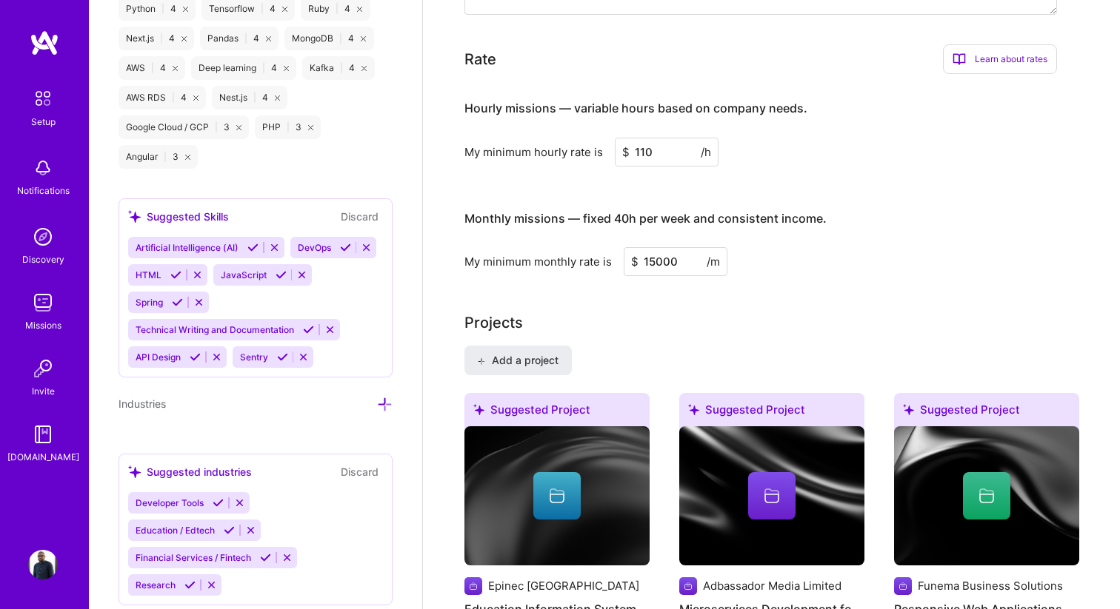
scroll to position [1624, 0]
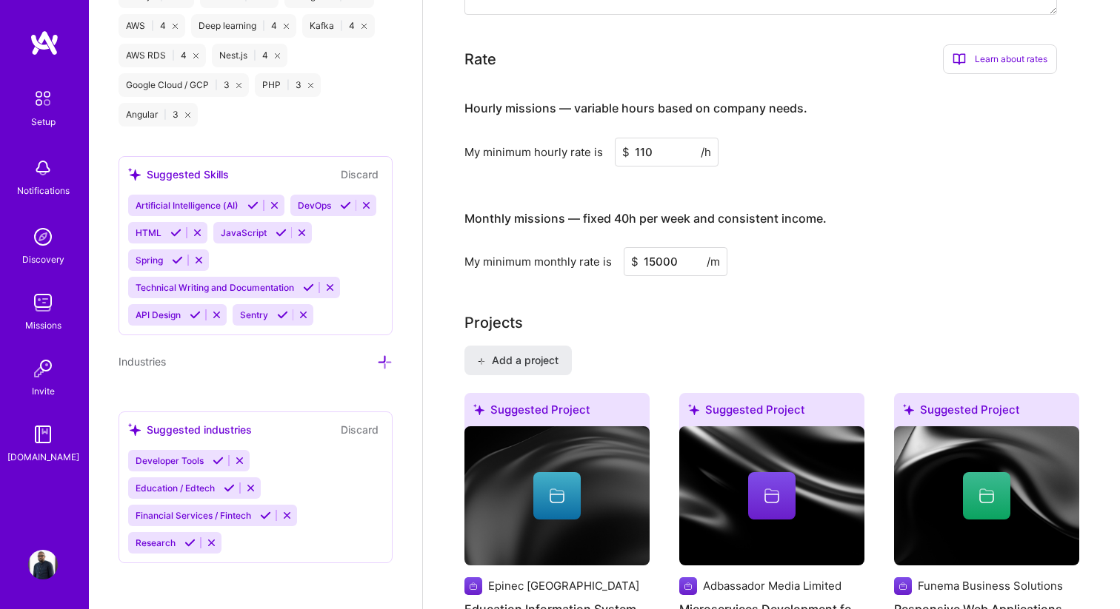
click at [380, 358] on icon at bounding box center [385, 363] width 16 height 16
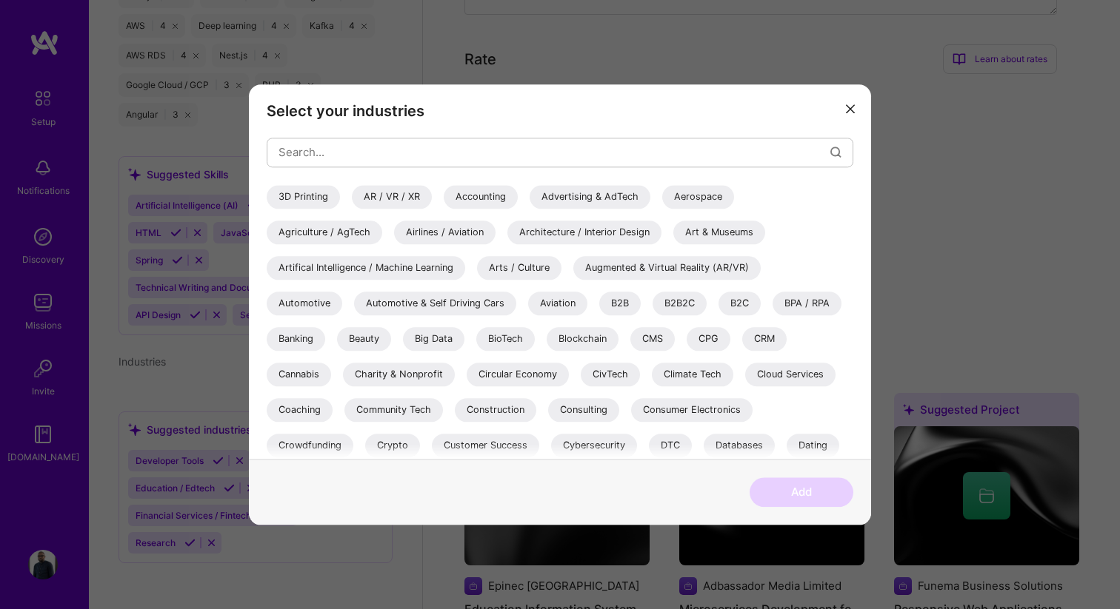
click at [309, 340] on div "Banking" at bounding box center [296, 339] width 59 height 24
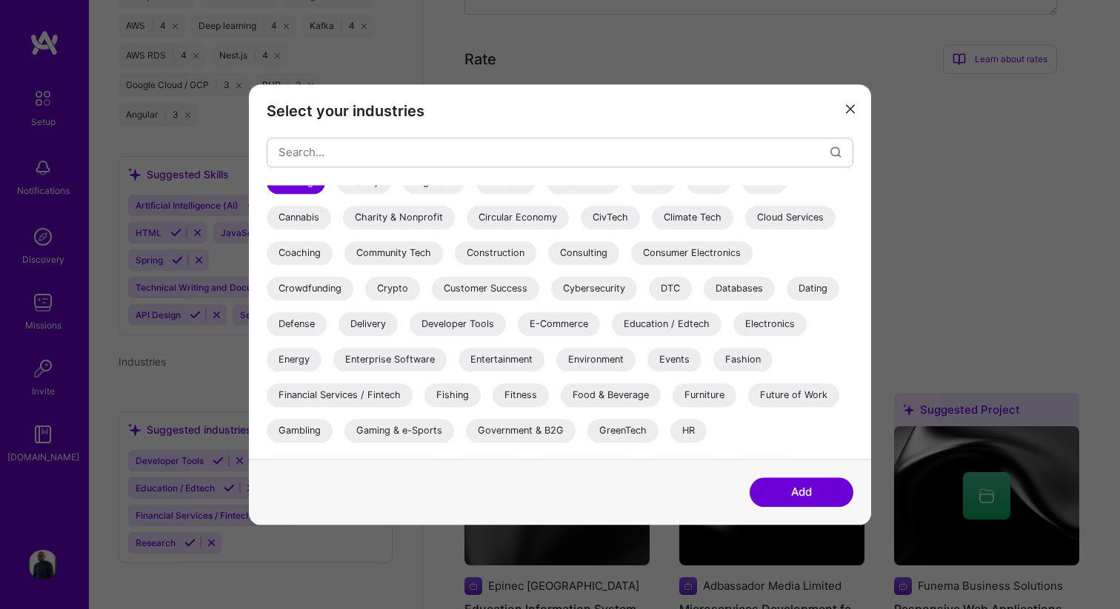
scroll to position [160, 0]
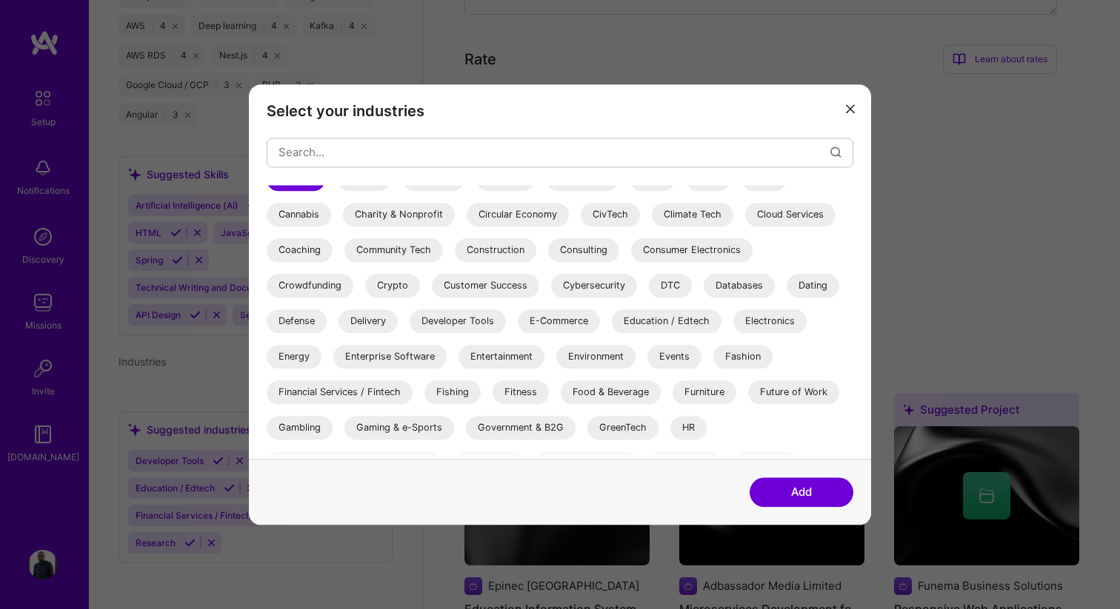
click at [381, 392] on div "Financial Services / Fintech" at bounding box center [340, 393] width 146 height 24
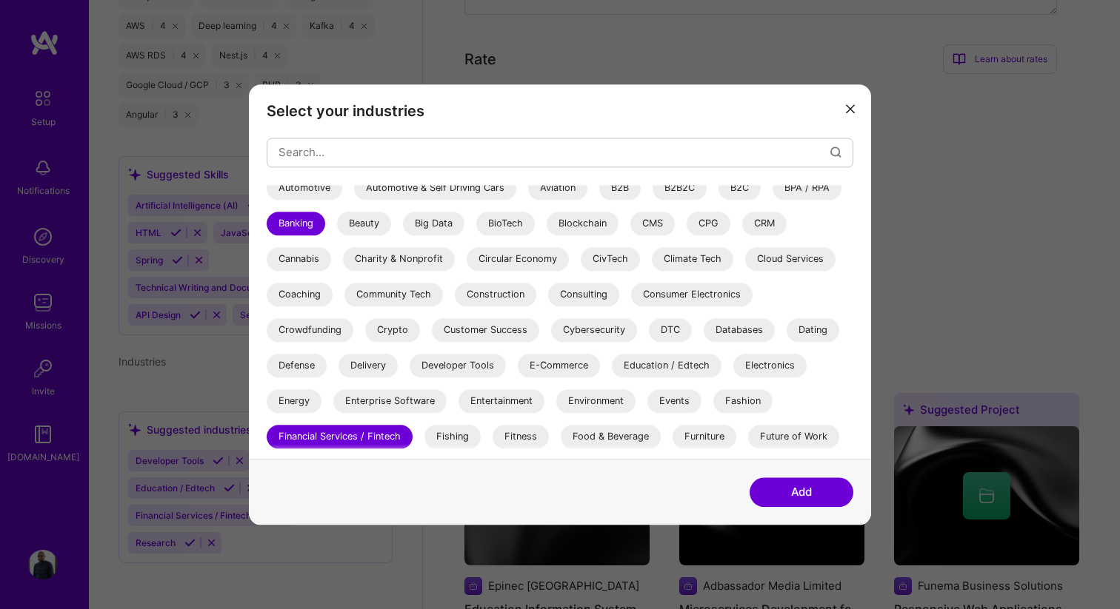
scroll to position [125, 0]
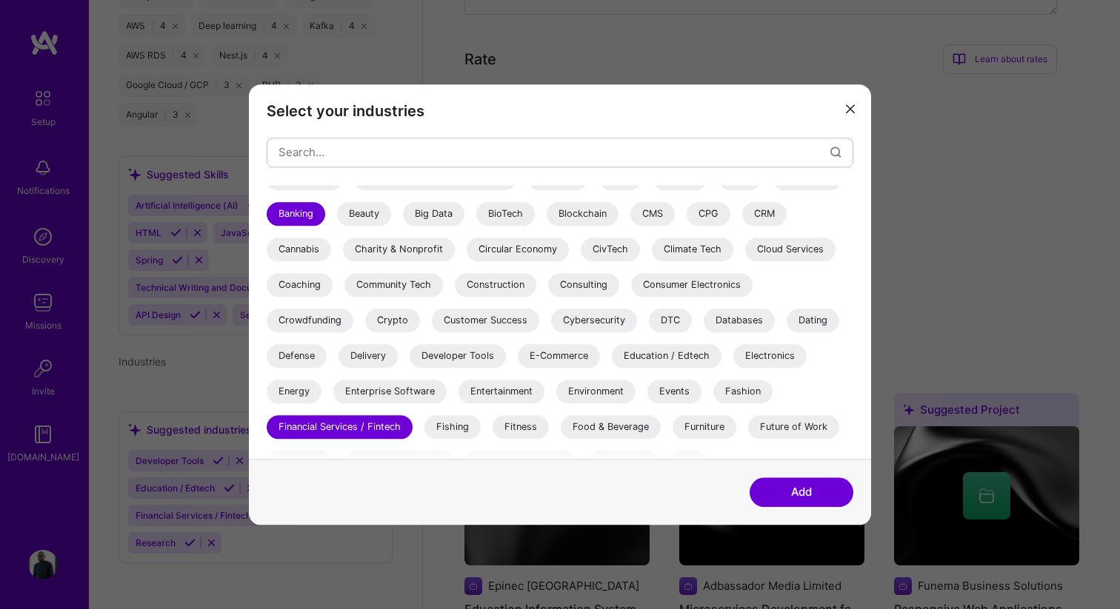
click at [481, 354] on div "Developer Tools" at bounding box center [458, 356] width 96 height 24
click at [293, 395] on div "Energy" at bounding box center [294, 392] width 55 height 24
click at [389, 391] on div "Enterprise Software" at bounding box center [389, 392] width 113 height 24
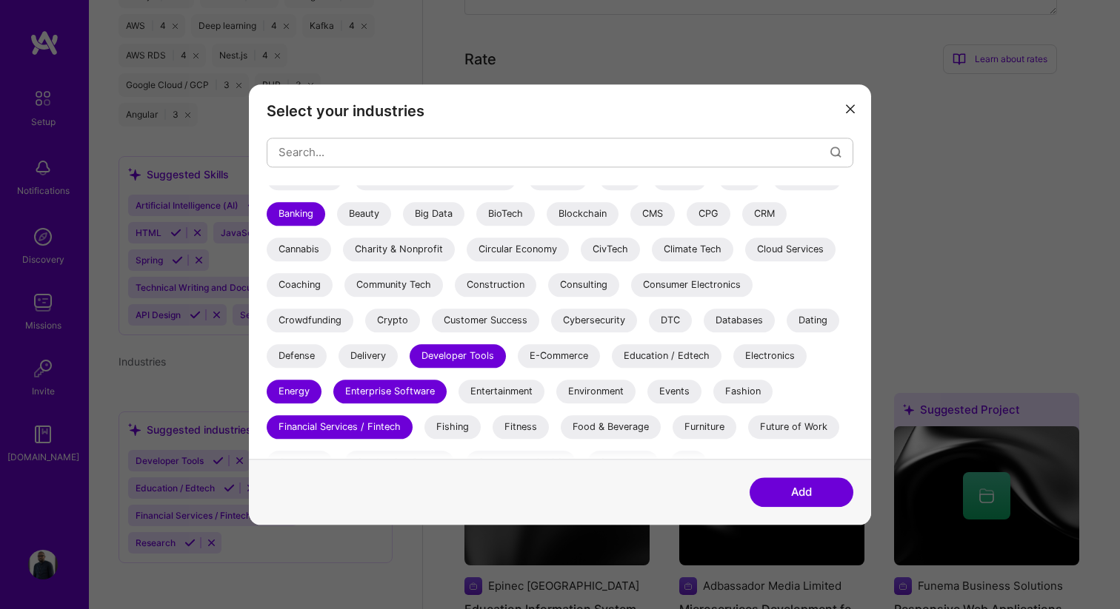
click at [673, 355] on div "Education / Edtech" at bounding box center [667, 356] width 110 height 24
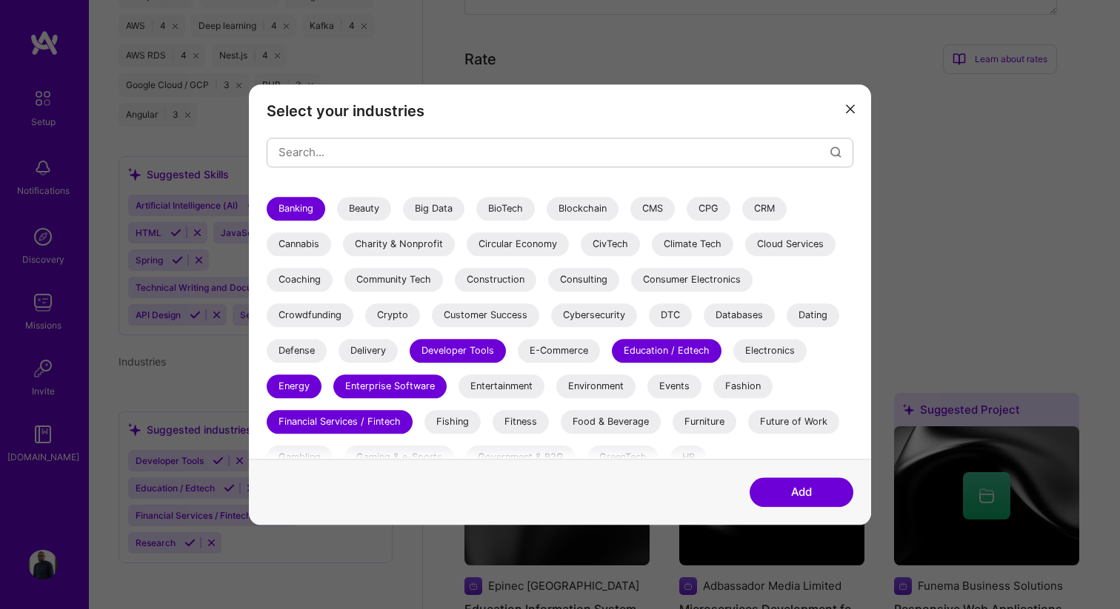
click at [747, 313] on div "Databases" at bounding box center [739, 316] width 71 height 24
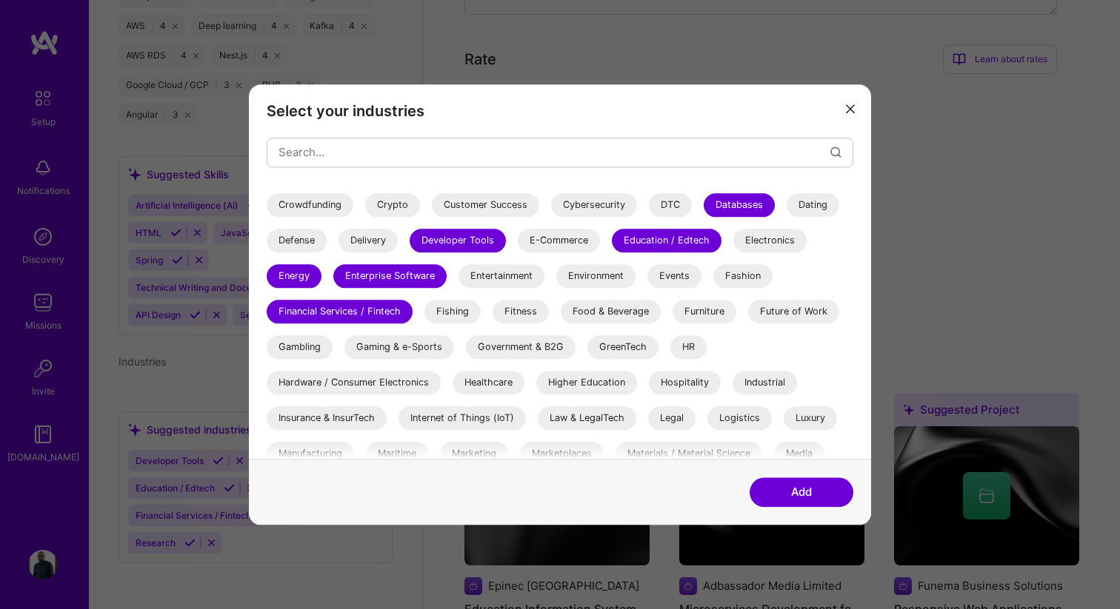
scroll to position [250, 0]
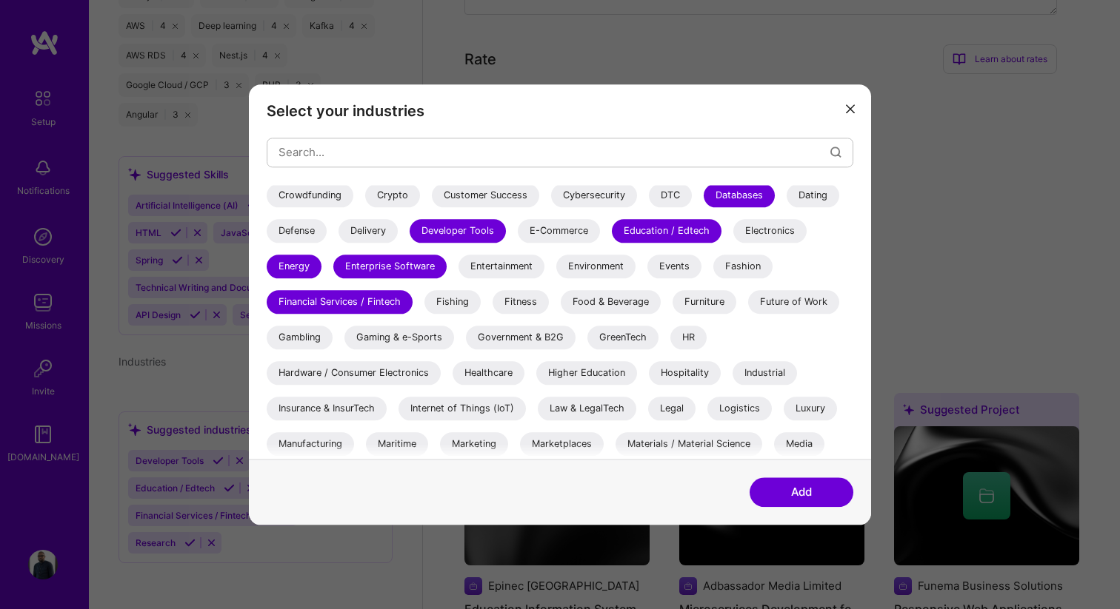
click at [479, 413] on div "Internet of Things (IoT)" at bounding box center [461, 409] width 127 height 24
click at [325, 410] on div "Insurance & InsurTech" at bounding box center [327, 409] width 120 height 24
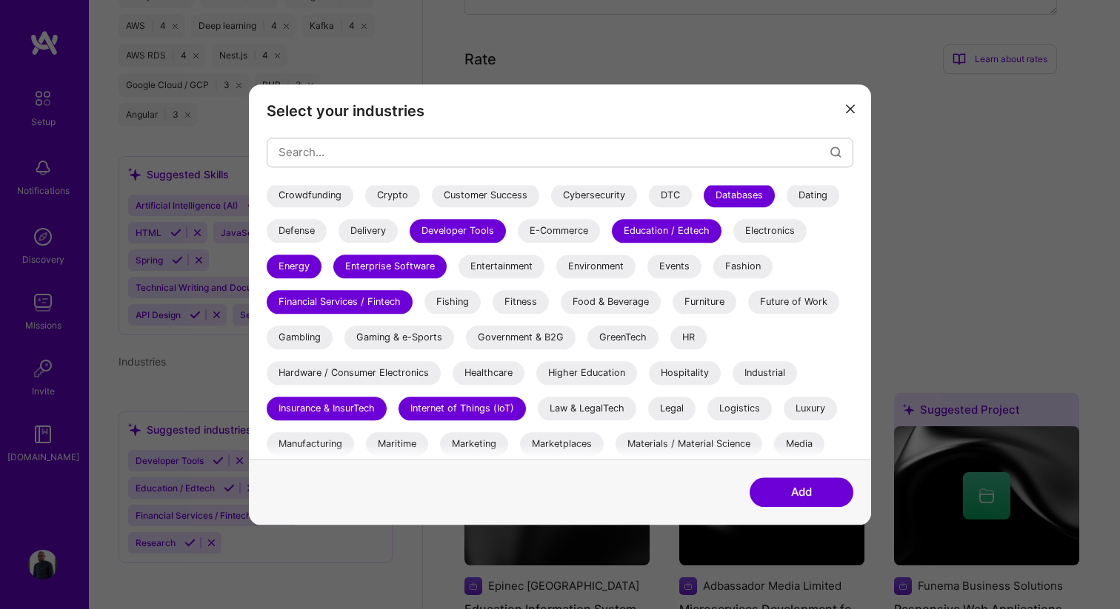
click at [751, 407] on div "Logistics" at bounding box center [739, 409] width 64 height 24
click at [692, 330] on div "HR" at bounding box center [688, 338] width 36 height 24
click at [778, 507] on button "Add" at bounding box center [801, 493] width 104 height 30
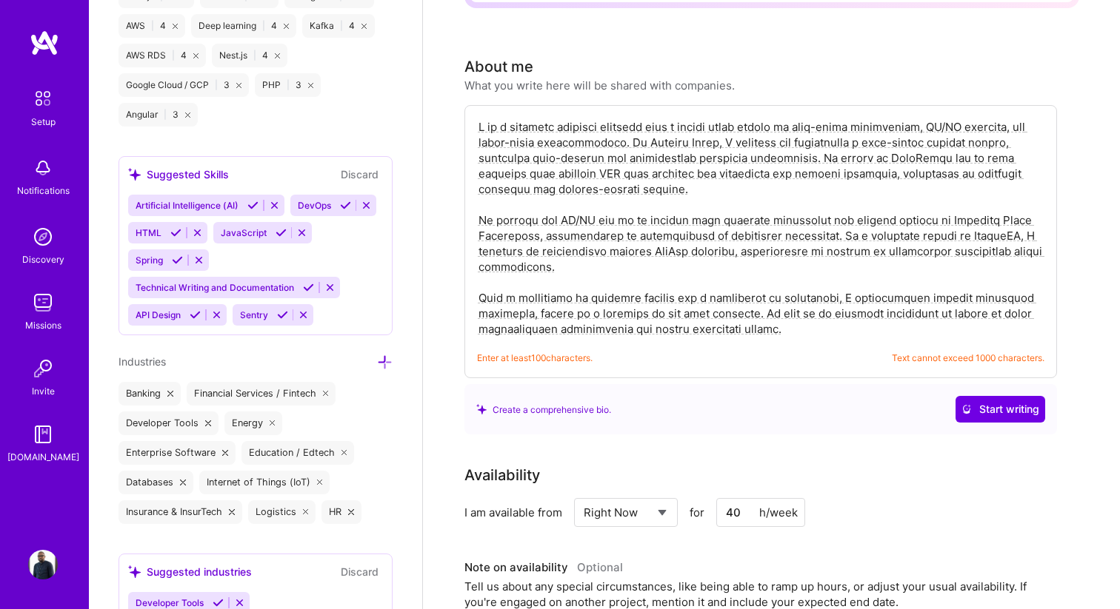
scroll to position [0, 0]
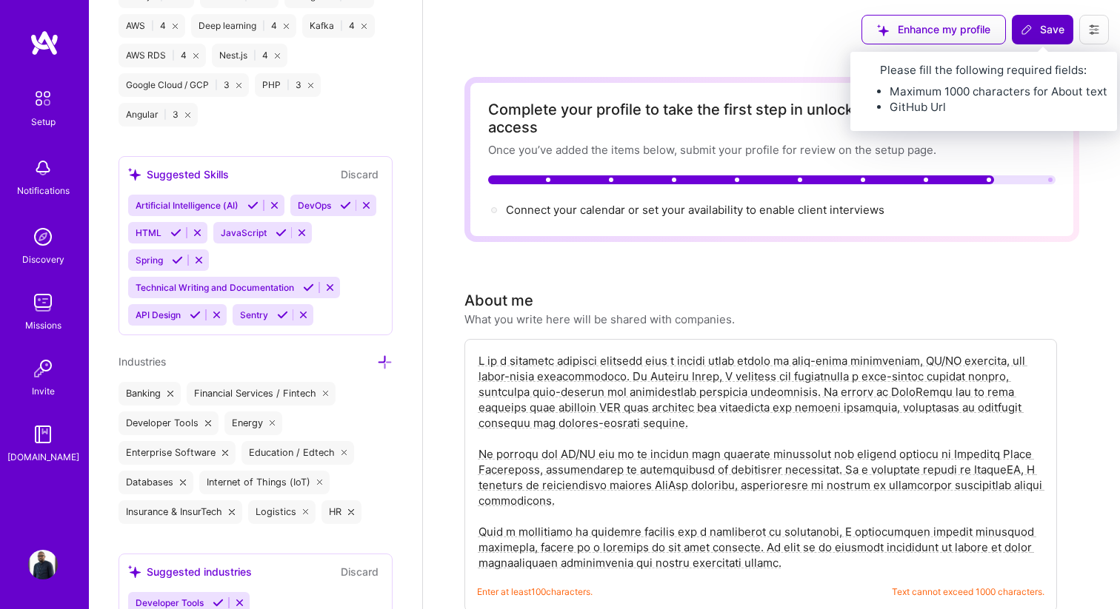
click at [1049, 35] on span "Save" at bounding box center [1042, 29] width 44 height 15
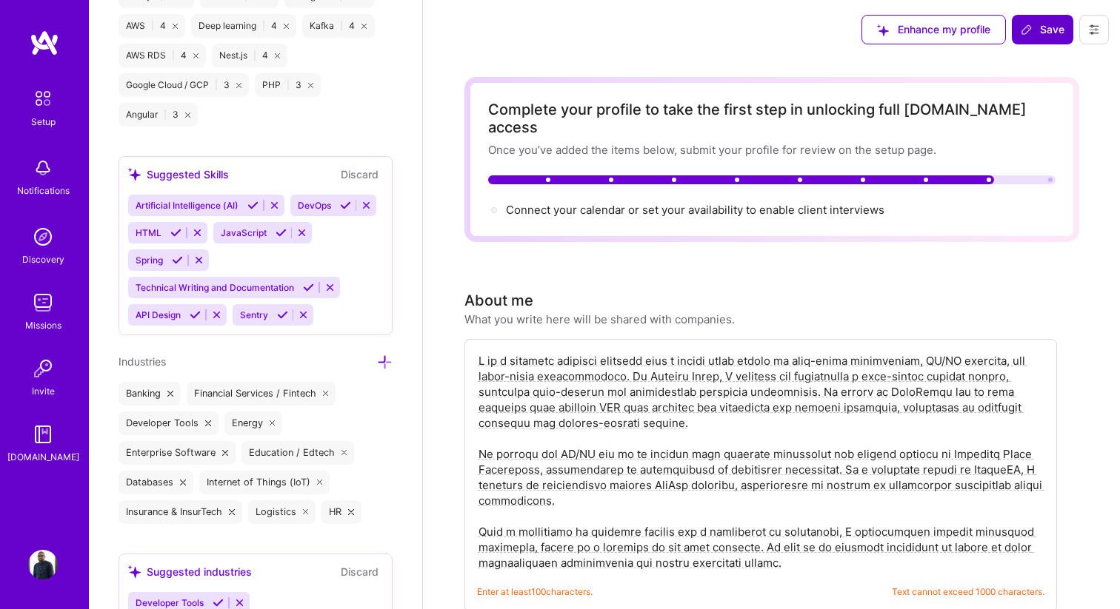
click at [1036, 30] on span "Save" at bounding box center [1042, 29] width 44 height 15
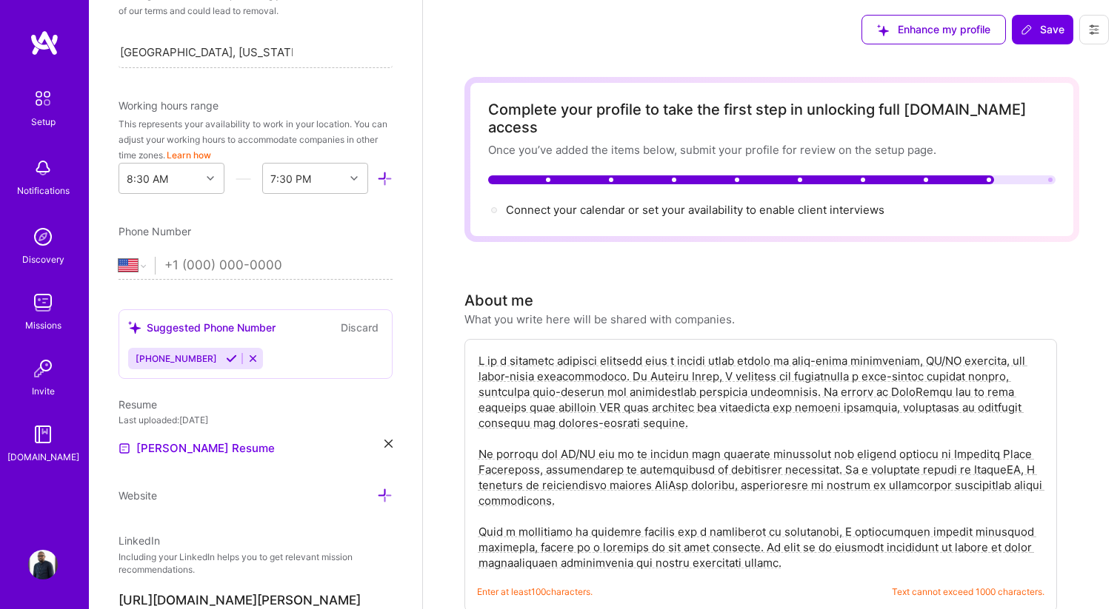
scroll to position [344, 0]
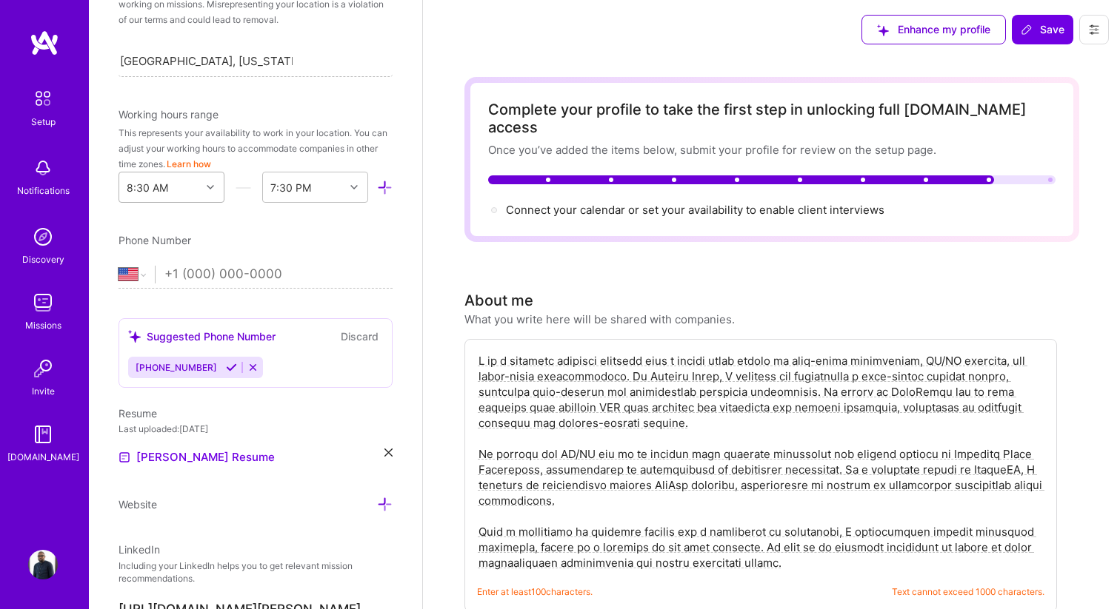
click at [213, 187] on icon at bounding box center [210, 187] width 7 height 7
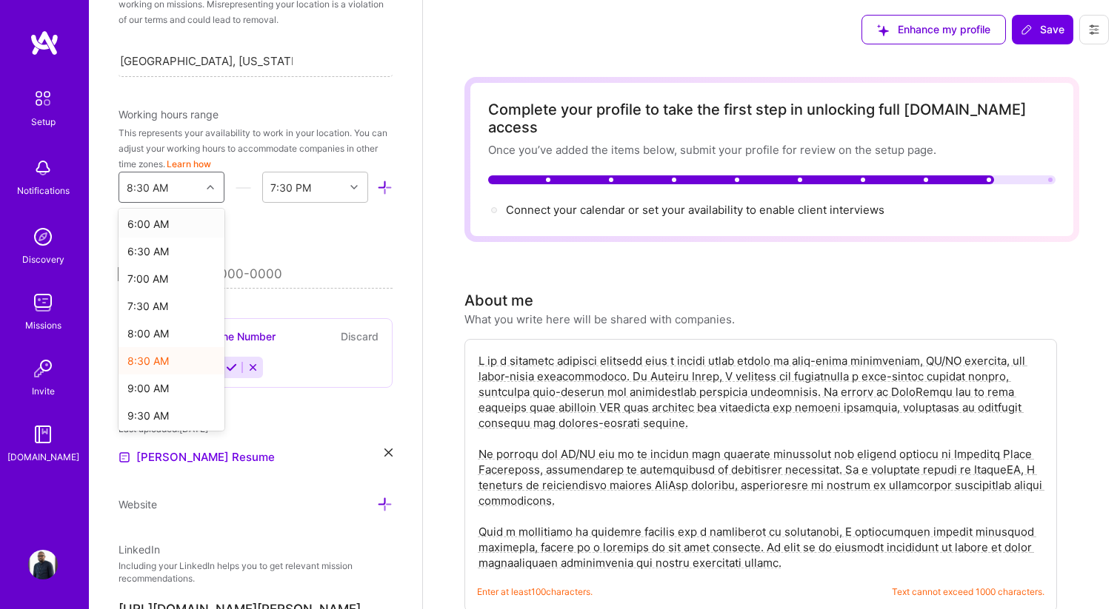
scroll to position [339, 0]
click at [146, 377] on div "9:00 AM" at bounding box center [171, 379] width 106 height 27
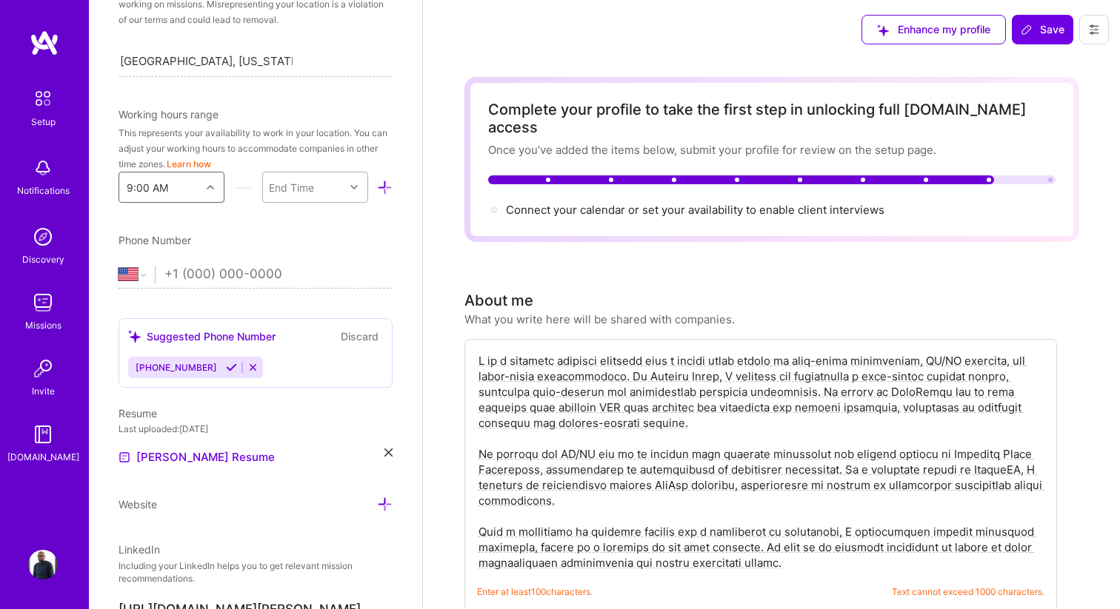
click at [332, 188] on div "End Time" at bounding box center [303, 188] width 81 height 30
click at [297, 281] on div "5:00 PM" at bounding box center [315, 276] width 106 height 27
click at [242, 270] on input "tel" at bounding box center [278, 274] width 228 height 43
click at [184, 365] on span "[PHONE_NUMBER]" at bounding box center [176, 367] width 81 height 11
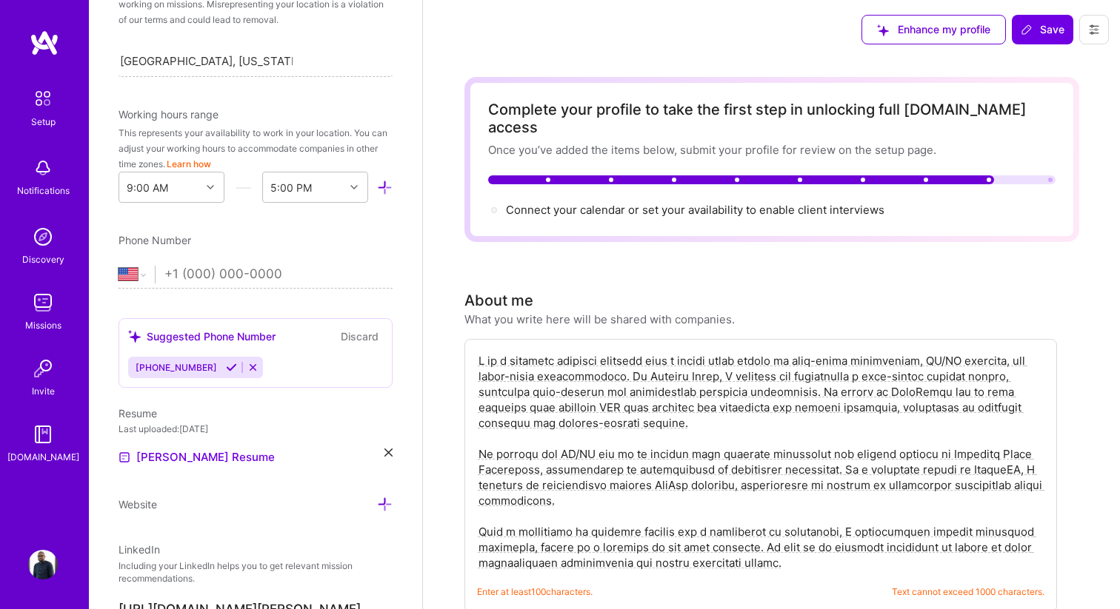
click at [215, 274] on input "tel" at bounding box center [278, 274] width 228 height 43
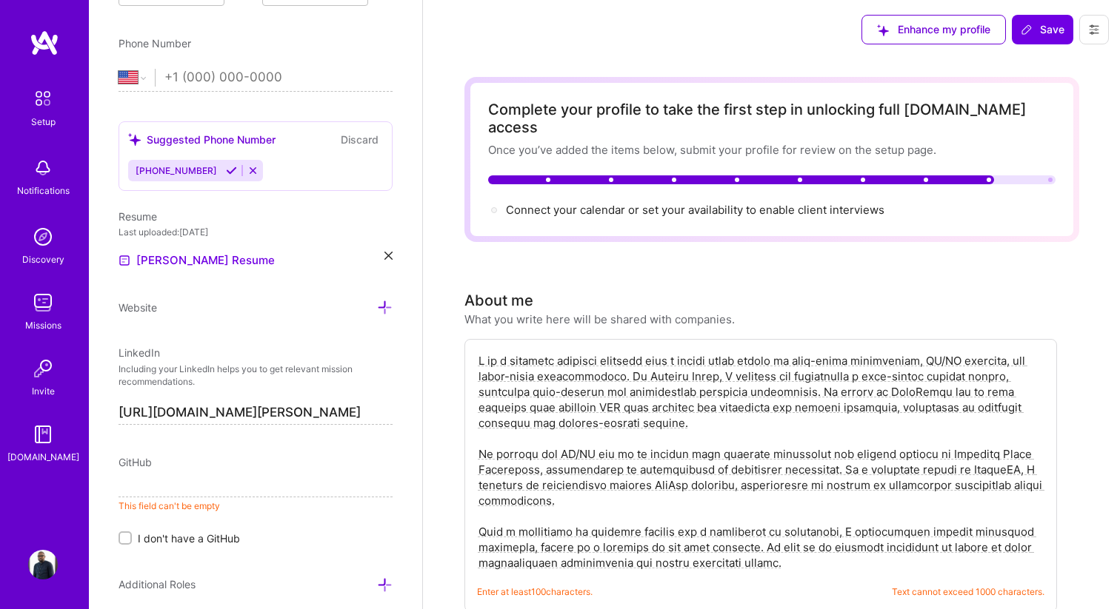
scroll to position [558, 0]
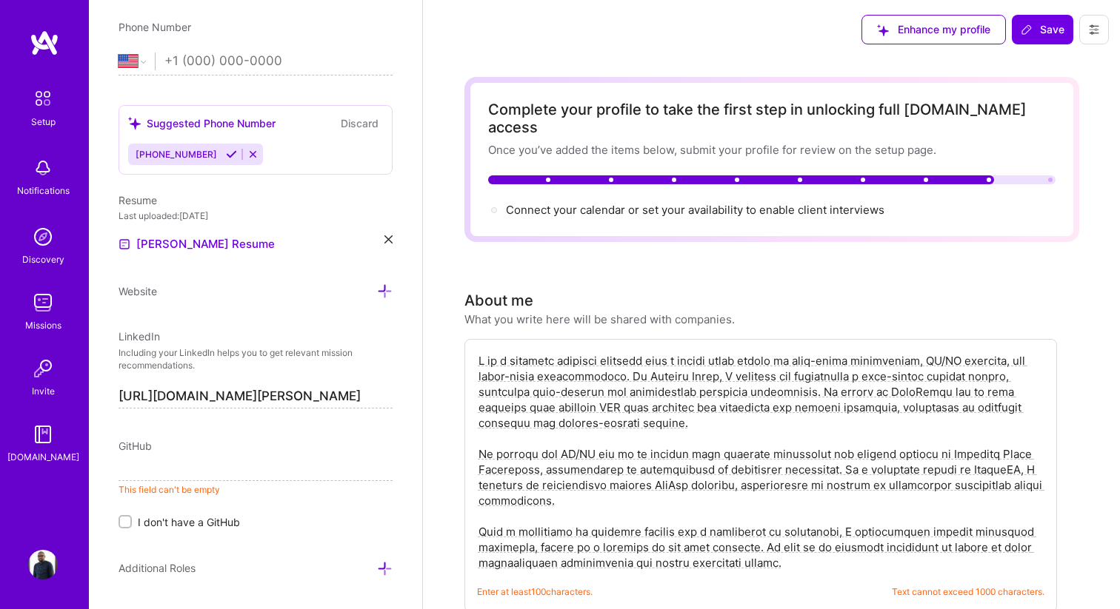
click at [227, 463] on input at bounding box center [255, 470] width 274 height 24
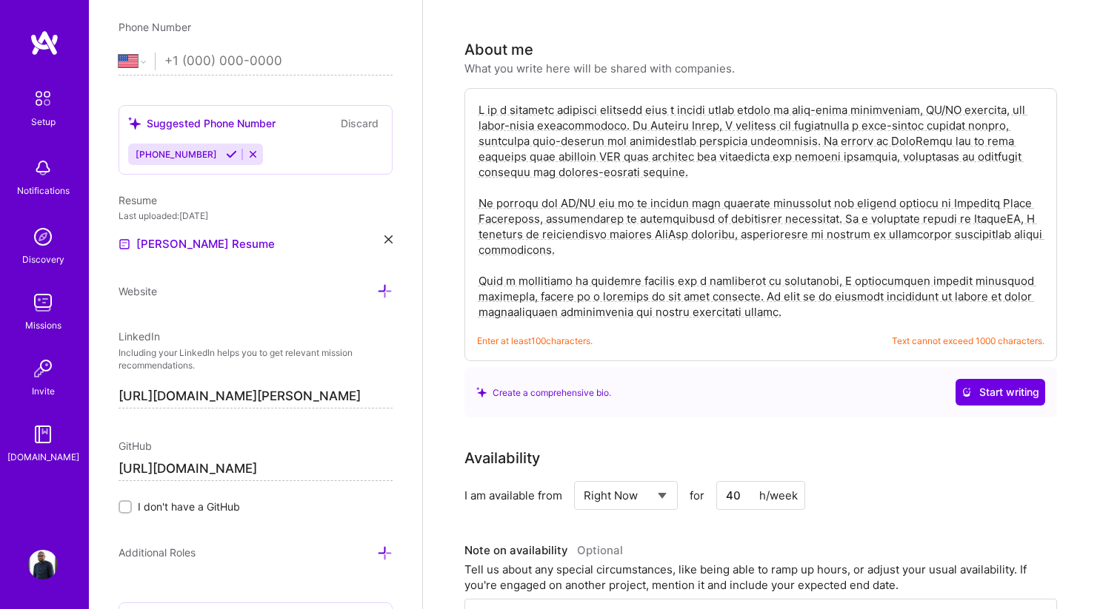
scroll to position [287, 0]
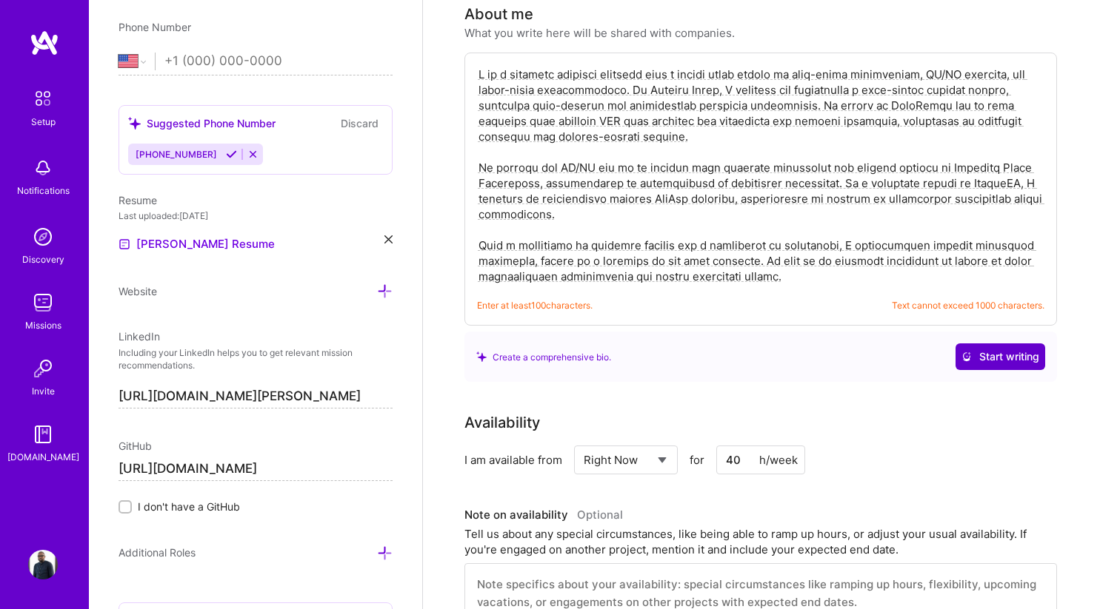
type input "[URL][DOMAIN_NAME]"
click at [1015, 350] on span "Start writing" at bounding box center [1000, 357] width 78 height 15
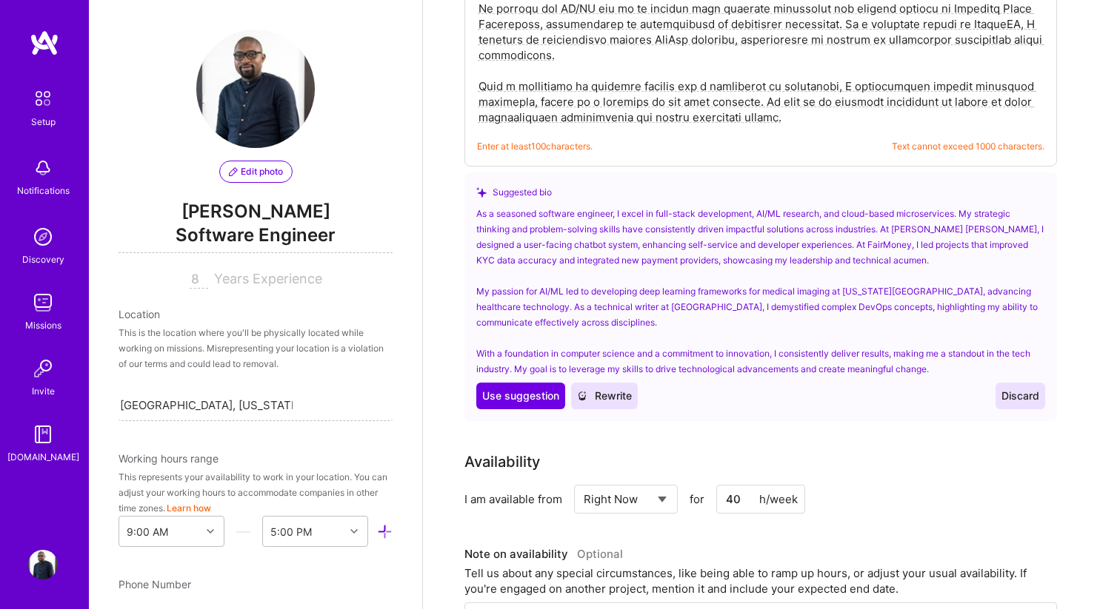
scroll to position [447, 0]
click at [569, 224] on div "As a seasoned software engineer, I excel in full-stack development, AI/ML resea…" at bounding box center [760, 290] width 569 height 171
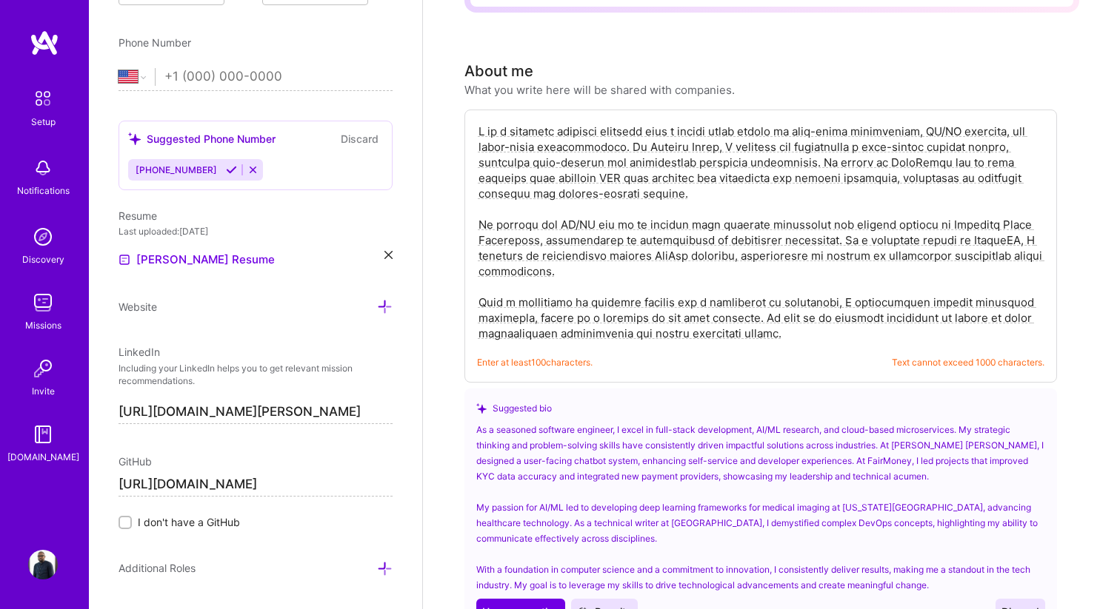
scroll to position [543, 0]
click at [596, 605] on span "Rewrite" at bounding box center [604, 612] width 55 height 15
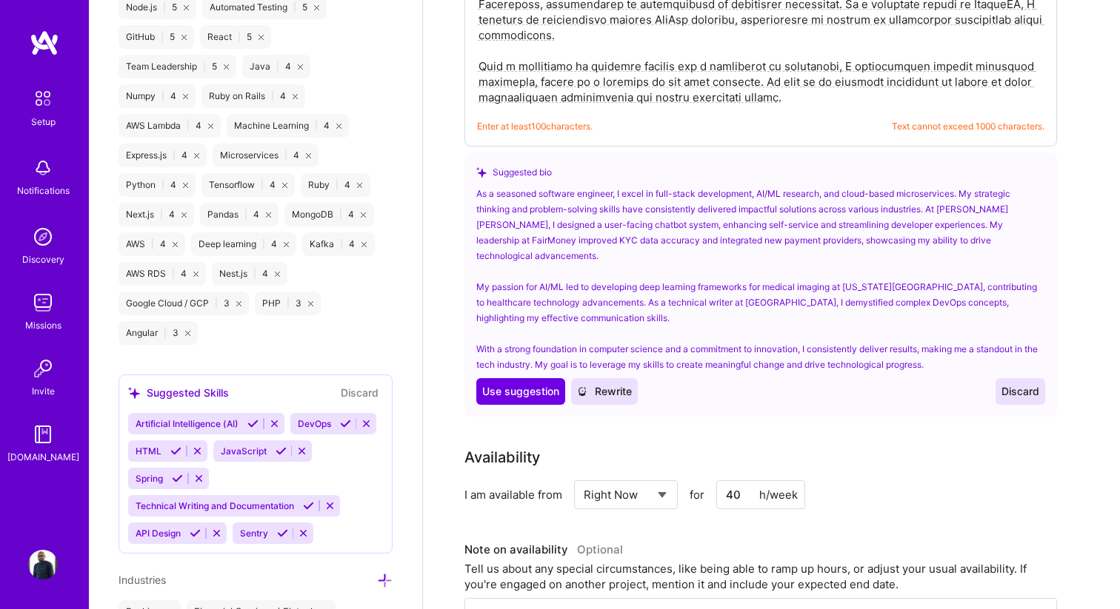
scroll to position [469, 0]
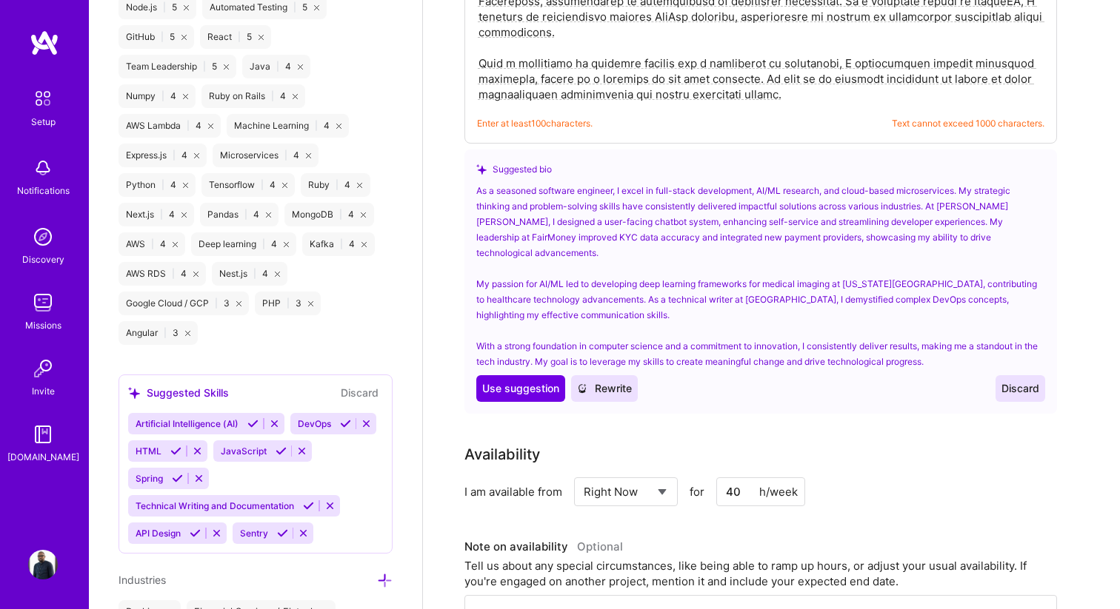
click at [1026, 381] on span "Discard" at bounding box center [1020, 388] width 38 height 15
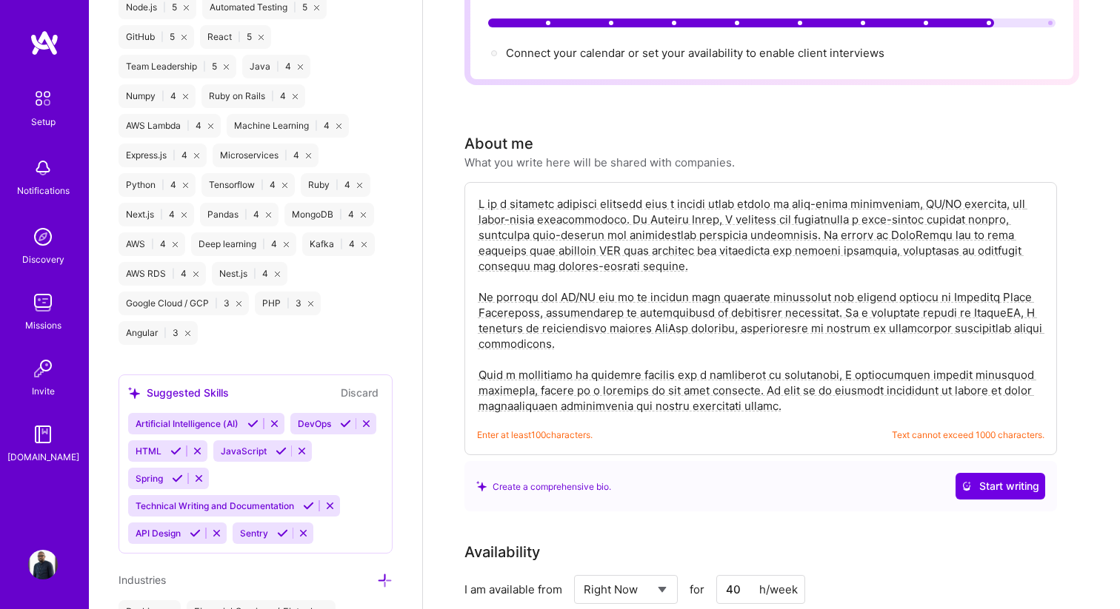
scroll to position [0, 0]
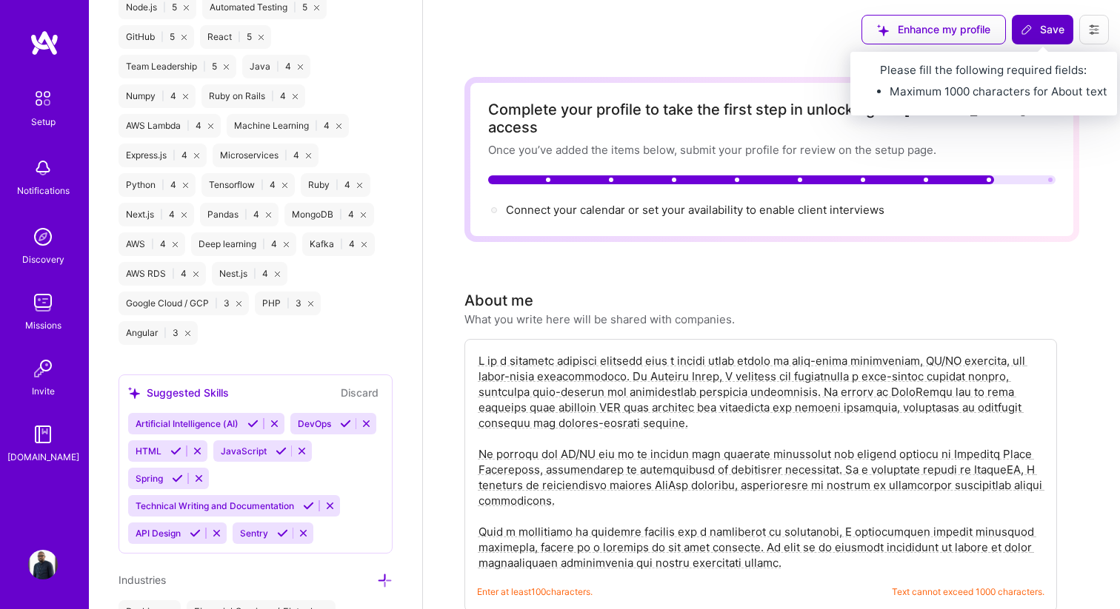
click at [1051, 32] on span "Save" at bounding box center [1042, 29] width 44 height 15
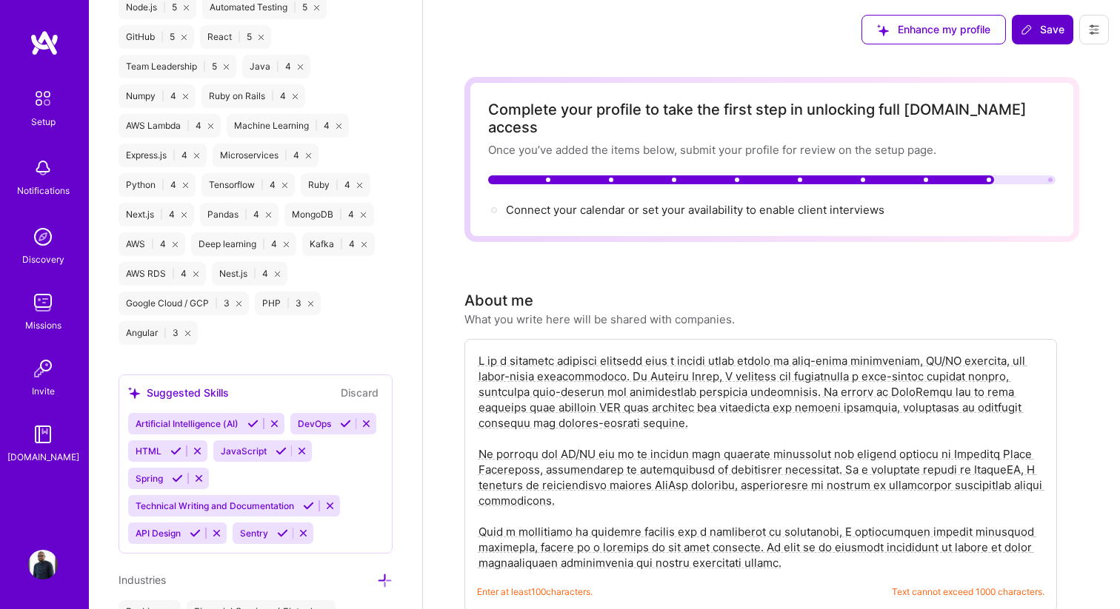
click at [1044, 27] on span "Save" at bounding box center [1042, 29] width 44 height 15
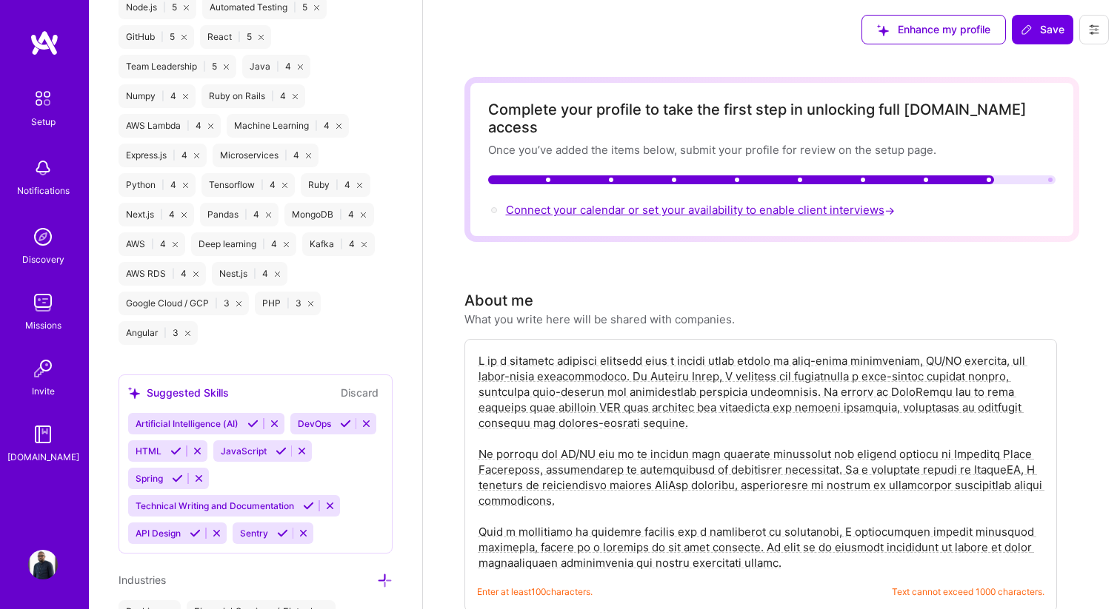
click at [570, 203] on span "Connect your calendar or set your availability to enable client interviews →" at bounding box center [702, 210] width 392 height 14
click at [620, 203] on span "Connect your calendar or set your availability to enable client interviews →" at bounding box center [702, 210] width 392 height 14
click at [892, 203] on span "→" at bounding box center [889, 211] width 10 height 16
click at [888, 203] on span "→" at bounding box center [889, 211] width 10 height 16
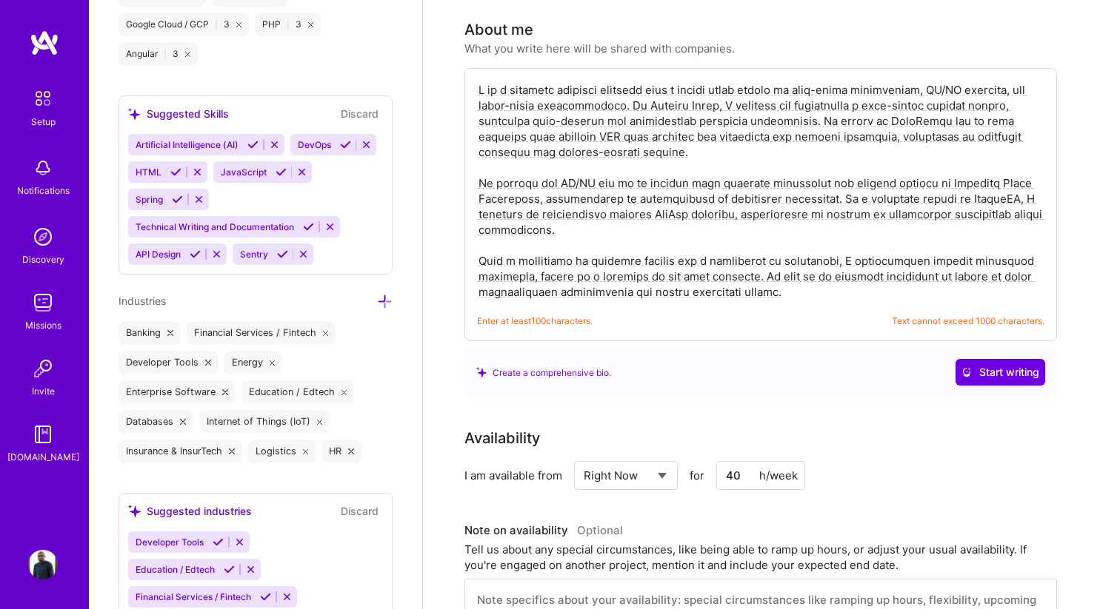
scroll to position [1751, 0]
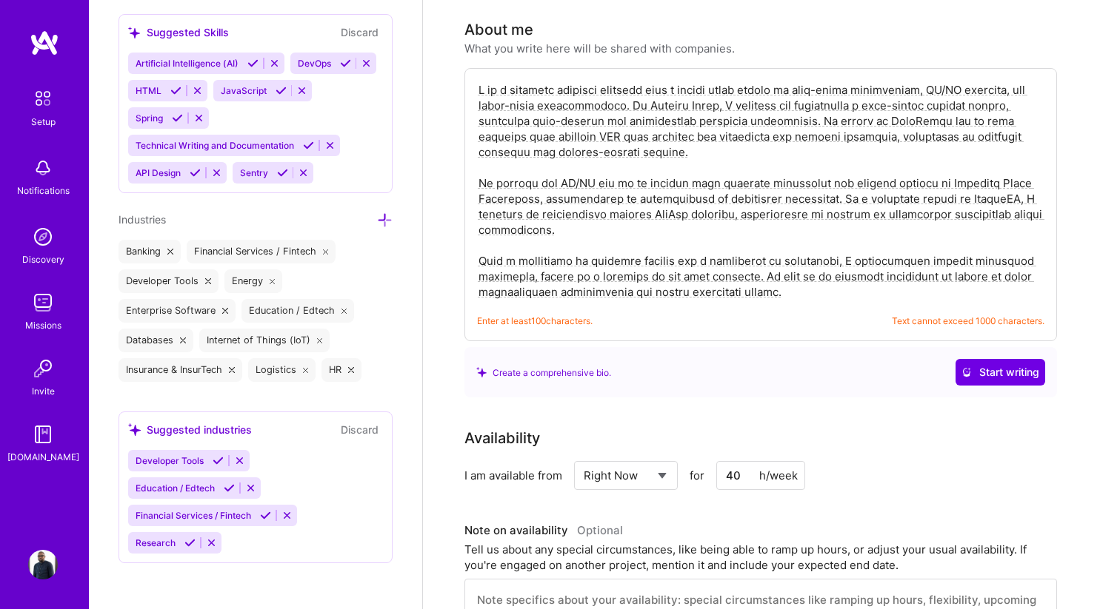
click at [39, 295] on img at bounding box center [43, 303] width 30 height 30
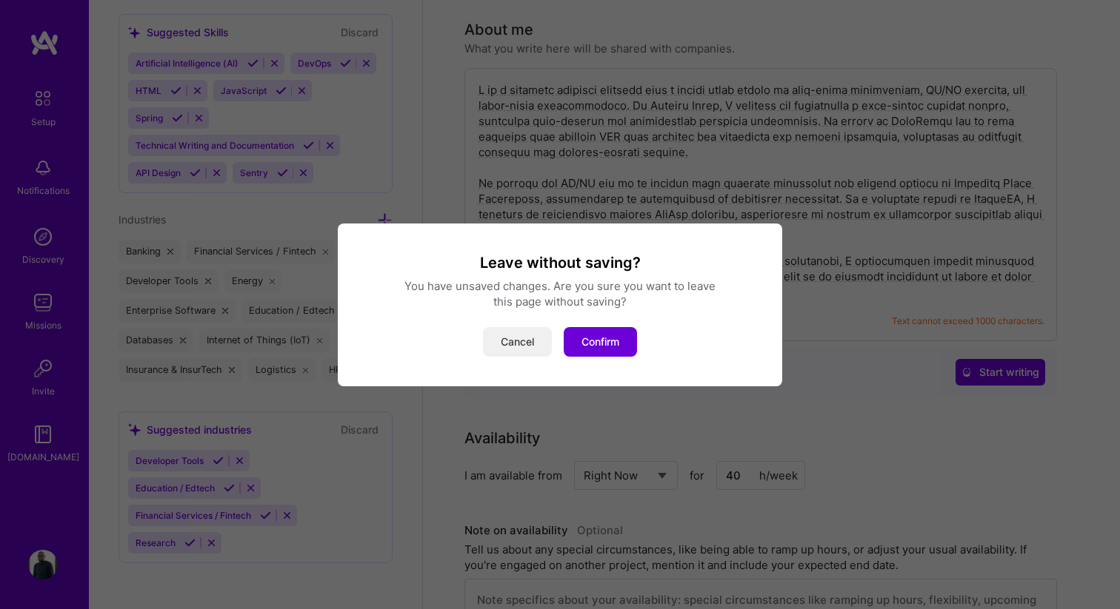
click at [511, 345] on button "Cancel" at bounding box center [517, 342] width 69 height 30
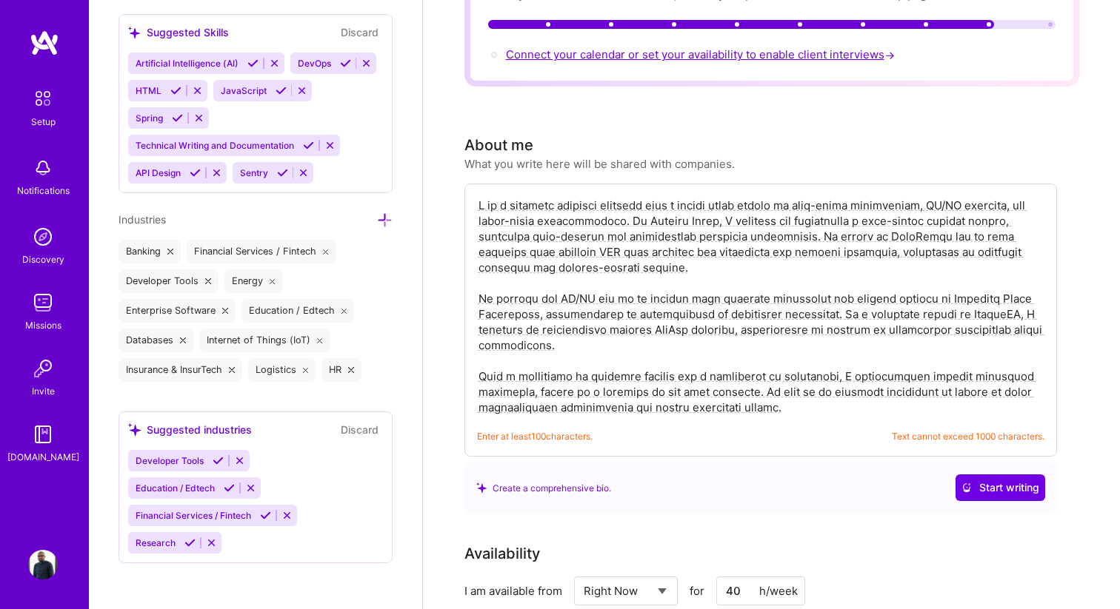
scroll to position [0, 0]
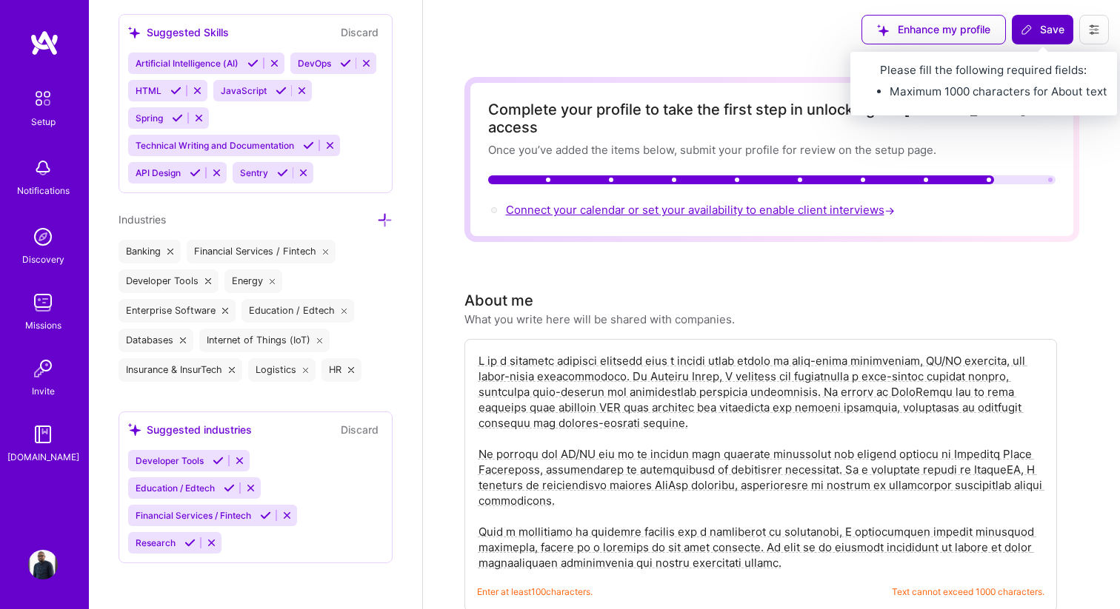
click at [1037, 26] on span "Save" at bounding box center [1042, 29] width 44 height 15
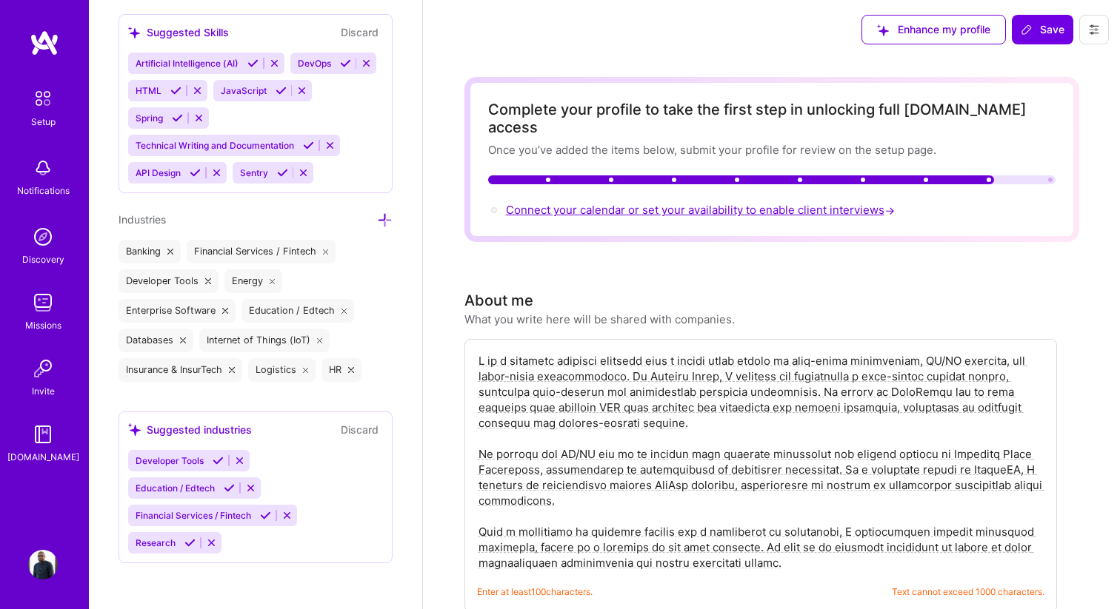
click at [1098, 32] on icon at bounding box center [1094, 30] width 12 height 12
click at [760, 46] on div "Enhance my profile Save Settings Payment method Log Out" at bounding box center [771, 29] width 697 height 59
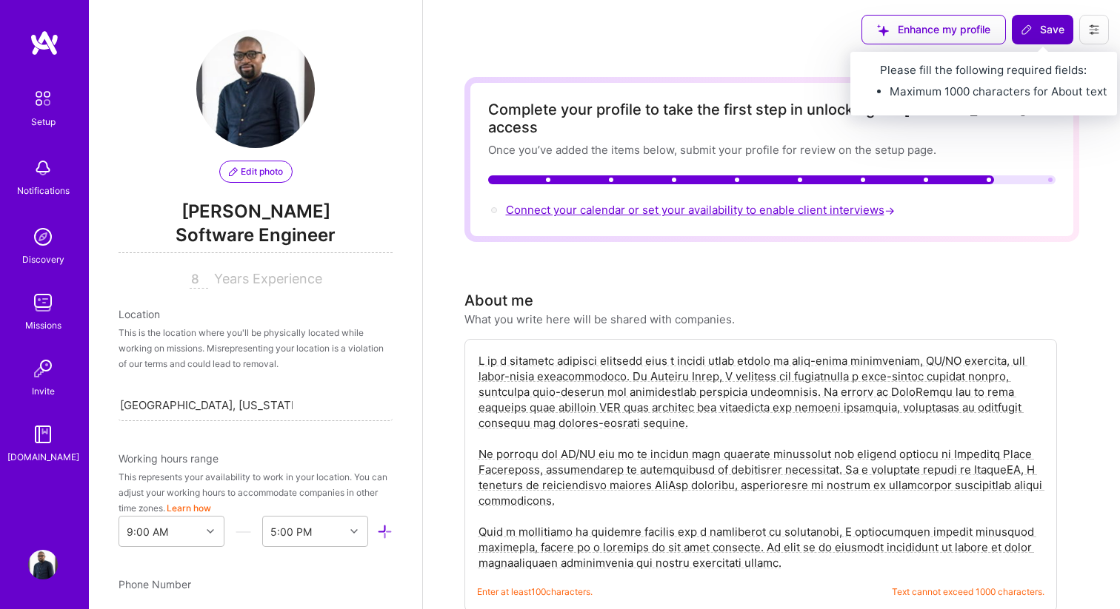
click at [1042, 27] on span "Save" at bounding box center [1042, 29] width 44 height 15
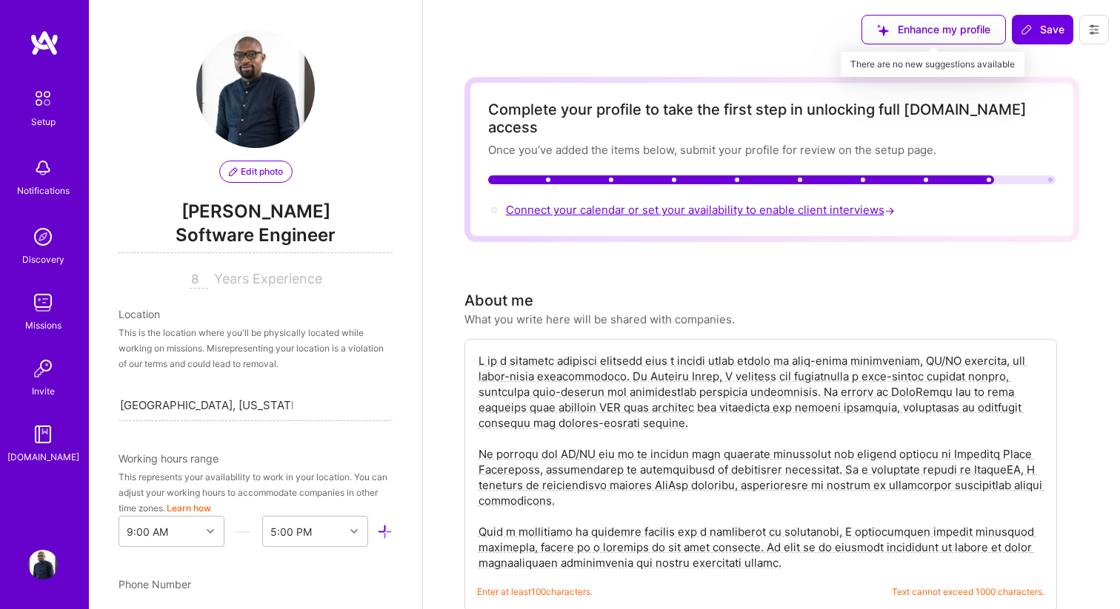
click at [935, 31] on div "Enhance my profile" at bounding box center [933, 30] width 144 height 30
click at [791, 203] on span "Connect your calendar or set your availability to enable client interviews →" at bounding box center [702, 210] width 392 height 14
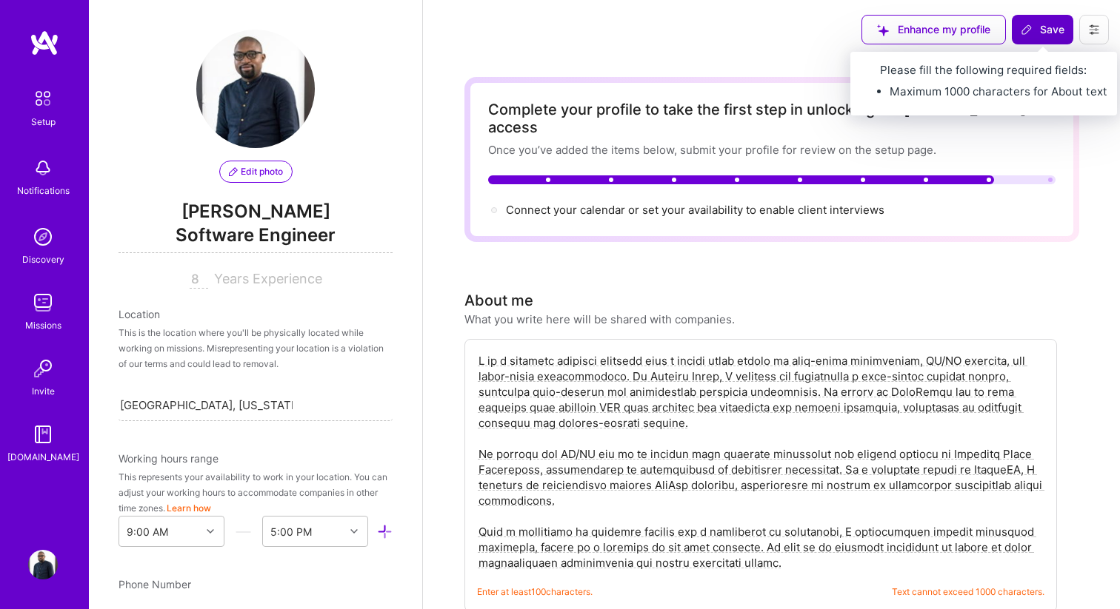
click at [1044, 26] on span "Save" at bounding box center [1042, 29] width 44 height 15
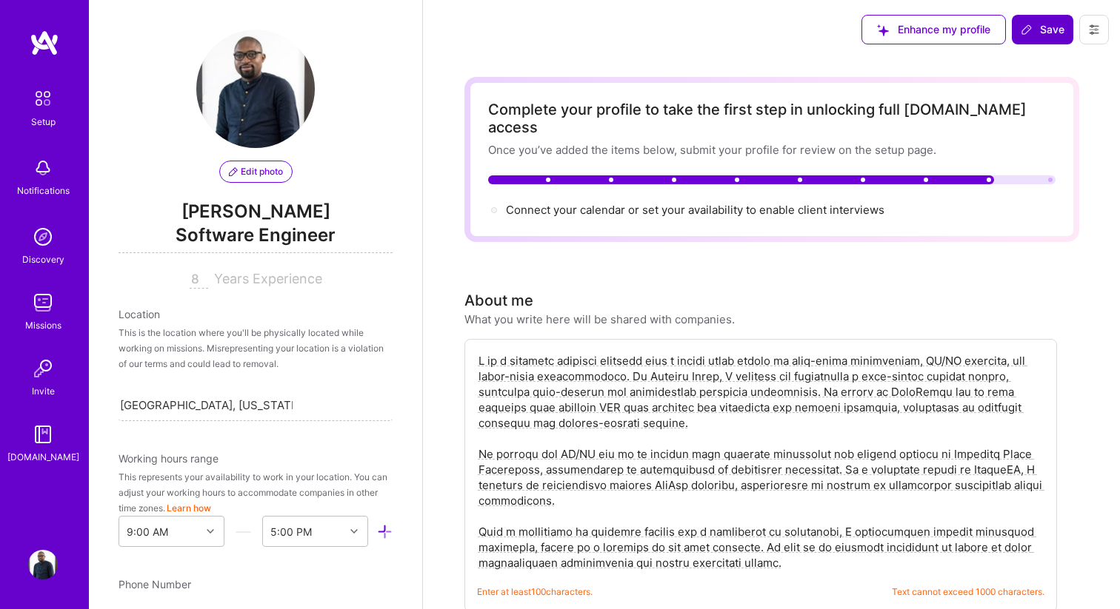
click at [1044, 26] on span "Save" at bounding box center [1042, 29] width 44 height 15
click at [49, 244] on img at bounding box center [43, 237] width 30 height 30
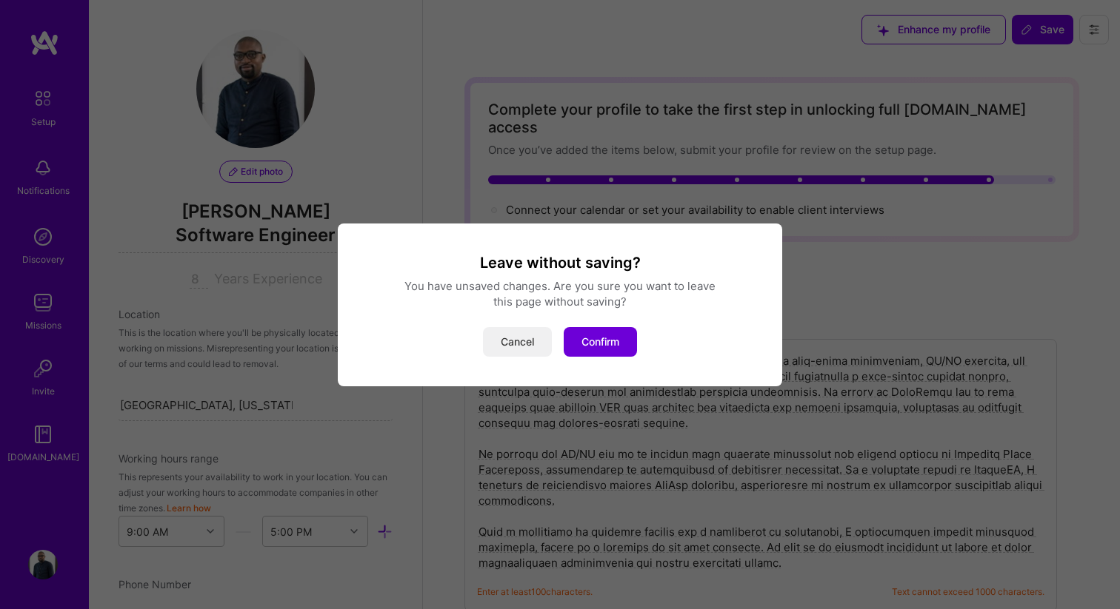
click at [512, 341] on button "Cancel" at bounding box center [517, 342] width 69 height 30
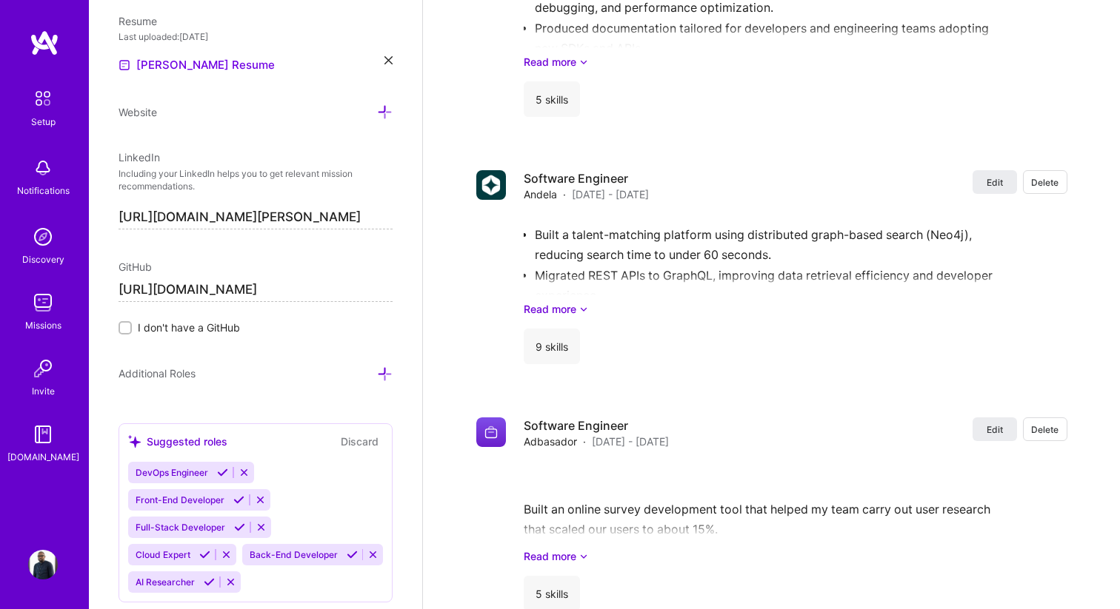
scroll to position [772, 0]
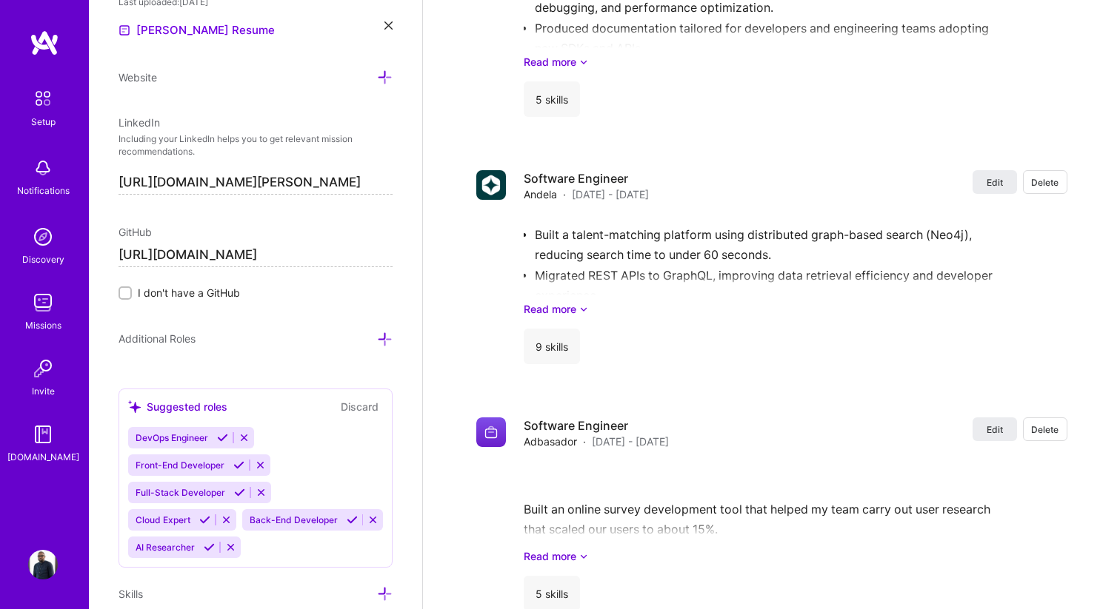
click at [332, 252] on input "[URL][DOMAIN_NAME]" at bounding box center [255, 256] width 274 height 24
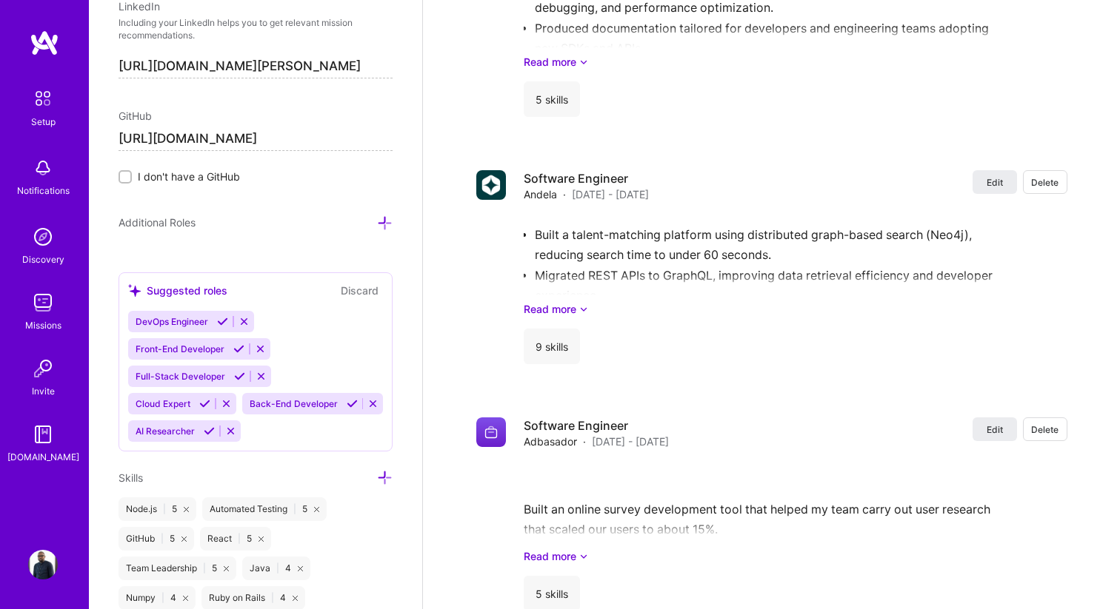
scroll to position [890, 0]
click at [238, 344] on icon at bounding box center [238, 346] width 11 height 11
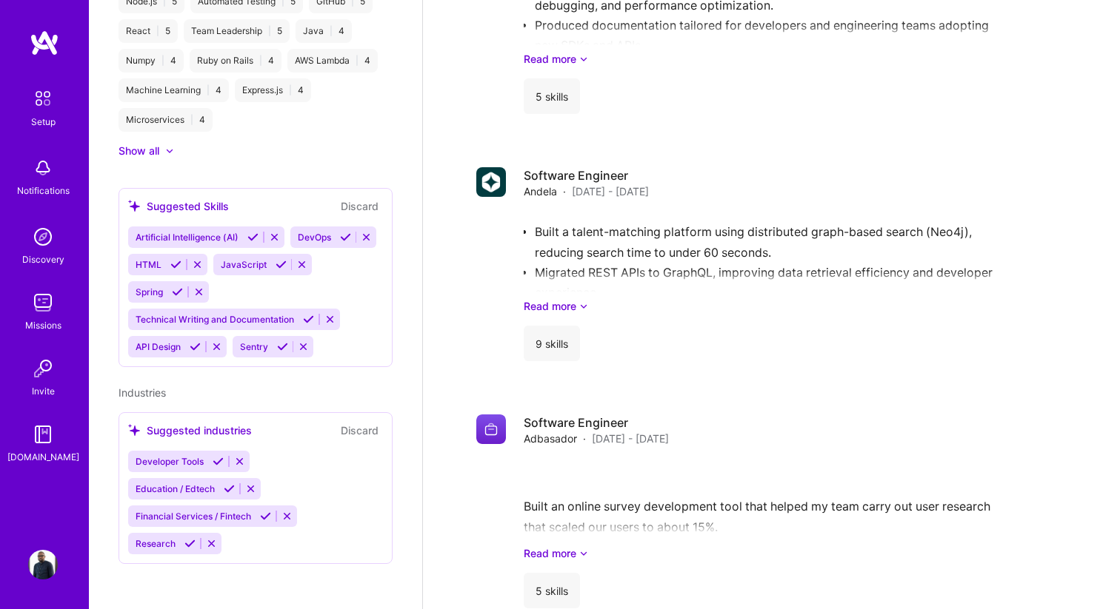
scroll to position [372, 0]
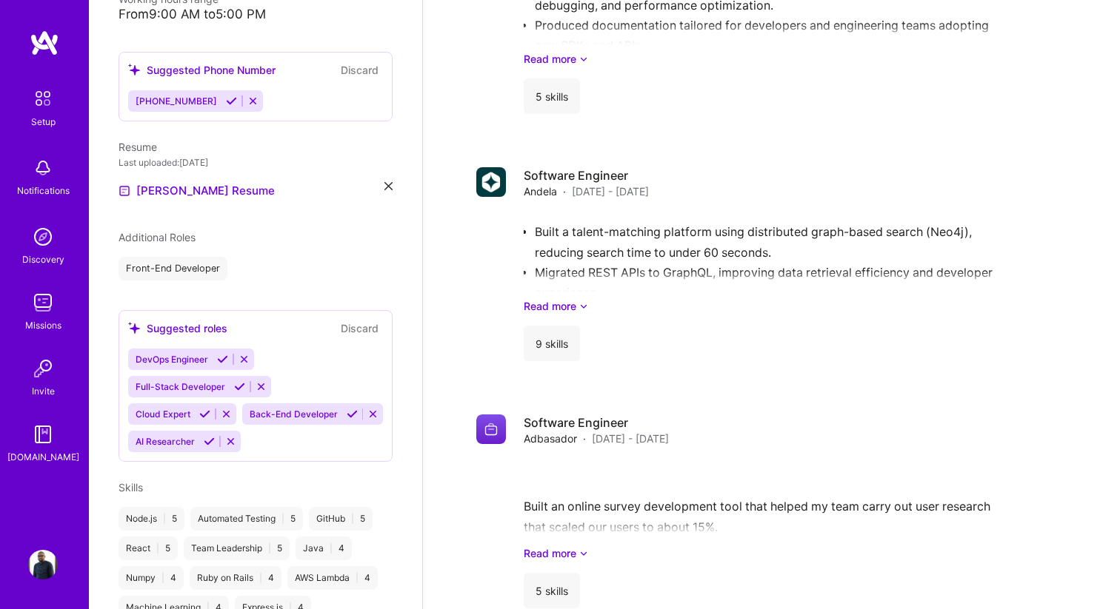
click at [236, 381] on icon at bounding box center [239, 386] width 11 height 11
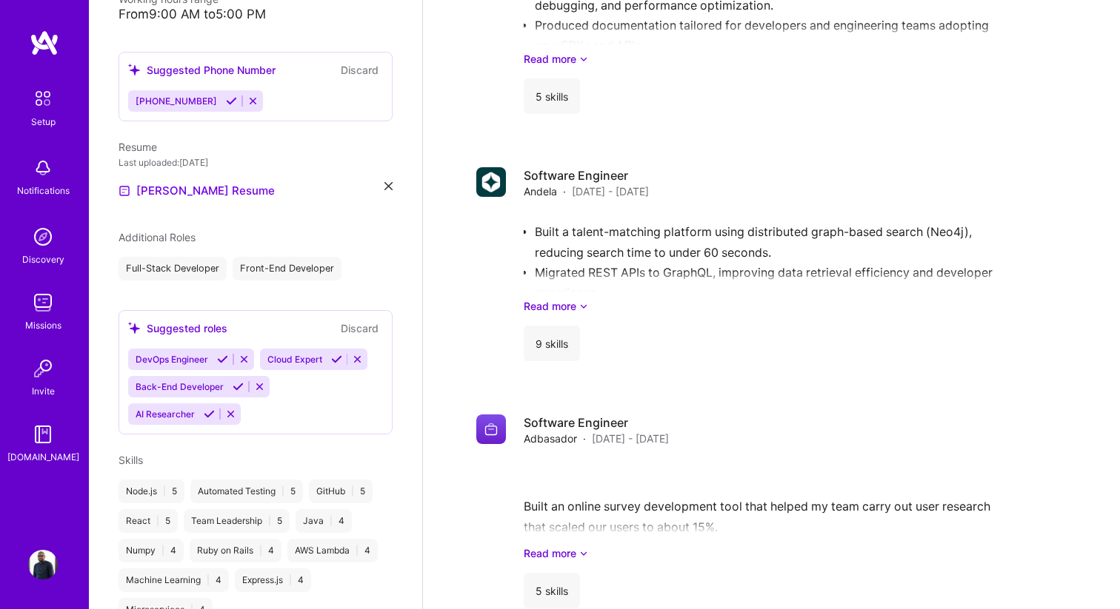
click at [208, 409] on icon at bounding box center [209, 414] width 11 height 11
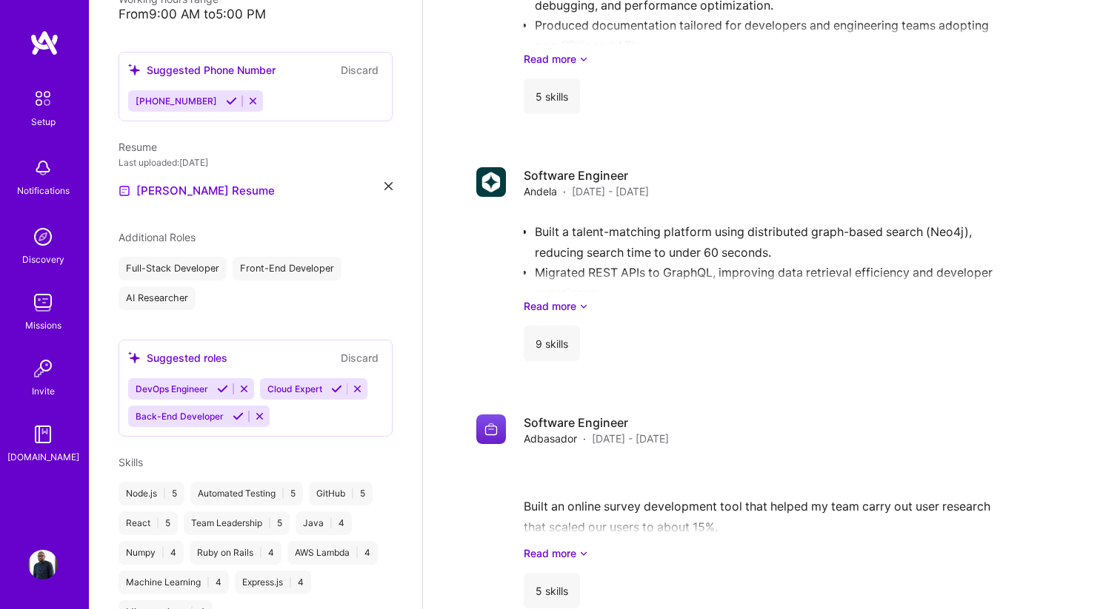
click at [233, 411] on icon at bounding box center [238, 416] width 11 height 11
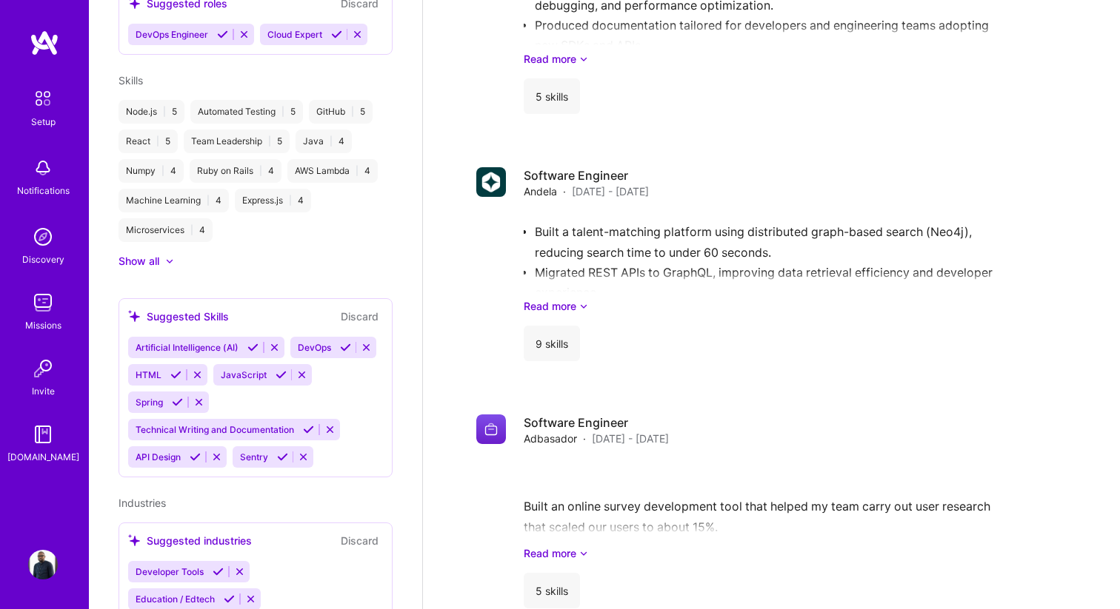
scroll to position [732, 0]
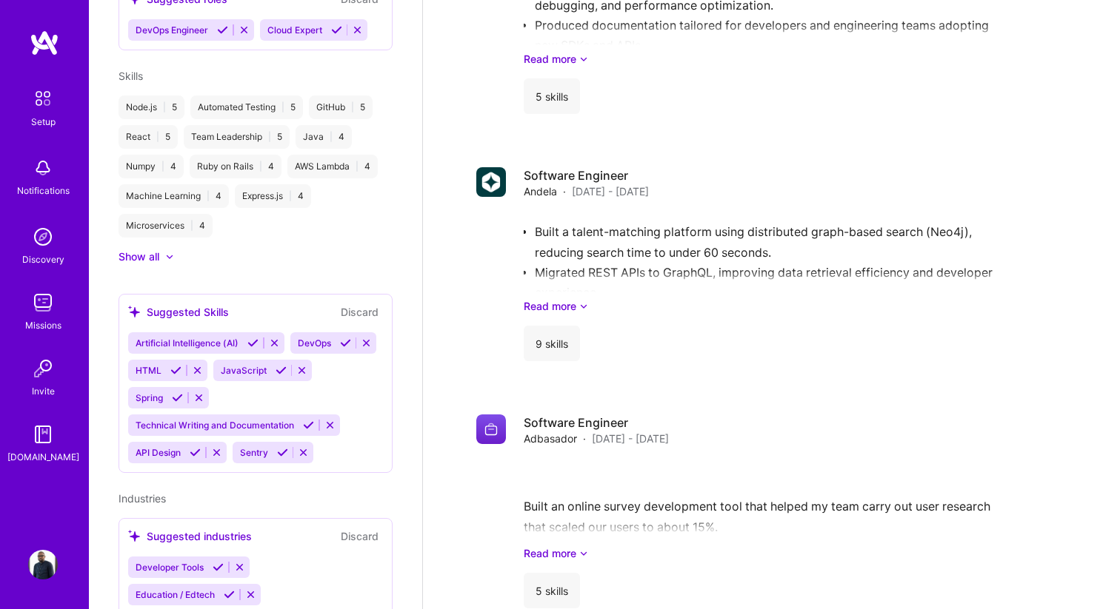
click at [172, 365] on icon at bounding box center [175, 370] width 11 height 11
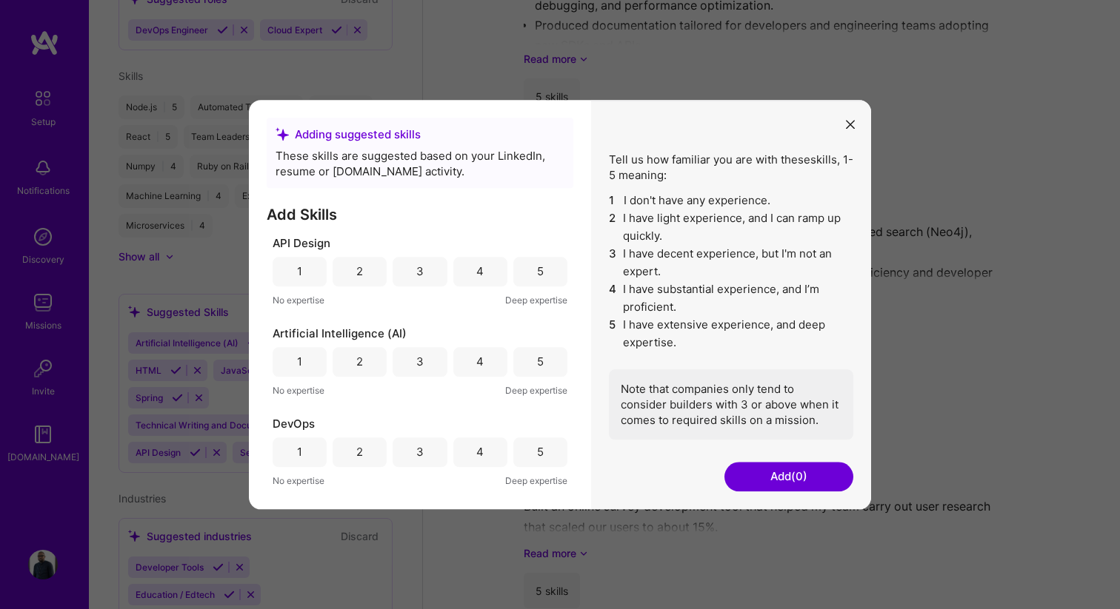
click at [537, 271] on div "5" at bounding box center [540, 272] width 7 height 16
click at [479, 364] on div "4" at bounding box center [480, 362] width 54 height 30
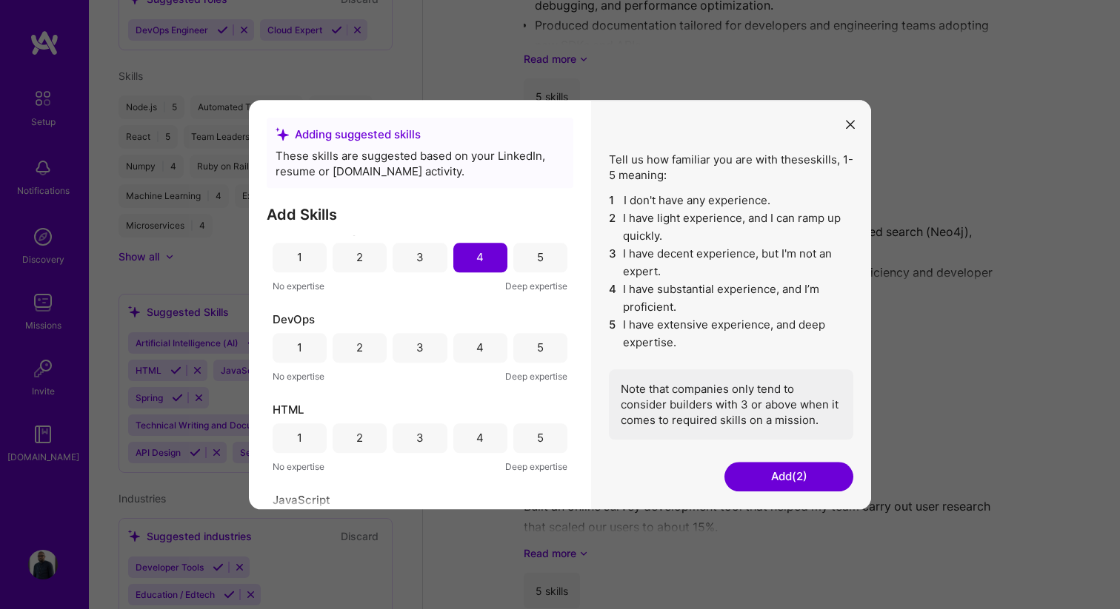
scroll to position [113, 0]
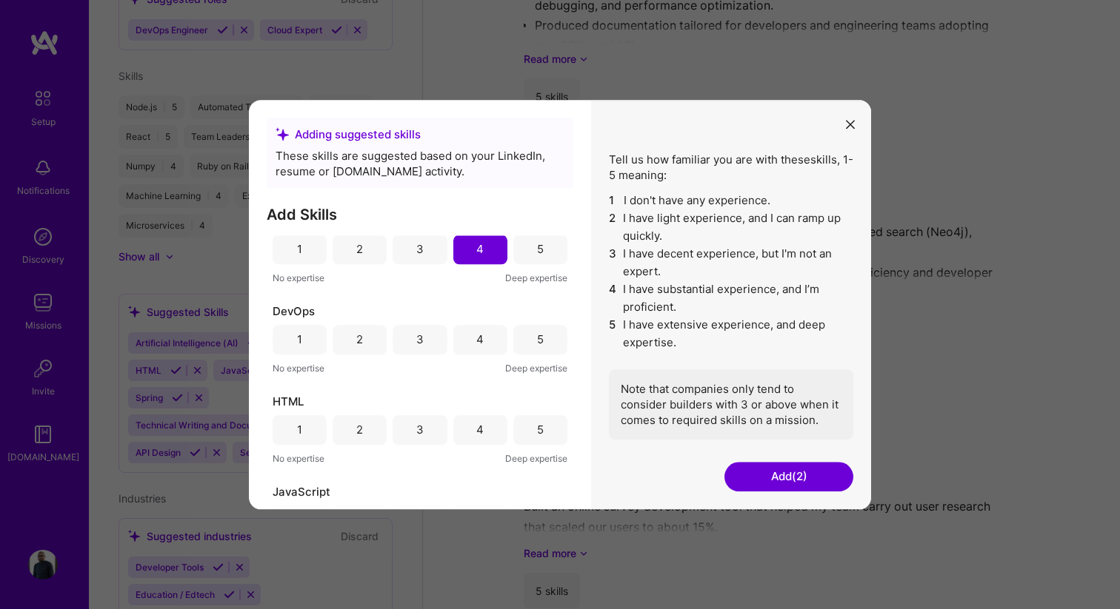
click at [524, 427] on div "5" at bounding box center [540, 430] width 54 height 30
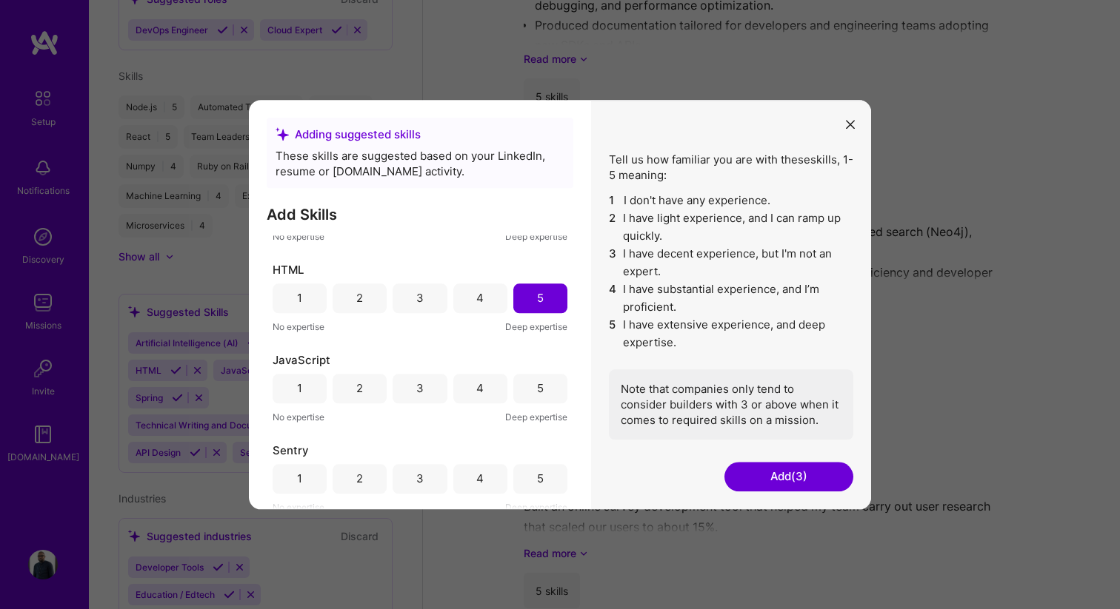
scroll to position [266, 0]
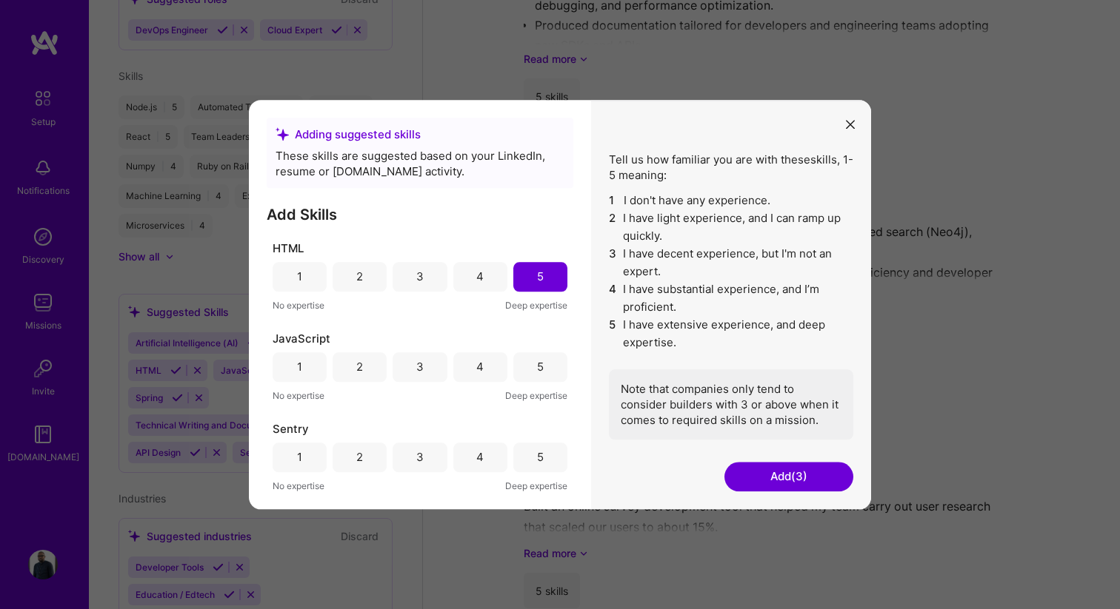
click at [541, 366] on div "5" at bounding box center [540, 367] width 54 height 30
click at [469, 453] on div "4" at bounding box center [480, 458] width 54 height 30
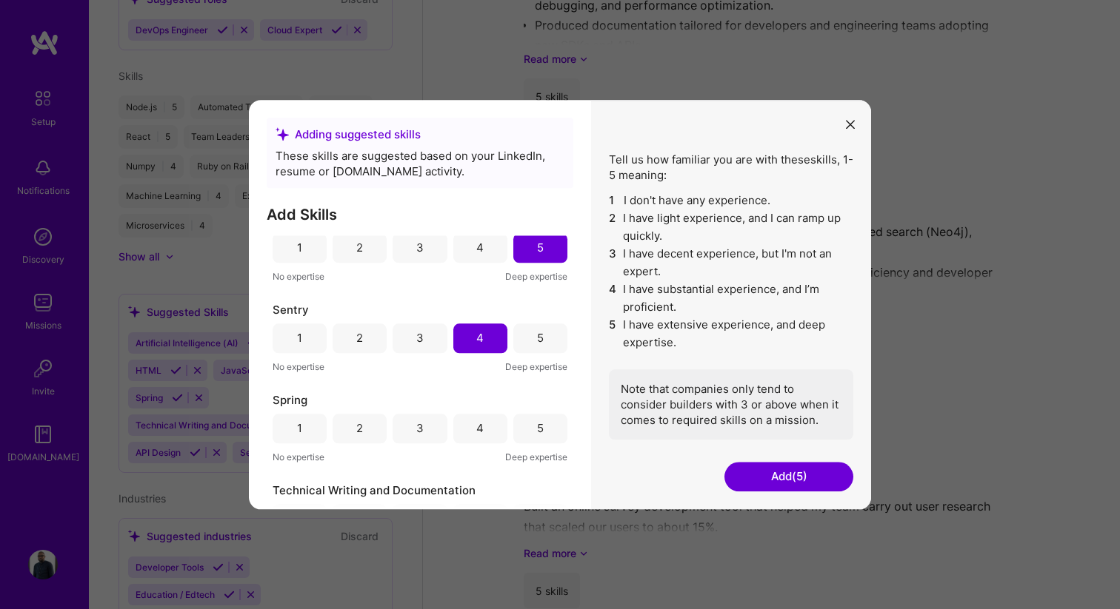
scroll to position [430, 0]
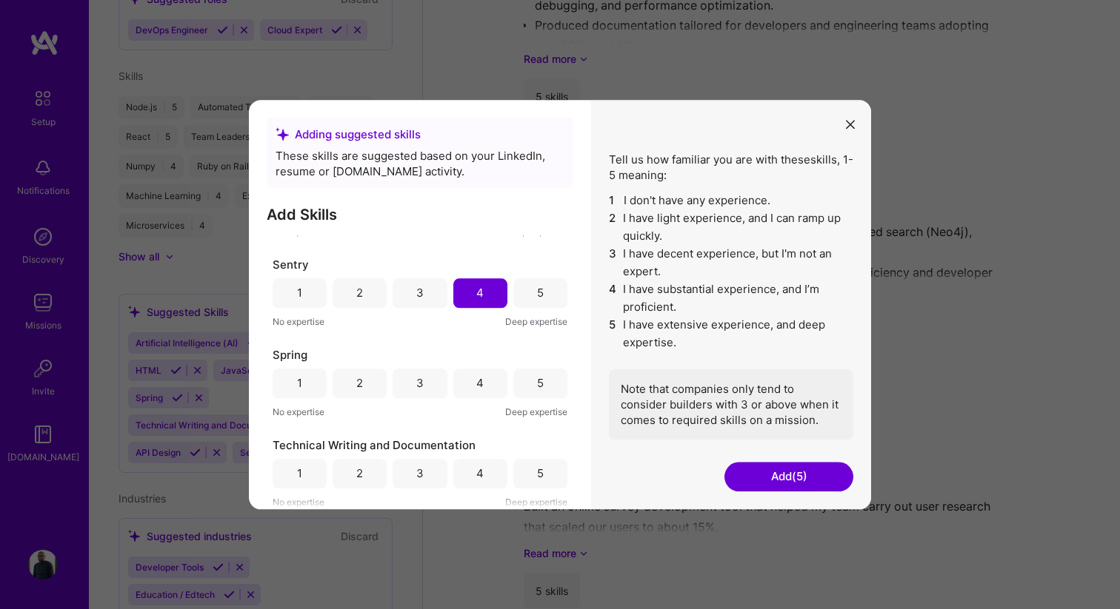
click at [469, 381] on div "4" at bounding box center [480, 384] width 54 height 30
click at [520, 469] on div "5" at bounding box center [540, 474] width 54 height 30
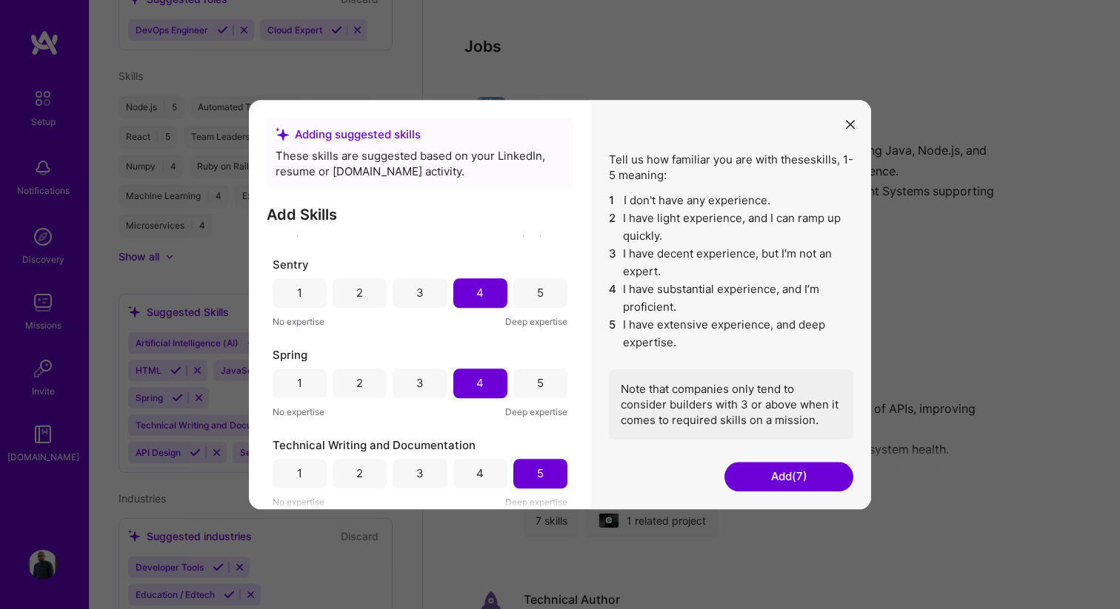
scroll to position [1825, 0]
click at [770, 477] on button "Add (7)" at bounding box center [788, 477] width 129 height 30
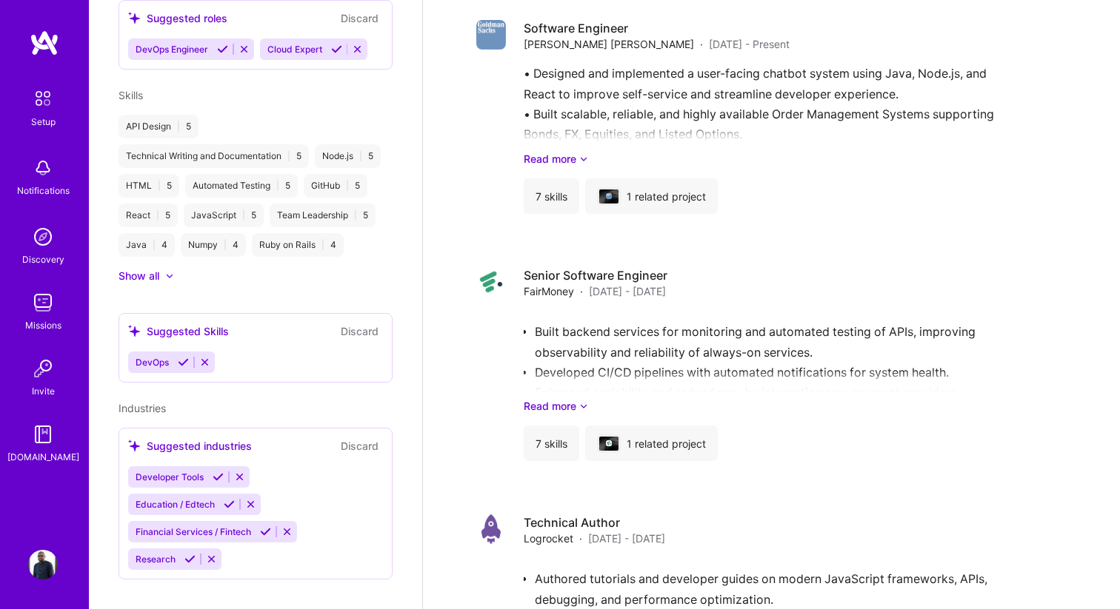
scroll to position [1905, 0]
click at [221, 472] on icon at bounding box center [218, 477] width 11 height 11
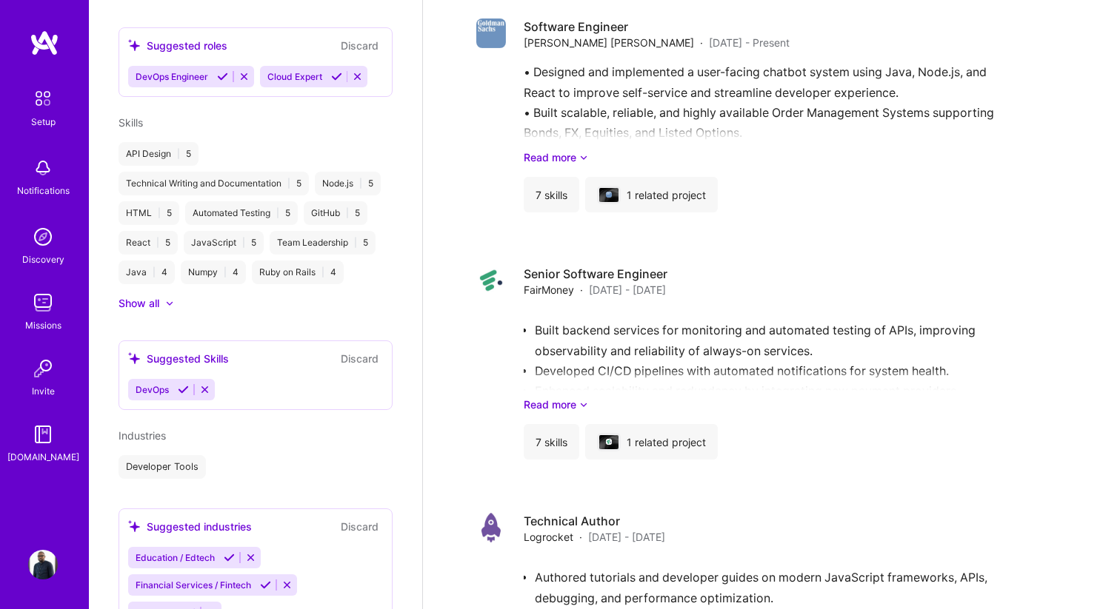
scroll to position [712, 0]
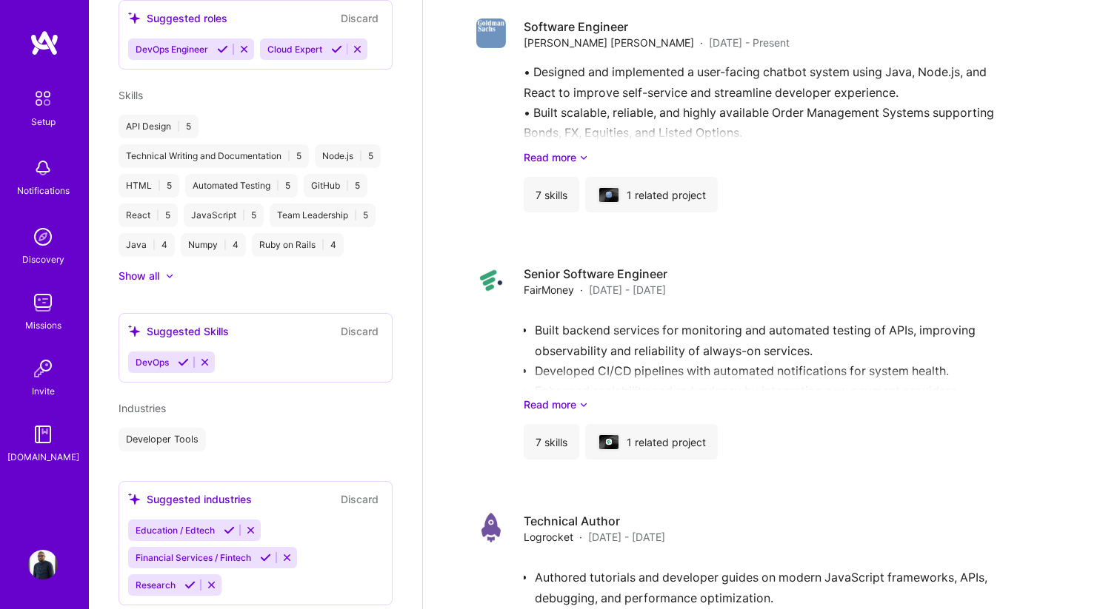
click at [232, 525] on icon at bounding box center [229, 530] width 11 height 11
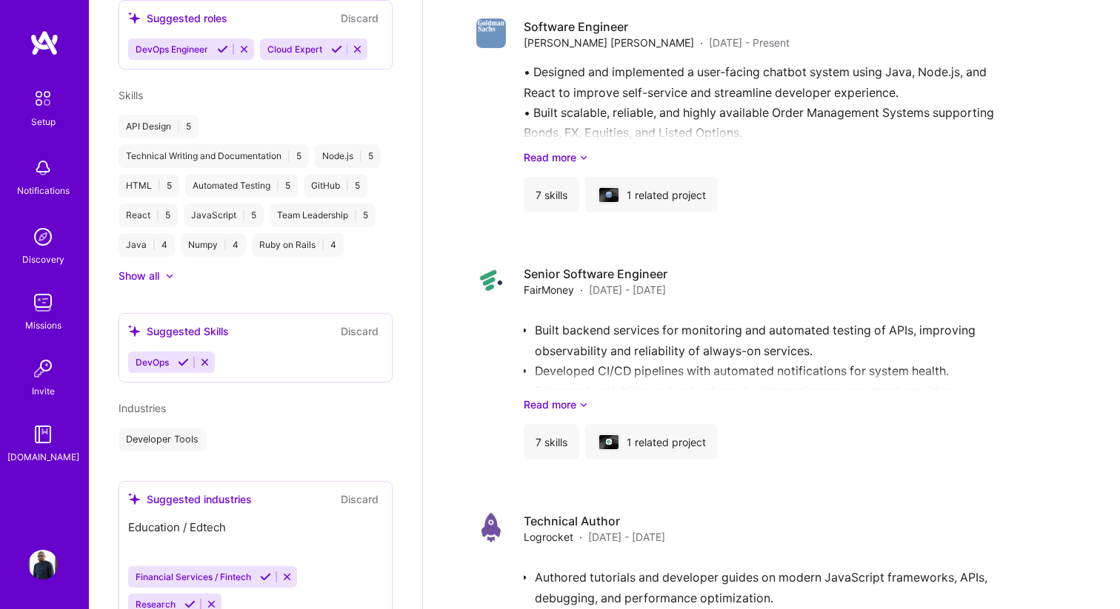
scroll to position [711, 0]
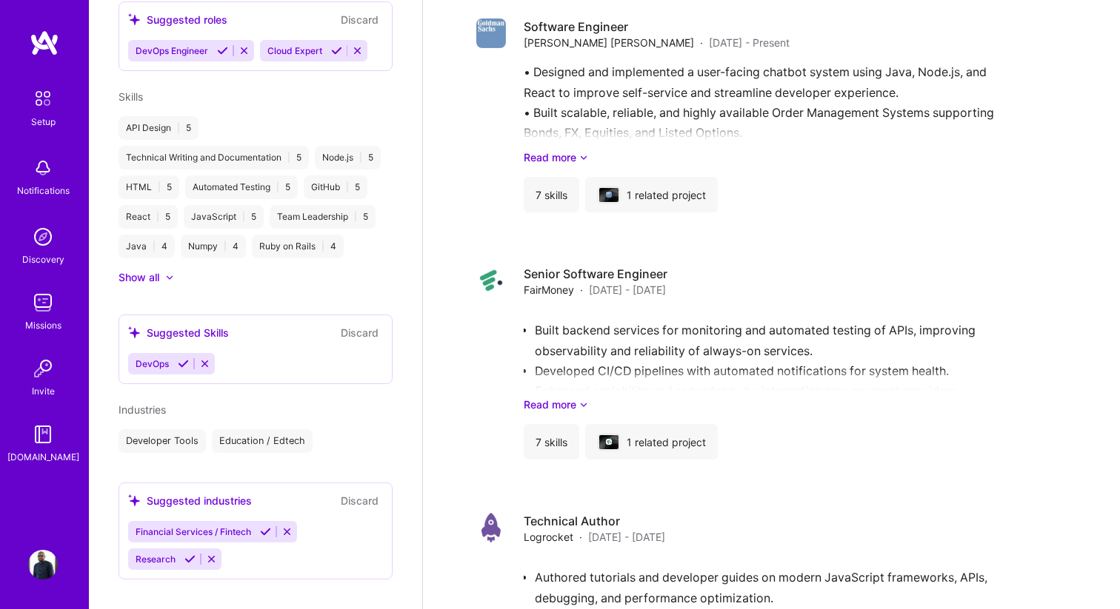
click at [263, 527] on icon at bounding box center [265, 532] width 11 height 11
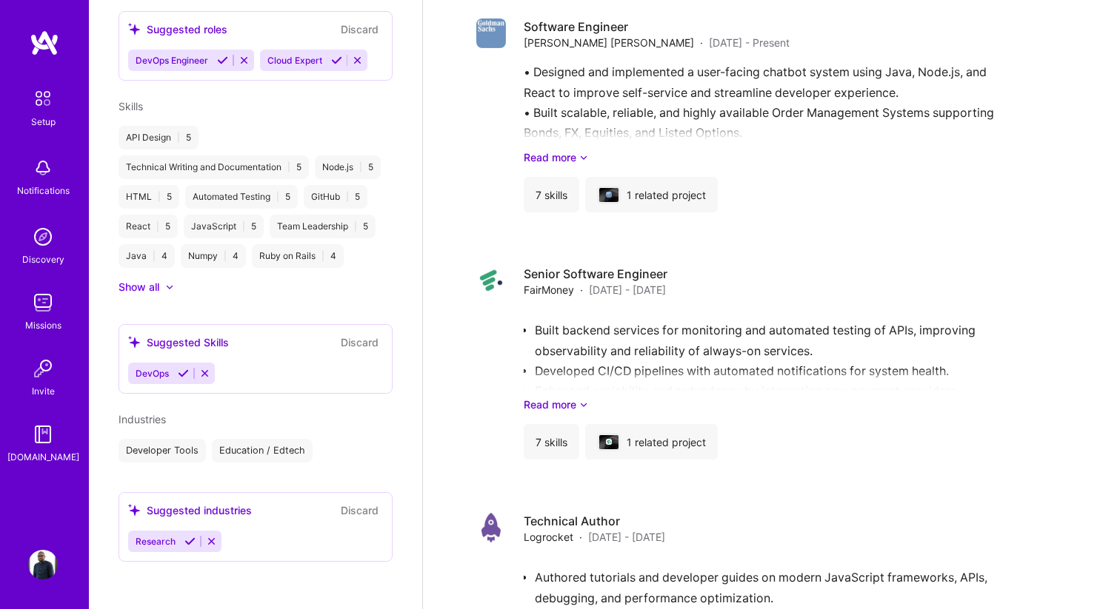
click at [188, 542] on icon at bounding box center [189, 541] width 11 height 11
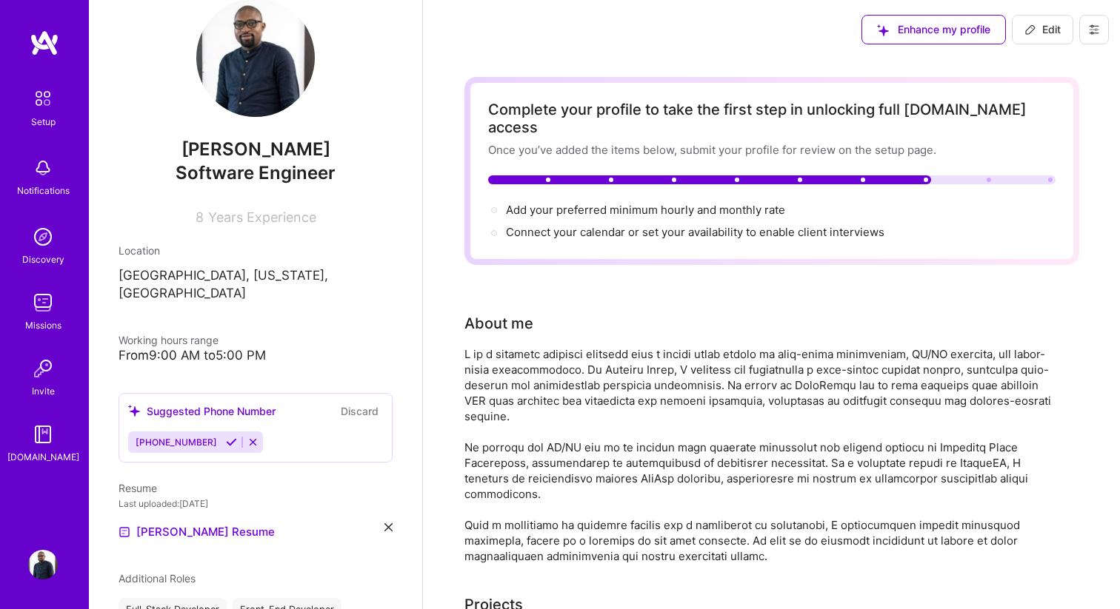
scroll to position [30, 0]
click at [226, 438] on icon at bounding box center [231, 443] width 11 height 11
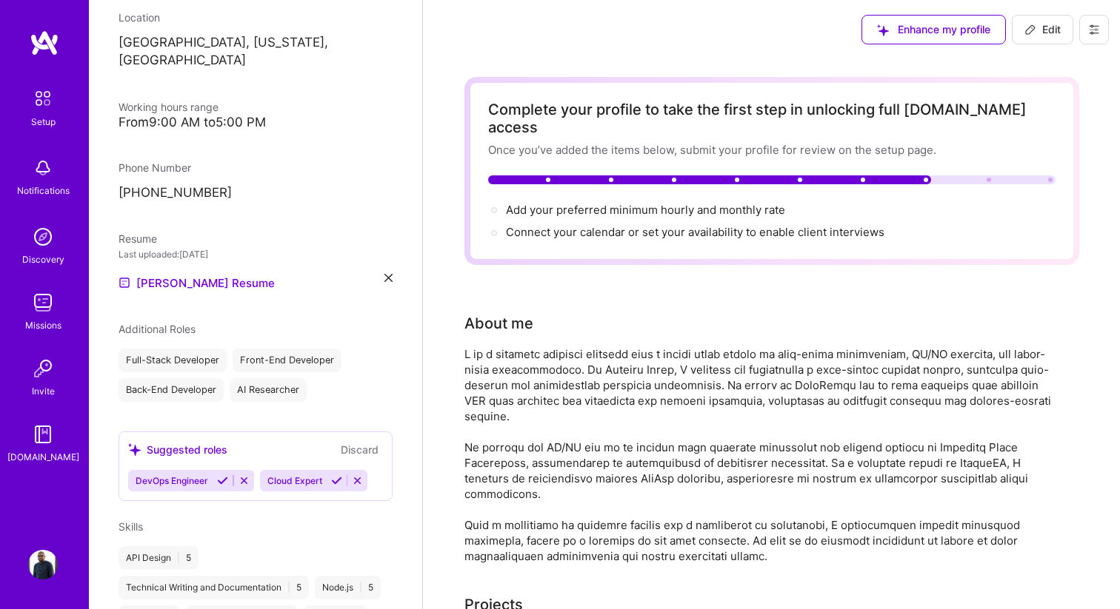
scroll to position [285, 0]
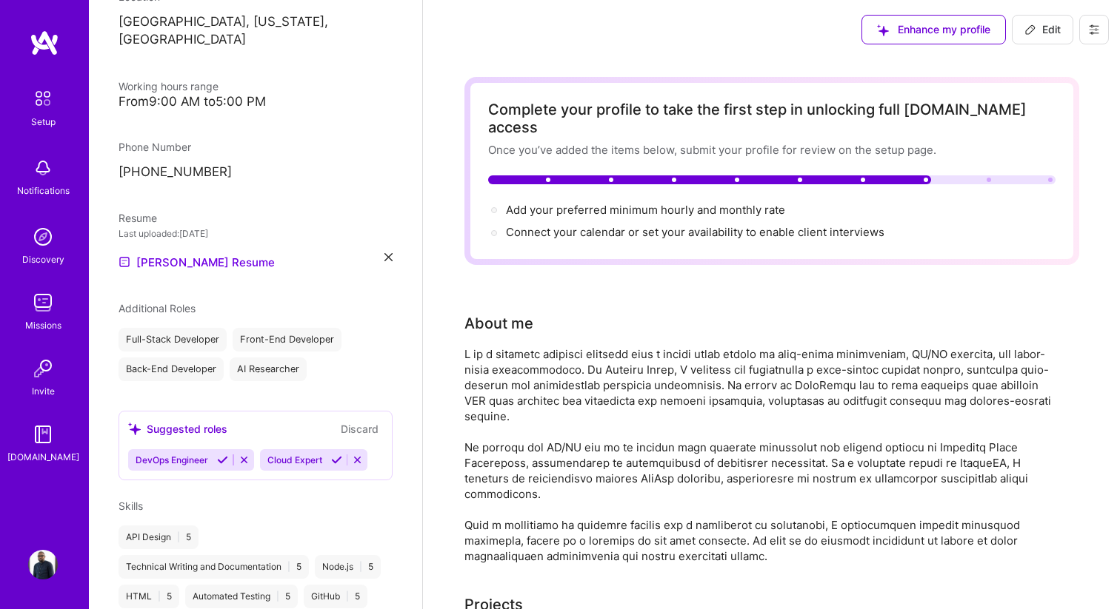
click at [364, 421] on button "Discard" at bounding box center [359, 429] width 47 height 17
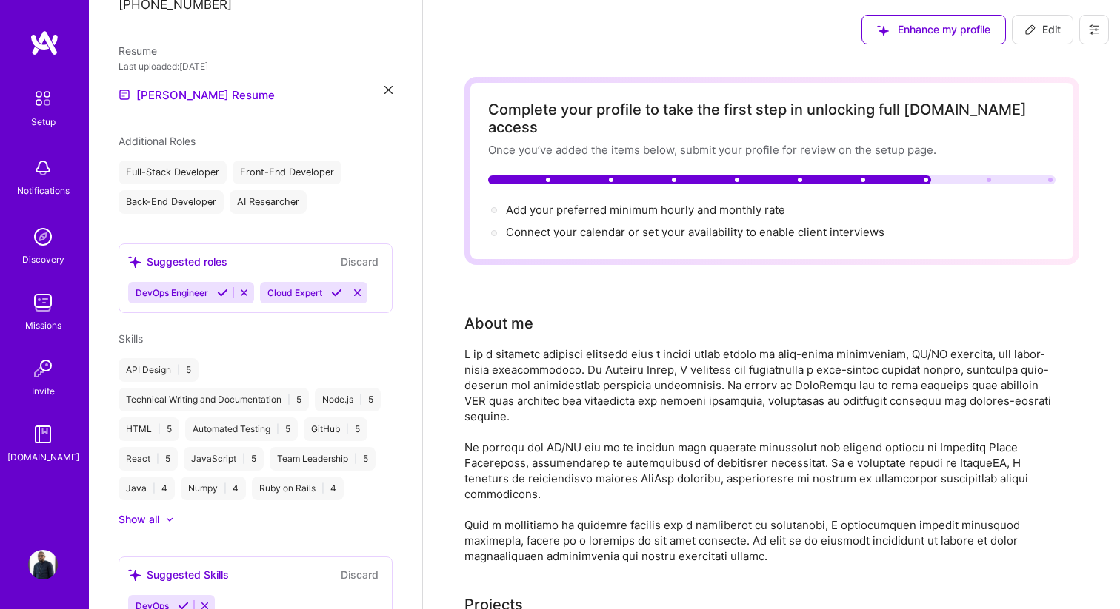
scroll to position [609, 0]
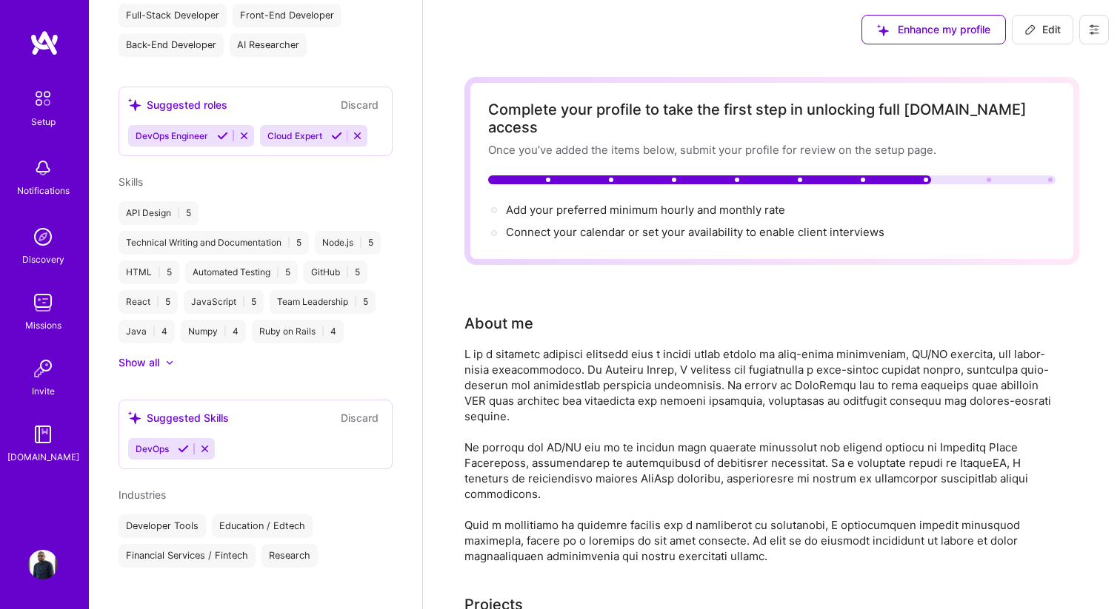
click at [361, 410] on button "Discard" at bounding box center [359, 418] width 47 height 17
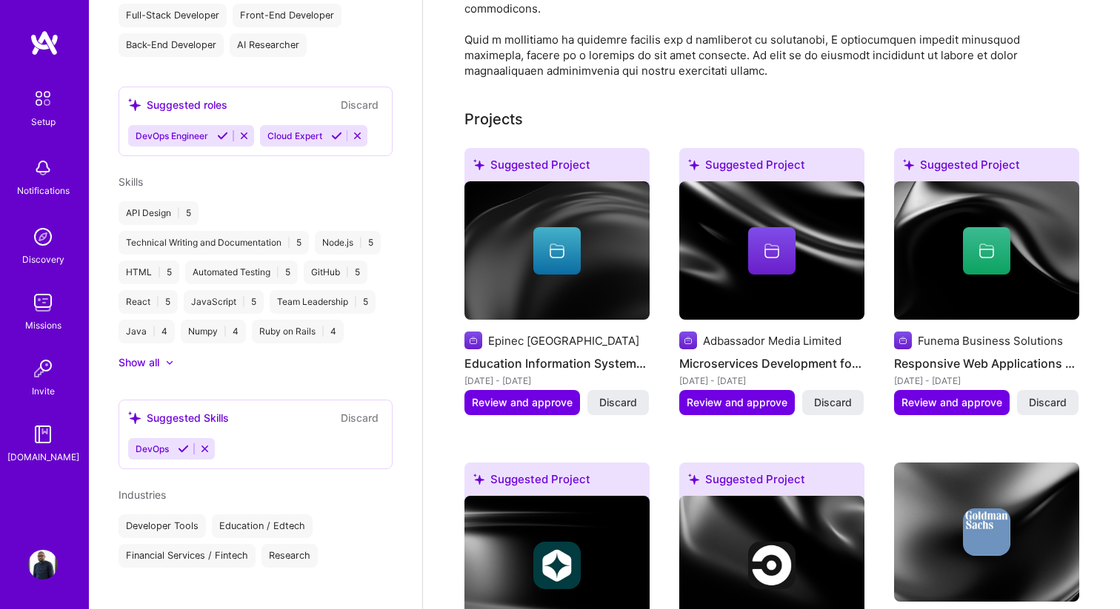
scroll to position [0, 0]
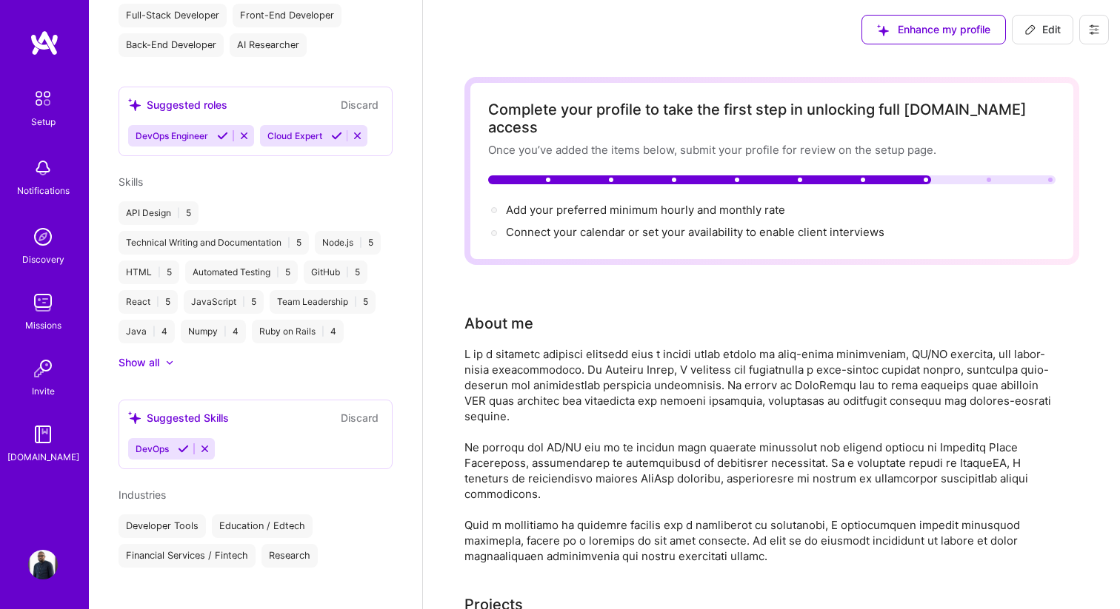
click at [1040, 31] on span "Edit" at bounding box center [1042, 29] width 36 height 15
select select "US"
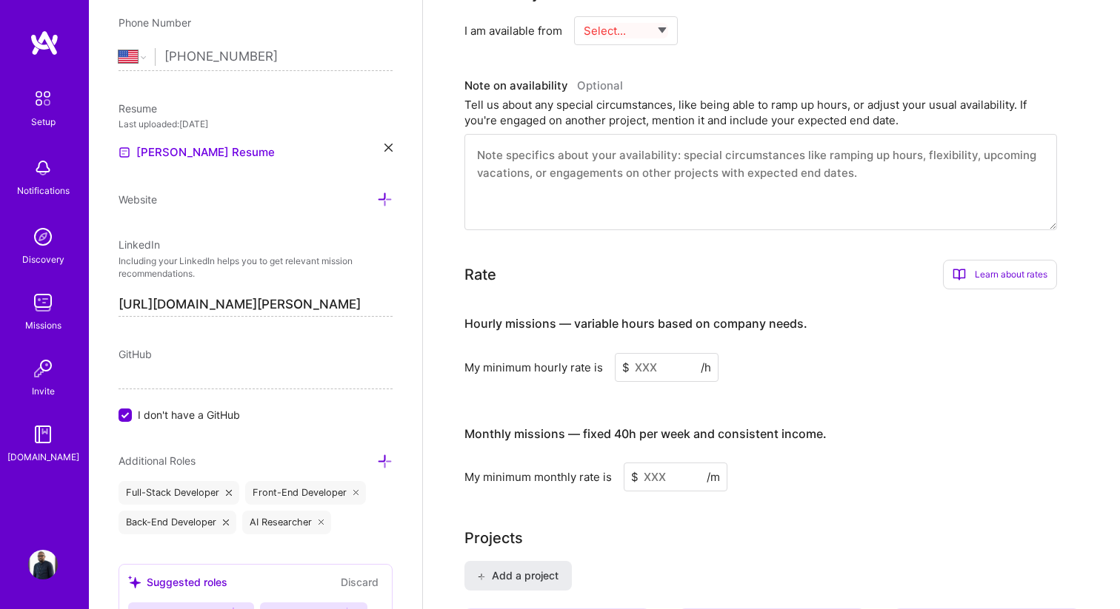
scroll to position [764, 0]
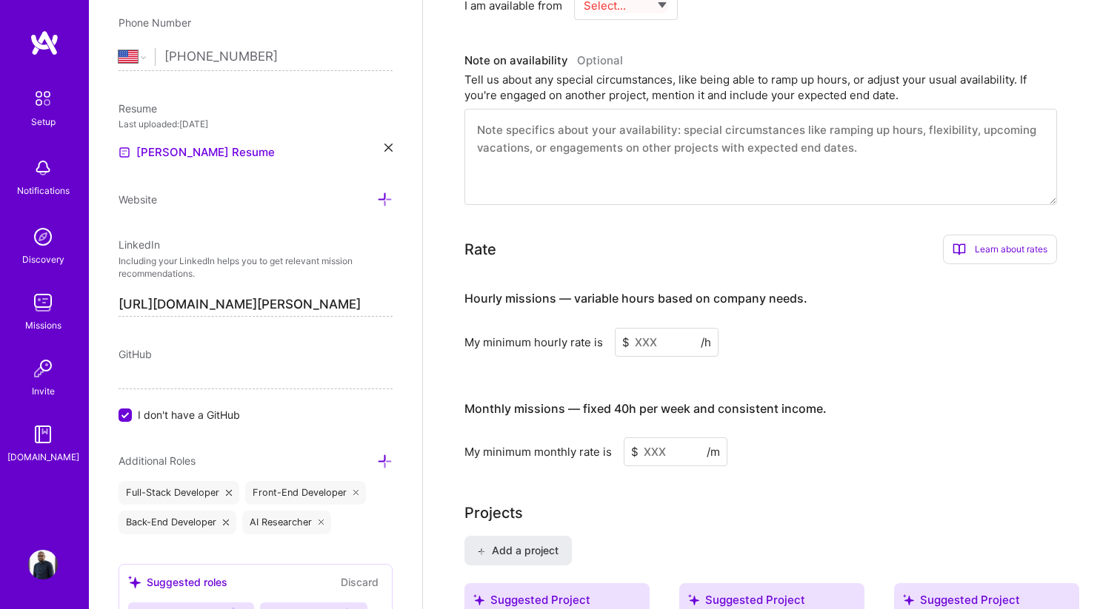
click at [656, 328] on input at bounding box center [667, 342] width 104 height 29
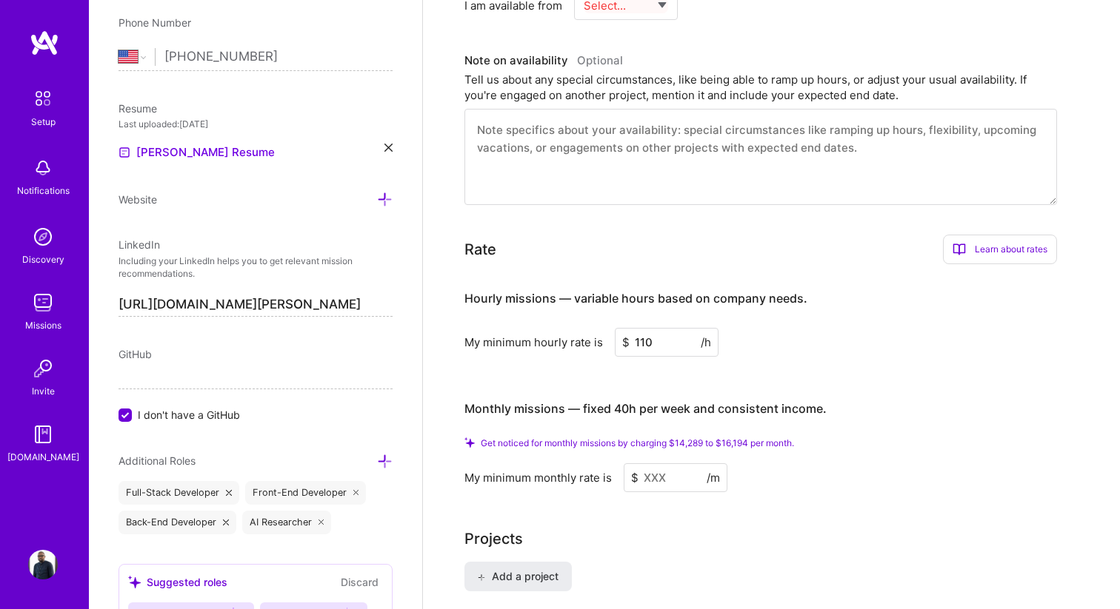
type input "110"
click at [672, 465] on input at bounding box center [676, 478] width 104 height 29
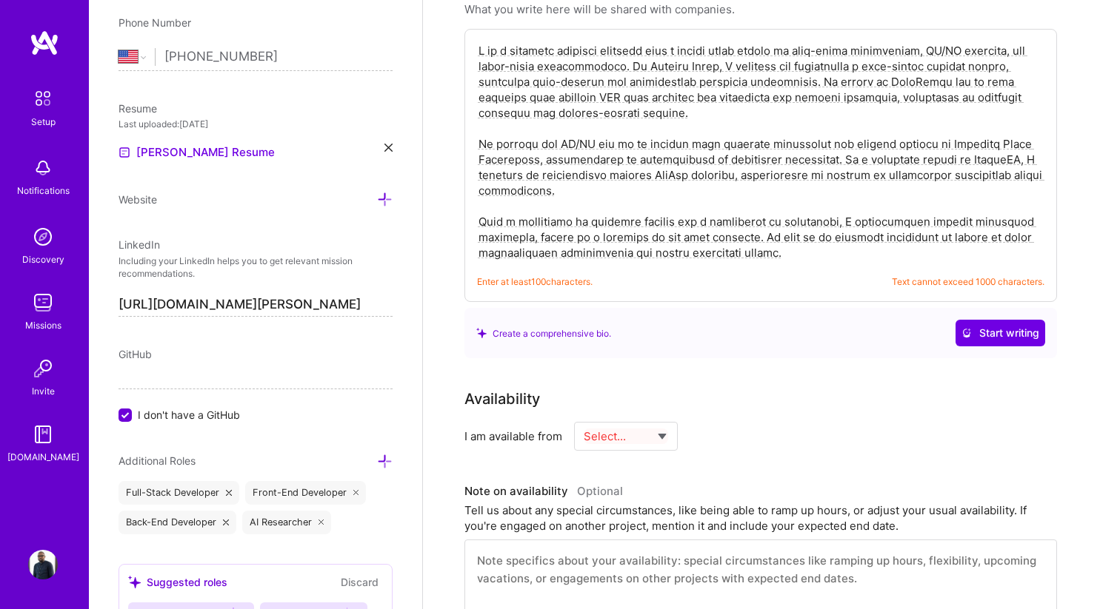
scroll to position [0, 0]
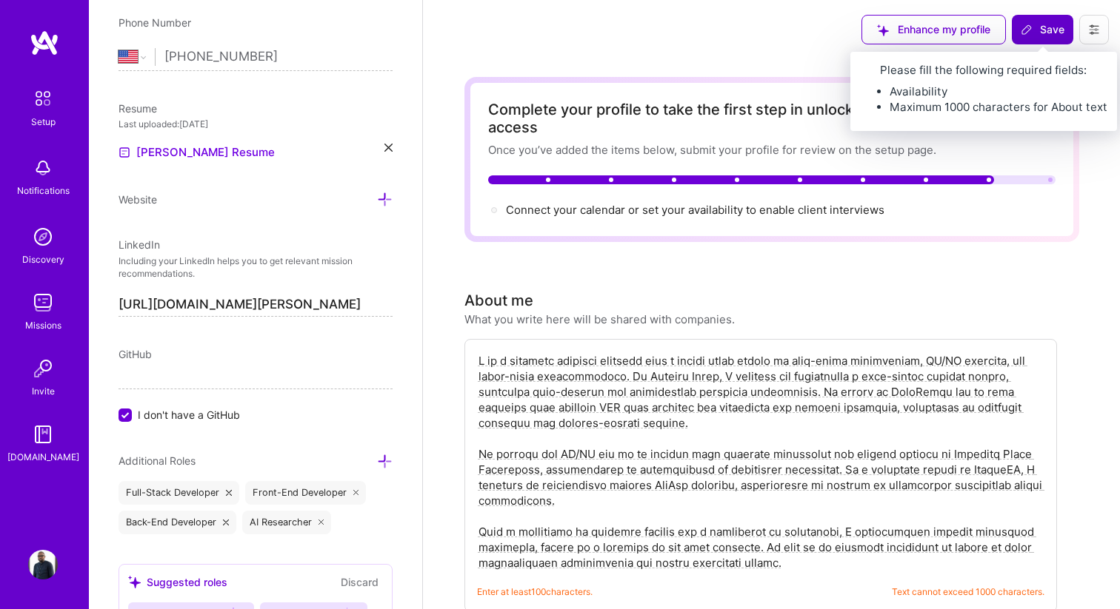
type input "15000"
click at [1046, 33] on span "Save" at bounding box center [1042, 29] width 44 height 15
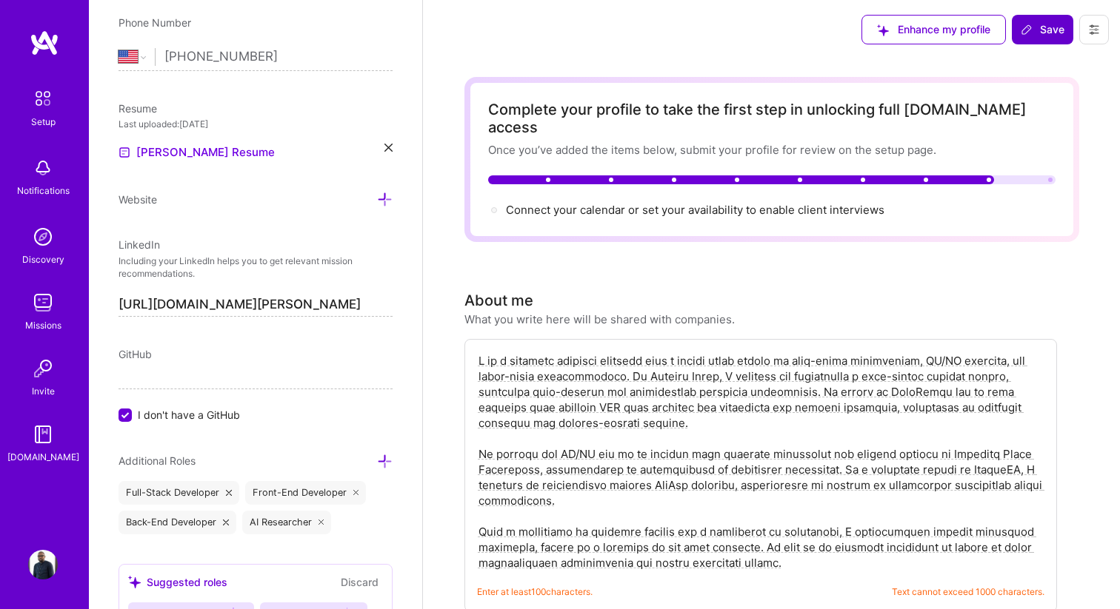
click at [1046, 33] on span "Save" at bounding box center [1042, 29] width 44 height 15
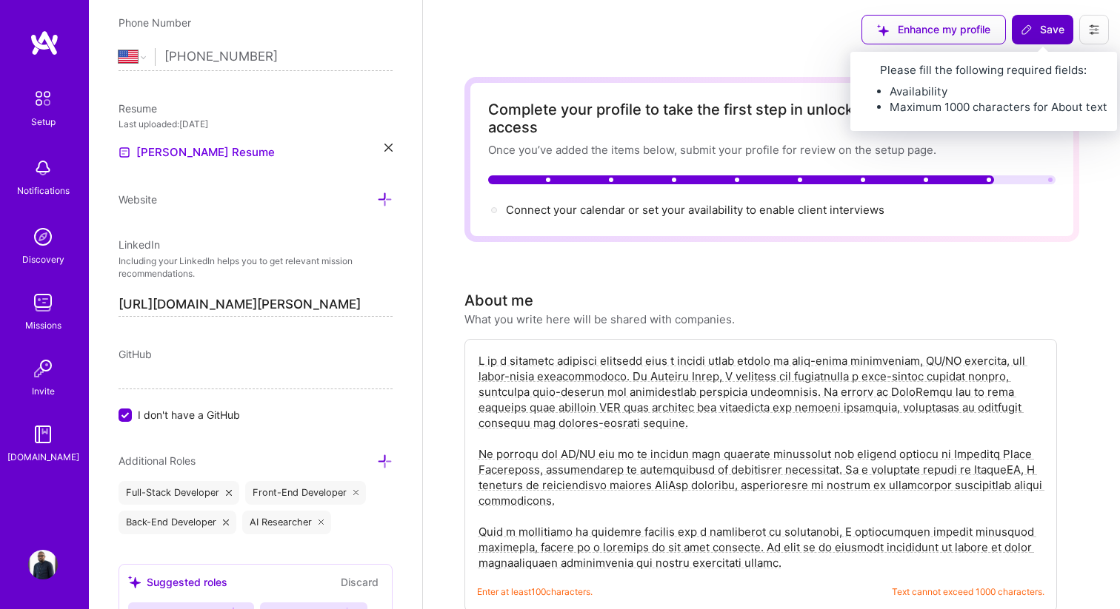
click at [1045, 27] on span "Save" at bounding box center [1042, 29] width 44 height 15
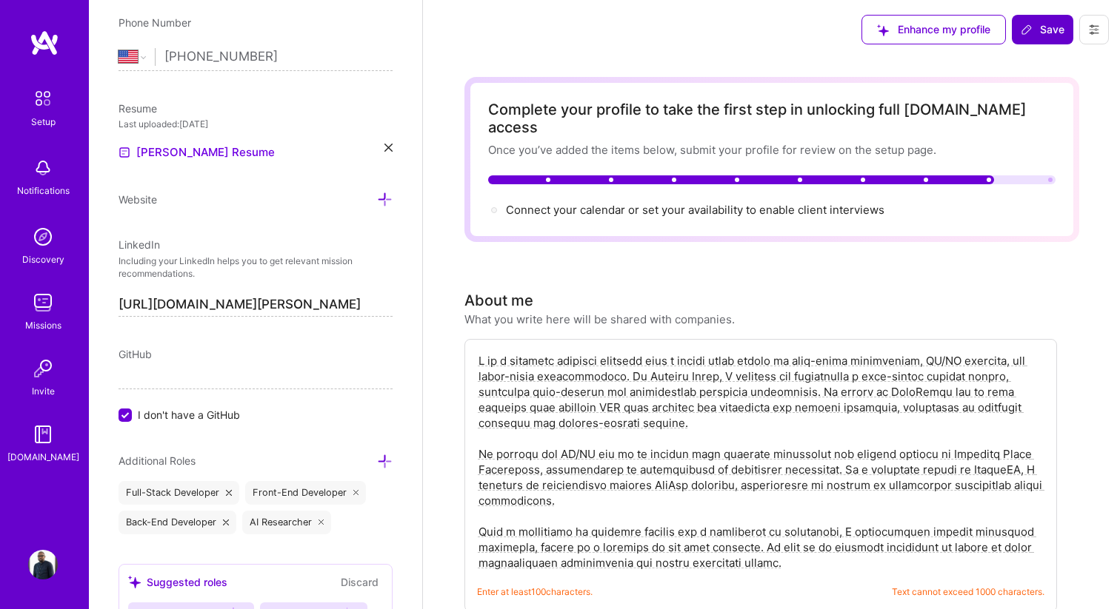
click at [1029, 30] on icon at bounding box center [1026, 30] width 12 height 12
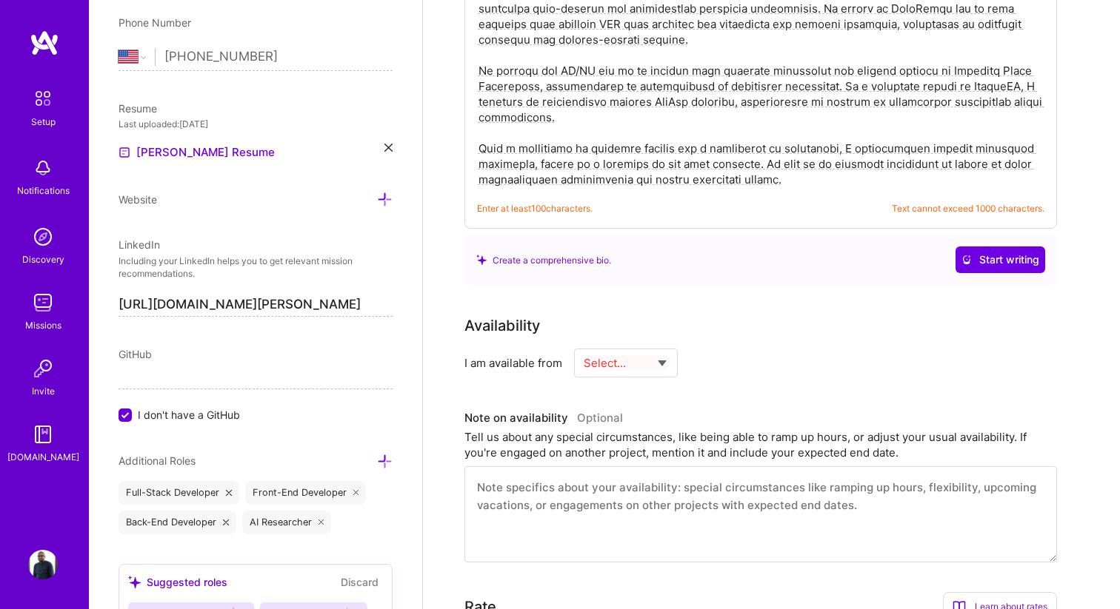
scroll to position [470, 0]
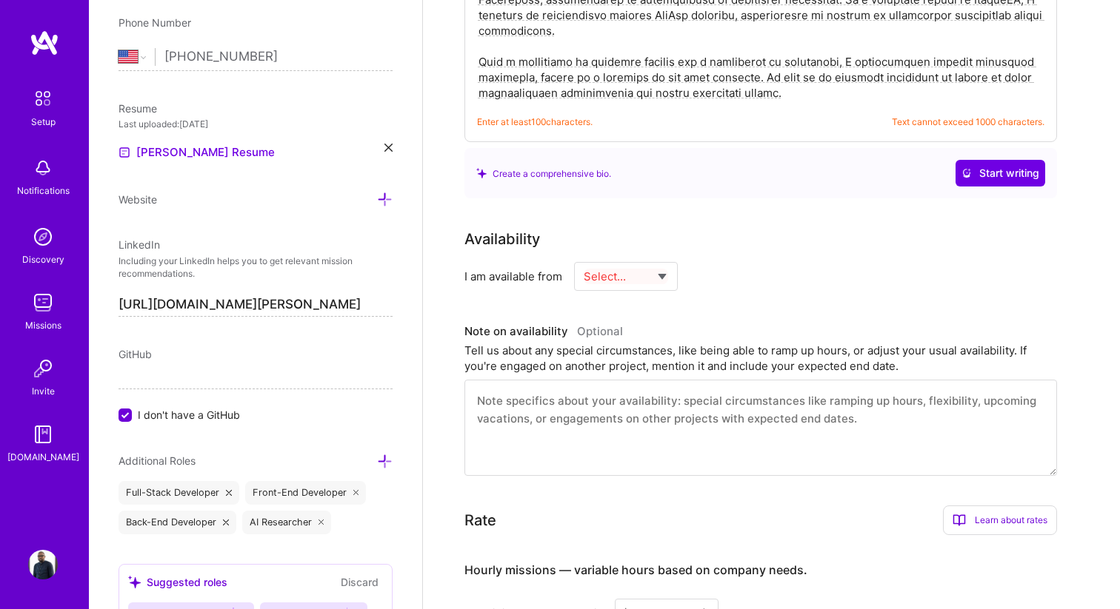
click at [658, 261] on select "Select... Right Now Future Date Not Available" at bounding box center [626, 277] width 85 height 38
select select "Right Now"
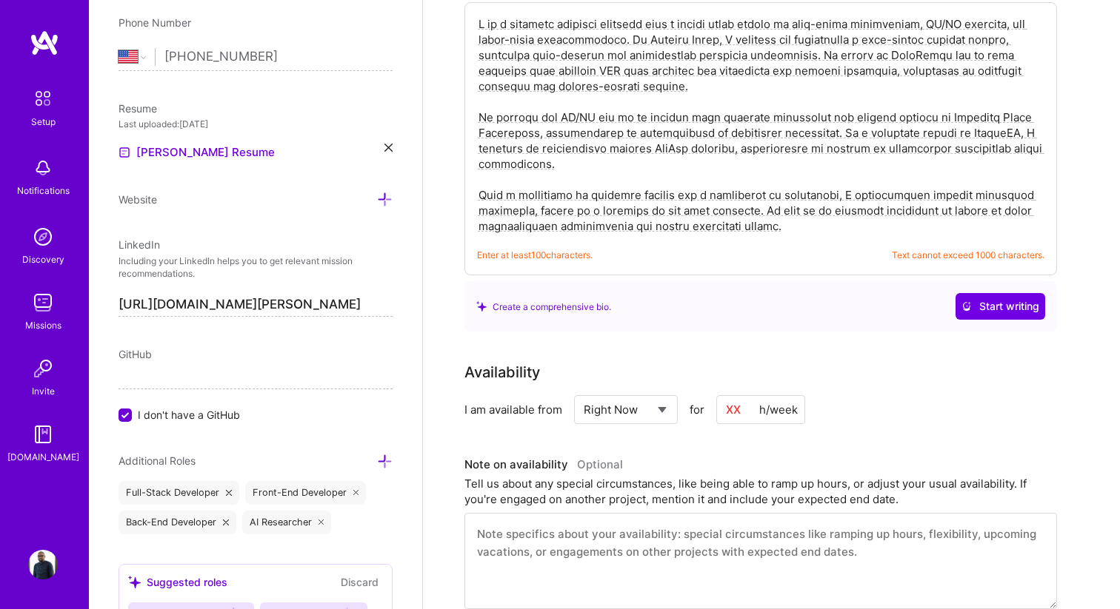
scroll to position [492, 0]
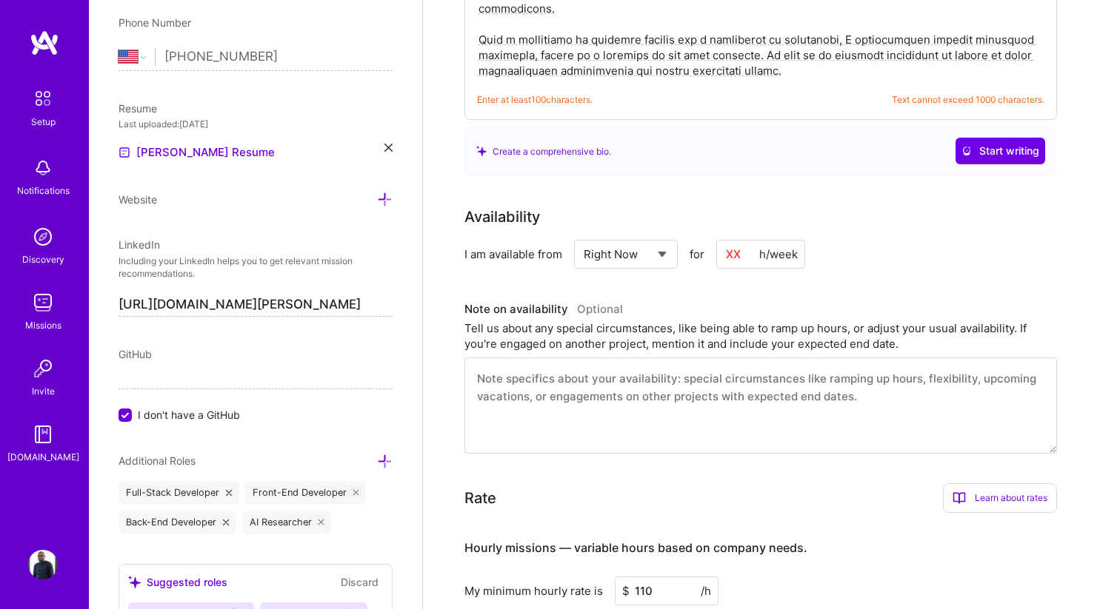
click at [751, 240] on input at bounding box center [760, 254] width 89 height 29
type input "40"
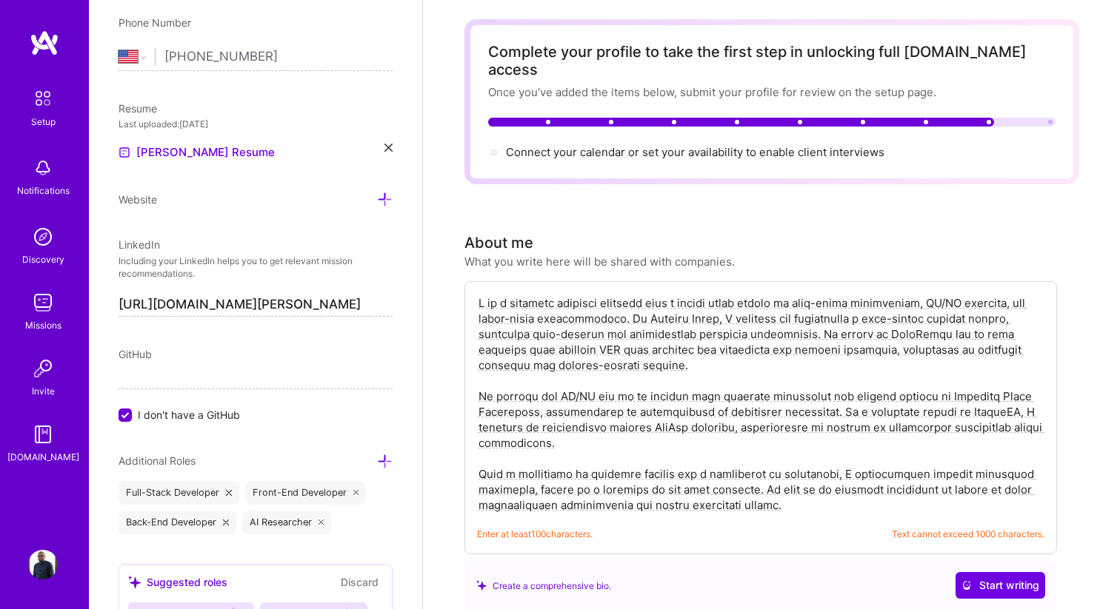
scroll to position [116, 0]
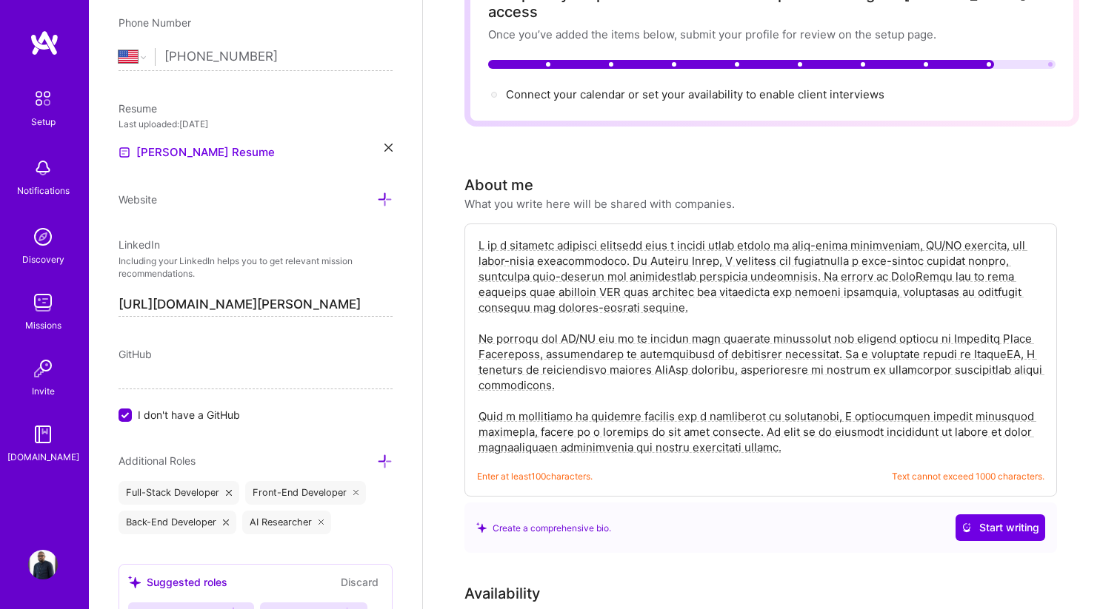
click at [800, 434] on textarea at bounding box center [760, 346] width 567 height 221
drag, startPoint x: 800, startPoint y: 434, endPoint x: 474, endPoint y: 395, distance: 328.2
click at [474, 395] on div "Enter at least 100 characters. Text cannot exceed 1000 characters." at bounding box center [760, 360] width 592 height 273
click at [480, 392] on textarea at bounding box center [760, 346] width 567 height 221
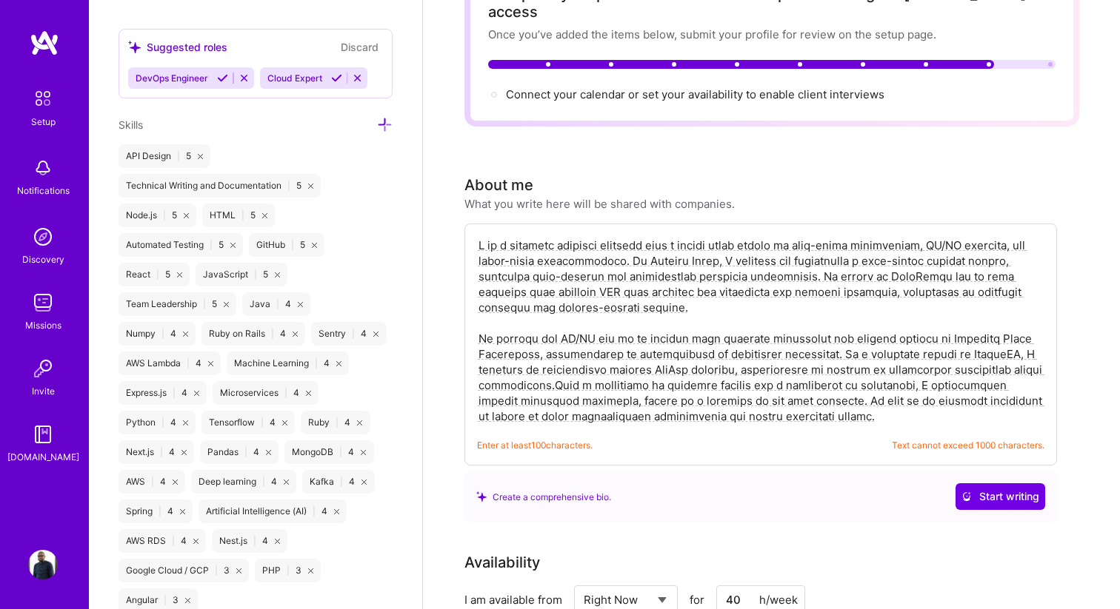
scroll to position [1098, 0]
click at [664, 340] on textarea at bounding box center [760, 331] width 567 height 190
drag, startPoint x: 829, startPoint y: 336, endPoint x: 574, endPoint y: 365, distance: 257.1
click at [574, 365] on textarea at bounding box center [760, 331] width 567 height 190
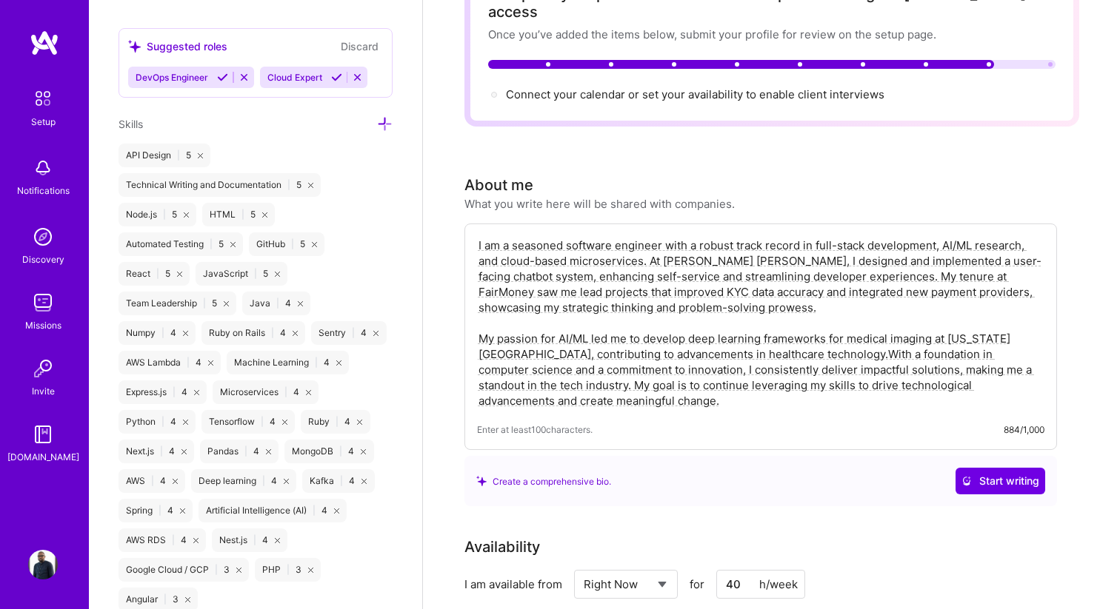
scroll to position [0, 0]
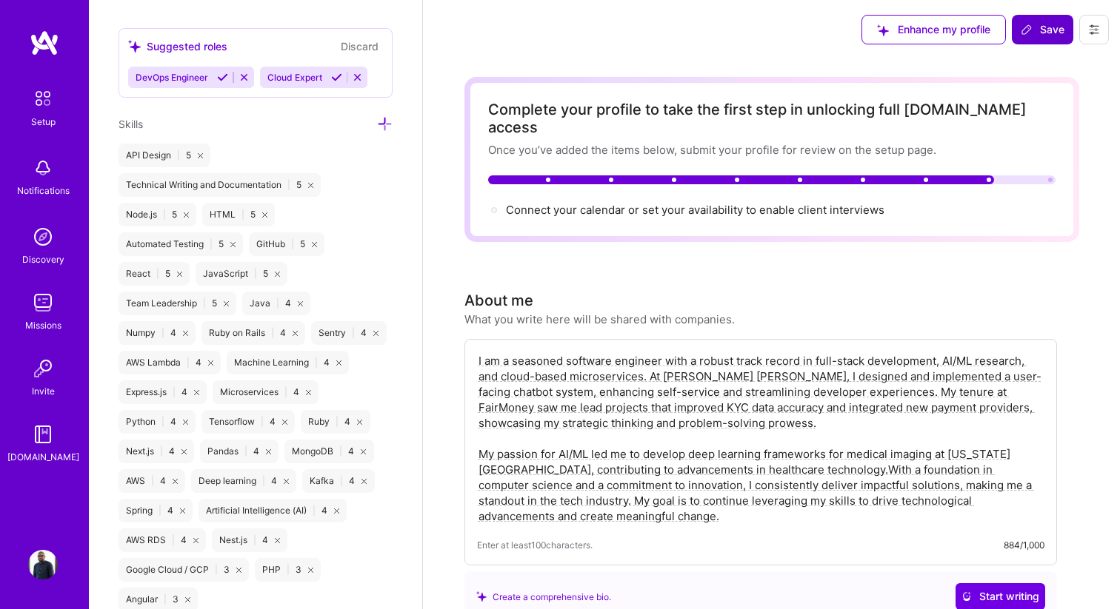
type textarea "I am a seasoned software engineer with a robust track record in full-stack deve…"
click at [1035, 30] on span "Save" at bounding box center [1042, 29] width 44 height 15
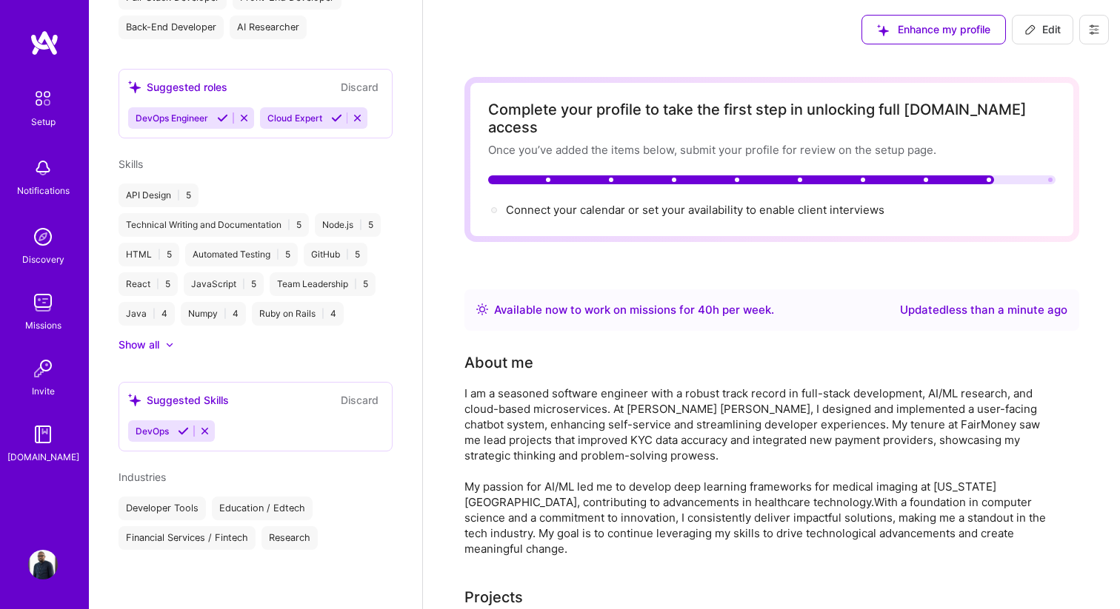
scroll to position [609, 0]
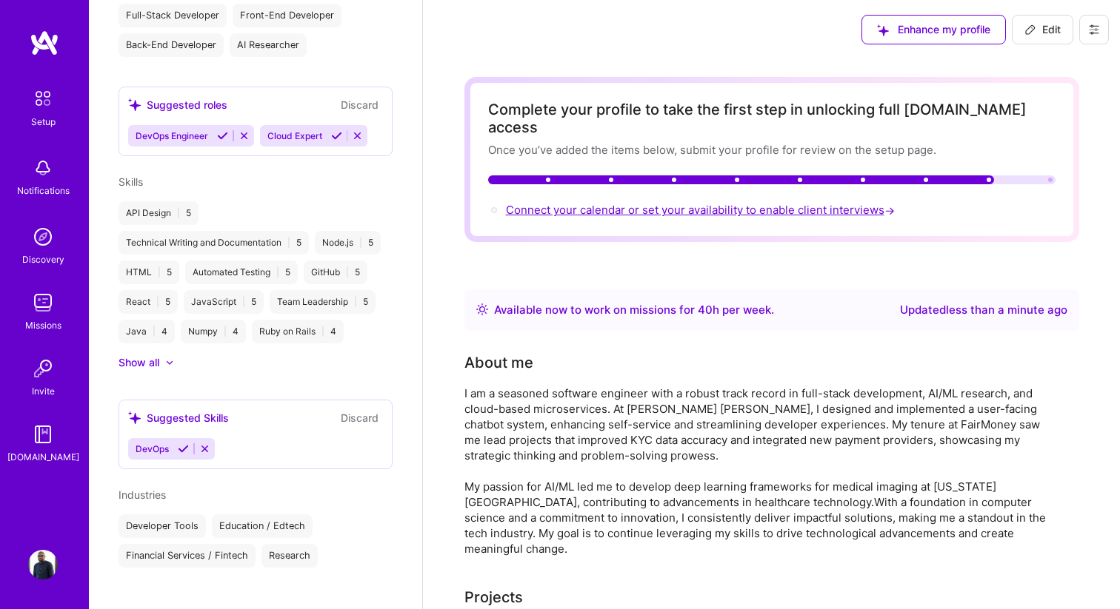
click at [864, 203] on span "Connect your calendar or set your availability to enable client interviews →" at bounding box center [702, 210] width 392 height 14
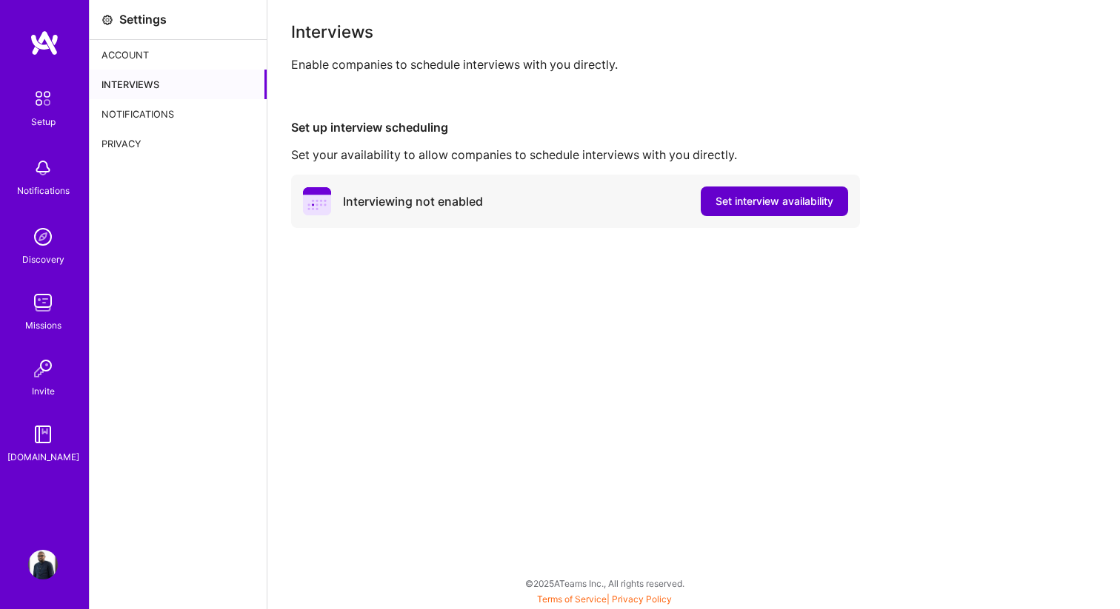
click at [729, 199] on span "Set interview availability" at bounding box center [774, 201] width 118 height 15
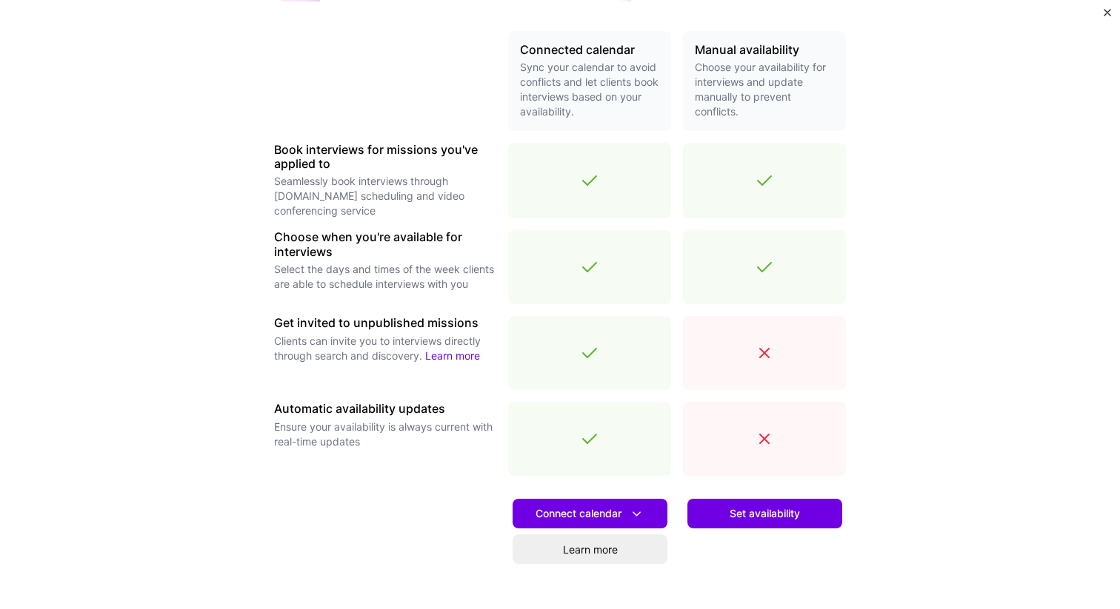
scroll to position [348, 0]
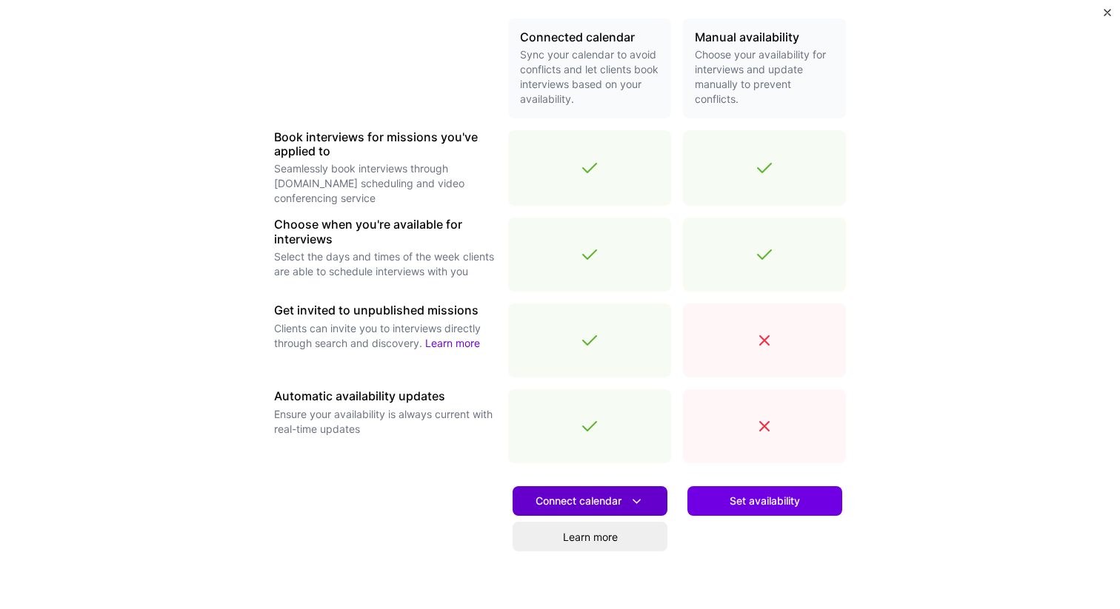
click at [577, 506] on span "Connect calendar" at bounding box center [589, 502] width 109 height 16
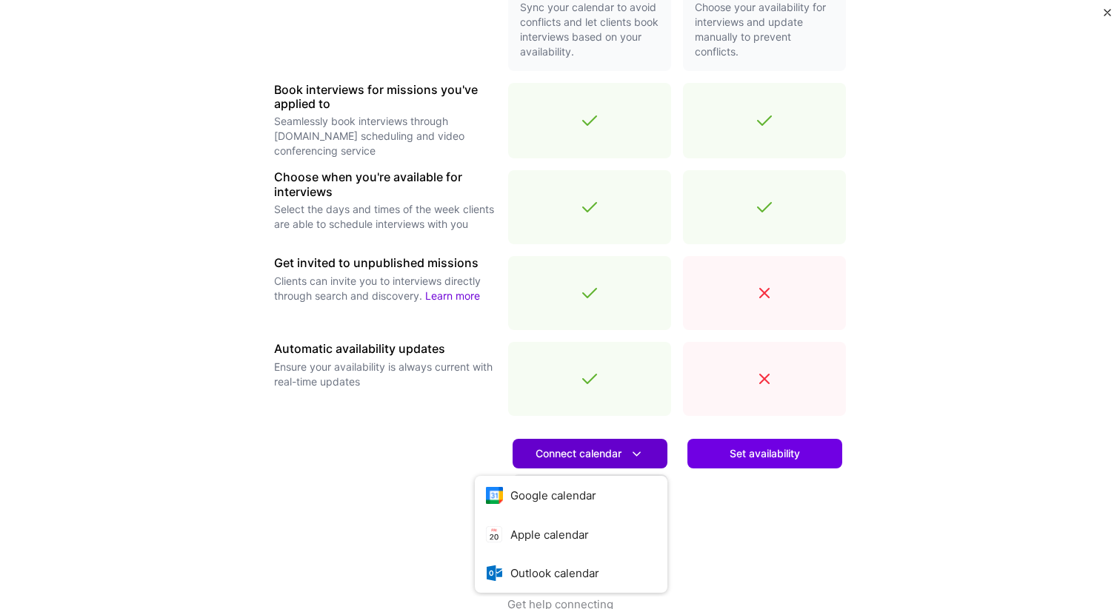
scroll to position [428, 0]
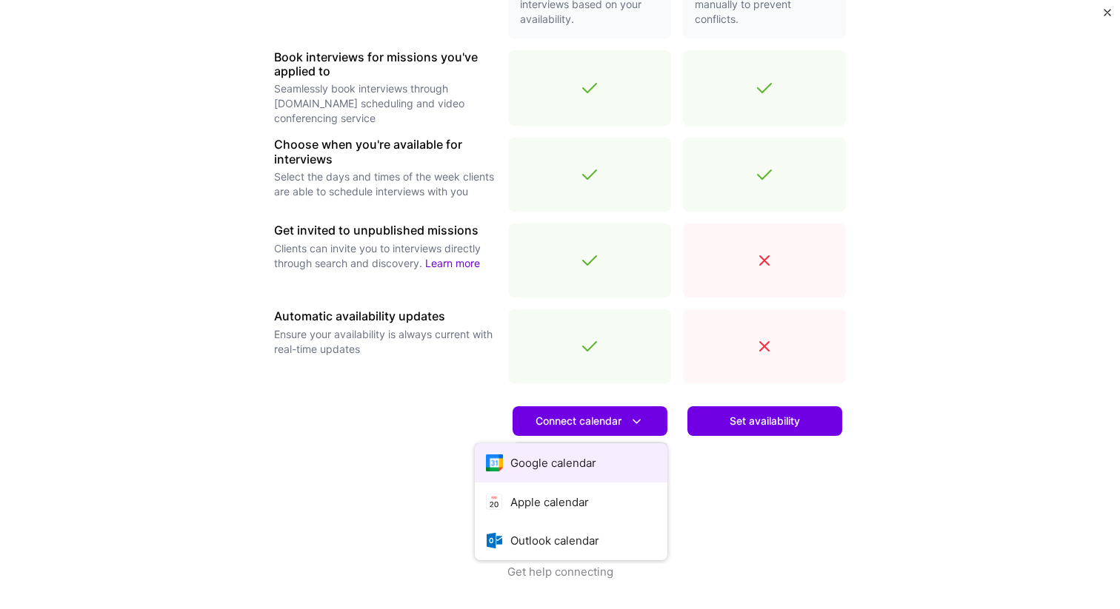
click at [575, 469] on button "Google calendar" at bounding box center [571, 463] width 193 height 39
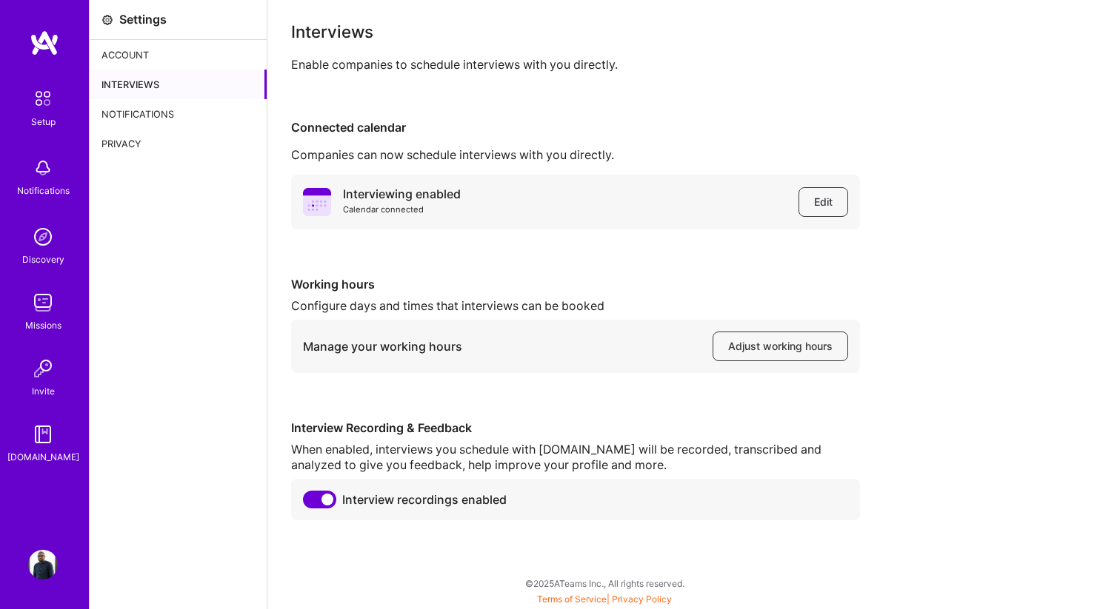
click at [158, 56] on div "Account" at bounding box center [178, 55] width 177 height 30
